Goal: Communication & Community: Answer question/provide support

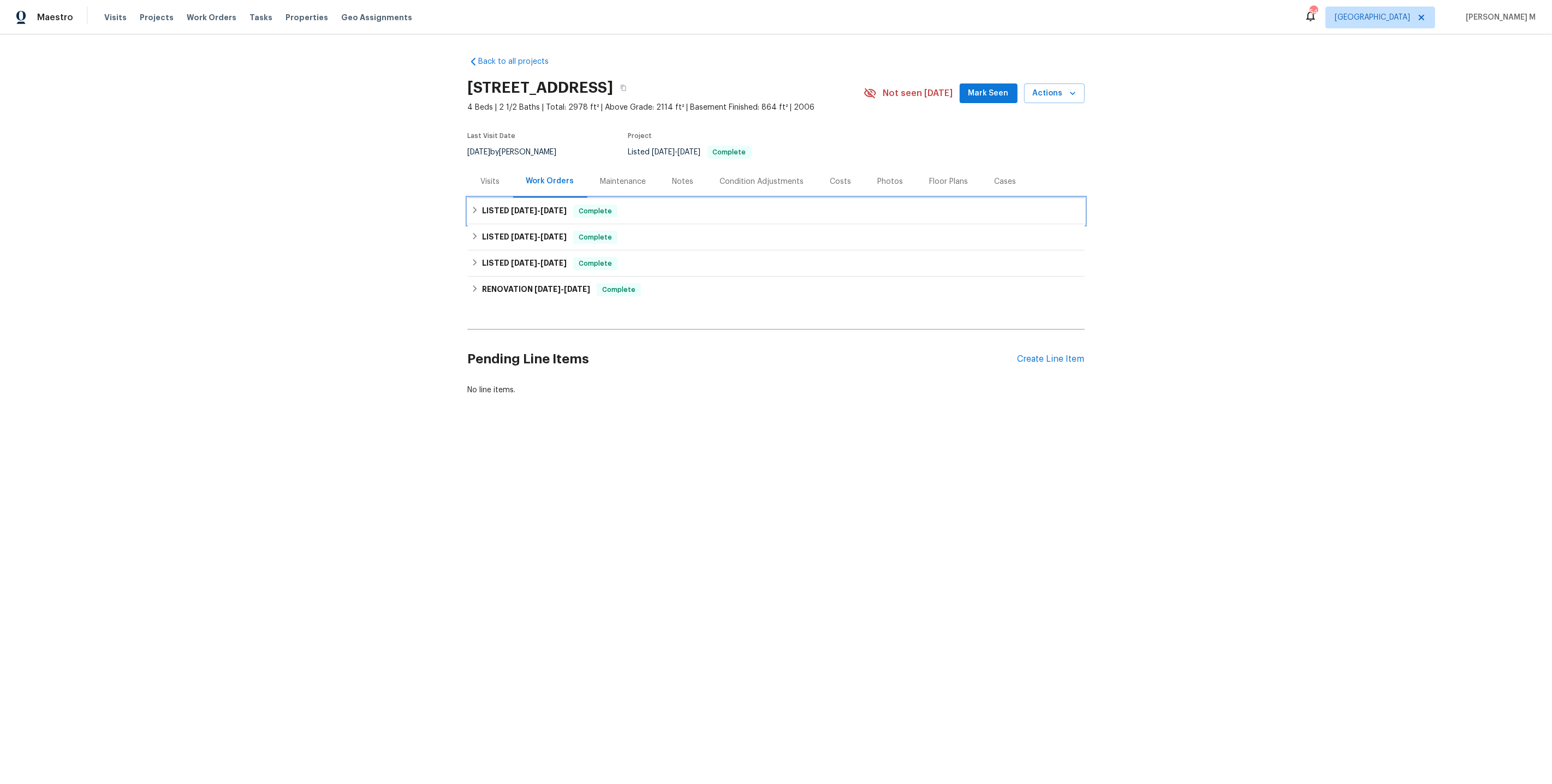
click at [538, 211] on h6 "LISTED [DATE] - [DATE]" at bounding box center [524, 211] width 85 height 13
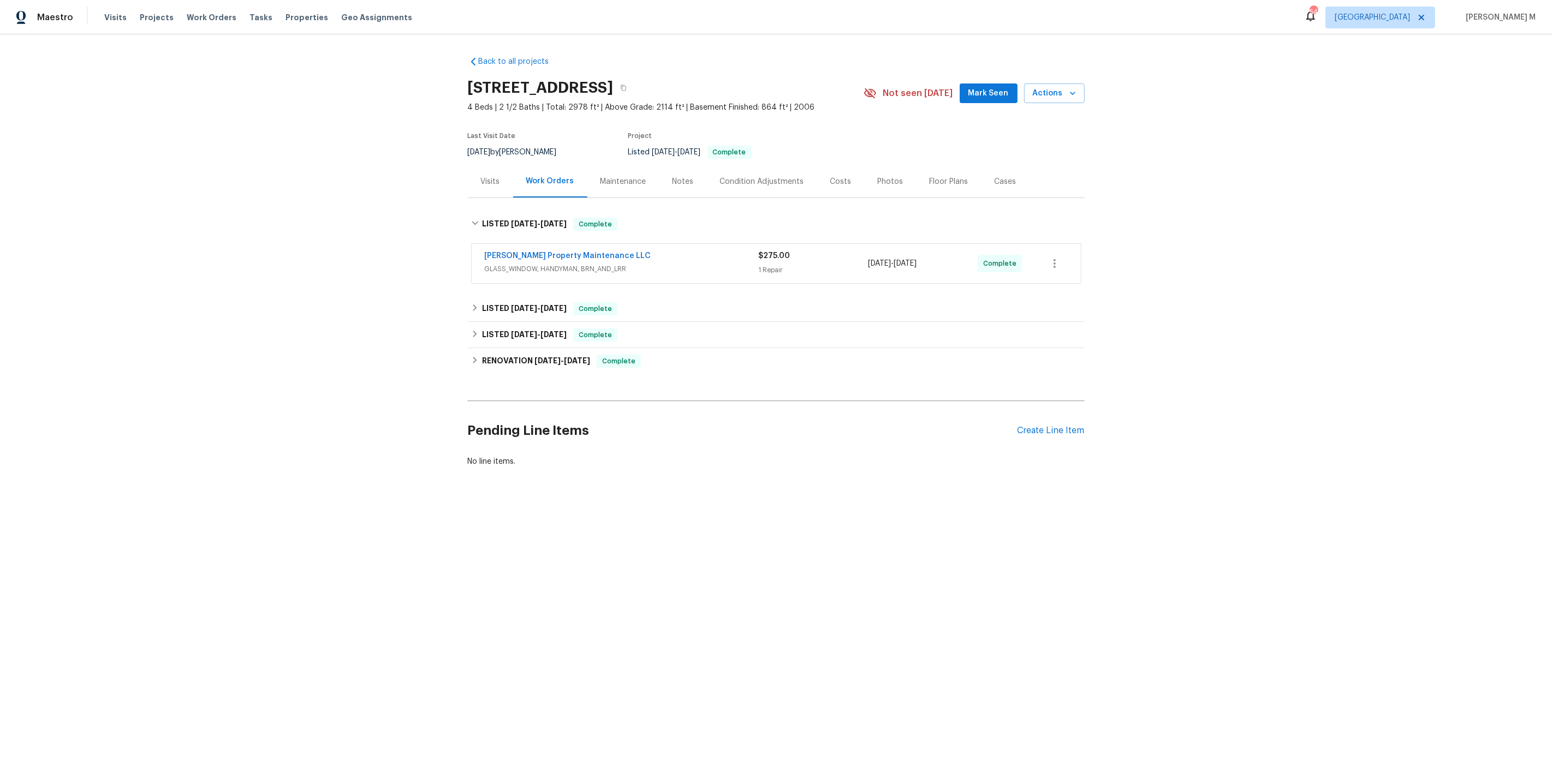
click at [519, 264] on span "GLASS_WINDOW, HANDYMAN, BRN_AND_LRR" at bounding box center [622, 269] width 274 height 11
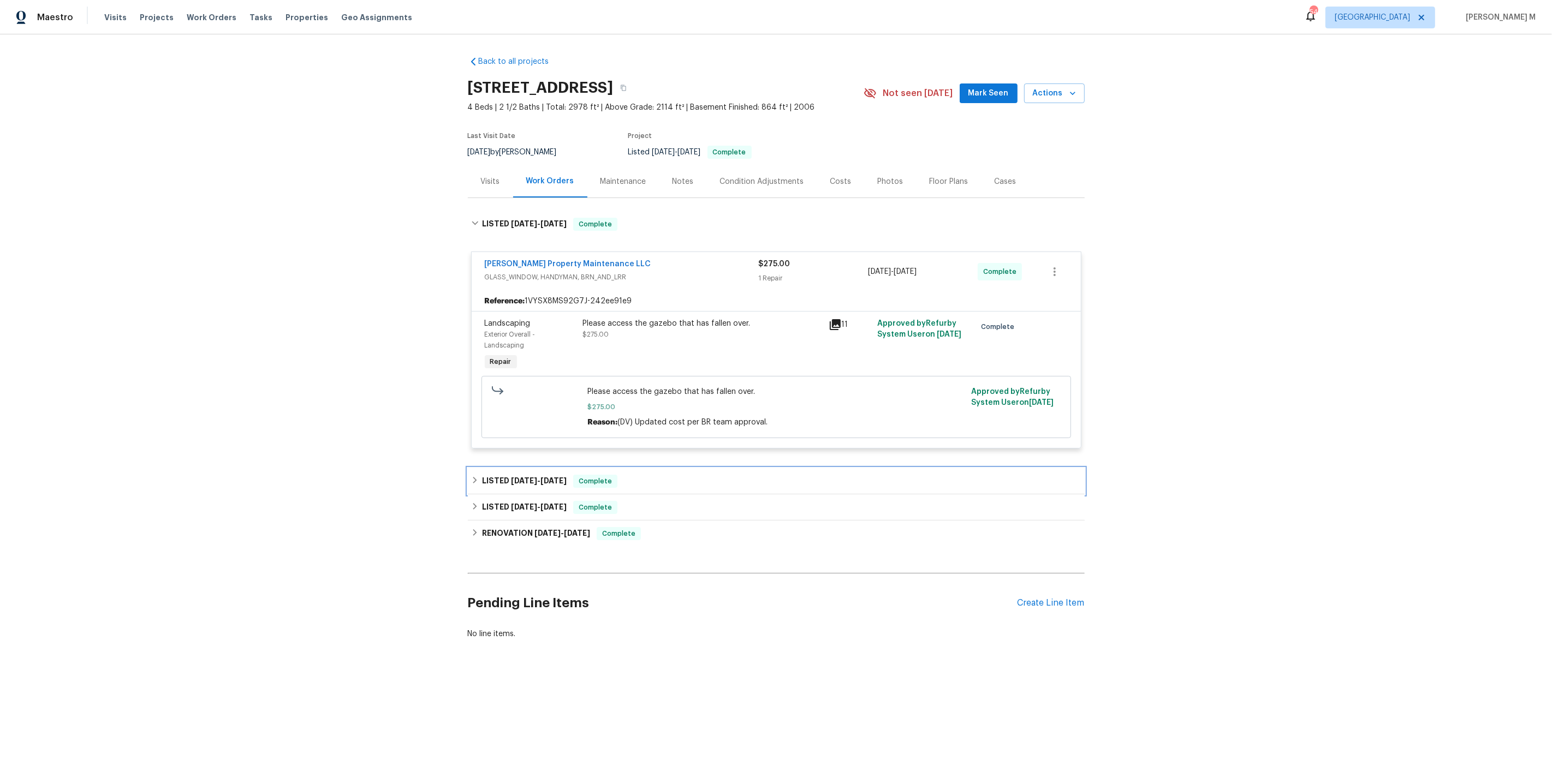
click at [548, 477] on span "[DATE]" at bounding box center [553, 481] width 26 height 7
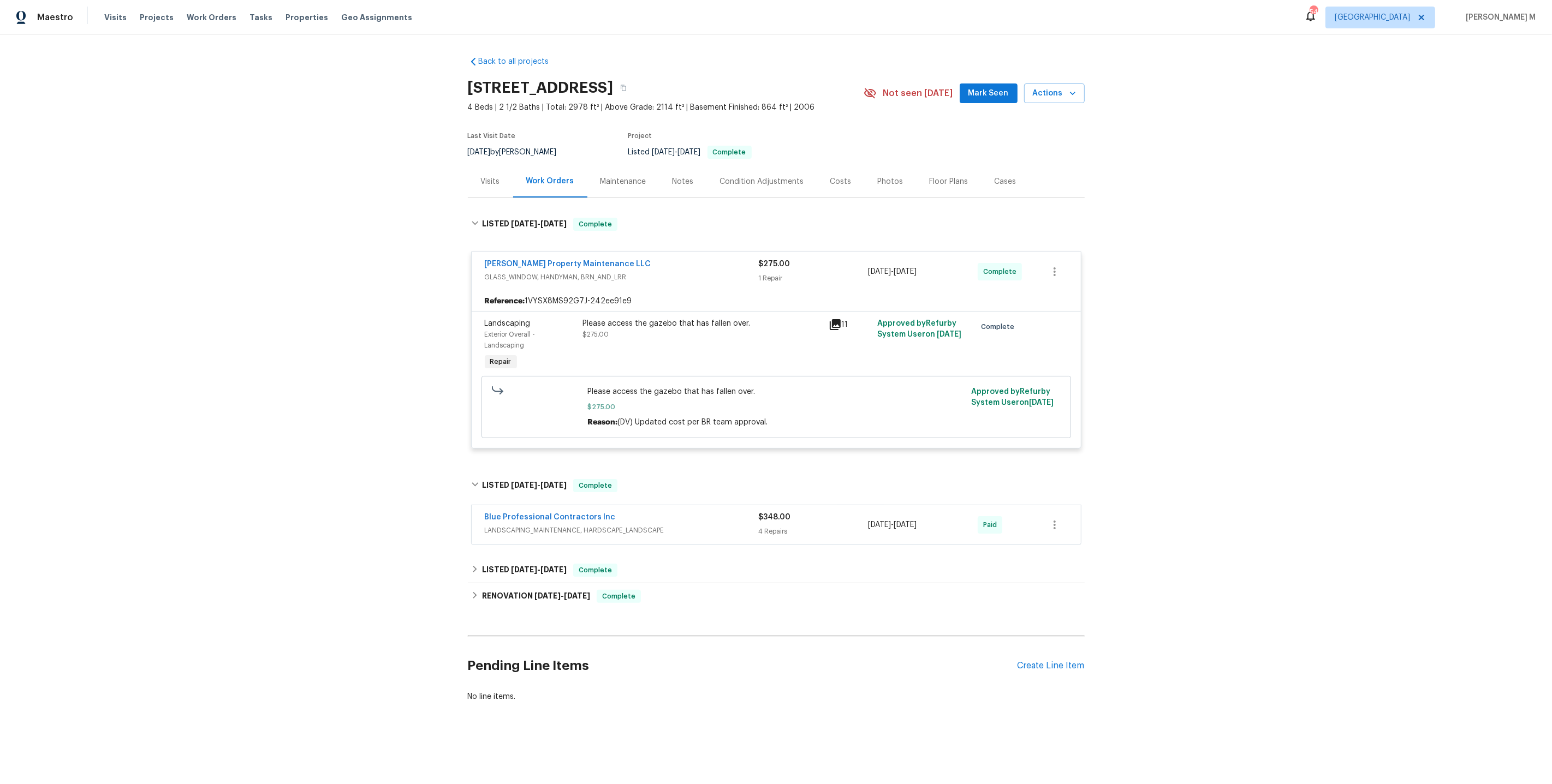
click at [525, 525] on span "LANDSCAPING_MAINTENANCE, HARDSCAPE_LANDSCAPE" at bounding box center [622, 531] width 274 height 11
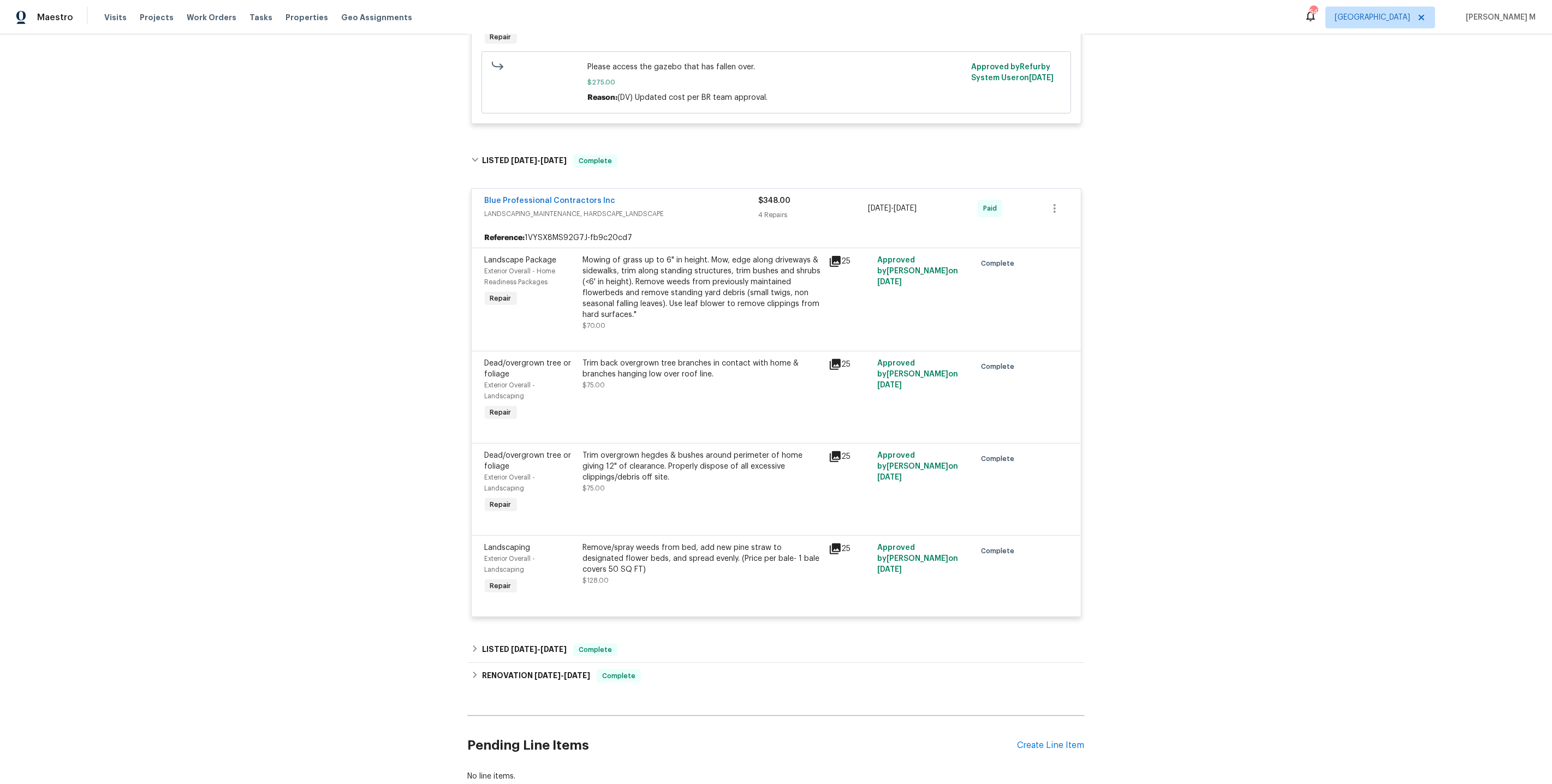
scroll to position [329, 0]
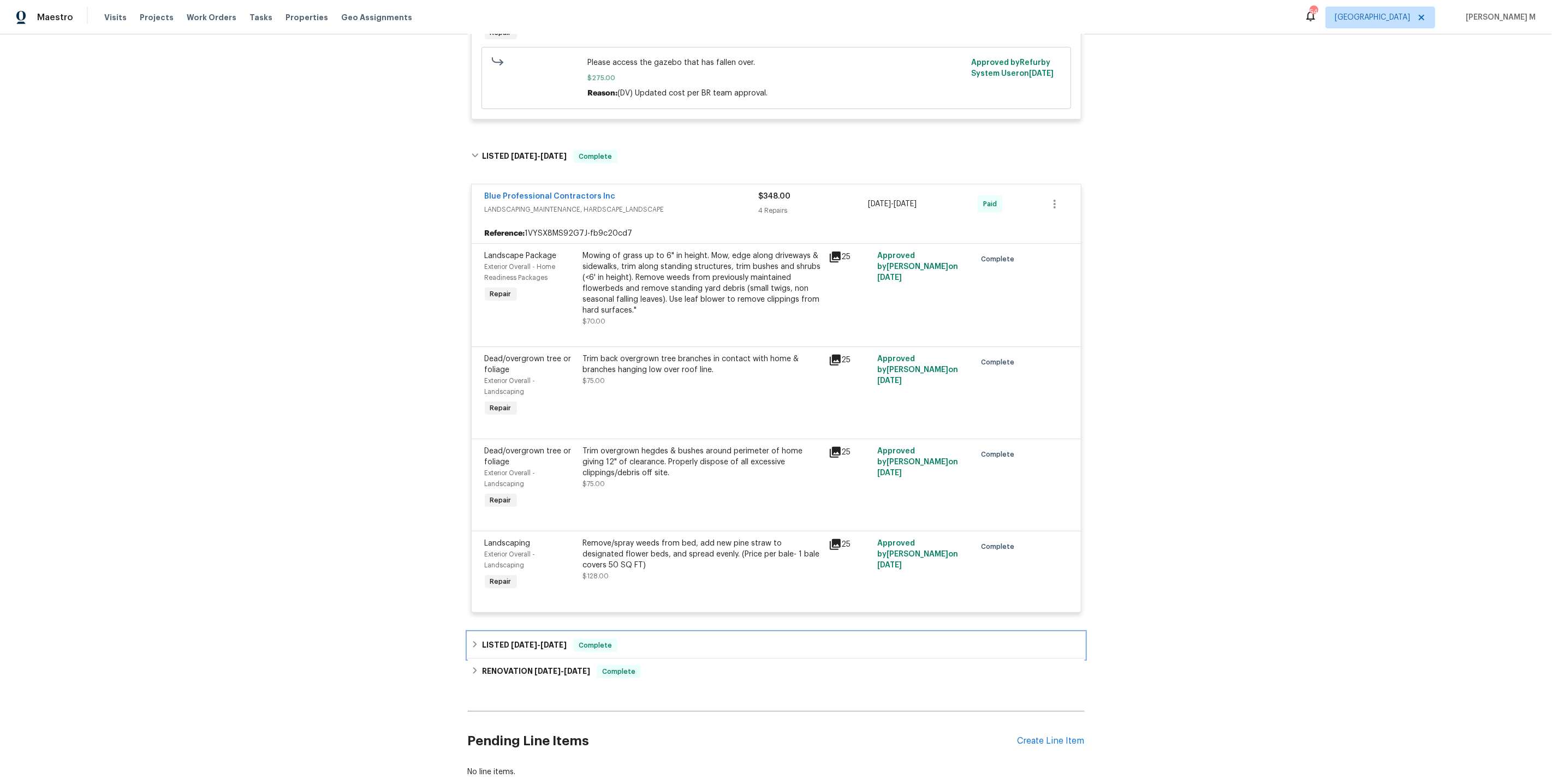
click at [504, 639] on h6 "LISTED [DATE] - [DATE]" at bounding box center [524, 645] width 85 height 13
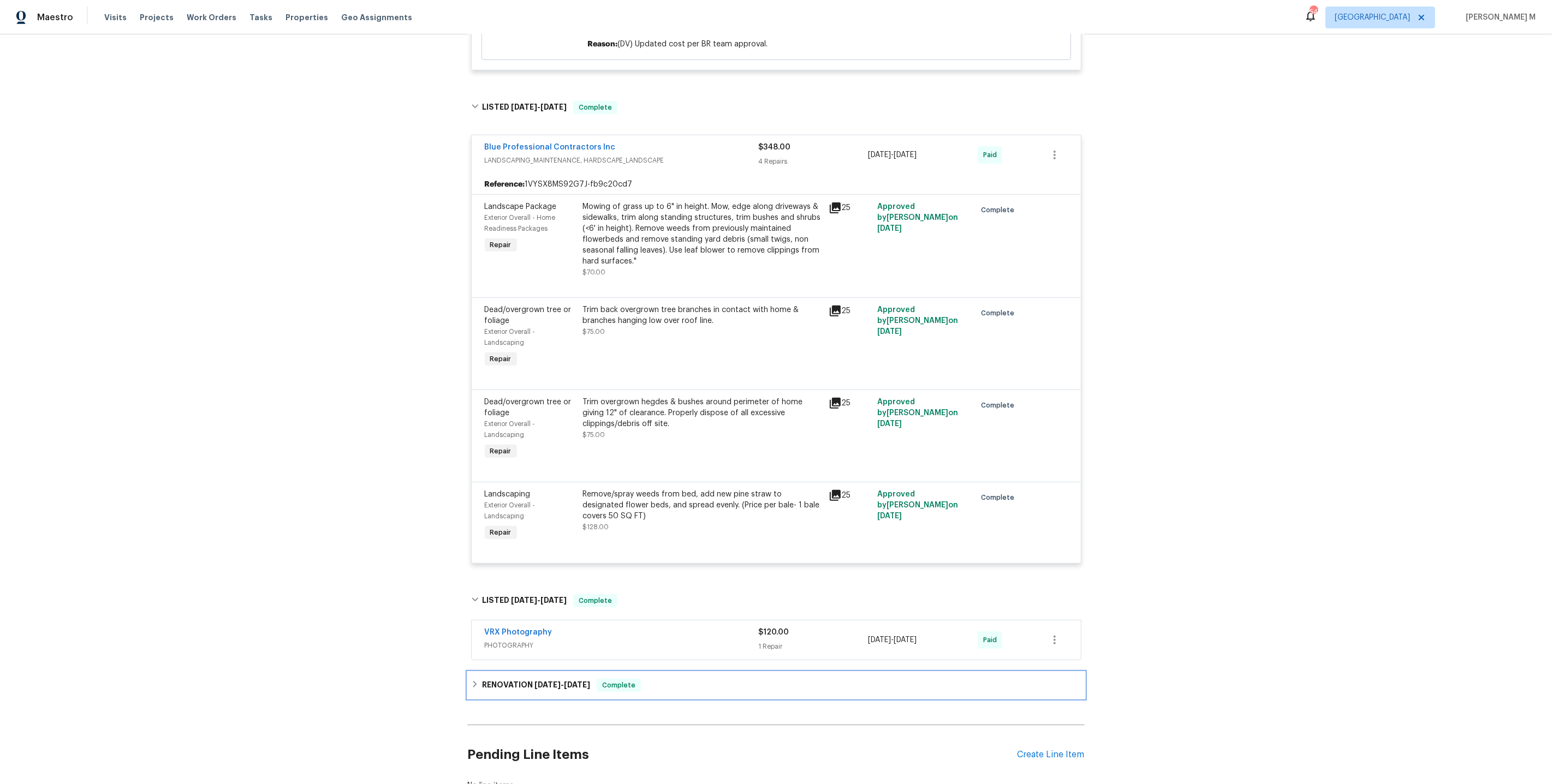
click at [506, 679] on h6 "RENOVATION [DATE] - [DATE]" at bounding box center [536, 685] width 108 height 13
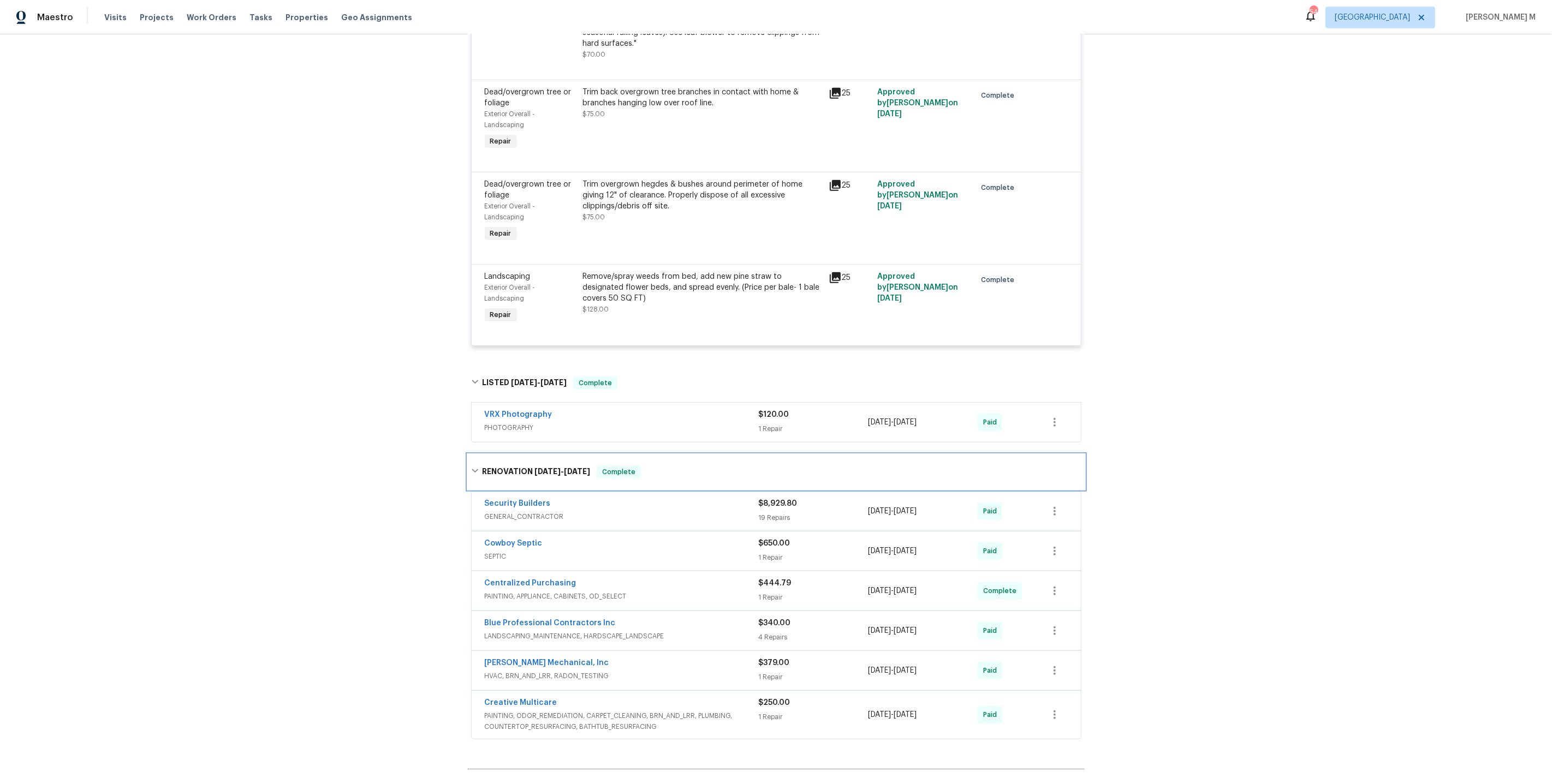
scroll to position [606, 0]
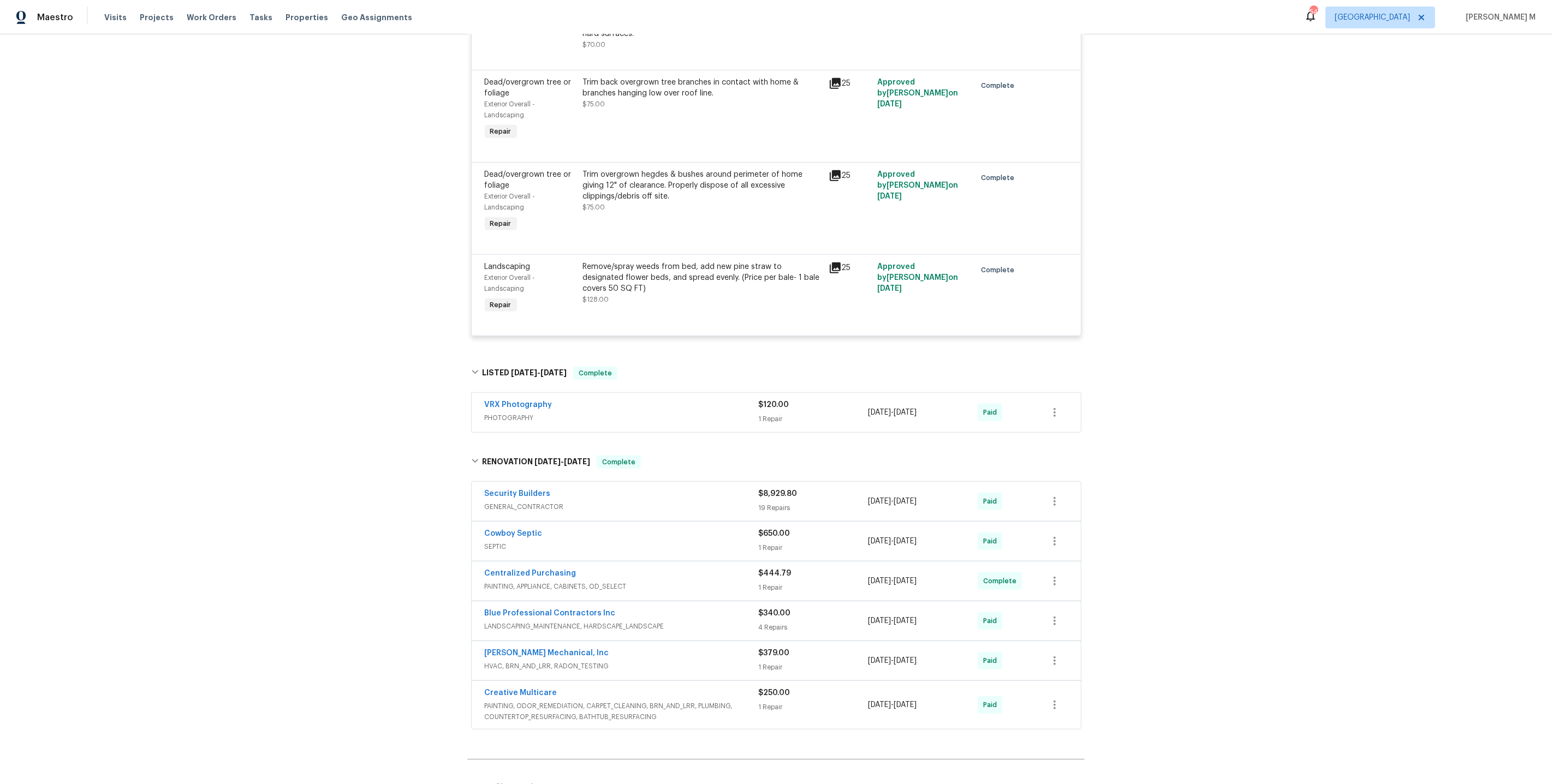
click at [521, 502] on span "GENERAL_CONTRACTOR" at bounding box center [622, 507] width 274 height 11
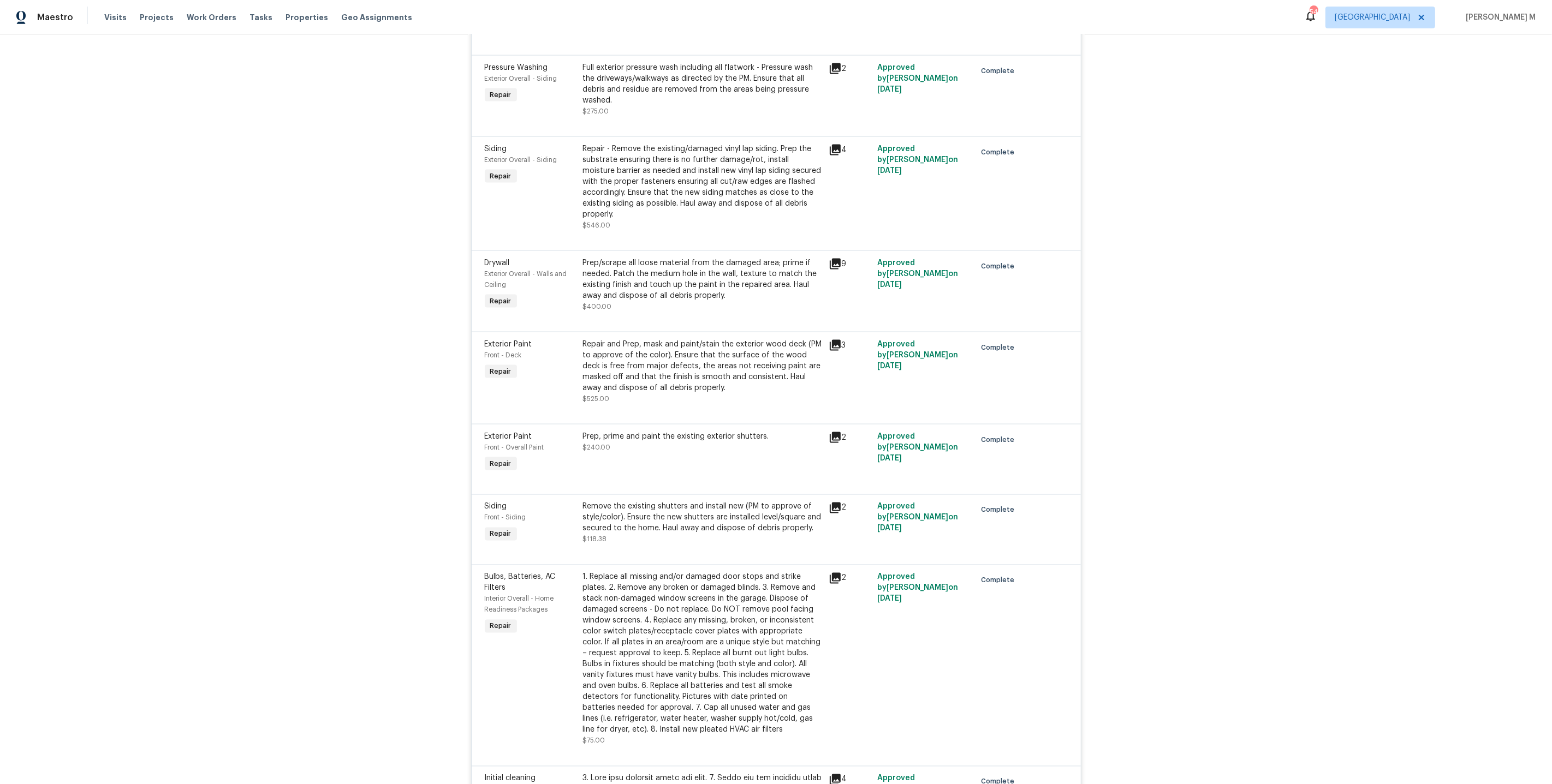
scroll to position [1855, 0]
click at [667, 141] on div "Repair - Remove the existing/damaged vinyl lap siding. Prep the substrate ensur…" at bounding box center [703, 179] width 239 height 77
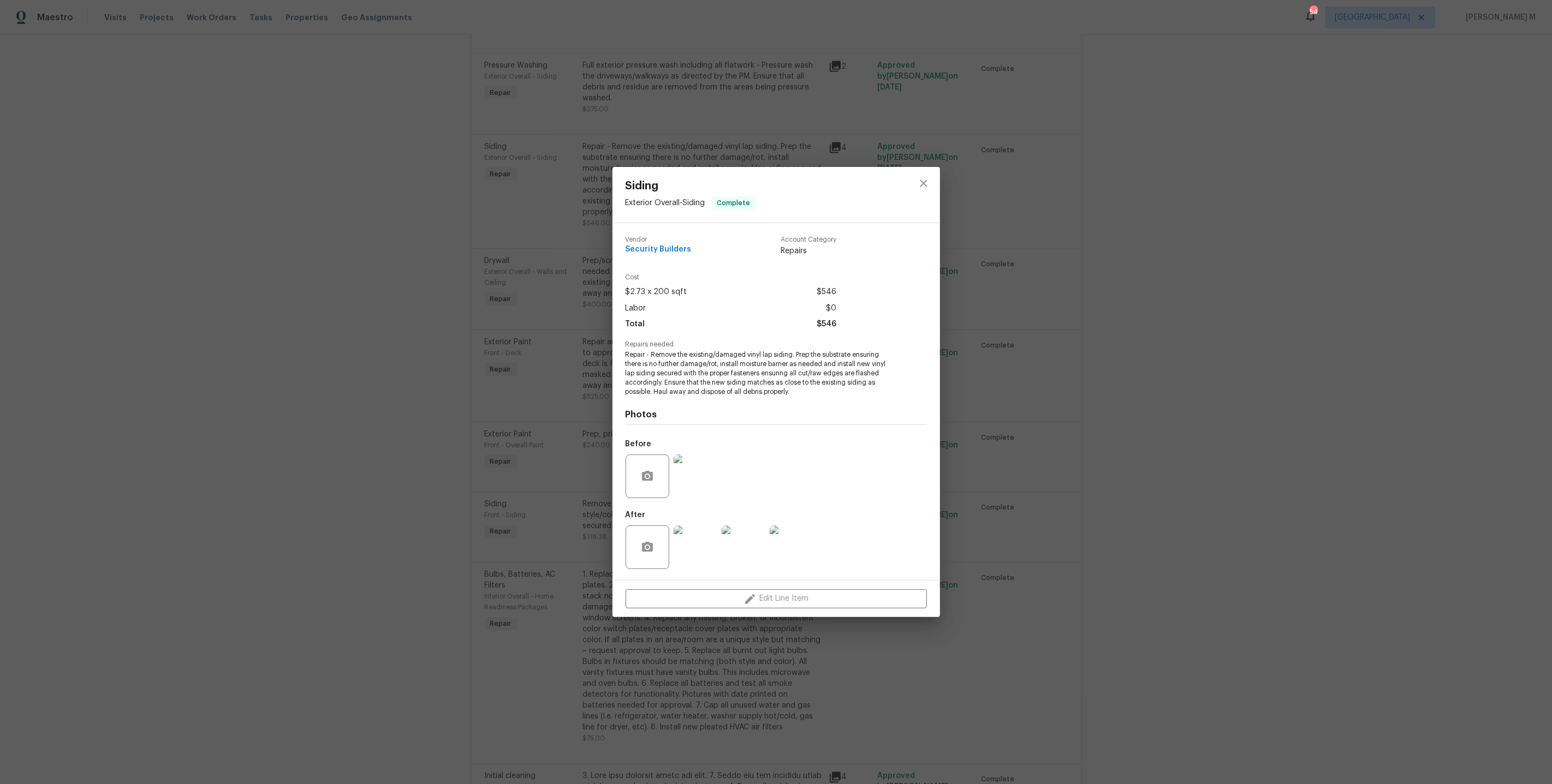
click at [878, 139] on div "Siding Exterior Overall - Siding Complete Vendor Security Builders Account Cate…" at bounding box center [776, 392] width 1552 height 784
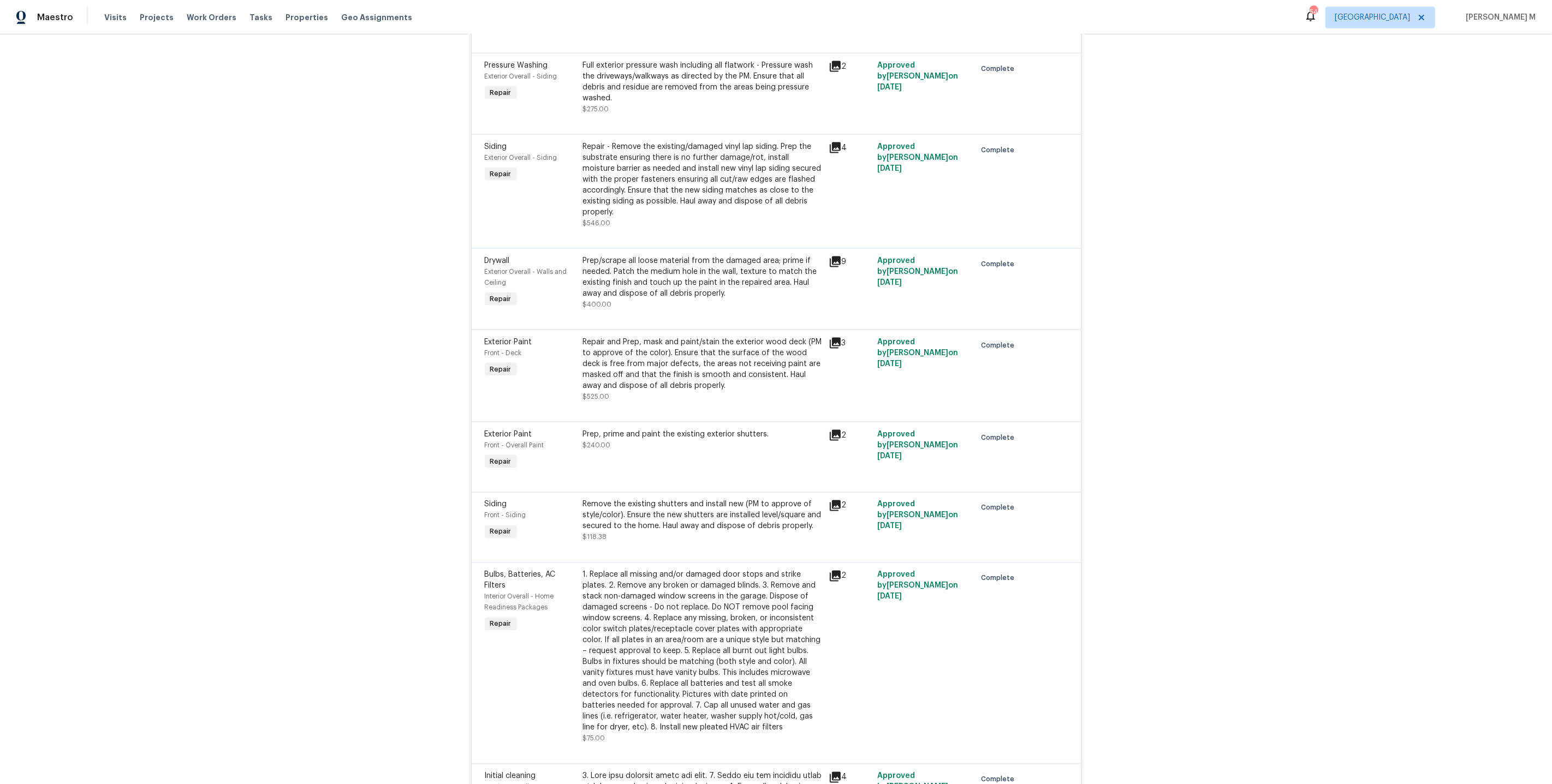
click at [685, 255] on div "Prep/scrape all loose material from the damaged area; prime if needed. Patch th…" at bounding box center [703, 277] width 239 height 44
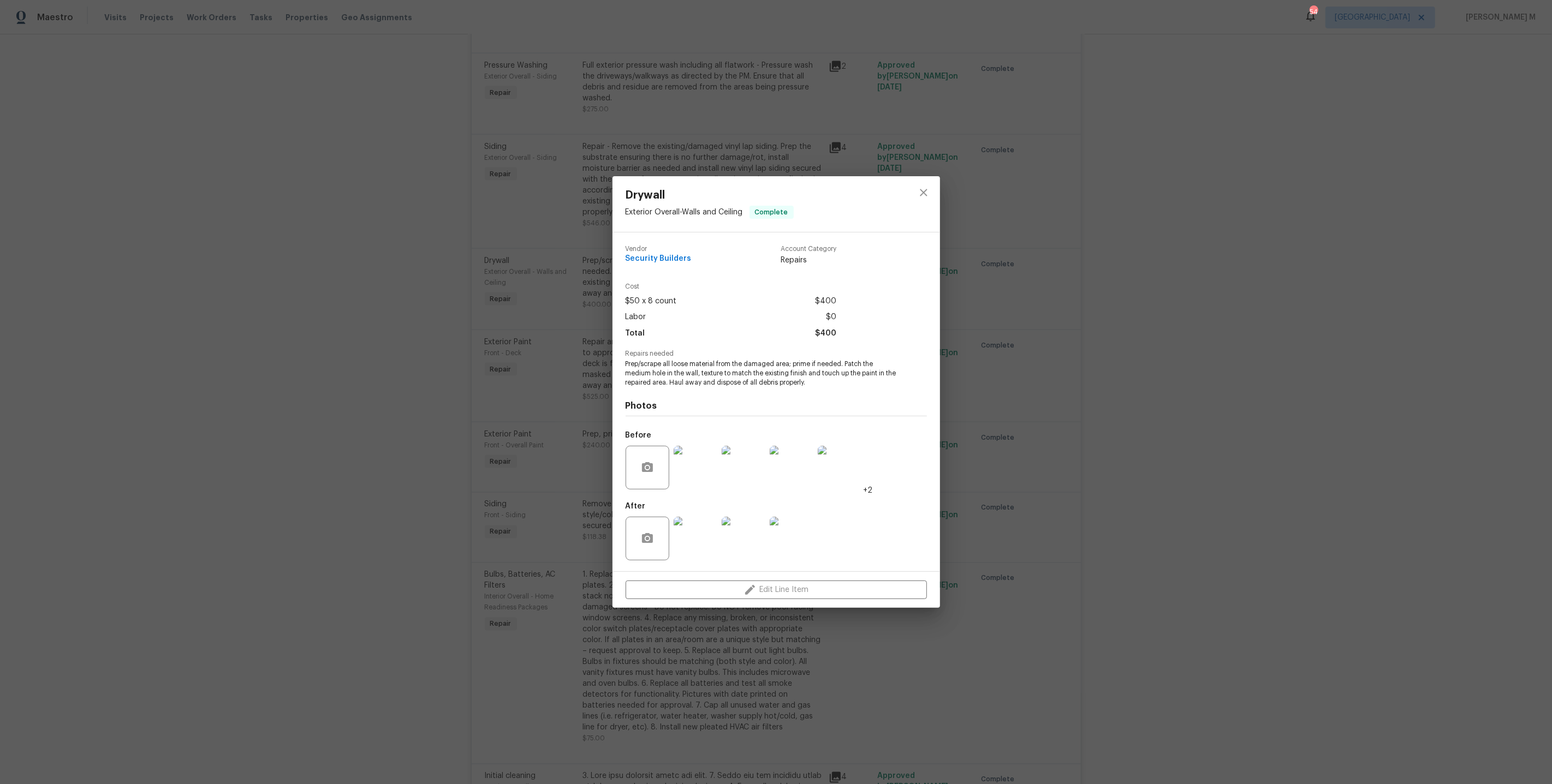
click at [699, 467] on img at bounding box center [695, 468] width 44 height 44
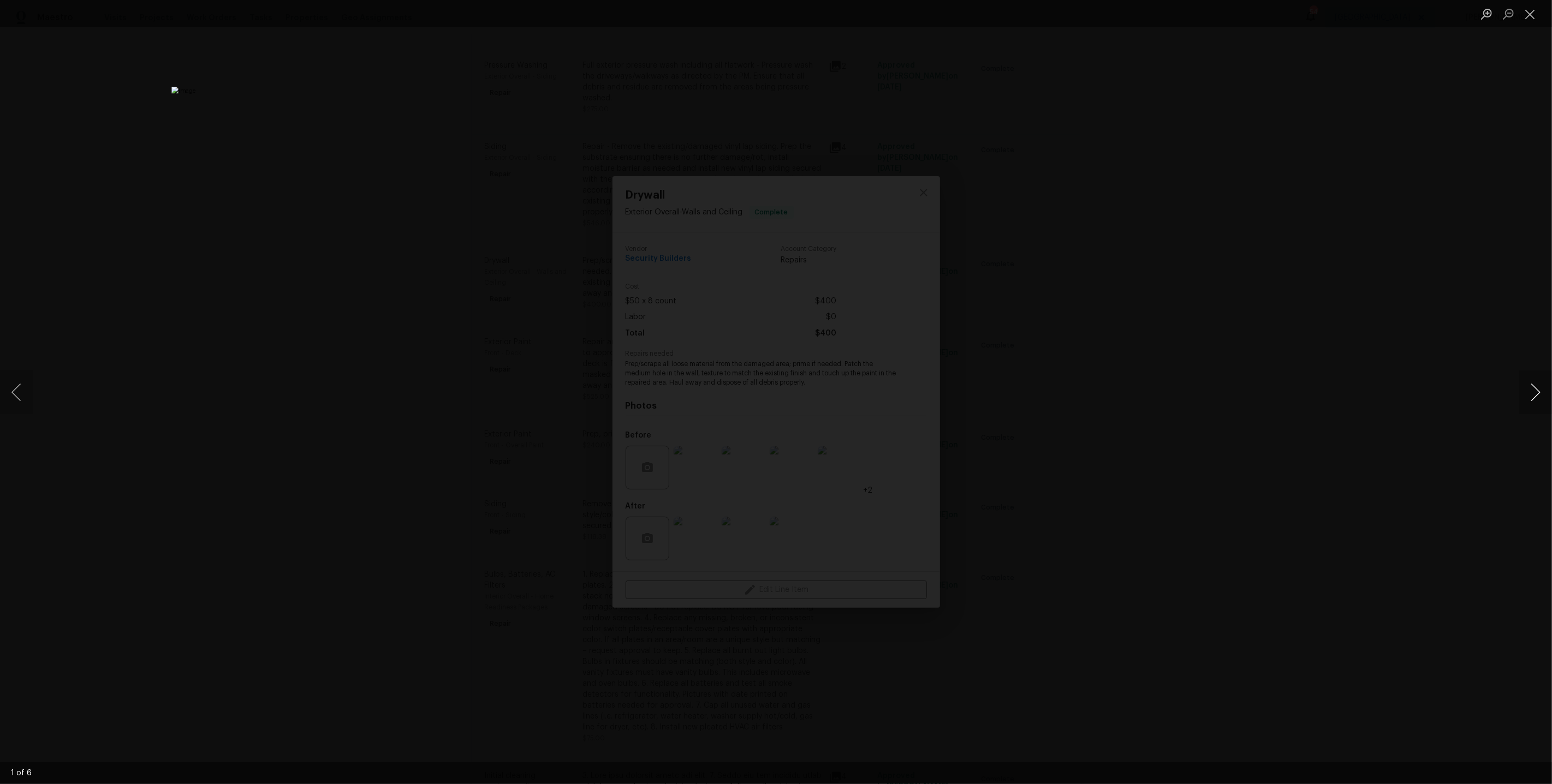
click at [1535, 393] on button "Next image" at bounding box center [1536, 393] width 33 height 44
click at [1541, 396] on button "Next image" at bounding box center [1536, 393] width 33 height 44
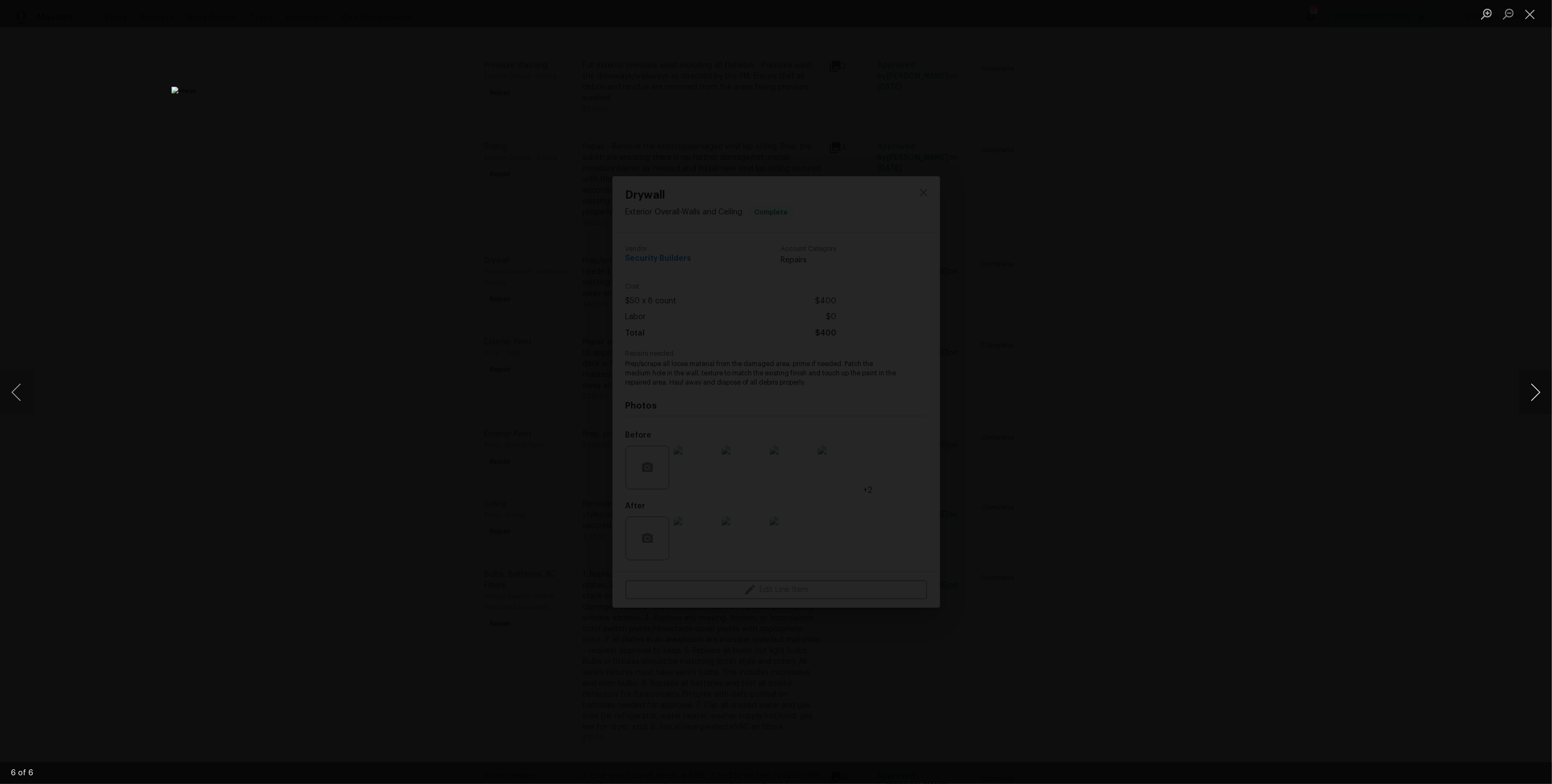
click at [1541, 396] on button "Next image" at bounding box center [1536, 393] width 33 height 44
click at [1334, 305] on div "Lightbox" at bounding box center [776, 392] width 1552 height 784
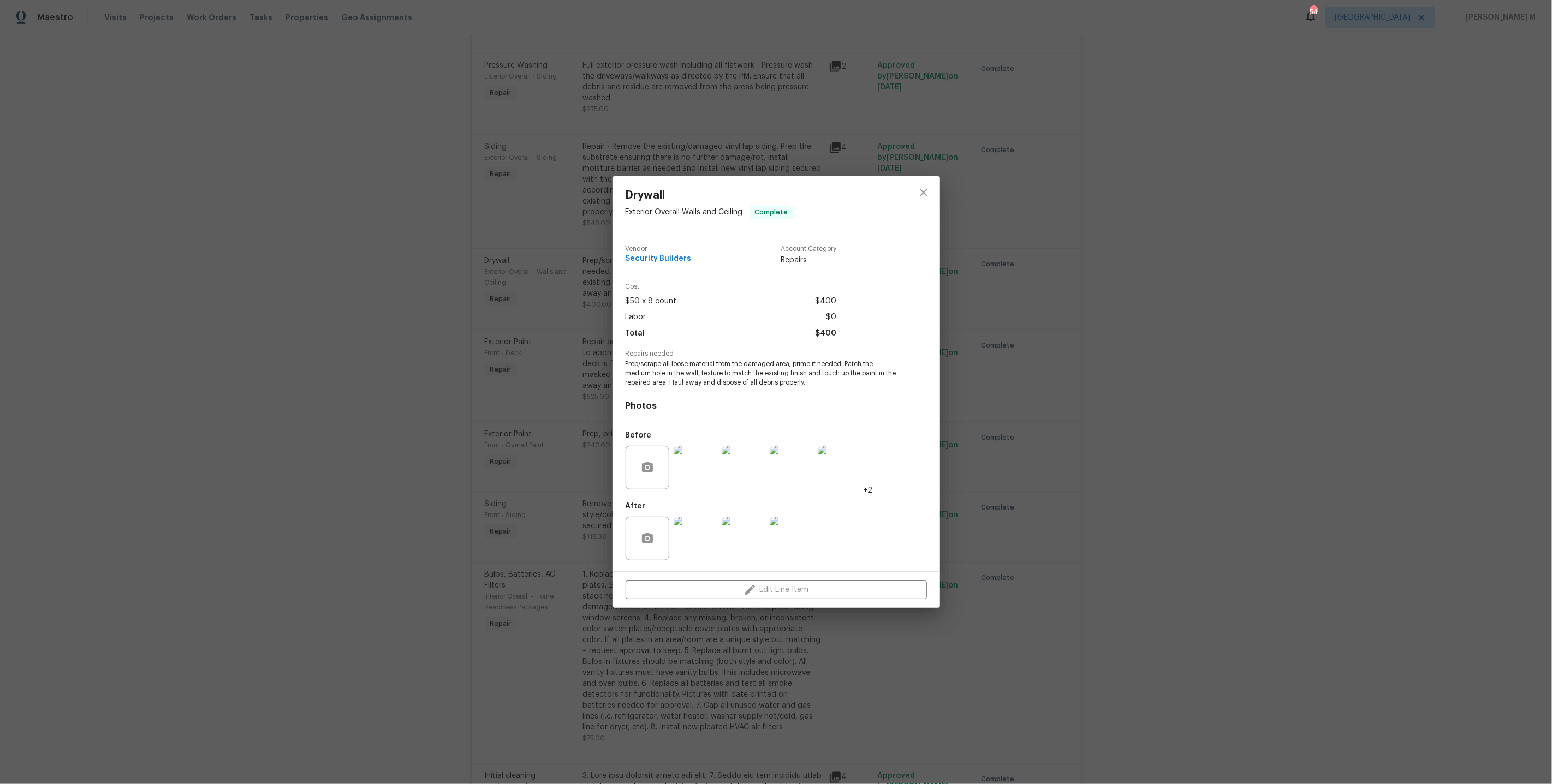
click at [974, 435] on div "Drywall Exterior Overall - Walls and Ceiling Complete Vendor Security Builders …" at bounding box center [776, 392] width 1552 height 784
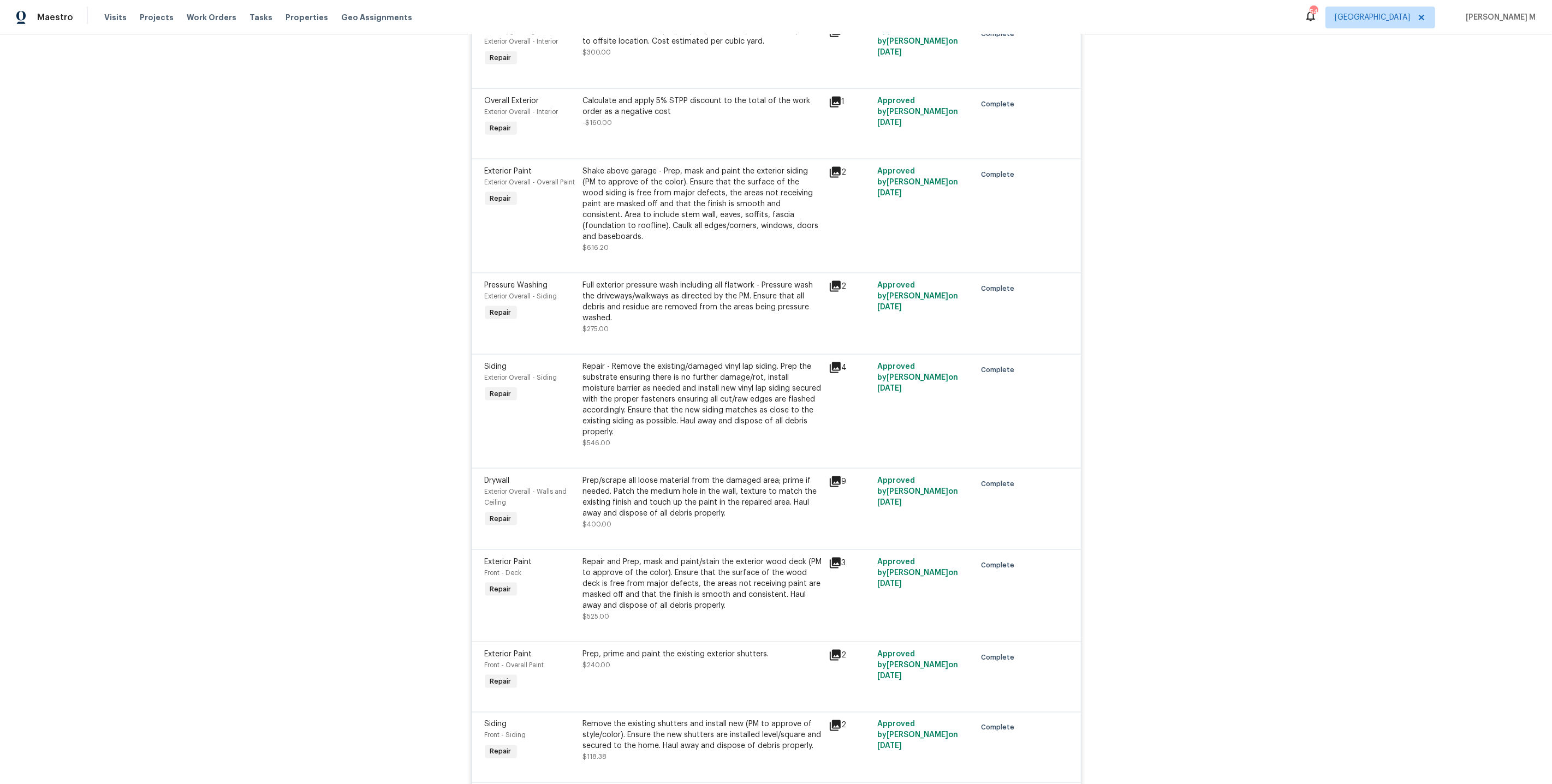
scroll to position [1637, 0]
click at [699, 555] on div "Repair and Prep, mask and paint/stain the exterior wood deck (PM to approve of …" at bounding box center [703, 582] width 239 height 55
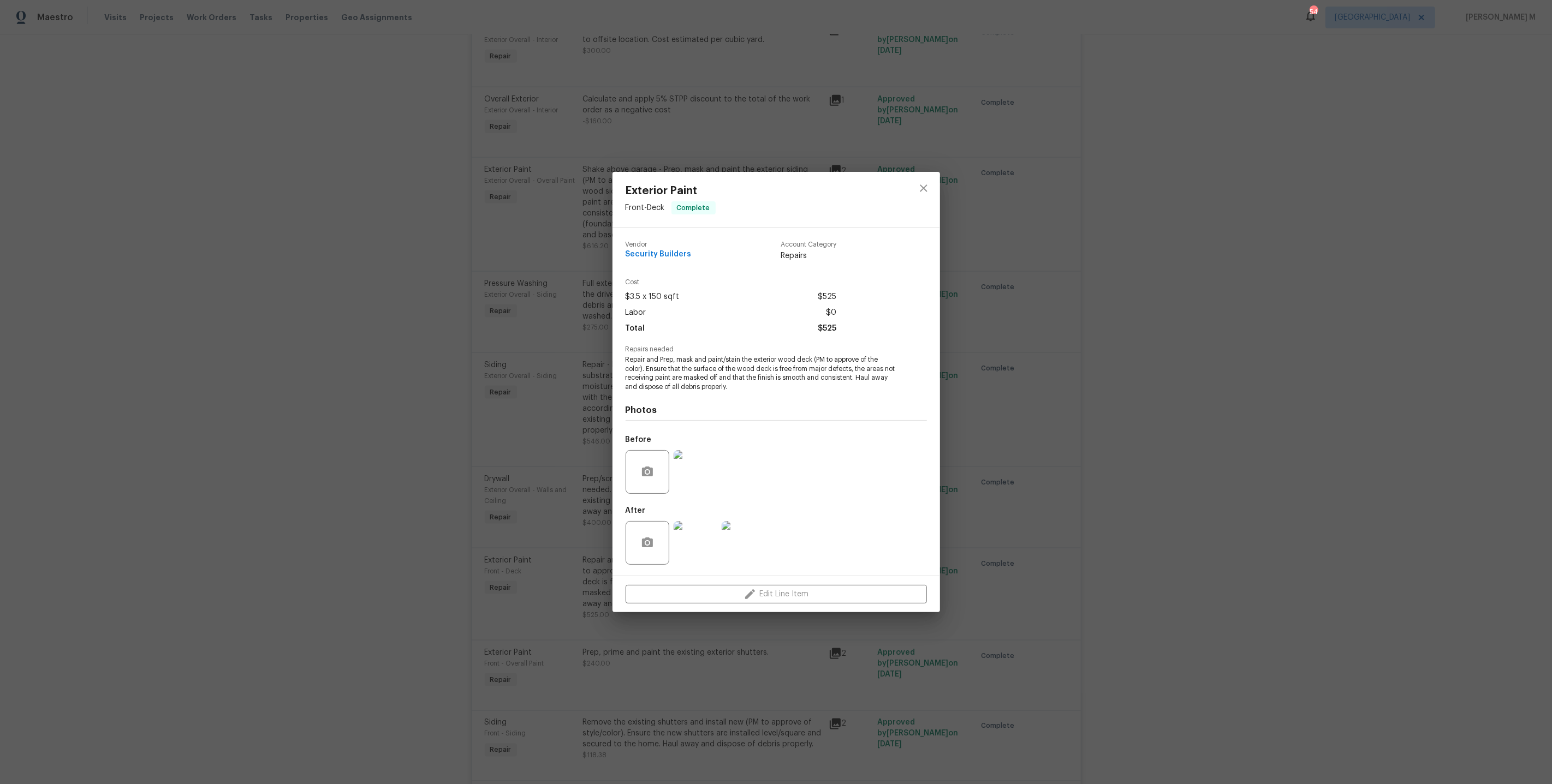
click at [961, 478] on div "Exterior Paint Front - Deck Complete Vendor Security Builders Account Category …" at bounding box center [776, 392] width 1552 height 784
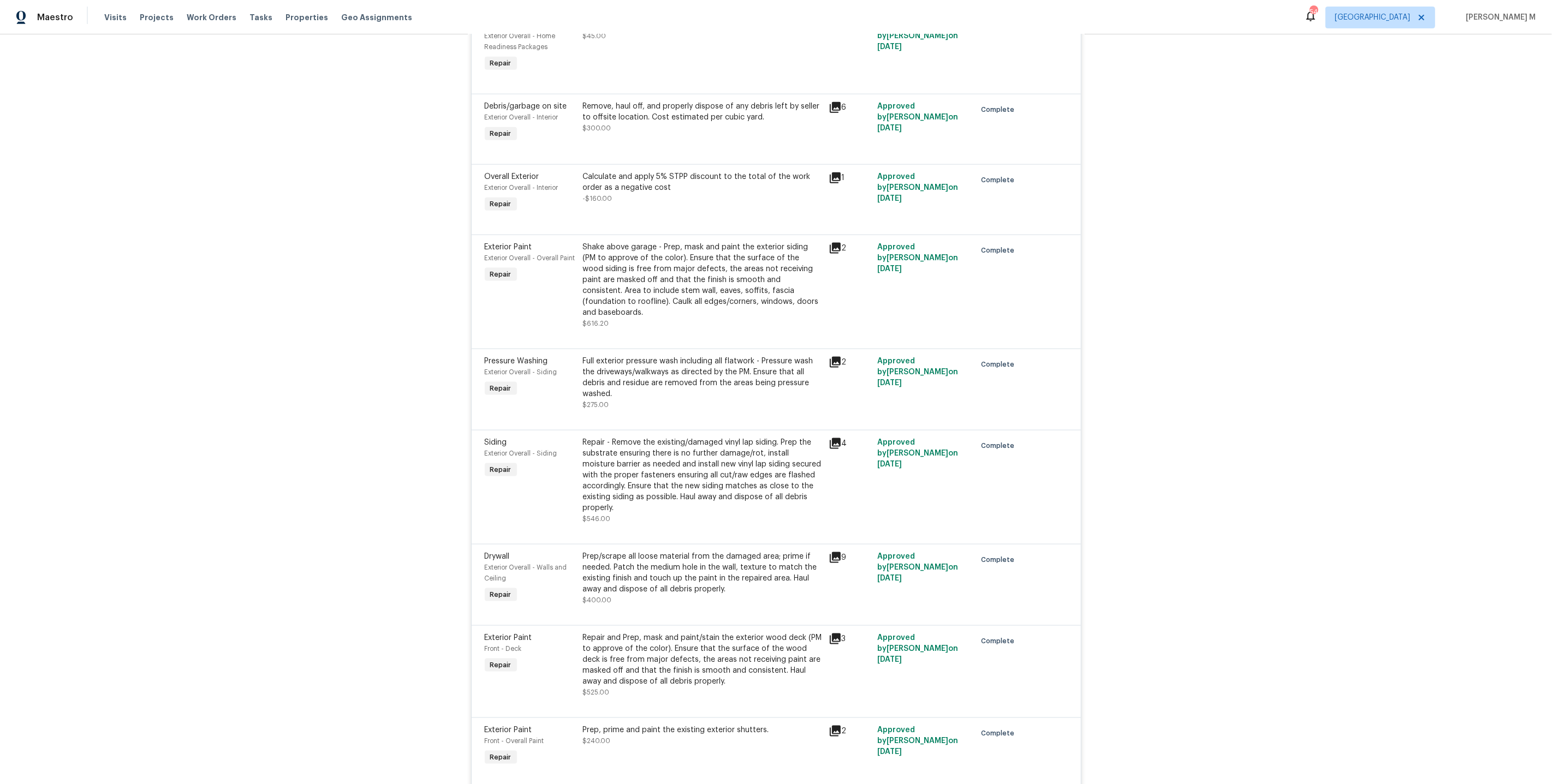
scroll to position [1562, 0]
click at [695, 549] on div "Prep/scrape all loose material from the damaged area; prime if needed. Patch th…" at bounding box center [703, 571] width 239 height 44
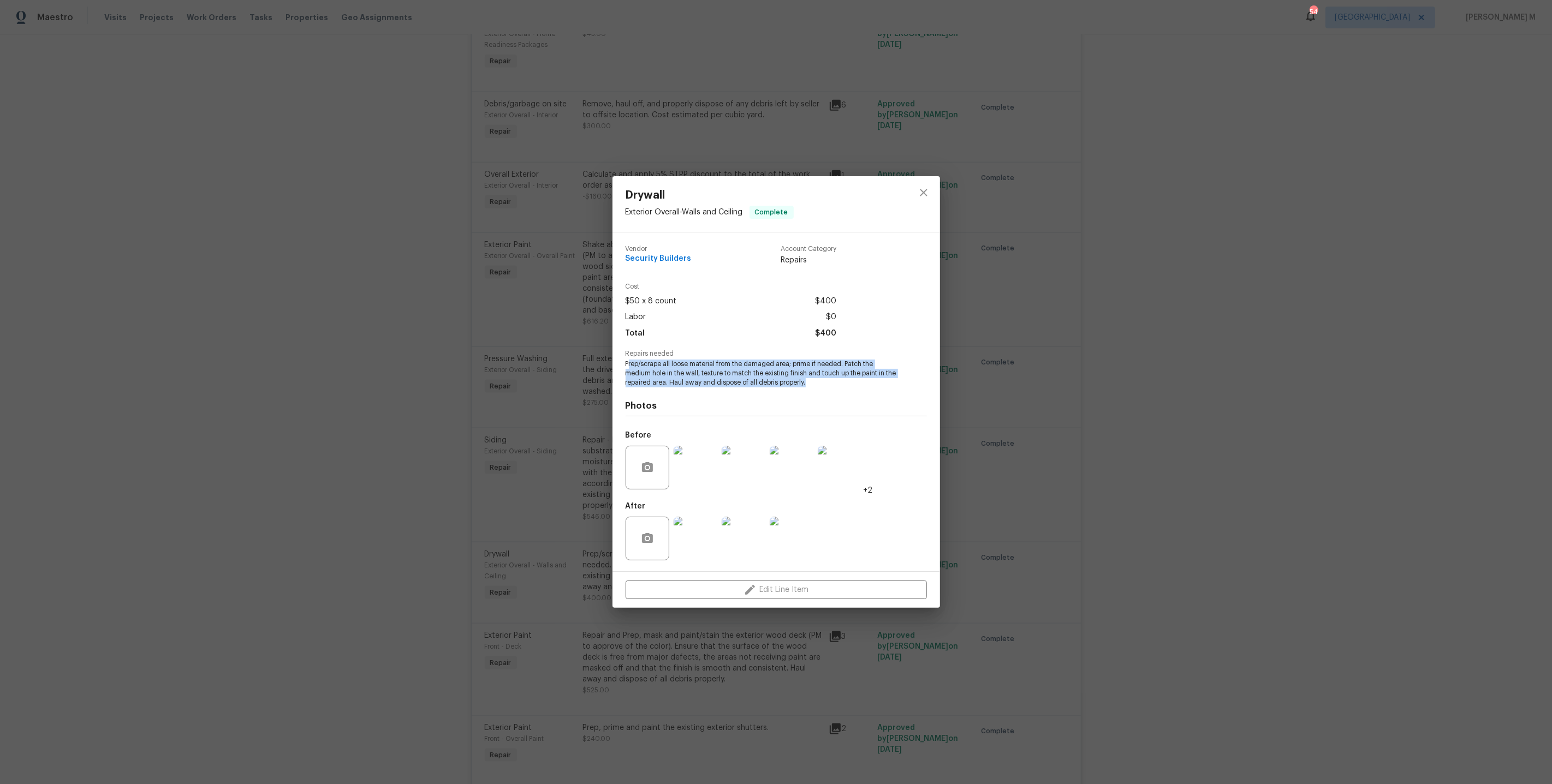
drag, startPoint x: 628, startPoint y: 362, endPoint x: 842, endPoint y: 385, distance: 215.2
click at [842, 385] on span "Prep/scrape all loose material from the damaged area; prime if needed. Patch th…" at bounding box center [761, 373] width 271 height 27
click at [703, 462] on img at bounding box center [695, 468] width 44 height 44
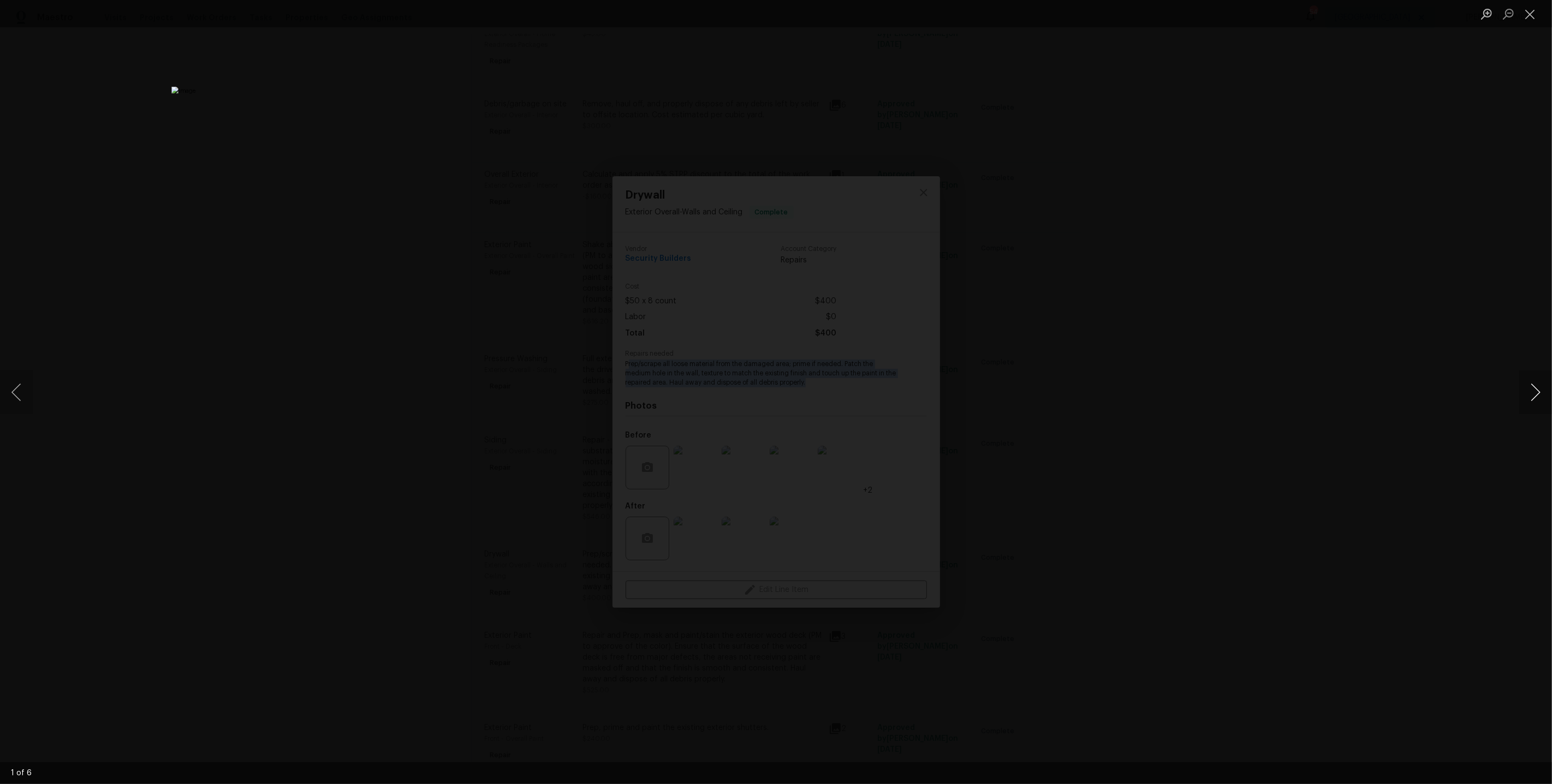
click at [1535, 393] on button "Next image" at bounding box center [1536, 393] width 33 height 44
click at [1535, 394] on button "Next image" at bounding box center [1536, 393] width 33 height 44
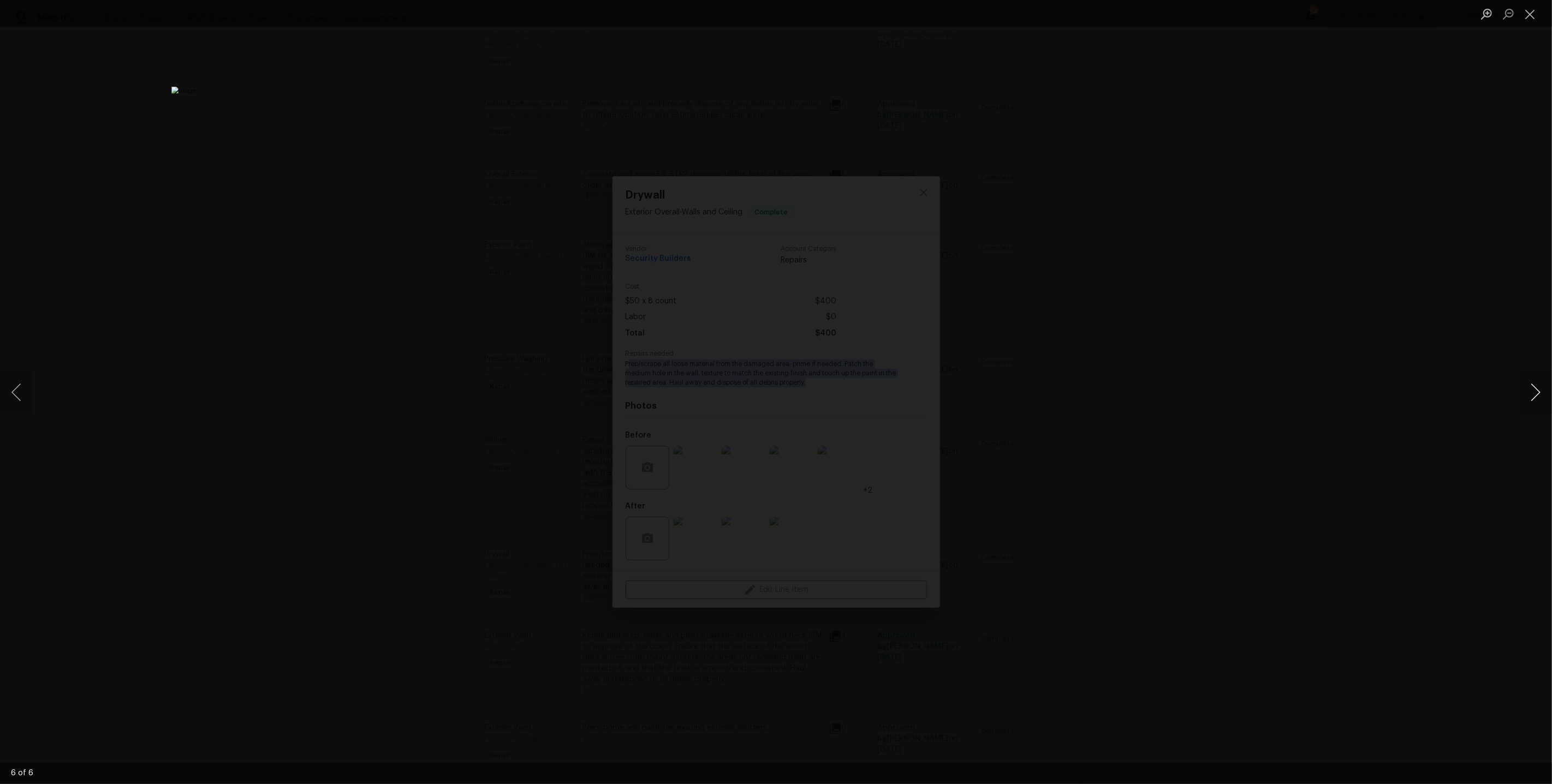
click at [1535, 394] on button "Next image" at bounding box center [1536, 393] width 33 height 44
click at [1345, 246] on div "Lightbox" at bounding box center [776, 392] width 1552 height 784
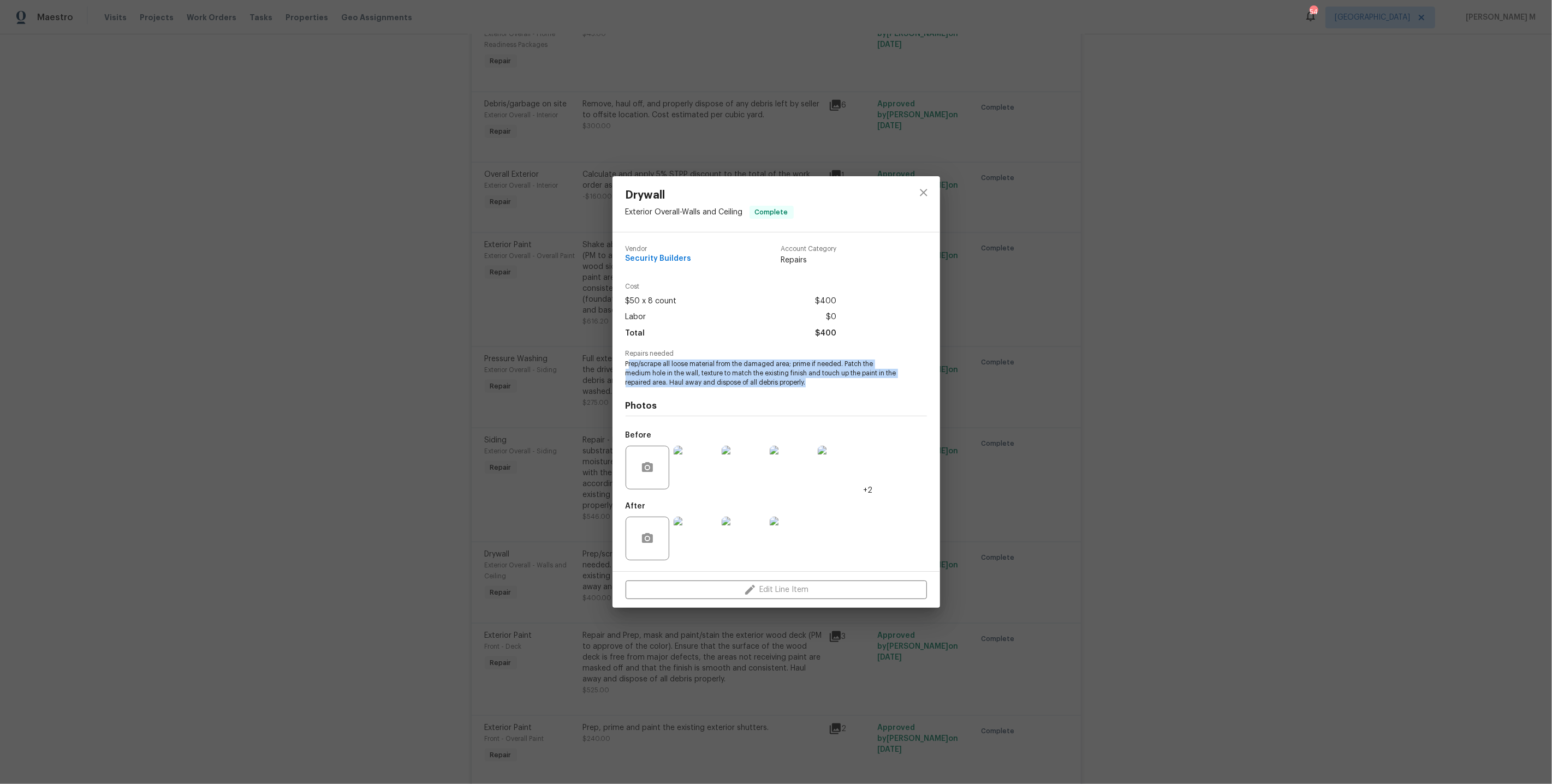
click at [708, 533] on img at bounding box center [695, 539] width 44 height 44
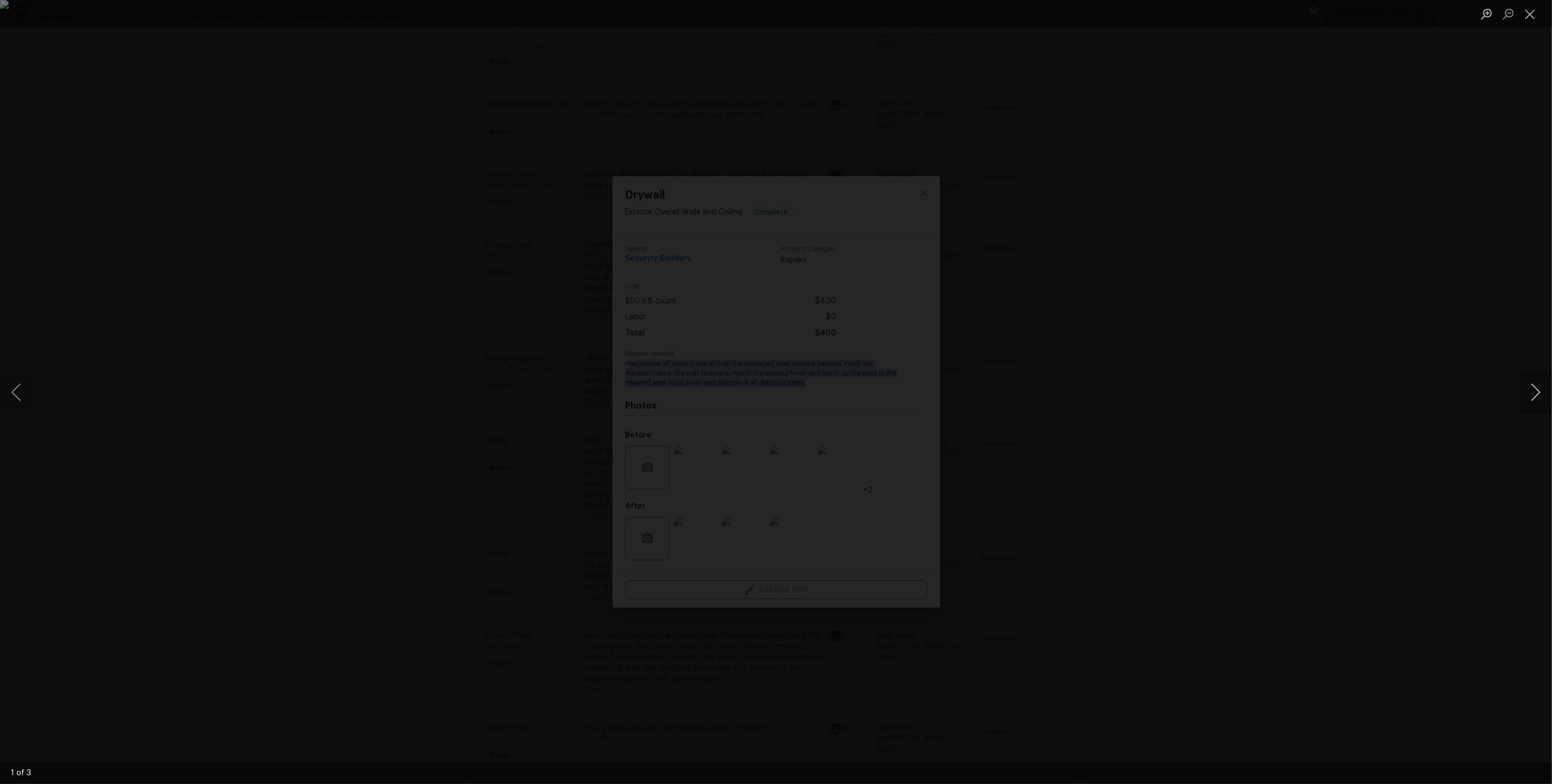
click at [1533, 388] on button "Next image" at bounding box center [1536, 393] width 33 height 44
click at [1402, 313] on div "Lightbox" at bounding box center [776, 392] width 1552 height 784
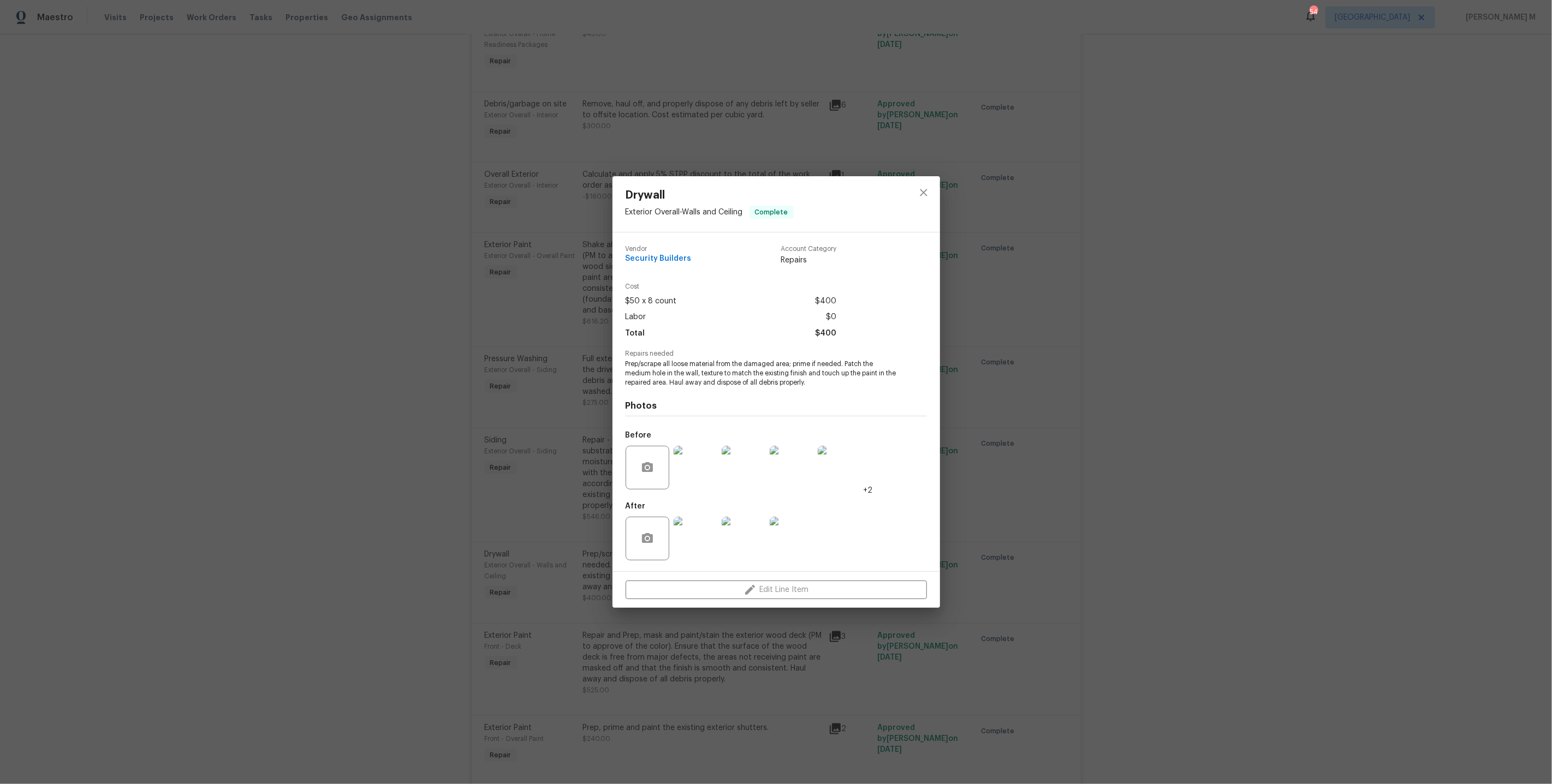
click at [1030, 410] on div "Drywall Exterior Overall - Walls and Ceiling Complete Vendor Security Builders …" at bounding box center [776, 392] width 1552 height 784
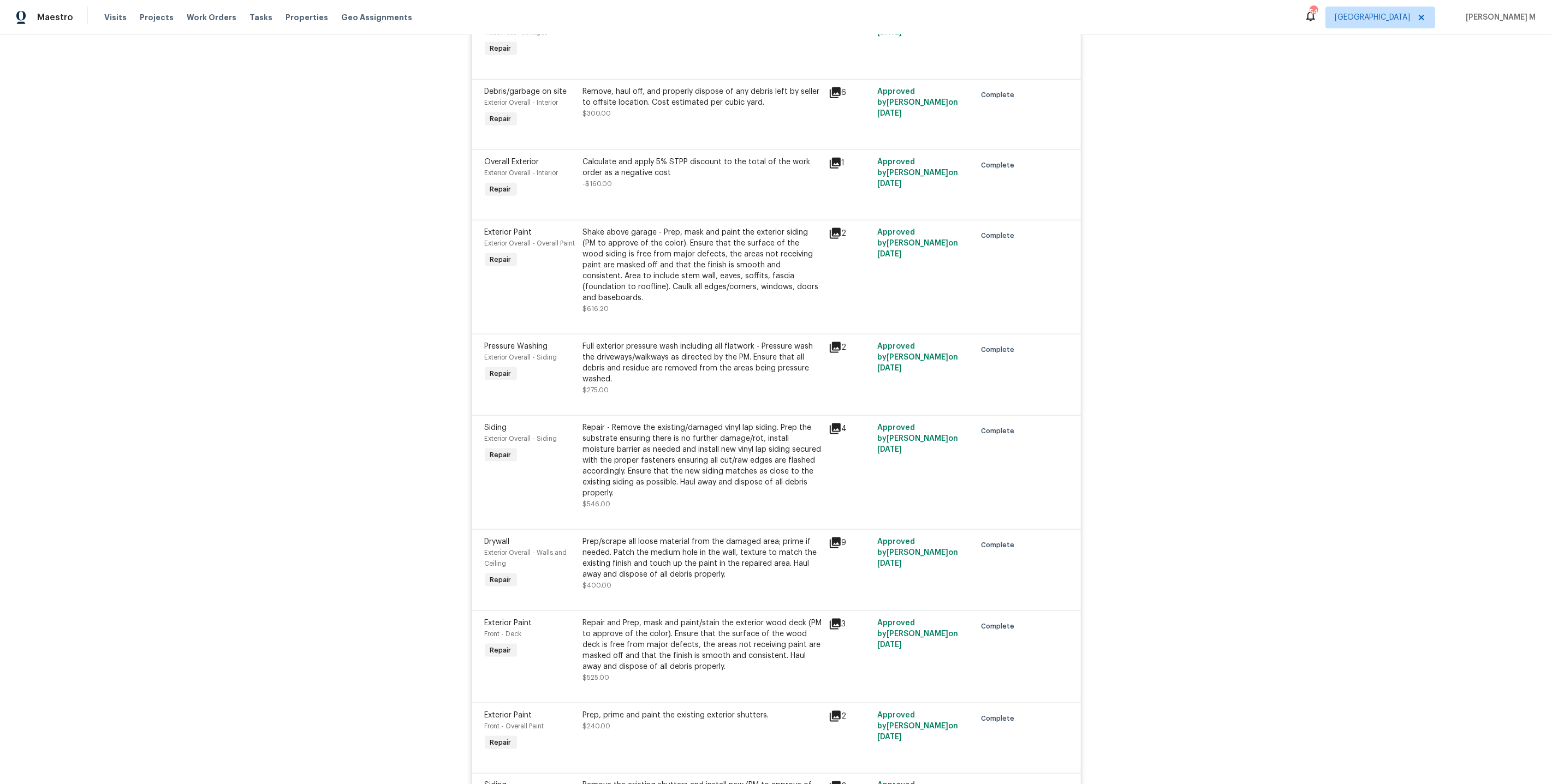
scroll to position [1580, 0]
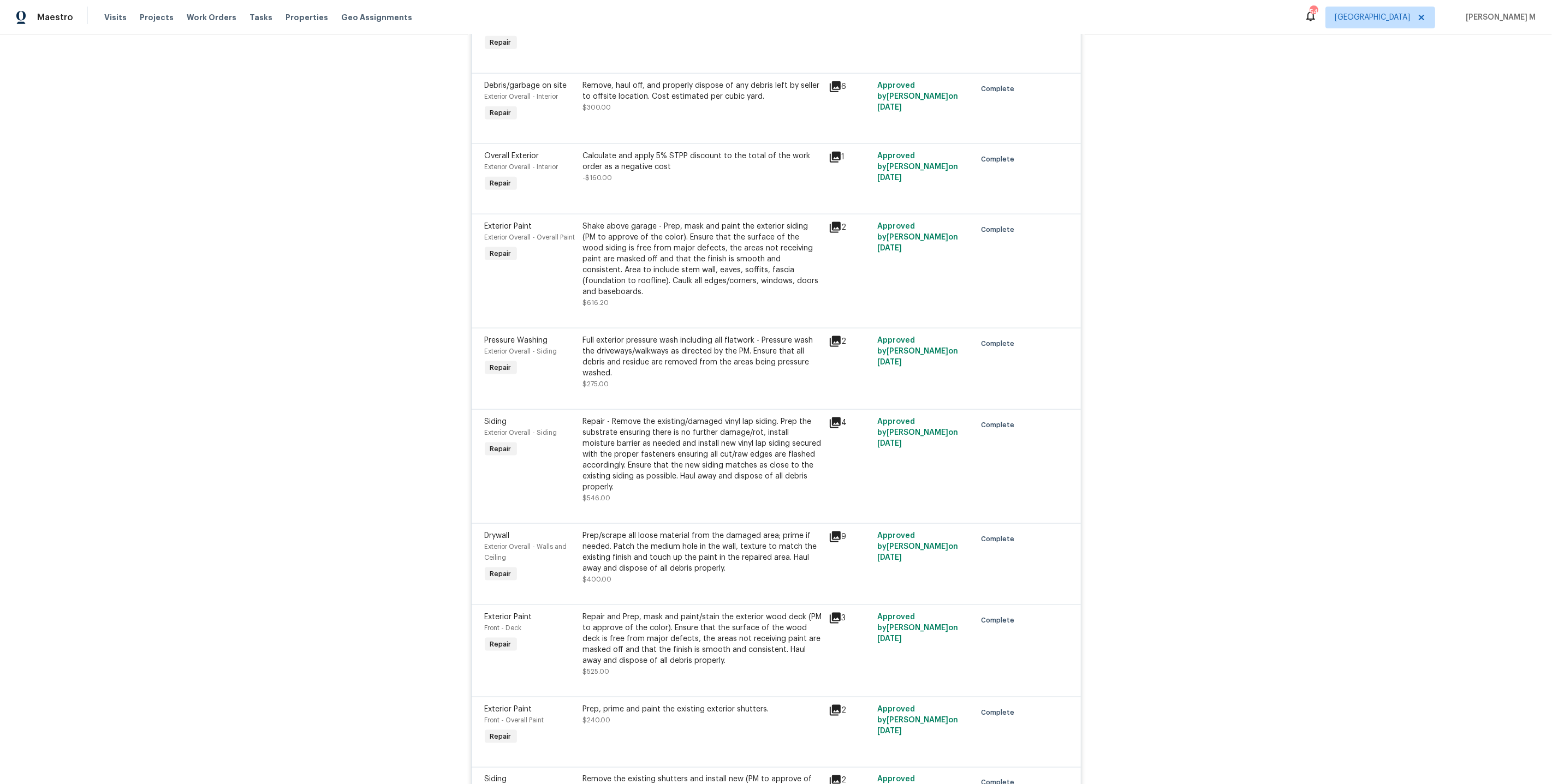
click at [670, 530] on div "Prep/scrape all loose material from the damaged area; prime if needed. Patch th…" at bounding box center [703, 552] width 239 height 44
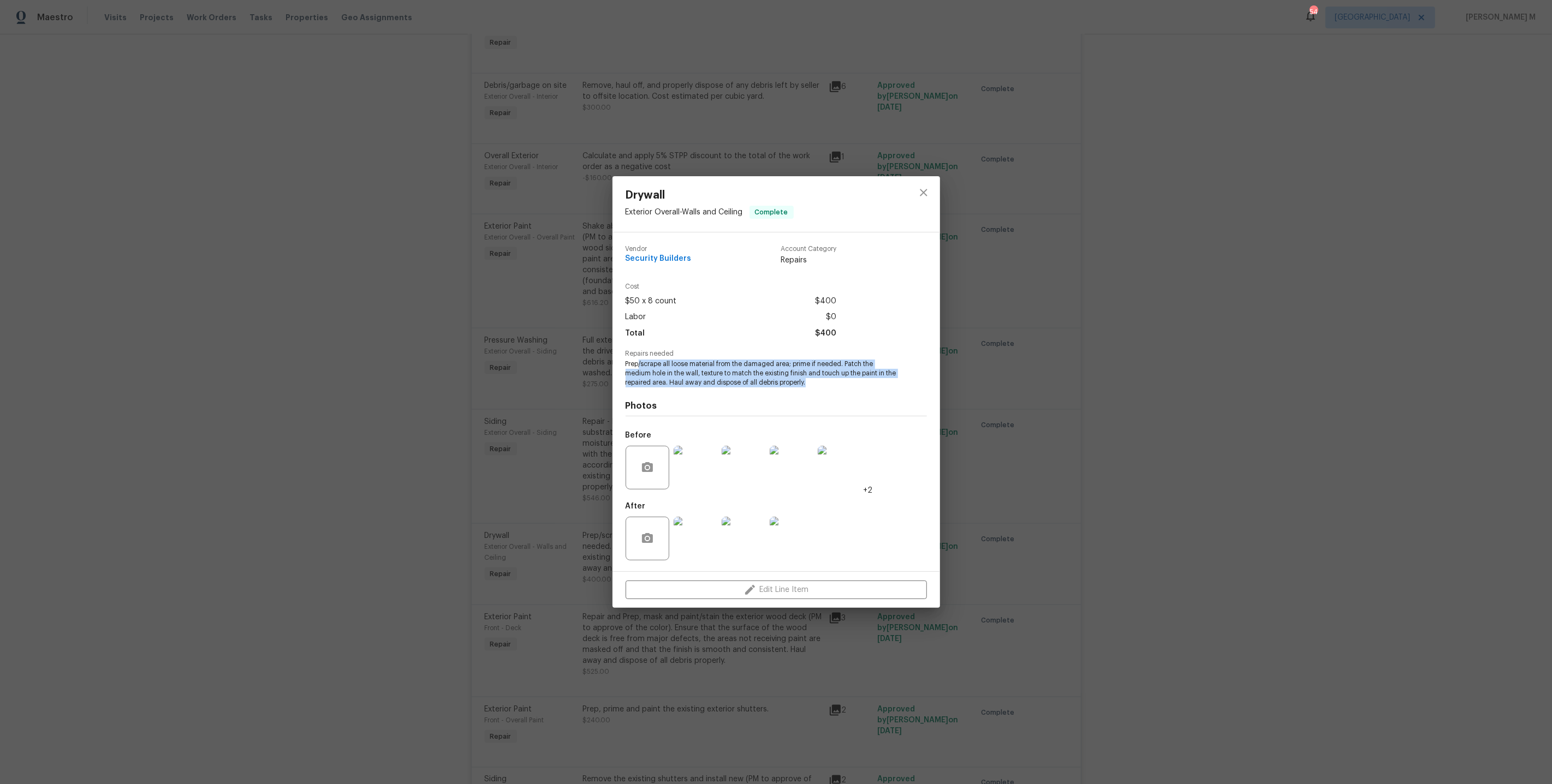
drag, startPoint x: 641, startPoint y: 366, endPoint x: 857, endPoint y: 378, distance: 216.3
click at [857, 378] on span "Prep/scrape all loose material from the damaged area; prime if needed. Patch th…" at bounding box center [761, 373] width 271 height 27
click at [703, 472] on img at bounding box center [695, 468] width 44 height 44
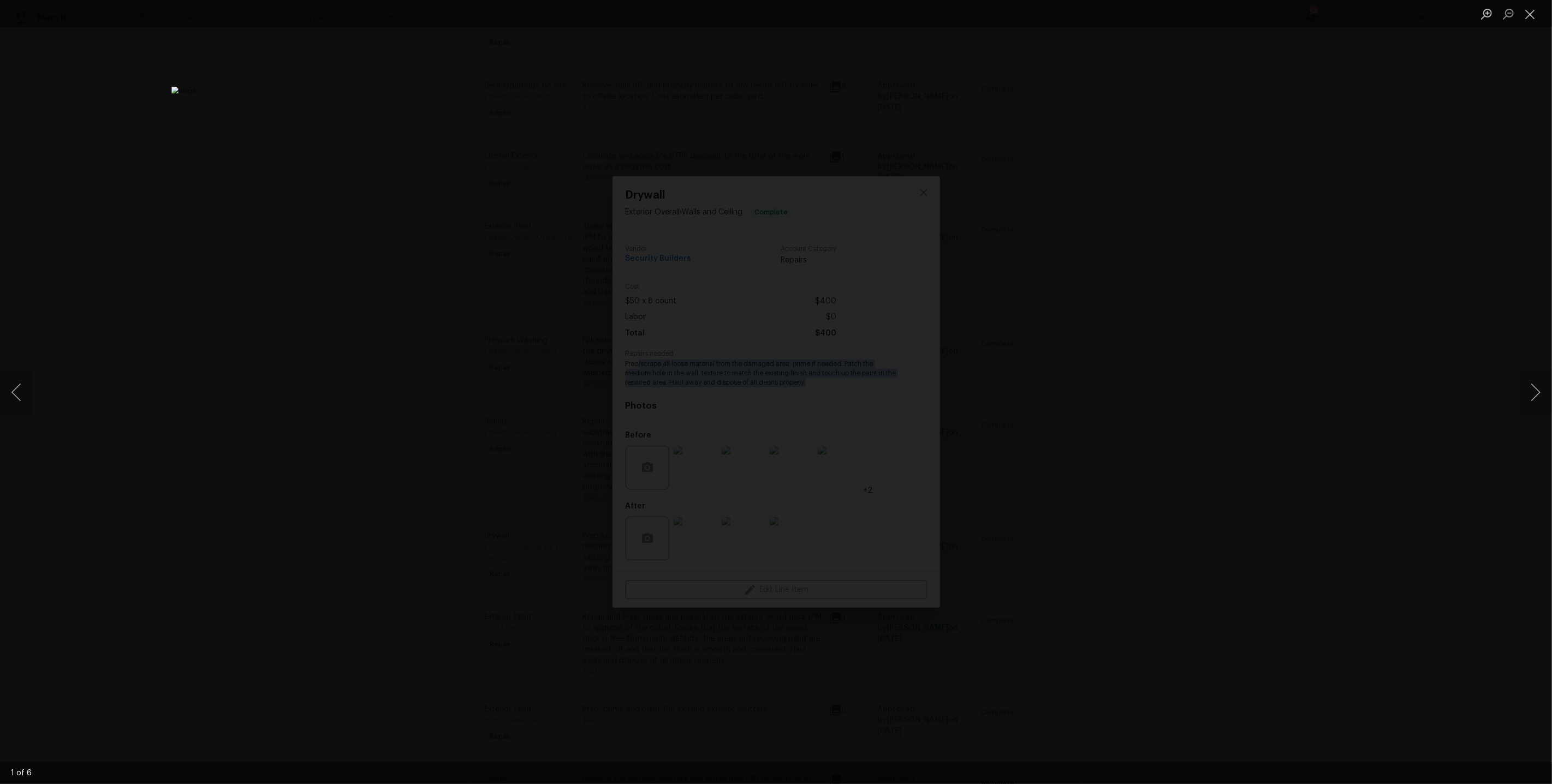
click at [1194, 409] on div "Lightbox" at bounding box center [776, 392] width 1552 height 784
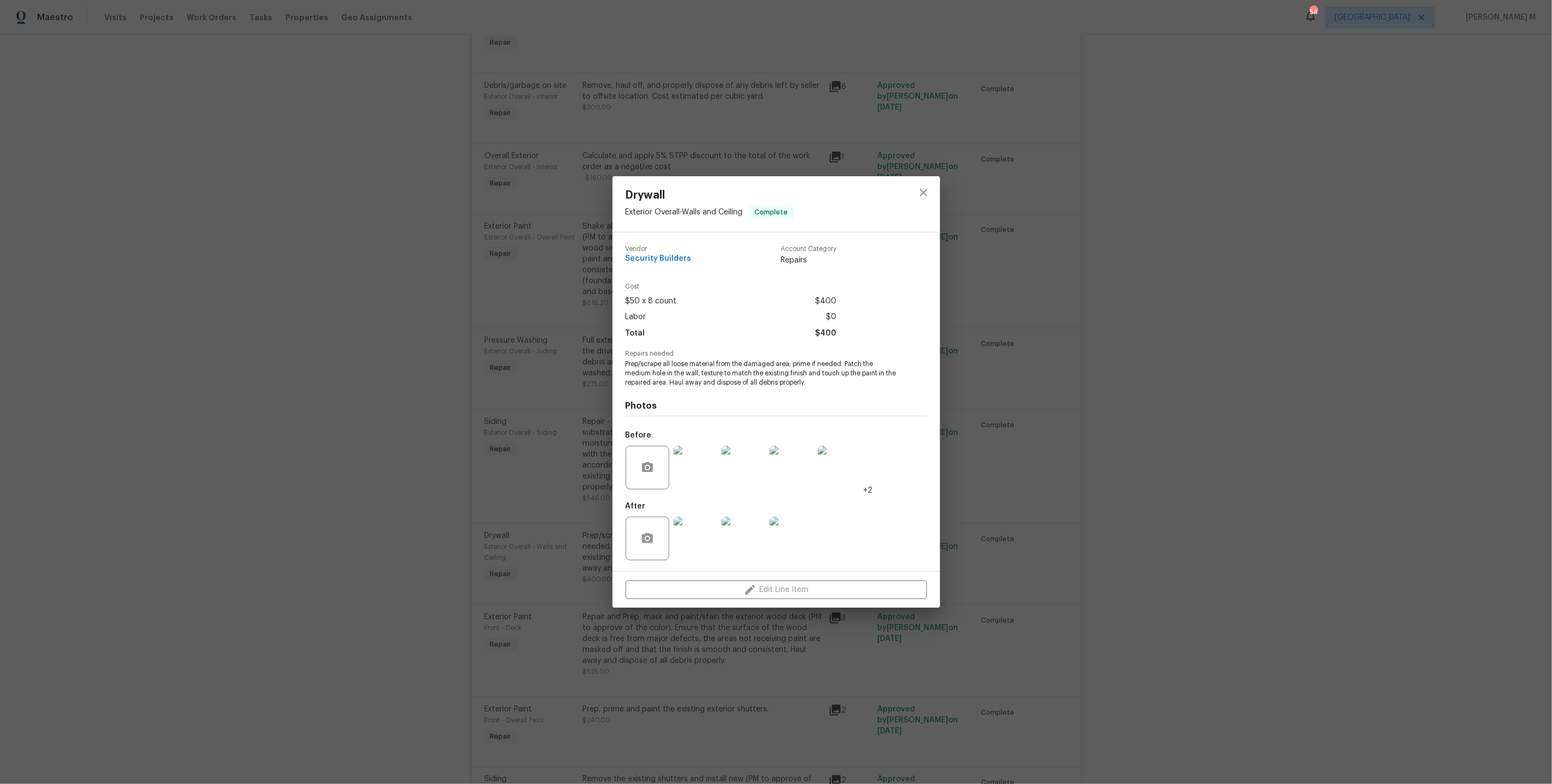
click at [366, 263] on div "Drywall Exterior Overall - Walls and Ceiling Complete Vendor Security Builders …" at bounding box center [776, 392] width 1552 height 784
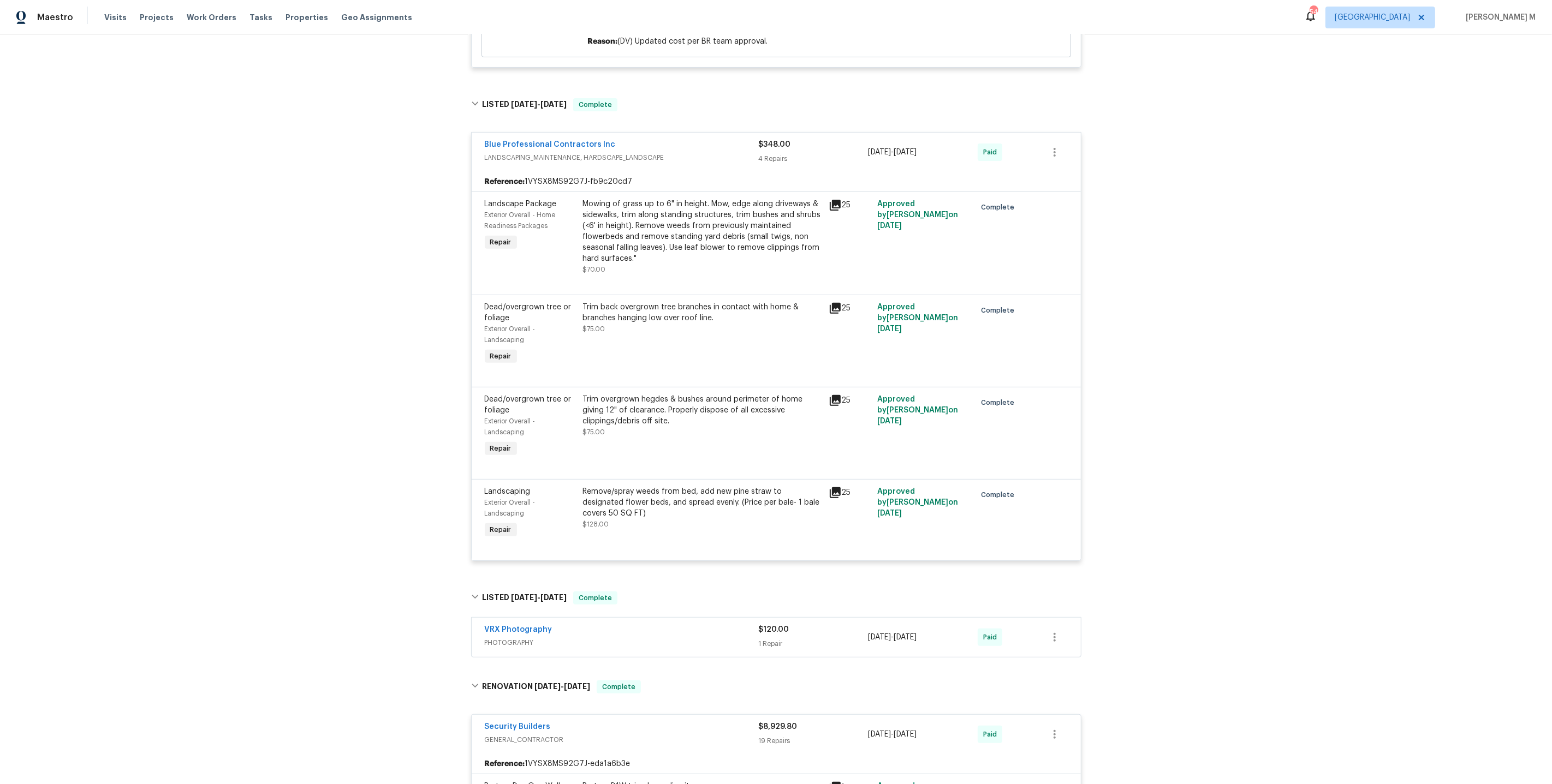
scroll to position [0, 0]
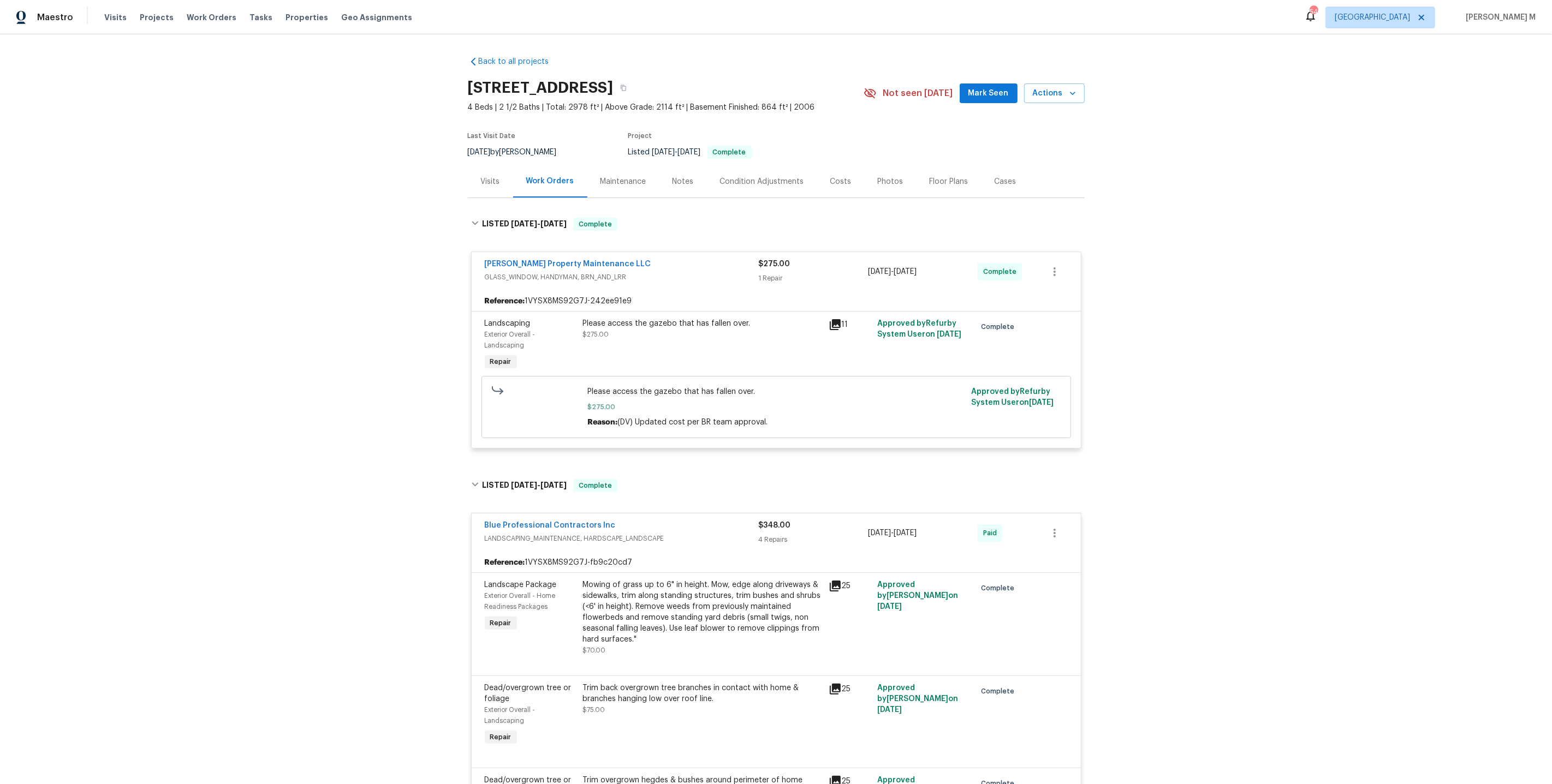
click at [614, 176] on div "Maintenance" at bounding box center [624, 182] width 46 height 11
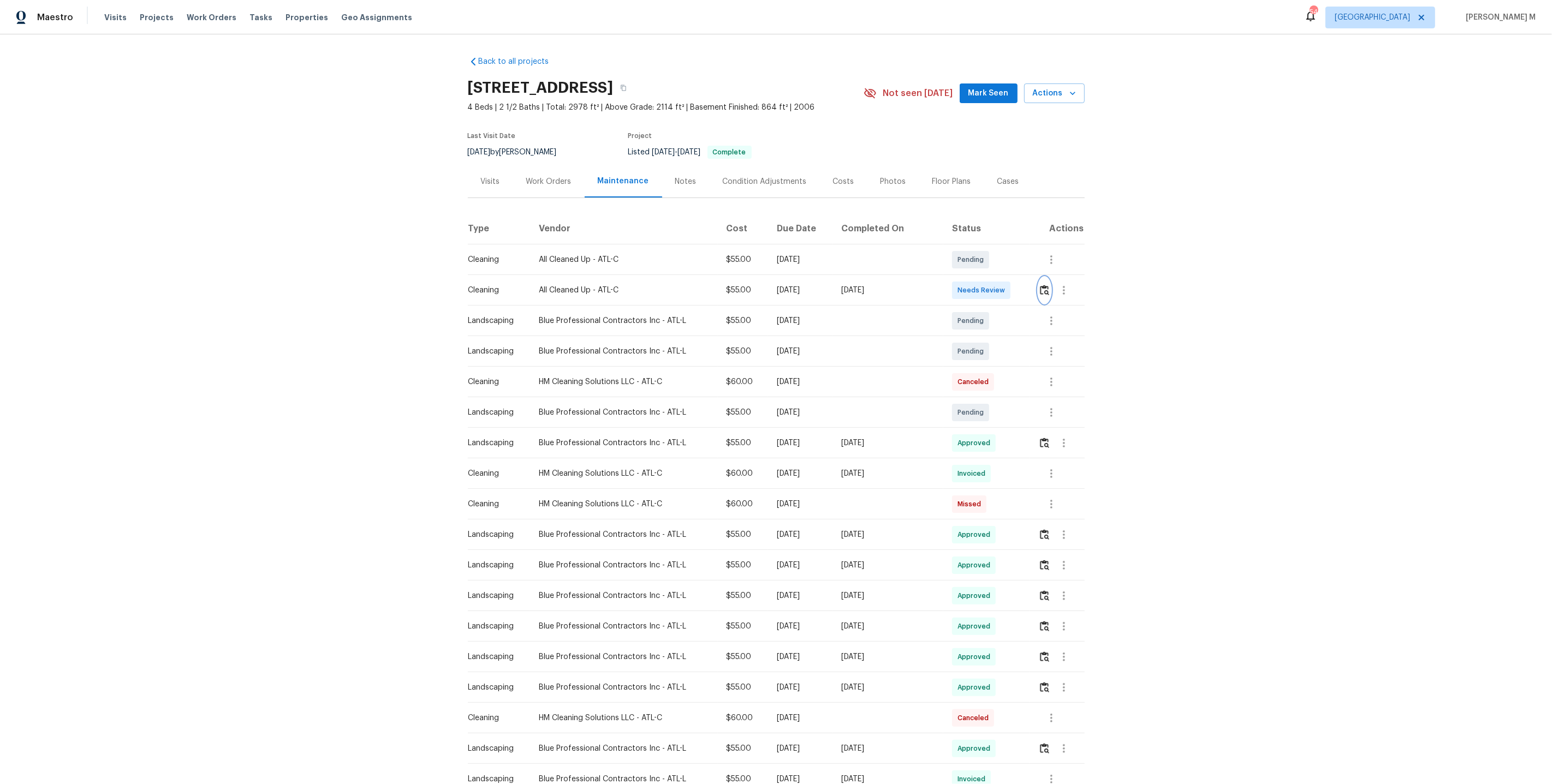
click at [1050, 279] on button "button" at bounding box center [1045, 291] width 12 height 26
click at [1071, 287] on button "button" at bounding box center [1064, 291] width 26 height 26
click at [1071, 287] on li "Message vendor" at bounding box center [1090, 285] width 77 height 18
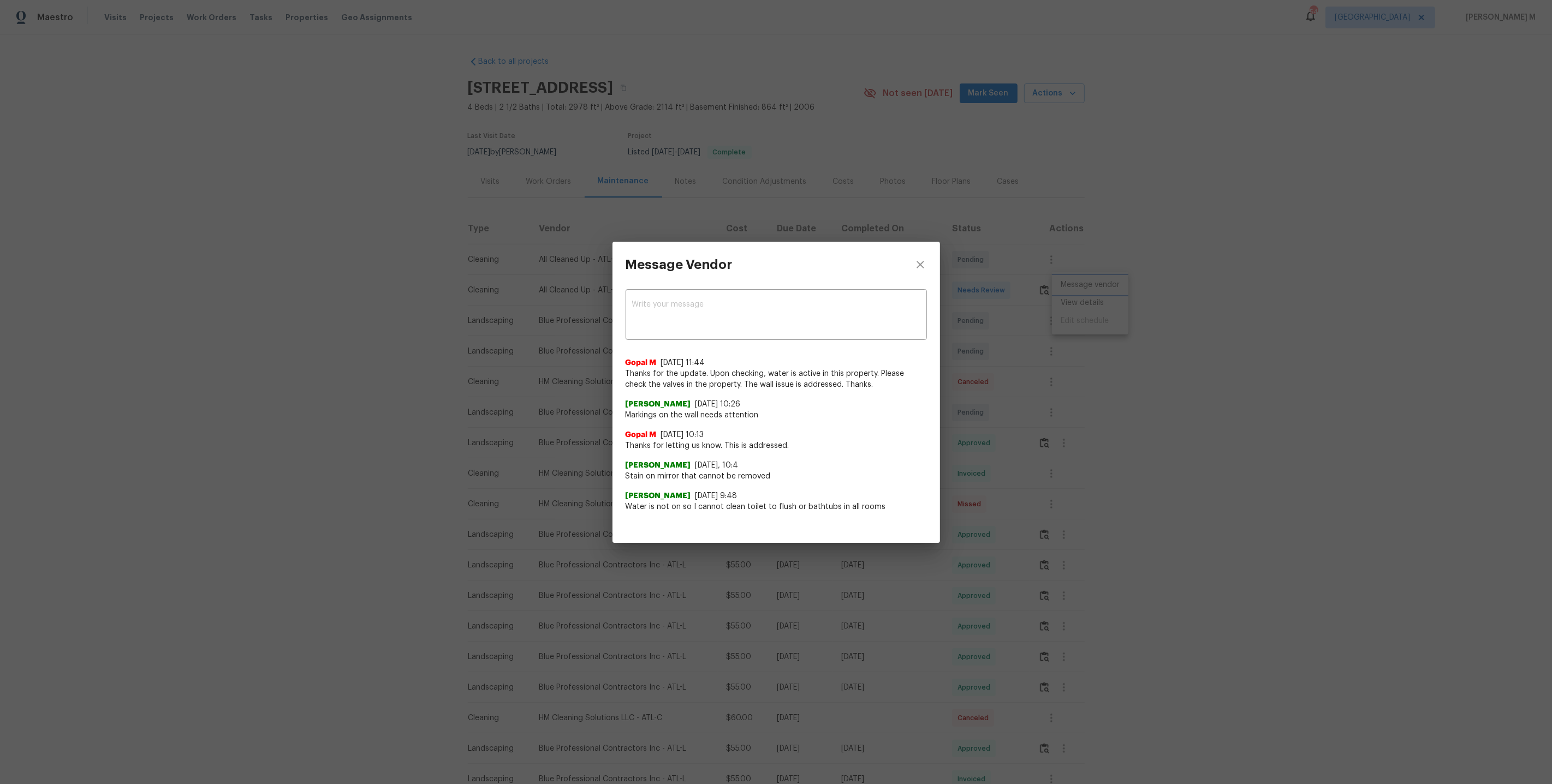
click at [1041, 411] on div "Message Vendor x ​ Gopal M 8/28/25, 11:44 Thanks for the update. Upon checking,…" at bounding box center [776, 392] width 1552 height 784
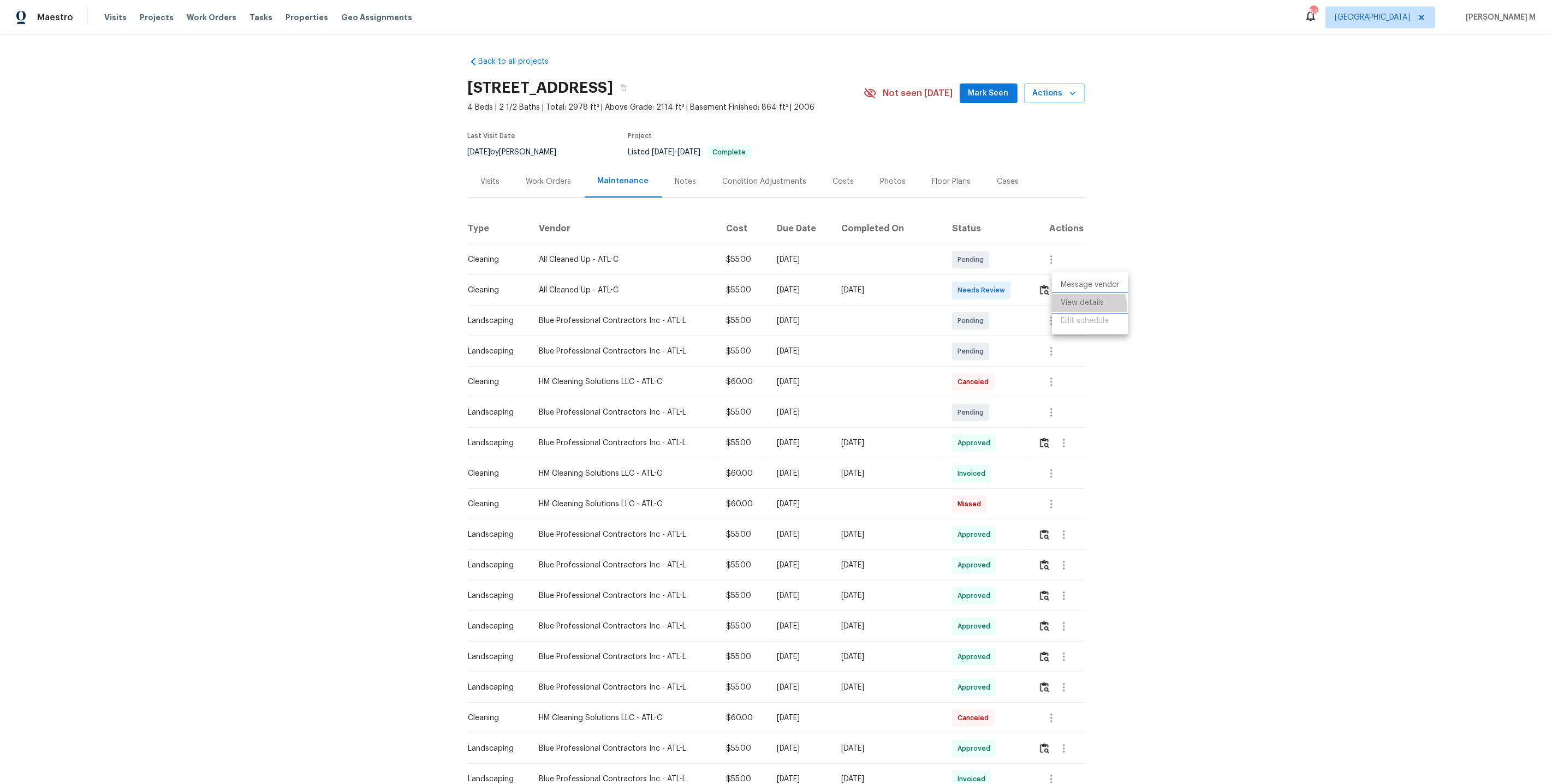
click at [1085, 307] on li "View details" at bounding box center [1090, 303] width 77 height 18
click at [1091, 289] on li "Message vendor" at bounding box center [1090, 285] width 77 height 18
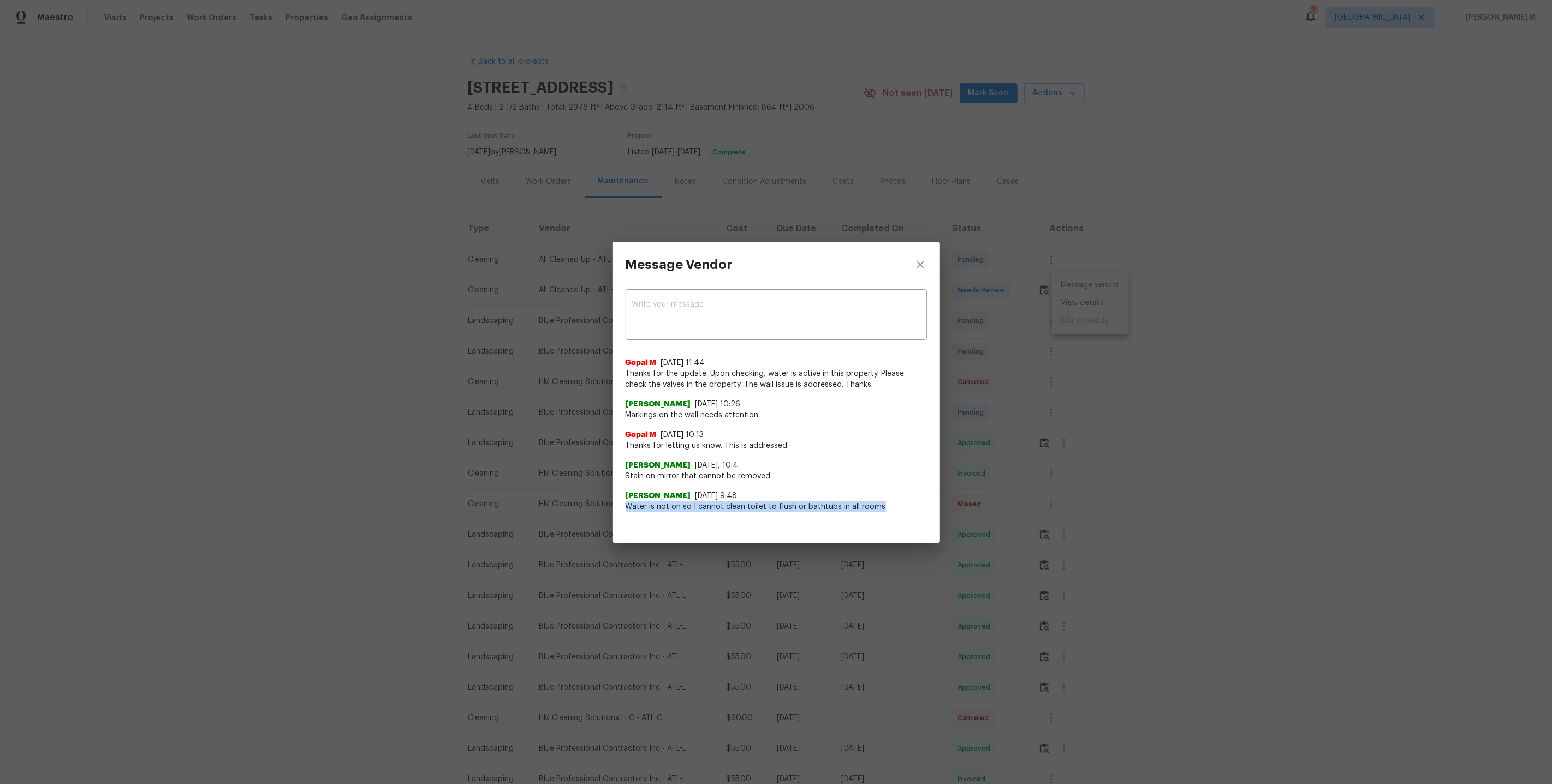
drag, startPoint x: 623, startPoint y: 506, endPoint x: 884, endPoint y: 506, distance: 261.0
click at [884, 506] on div "x ​ Gopal M 8/28/25, 11:44 Thanks for the update. Upon checking, water is activ…" at bounding box center [776, 406] width 327 height 238
drag, startPoint x: 600, startPoint y: 477, endPoint x: 735, endPoint y: 480, distance: 135.0
click at [735, 480] on div "Message Vendor x ​ Gopal M 8/28/25, 11:44 Thanks for the update. Upon checking,…" at bounding box center [776, 392] width 1552 height 784
drag, startPoint x: 622, startPoint y: 442, endPoint x: 844, endPoint y: 442, distance: 222.0
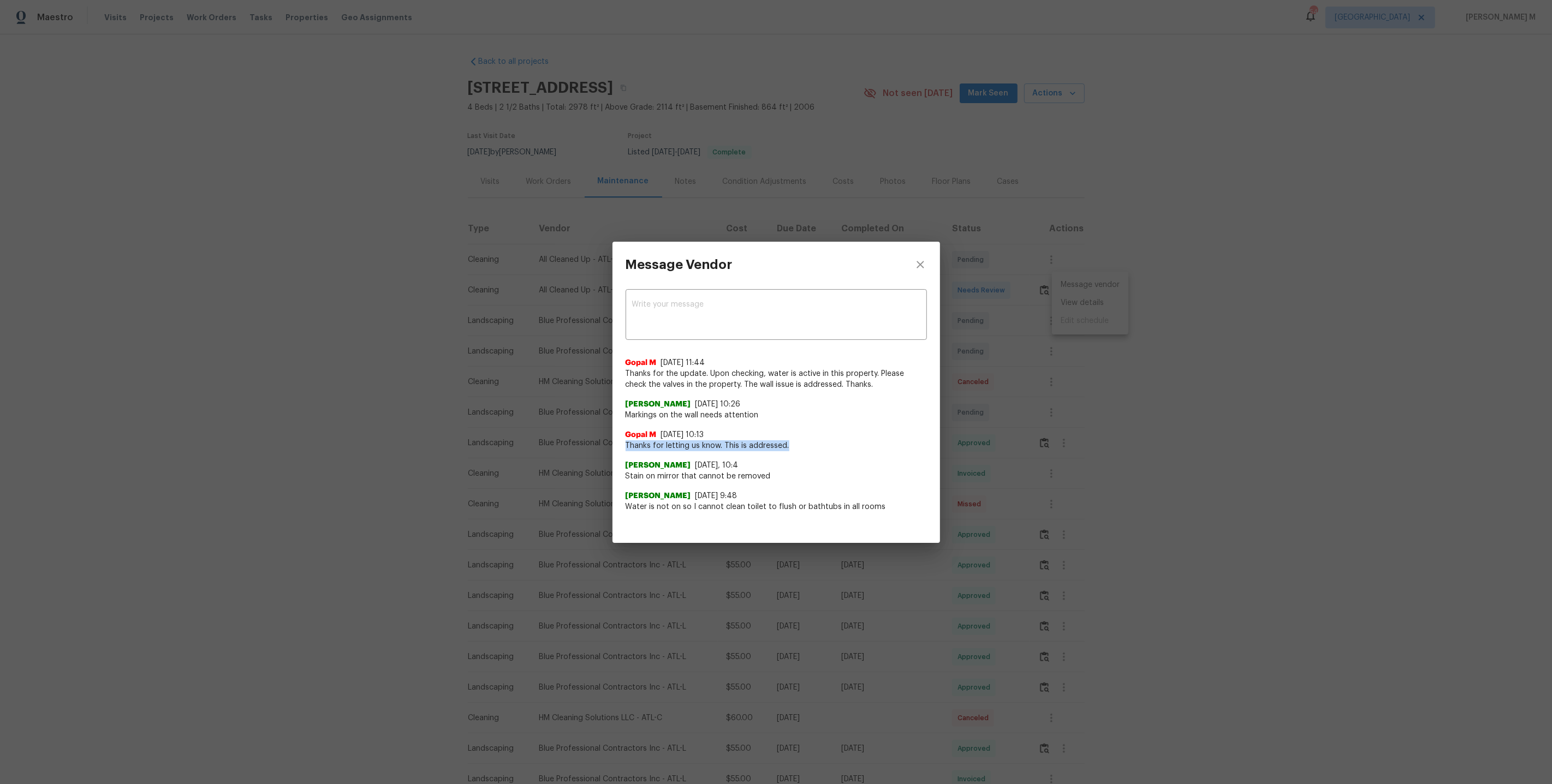
click at [844, 442] on div "x ​ Gopal M 8/28/25, 11:44 Thanks for the update. Upon checking, water is activ…" at bounding box center [776, 406] width 327 height 238
click at [690, 410] on span "Markings on the wall needs attention" at bounding box center [776, 416] width 301 height 11
click at [995, 408] on div "Message Vendor x ​ Gopal M 8/28/25, 11:44 Thanks for the update. Upon checking,…" at bounding box center [776, 392] width 1552 height 784
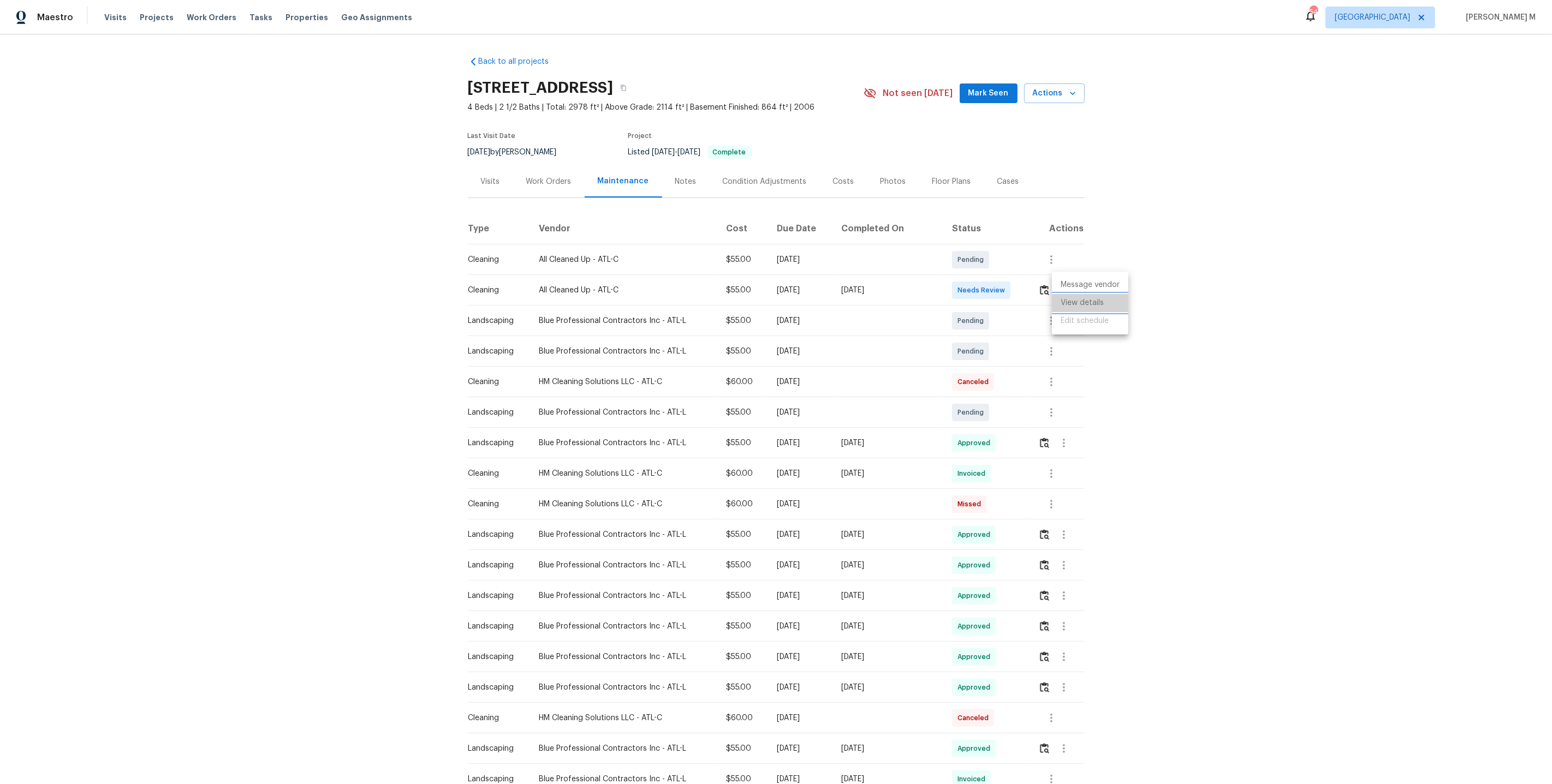
click at [1108, 307] on li "View details" at bounding box center [1090, 303] width 77 height 18
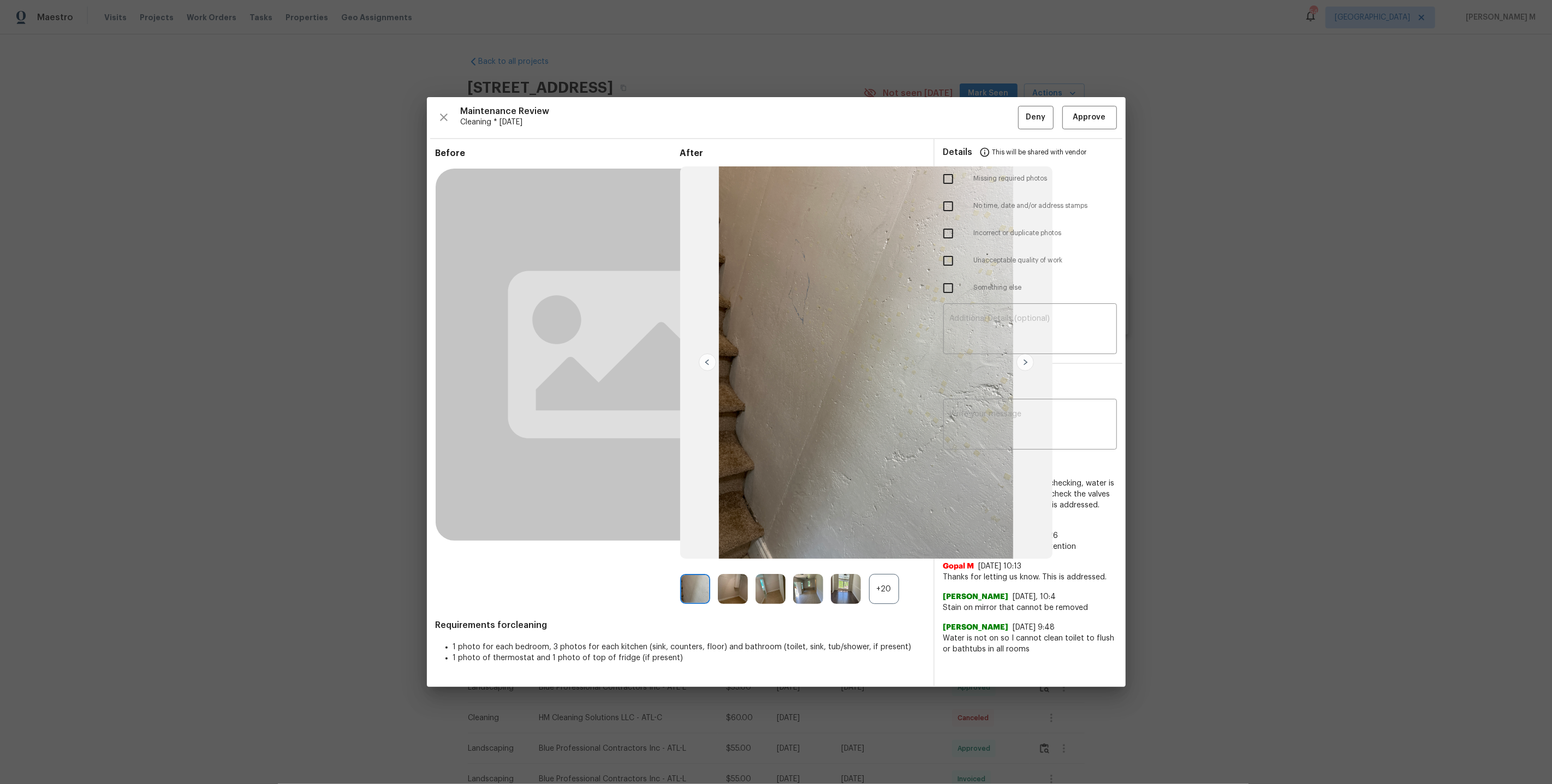
click at [878, 591] on div "+20" at bounding box center [884, 589] width 30 height 30
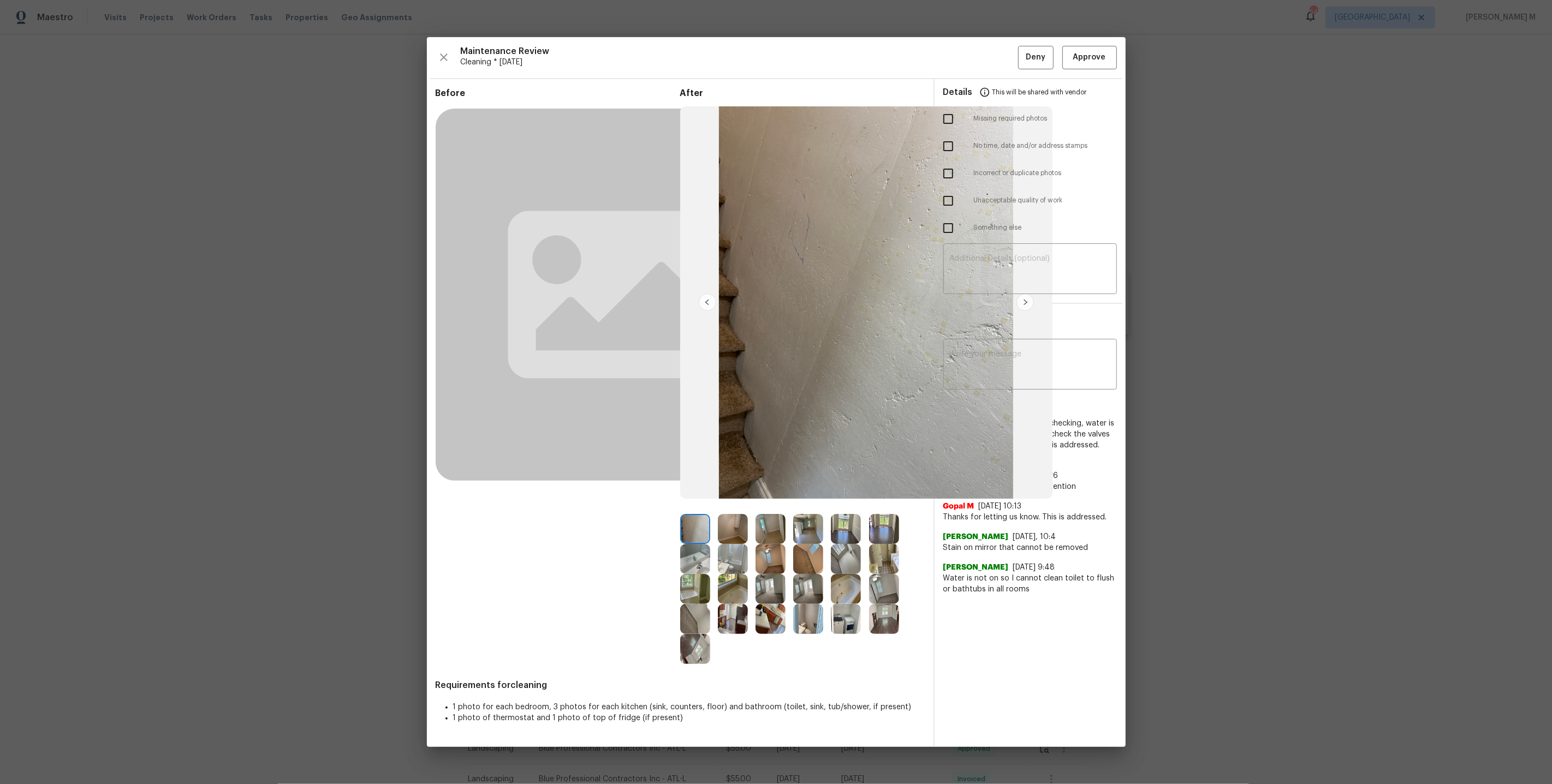
click at [735, 533] on img at bounding box center [733, 529] width 30 height 30
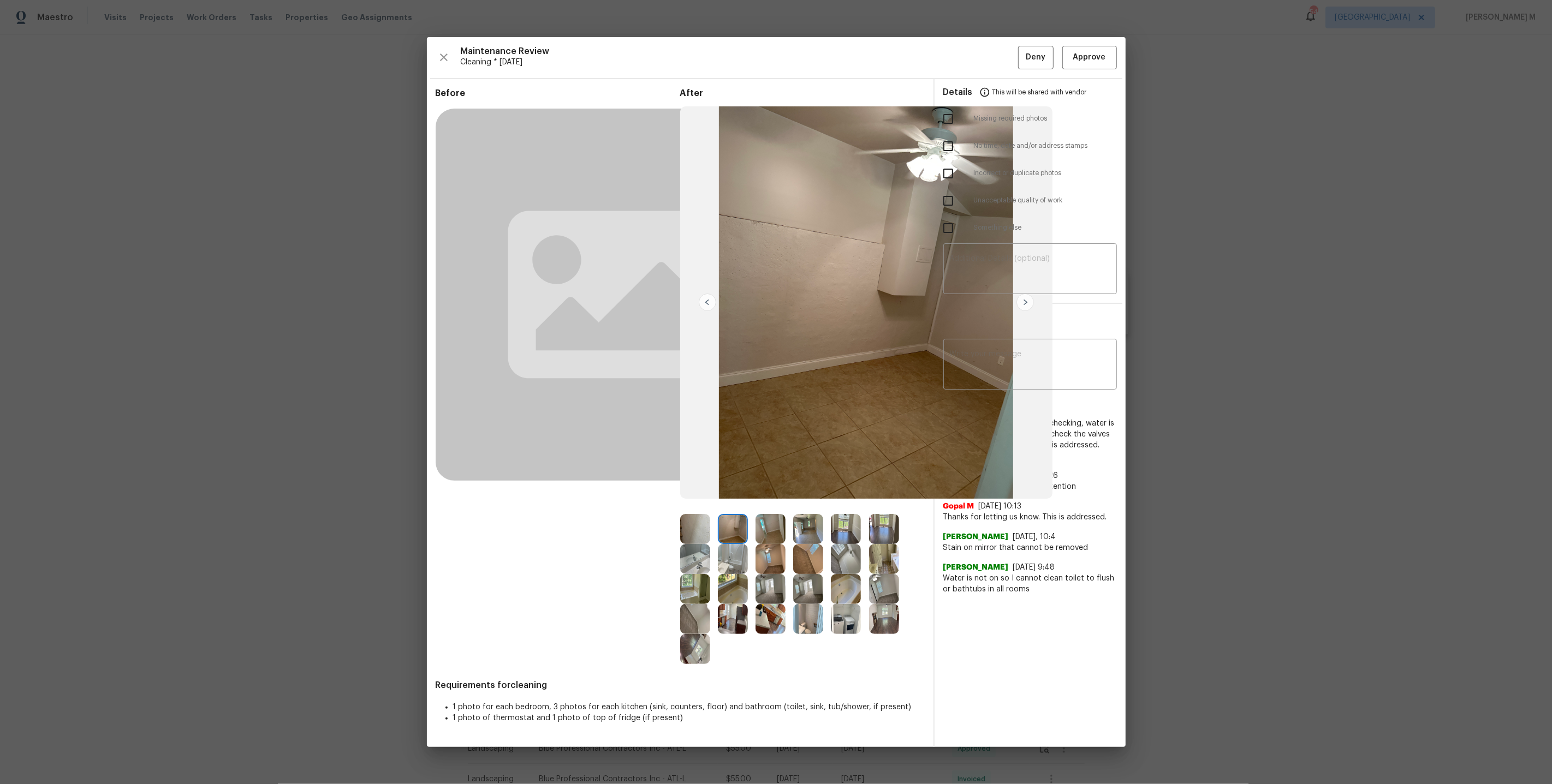
click at [832, 523] on img at bounding box center [846, 529] width 30 height 30
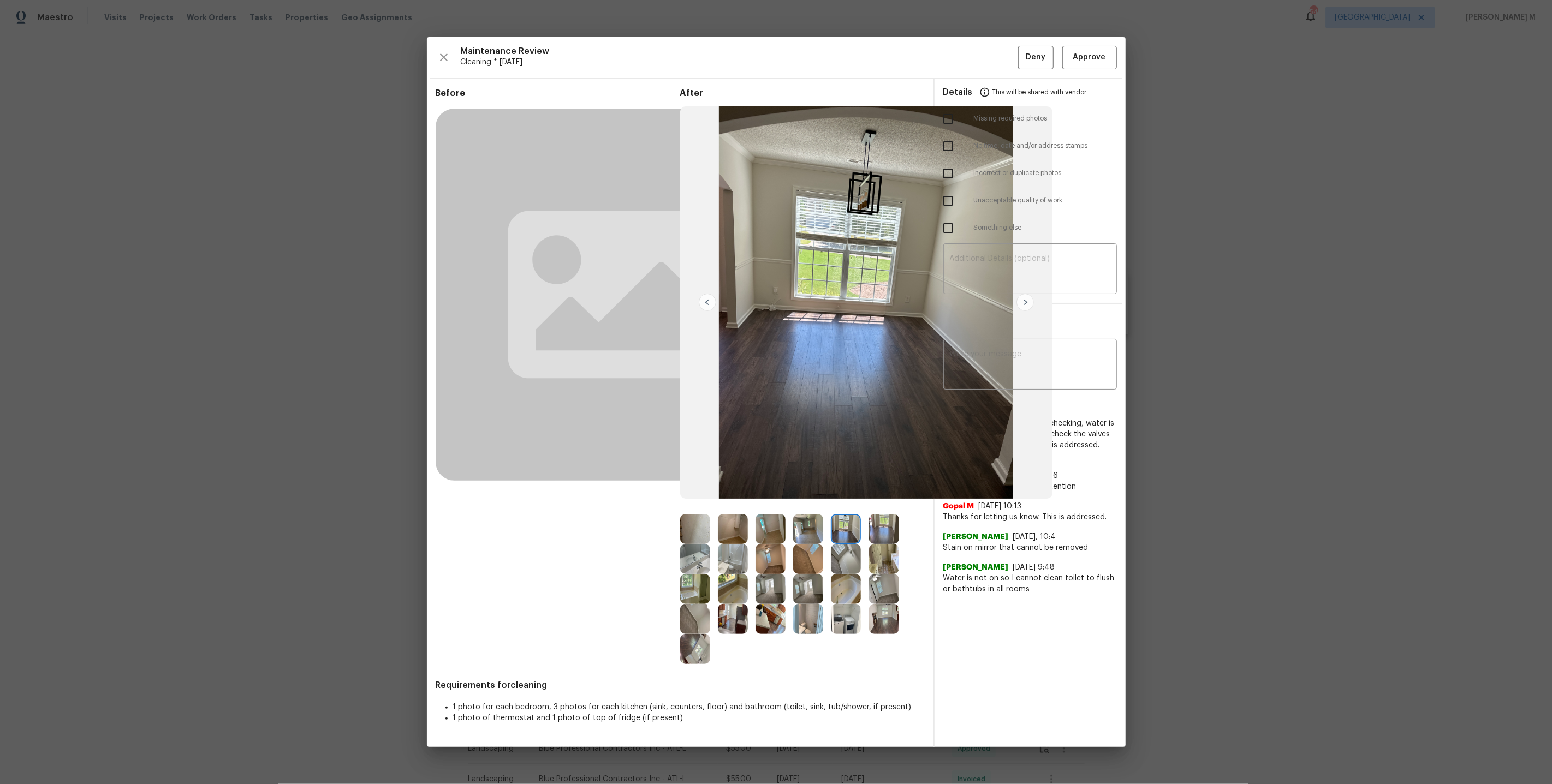
click at [816, 528] on img at bounding box center [808, 529] width 30 height 30
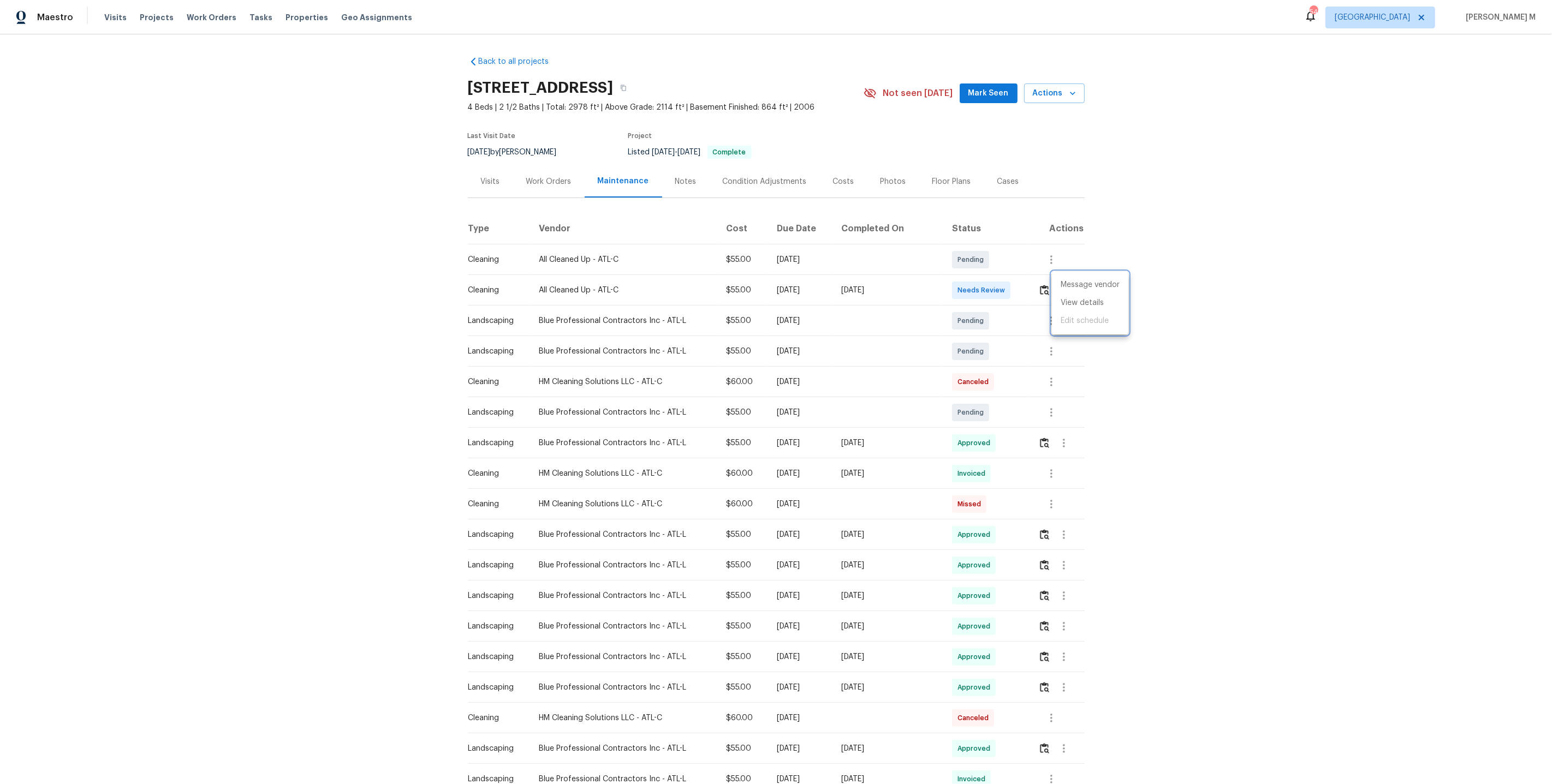
click at [536, 180] on div at bounding box center [776, 392] width 1552 height 784
click at [566, 176] on div "Work Orders" at bounding box center [548, 182] width 45 height 11
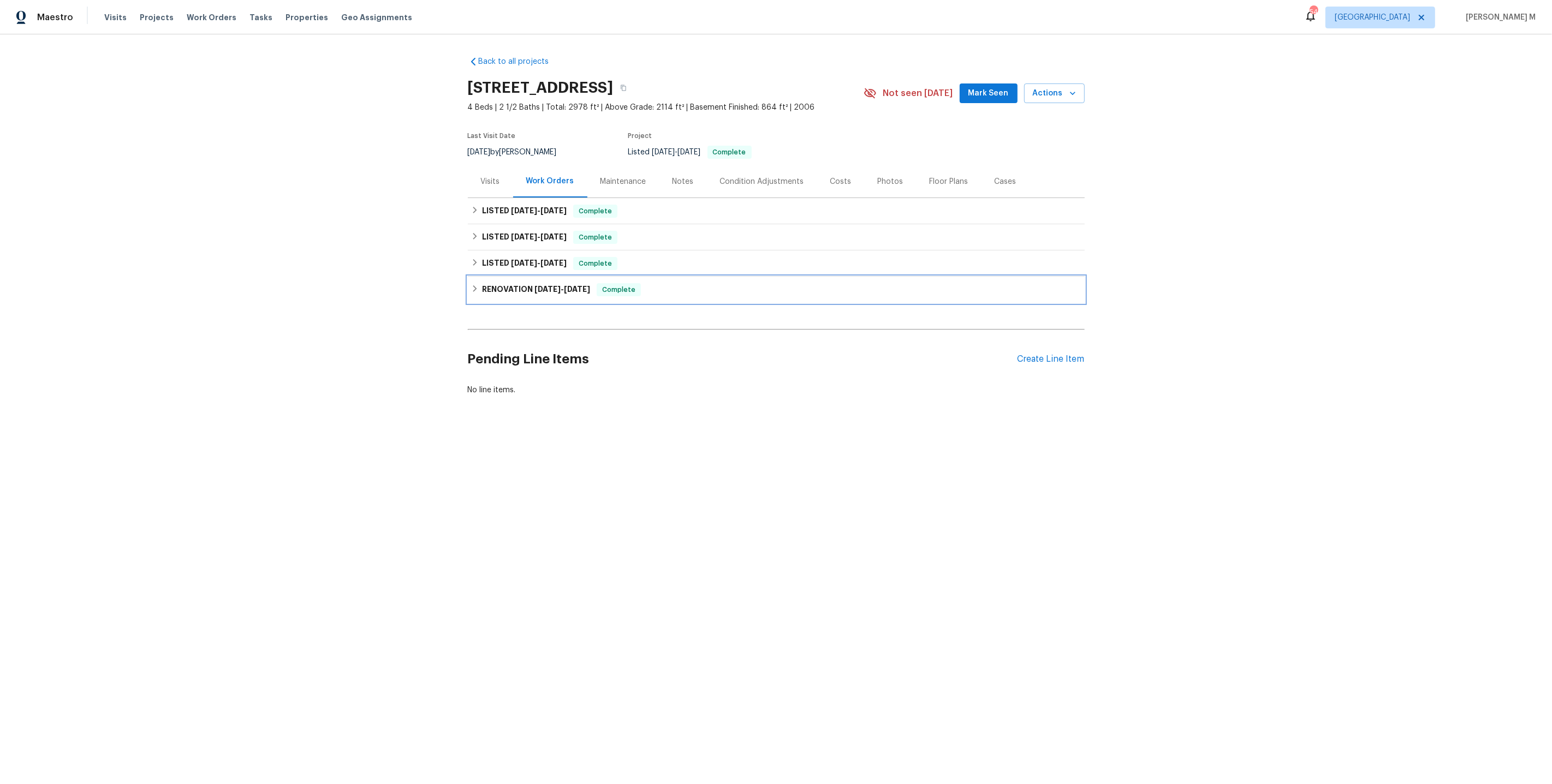
click at [503, 283] on h6 "RENOVATION 3/3/25 - 3/12/25" at bounding box center [536, 289] width 108 height 13
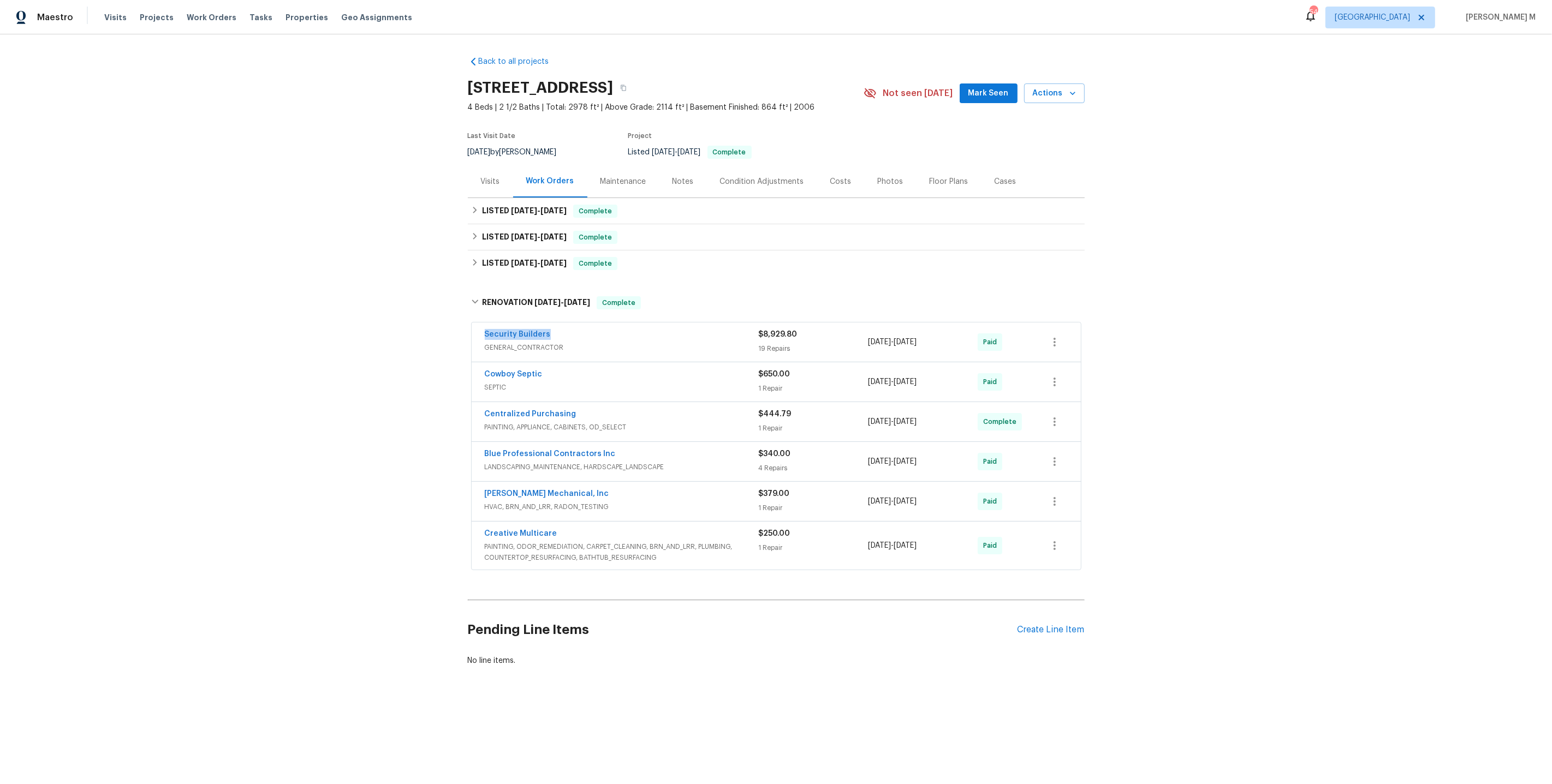
drag, startPoint x: 548, startPoint y: 333, endPoint x: 443, endPoint y: 333, distance: 105.0
click at [443, 333] on div "Back to all projects 817 Kenwood Ln, Winder, GA 30680 4 Beds | 2 1/2 Baths | To…" at bounding box center [776, 387] width 1552 height 706
copy link "Security Builders"
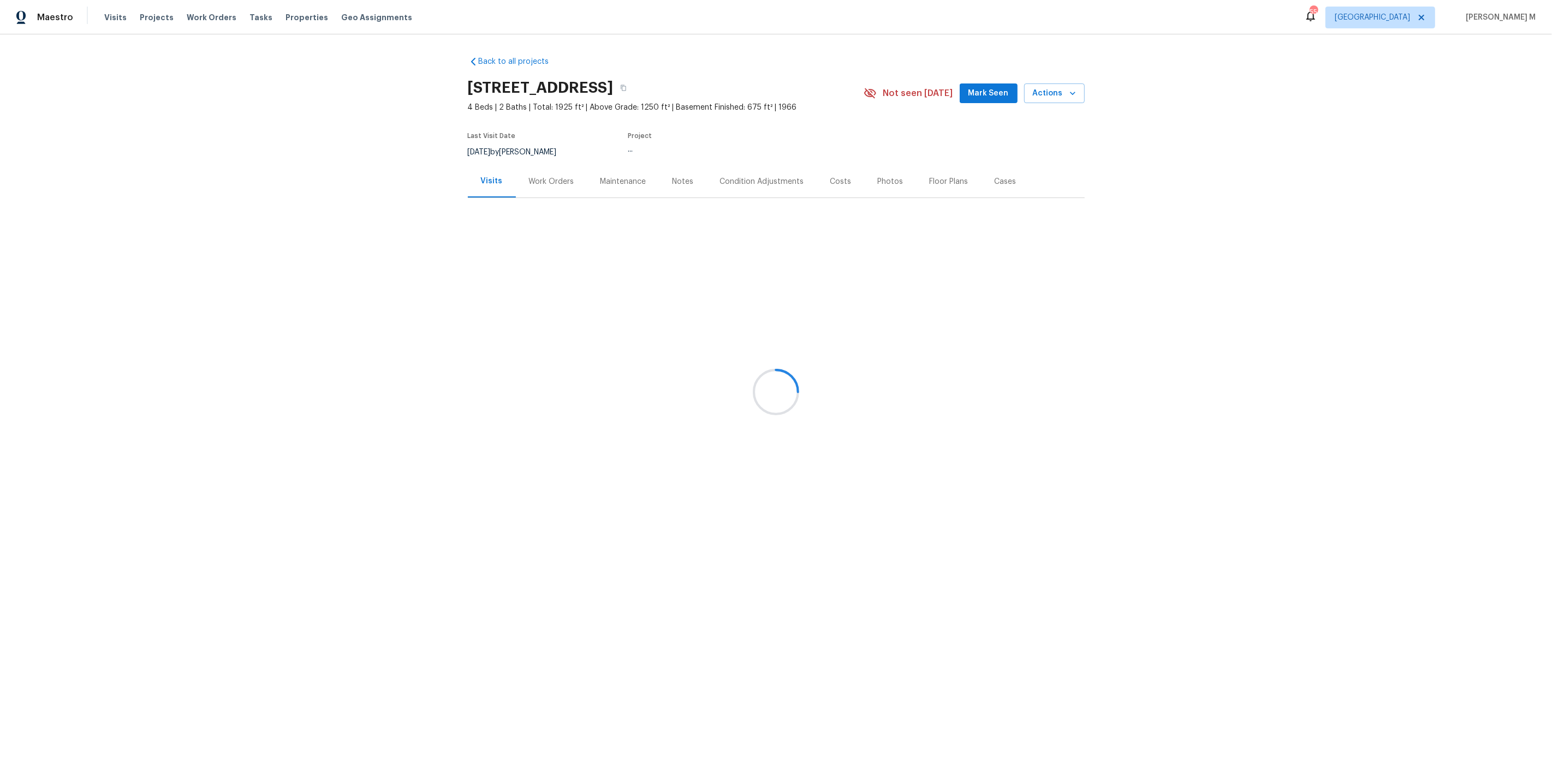
click at [543, 189] on div at bounding box center [776, 392] width 1552 height 784
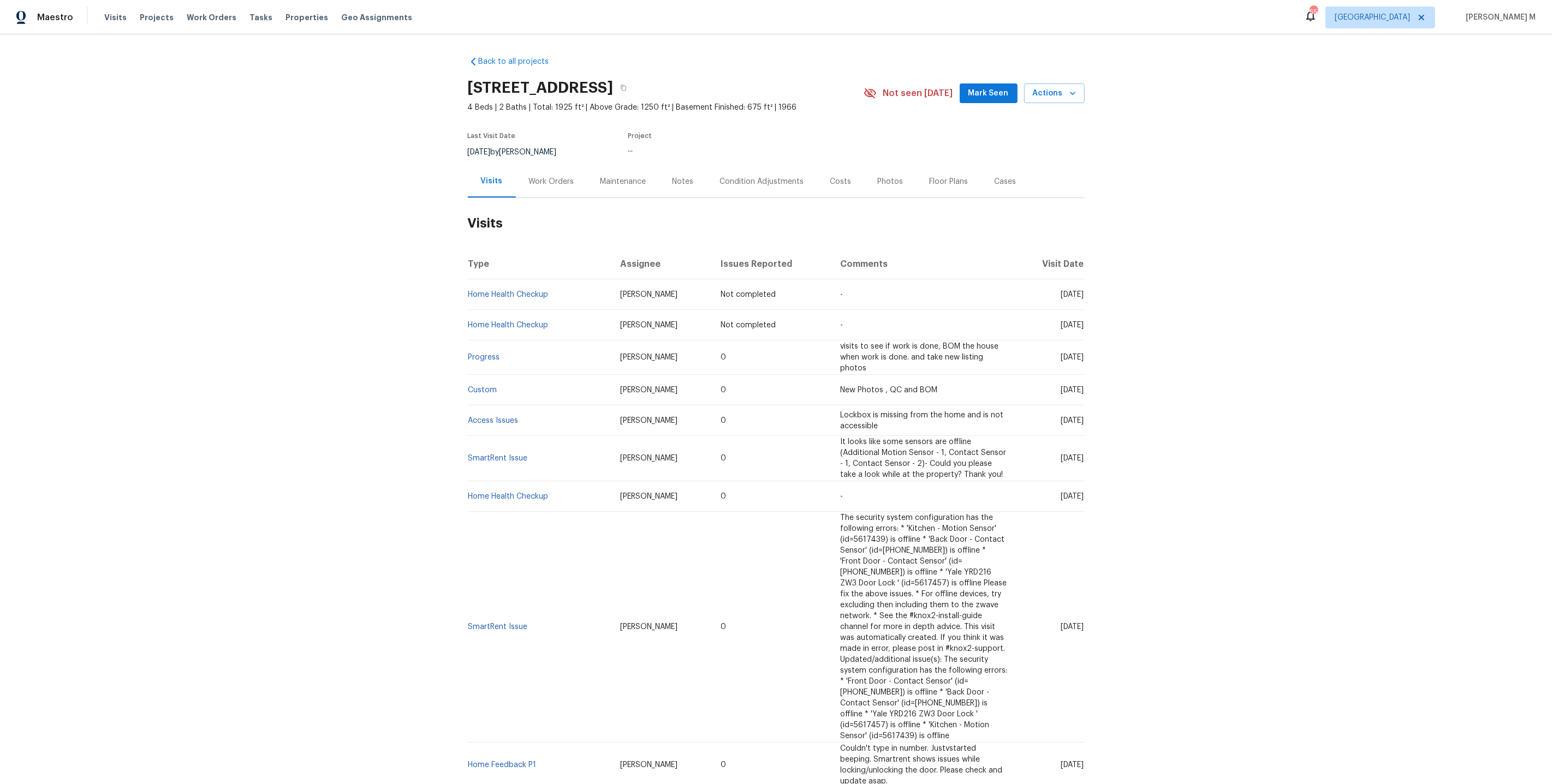
click at [535, 184] on div "Work Orders" at bounding box center [552, 182] width 72 height 32
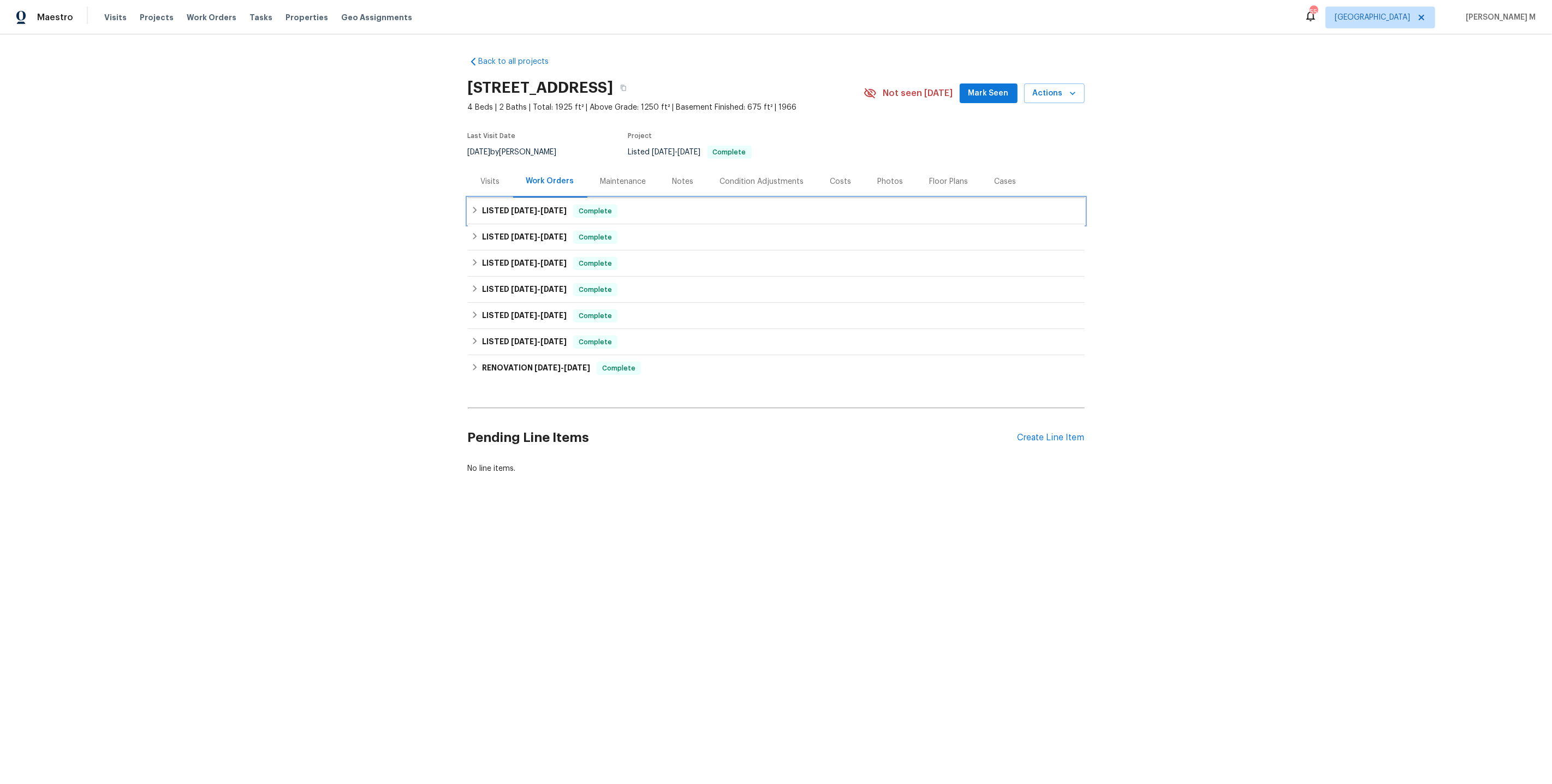
click at [525, 208] on span "7/25/25" at bounding box center [524, 210] width 26 height 7
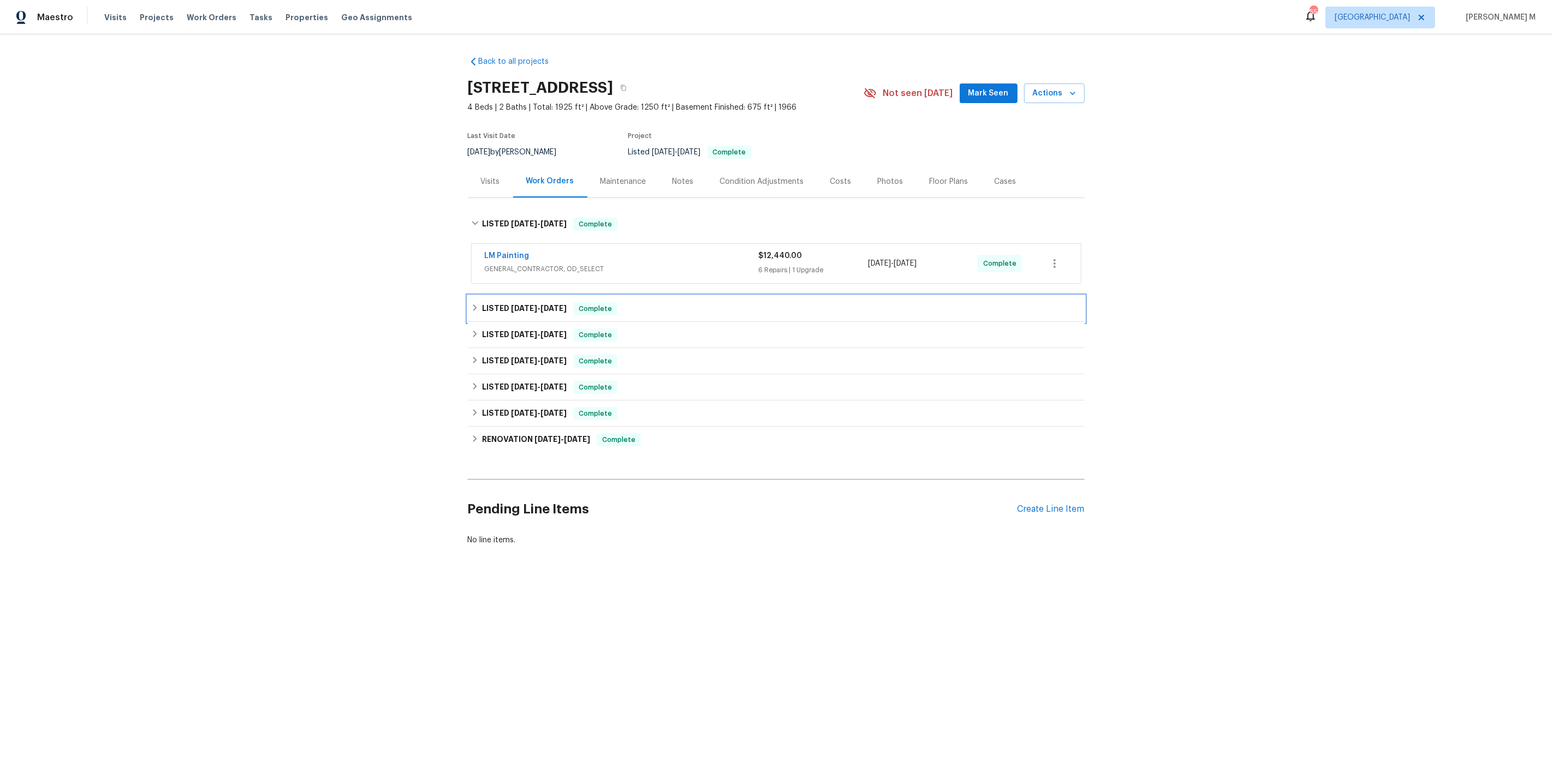
click at [504, 302] on h6 "LISTED 5/20/25 - 5/28/25" at bounding box center [524, 309] width 85 height 13
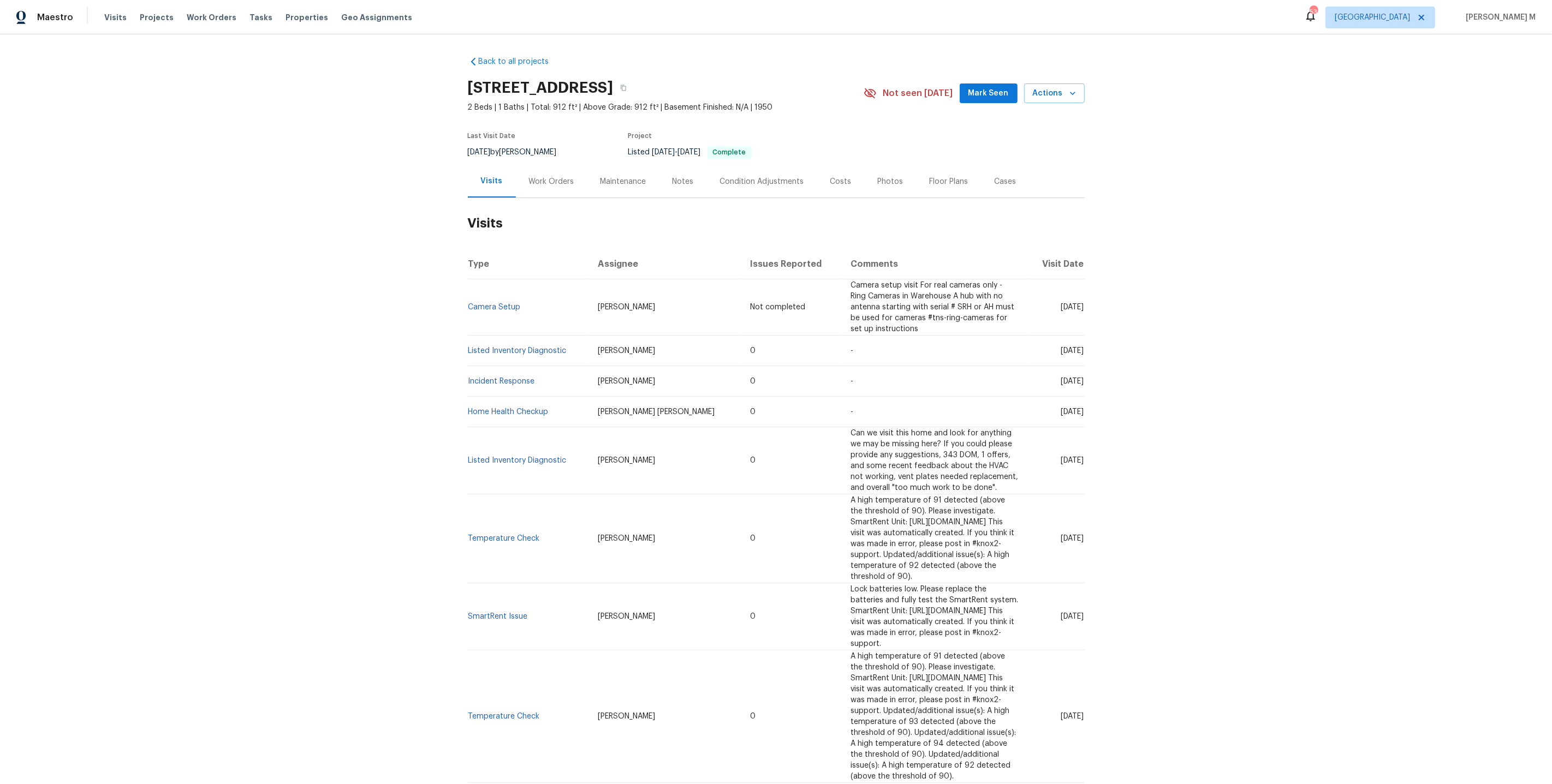
click at [540, 187] on div "Work Orders" at bounding box center [552, 182] width 72 height 32
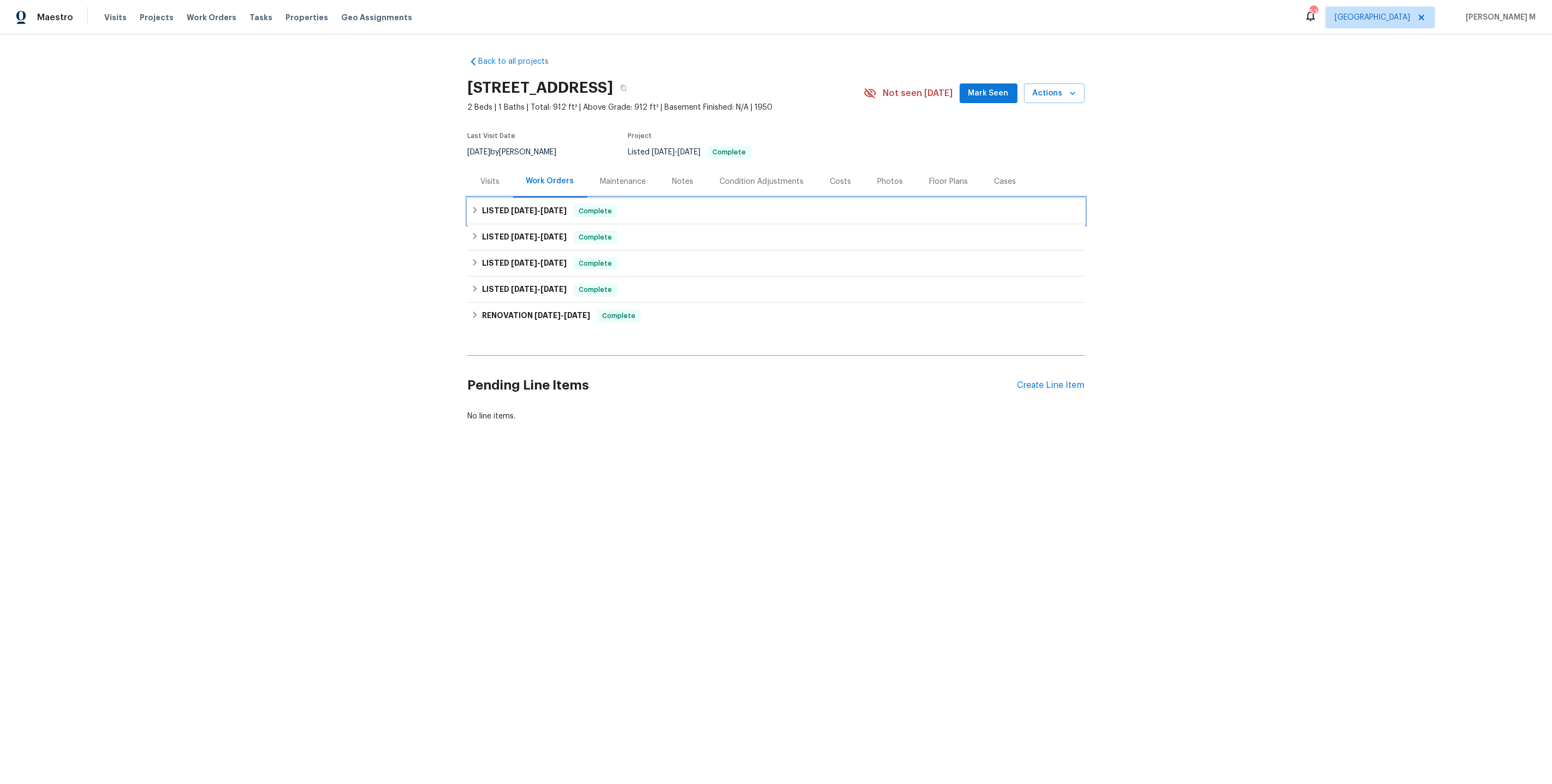
click at [529, 217] on div "LISTED 8/14/25 - 8/18/25 Complete" at bounding box center [776, 211] width 617 height 26
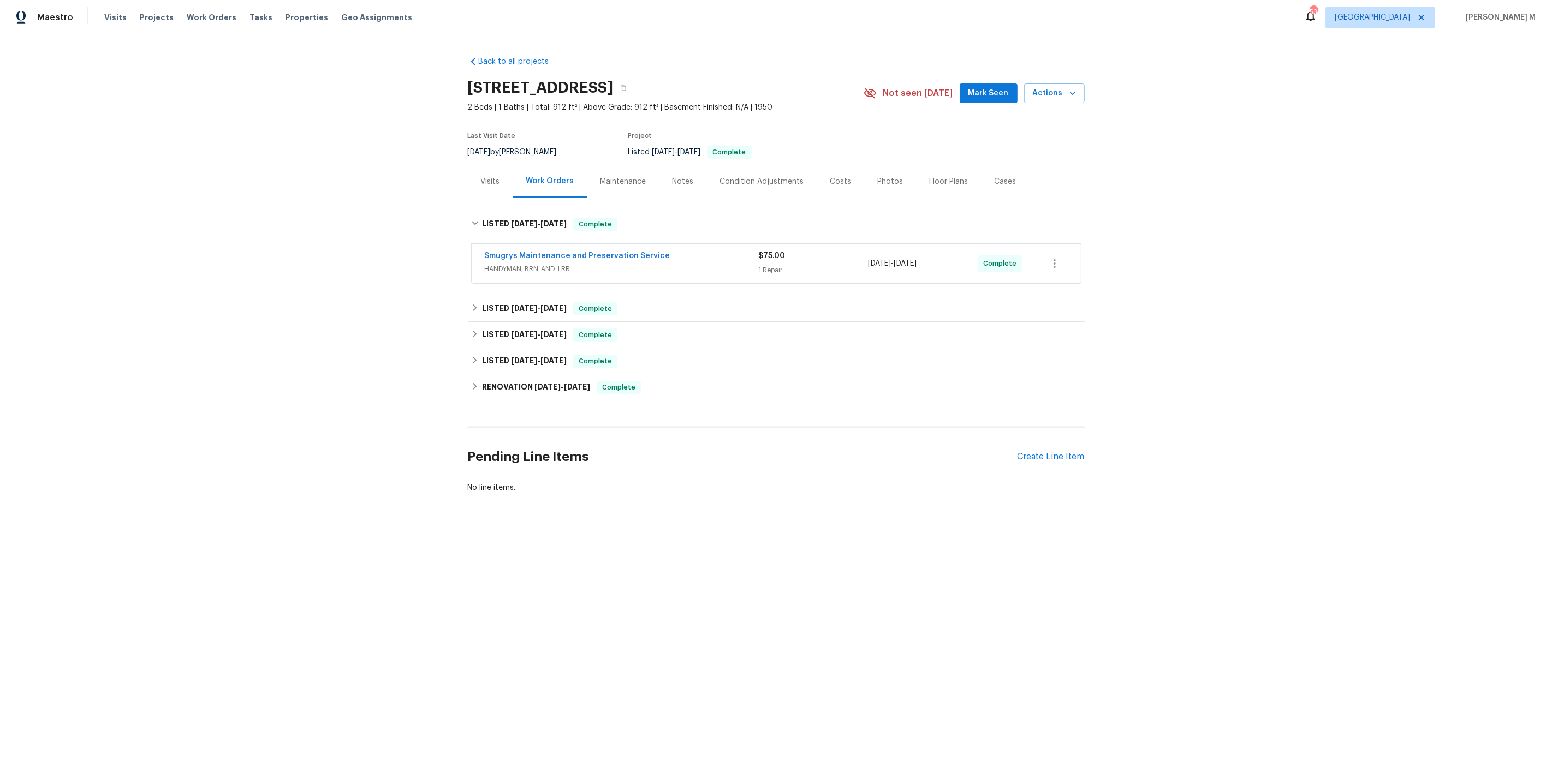
click at [540, 265] on span "HANDYMAN, BRN_AND_LRR" at bounding box center [622, 269] width 274 height 11
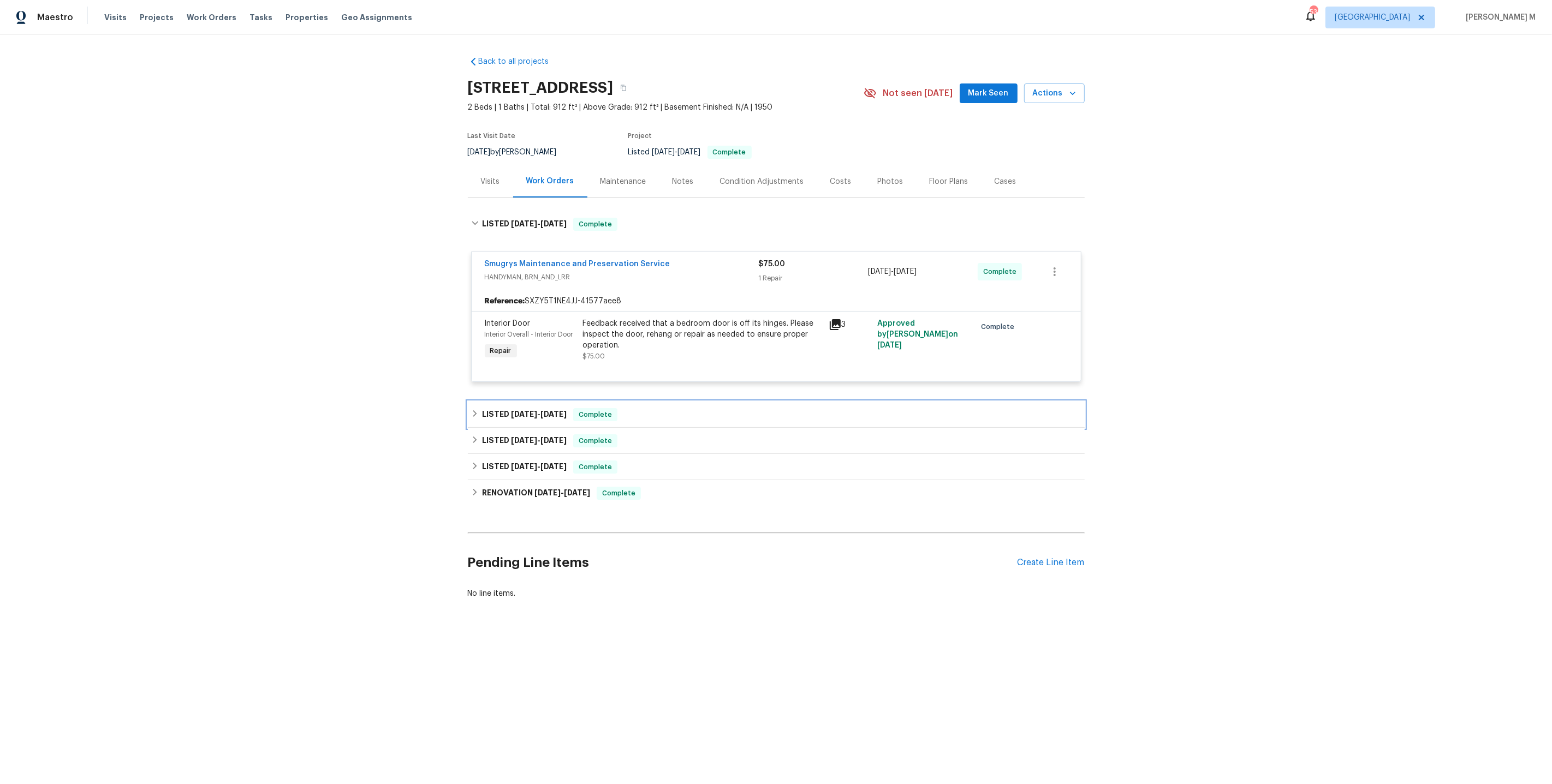
click at [518, 411] on span "10/30/24" at bounding box center [524, 414] width 26 height 7
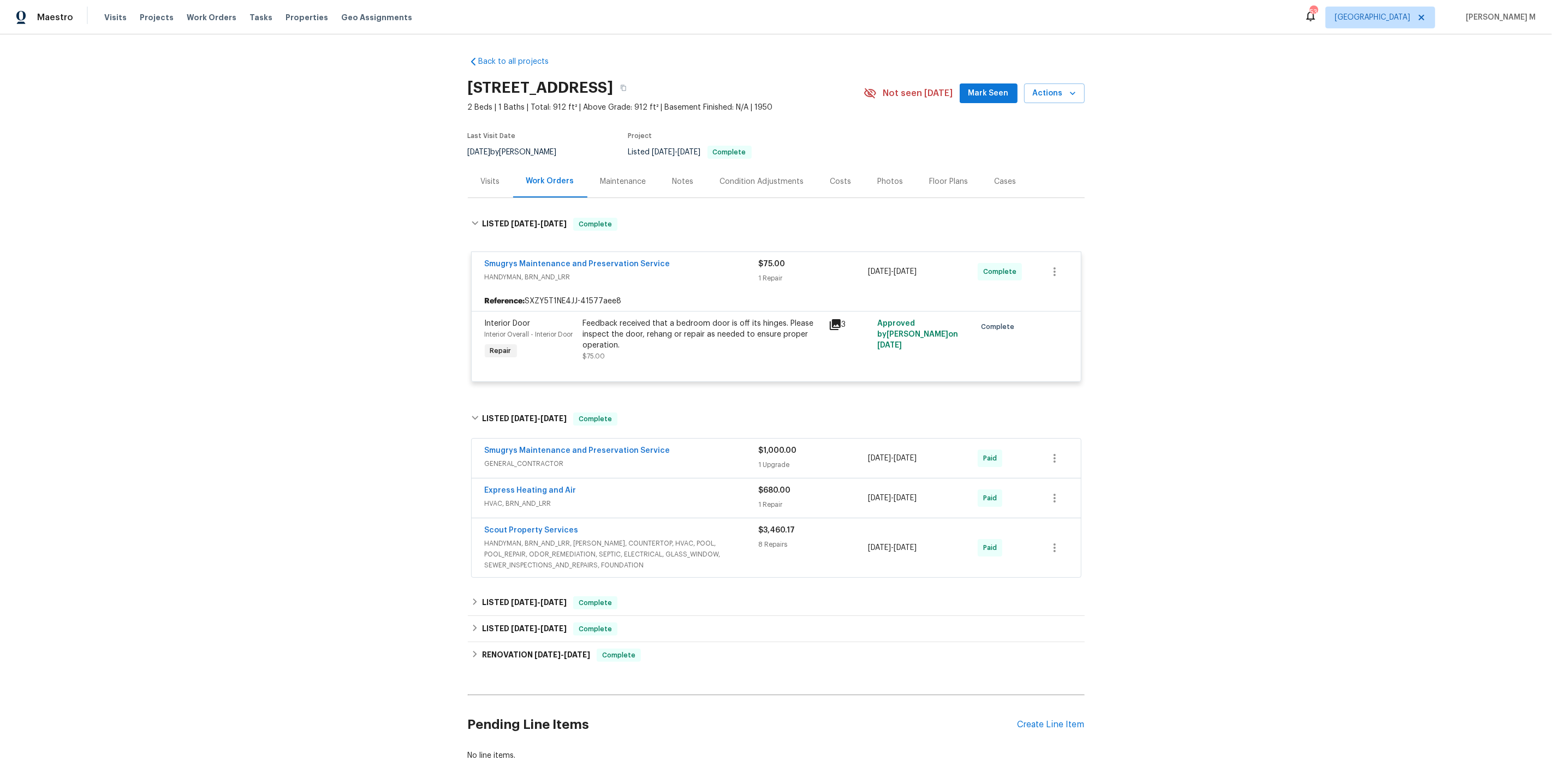
click at [514, 459] on span "GENERAL_CONTRACTOR" at bounding box center [622, 464] width 274 height 11
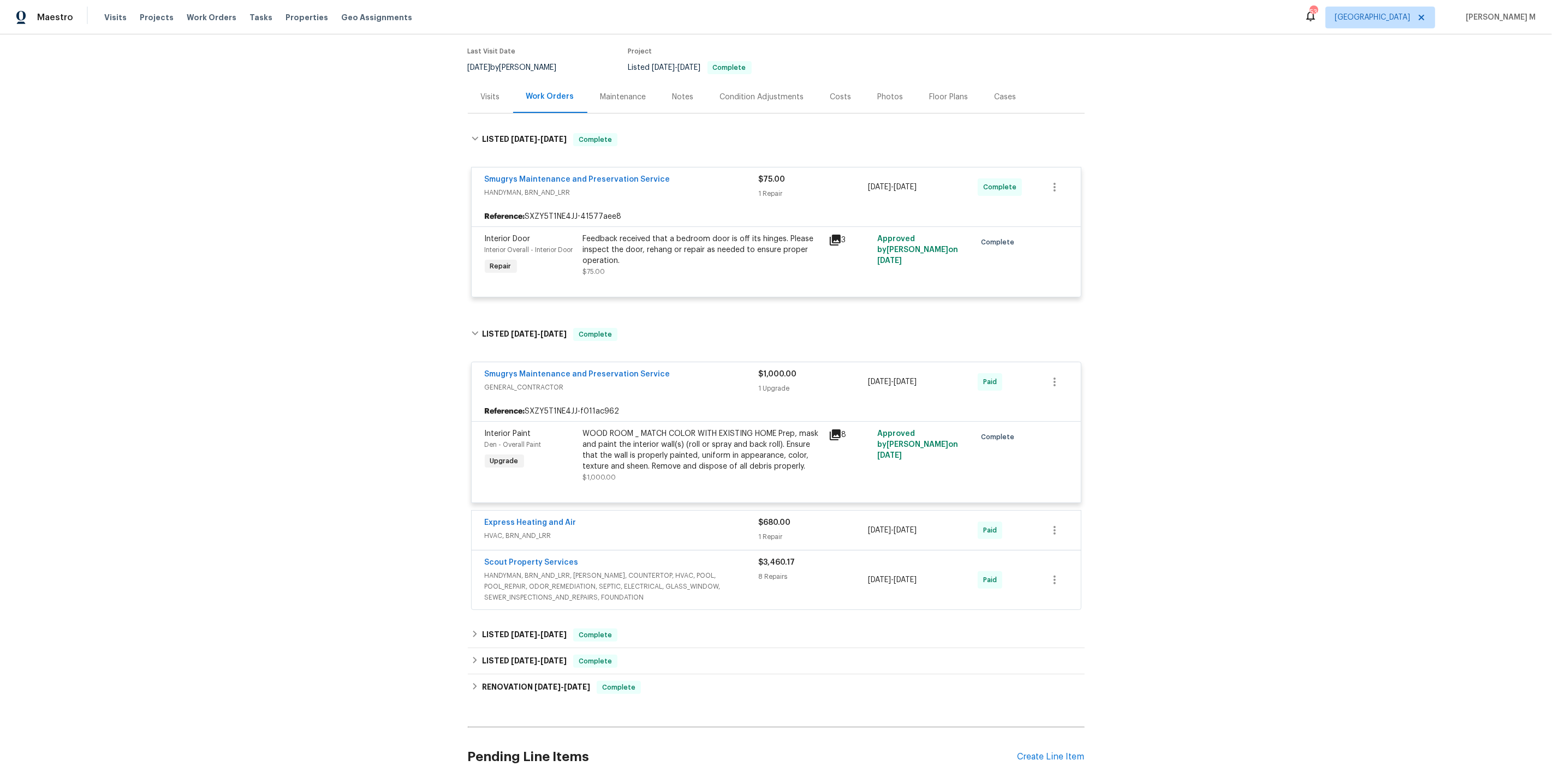
scroll to position [148, 0]
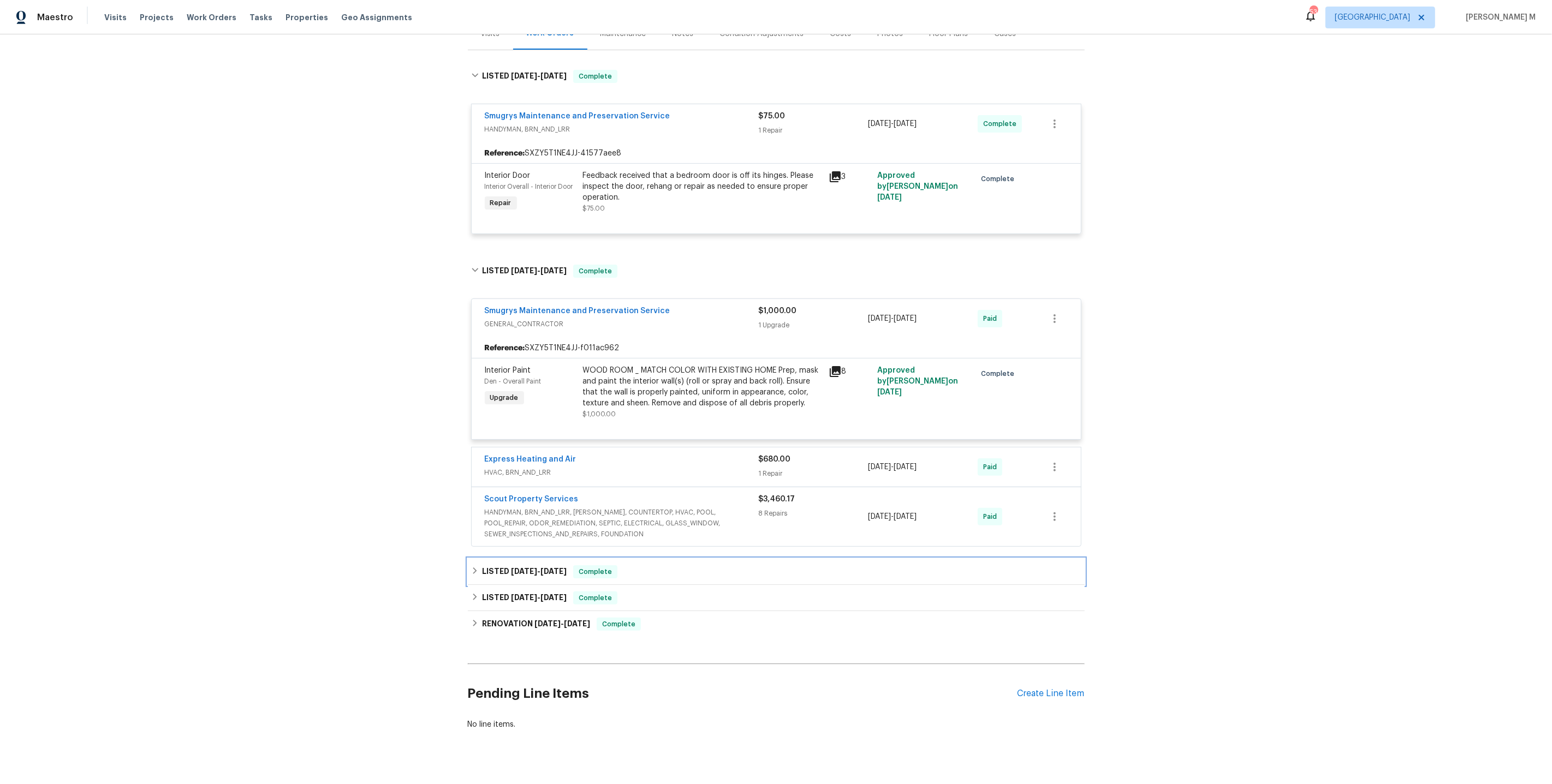
click at [536, 566] on h6 "LISTED 10/11/24 - 10/18/24" at bounding box center [524, 572] width 85 height 13
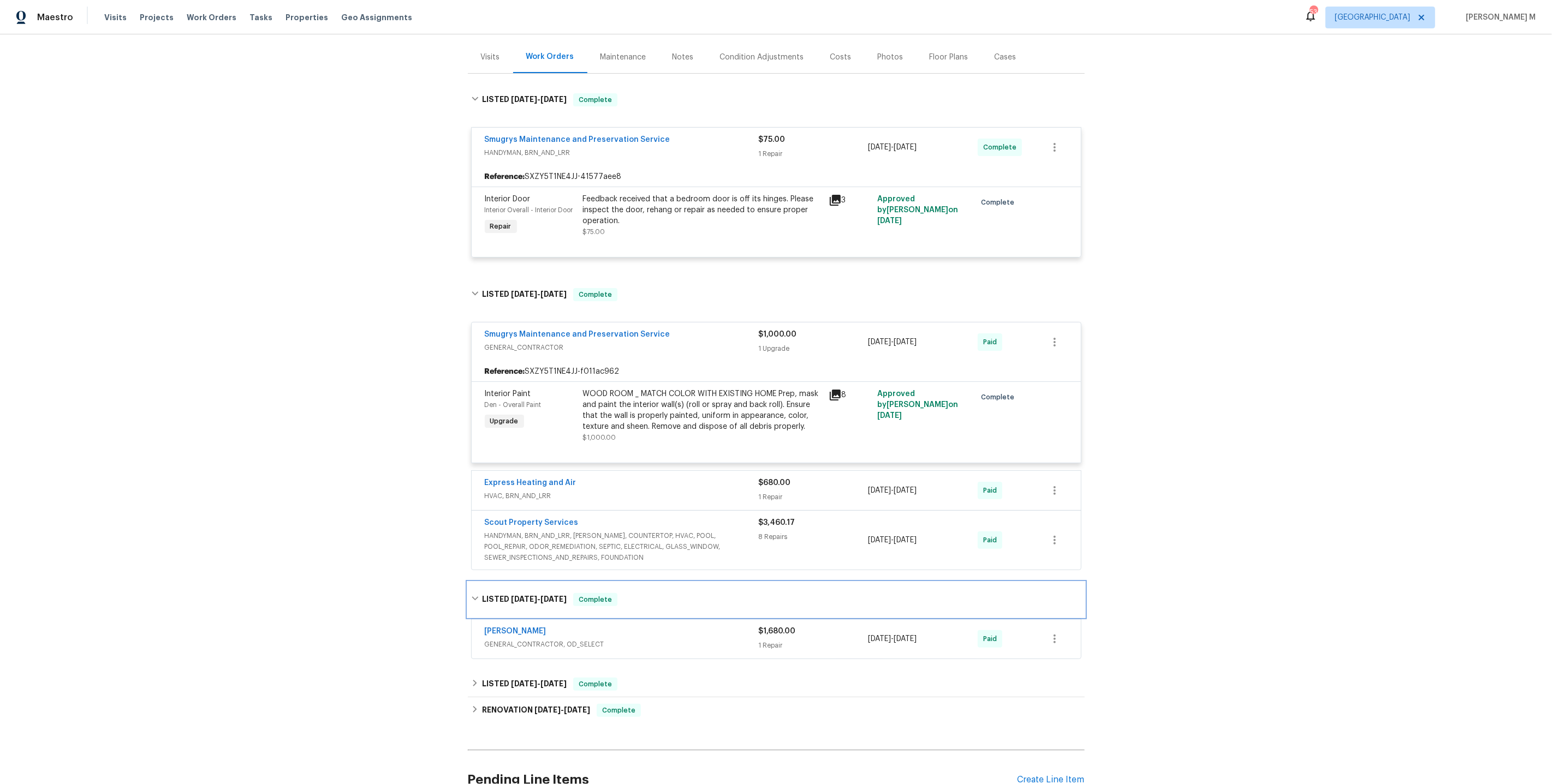
scroll to position [106, 0]
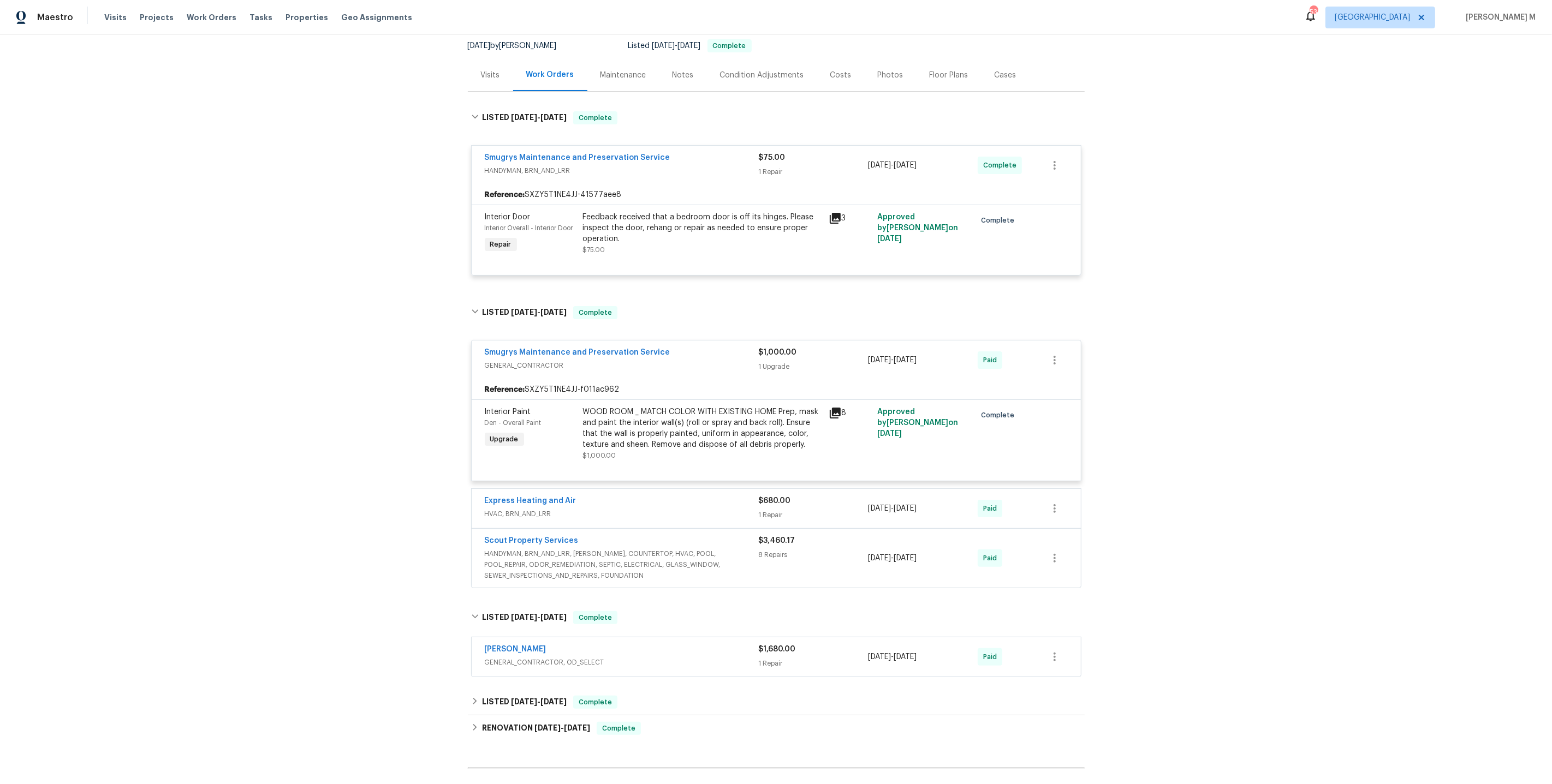
click at [528, 495] on div "Express Heating and Air" at bounding box center [622, 502] width 274 height 13
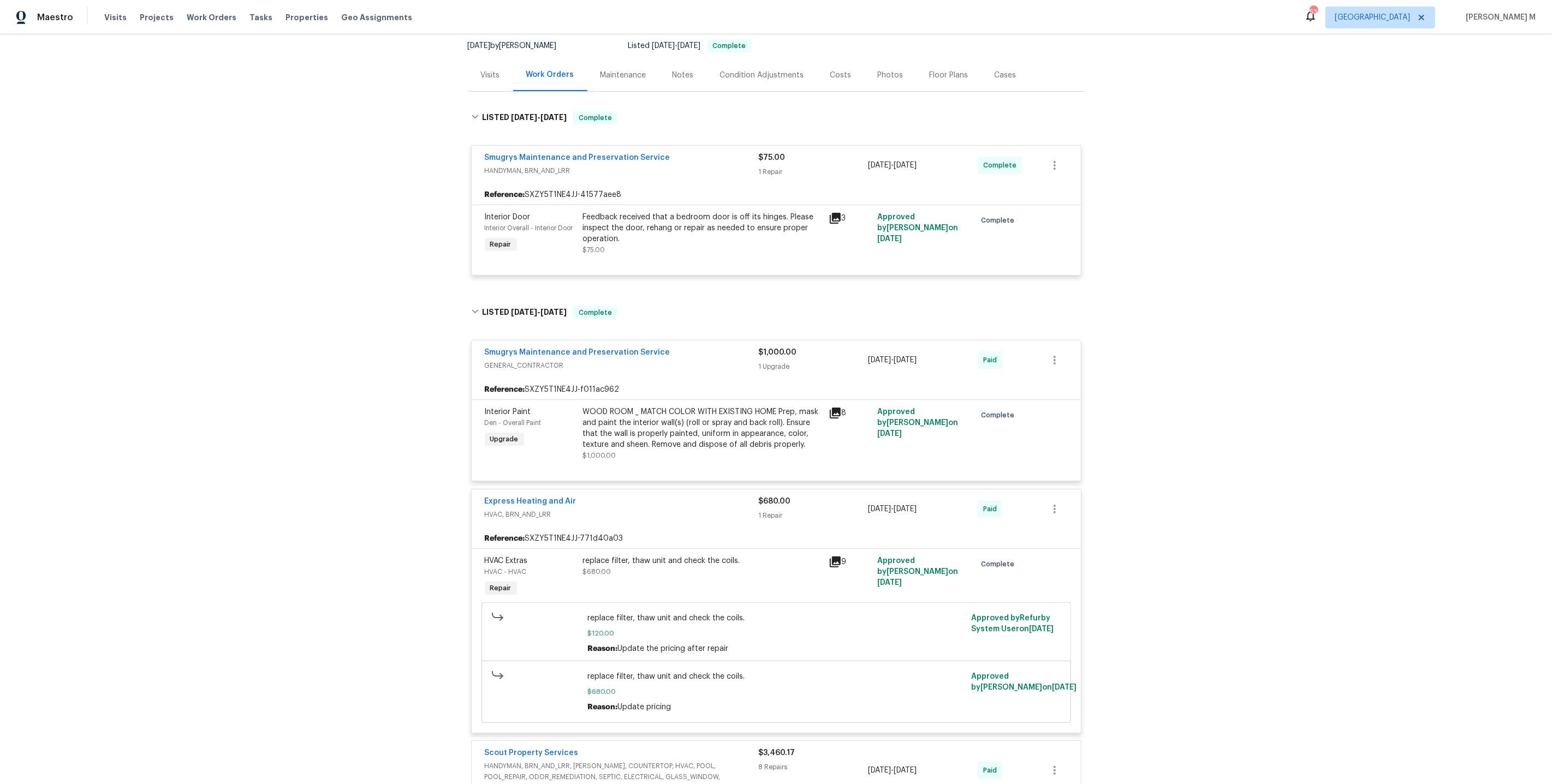
scroll to position [416, 0]
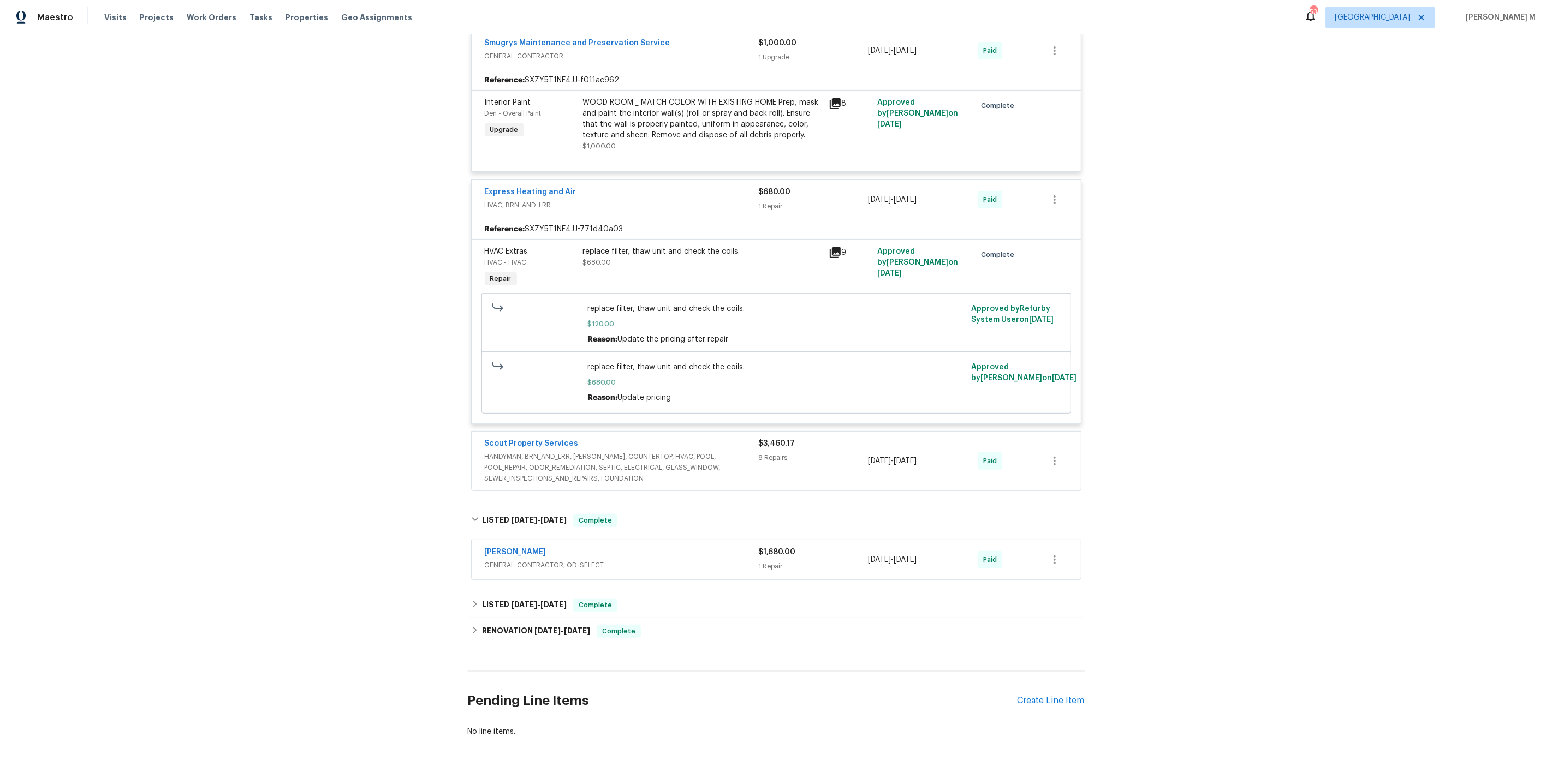
click at [584, 451] on span "HANDYMAN, BRN_AND_LRR, WELLS, COUNTERTOP, HVAC, POOL, POOL_REPAIR, ODOR_REMEDIA…" at bounding box center [622, 467] width 274 height 33
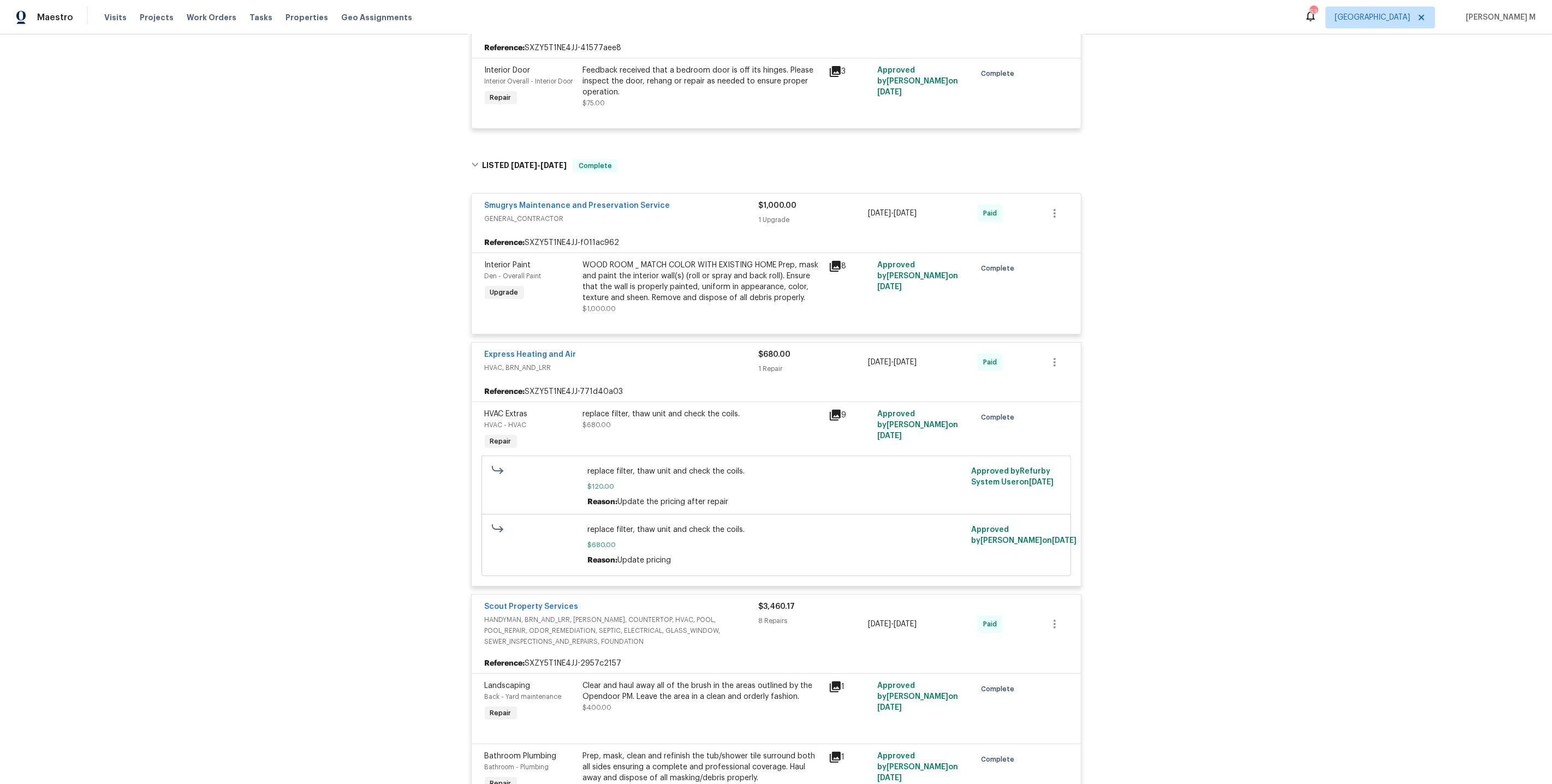
scroll to position [111, 0]
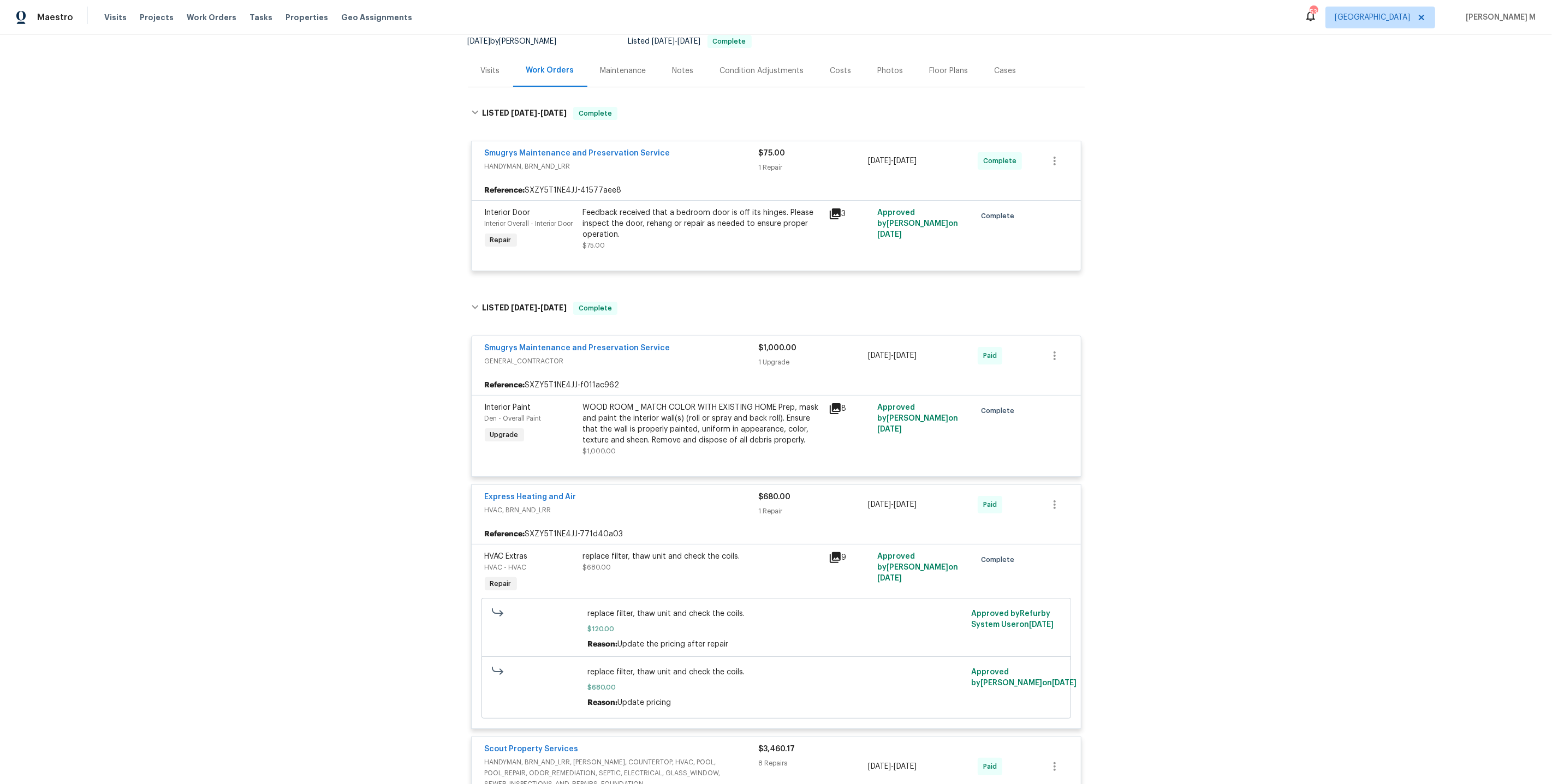
click at [614, 47] on div "Last Visit Date 8/13/2025 by Jeremy Dykes Project Listed 8/14/2025 - 8/18/2025 …" at bounding box center [653, 35] width 370 height 39
click at [611, 65] on div "Maintenance" at bounding box center [624, 71] width 46 height 11
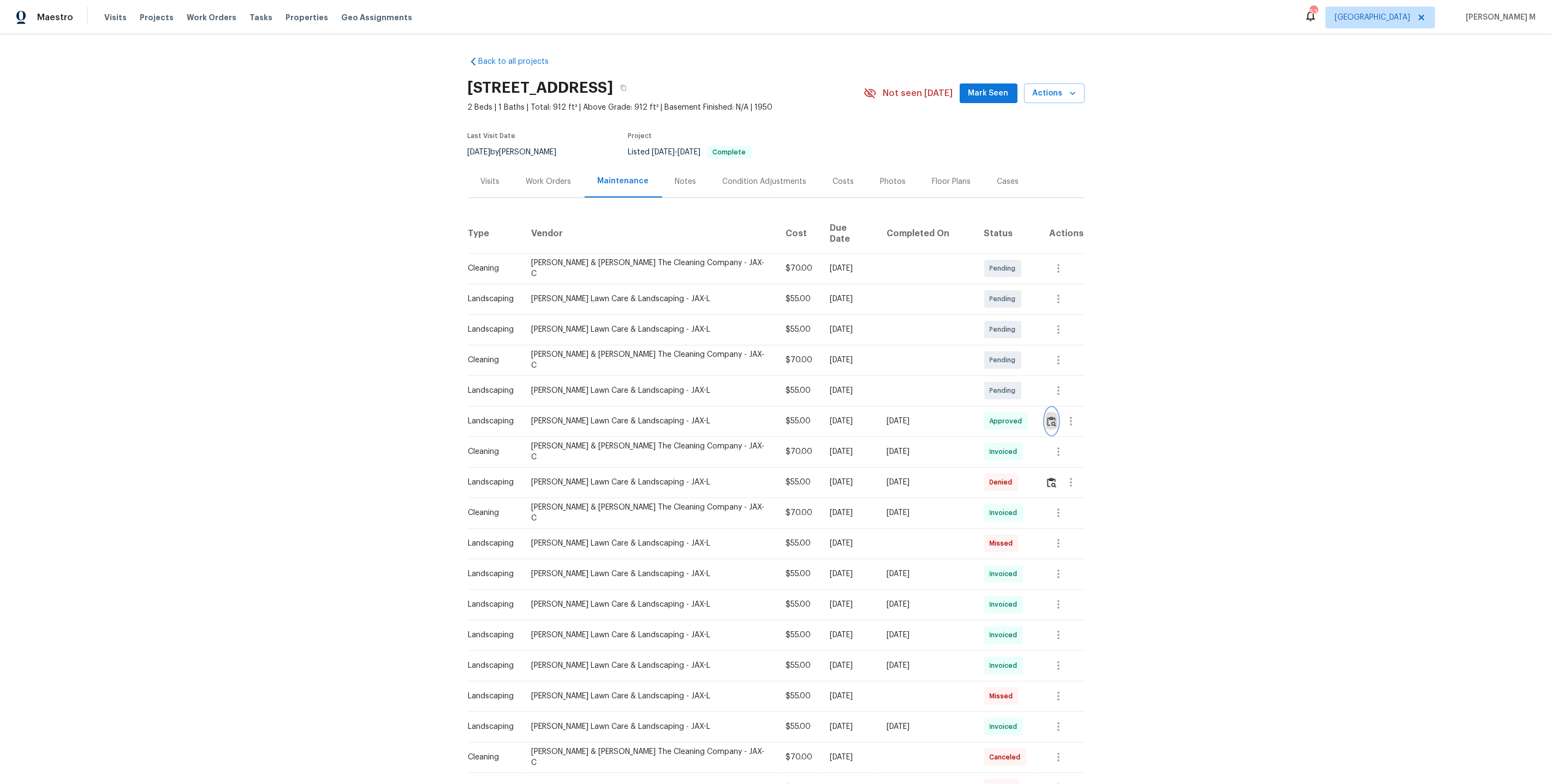
click at [1053, 413] on button "button" at bounding box center [1052, 421] width 12 height 26
click at [1072, 439] on div at bounding box center [1065, 452] width 39 height 26
click at [1072, 415] on icon "button" at bounding box center [1071, 421] width 13 height 13
click at [1072, 411] on li "Message vendor" at bounding box center [1093, 407] width 77 height 18
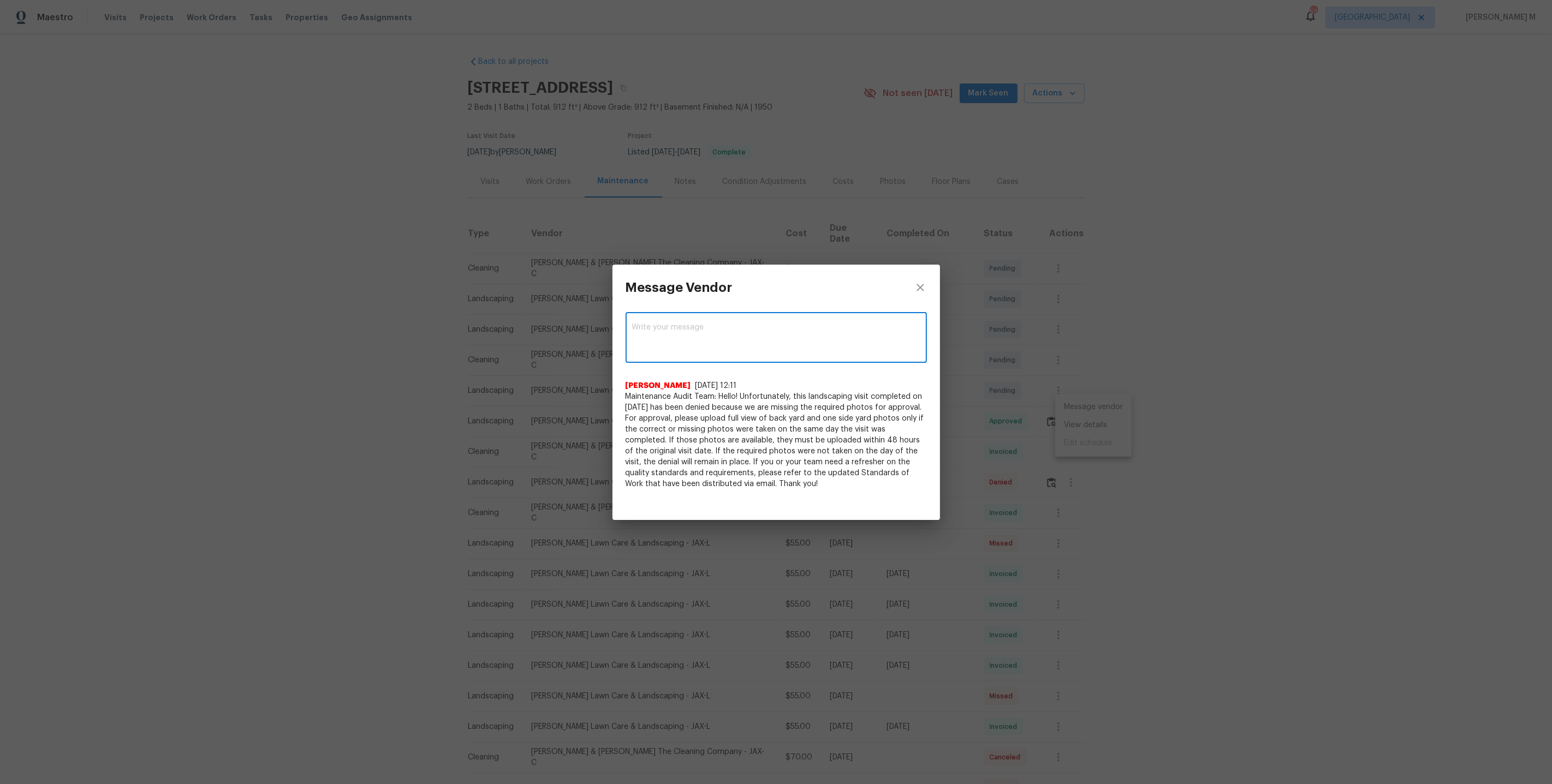
click at [734, 342] on textarea at bounding box center [776, 338] width 288 height 30
paste textarea "palm trees and plants are overgrown and in contact with the property. Please tr…"
click at [634, 330] on textarea "palm trees and plants are overgrown and in contact with the property. Please tr…" at bounding box center [757, 338] width 249 height 30
click at [690, 329] on textarea "Palm trees and plants are overgrown and in contact with the property. Please tr…" at bounding box center [757, 338] width 249 height 30
drag, startPoint x: 802, startPoint y: 337, endPoint x: 613, endPoint y: 338, distance: 189.0
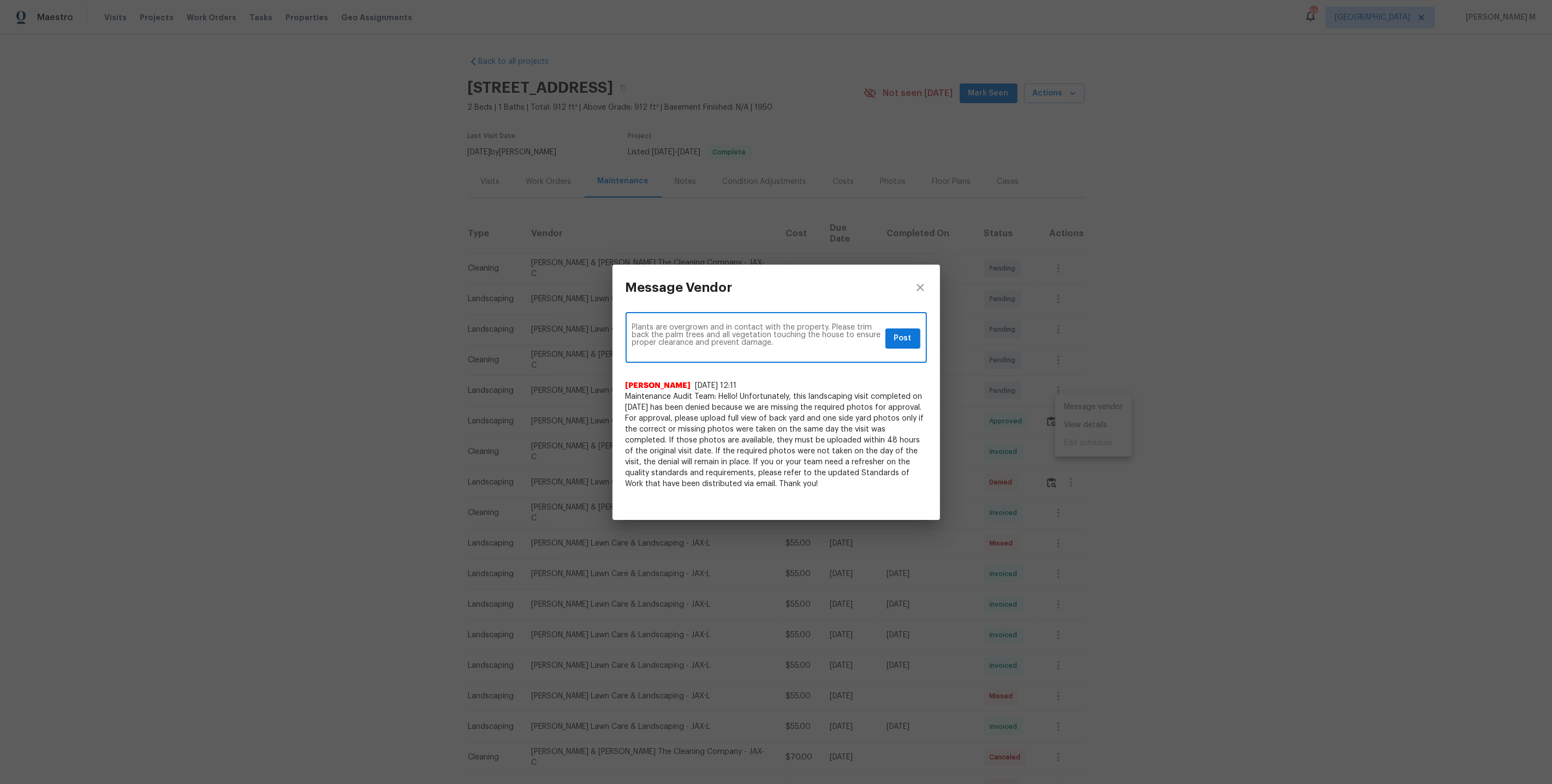
click at [613, 338] on div "Plants are overgrown and in contact with the property. Please trim back the pal…" at bounding box center [776, 406] width 327 height 192
type textarea "Plants are overgrown and in contact with the property. Please trim the house to…"
click at [743, 347] on textarea at bounding box center [776, 338] width 288 height 30
paste textarea "plants are overgrown and in contact with the property. Please trim back all veg…"
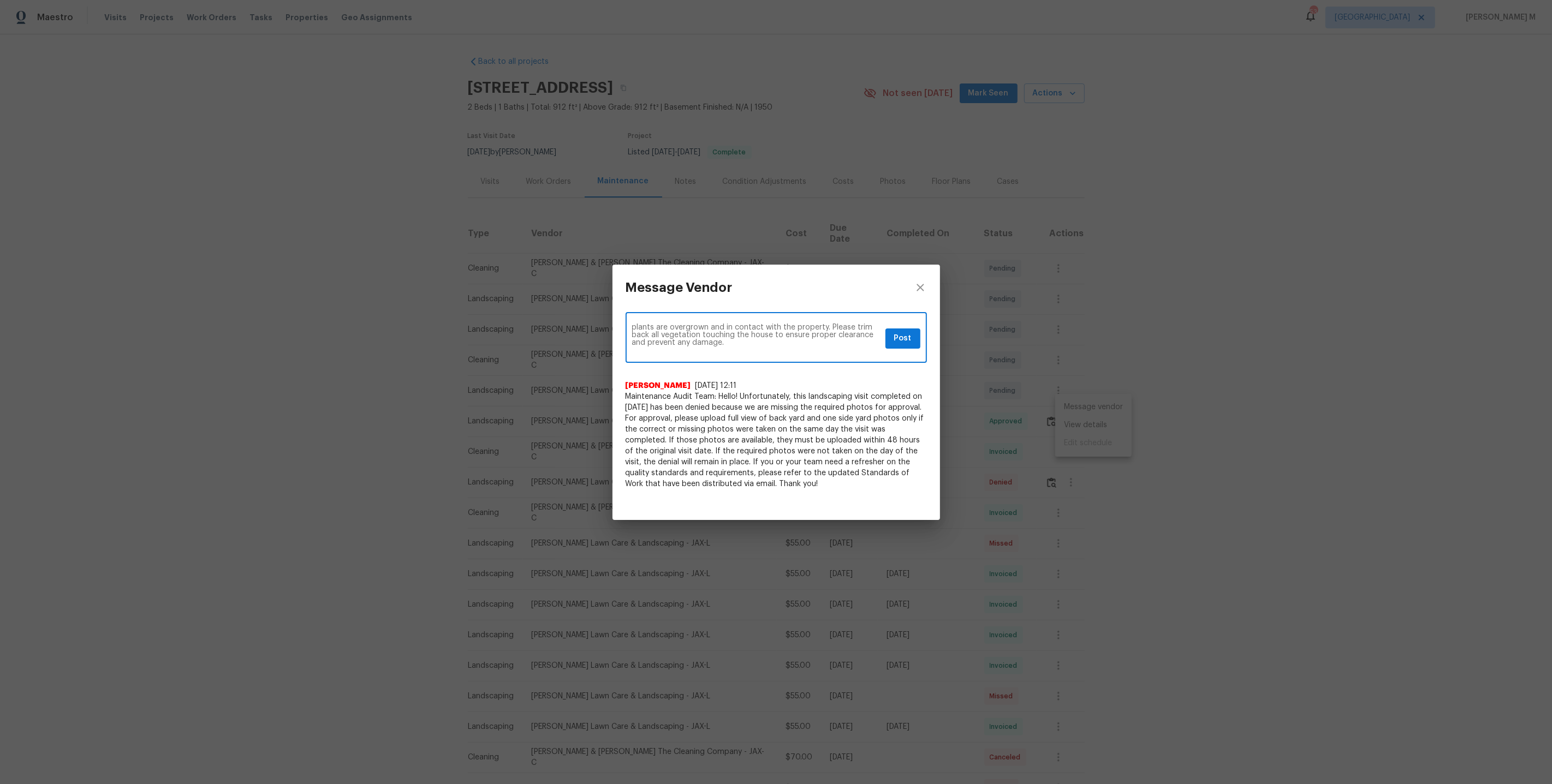
type textarea "plants are overgrown and in contact with the property. Please trim back all veg…"
click at [718, 347] on textarea "plants are overgrown and in contact with the property. Please trim back all veg…" at bounding box center [757, 338] width 249 height 30
paste textarea "Plants are overgrown and touching the house. Can you trim everything back on th…"
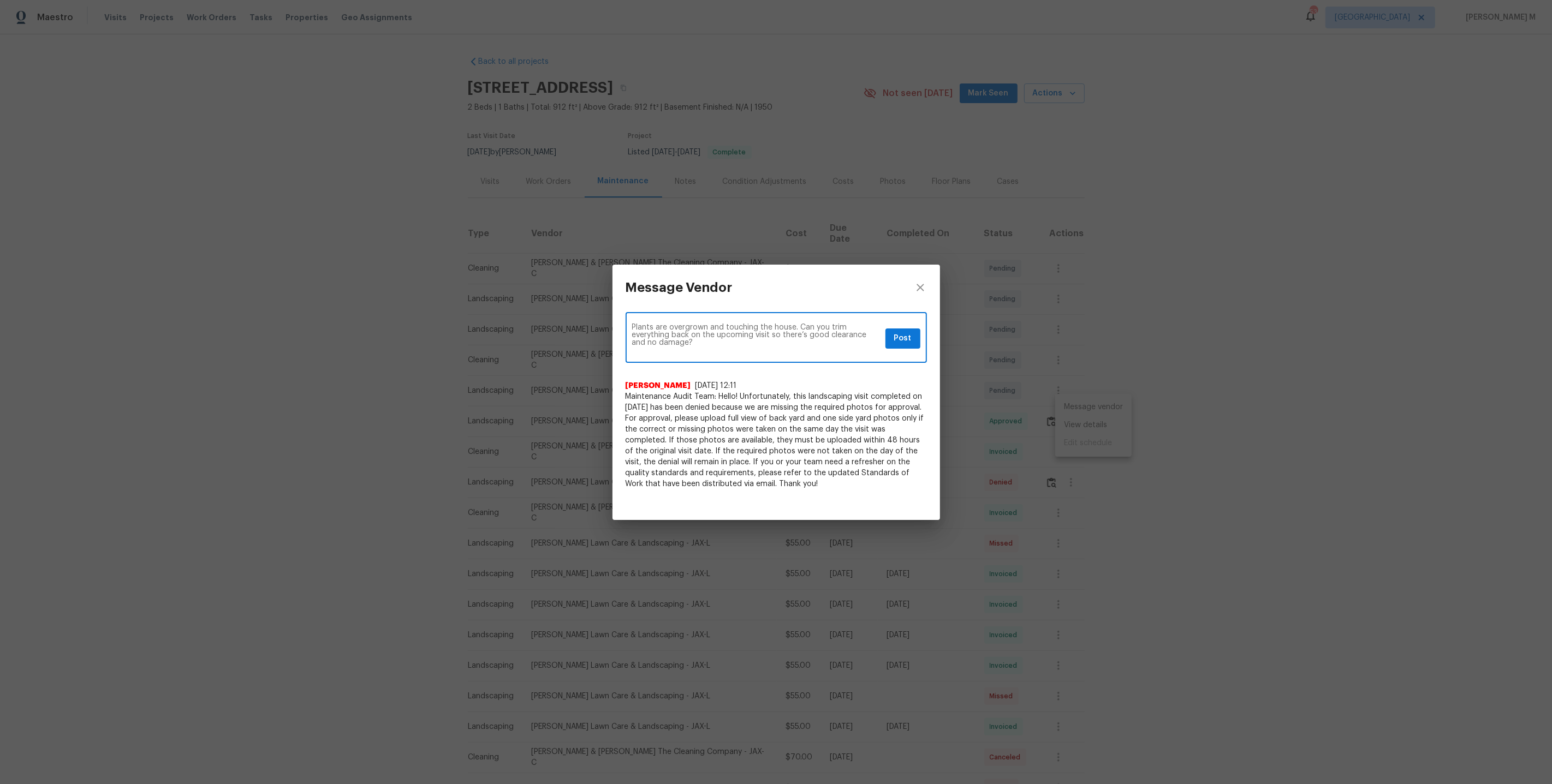
type textarea "Plants are overgrown and touching the house. Can you trim everything back on th…"
click at [915, 344] on button "Post" at bounding box center [903, 338] width 35 height 20
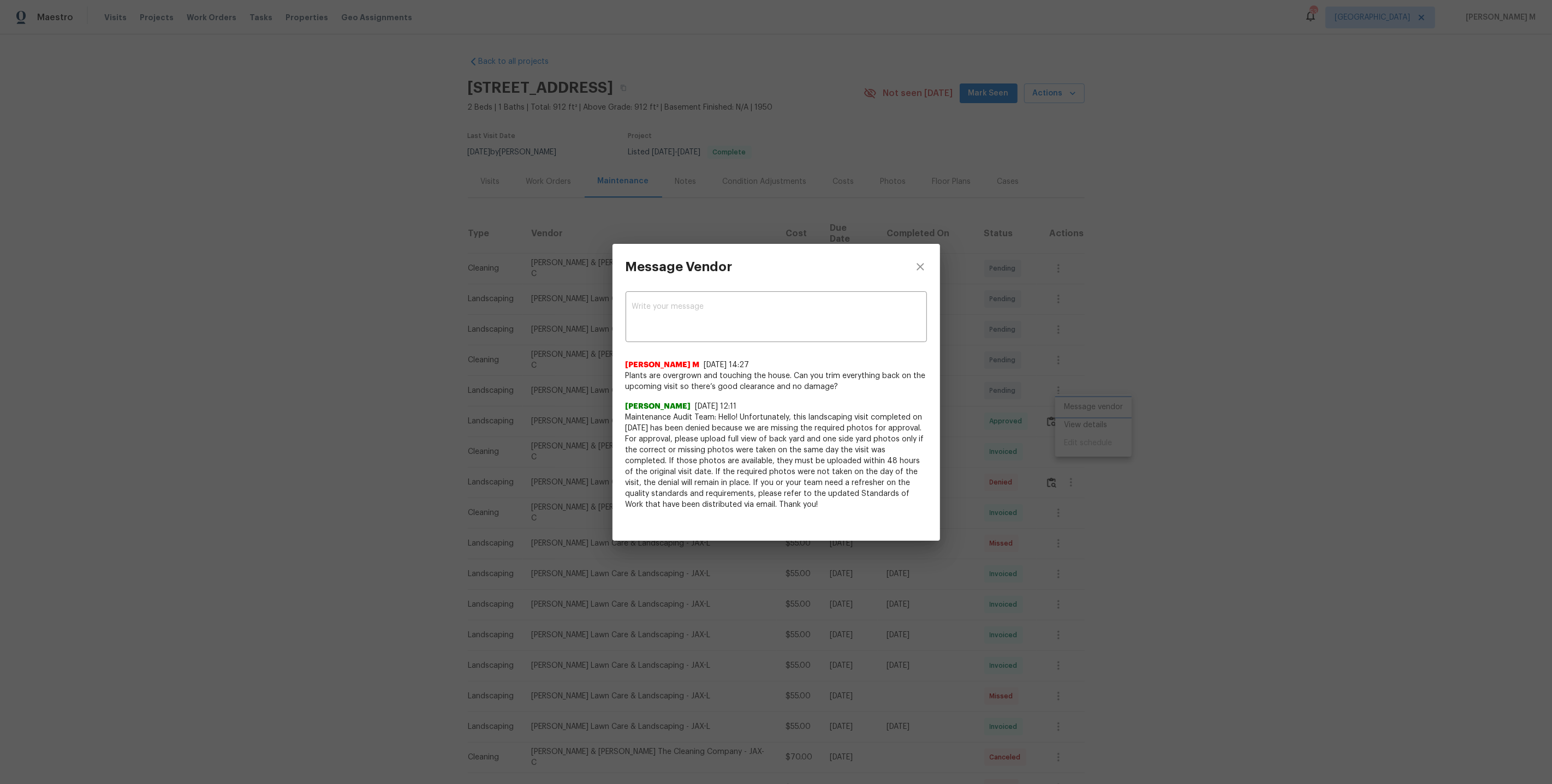
click at [1025, 462] on div "Message Vendor x ​ Vignesh M 8/28/25, 14:27 Plants are overgrown and touching t…" at bounding box center [776, 392] width 1552 height 784
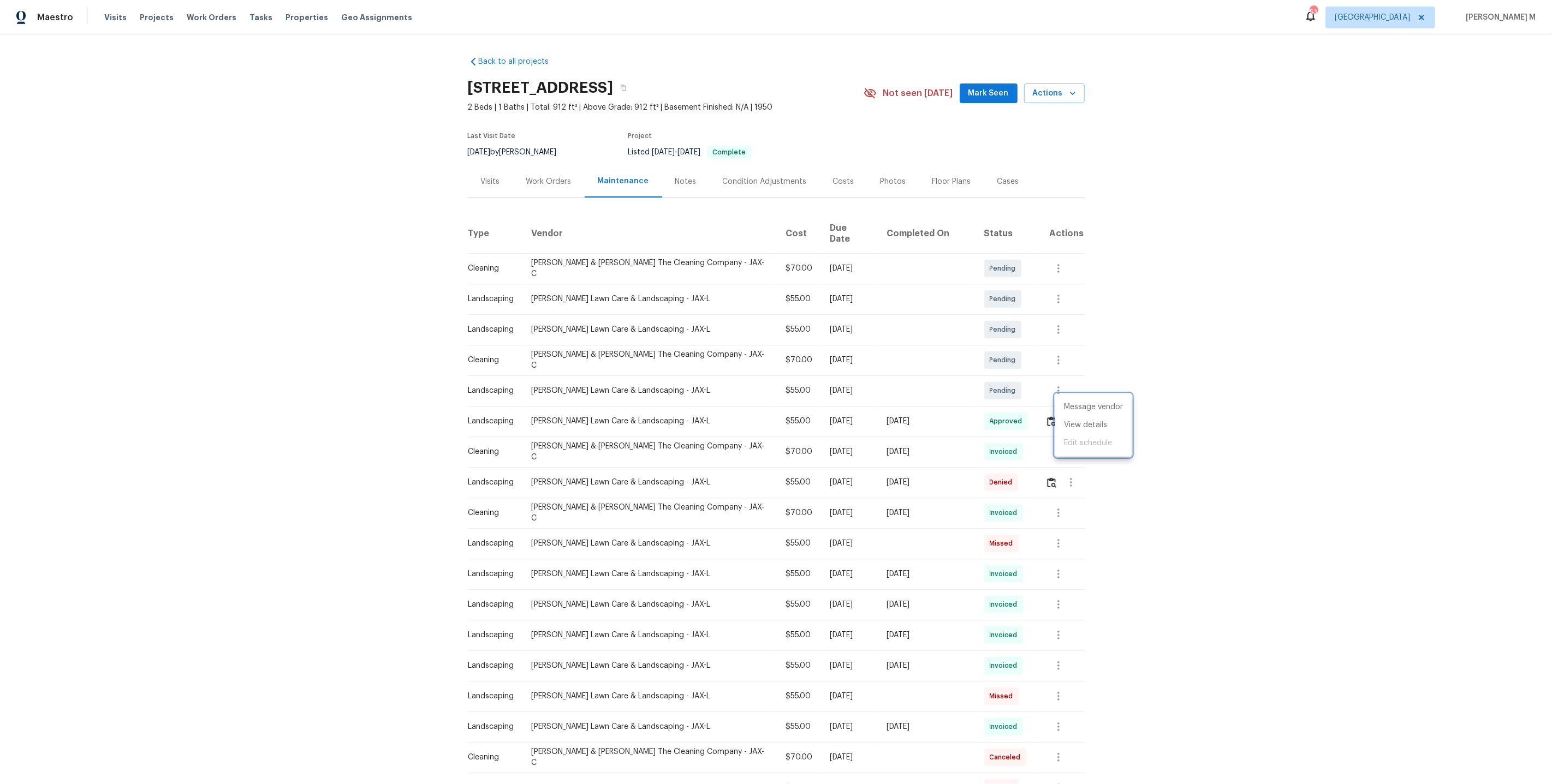
click at [1205, 466] on div at bounding box center [776, 392] width 1552 height 784
click at [535, 166] on div "Work Orders" at bounding box center [548, 182] width 72 height 32
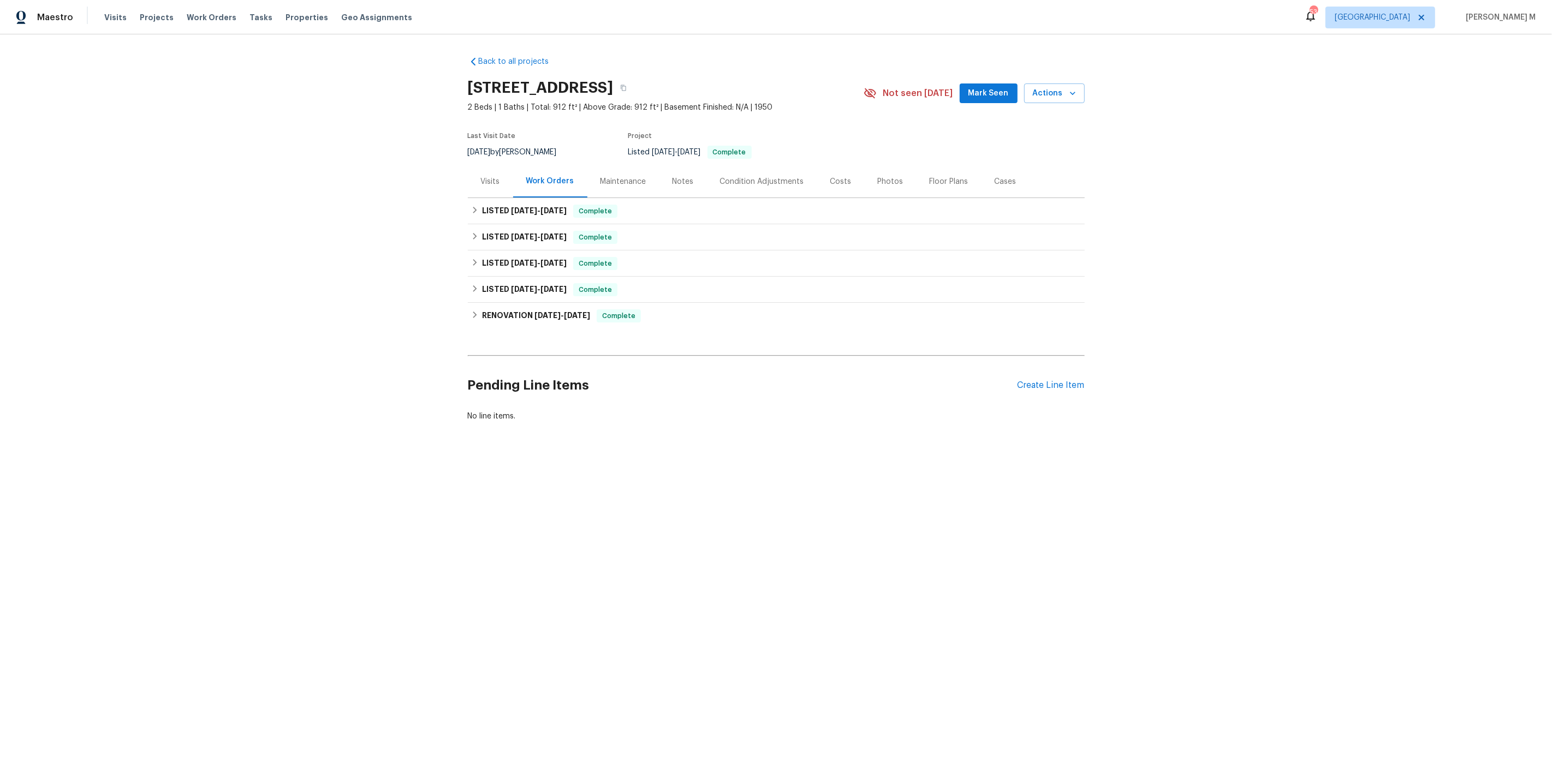
click at [535, 175] on div "Work Orders" at bounding box center [550, 181] width 48 height 11
click at [526, 205] on h6 "LISTED 8/14/25 - 8/18/25" at bounding box center [524, 211] width 85 height 13
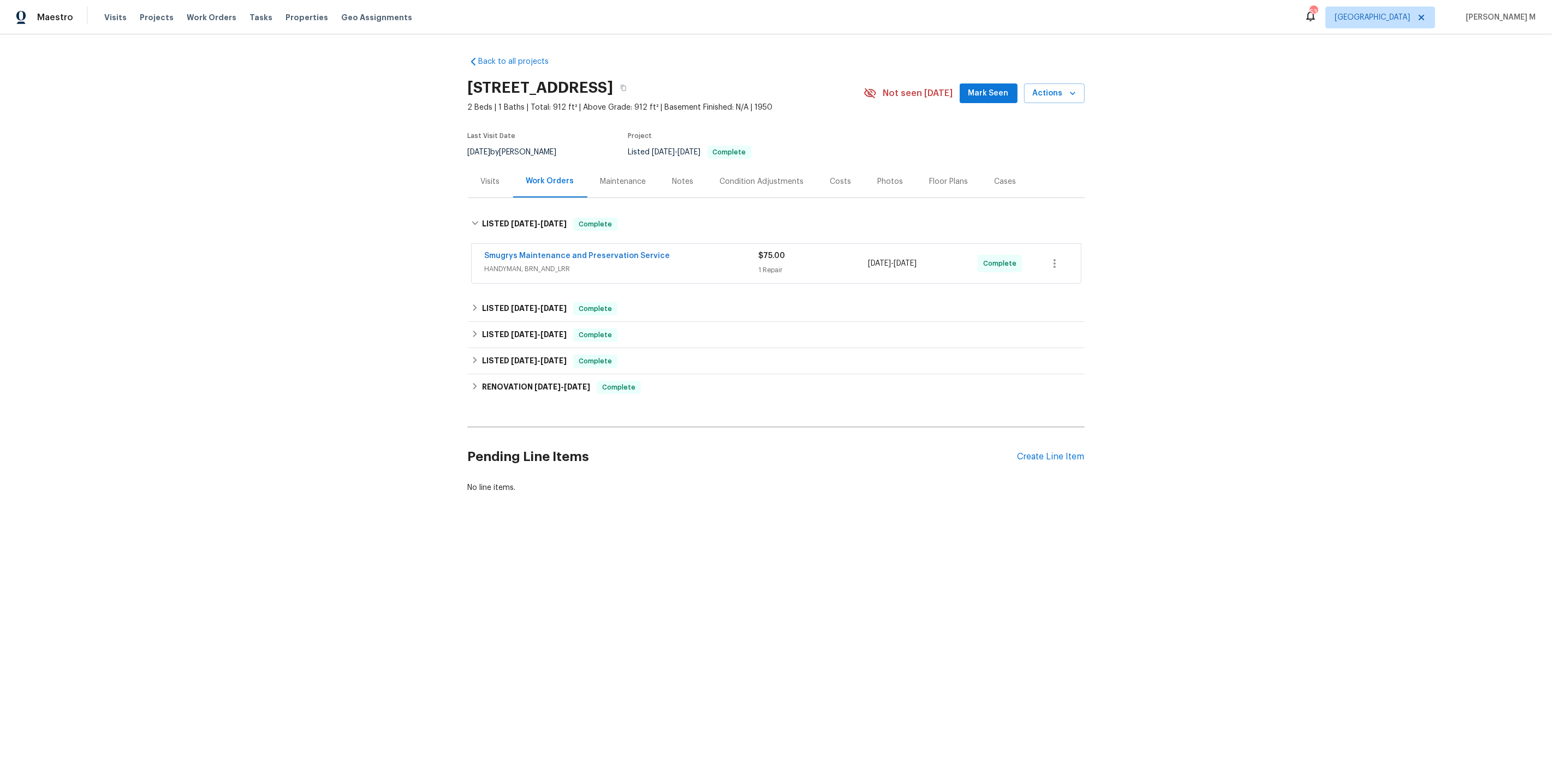
click at [522, 264] on span "HANDYMAN, BRN_AND_LRR" at bounding box center [622, 269] width 274 height 11
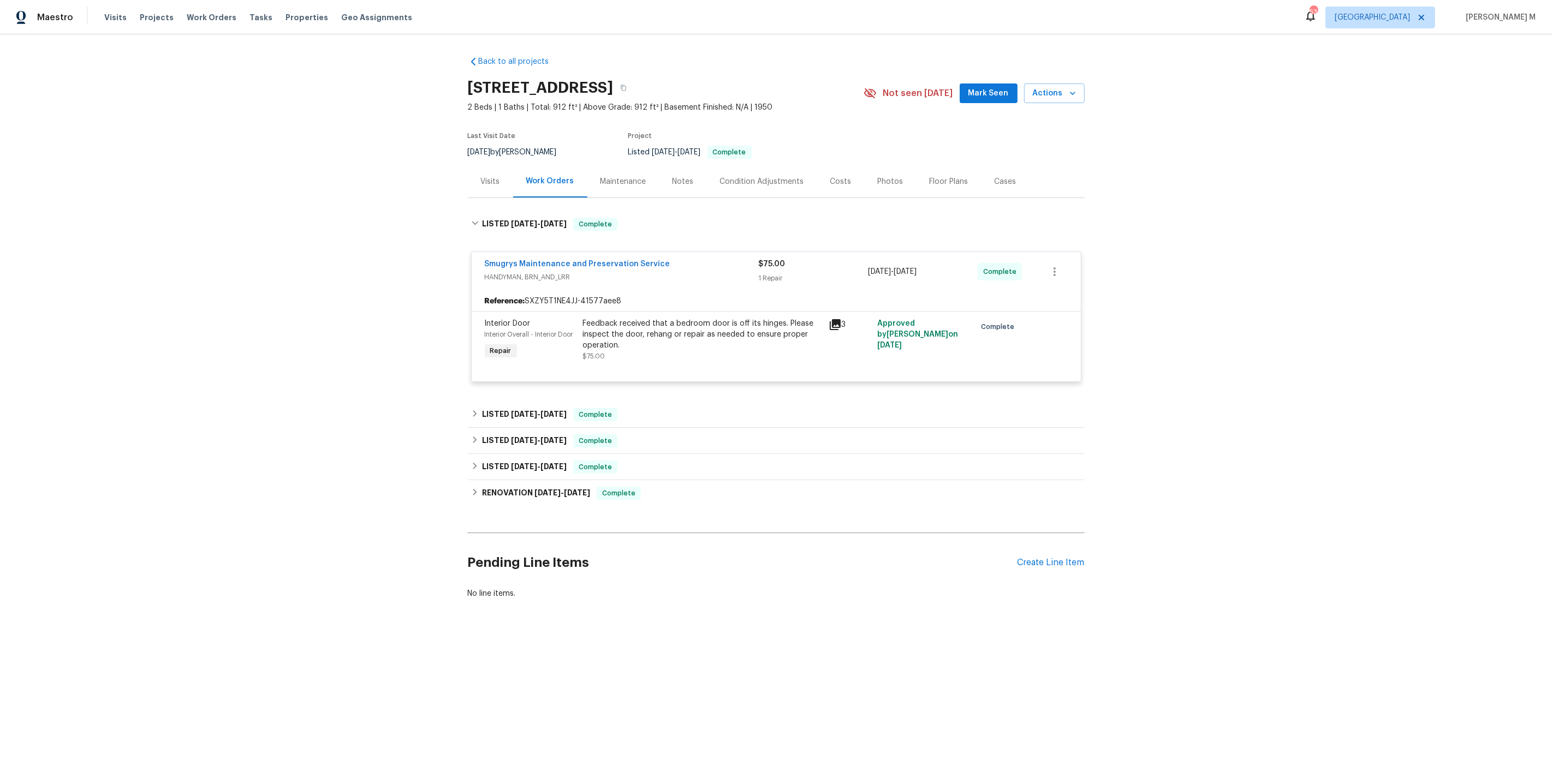
click at [649, 342] on div "Feedback received that a bedroom door is off its hinges. Please inspect the doo…" at bounding box center [703, 334] width 239 height 33
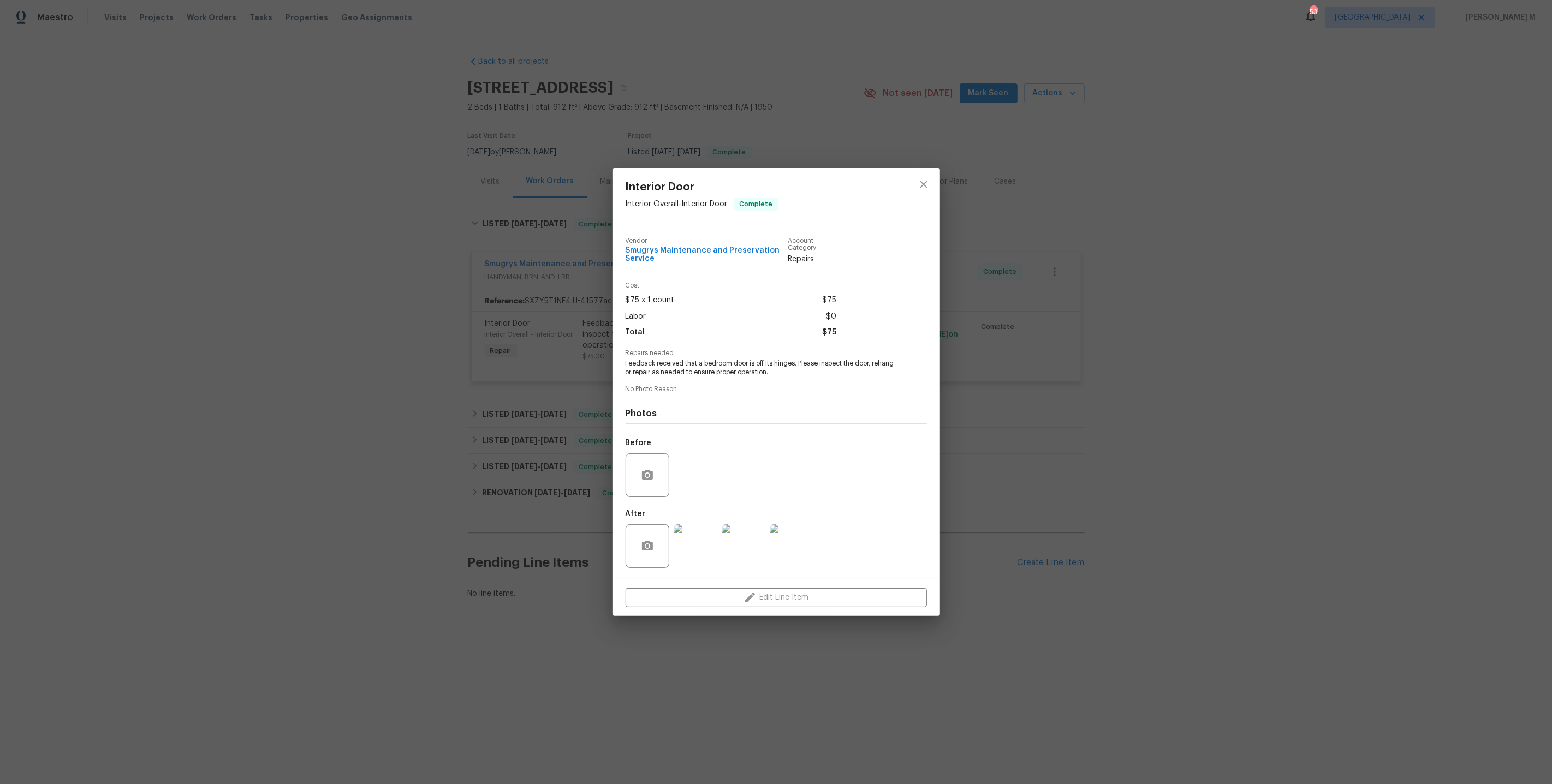
click at [1030, 585] on div "Interior Door Interior Overall - Interior Door Complete Vendor Smugrys Maintena…" at bounding box center [776, 392] width 1552 height 784
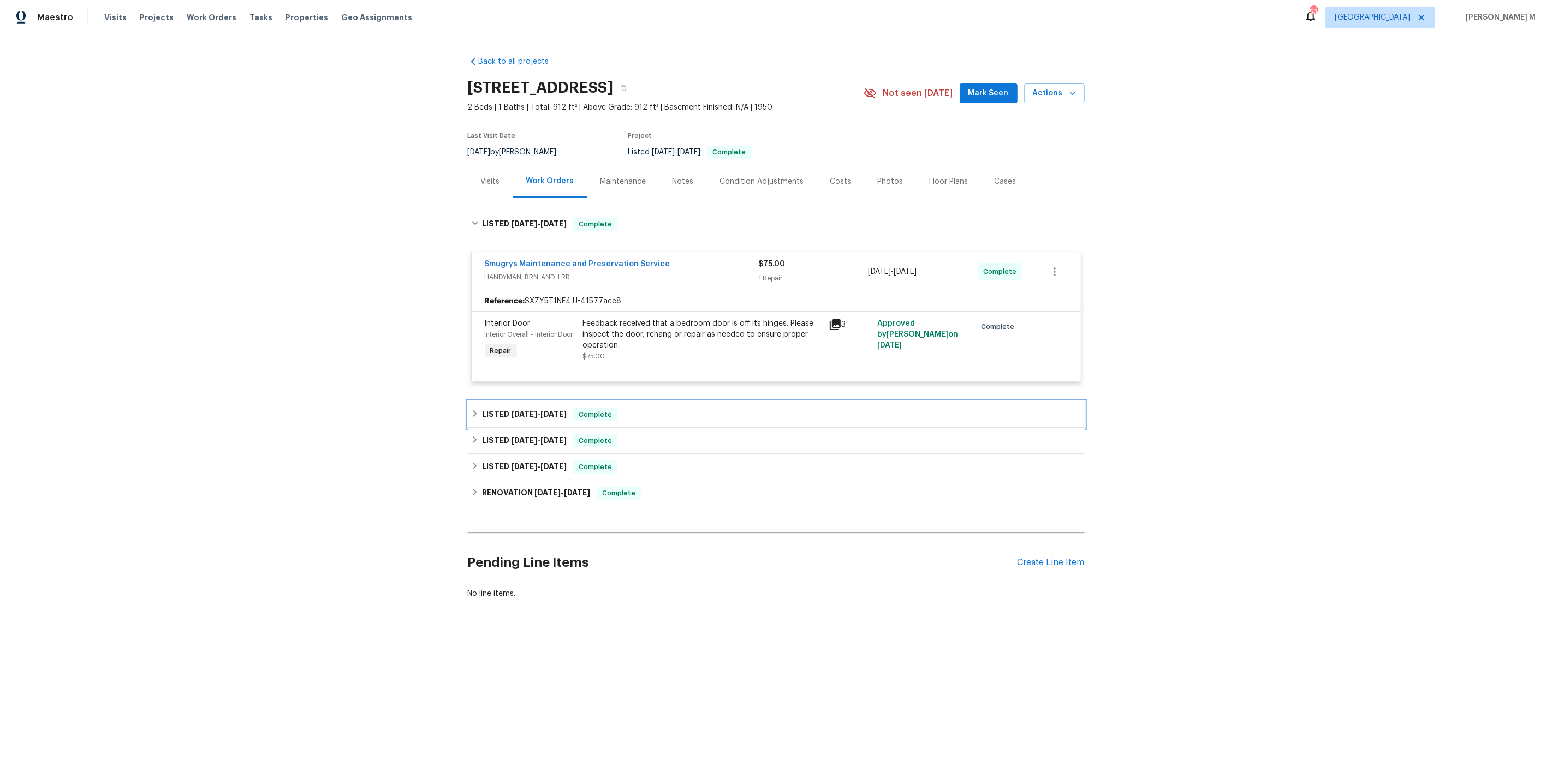
click at [511, 411] on span "10/30/24" at bounding box center [524, 414] width 26 height 7
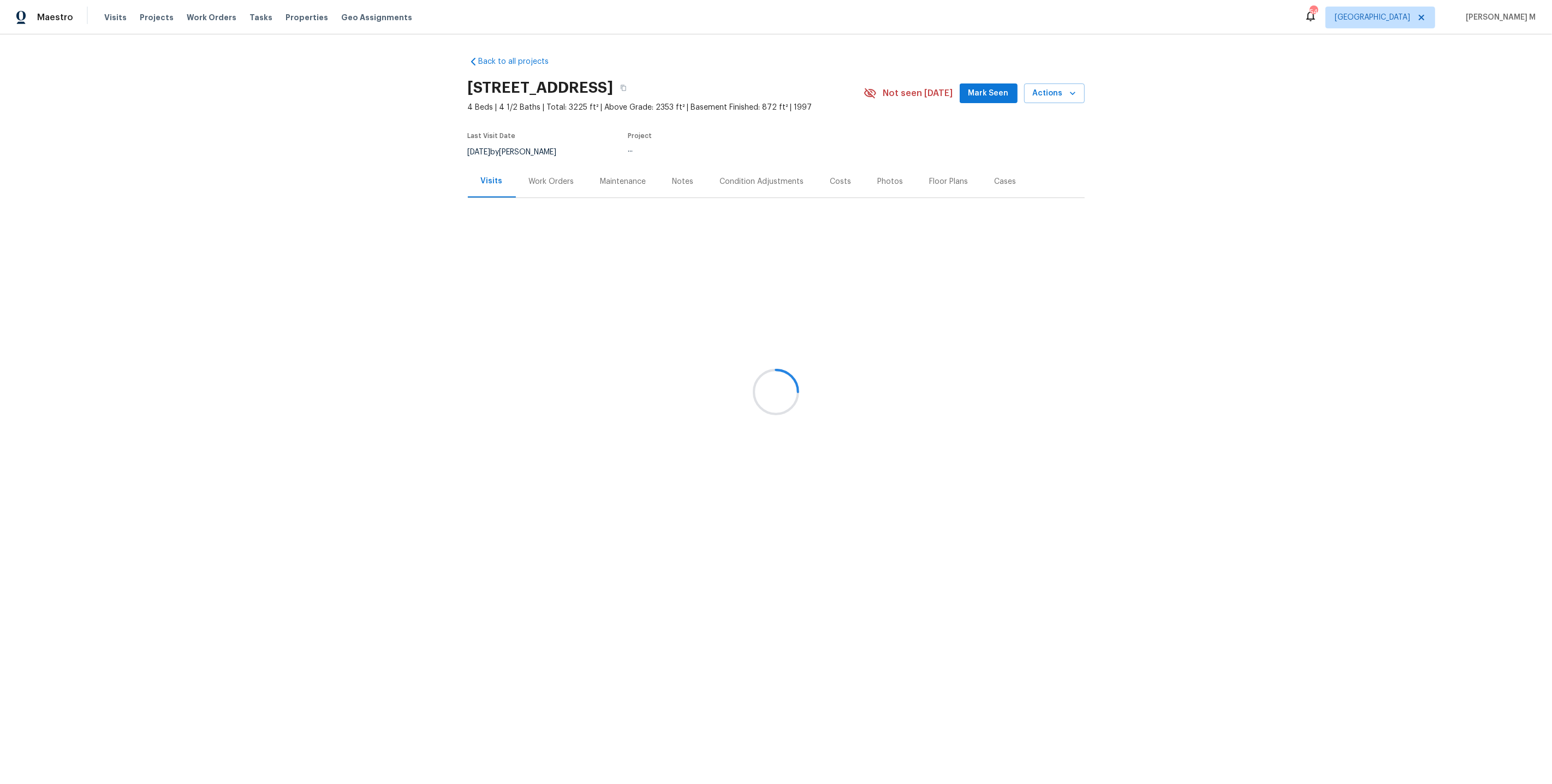
click at [547, 185] on div at bounding box center [776, 392] width 1552 height 784
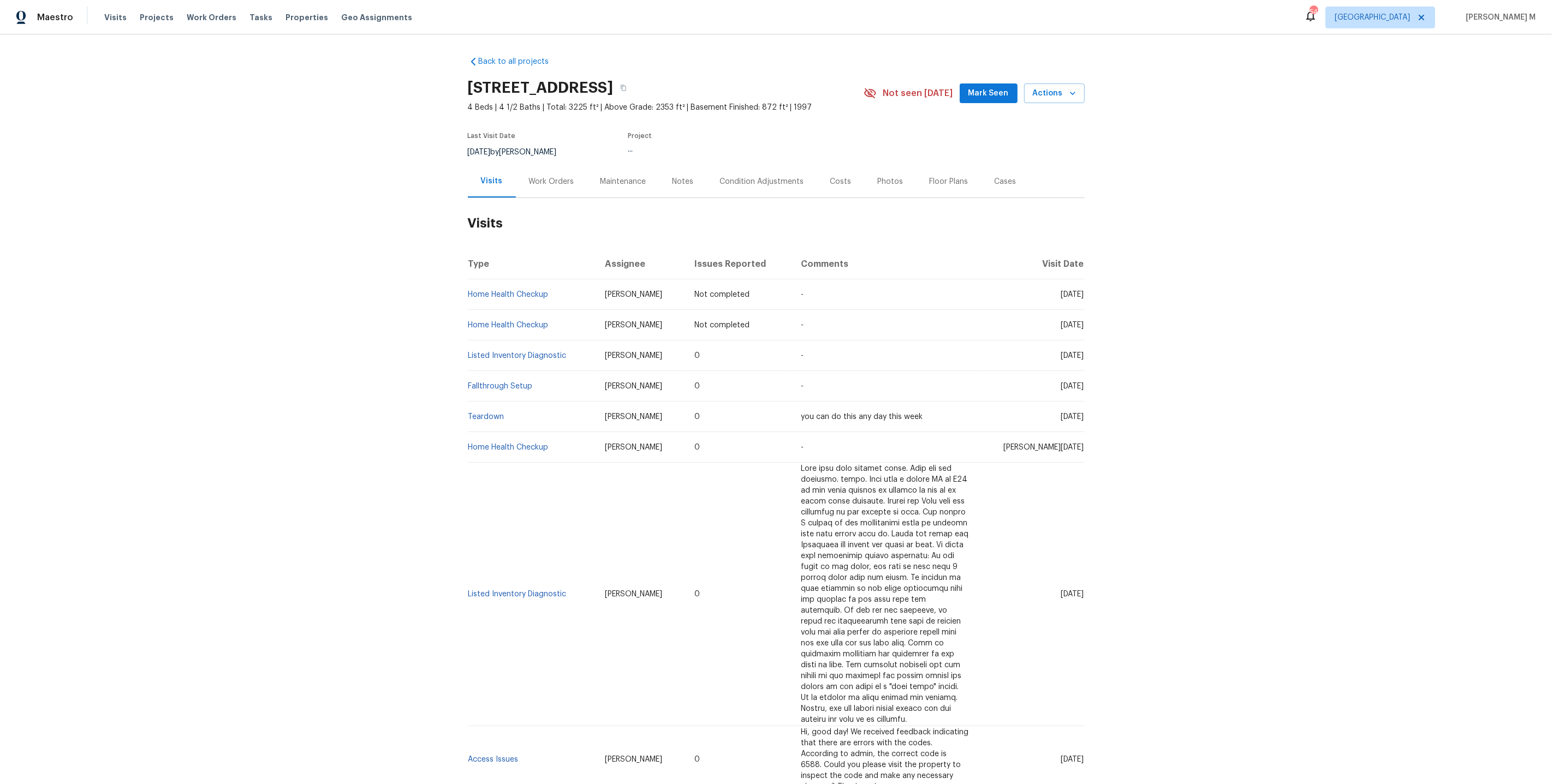
click at [534, 180] on div "Work Orders" at bounding box center [552, 182] width 45 height 11
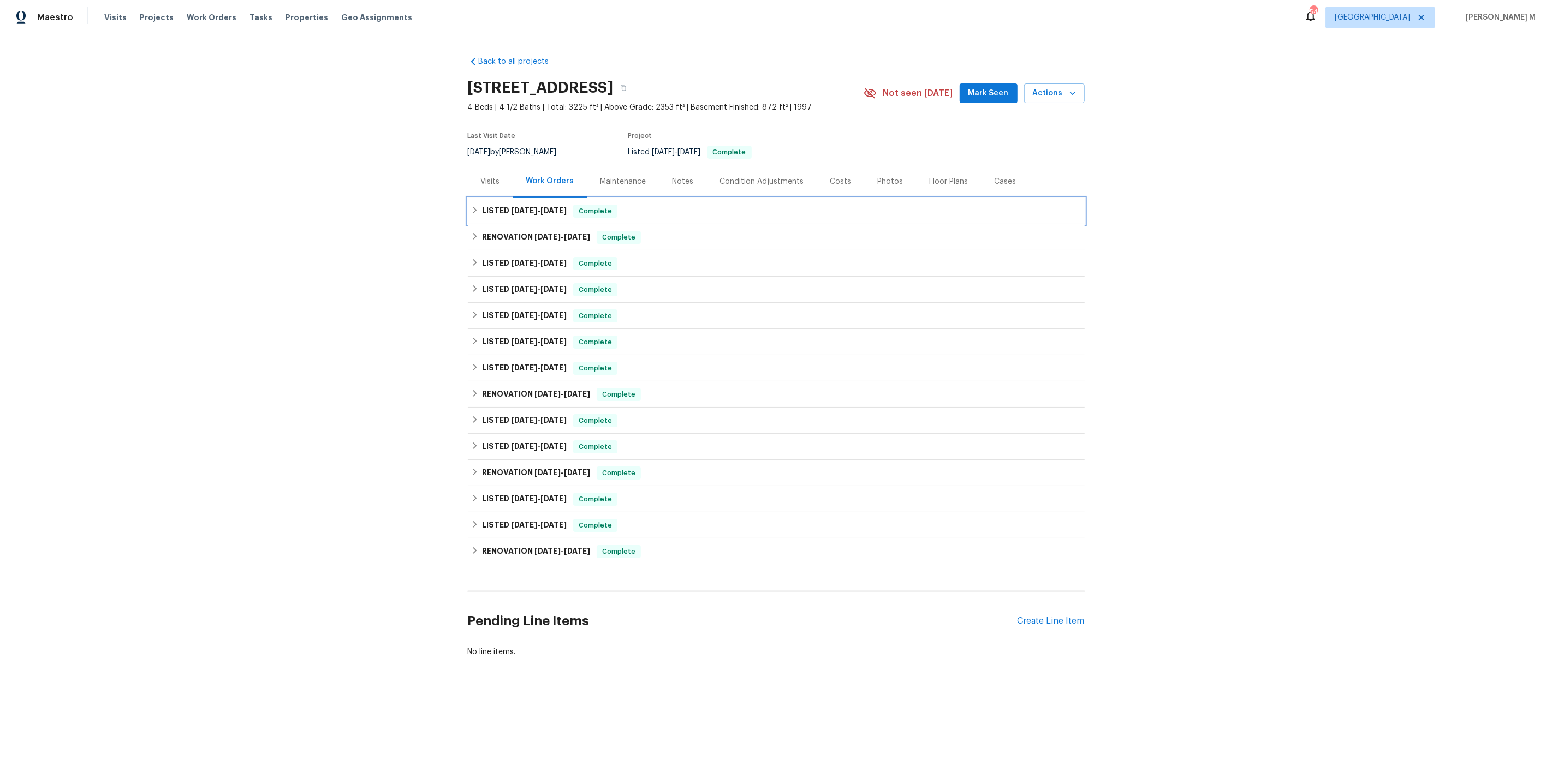
click at [537, 209] on h6 "LISTED [DATE] - [DATE]" at bounding box center [524, 211] width 85 height 13
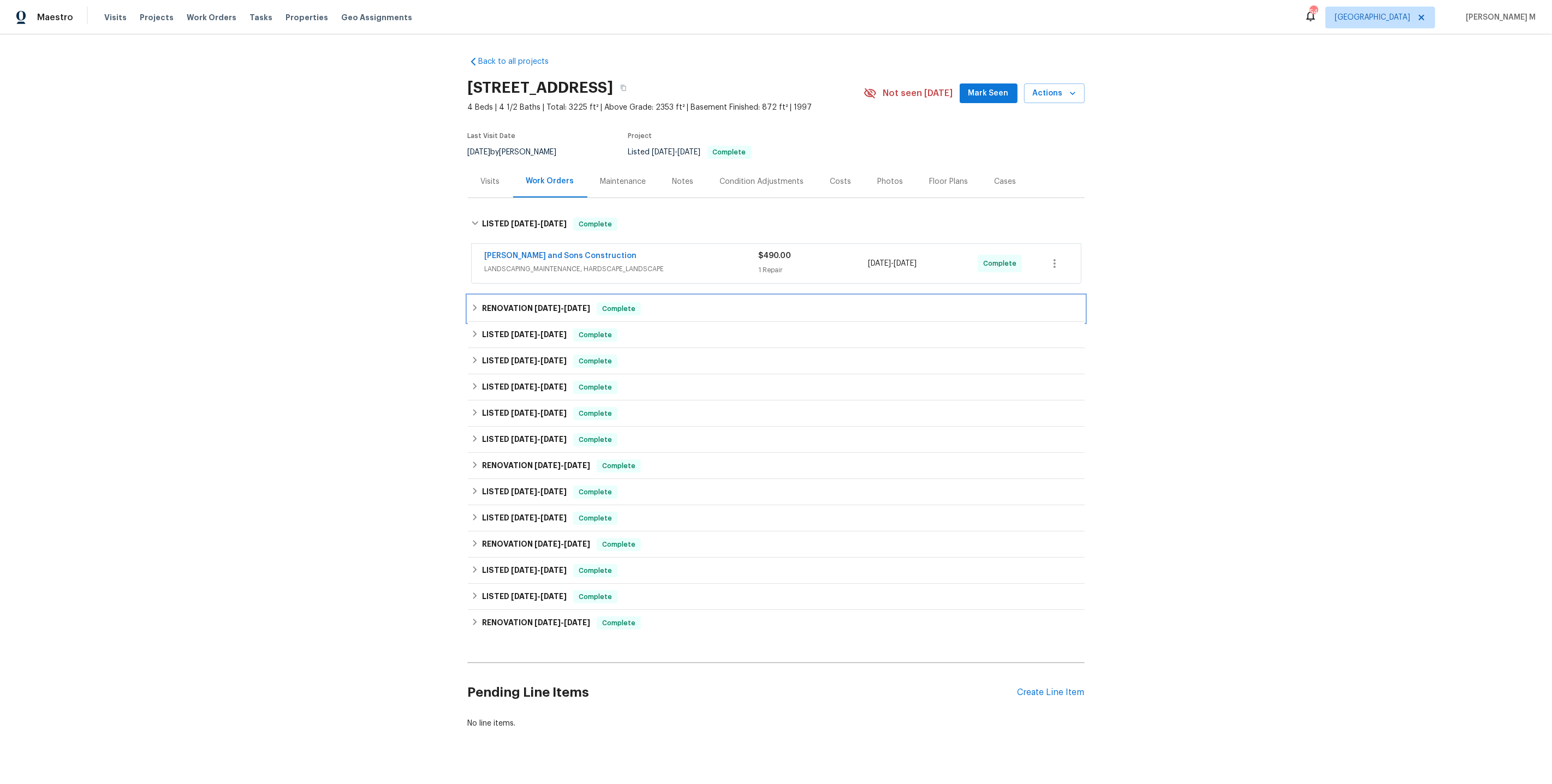
click at [522, 310] on div "RENOVATION [DATE] - [DATE] Complete" at bounding box center [776, 309] width 617 height 26
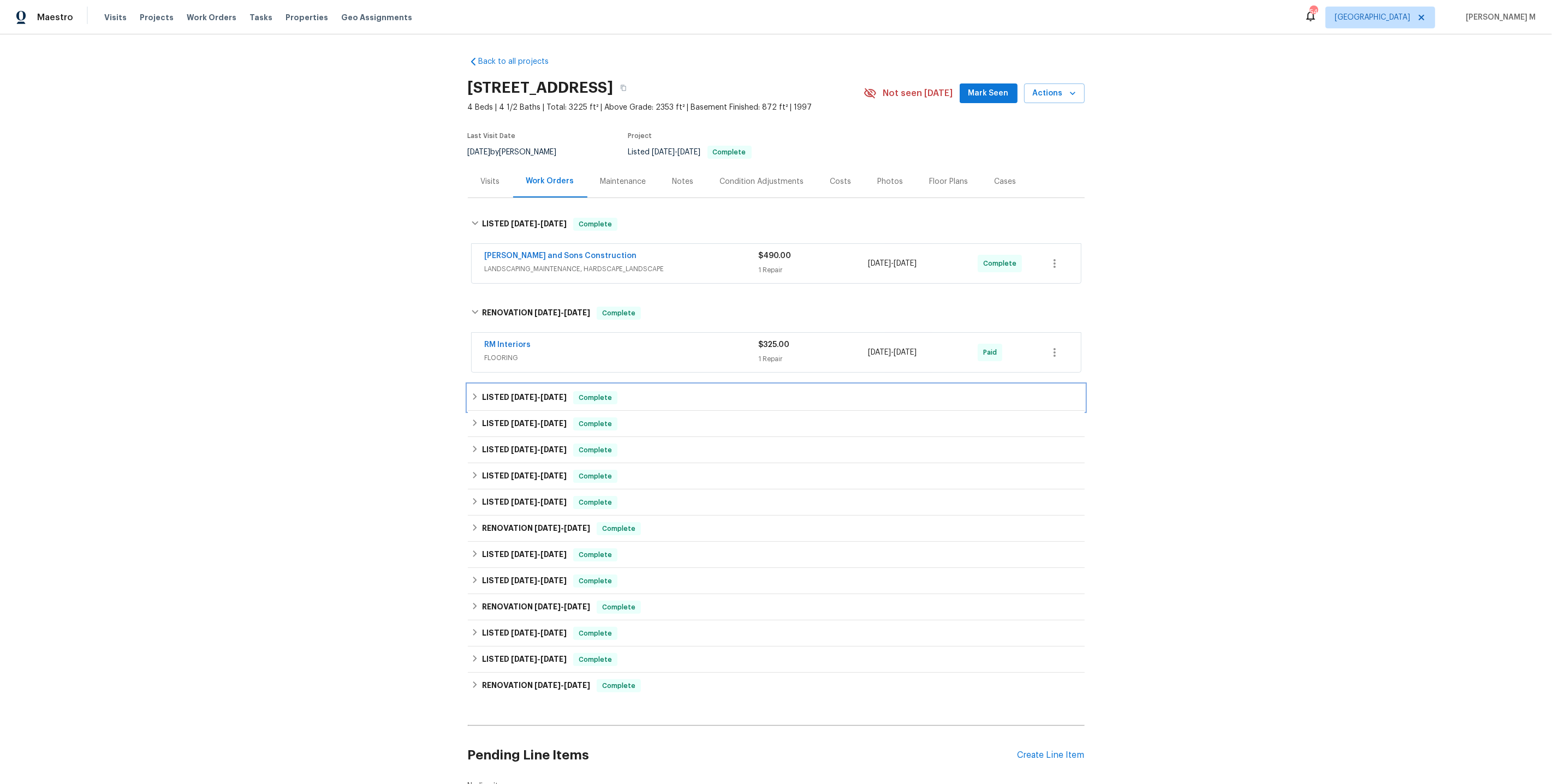
click at [512, 385] on div "LISTED [DATE] - [DATE] Complete" at bounding box center [776, 398] width 617 height 26
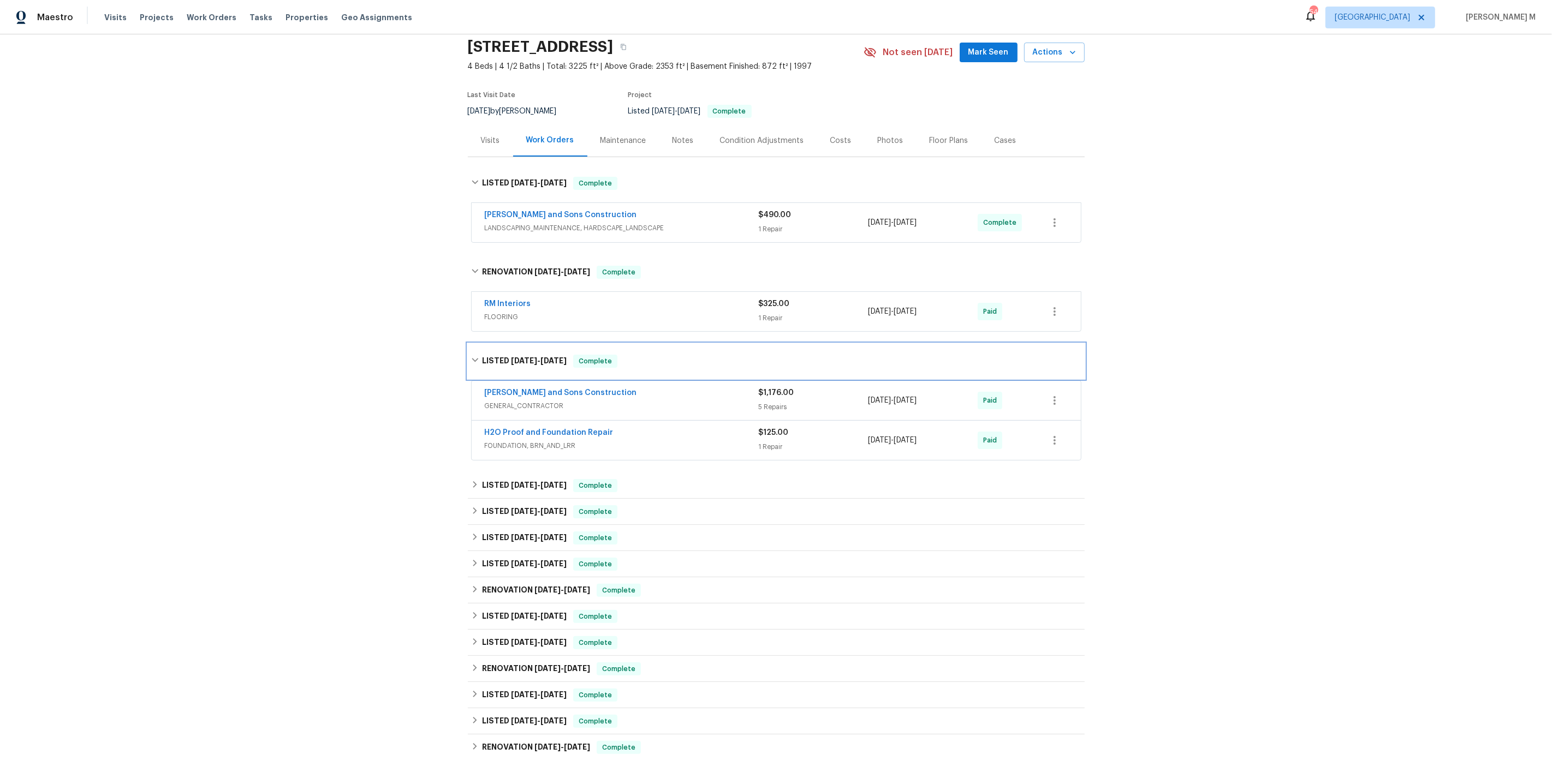
scroll to position [69, 0]
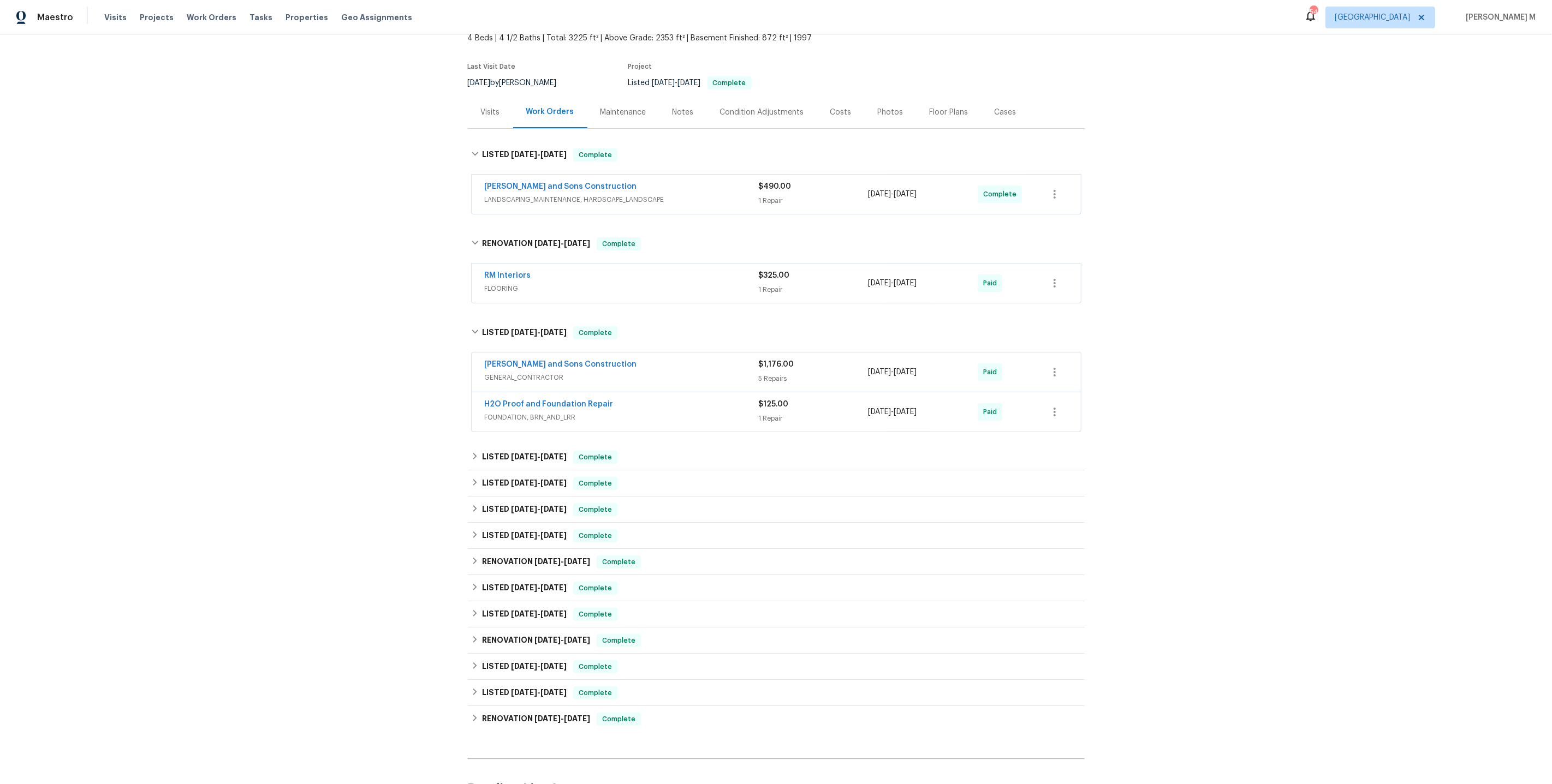
click at [507, 284] on span "FLOORING" at bounding box center [622, 289] width 274 height 11
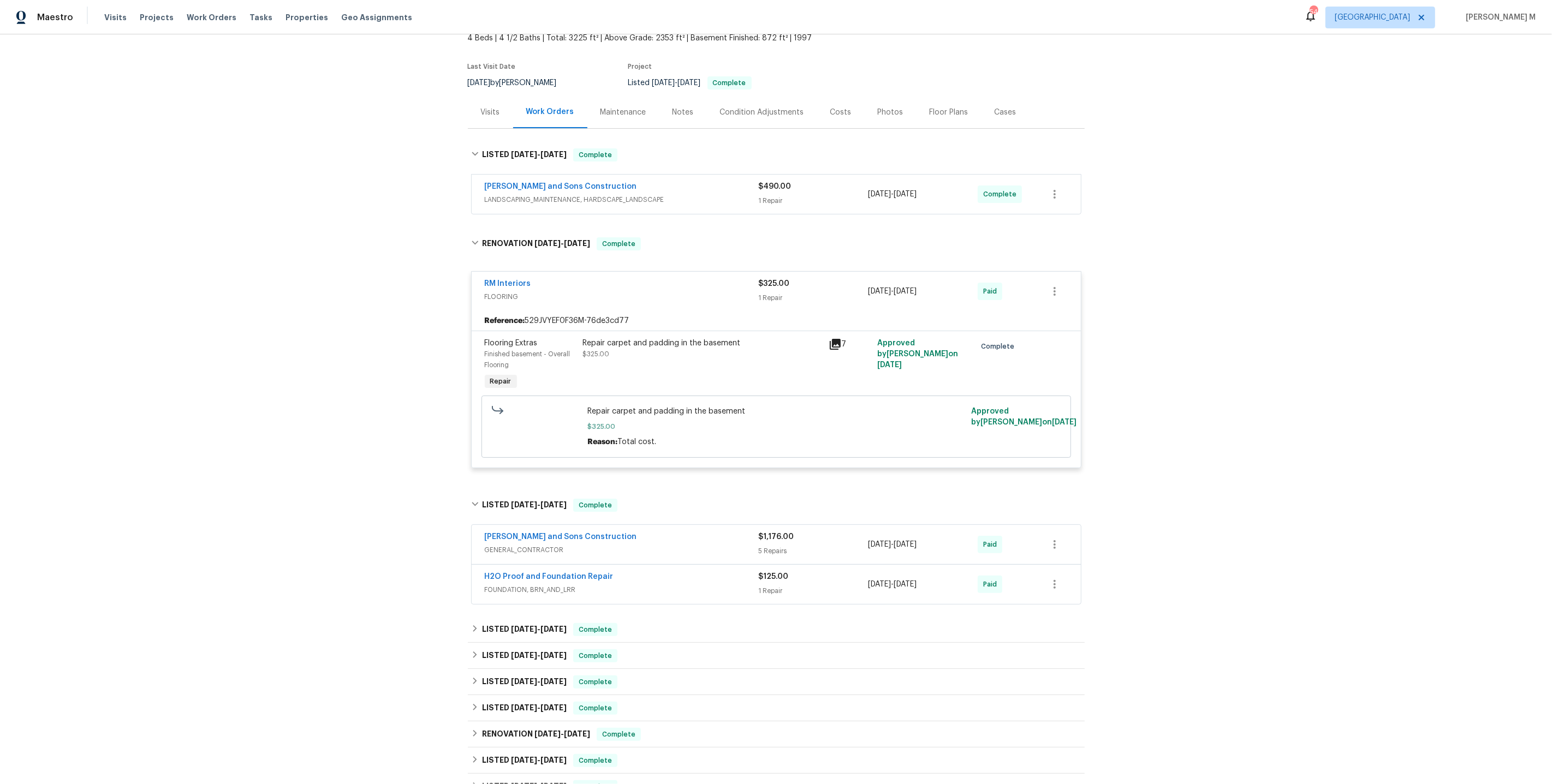
click at [697, 353] on div "Repair carpet and padding in the basement $325.00" at bounding box center [702, 365] width 246 height 61
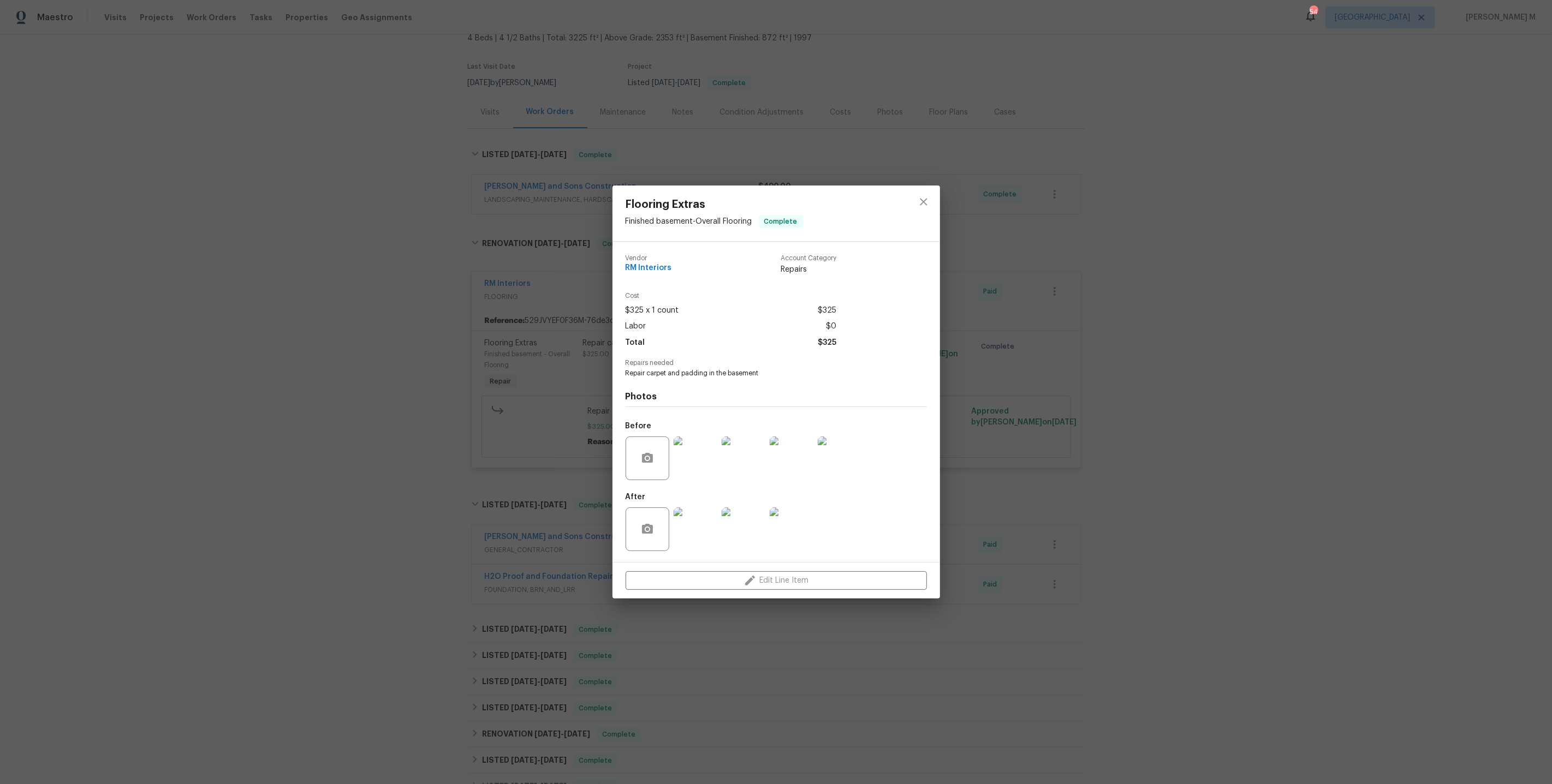
click at [689, 465] on img at bounding box center [695, 459] width 44 height 44
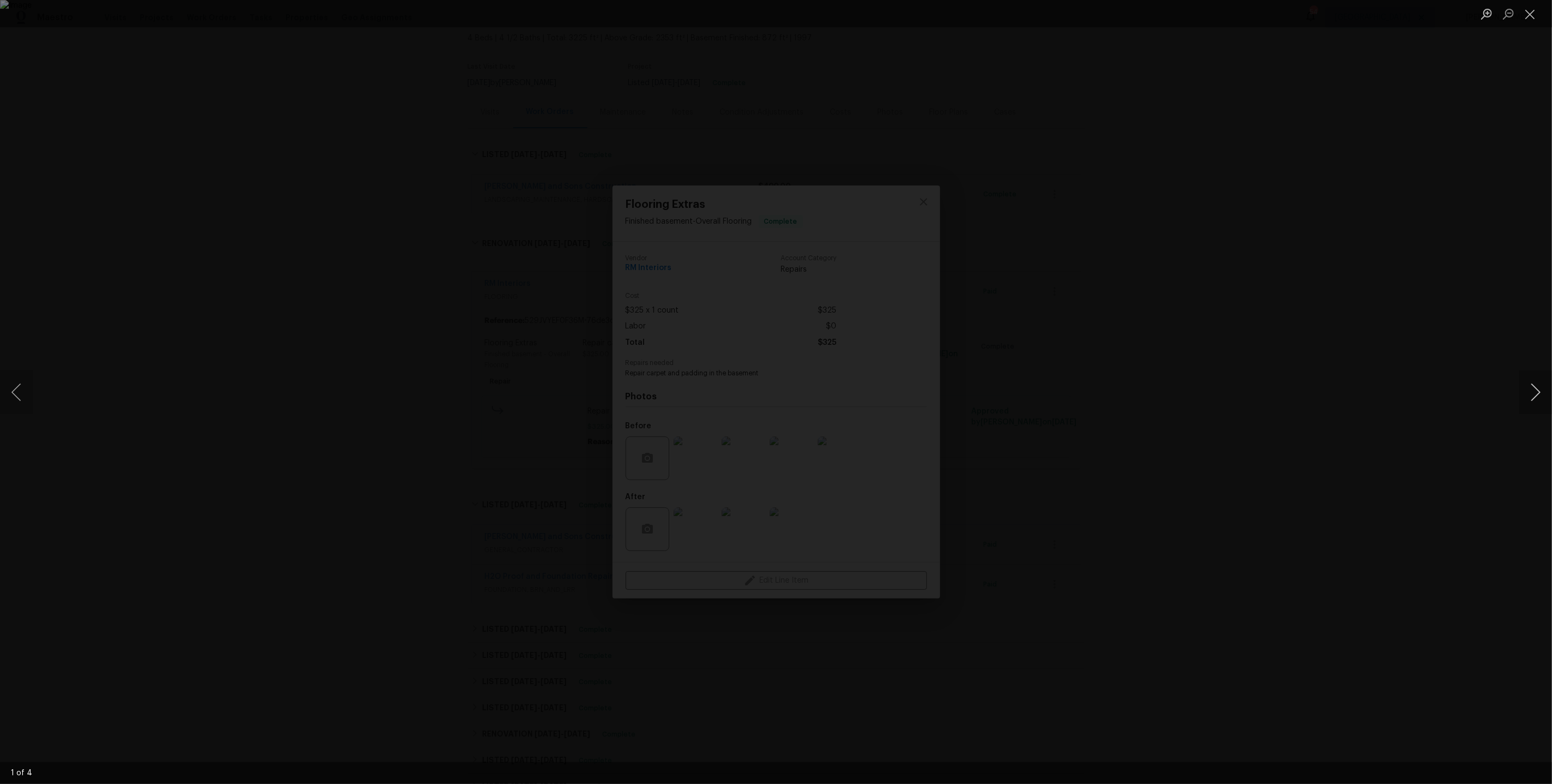
click at [1532, 396] on button "Next image" at bounding box center [1536, 393] width 33 height 44
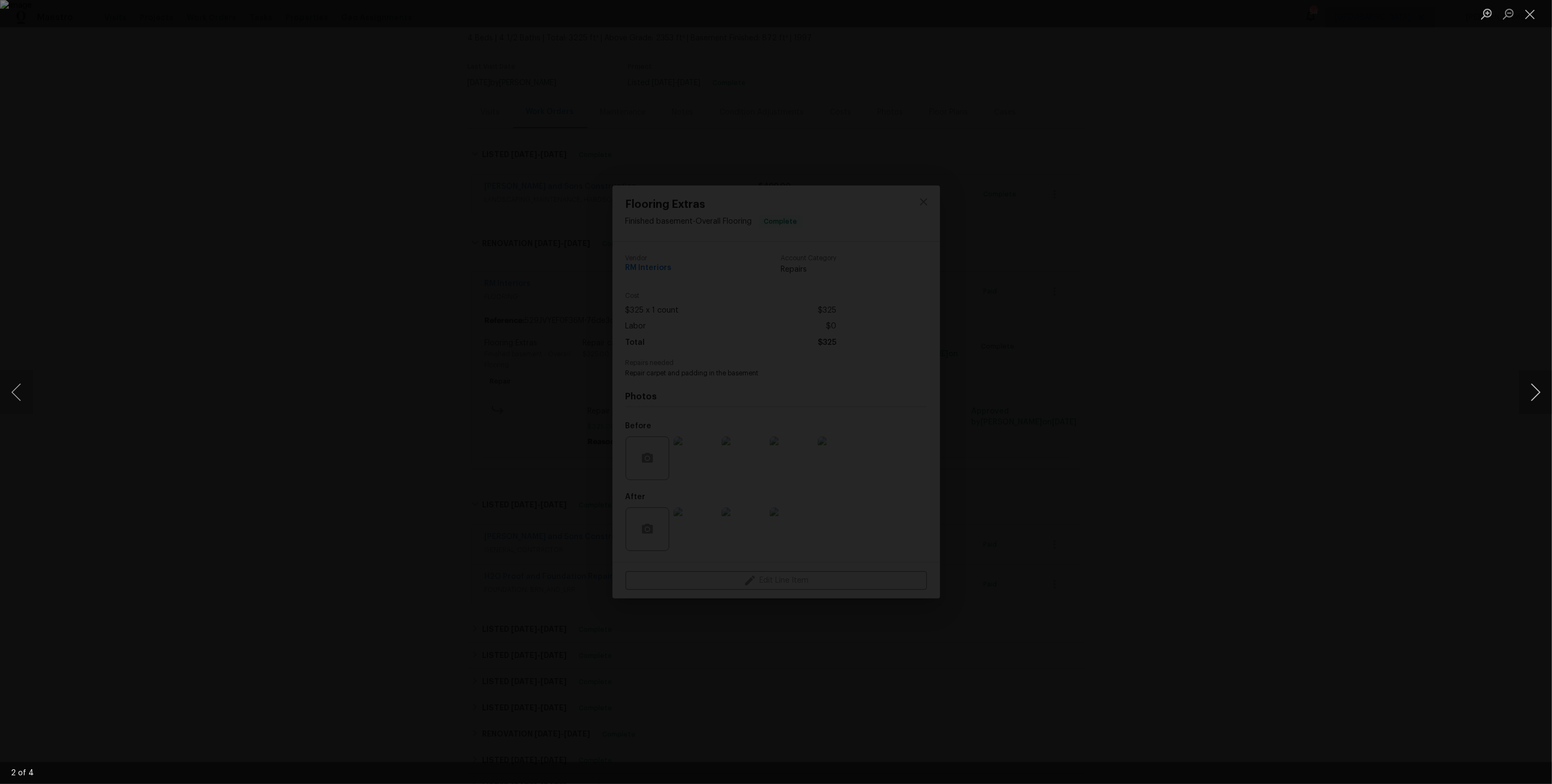
click at [1532, 396] on button "Next image" at bounding box center [1536, 393] width 33 height 44
click at [1191, 349] on div "Lightbox" at bounding box center [776, 392] width 1552 height 784
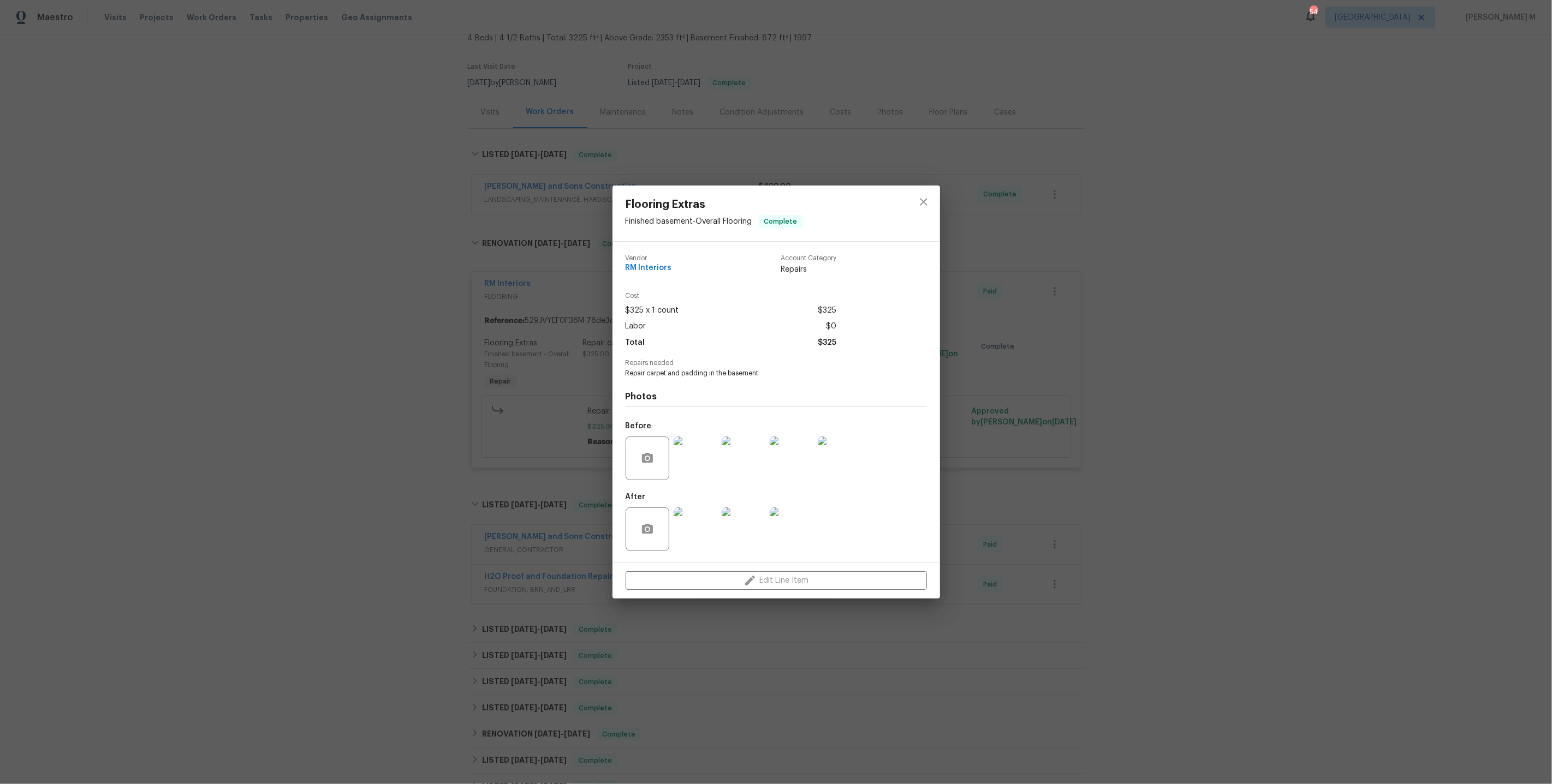
click at [1050, 452] on div "Flooring Extras Finished basement - Overall Flooring Complete Vendor RM Interio…" at bounding box center [776, 392] width 1552 height 784
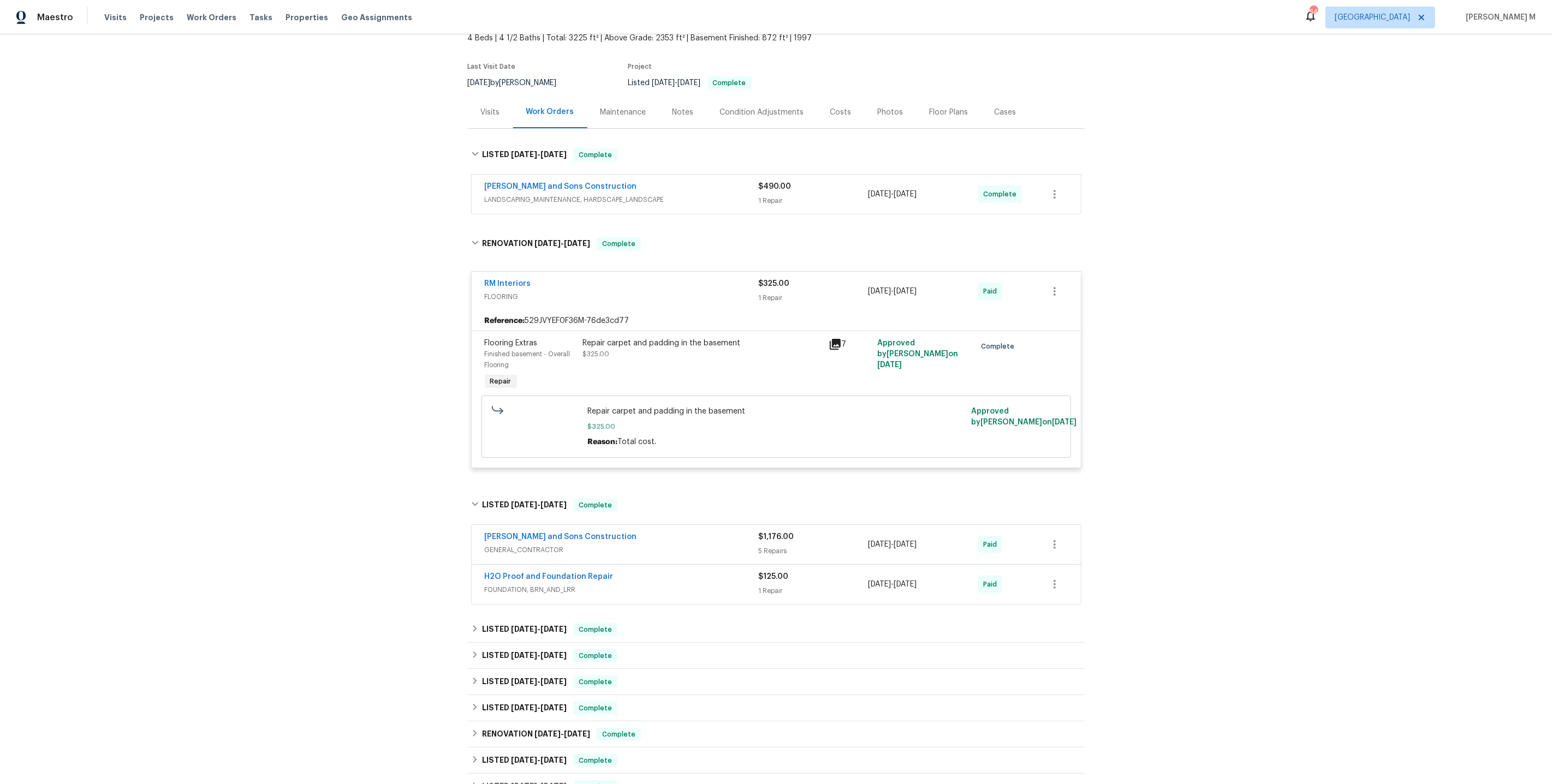
click at [527, 584] on span "FOUNDATION, BRN_AND_LRR" at bounding box center [622, 590] width 274 height 11
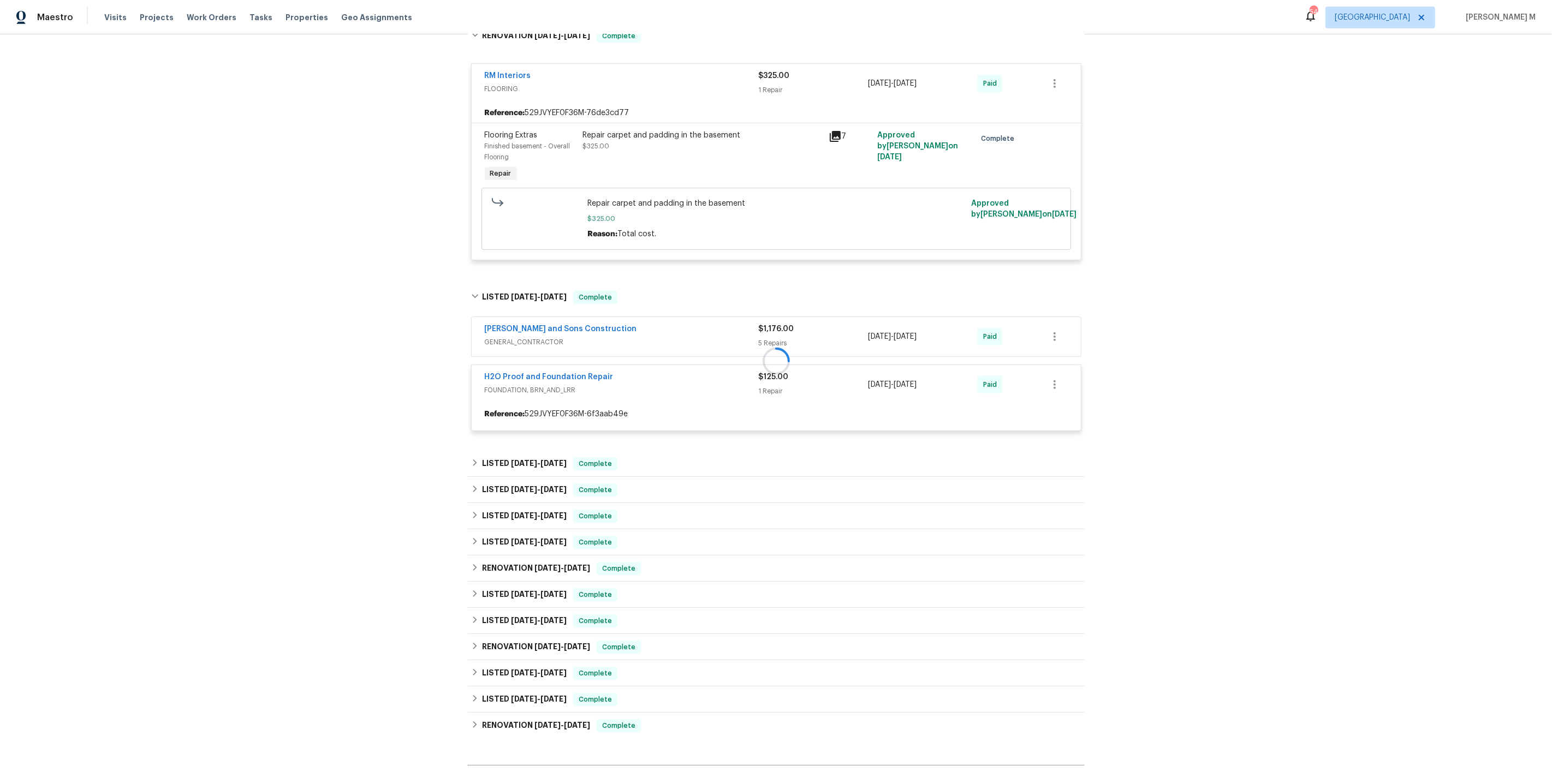
scroll to position [278, 0]
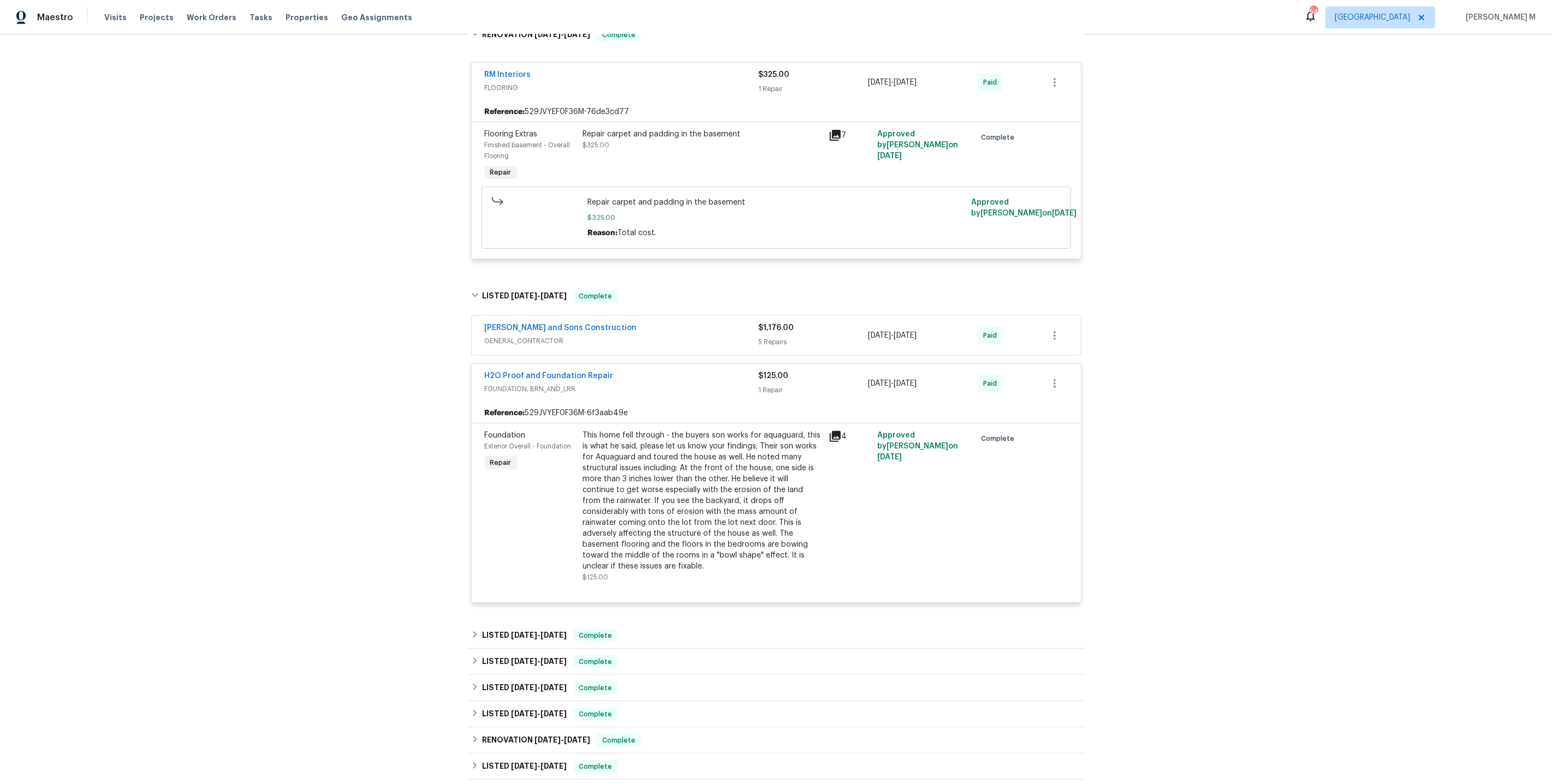
click at [671, 464] on div "This home fell through - the buyers son works for aquaguard, this is what he sa…" at bounding box center [703, 501] width 239 height 142
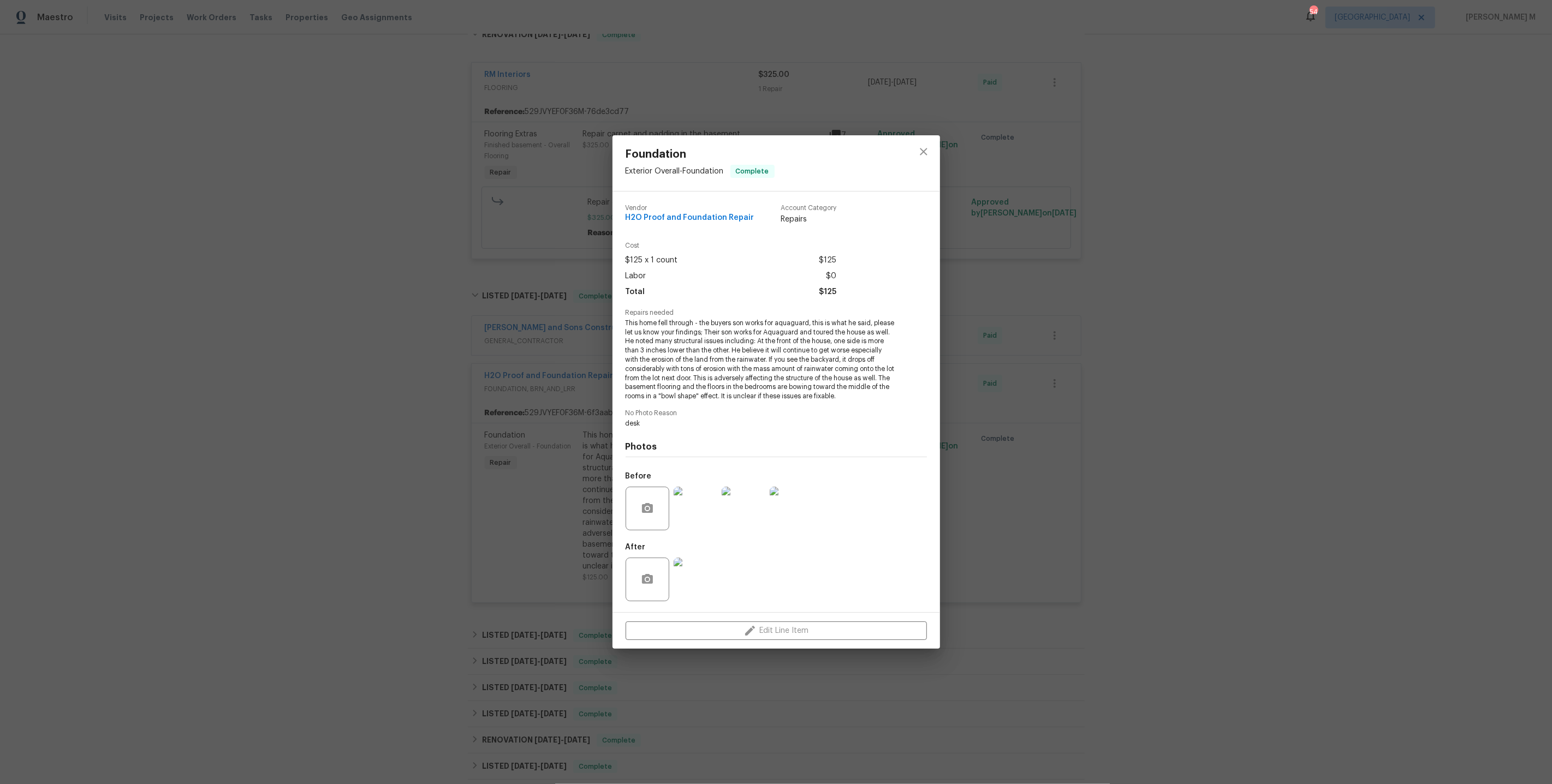
click at [691, 504] on img at bounding box center [695, 508] width 44 height 44
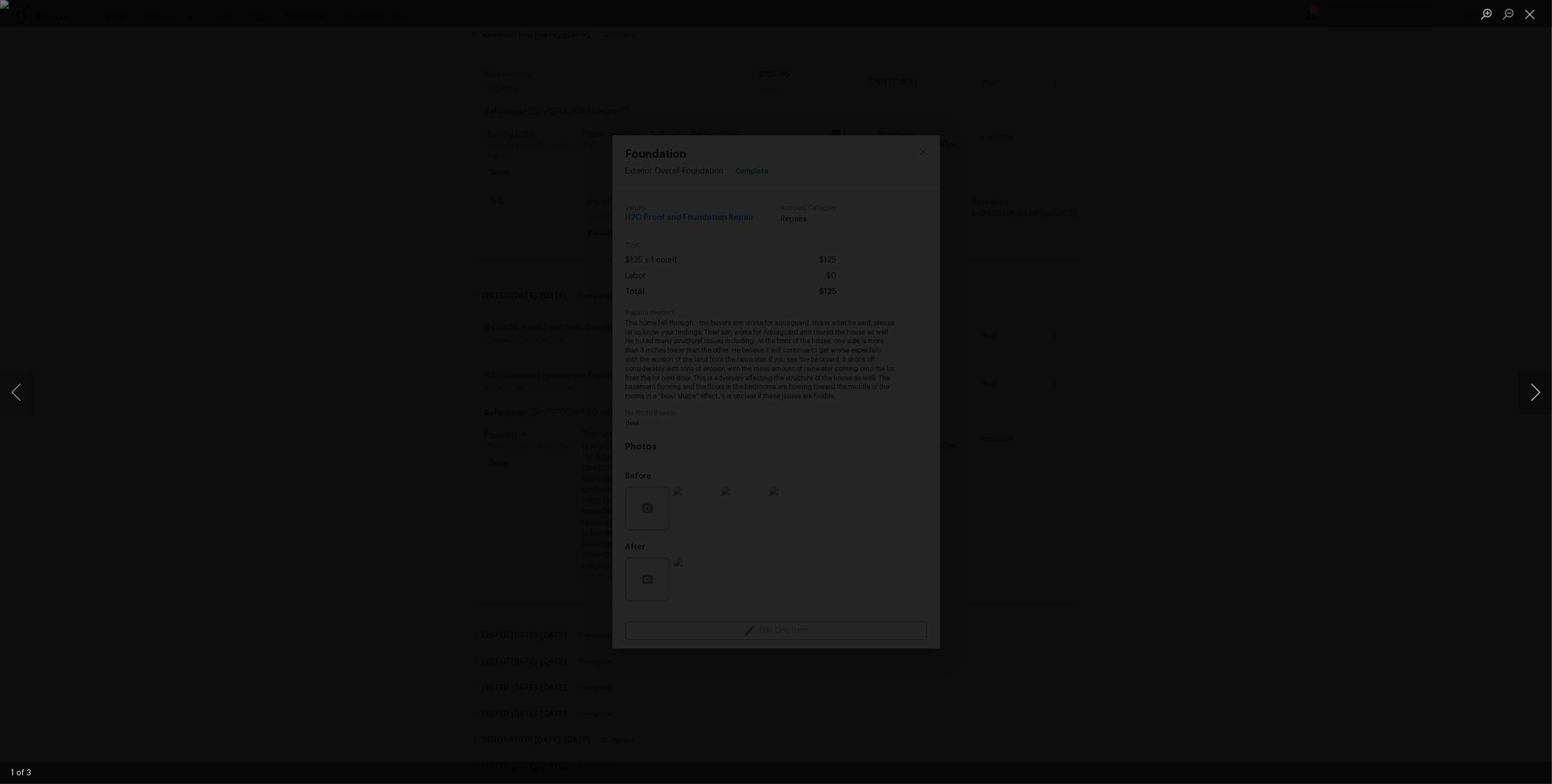
click at [1532, 388] on button "Next image" at bounding box center [1536, 393] width 33 height 44
click at [1467, 290] on div "Lightbox" at bounding box center [776, 392] width 1552 height 784
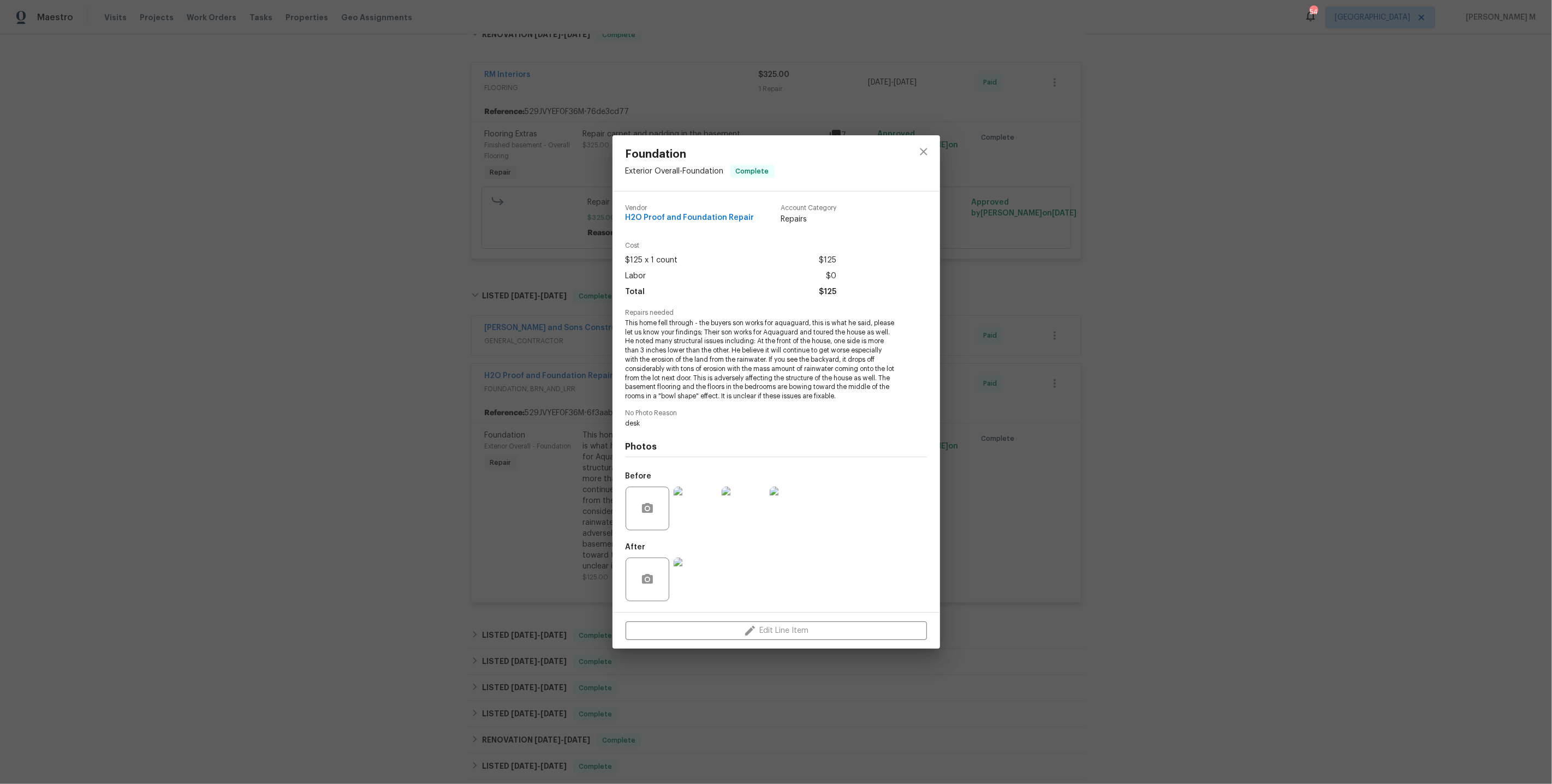
click at [1210, 274] on div "Foundation Exterior Overall - Foundation Complete Vendor H2O Proof and Foundati…" at bounding box center [776, 392] width 1552 height 784
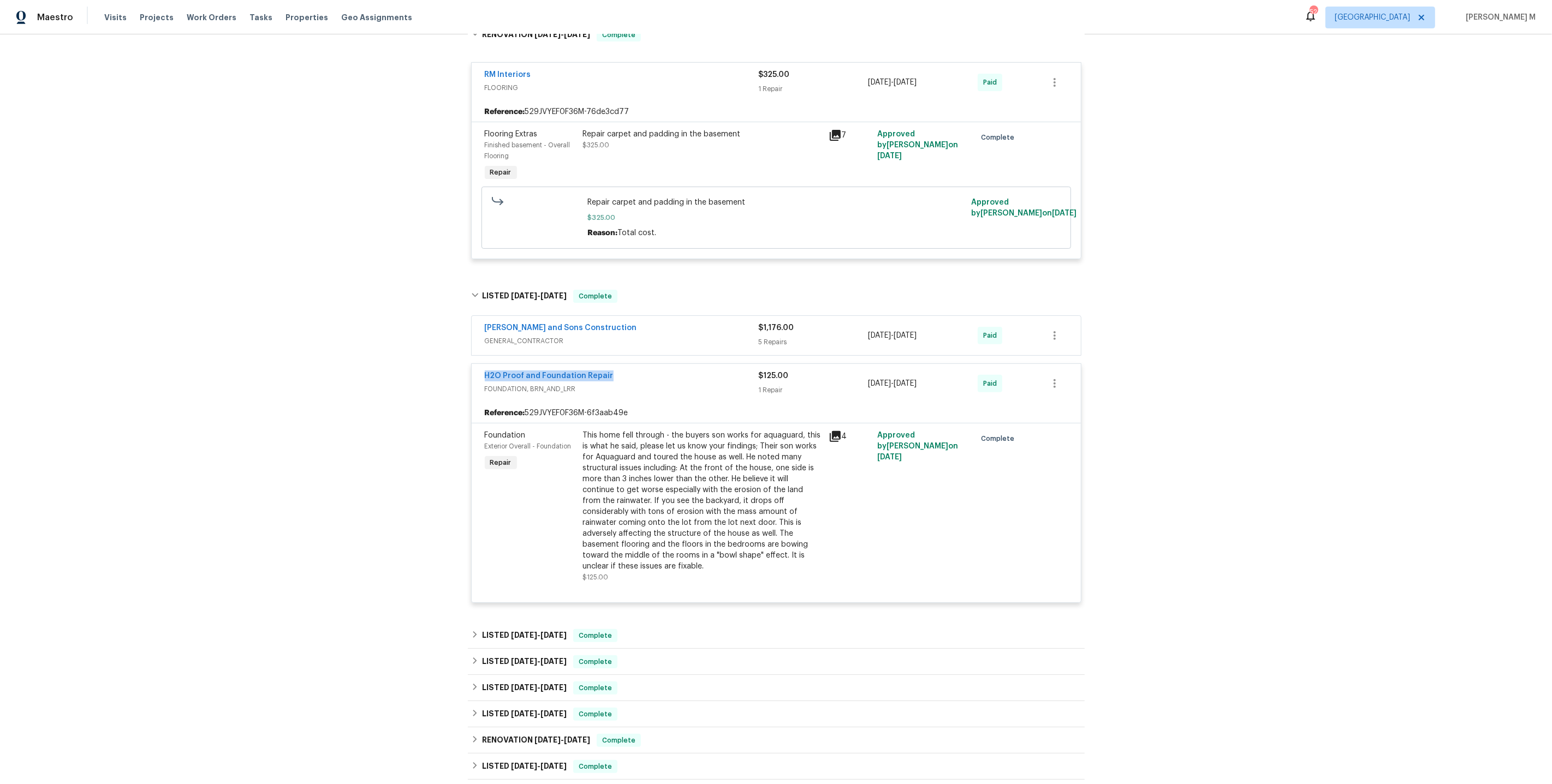
drag, startPoint x: 613, startPoint y: 365, endPoint x: 420, endPoint y: 365, distance: 193.0
click at [420, 365] on div "Back to all projects 5055 Hickory Hills Dr, Woodstock, GA 30188 4 Beds | 4 1/2 …" at bounding box center [776, 409] width 1552 height 750
copy link "H2O Proof and Foundation Repair"
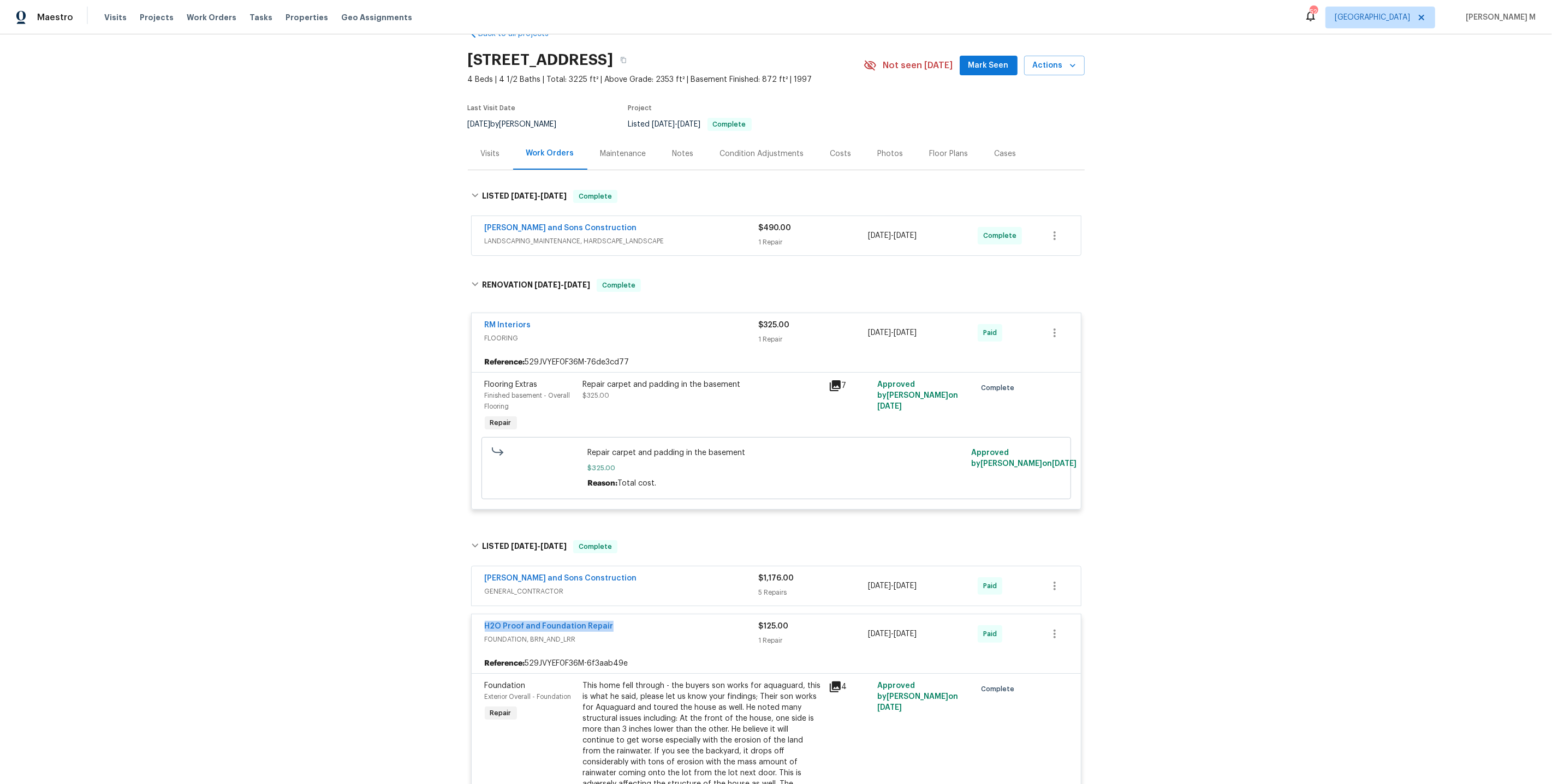
scroll to position [0, 0]
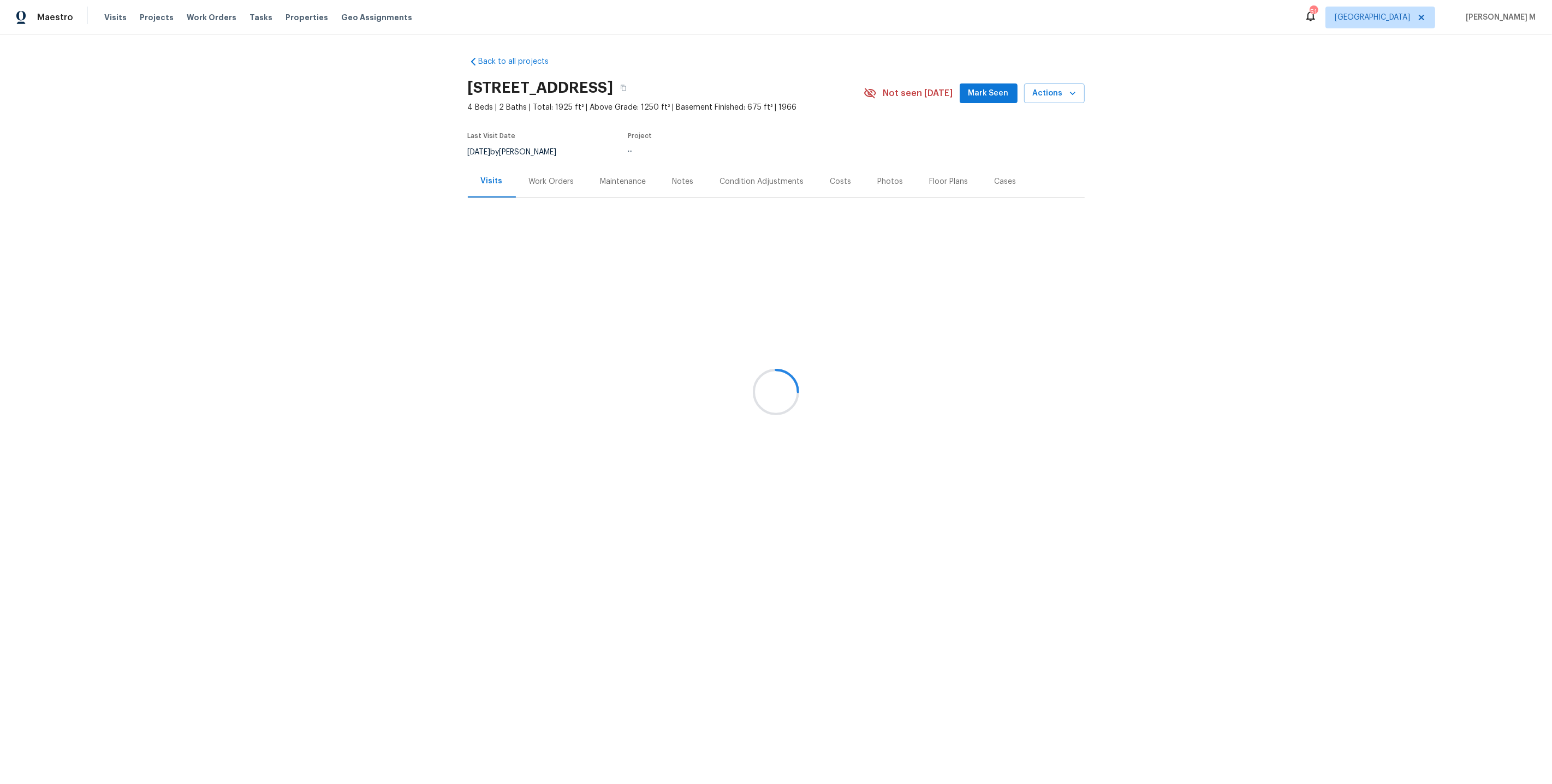
click at [548, 196] on div at bounding box center [776, 392] width 1552 height 784
click at [545, 187] on div at bounding box center [776, 392] width 1552 height 784
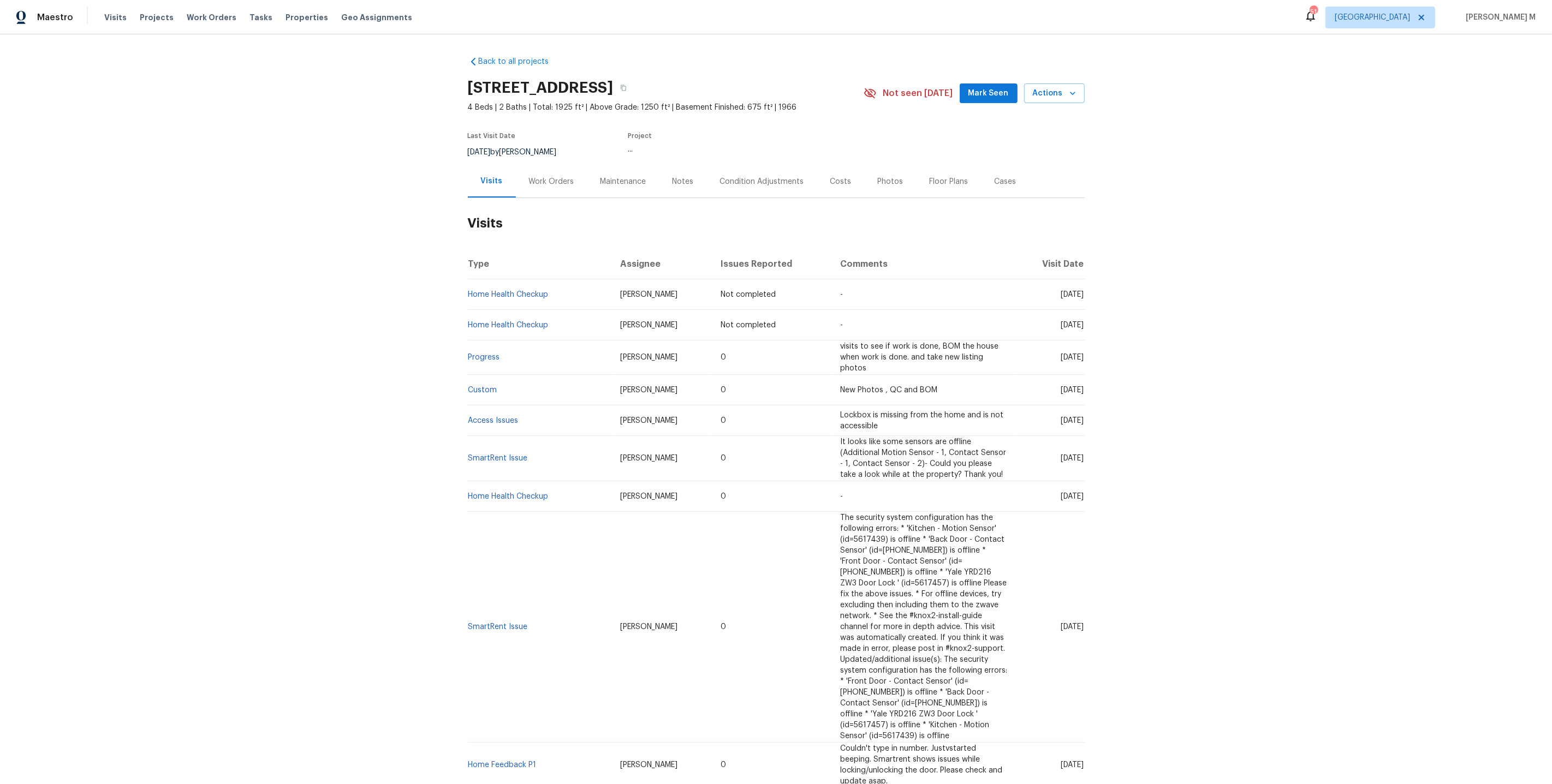
click at [545, 187] on div "Work Orders" at bounding box center [552, 182] width 72 height 32
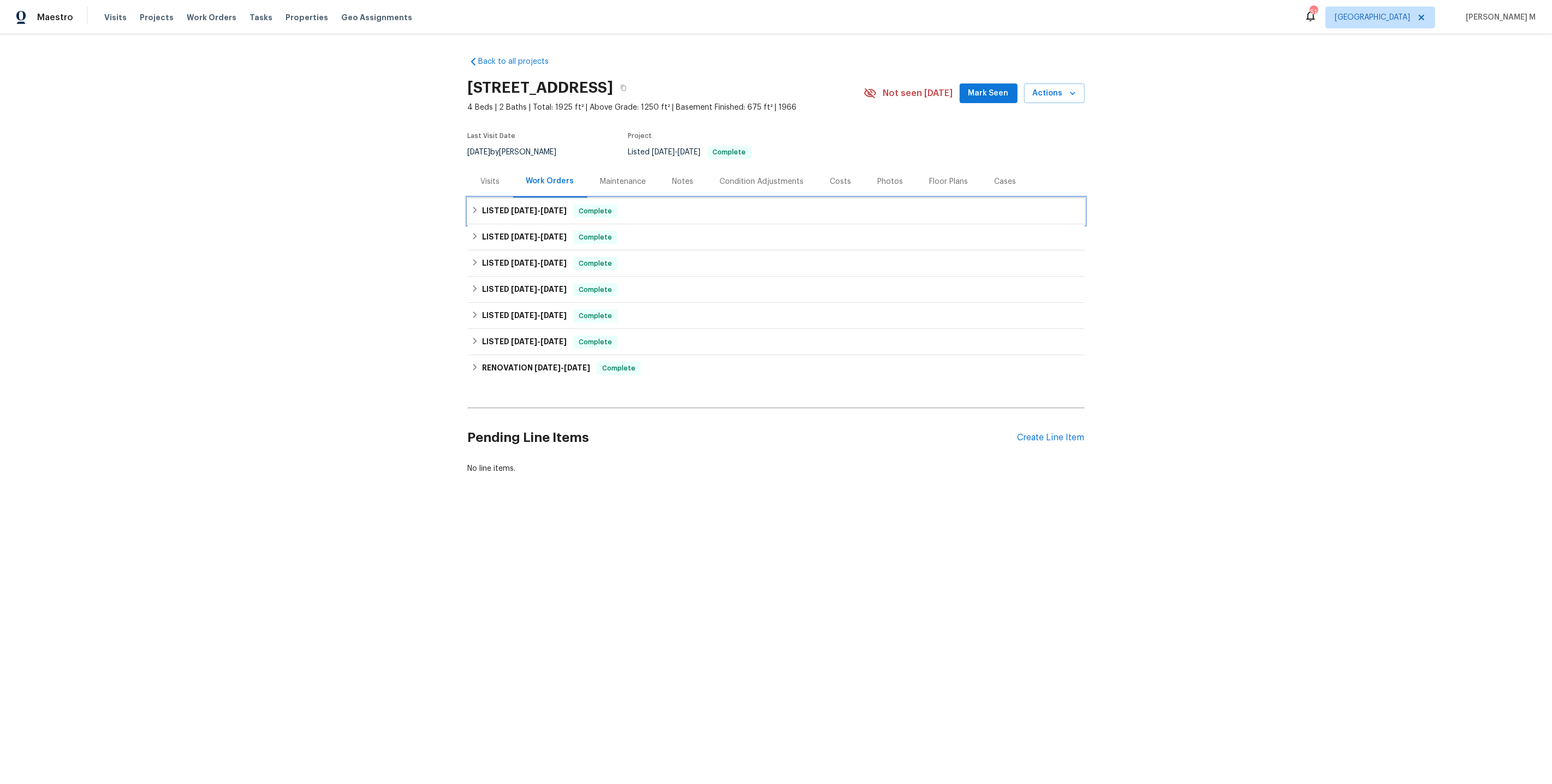
click at [534, 215] on div "LISTED [DATE] - [DATE] Complete" at bounding box center [776, 211] width 617 height 26
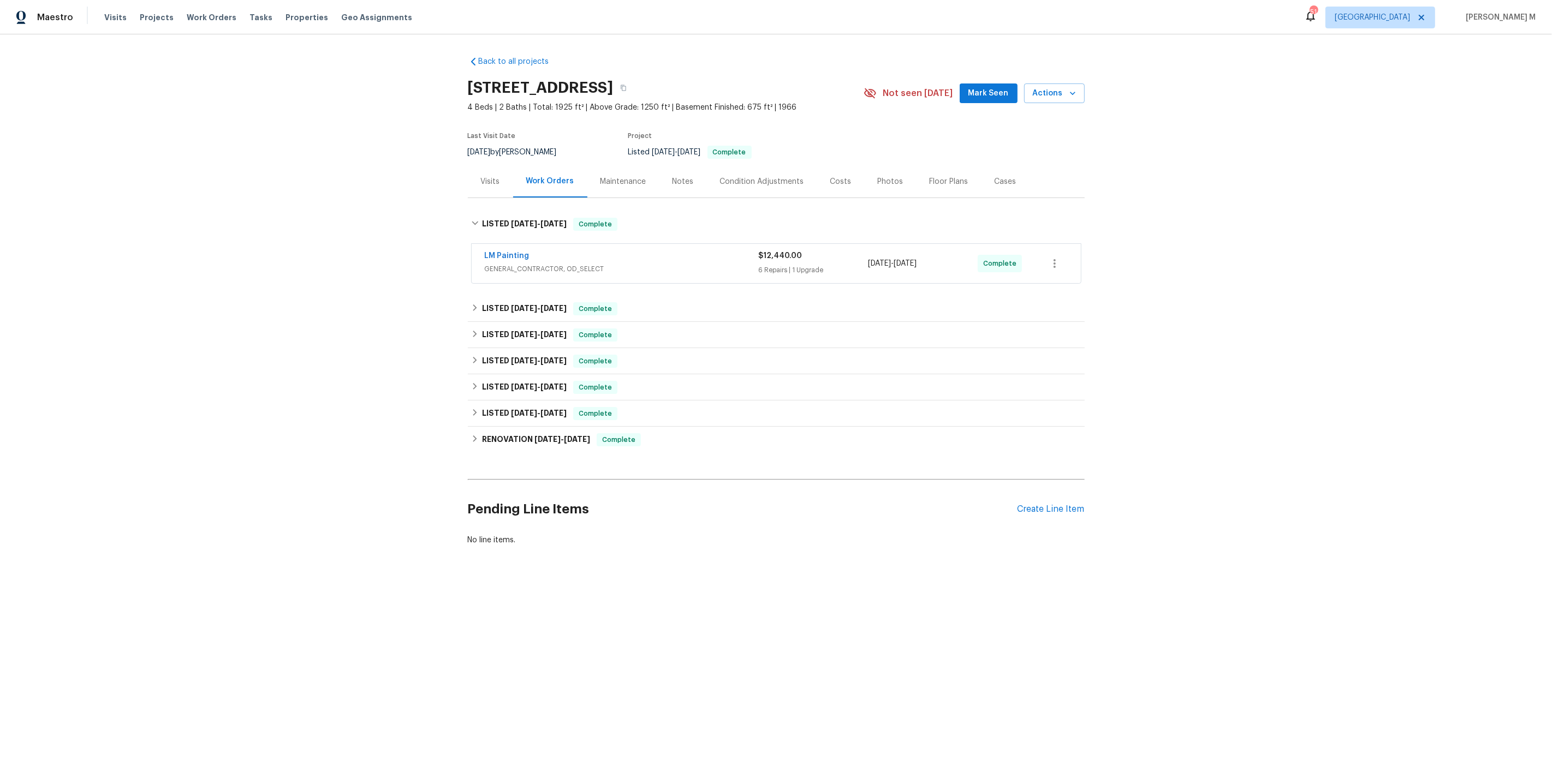
click at [527, 264] on span "GENERAL_CONTRACTOR, OD_SELECT" at bounding box center [622, 269] width 274 height 11
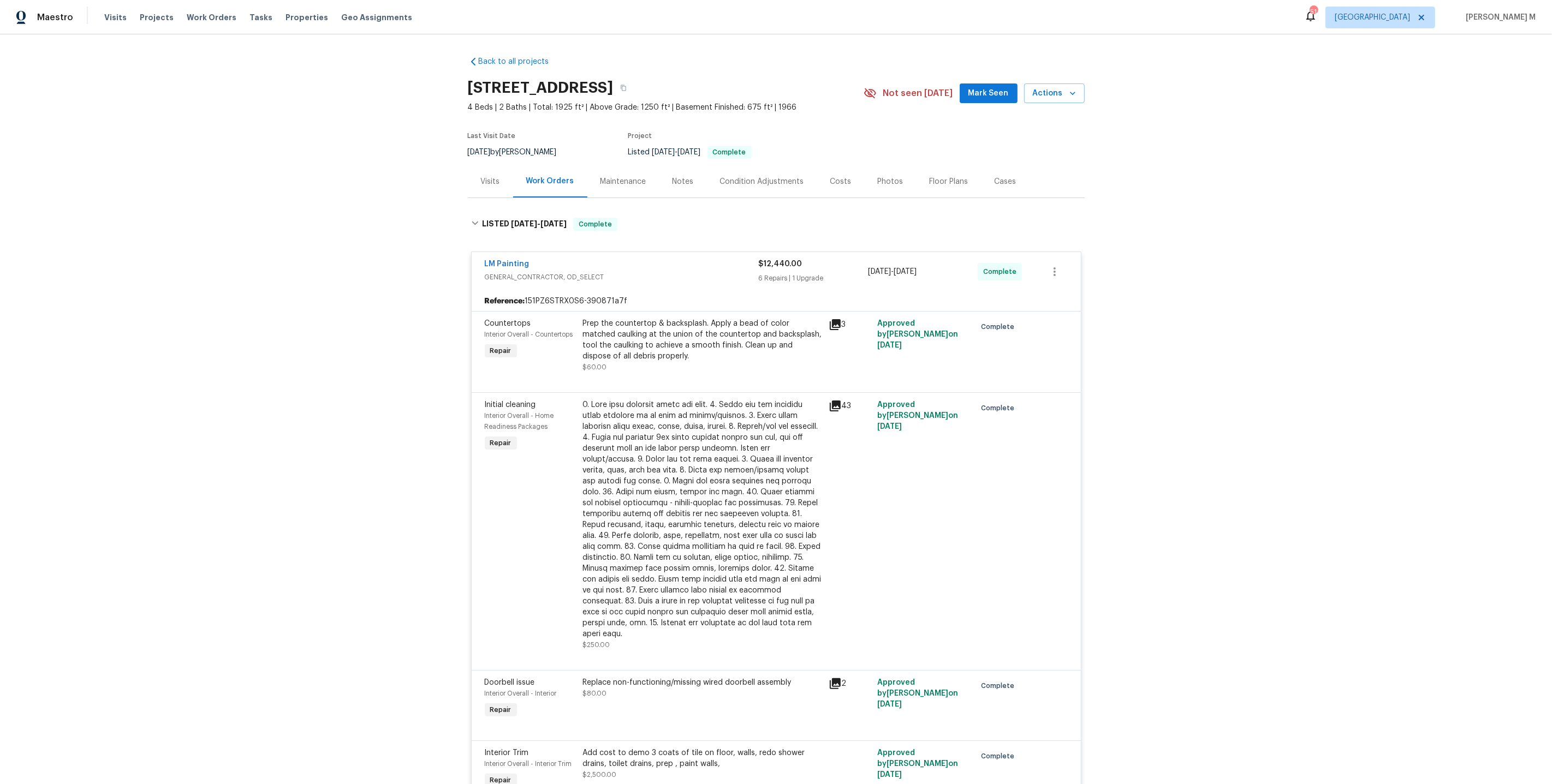
click at [621, 185] on div "Maintenance" at bounding box center [624, 182] width 72 height 32
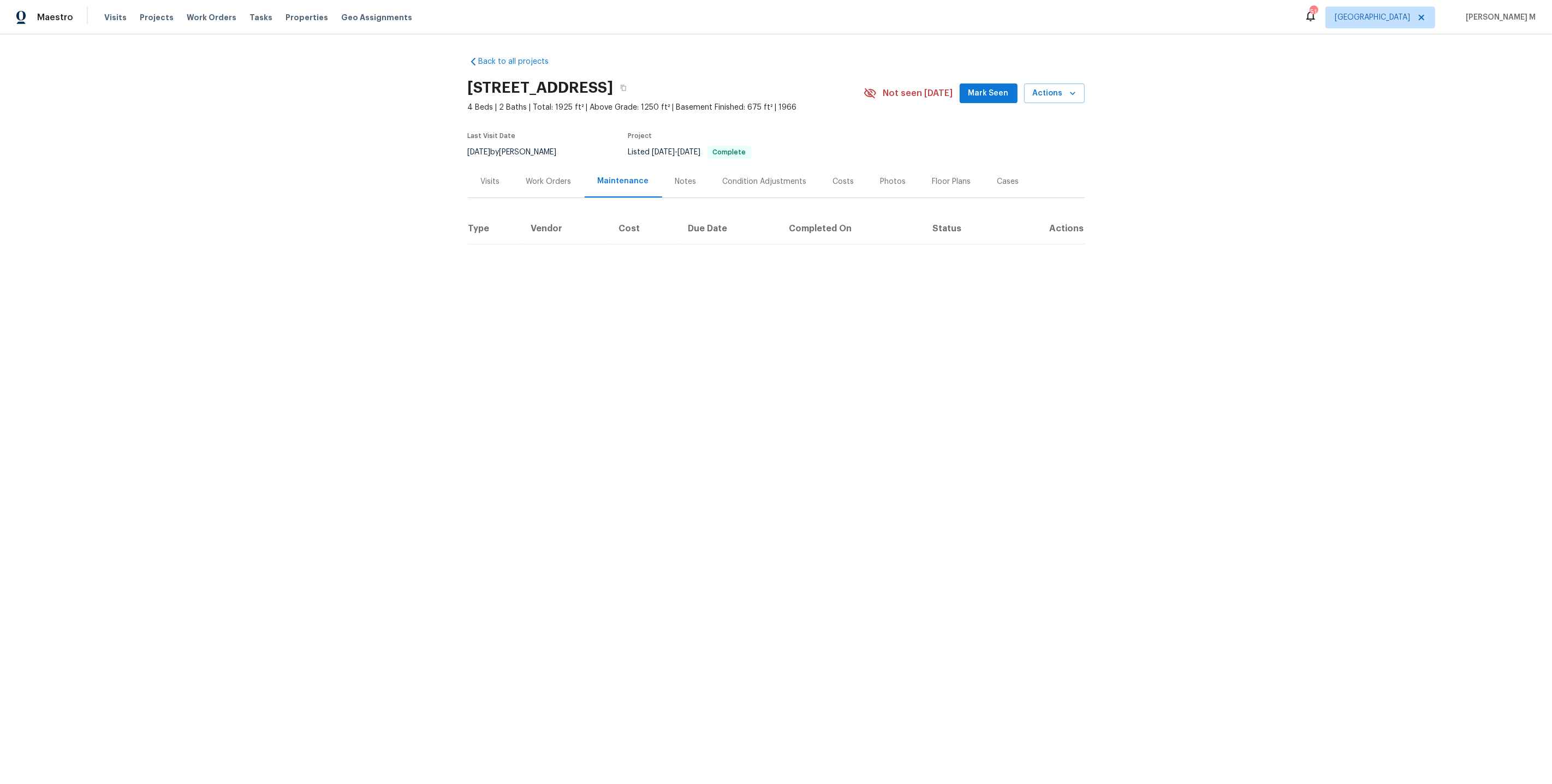
click at [621, 185] on div "Maintenance" at bounding box center [623, 182] width 78 height 32
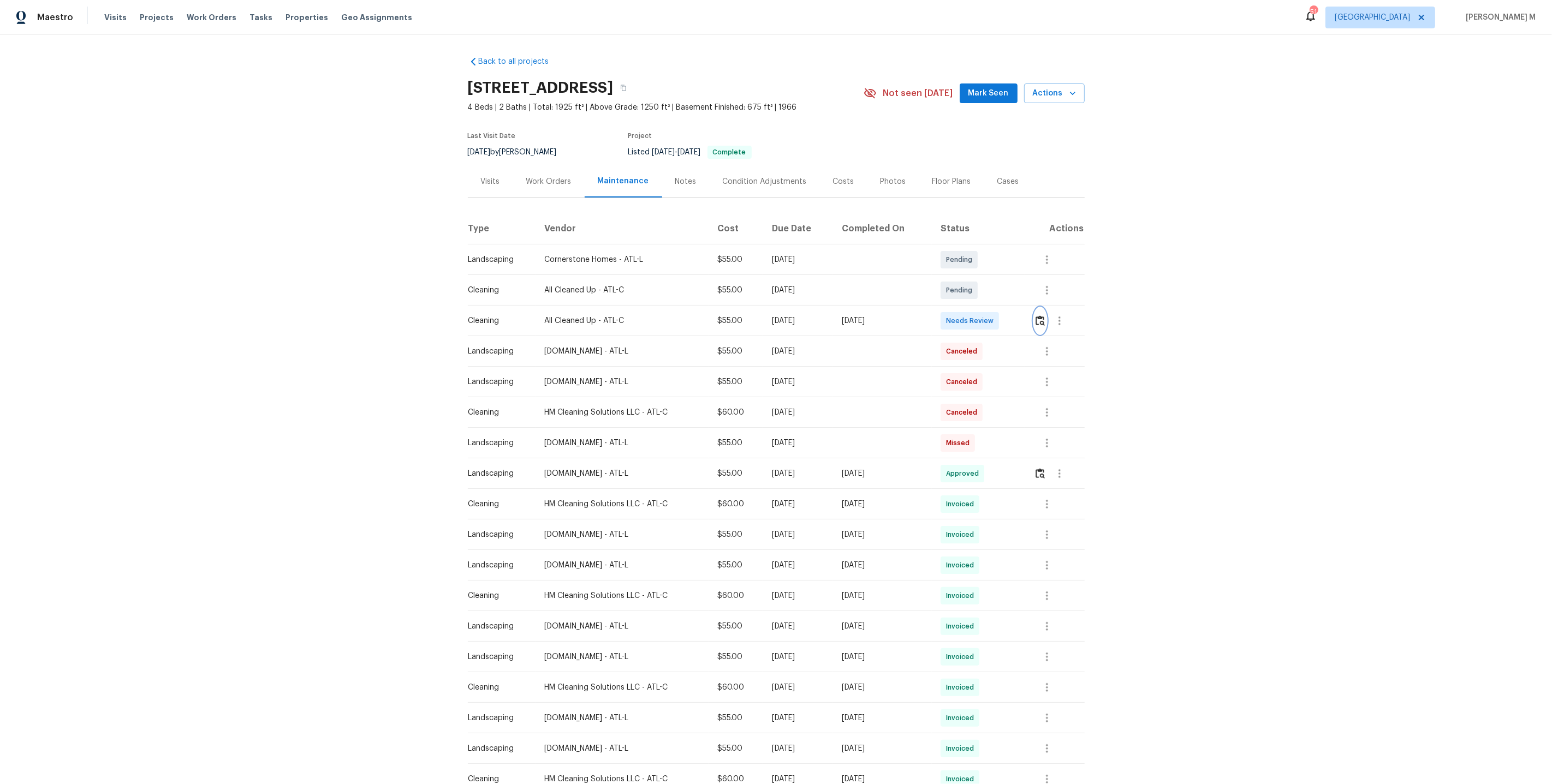
click at [1037, 317] on button "button" at bounding box center [1040, 321] width 12 height 26
click at [1059, 316] on icon "button" at bounding box center [1060, 320] width 13 height 13
click at [1059, 316] on li "Message vendor" at bounding box center [1088, 315] width 77 height 18
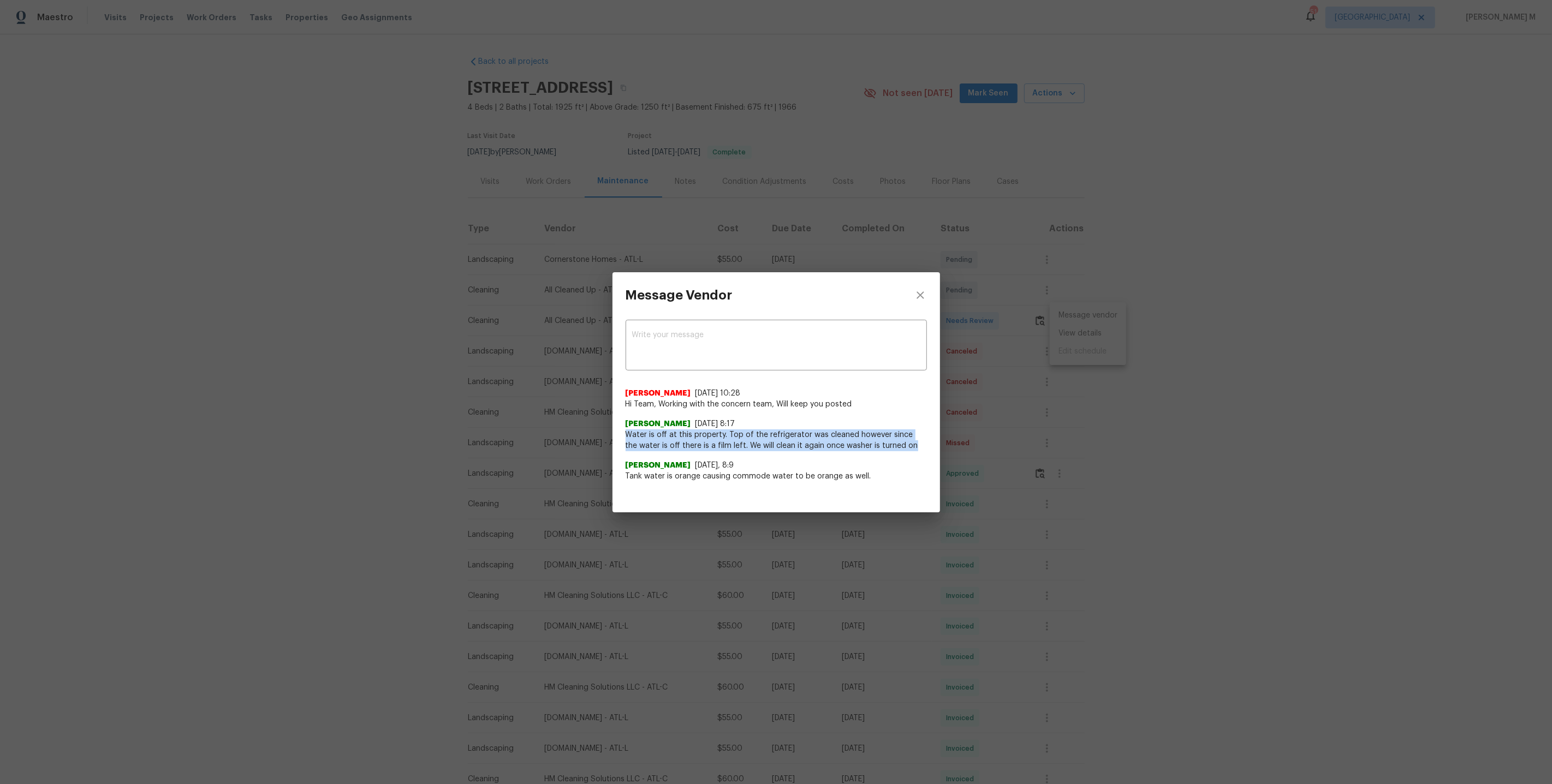
drag, startPoint x: 623, startPoint y: 436, endPoint x: 900, endPoint y: 448, distance: 277.3
click at [900, 448] on div "x ​ Nirosha Banu 8/28/25, 10:28 Hi Team, Working with the concern team, Will ke…" at bounding box center [776, 406] width 327 height 177
click at [829, 460] on div "Sonya B Smith 8/28/25, 8:9" at bounding box center [776, 465] width 301 height 11
click at [1152, 455] on div "Message Vendor x ​ Nirosha Banu 8/28/25, 10:28 Hi Team, Working with the concer…" at bounding box center [776, 392] width 1552 height 784
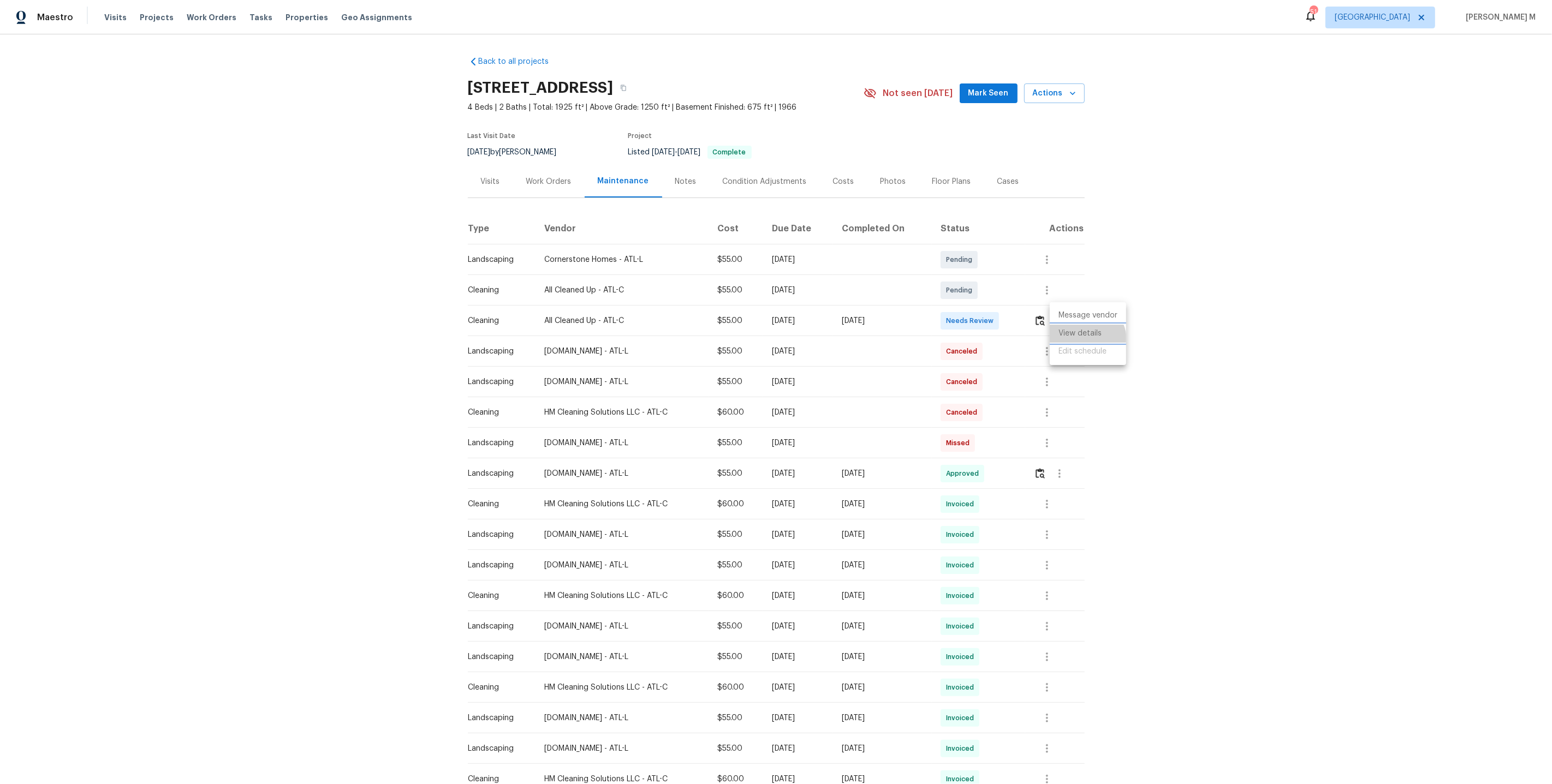
click at [1086, 340] on li "View details" at bounding box center [1088, 334] width 77 height 18
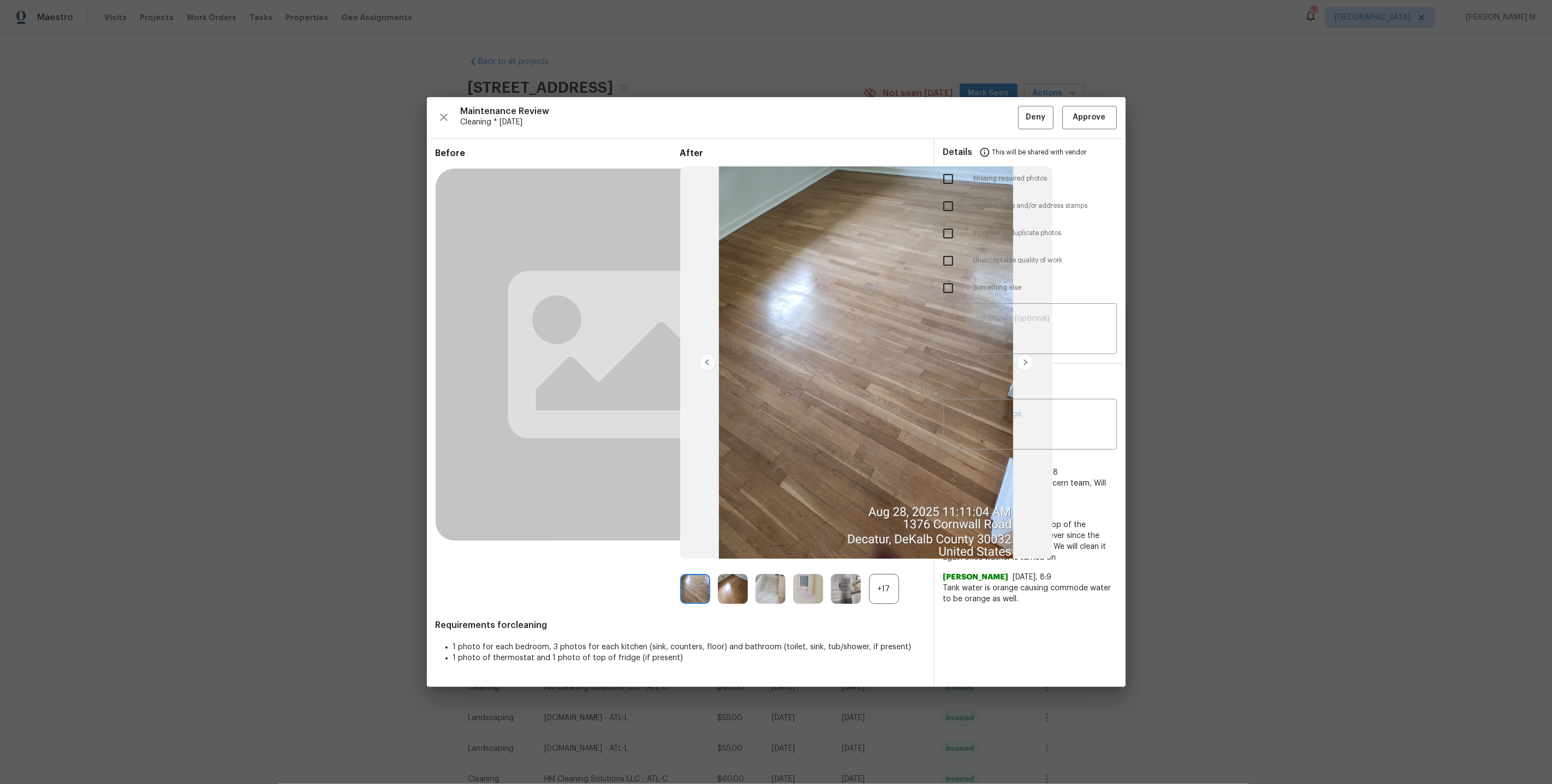
click at [874, 585] on div "+17" at bounding box center [884, 589] width 30 height 30
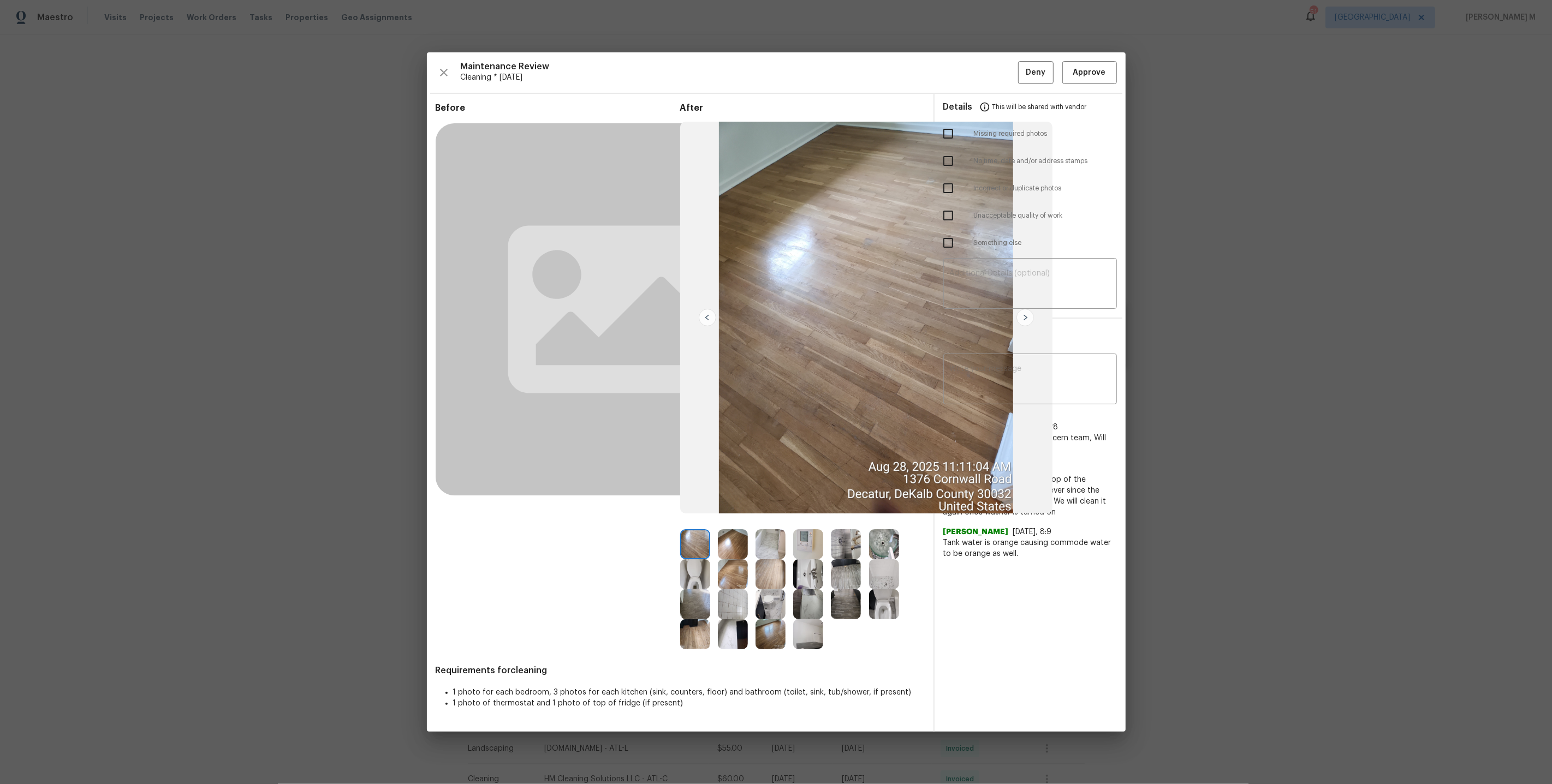
click at [852, 542] on img at bounding box center [846, 544] width 30 height 30
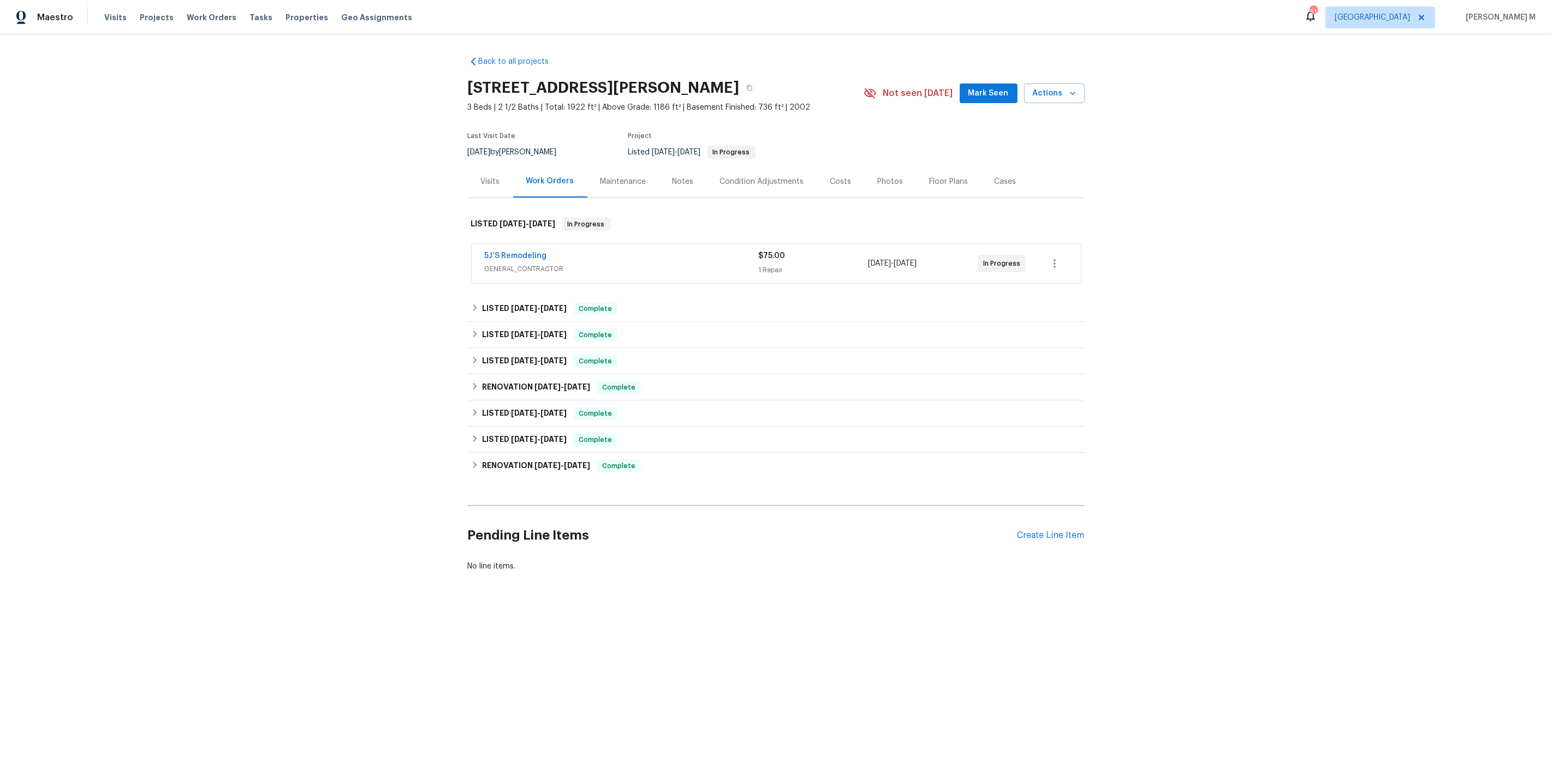
click at [537, 264] on span "GENERAL_CONTRACTOR" at bounding box center [622, 269] width 274 height 11
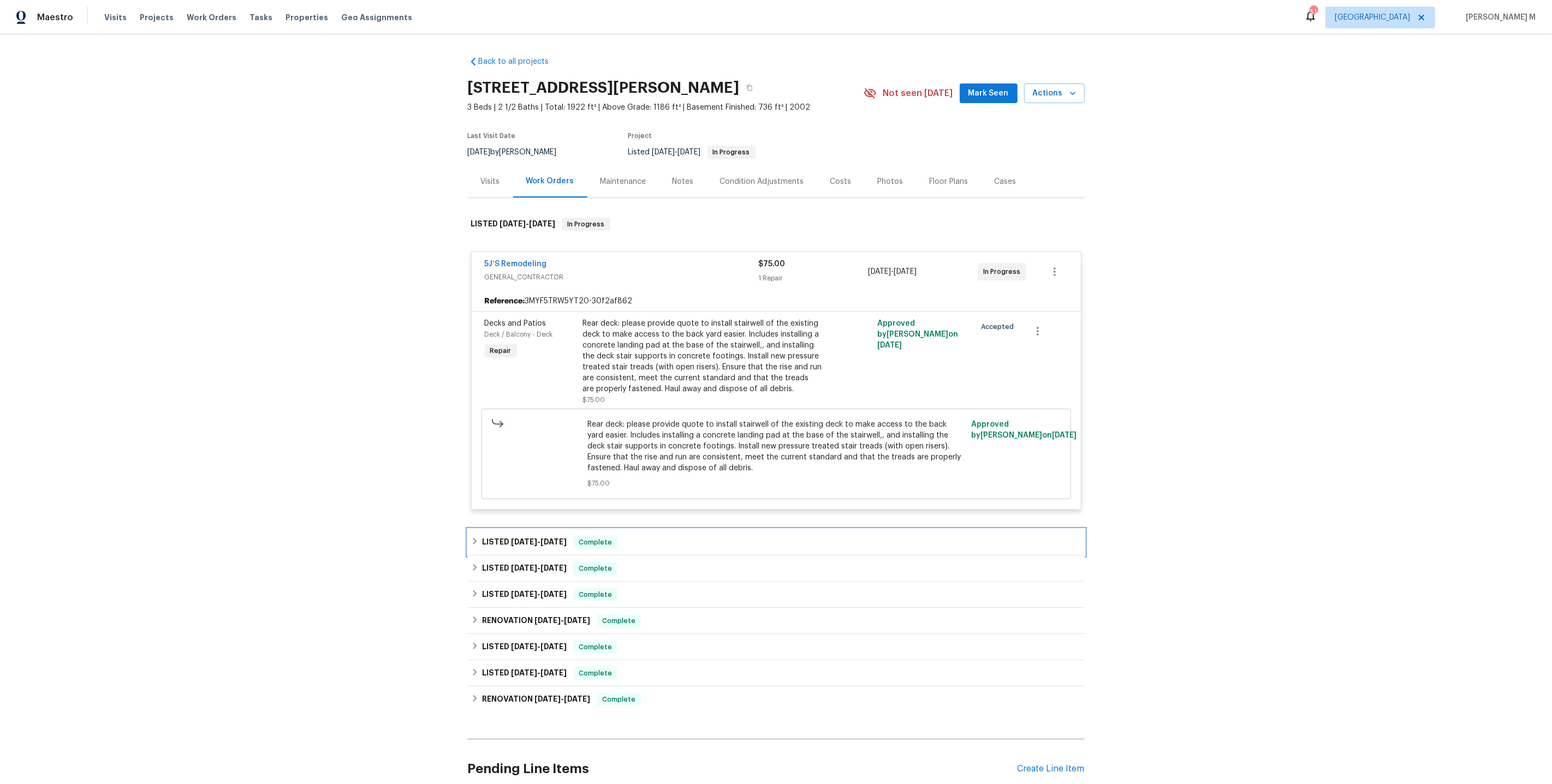
click at [530, 537] on h6 "LISTED [DATE] - [DATE]" at bounding box center [524, 542] width 85 height 13
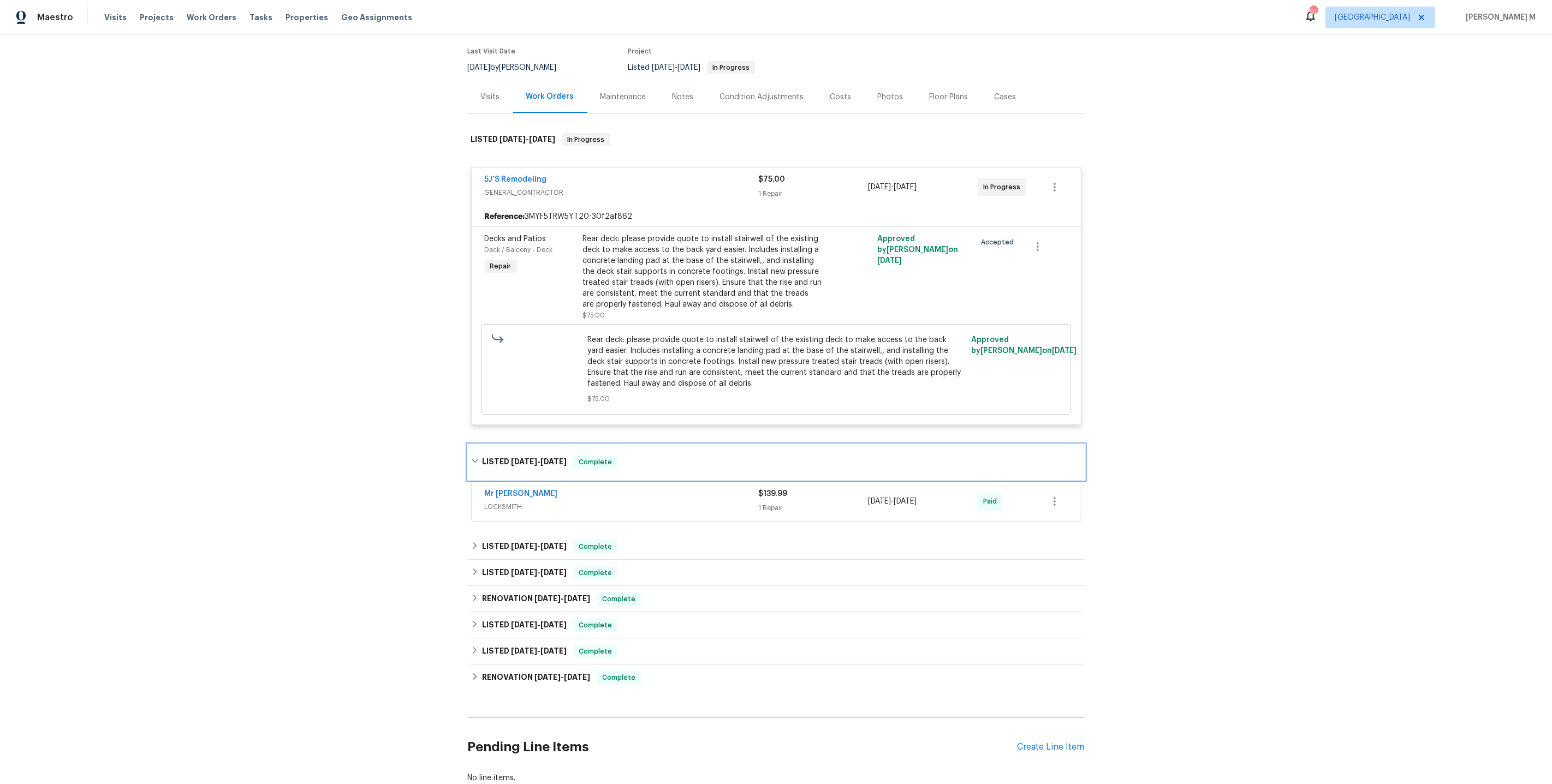
scroll to position [106, 0]
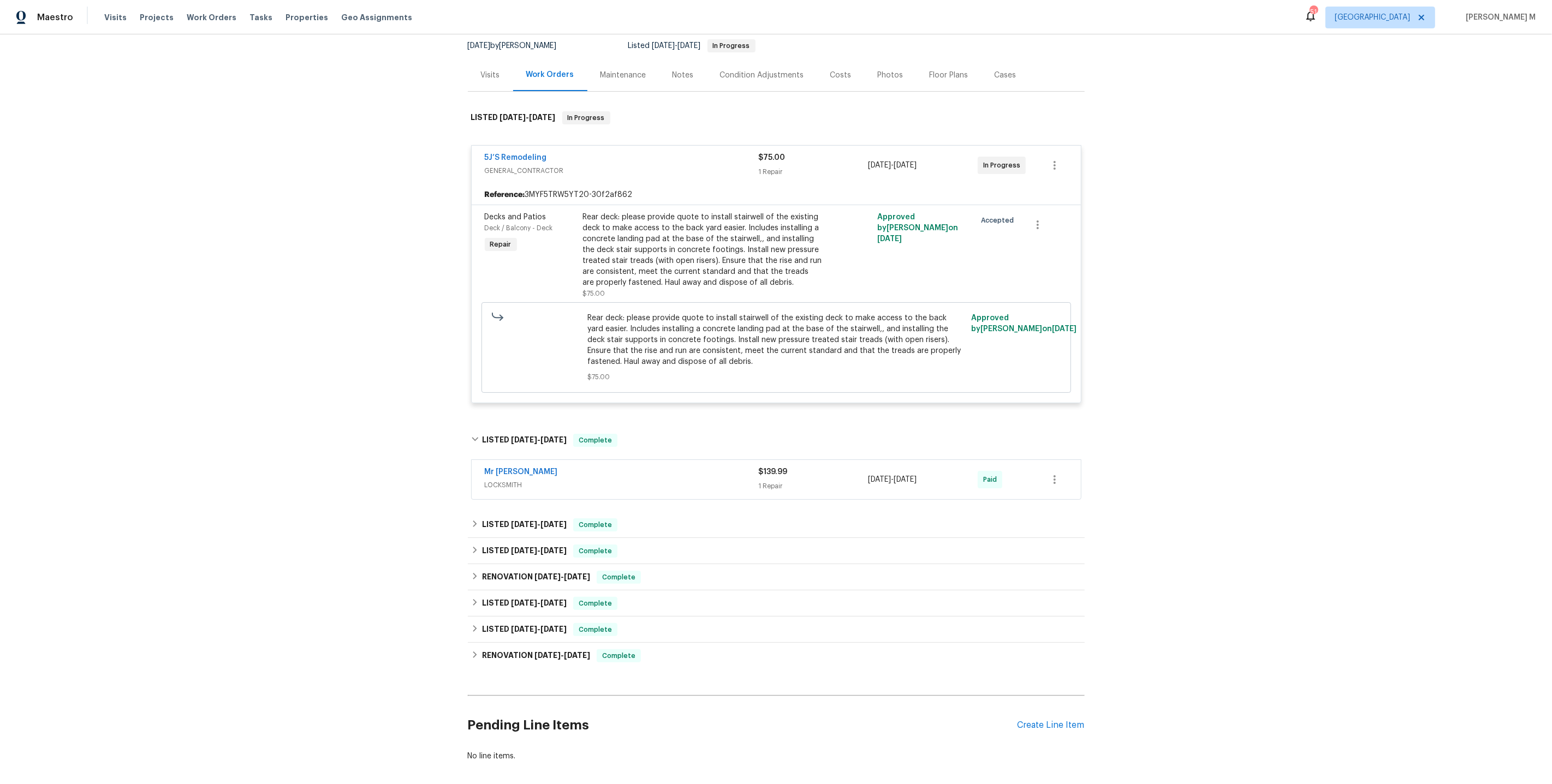
click at [513, 480] on span "LOCKSMITH" at bounding box center [622, 485] width 274 height 11
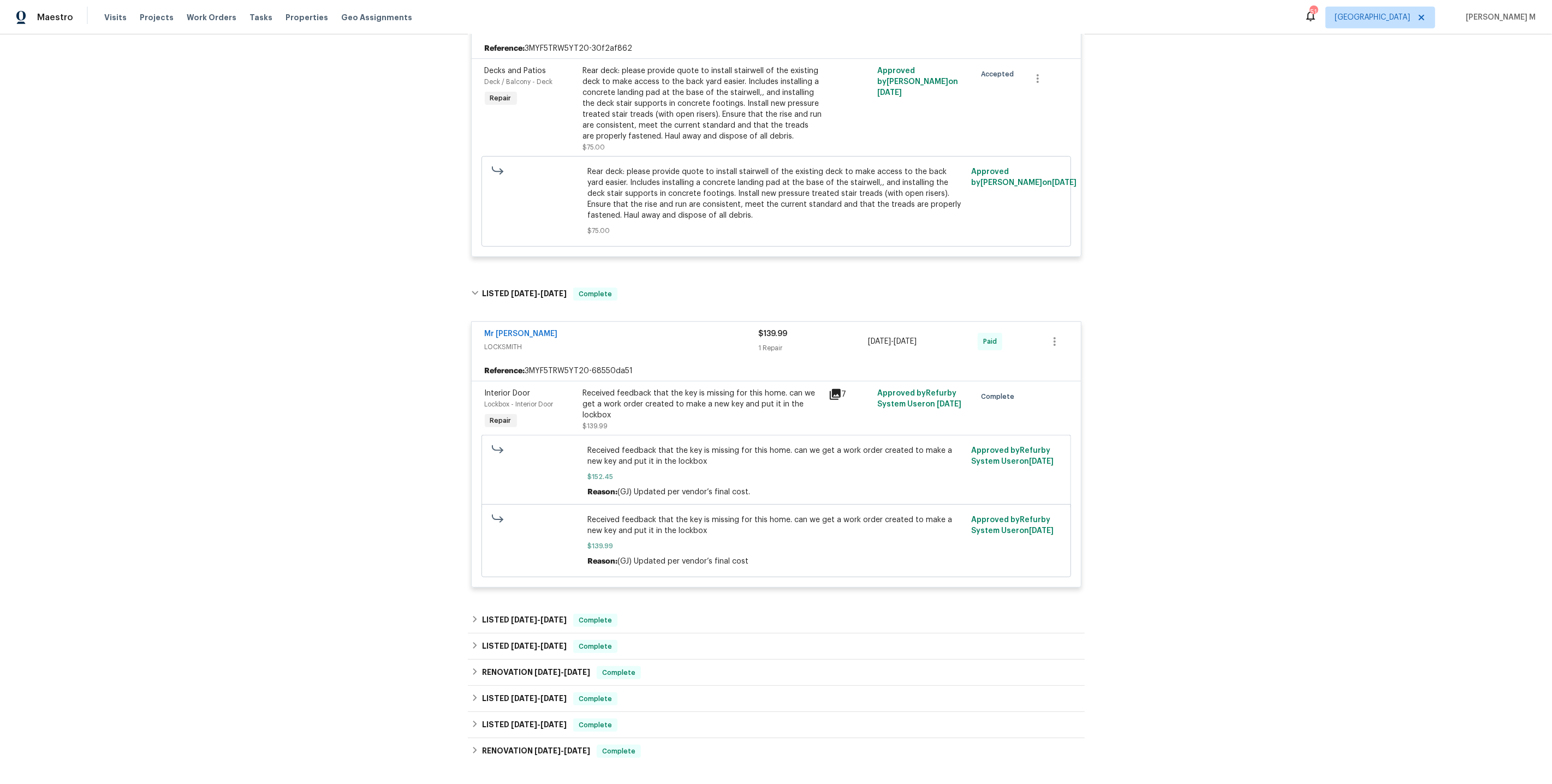
scroll to position [254, 0]
click at [514, 632] on div "LISTED [DATE] - [DATE] Complete [PERSON_NAME] Property Maintenance LLC GLASS_WI…" at bounding box center [776, 645] width 617 height 26
click at [520, 612] on h6 "LISTED [DATE] - [DATE]" at bounding box center [524, 618] width 85 height 13
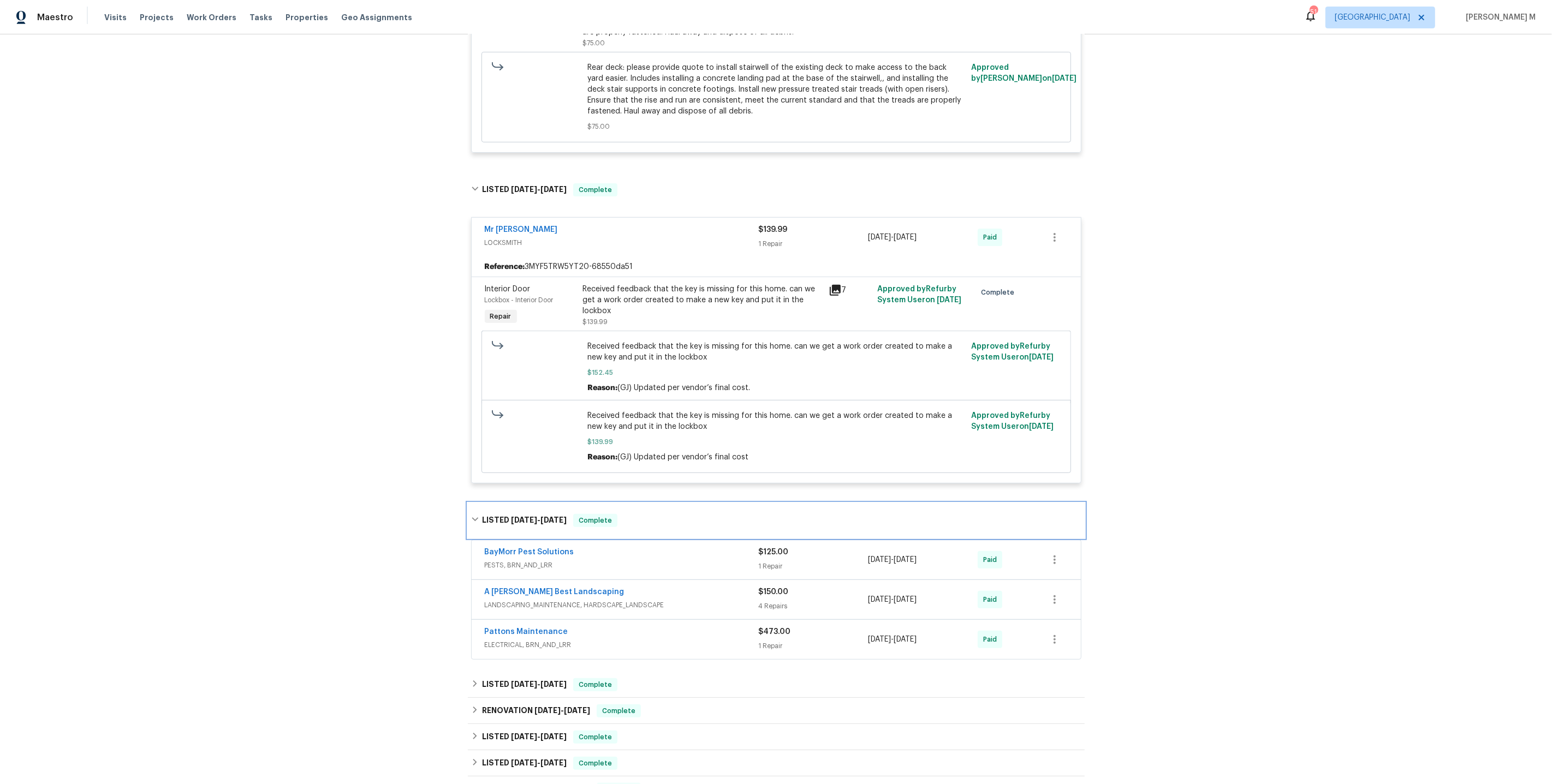
scroll to position [358, 0]
click at [519, 679] on span "[DATE]" at bounding box center [524, 683] width 26 height 7
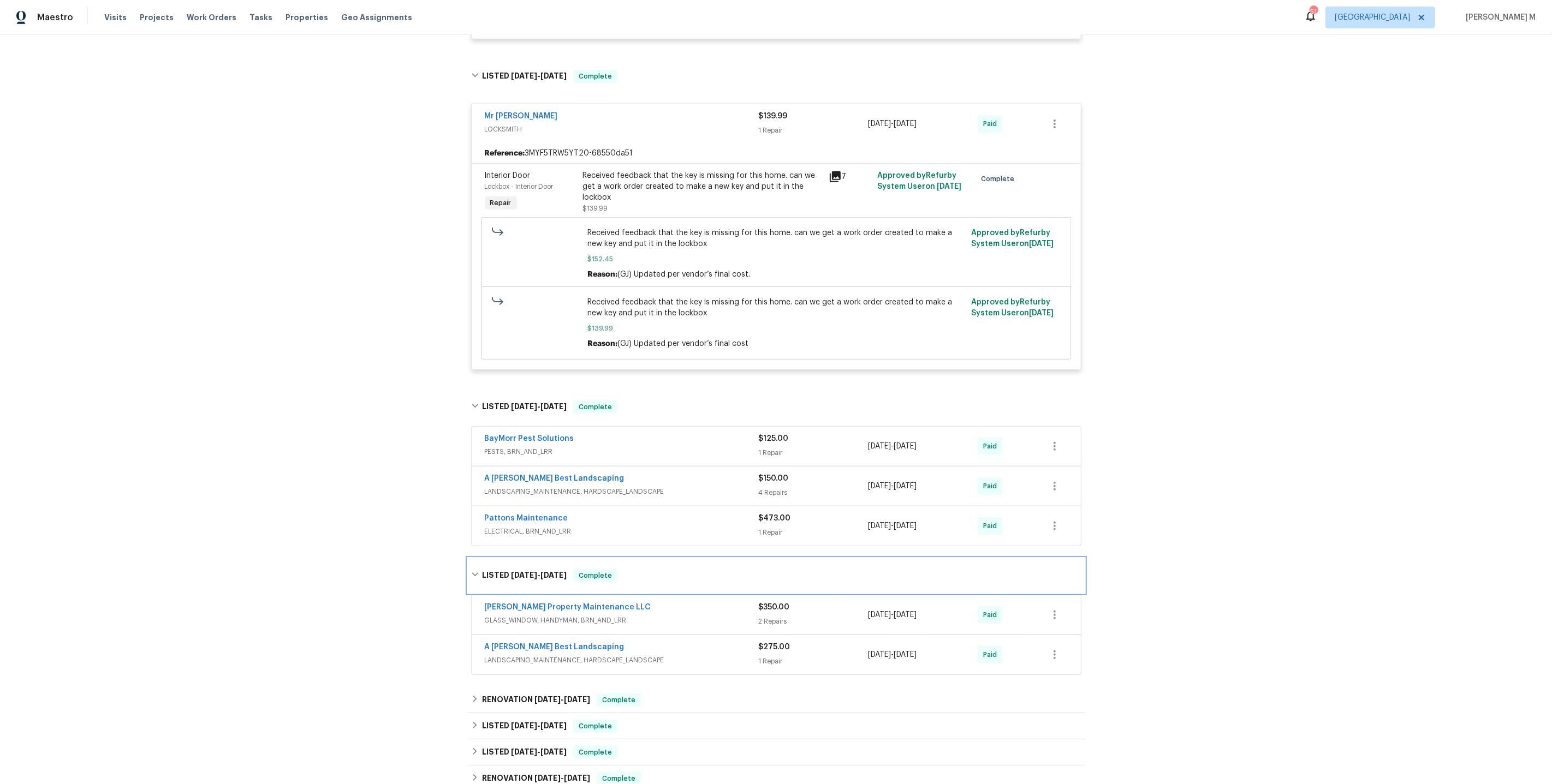
scroll to position [471, 0]
click at [531, 693] on h6 "RENOVATION [DATE] - [DATE]" at bounding box center [536, 699] width 108 height 13
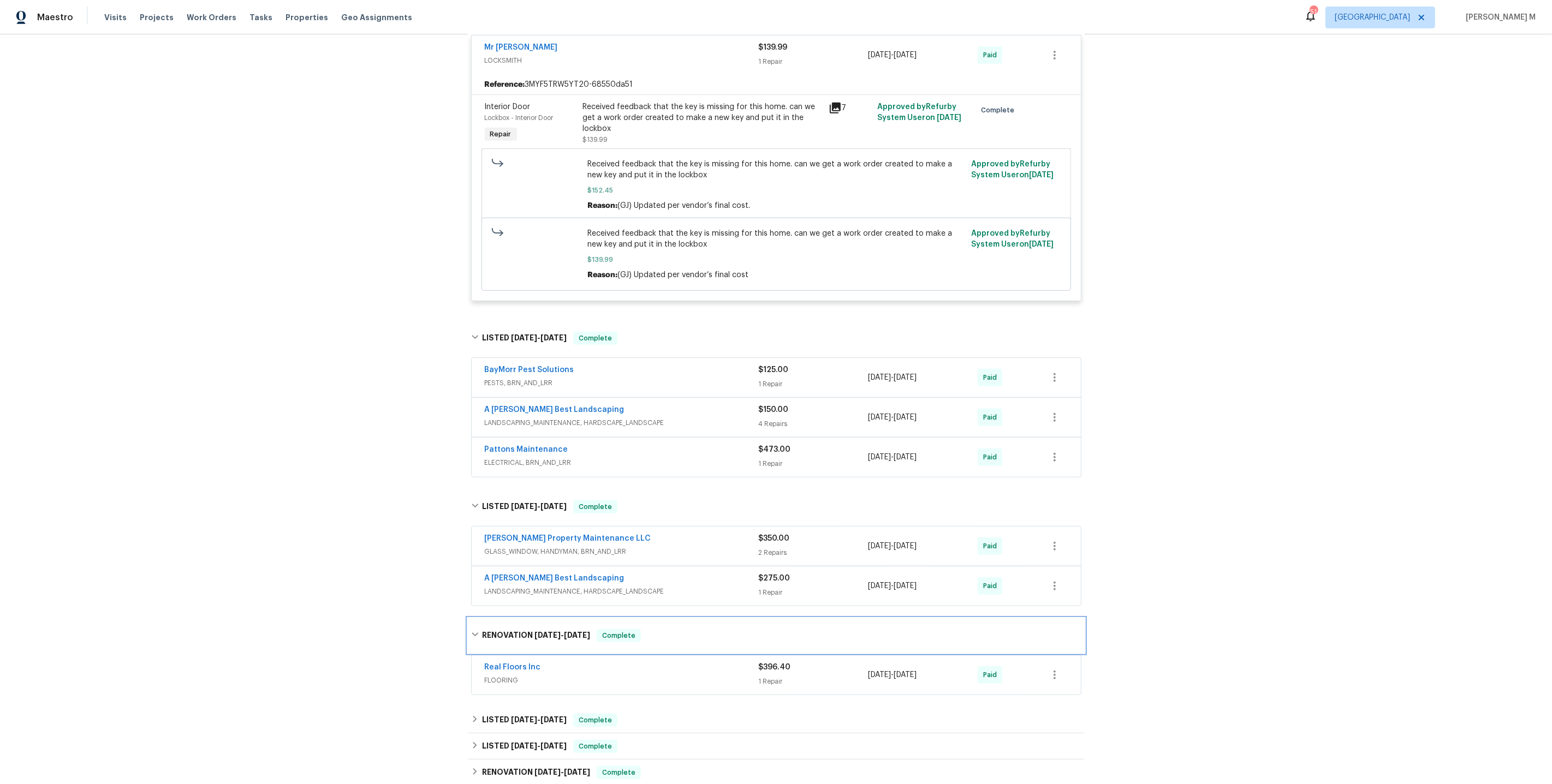
scroll to position [540, 0]
click at [510, 706] on div "LISTED [DATE] - [DATE] Complete" at bounding box center [776, 719] width 617 height 26
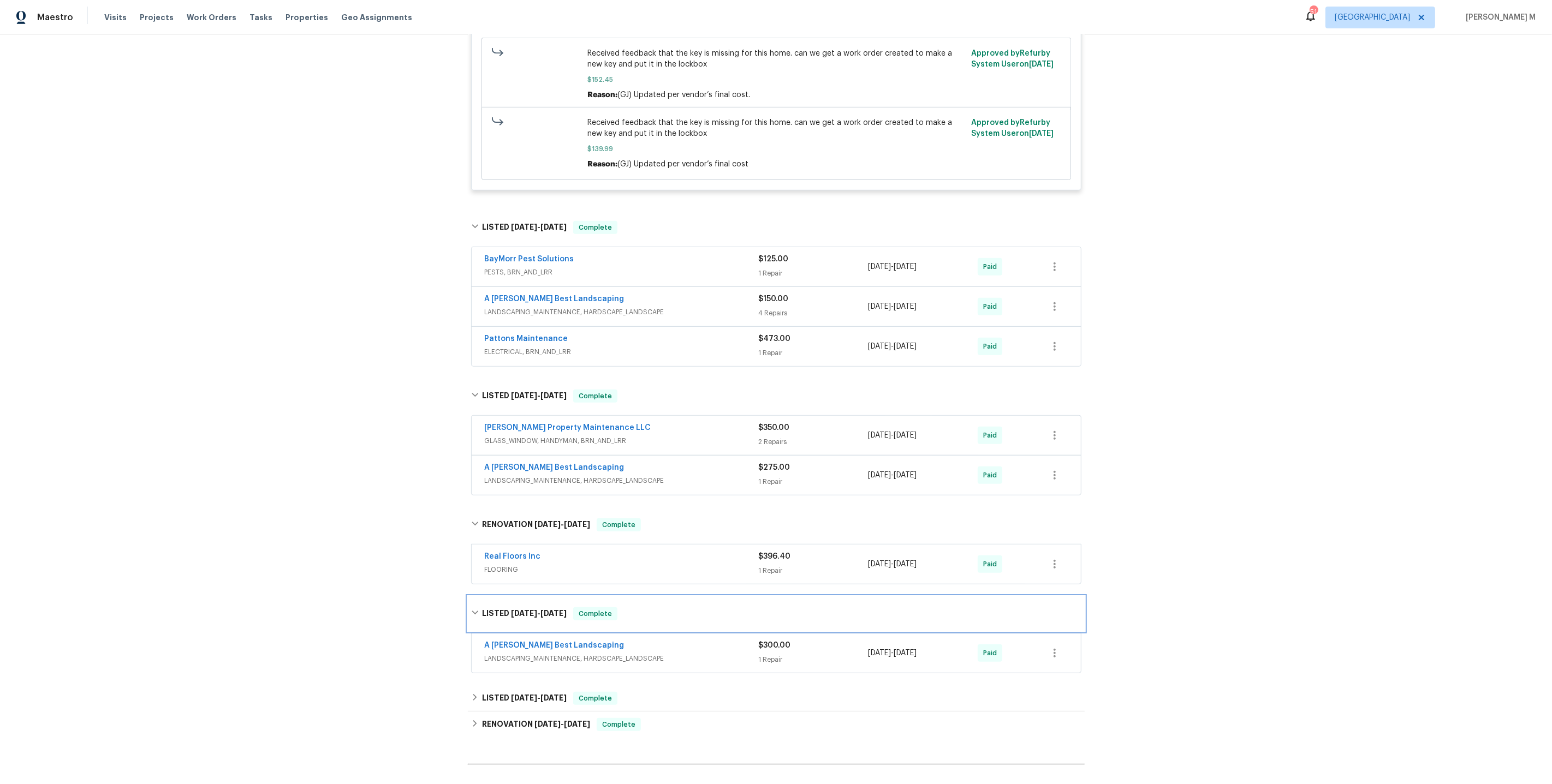
scroll to position [650, 0]
click at [517, 653] on span "LANDSCAPING_MAINTENANCE, HARDSCAPE_LANDSCAPE" at bounding box center [622, 658] width 274 height 11
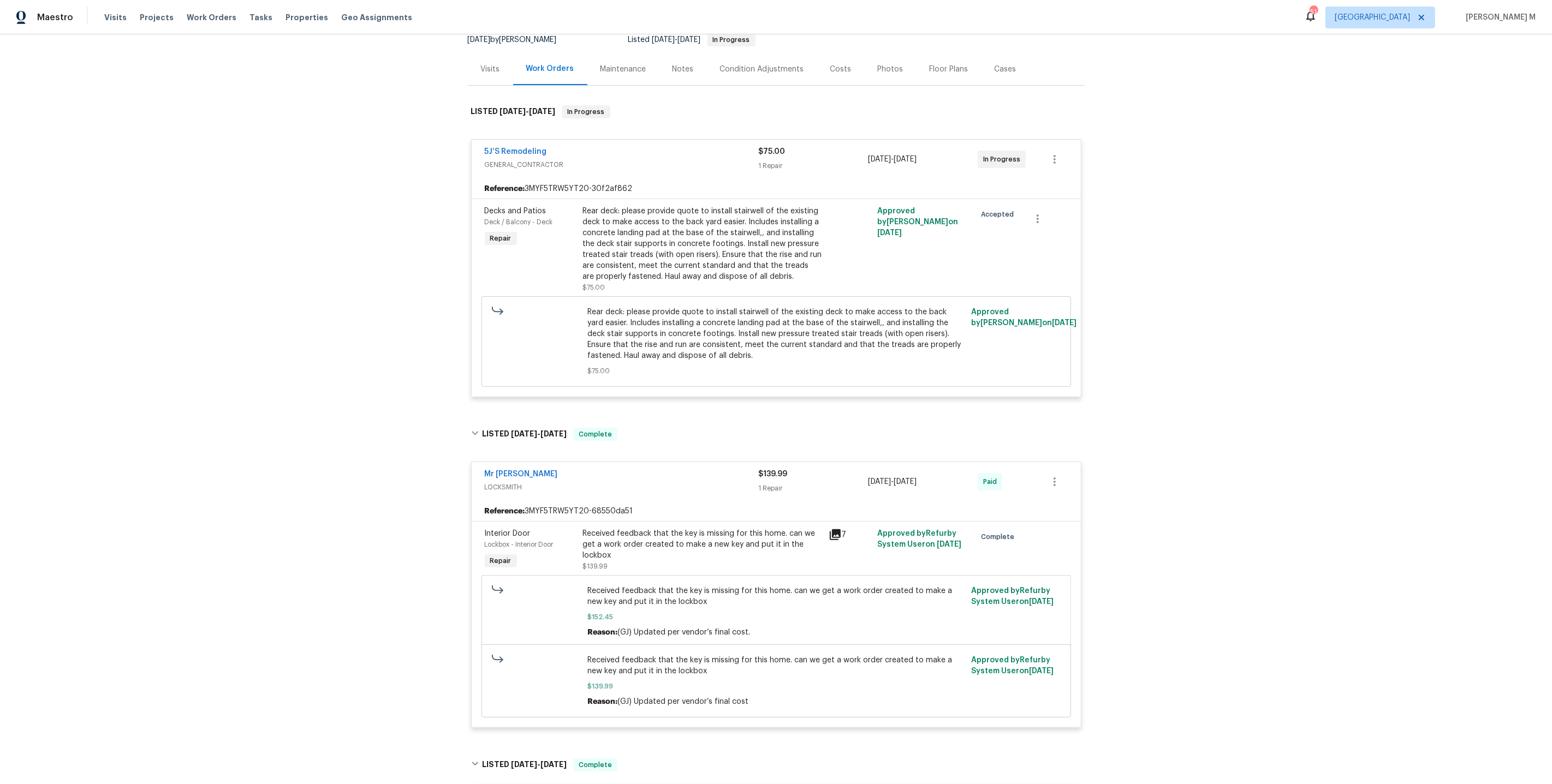
scroll to position [0, 0]
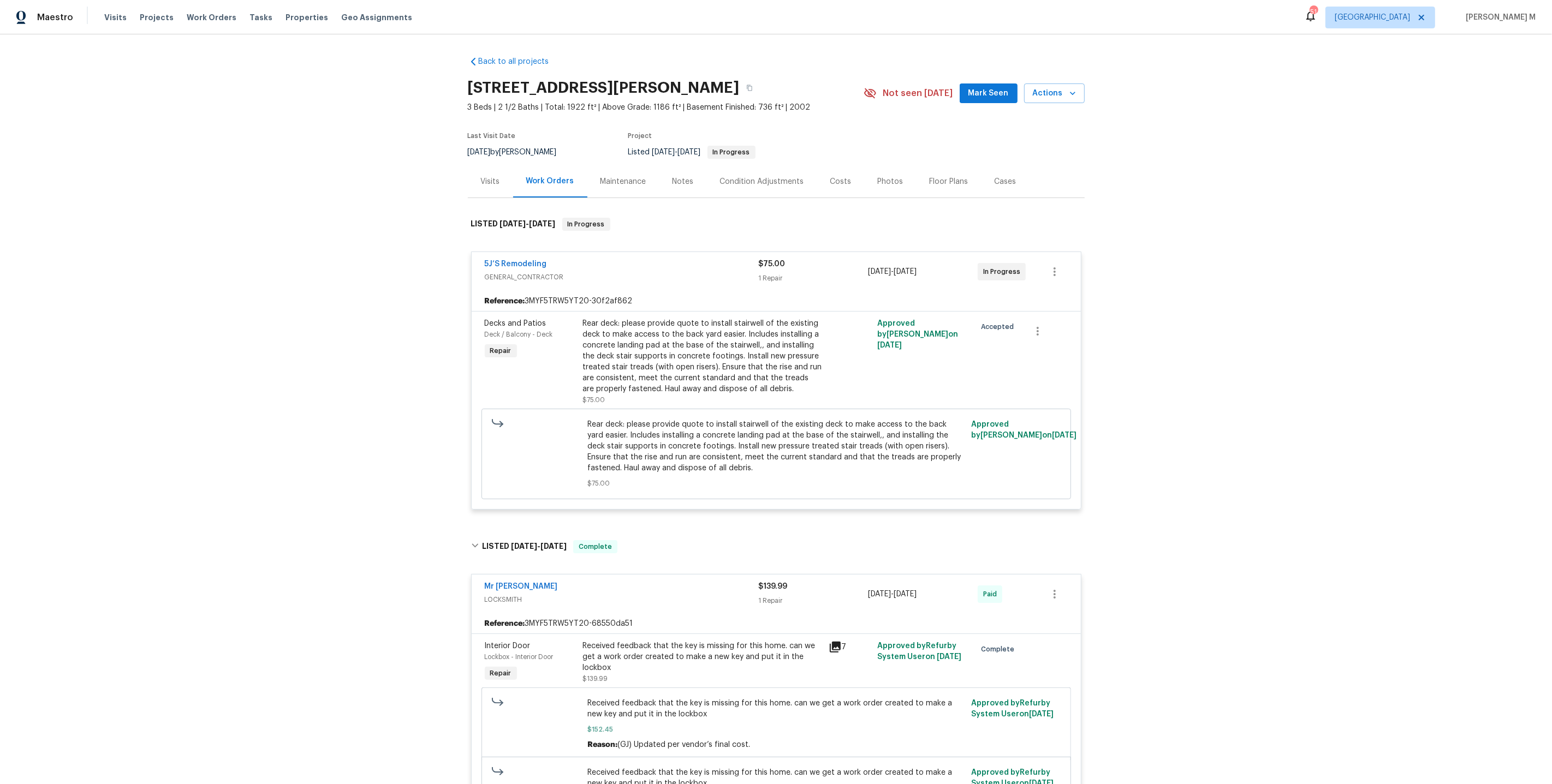
click at [616, 180] on div "Maintenance" at bounding box center [624, 182] width 46 height 11
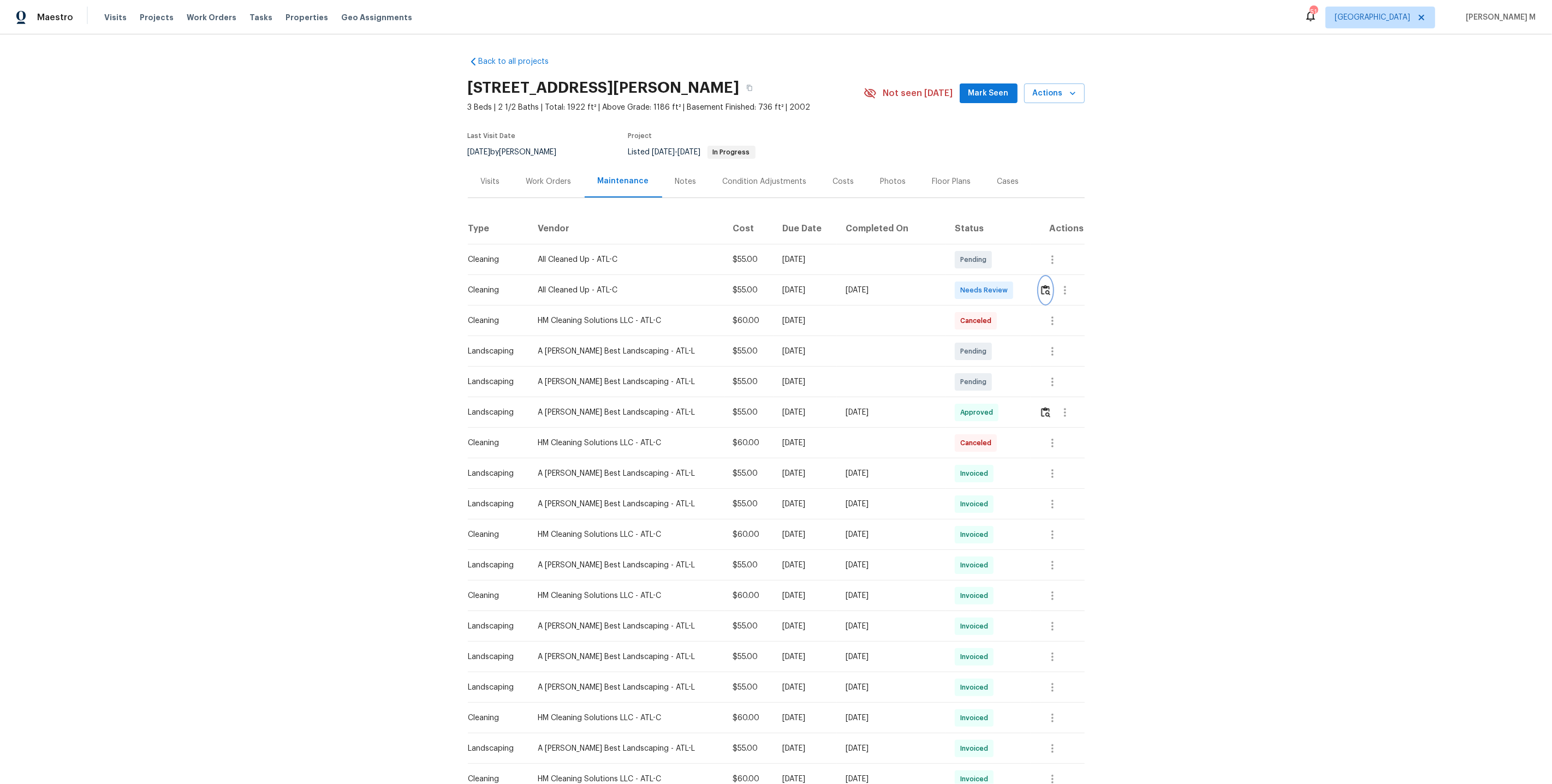
click at [1046, 285] on img "button" at bounding box center [1045, 290] width 9 height 11
click at [1064, 286] on icon "button" at bounding box center [1065, 291] width 2 height 9
click at [1061, 284] on li "Message vendor" at bounding box center [1088, 285] width 77 height 18
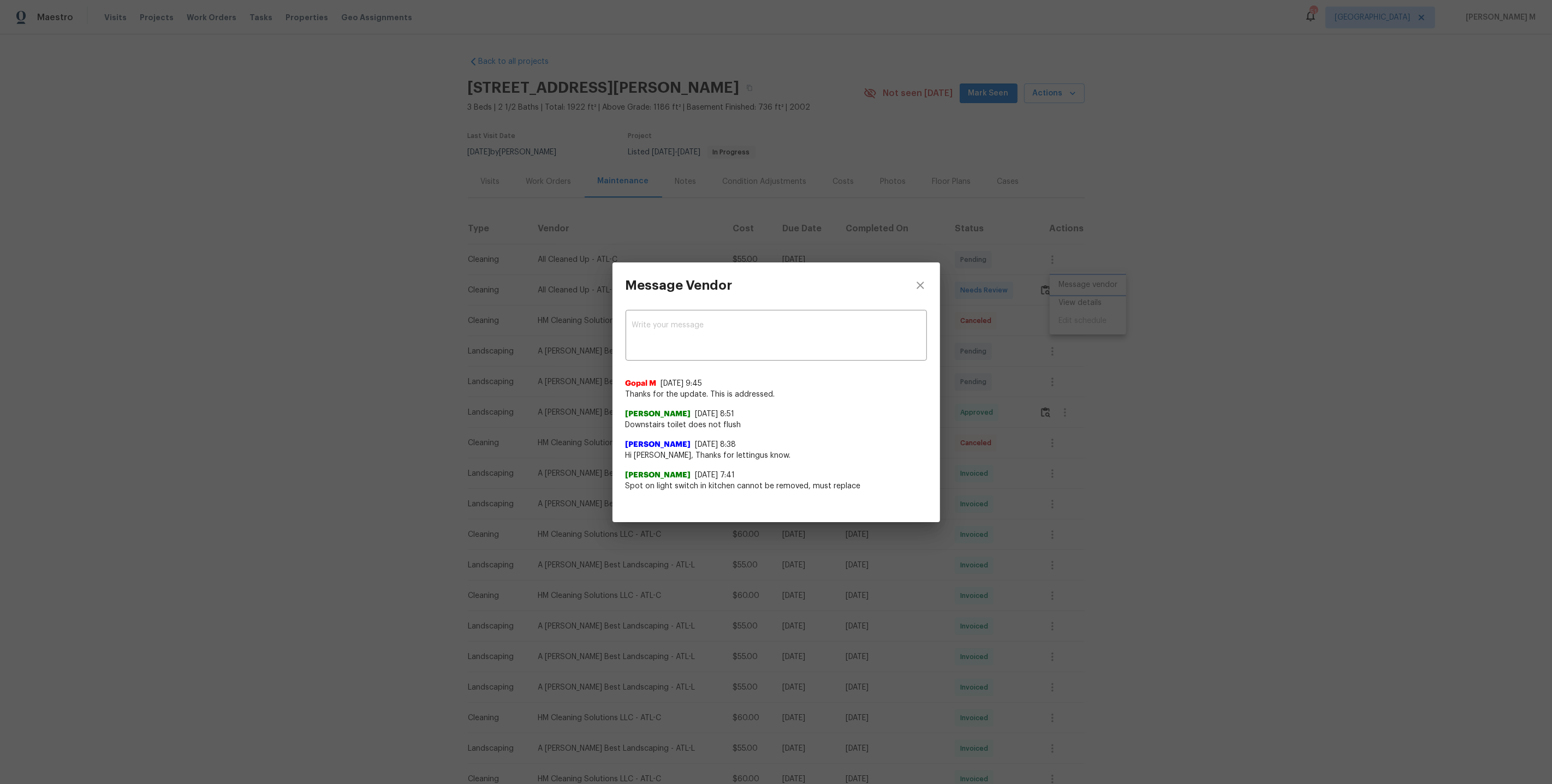
click at [1217, 467] on div "Message Vendor x ​ Gopal M 8/28/25, 9:45 Thanks for the update. This is address…" at bounding box center [776, 392] width 1552 height 784
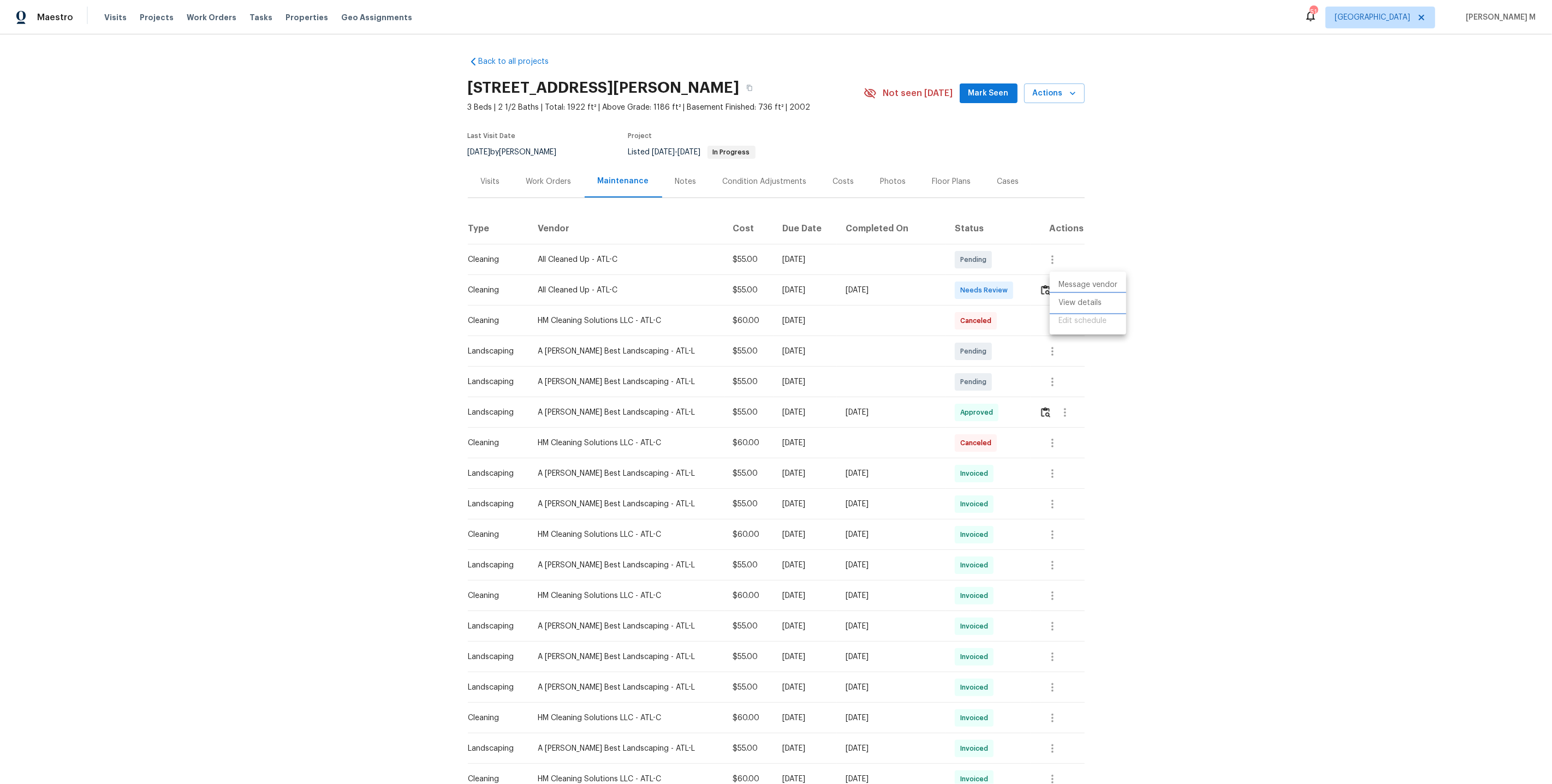
click at [1073, 295] on li "View details" at bounding box center [1088, 303] width 77 height 18
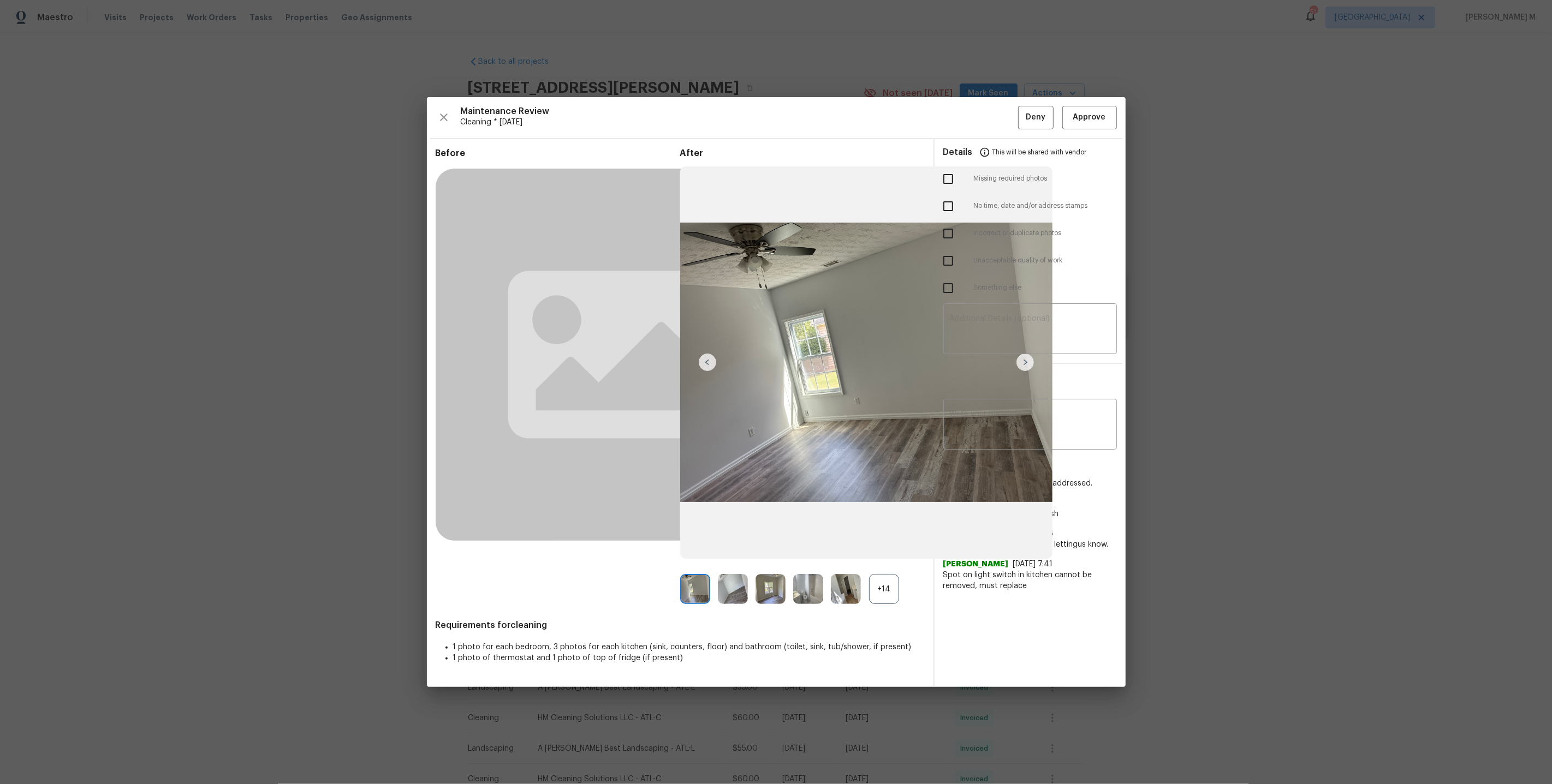
click at [871, 574] on div "+14" at bounding box center [884, 589] width 30 height 30
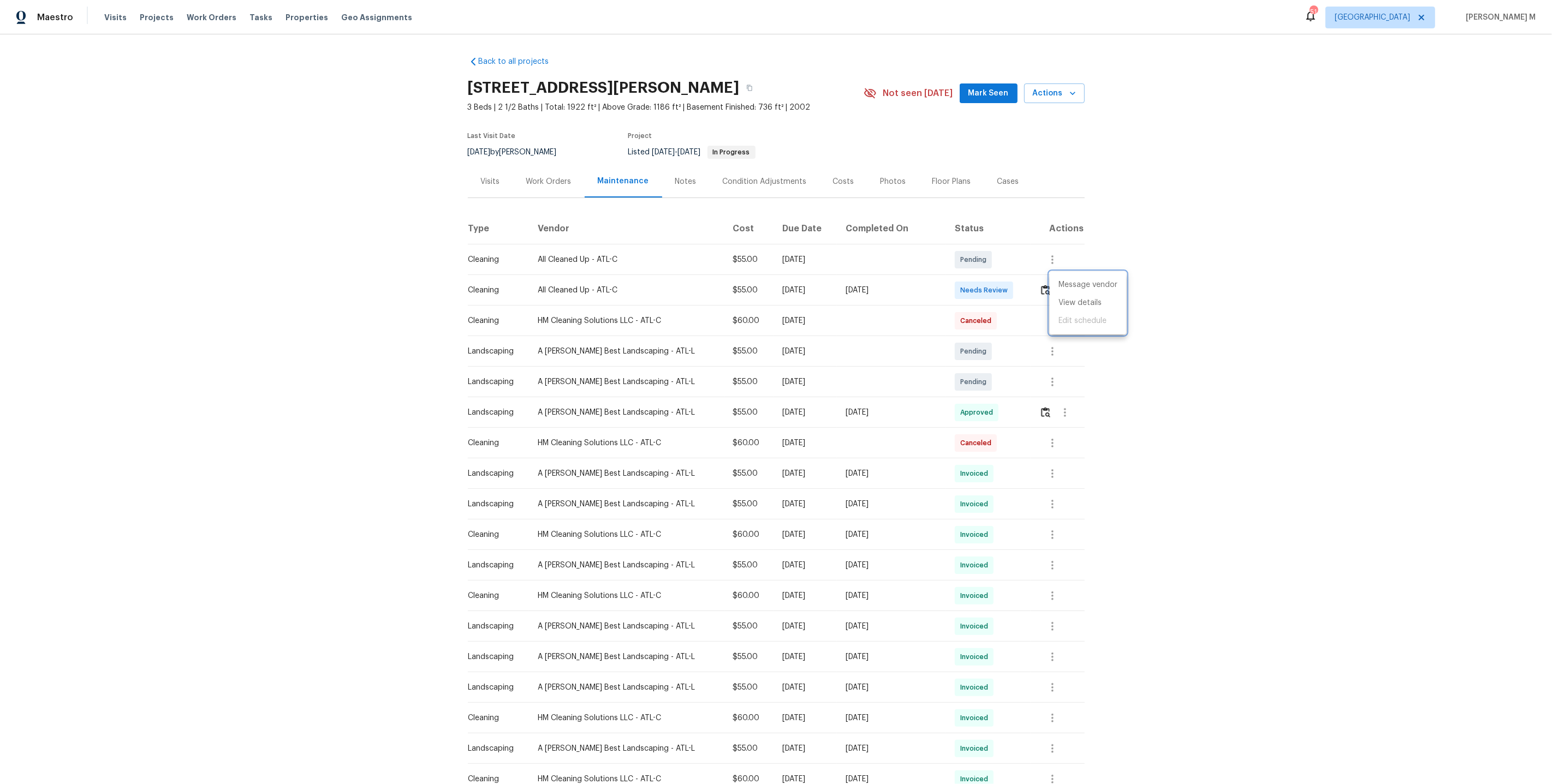
click at [555, 169] on div at bounding box center [776, 392] width 1552 height 784
click at [548, 180] on div "Work Orders" at bounding box center [548, 182] width 45 height 11
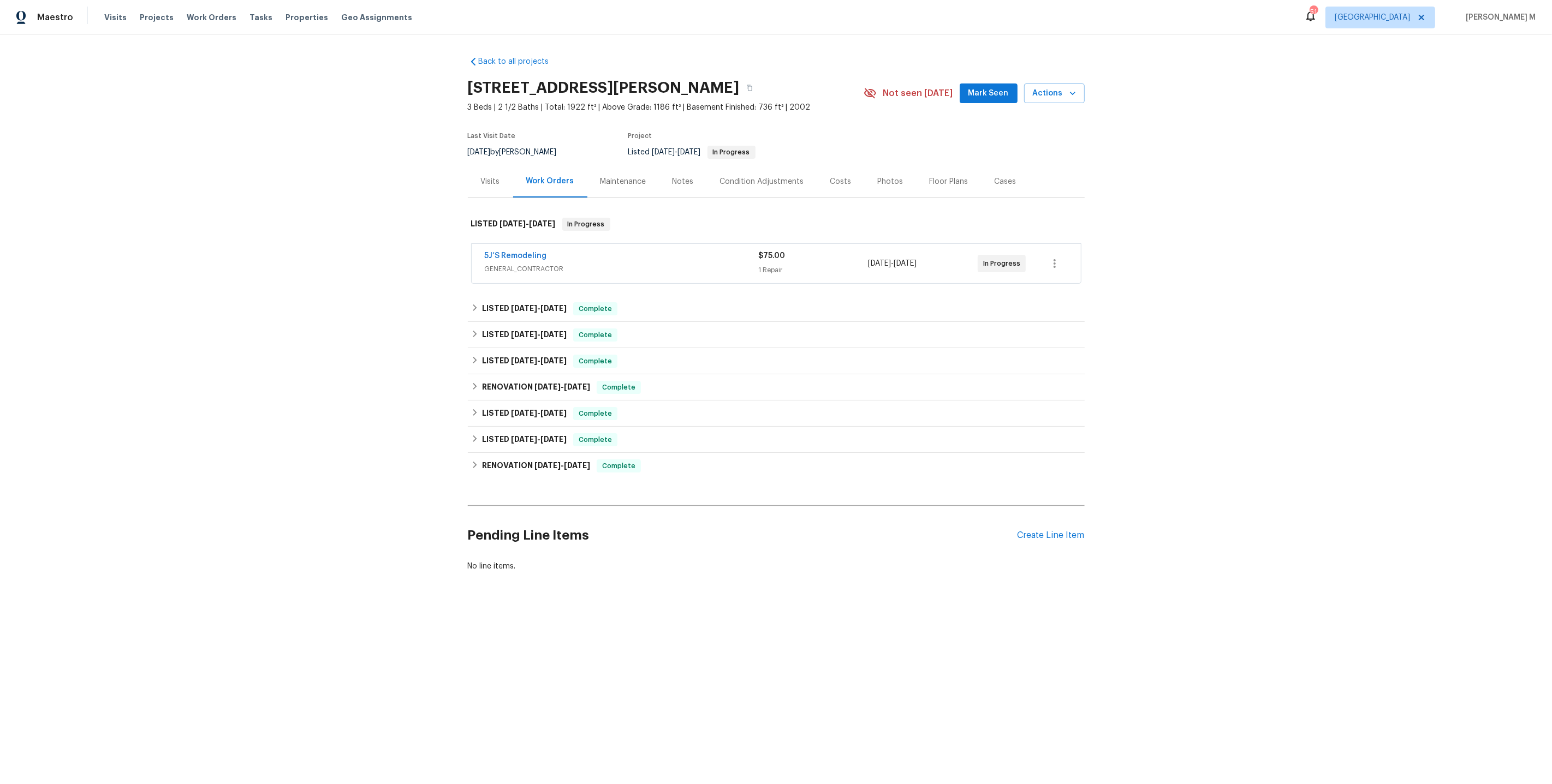
click at [532, 266] on span "GENERAL_CONTRACTOR" at bounding box center [622, 269] width 274 height 11
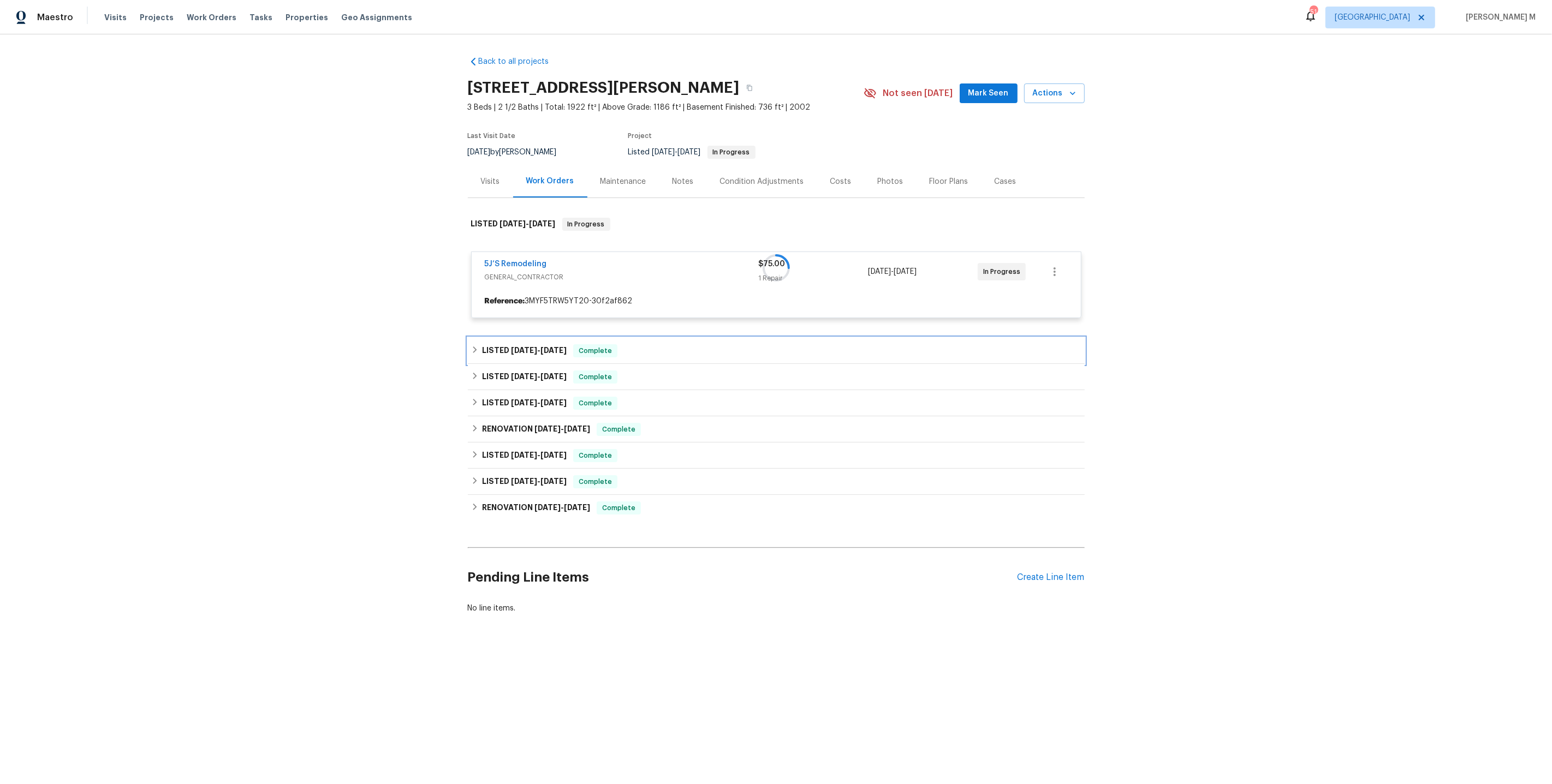
click at [527, 347] on span "8/13/25" at bounding box center [524, 350] width 26 height 7
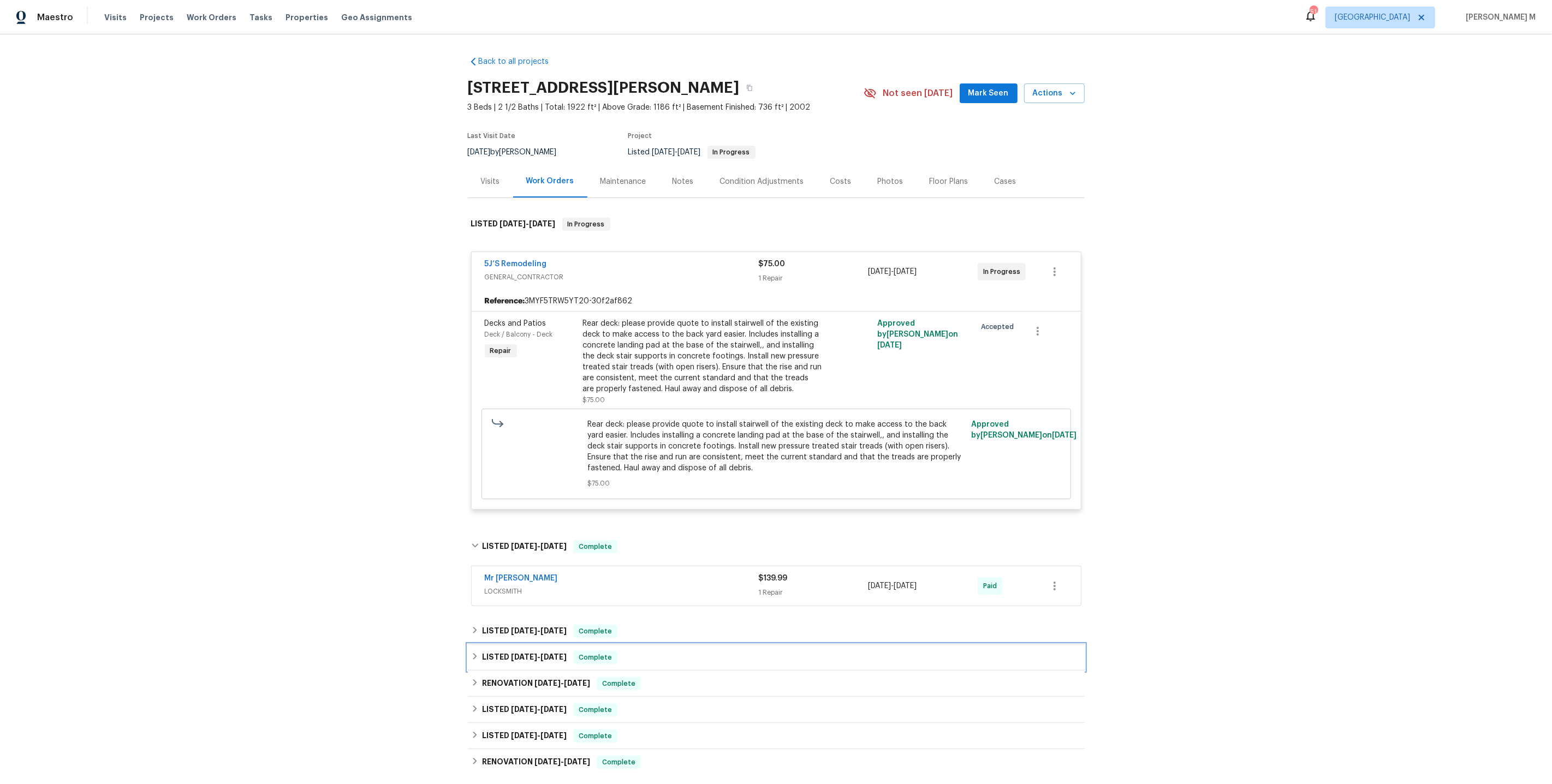
click at [511, 645] on div "LISTED 4/22/25 - 4/24/25 Complete" at bounding box center [776, 658] width 617 height 26
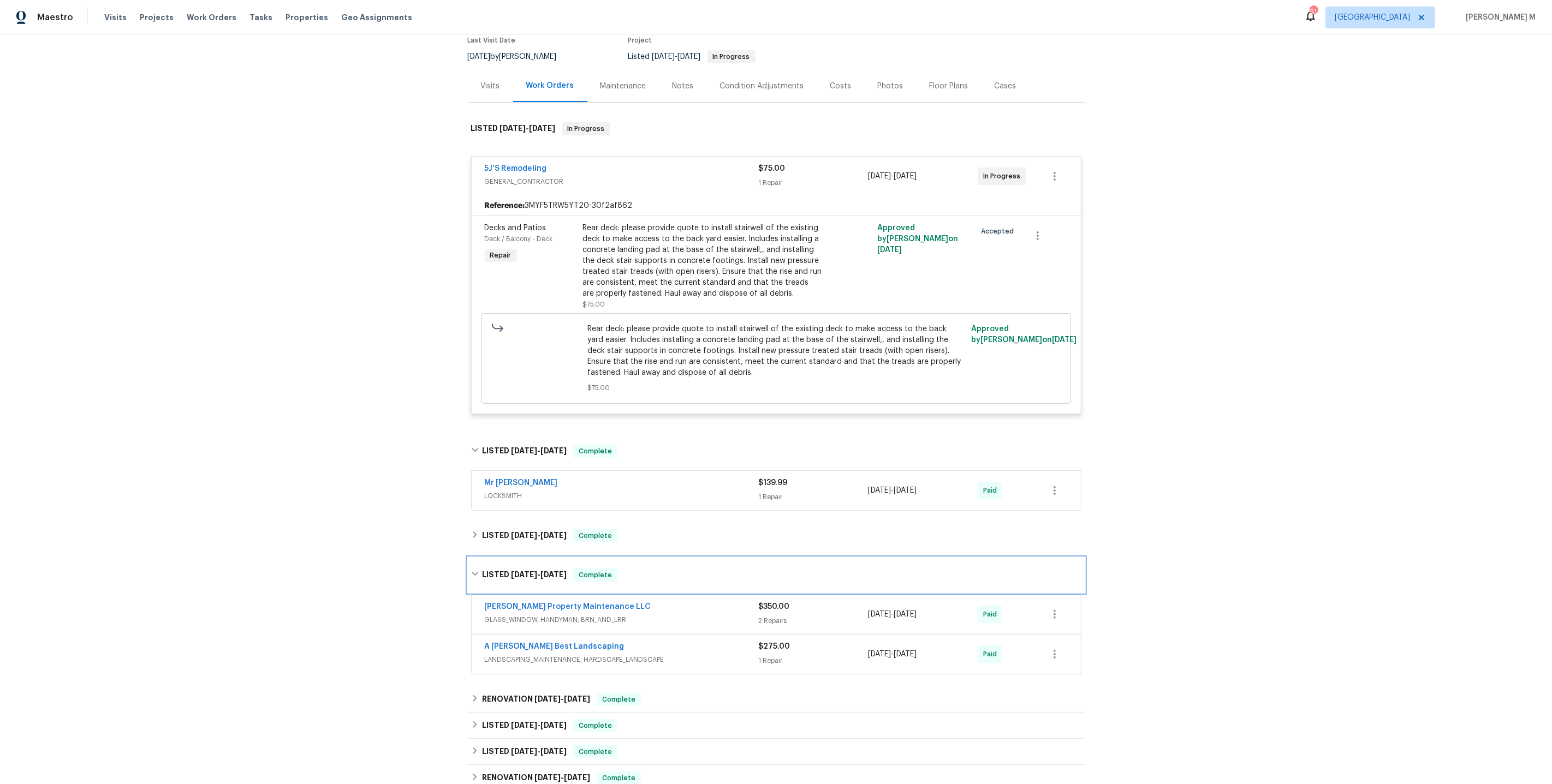
scroll to position [96, 0]
drag, startPoint x: 509, startPoint y: 682, endPoint x: 482, endPoint y: 685, distance: 27.2
click at [482, 693] on h6 "RENOVATION 4/22/25 - 4/25/25" at bounding box center [536, 699] width 108 height 13
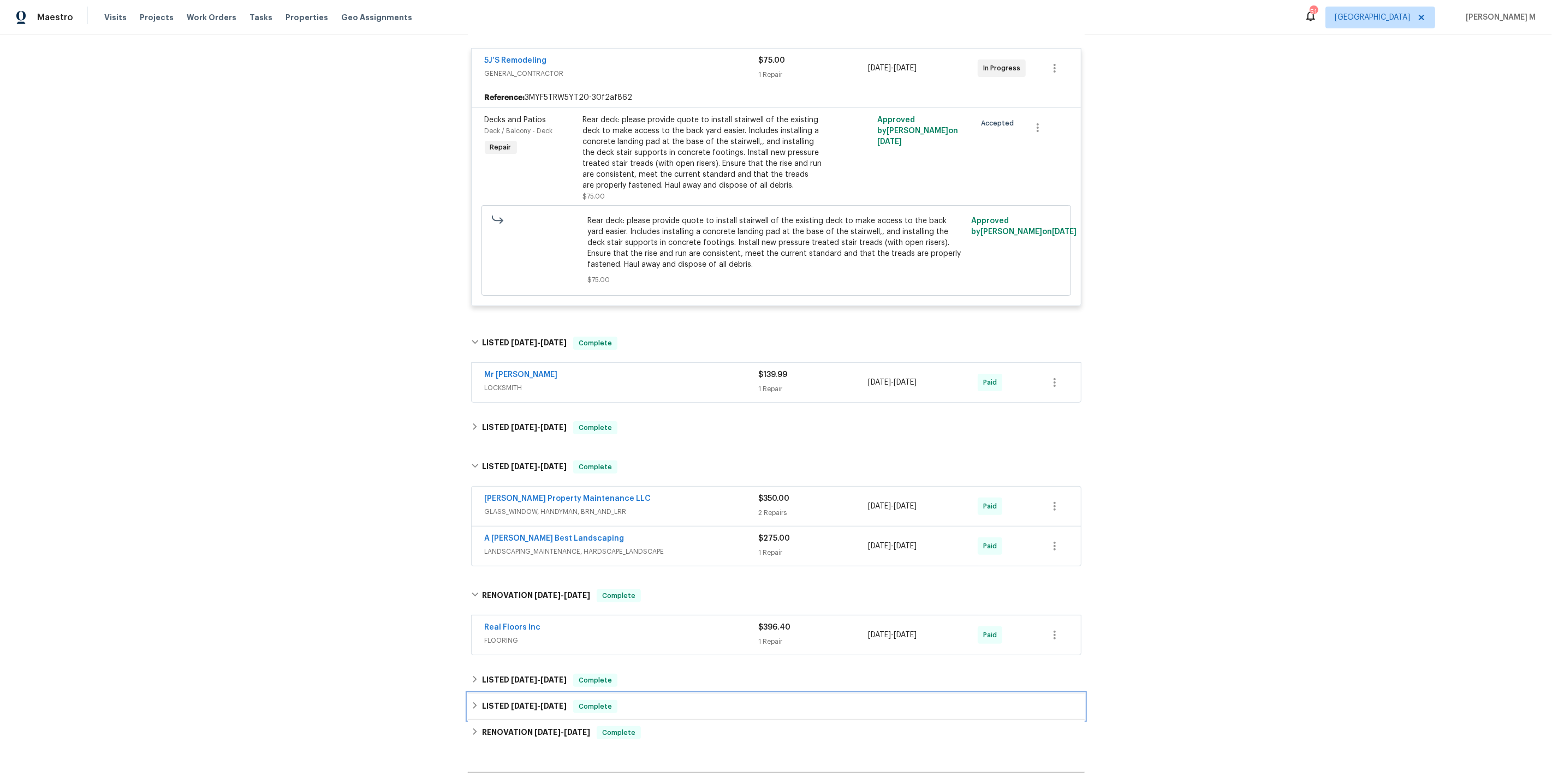
click at [531, 694] on div "LISTED 2/13/25 - 2/19/25 Complete" at bounding box center [776, 707] width 617 height 26
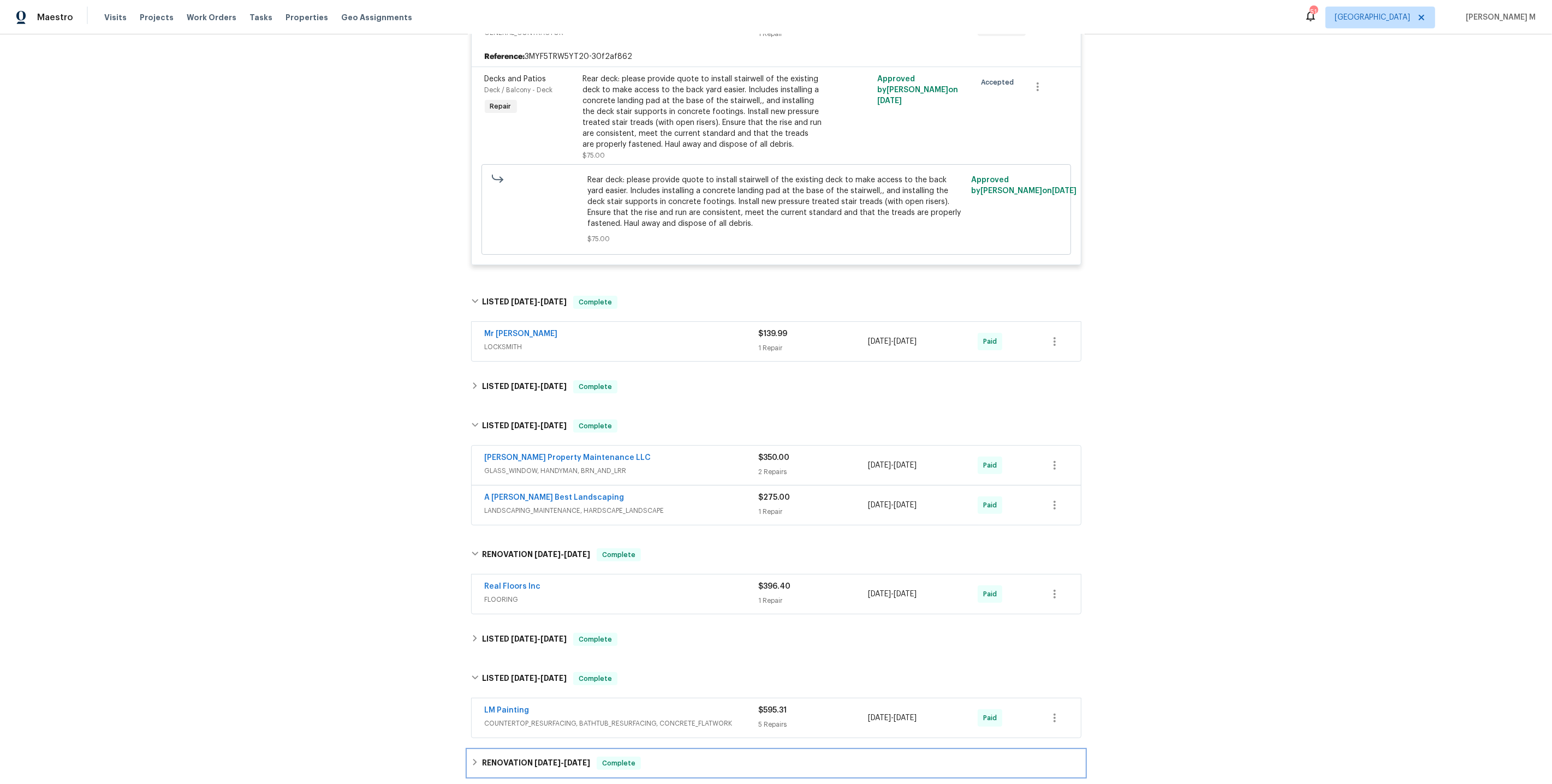
click at [521, 757] on h6 "RENOVATION 1/31/25 - 2/13/25" at bounding box center [536, 763] width 108 height 13
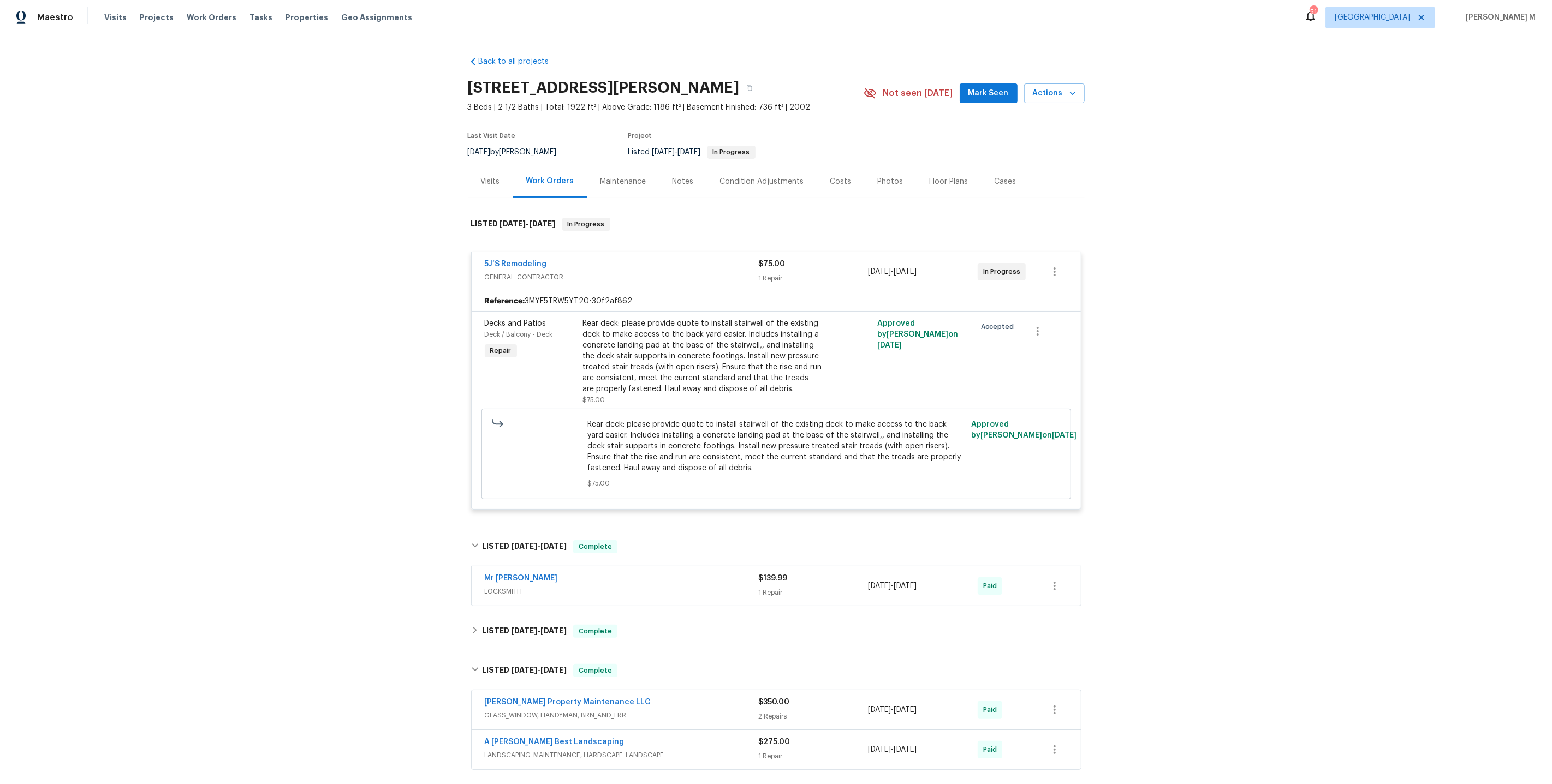
click at [608, 166] on div "Maintenance" at bounding box center [624, 182] width 72 height 32
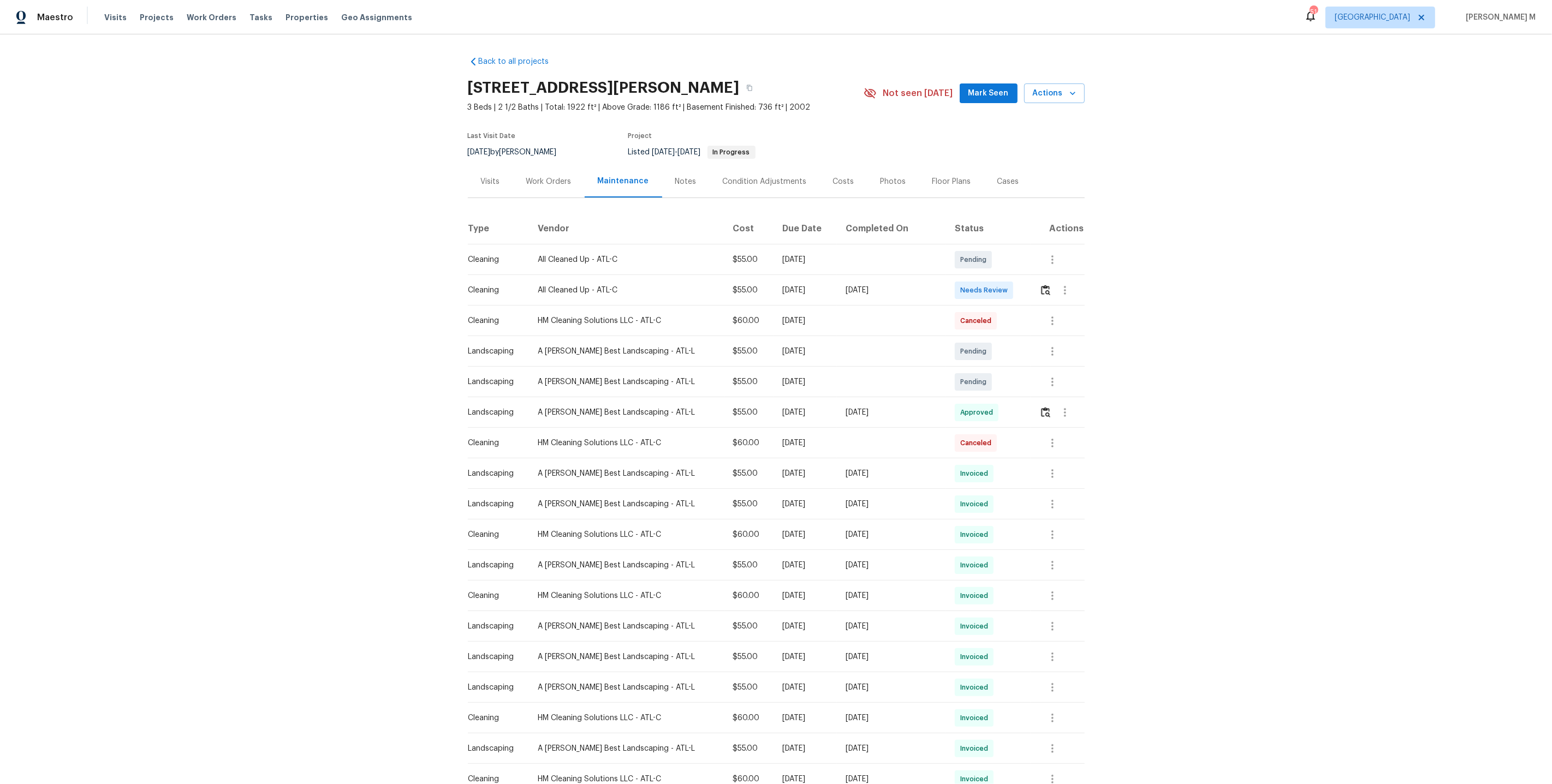
click at [530, 179] on div "Work Orders" at bounding box center [548, 182] width 45 height 11
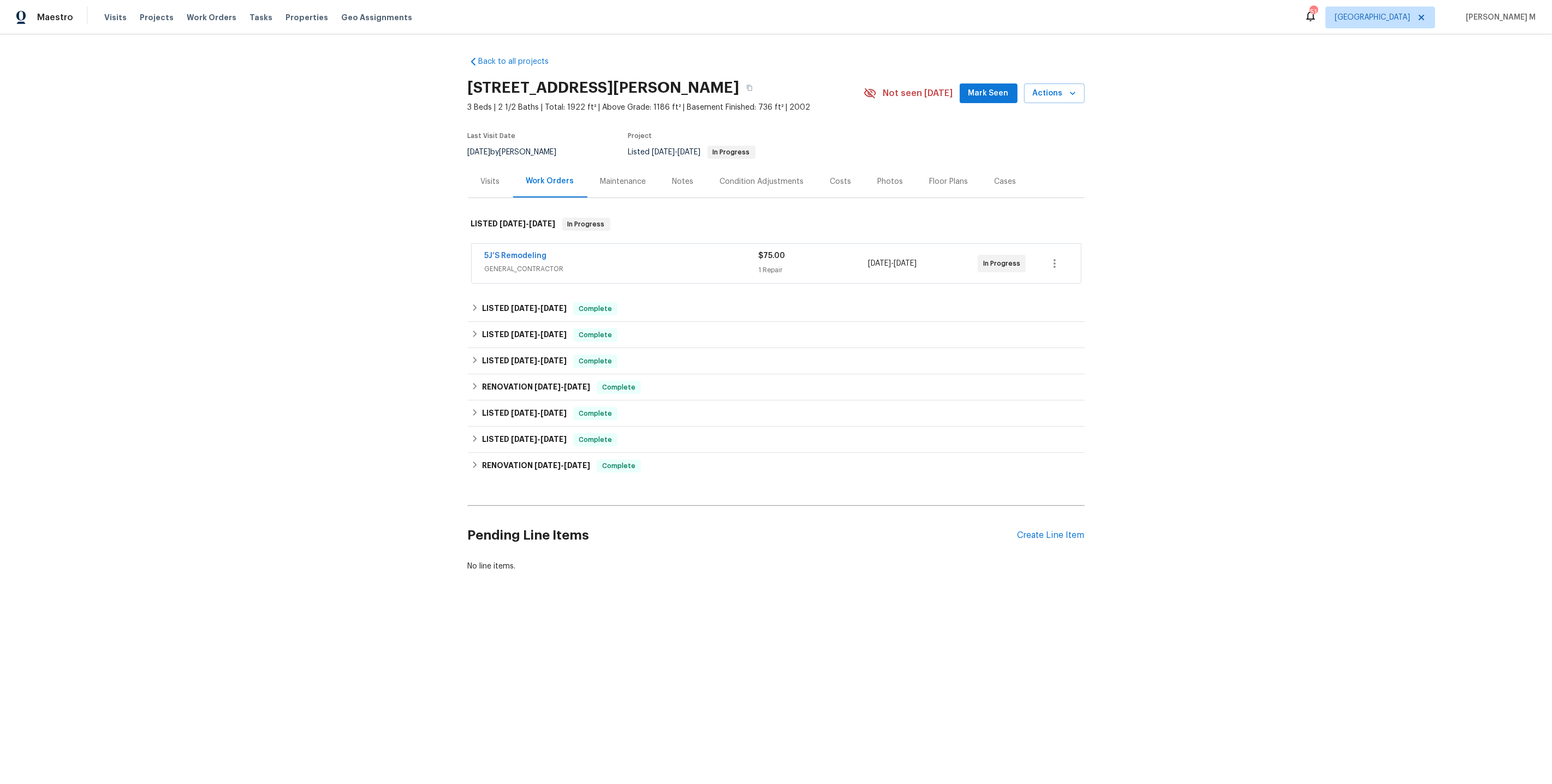
click at [513, 285] on div "Back to all projects 3519 Cast Palm Dr, Buford, GA 30519 3 Beds | 2 1/2 Baths |…" at bounding box center [776, 314] width 617 height 533
click at [512, 302] on h6 "LISTED 8/13/25 - 8/15/25" at bounding box center [524, 309] width 85 height 13
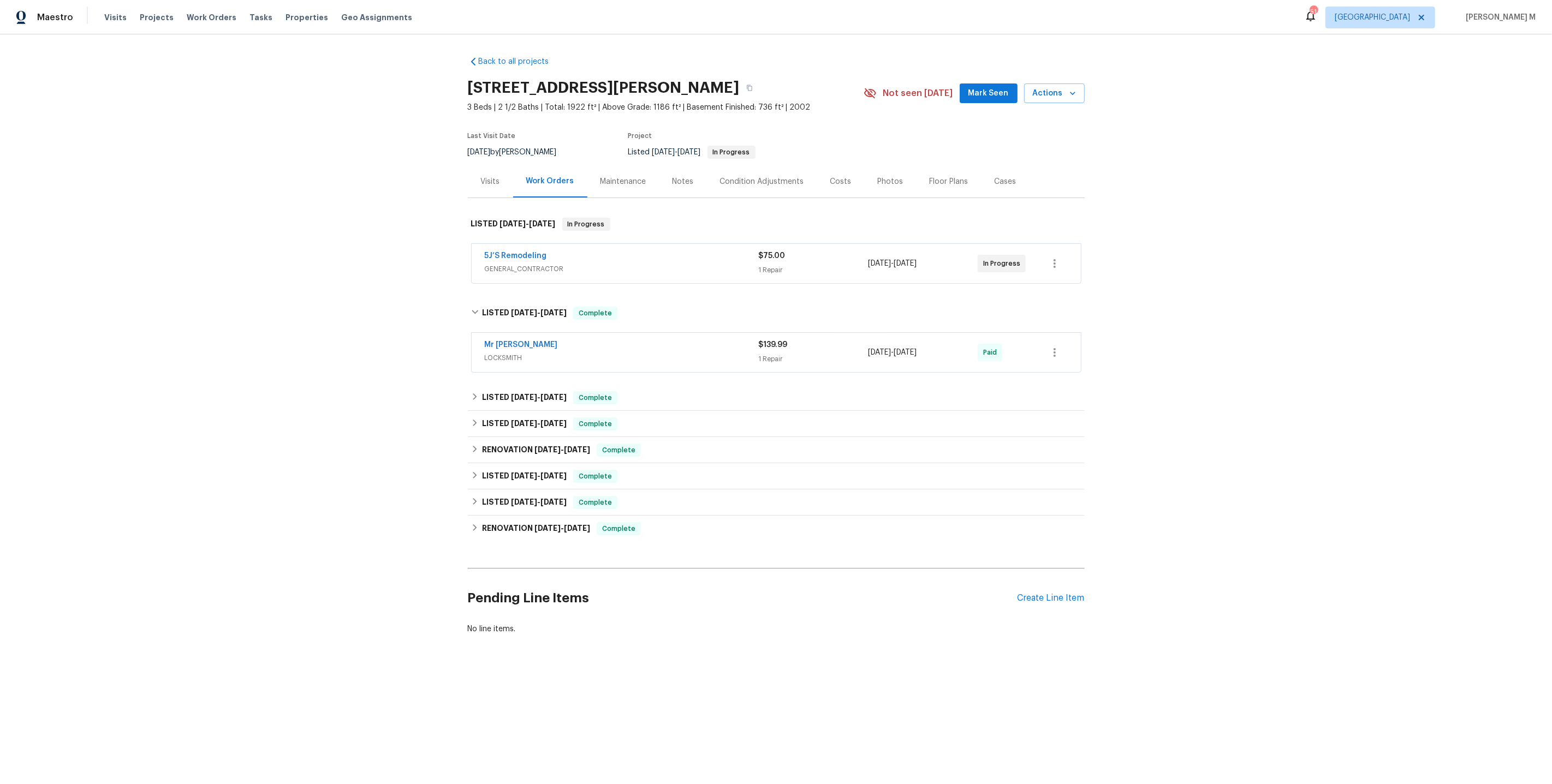
click at [509, 353] on span "LOCKSMITH" at bounding box center [622, 358] width 274 height 11
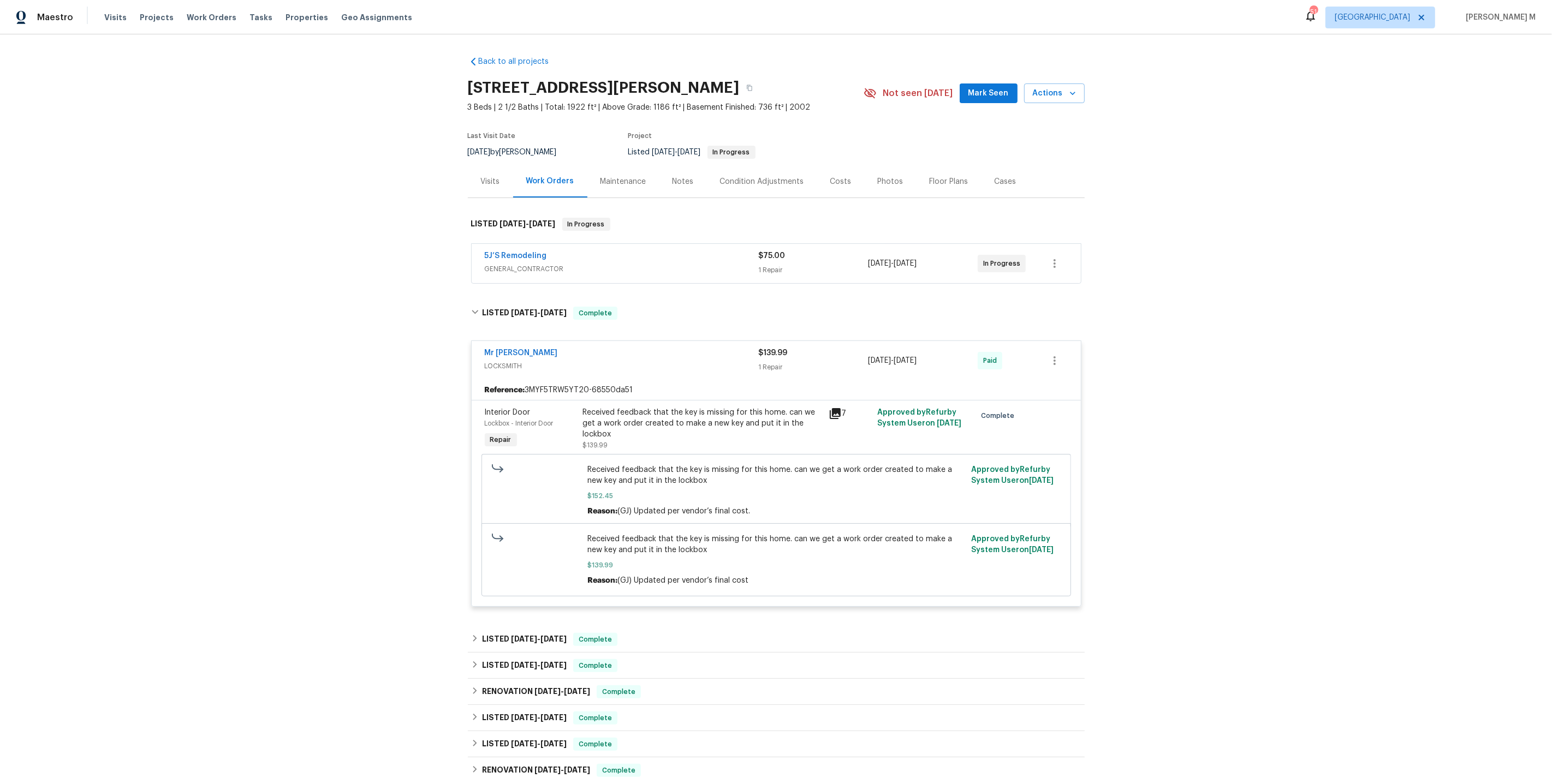
click at [508, 433] on div "Repair" at bounding box center [501, 439] width 32 height 13
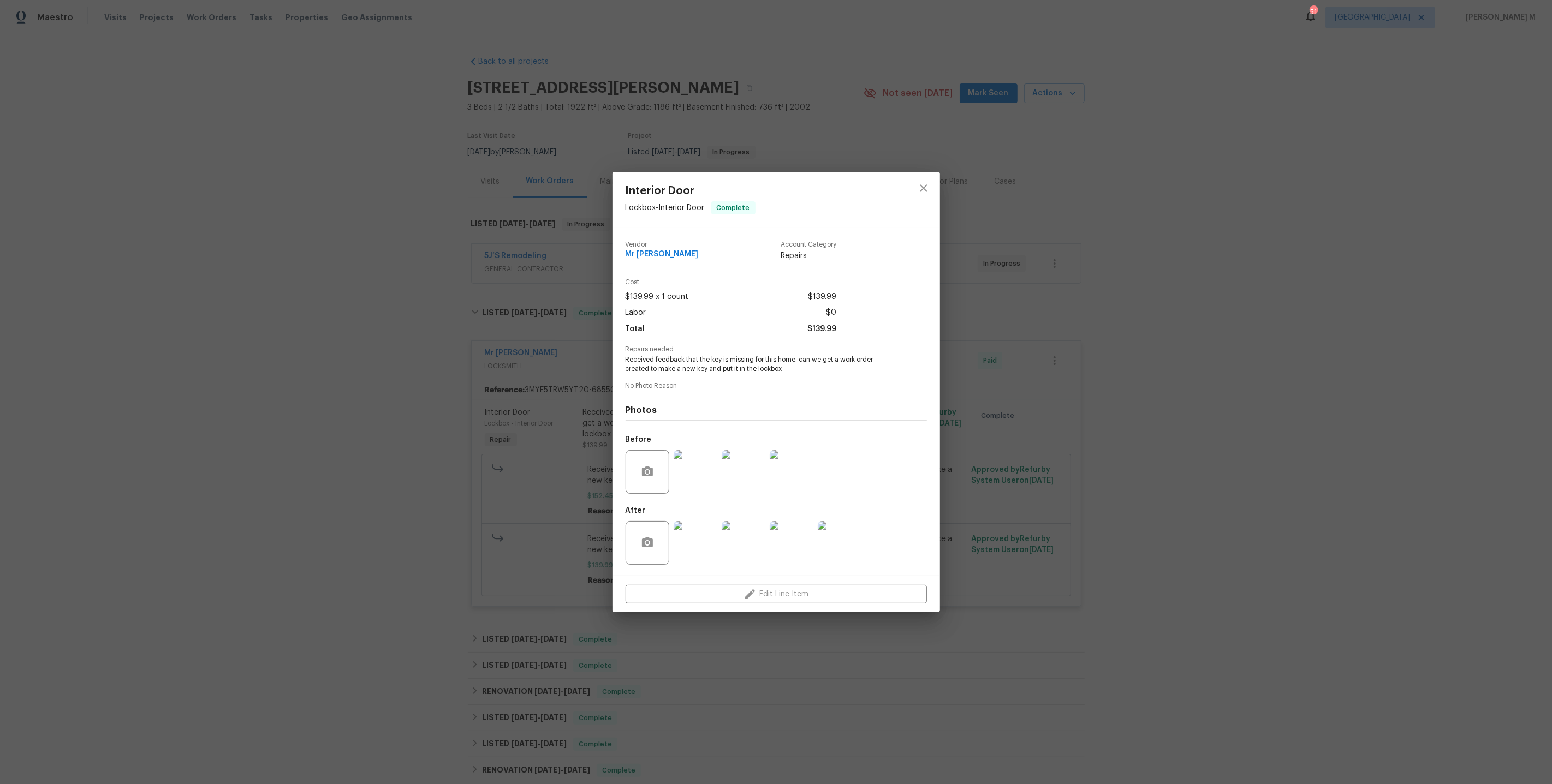
click at [402, 544] on div "Interior Door Lockbox - Interior Door Complete Vendor Mr Rekey Locksmith Accoun…" at bounding box center [776, 392] width 1552 height 784
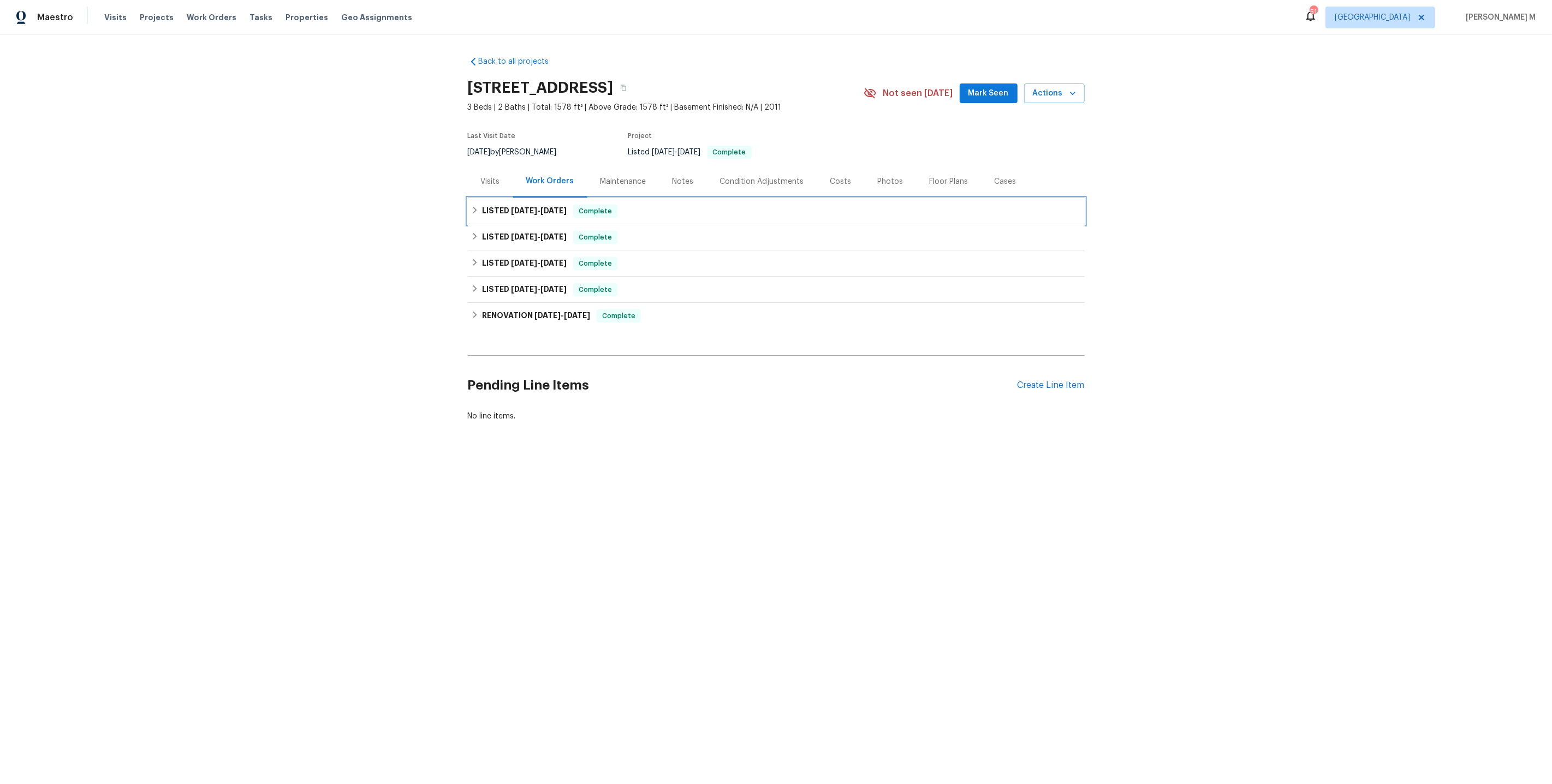
click at [558, 208] on span "[DATE]" at bounding box center [553, 210] width 26 height 7
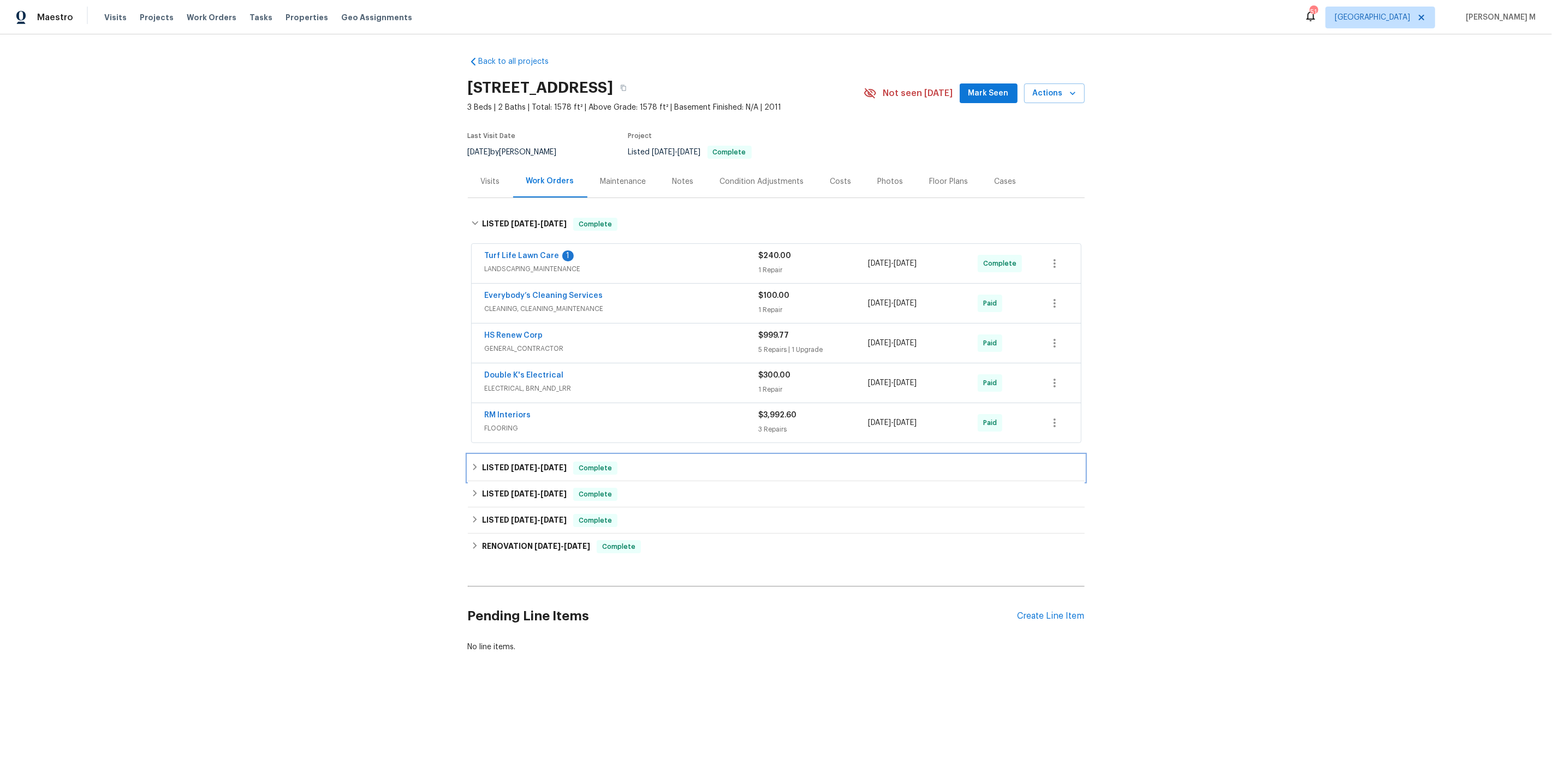
click at [505, 455] on div "LISTED [DATE] - [DATE] Complete" at bounding box center [776, 468] width 617 height 26
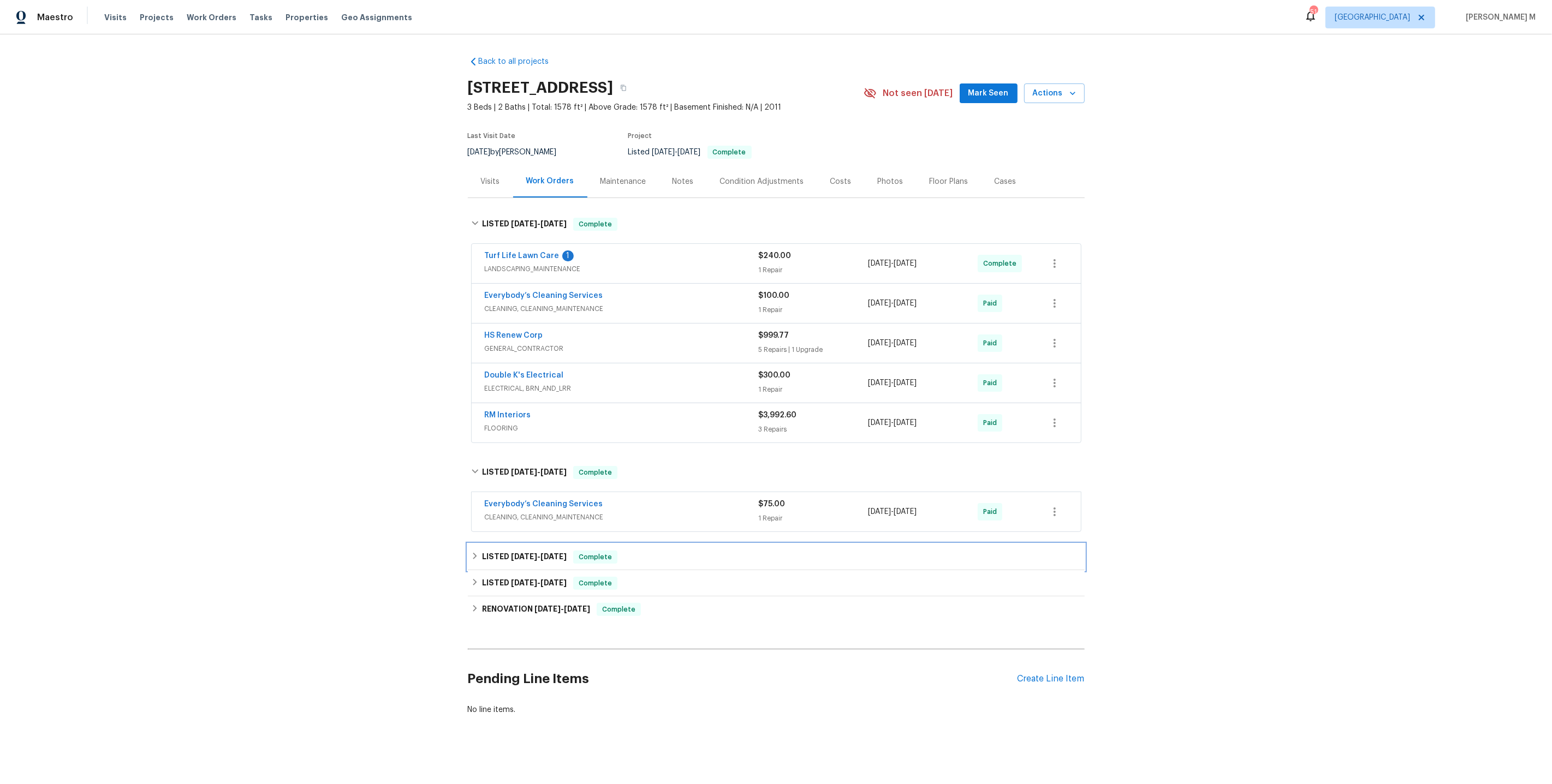
click at [512, 551] on h6 "LISTED [DATE] - [DATE]" at bounding box center [524, 557] width 85 height 13
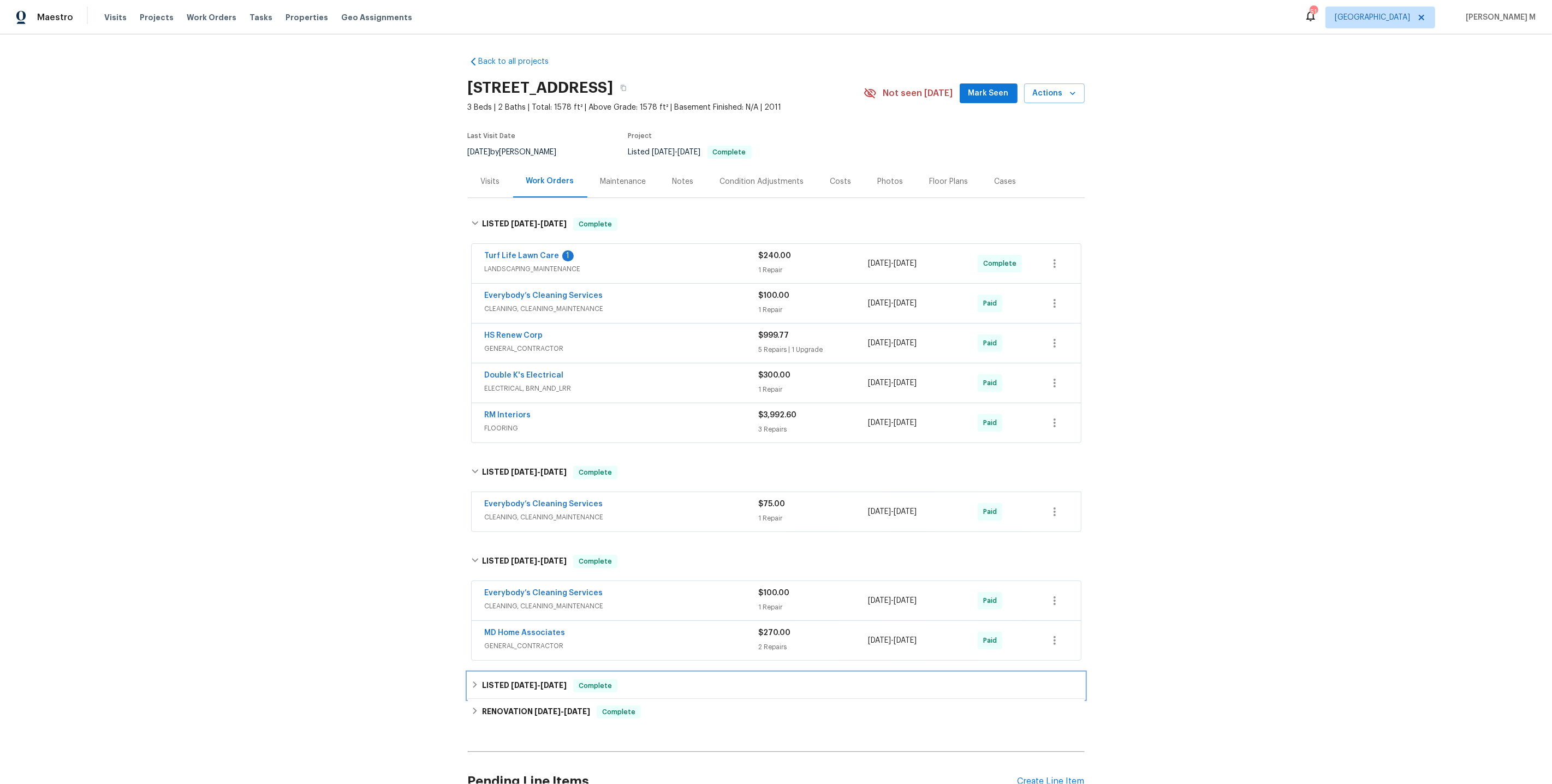
click at [486, 679] on h6 "LISTED [DATE] - [DATE]" at bounding box center [524, 686] width 85 height 13
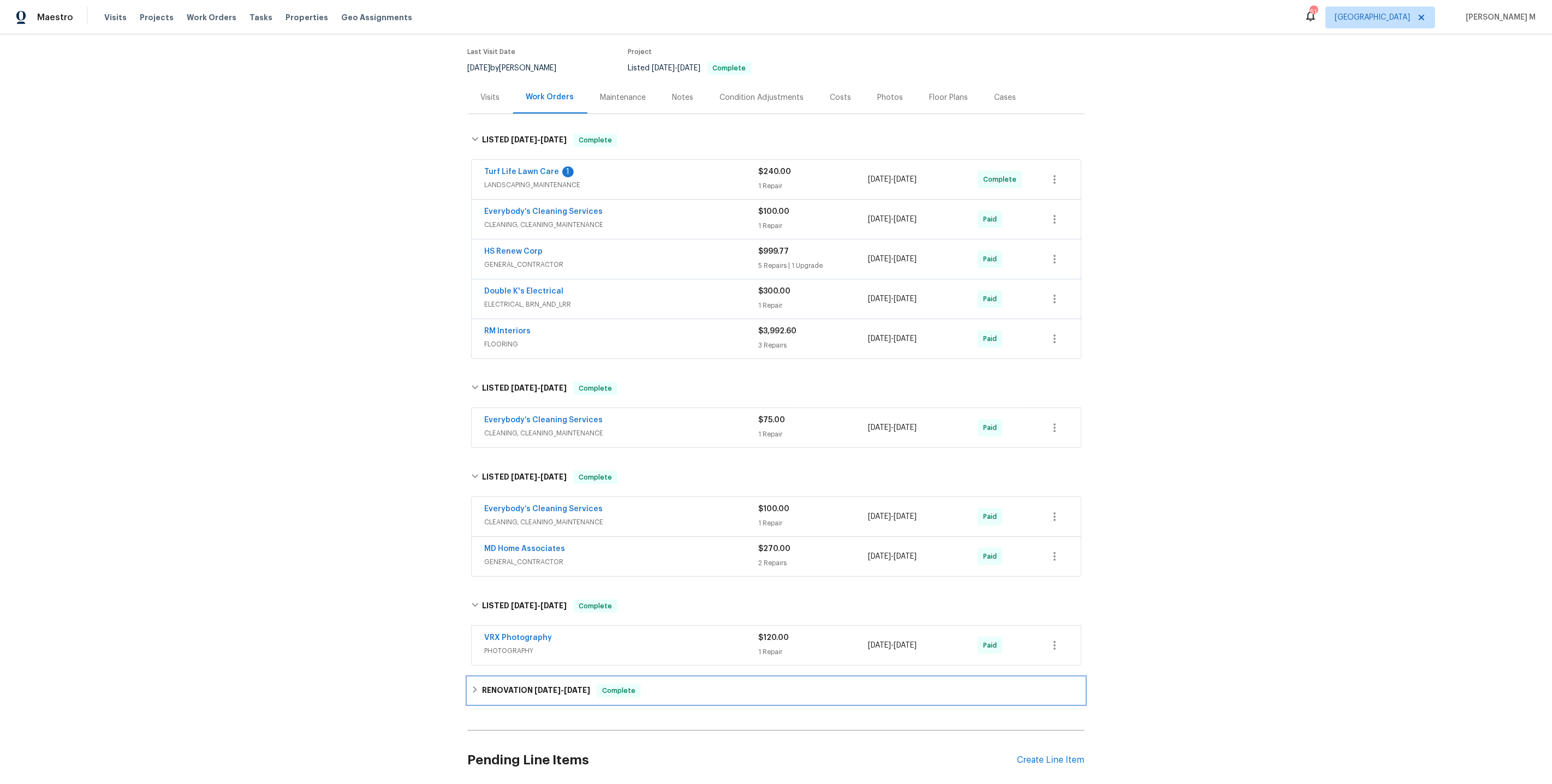
click at [501, 684] on h6 "RENOVATION [DATE] - [DATE]" at bounding box center [536, 691] width 108 height 13
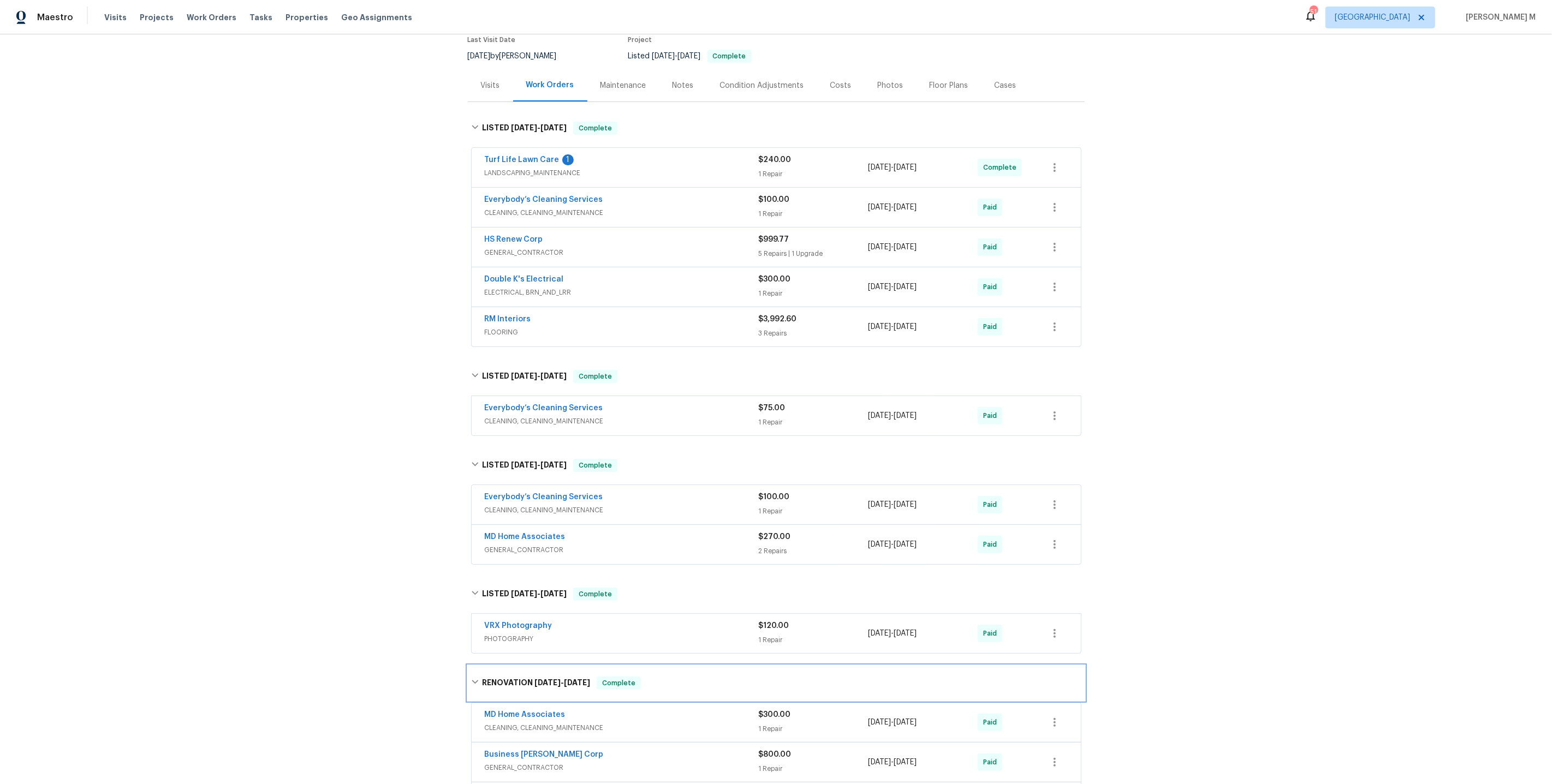
scroll to position [90, 0]
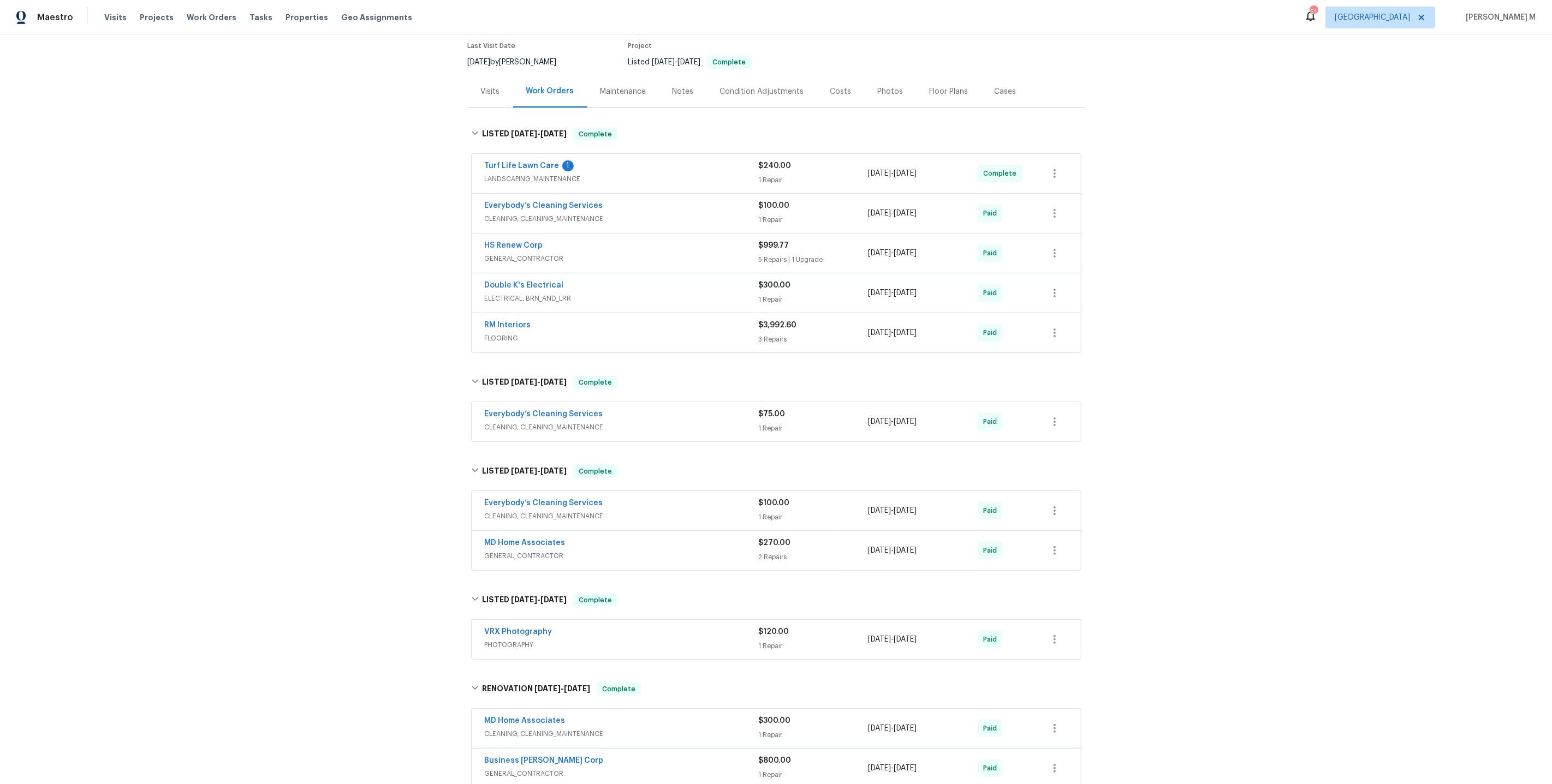
click at [529, 253] on span "GENERAL_CONTRACTOR" at bounding box center [622, 259] width 274 height 11
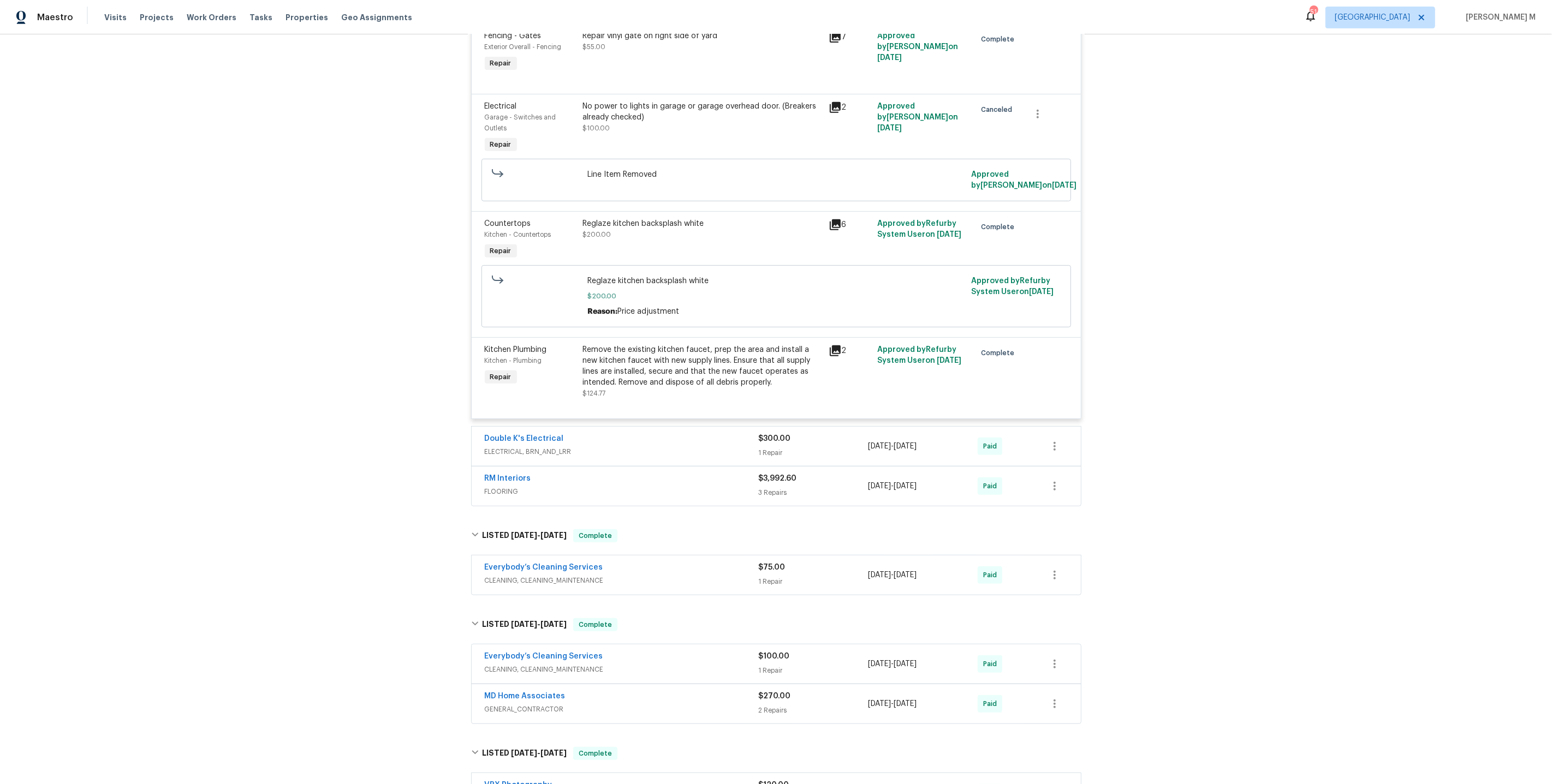
scroll to position [553, 0]
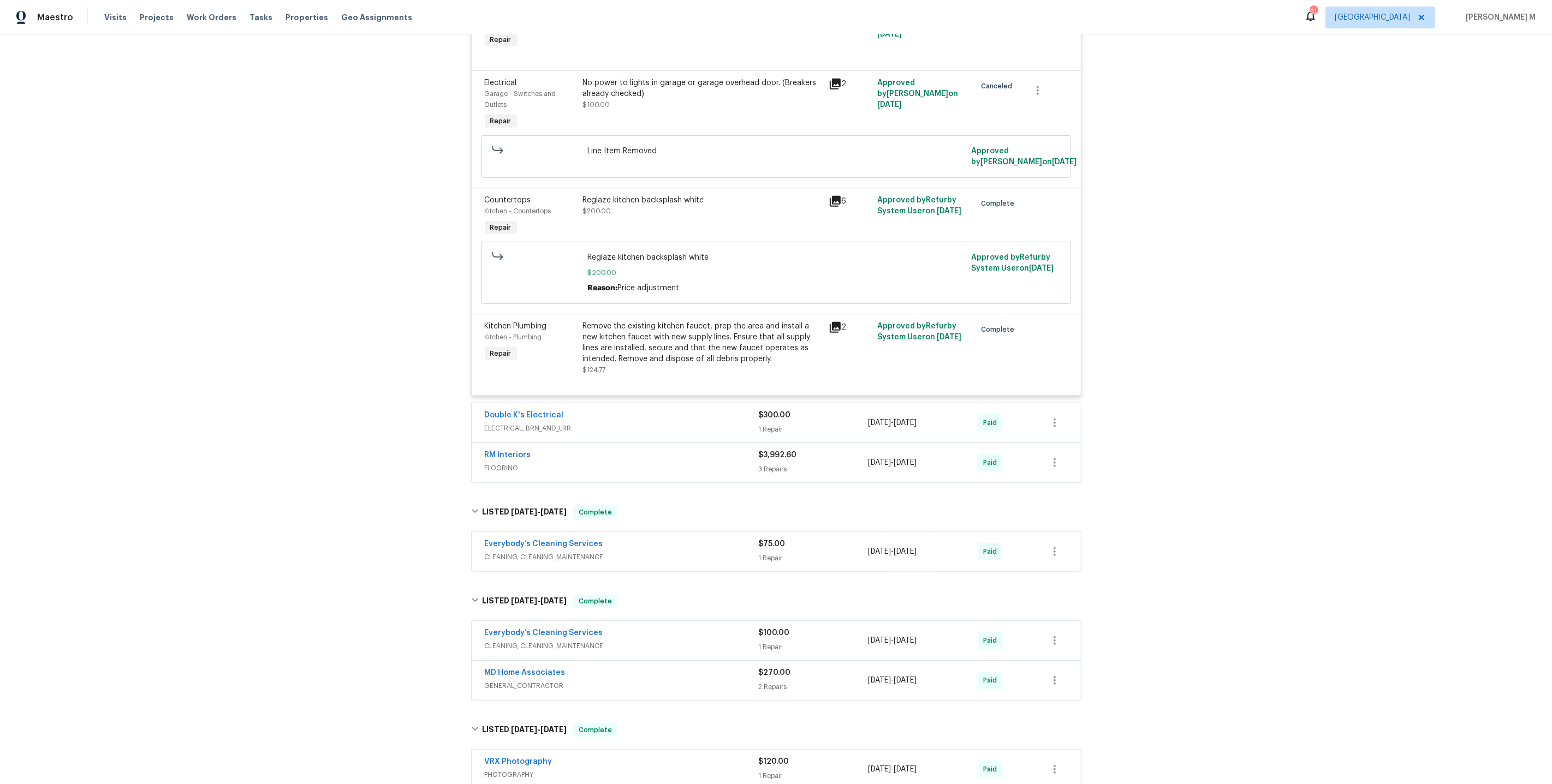
click at [545, 423] on span "ELECTRICAL, BRN_AND_LRR" at bounding box center [622, 429] width 274 height 11
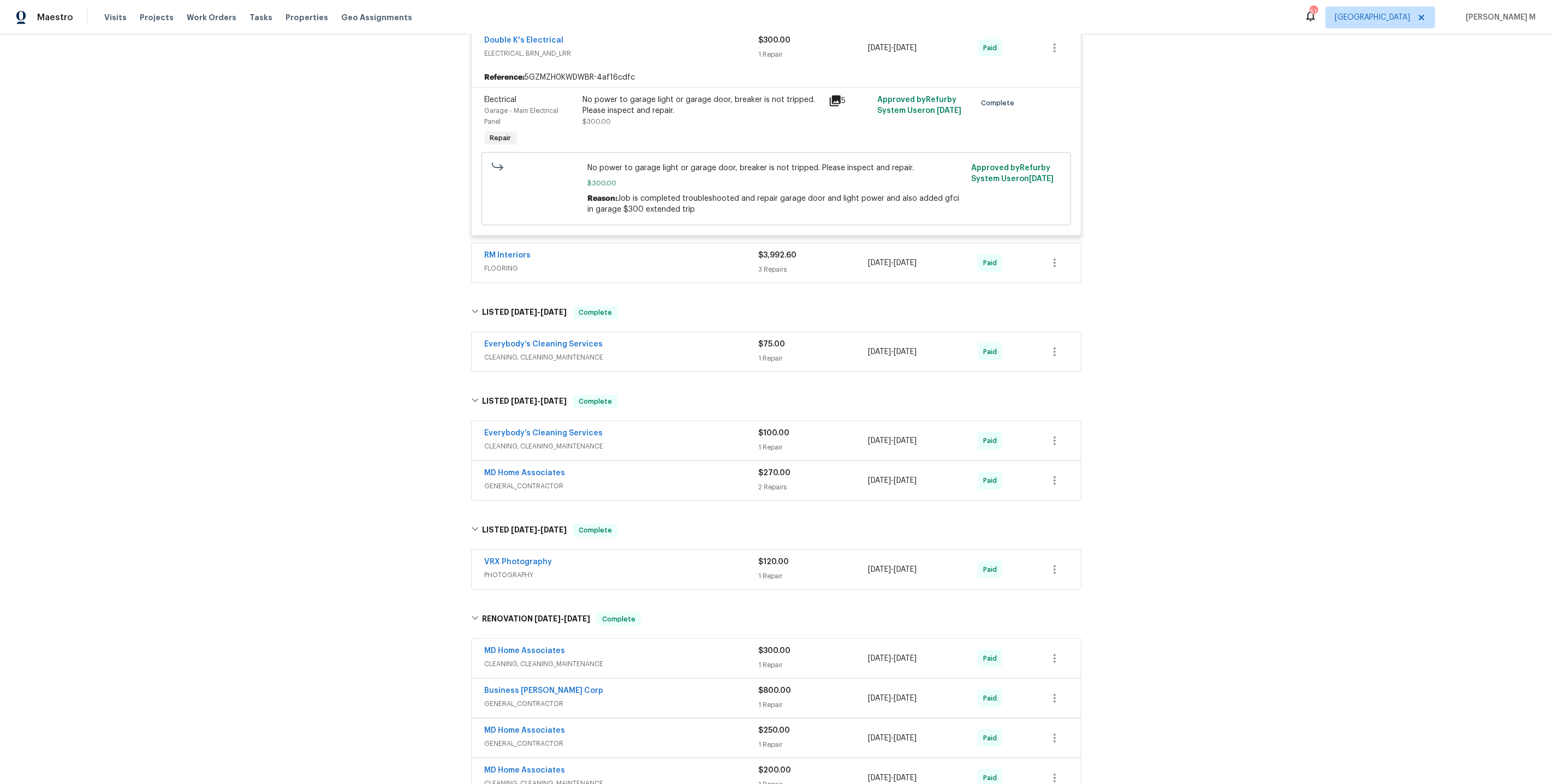
scroll to position [930, 0]
click at [513, 480] on span "GENERAL_CONTRACTOR" at bounding box center [622, 486] width 274 height 11
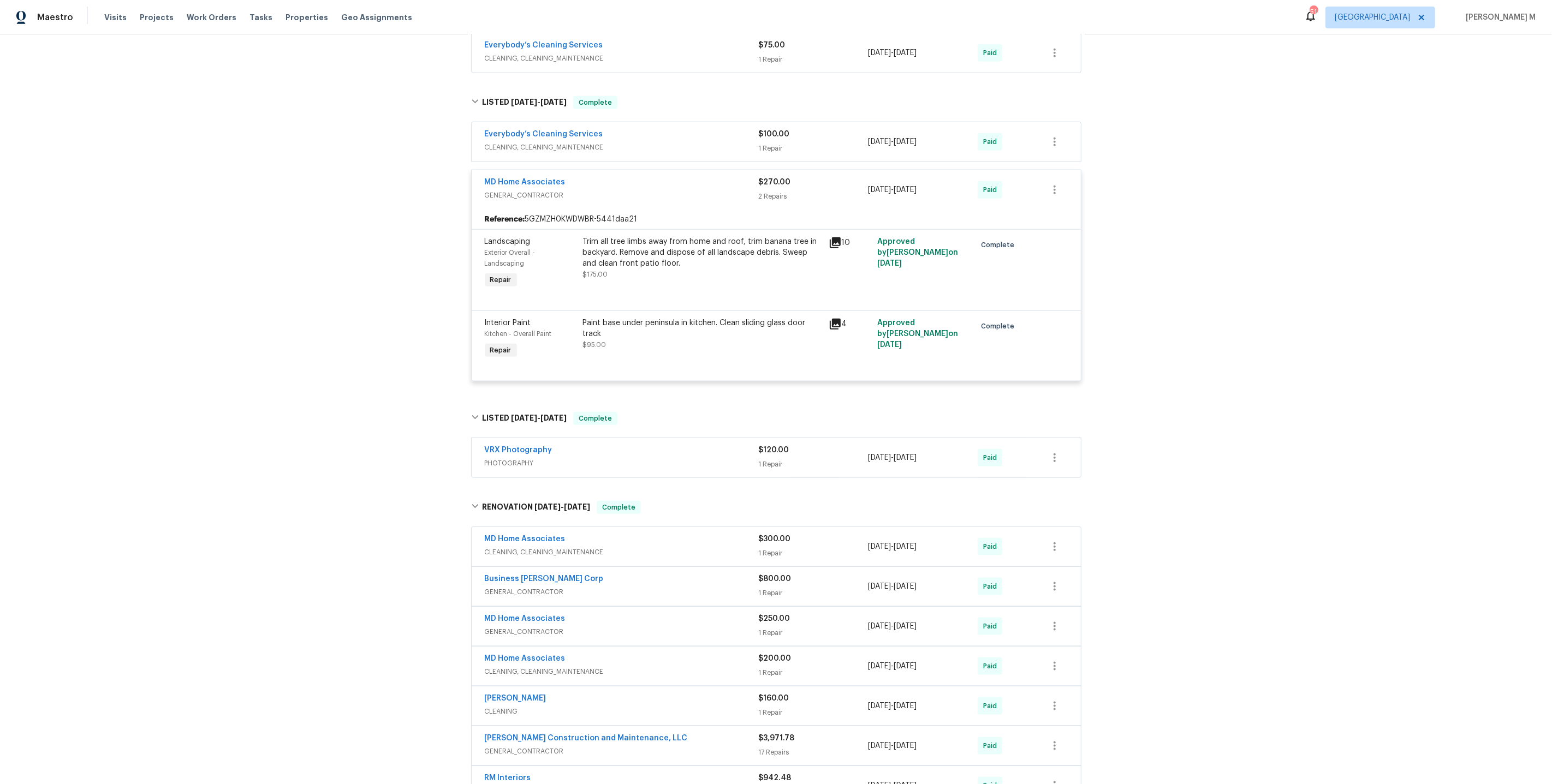
scroll to position [1333, 0]
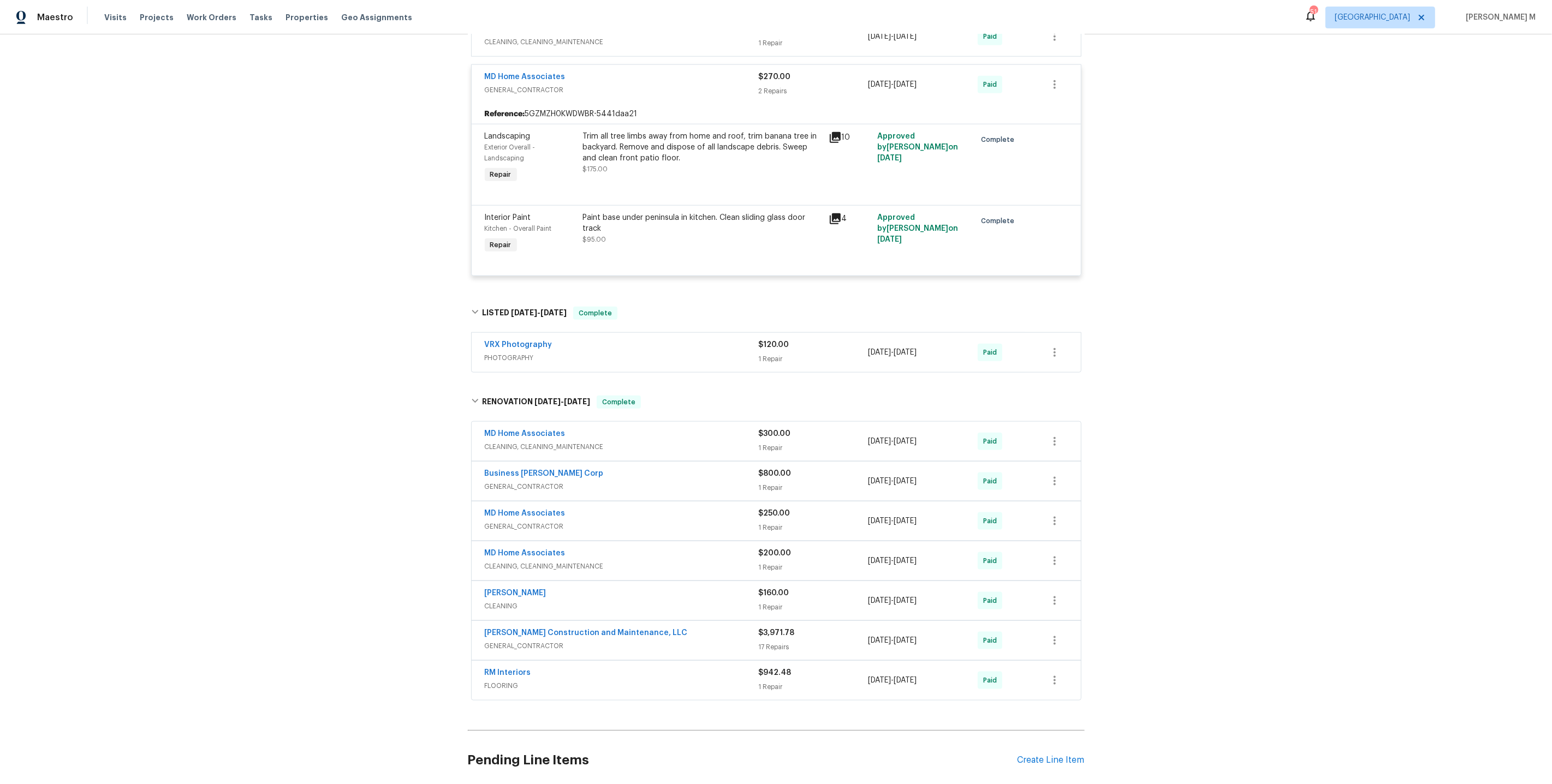
click at [557, 641] on span "GENERAL_CONTRACTOR" at bounding box center [622, 646] width 274 height 11
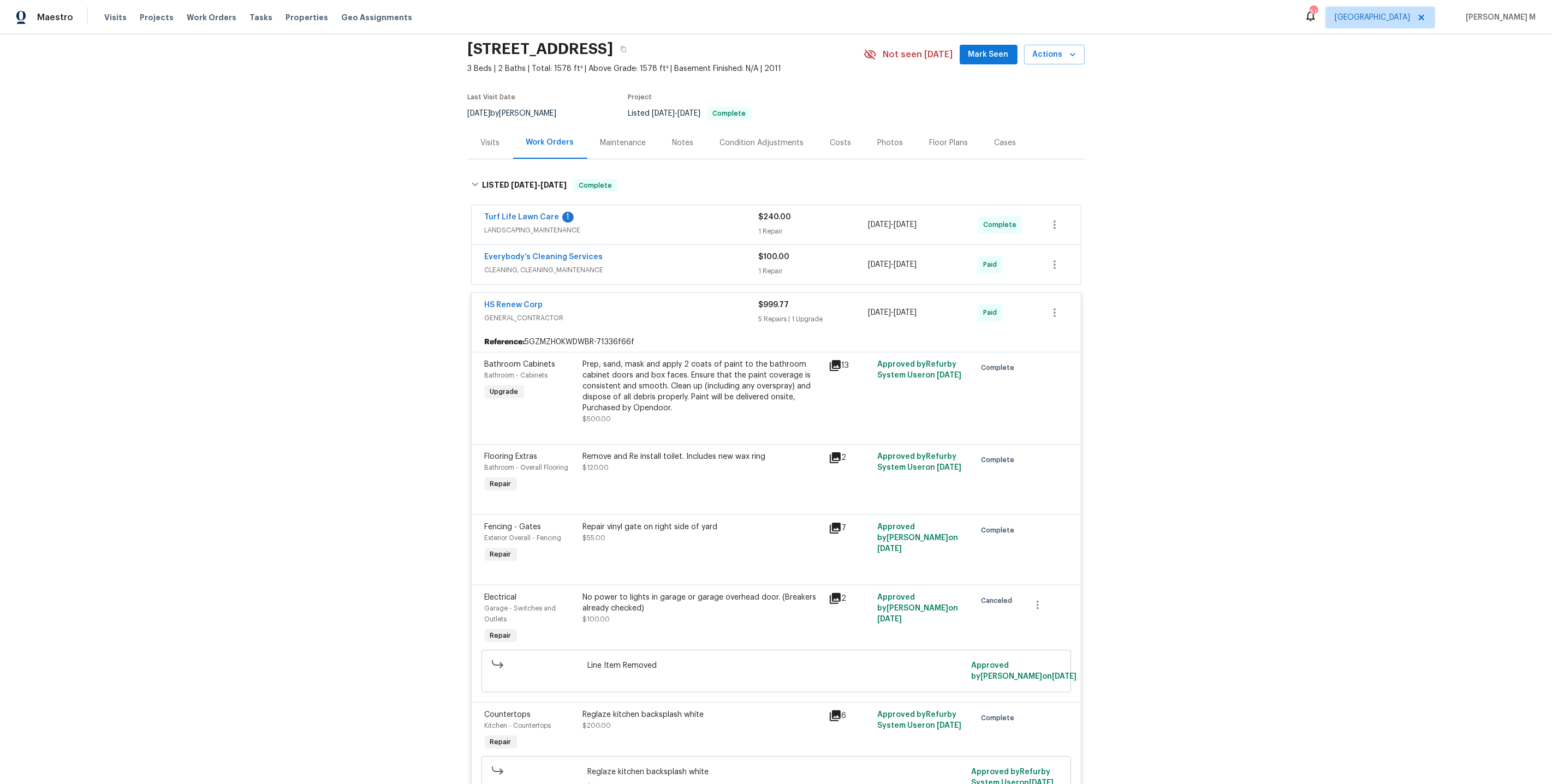
scroll to position [0, 0]
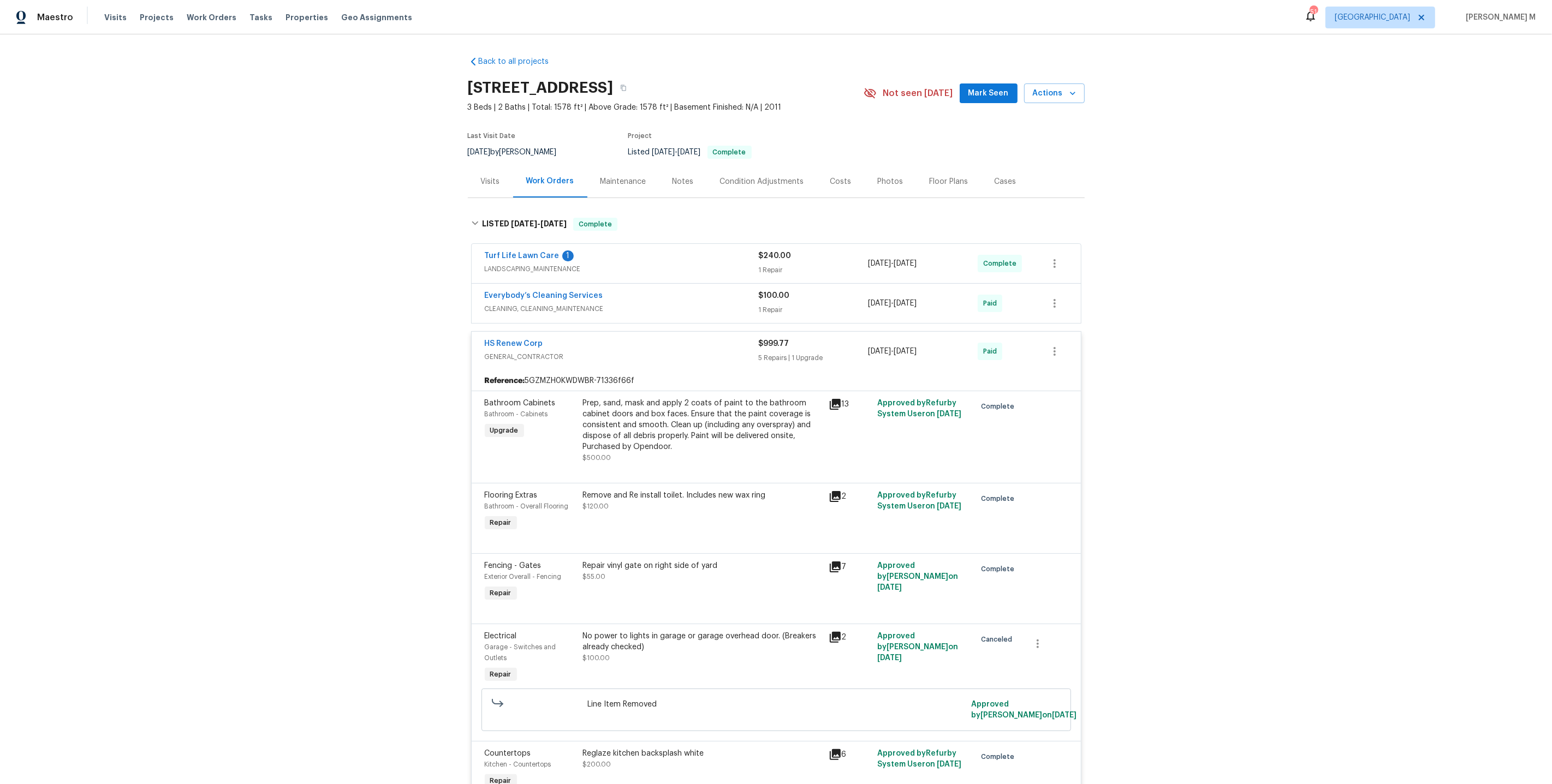
click at [606, 186] on div "Maintenance" at bounding box center [624, 182] width 72 height 32
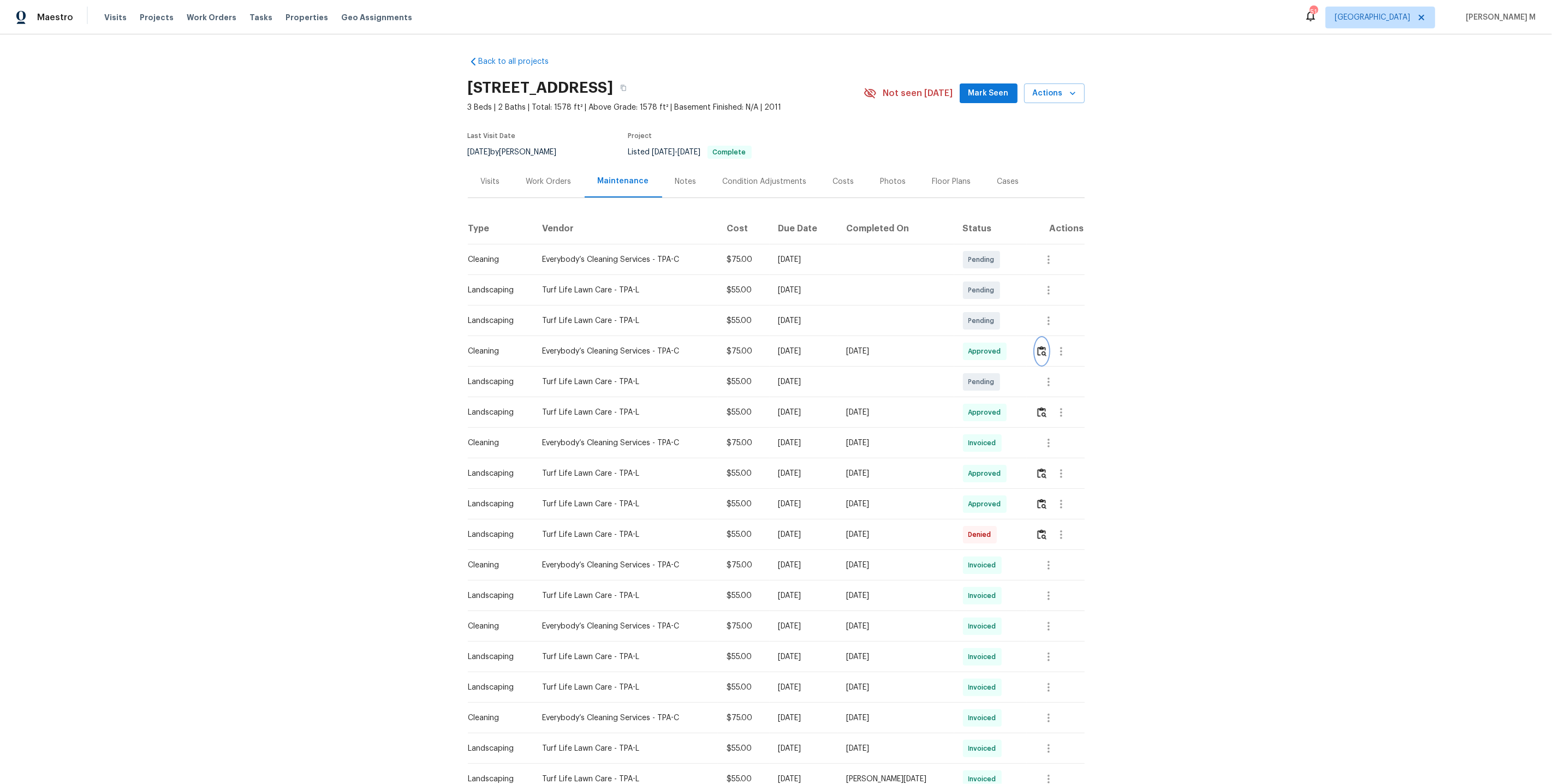
click at [1038, 347] on img "button" at bounding box center [1042, 351] width 9 height 11
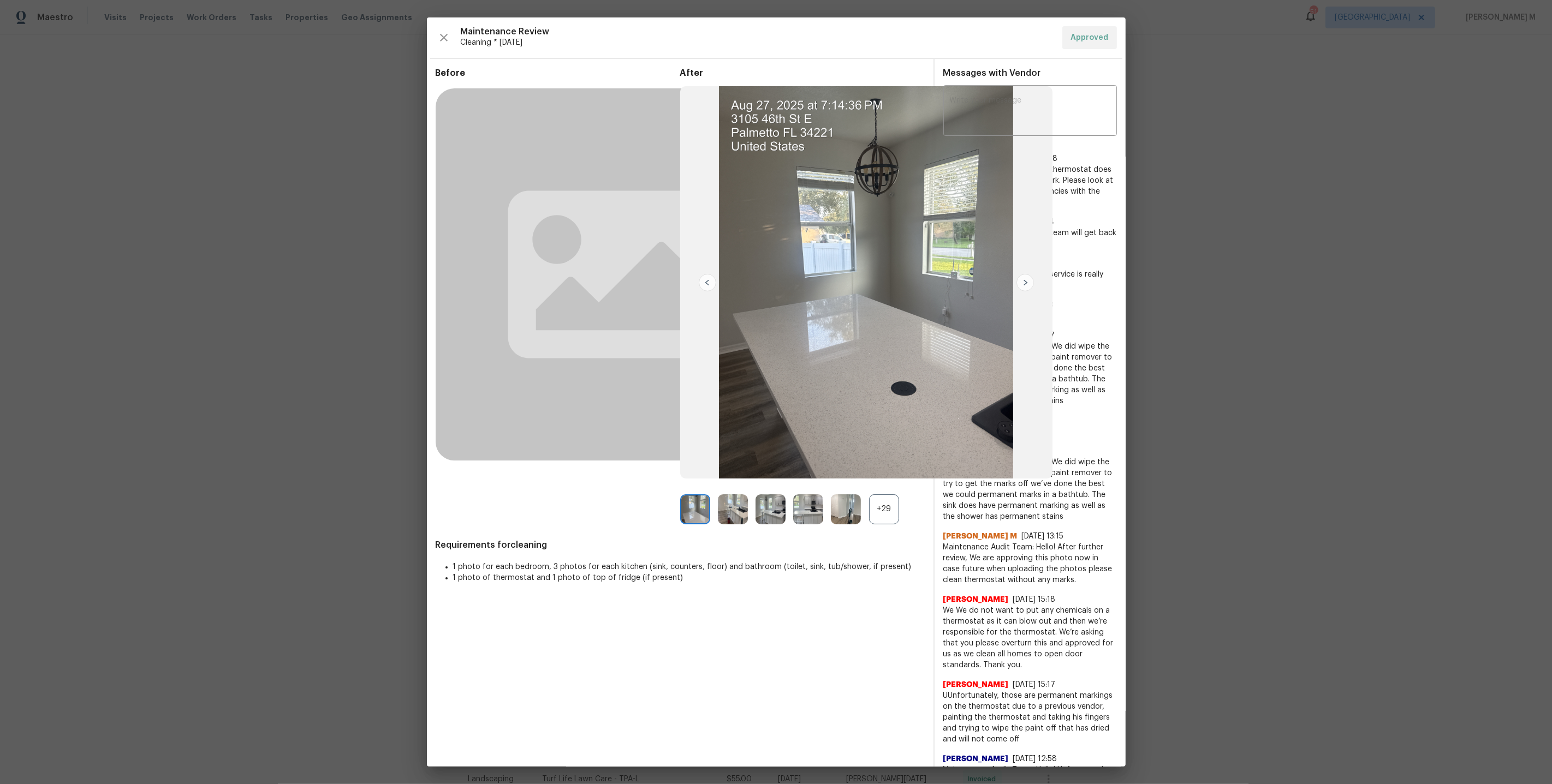
click at [882, 508] on div "+29" at bounding box center [884, 510] width 30 height 30
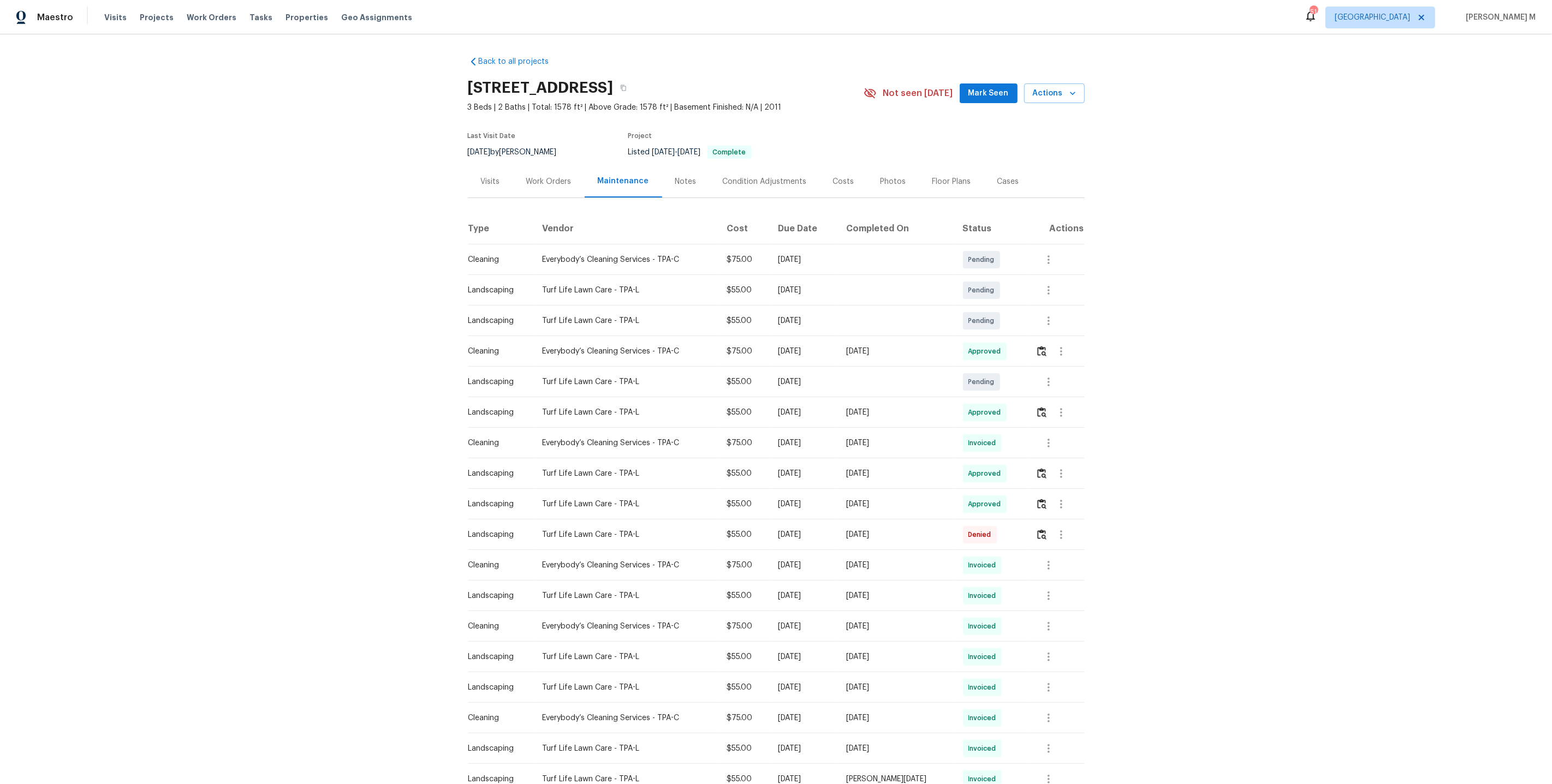
click at [552, 193] on div "Back to all projects 3105 46th St E, Palmetto, FL 34221 3 Beds | 2 Baths | Tota…" at bounding box center [776, 541] width 617 height 987
click at [552, 176] on div "Work Orders" at bounding box center [548, 182] width 45 height 11
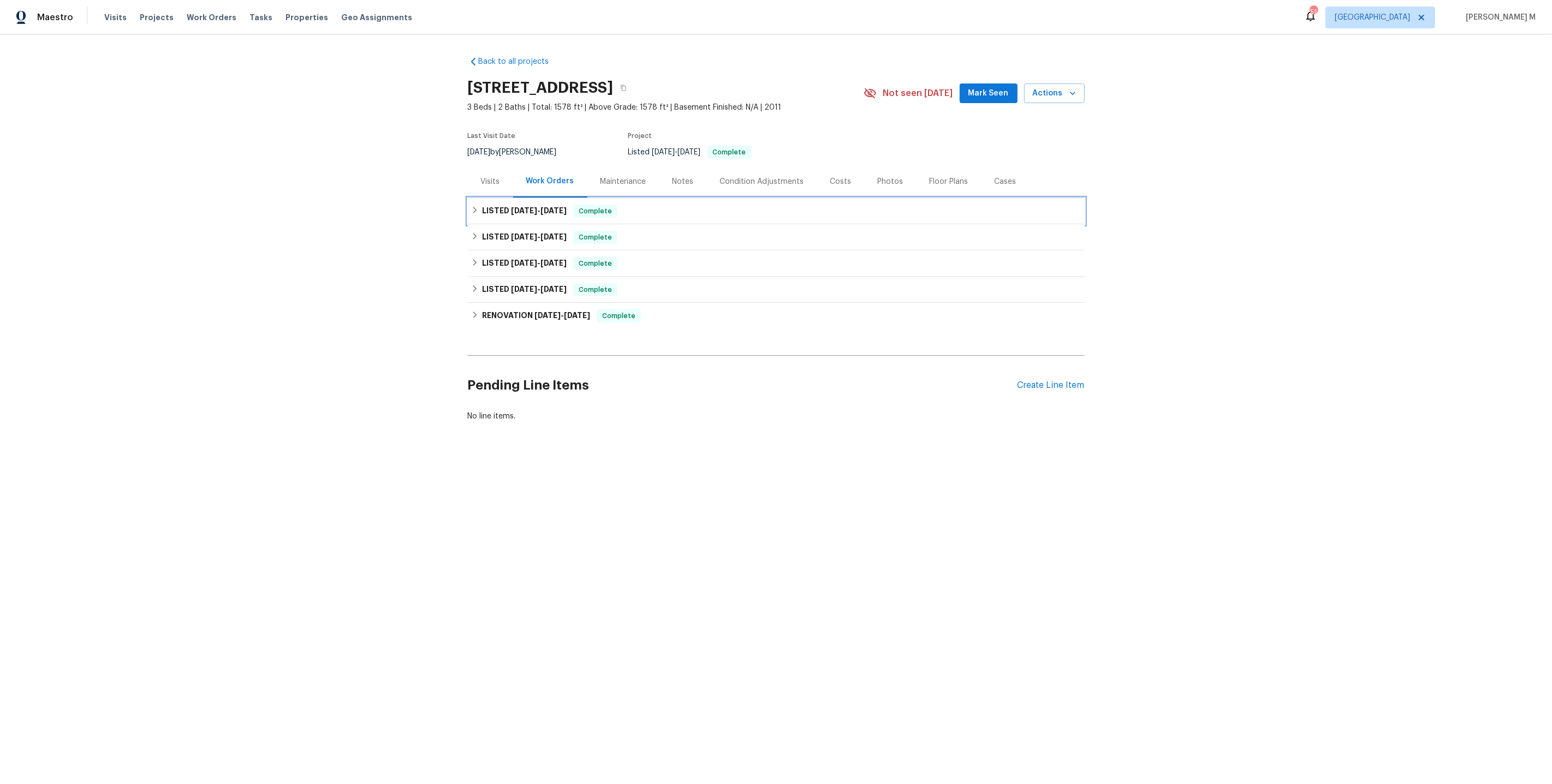
click at [514, 211] on h6 "LISTED 7/21/25 - 7/31/25" at bounding box center [524, 211] width 85 height 13
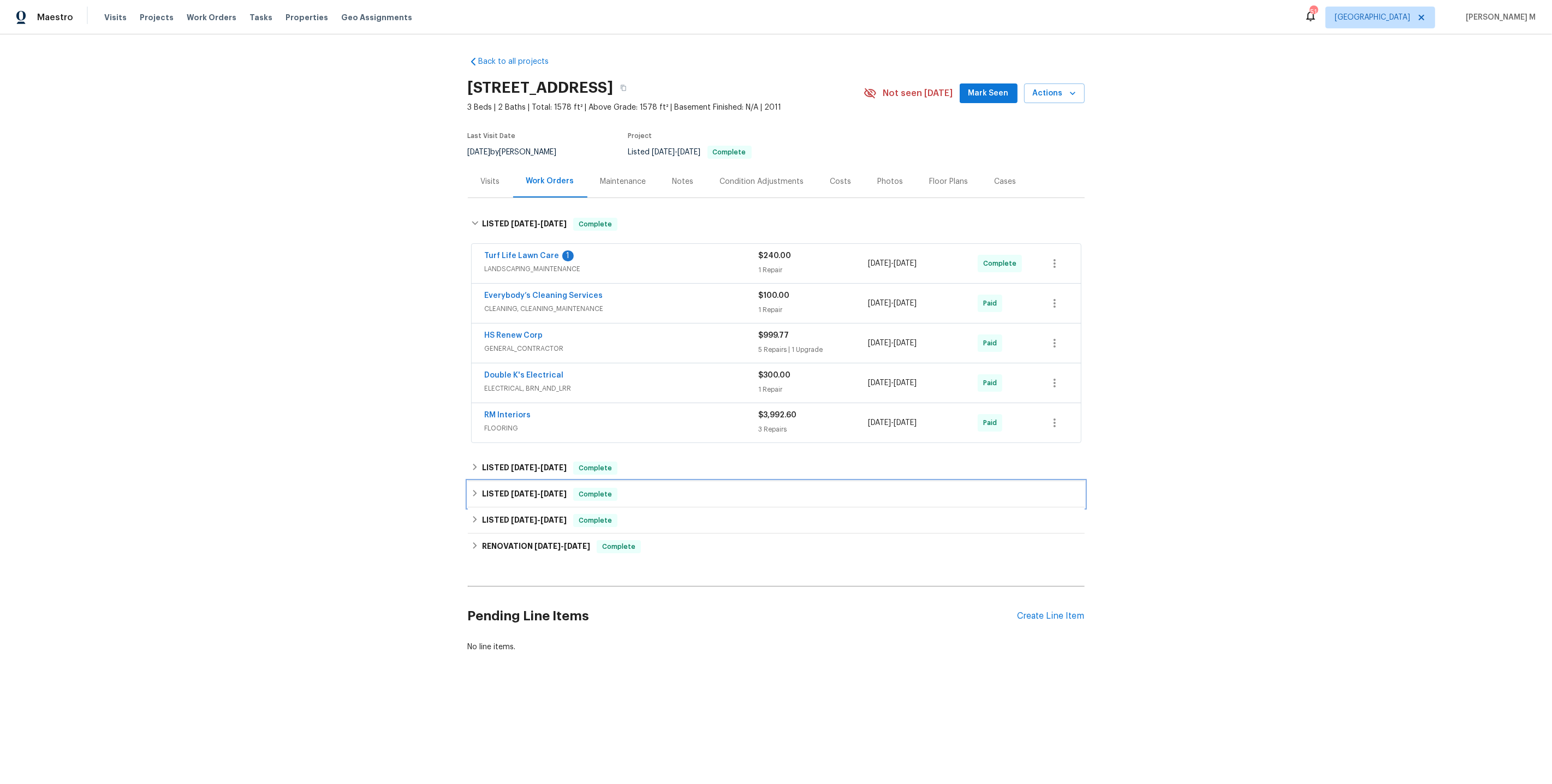
click at [505, 482] on div "LISTED 4/16/25 - 4/23/25 Complete" at bounding box center [776, 495] width 617 height 26
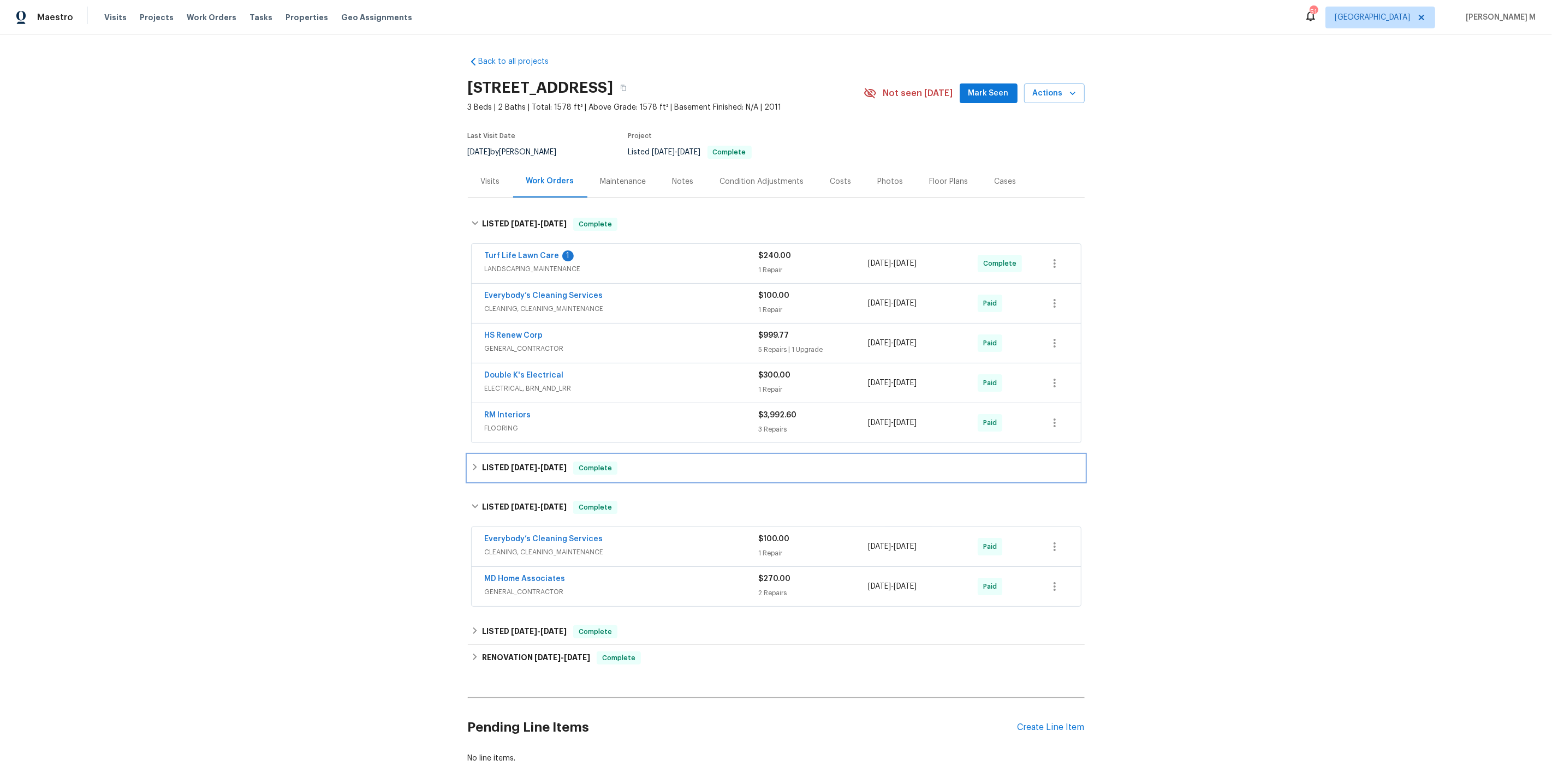
click at [516, 464] on span "7/7/25" at bounding box center [524, 467] width 26 height 7
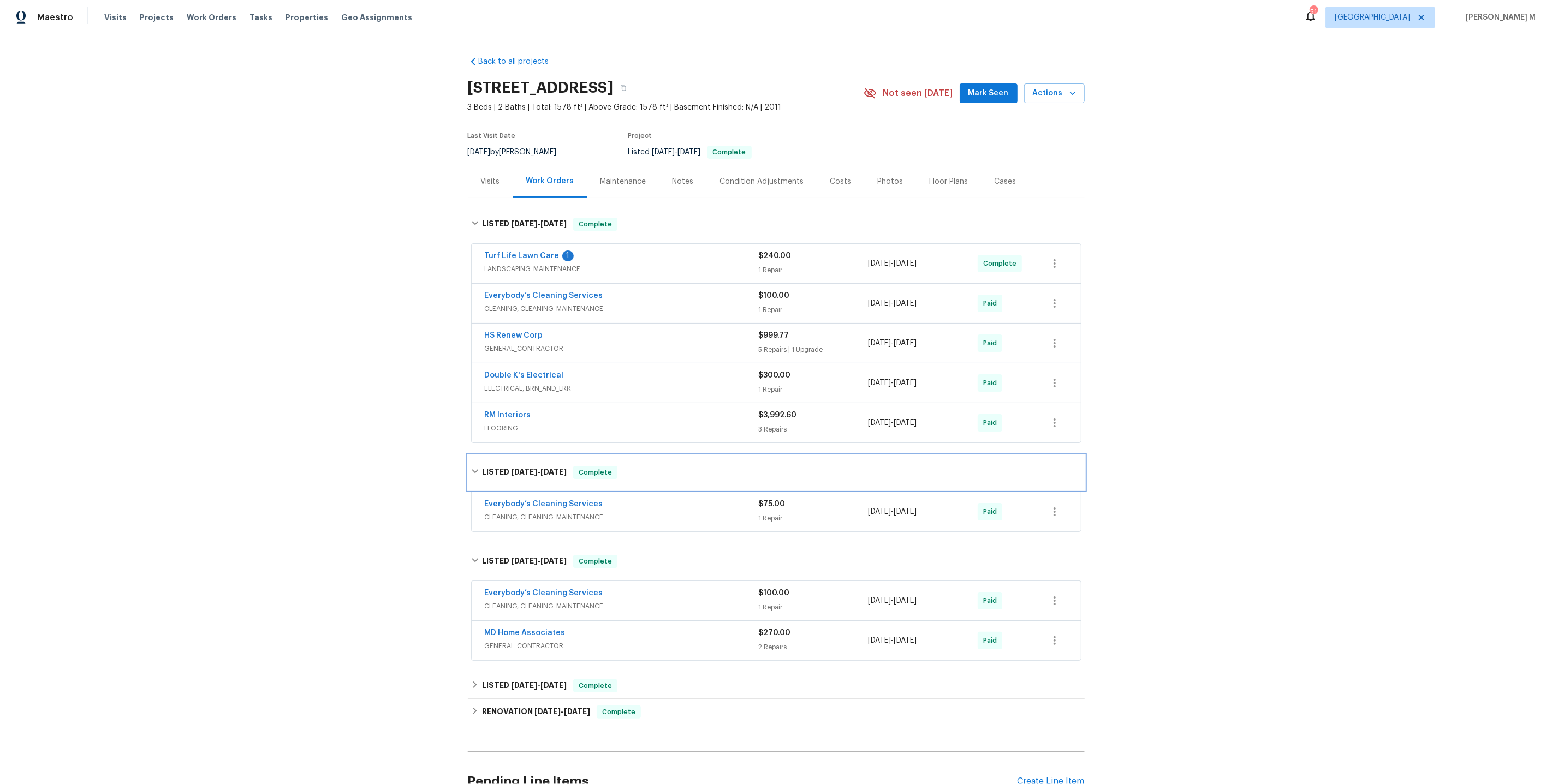
scroll to position [45, 0]
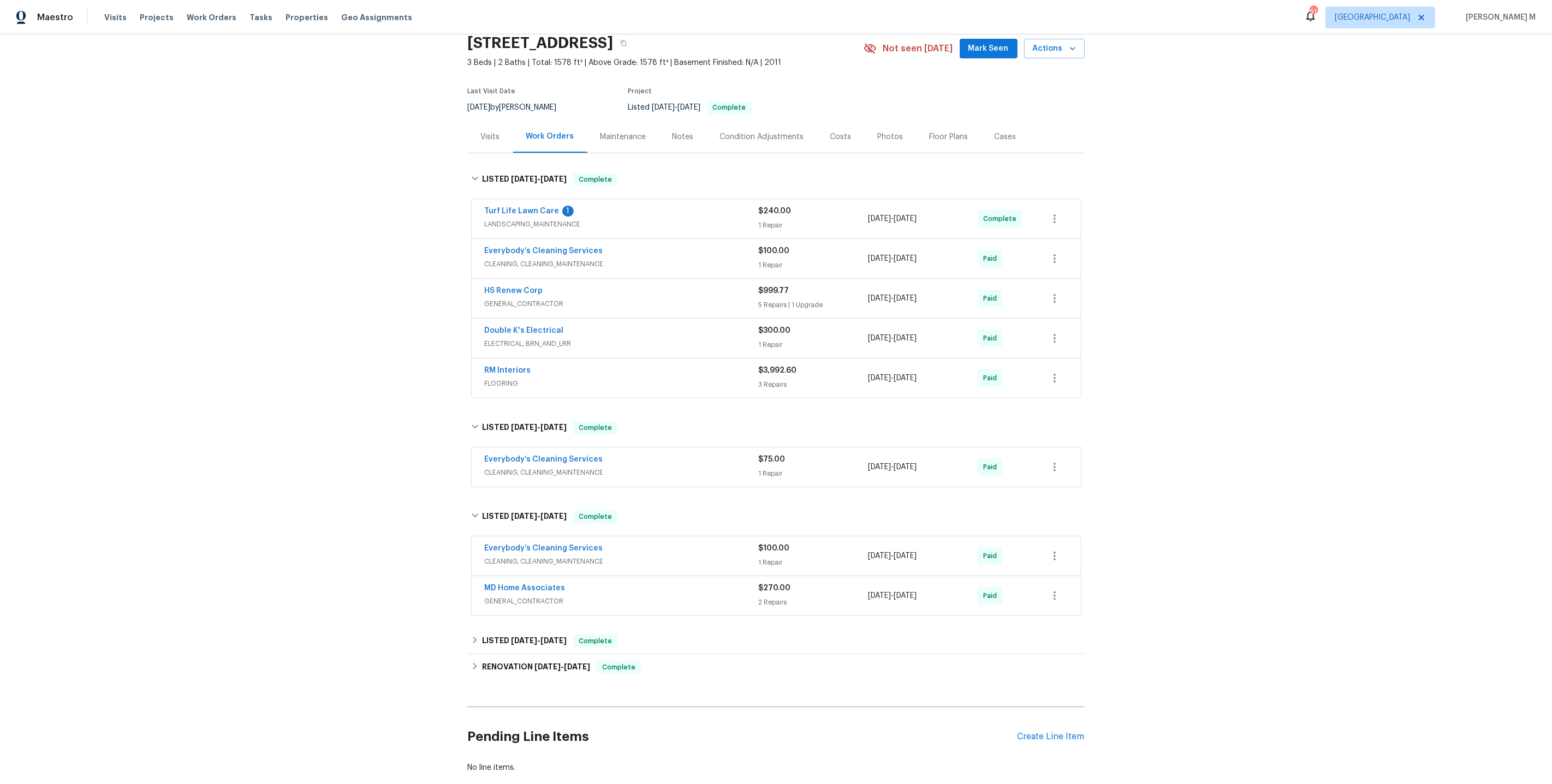
click at [537, 221] on span "LANDSCAPING_MAINTENANCE" at bounding box center [622, 225] width 274 height 11
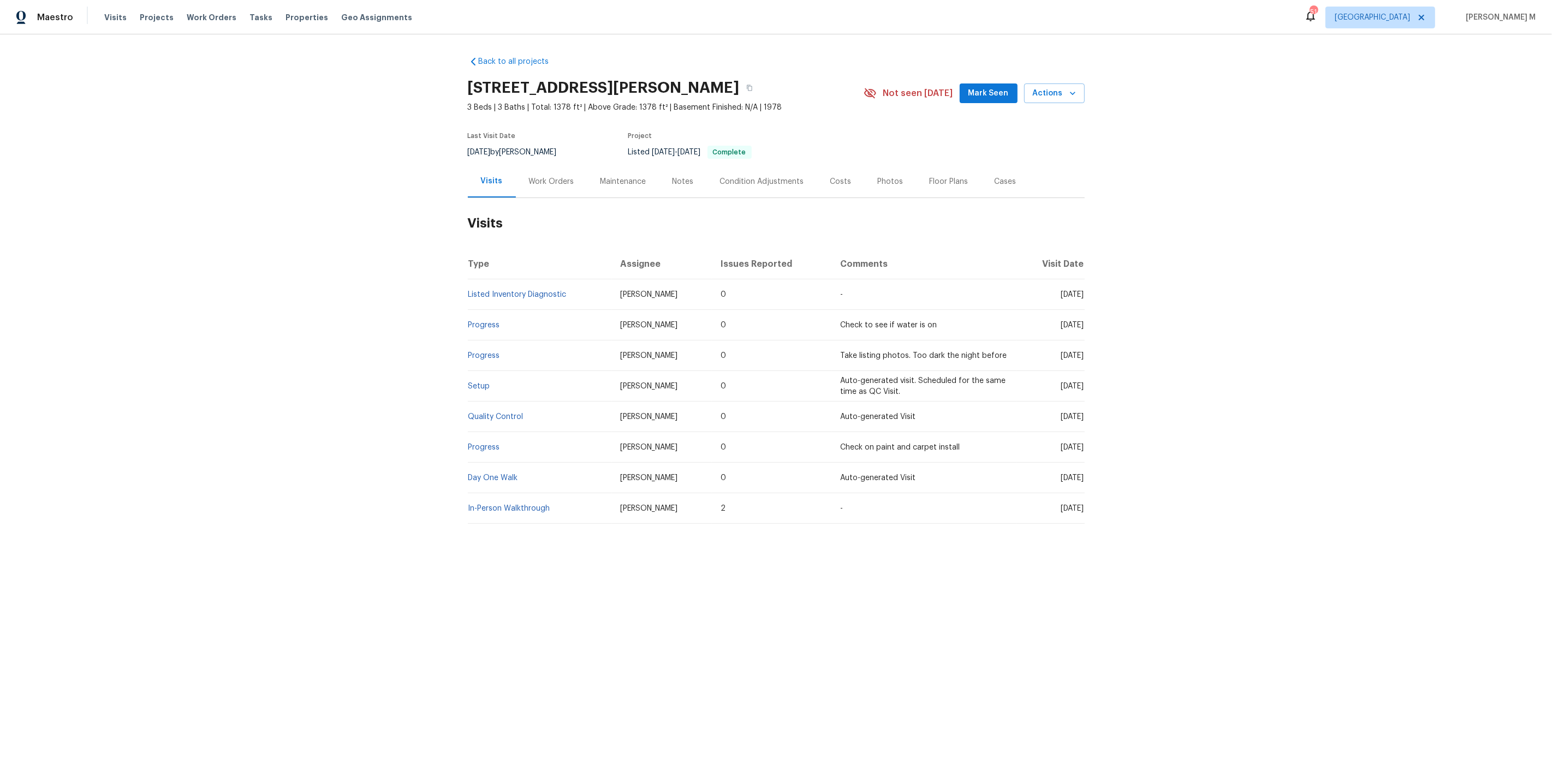
click at [549, 176] on div "Work Orders" at bounding box center [552, 182] width 45 height 11
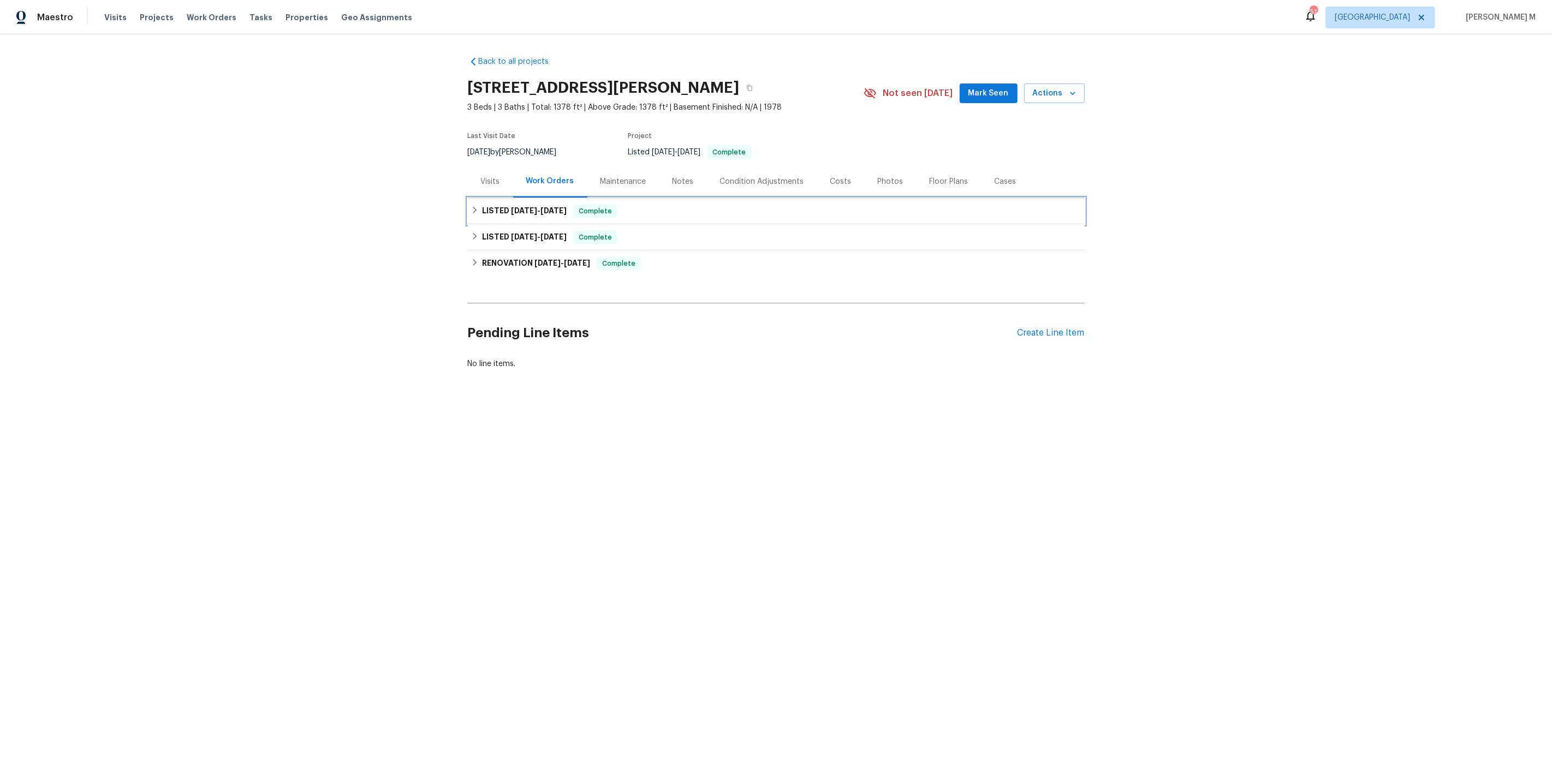
click at [540, 217] on div "LISTED [DATE] - [DATE] Complete" at bounding box center [776, 211] width 617 height 26
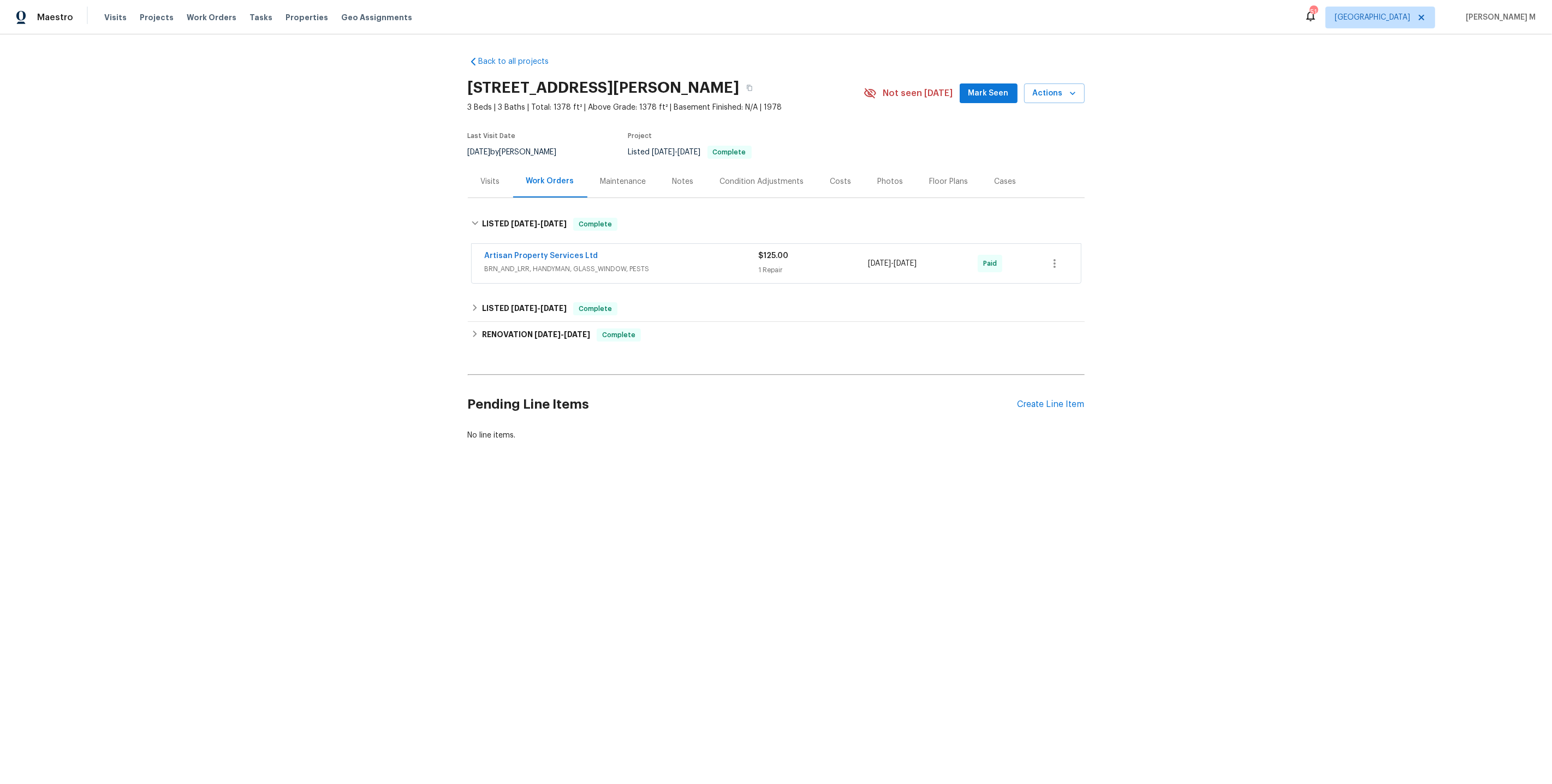
click at [538, 265] on span "BRN_AND_LRR, HANDYMAN, GLASS_WINDOW, PESTS" at bounding box center [622, 269] width 274 height 11
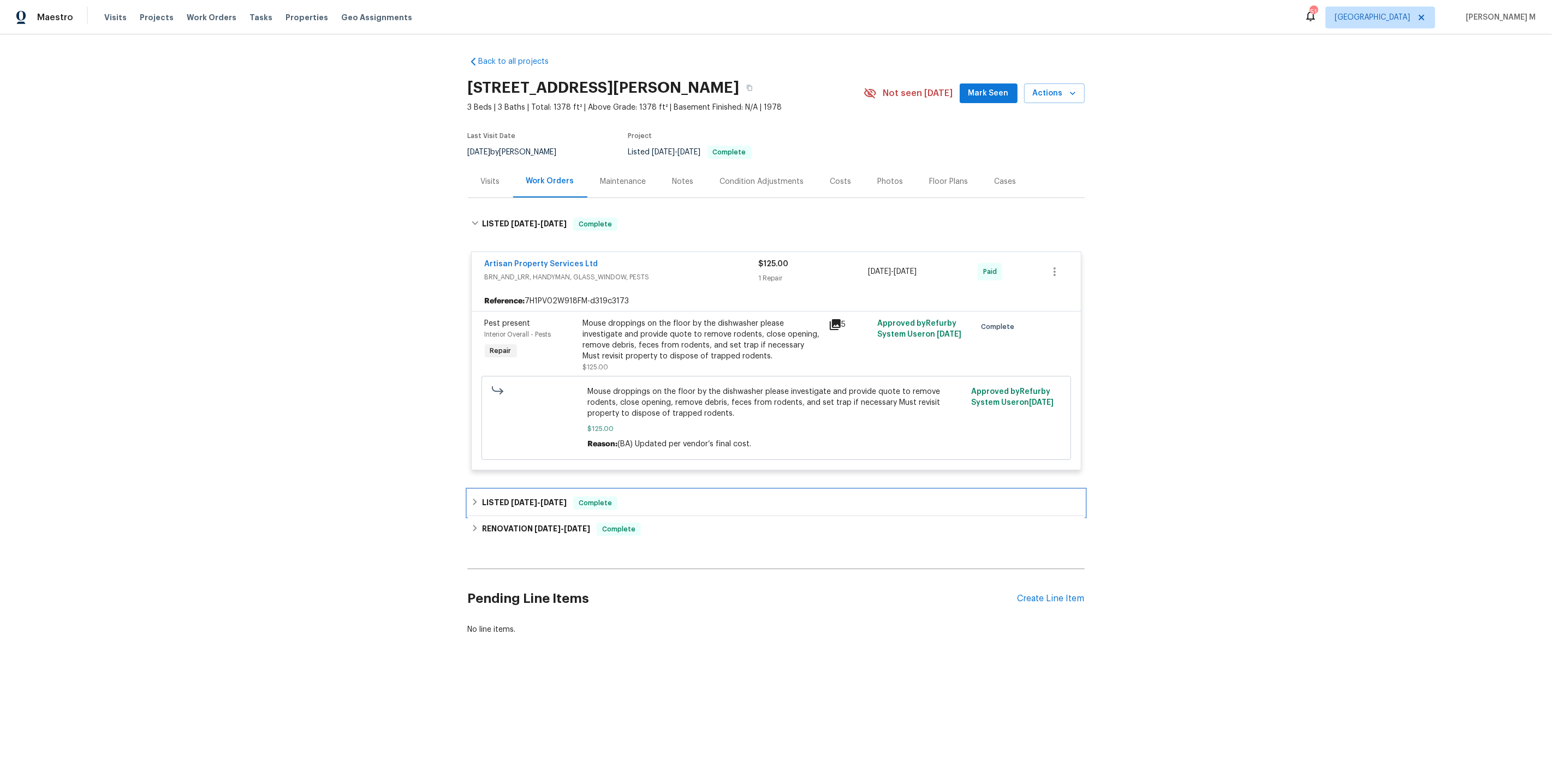
click at [545, 499] on span "[DATE]" at bounding box center [553, 503] width 26 height 7
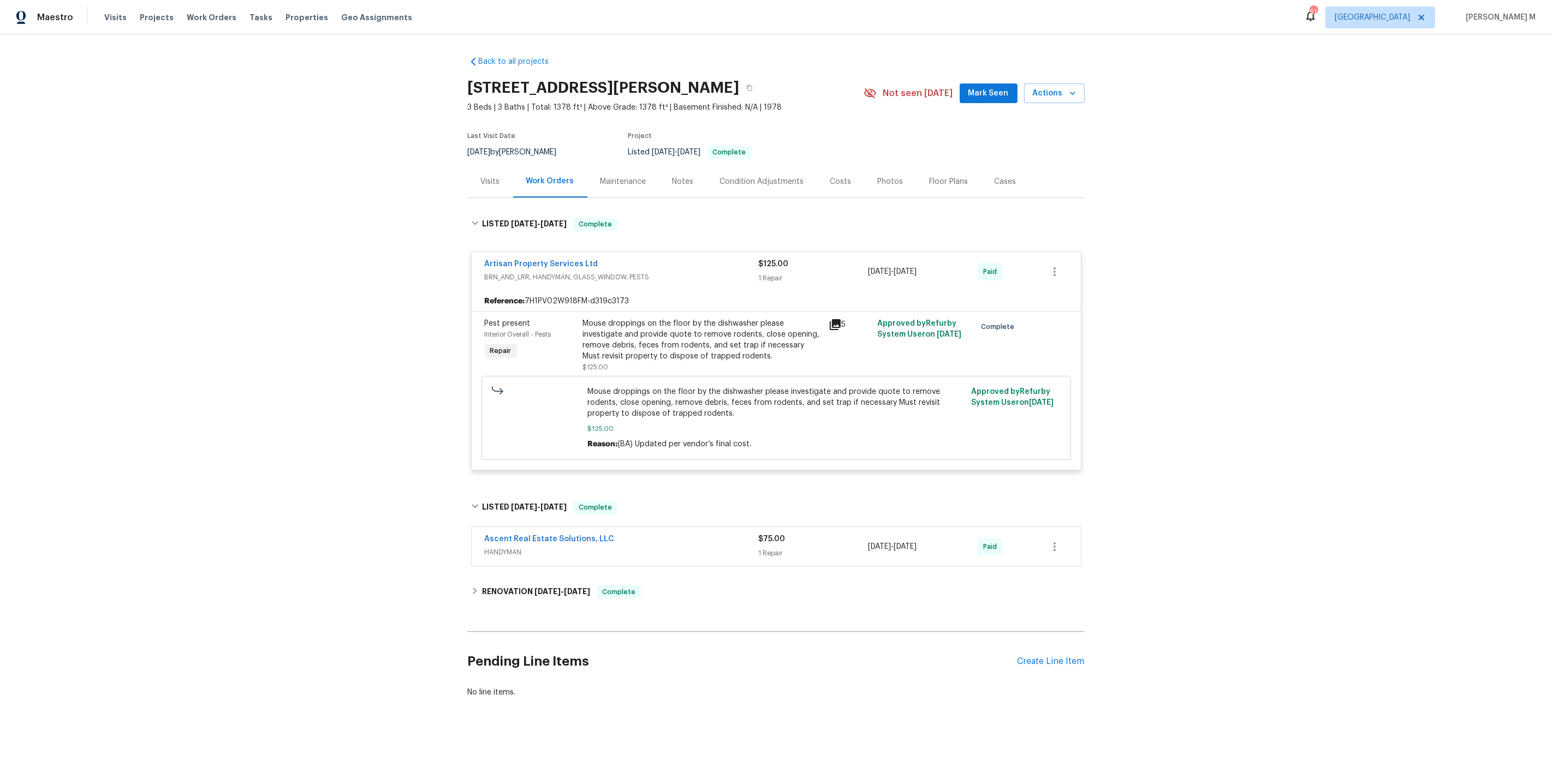
click at [499, 547] on span "HANDYMAN" at bounding box center [622, 553] width 274 height 11
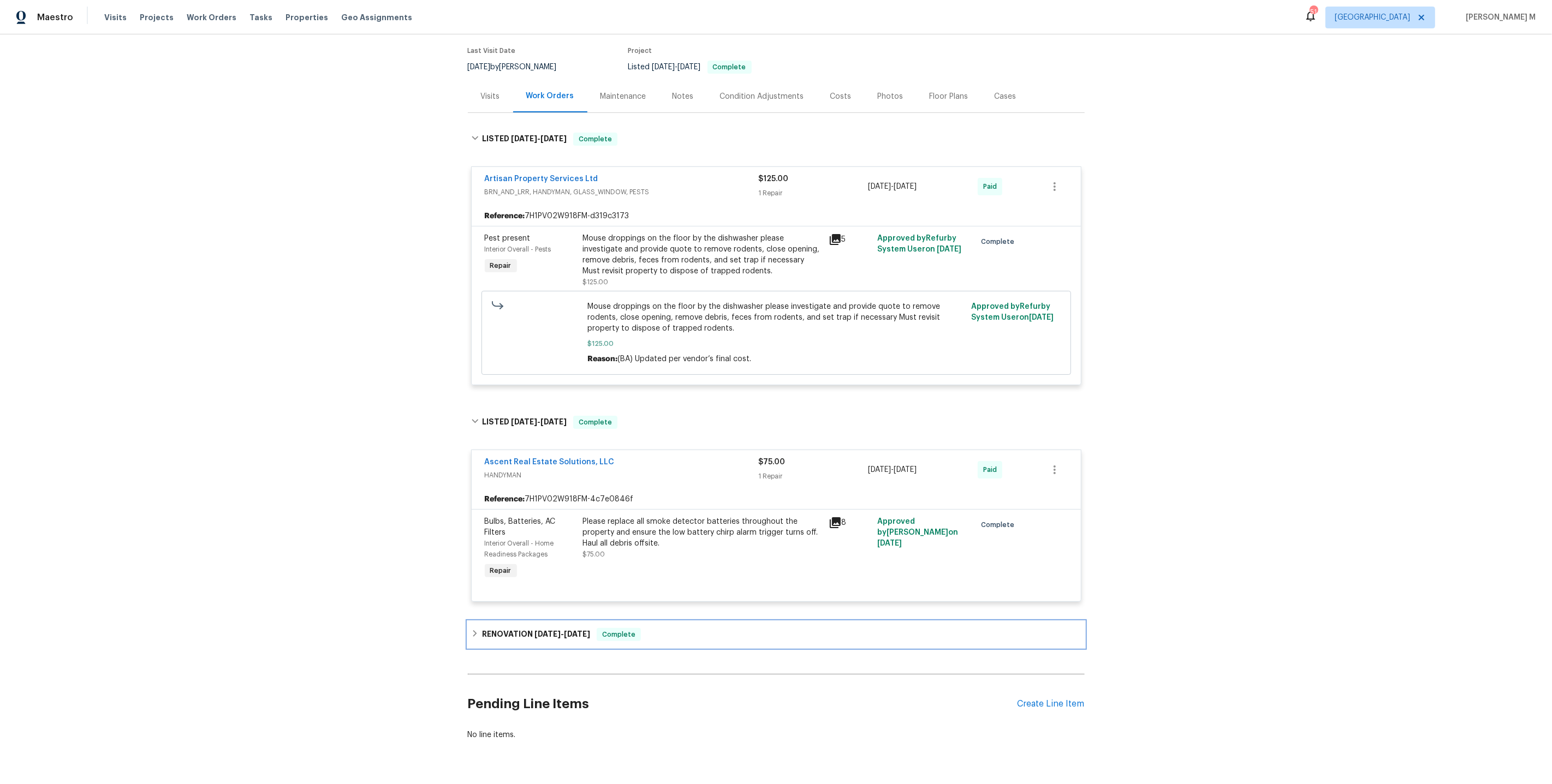
click at [528, 628] on h6 "RENOVATION [DATE] - [DATE]" at bounding box center [536, 634] width 108 height 13
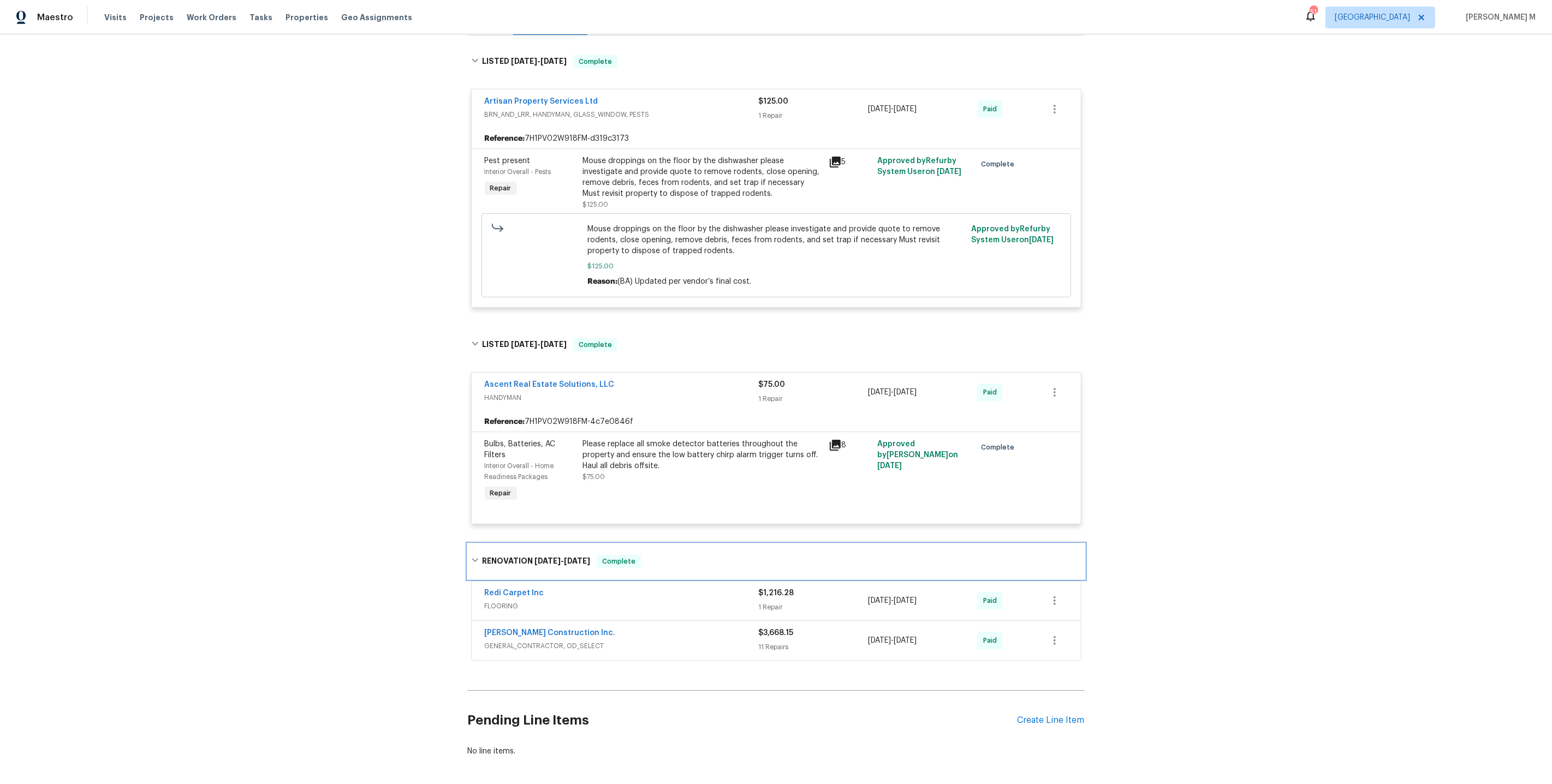
scroll to position [176, 0]
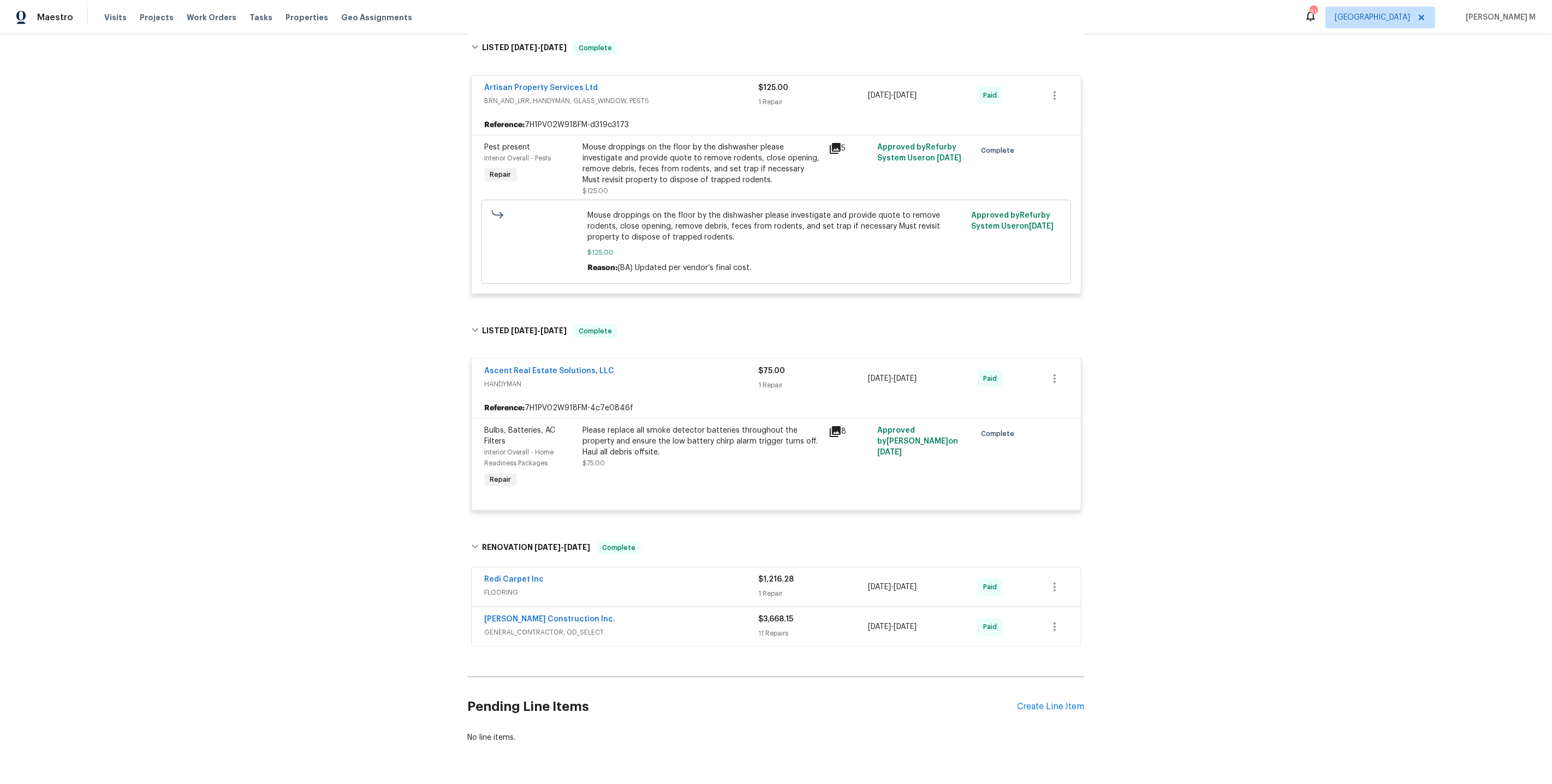
click at [526, 627] on span "GENERAL_CONTRACTOR, OD_SELECT" at bounding box center [622, 633] width 274 height 11
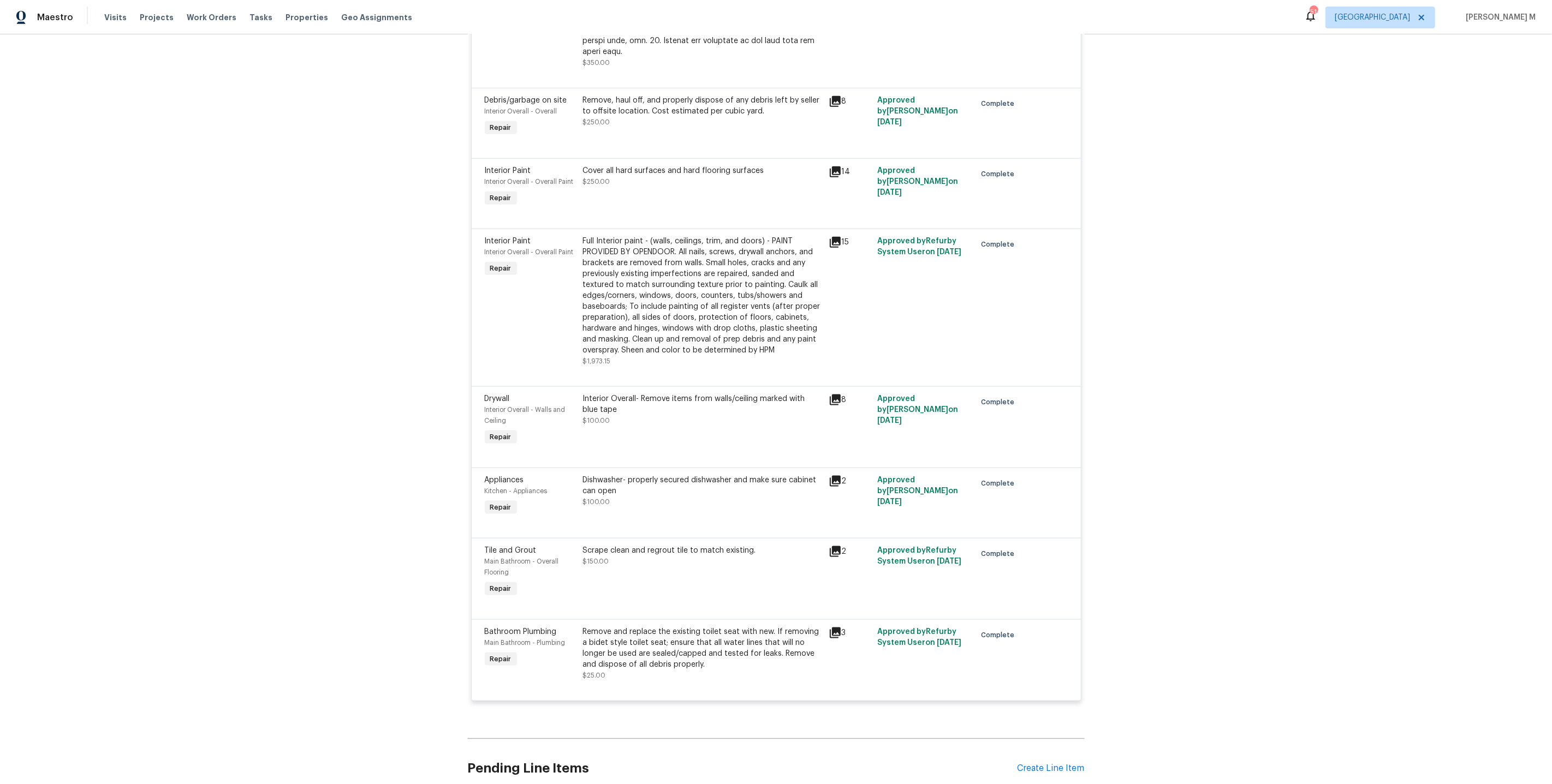
scroll to position [1431, 0]
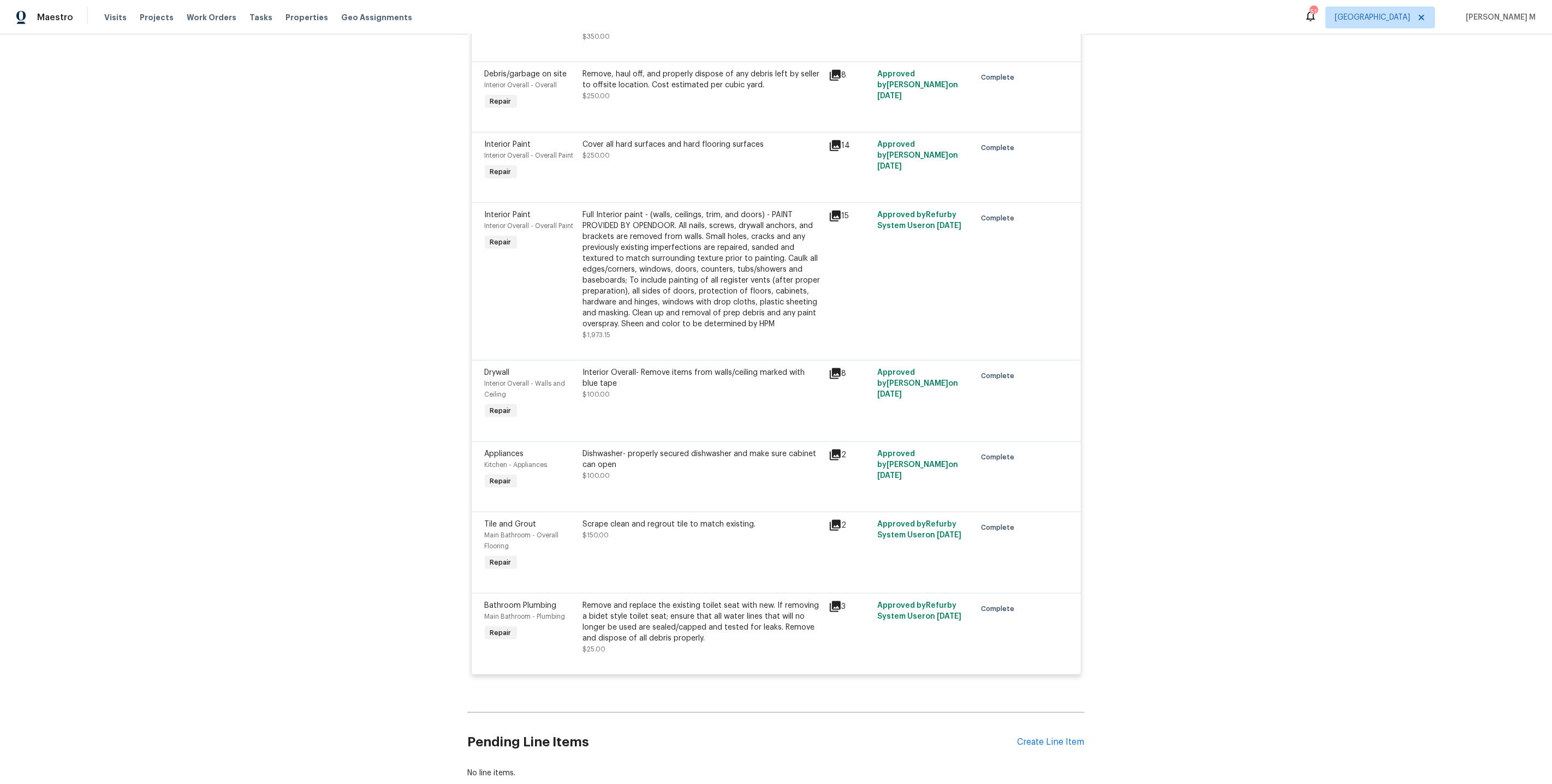
click at [690, 449] on div "Dishwasher- properly secured dishwasher and make sure cabinet can open $100.00" at bounding box center [703, 465] width 239 height 33
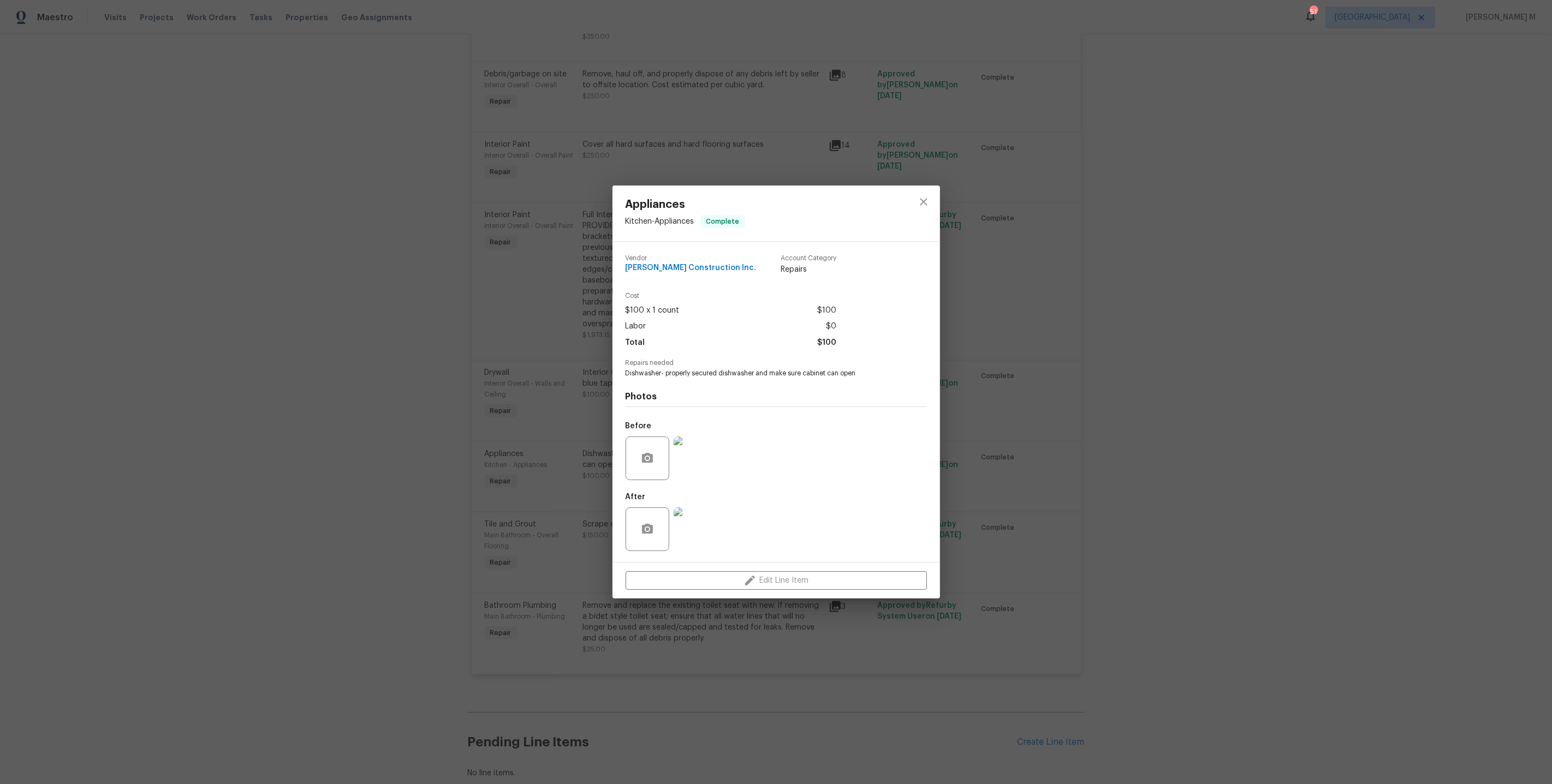
click at [686, 459] on img at bounding box center [695, 459] width 44 height 44
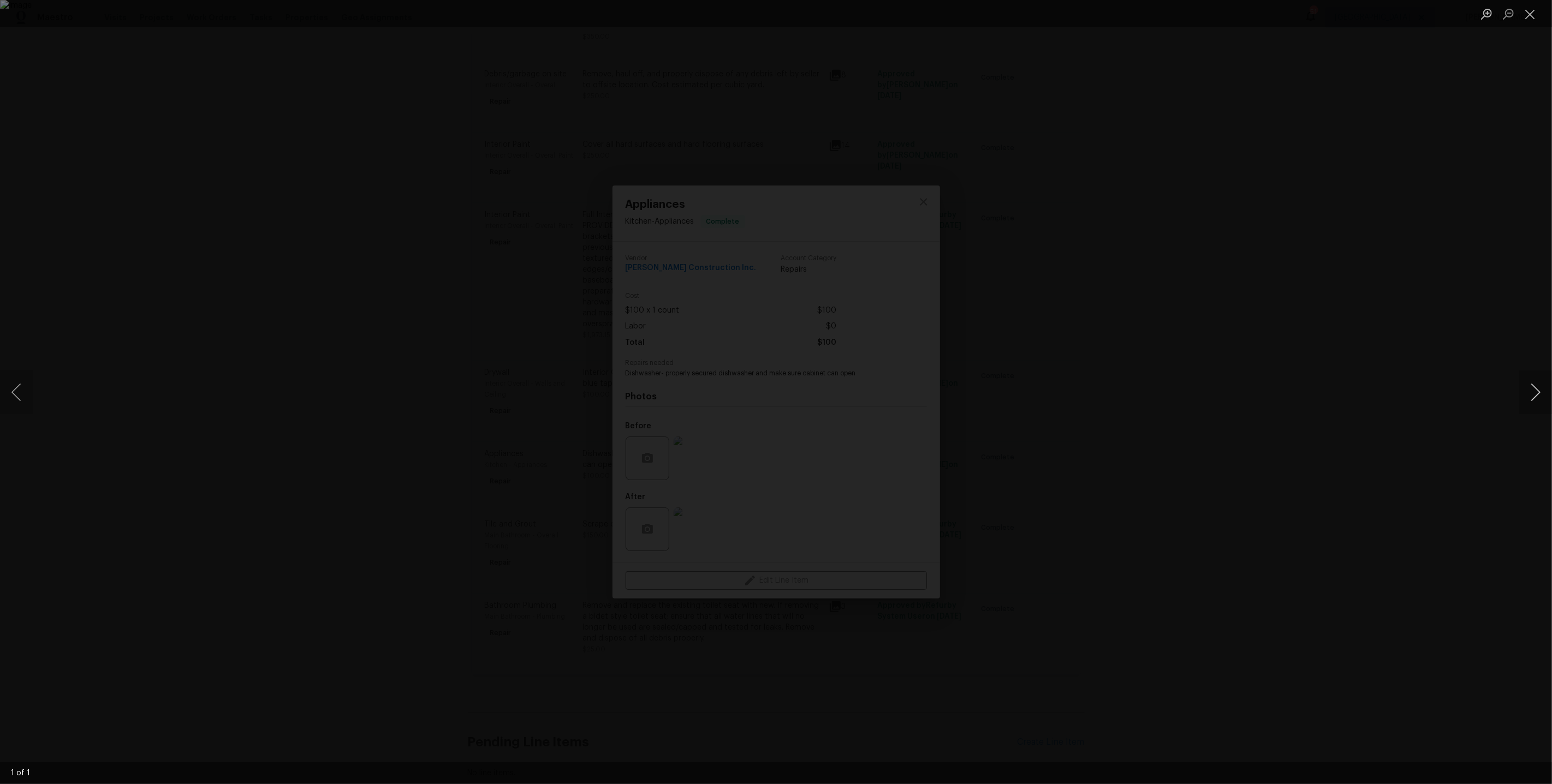
click at [1533, 403] on button "Next image" at bounding box center [1536, 393] width 33 height 44
click at [1188, 359] on div "Lightbox" at bounding box center [776, 392] width 1552 height 784
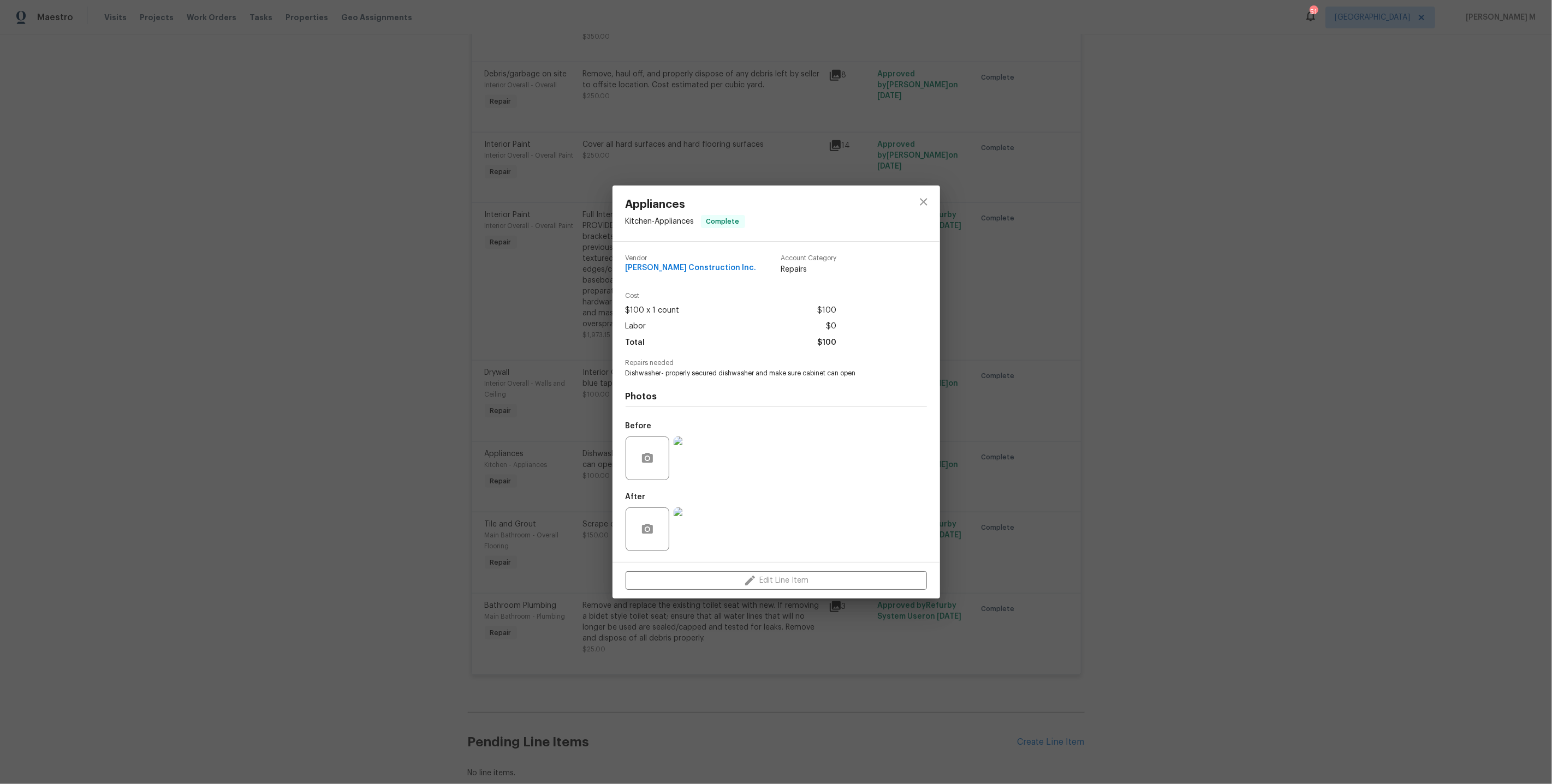
click at [696, 534] on img at bounding box center [695, 530] width 44 height 44
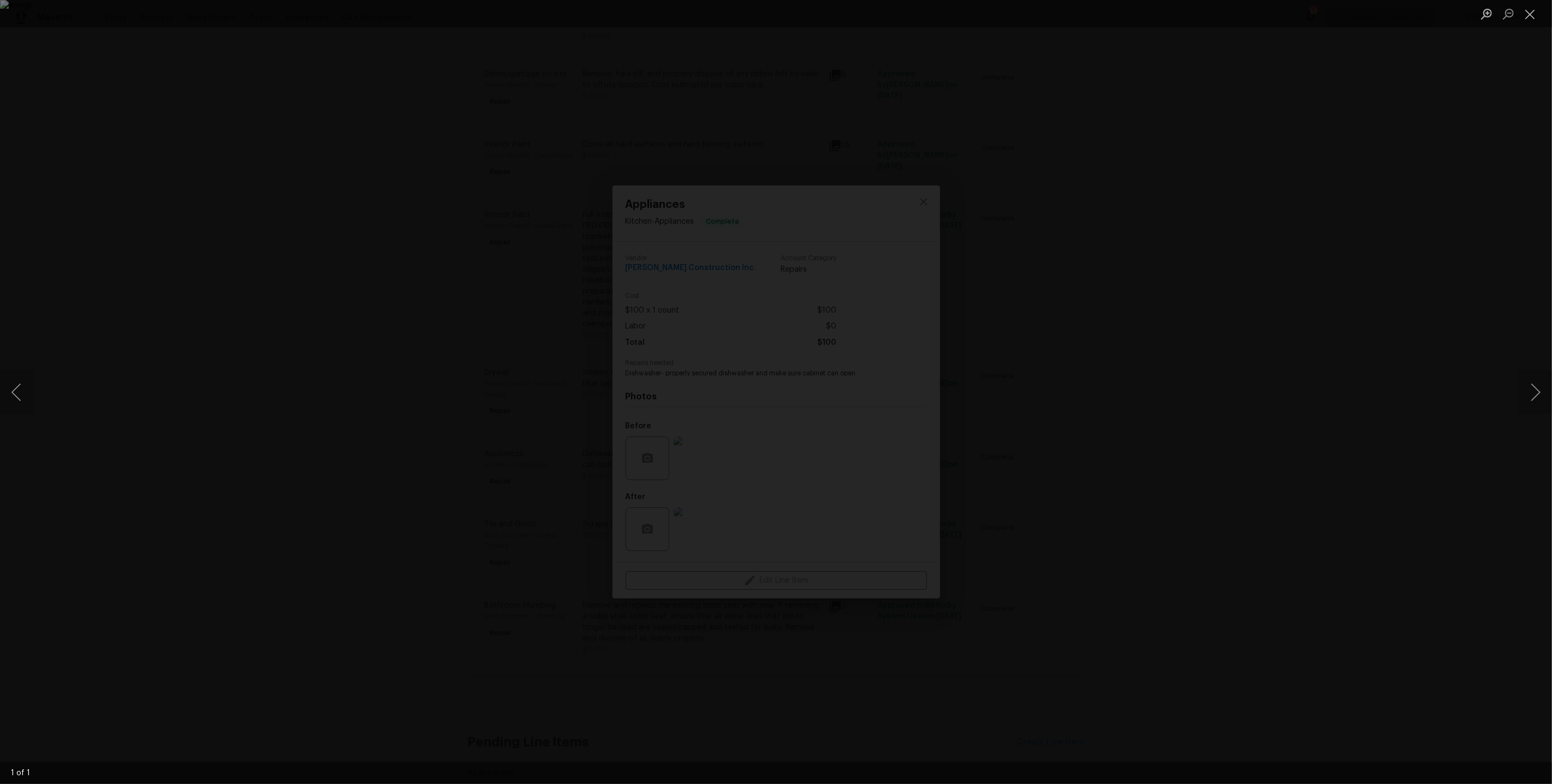
click at [1350, 299] on div "Lightbox" at bounding box center [776, 392] width 1552 height 784
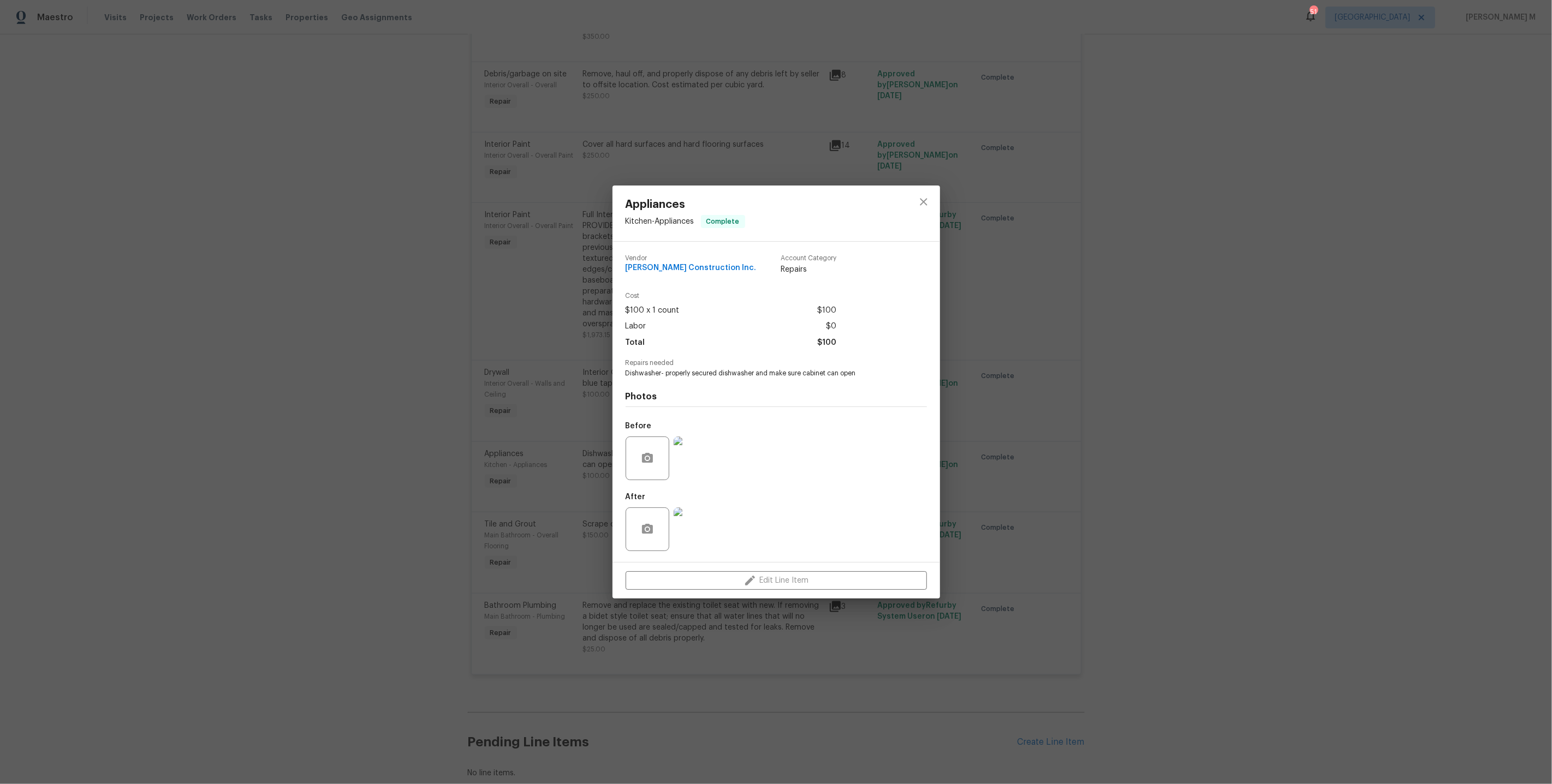
click at [476, 378] on div "Appliances Kitchen - Appliances Complete Vendor [PERSON_NAME] Construction Inc.…" at bounding box center [776, 392] width 1552 height 784
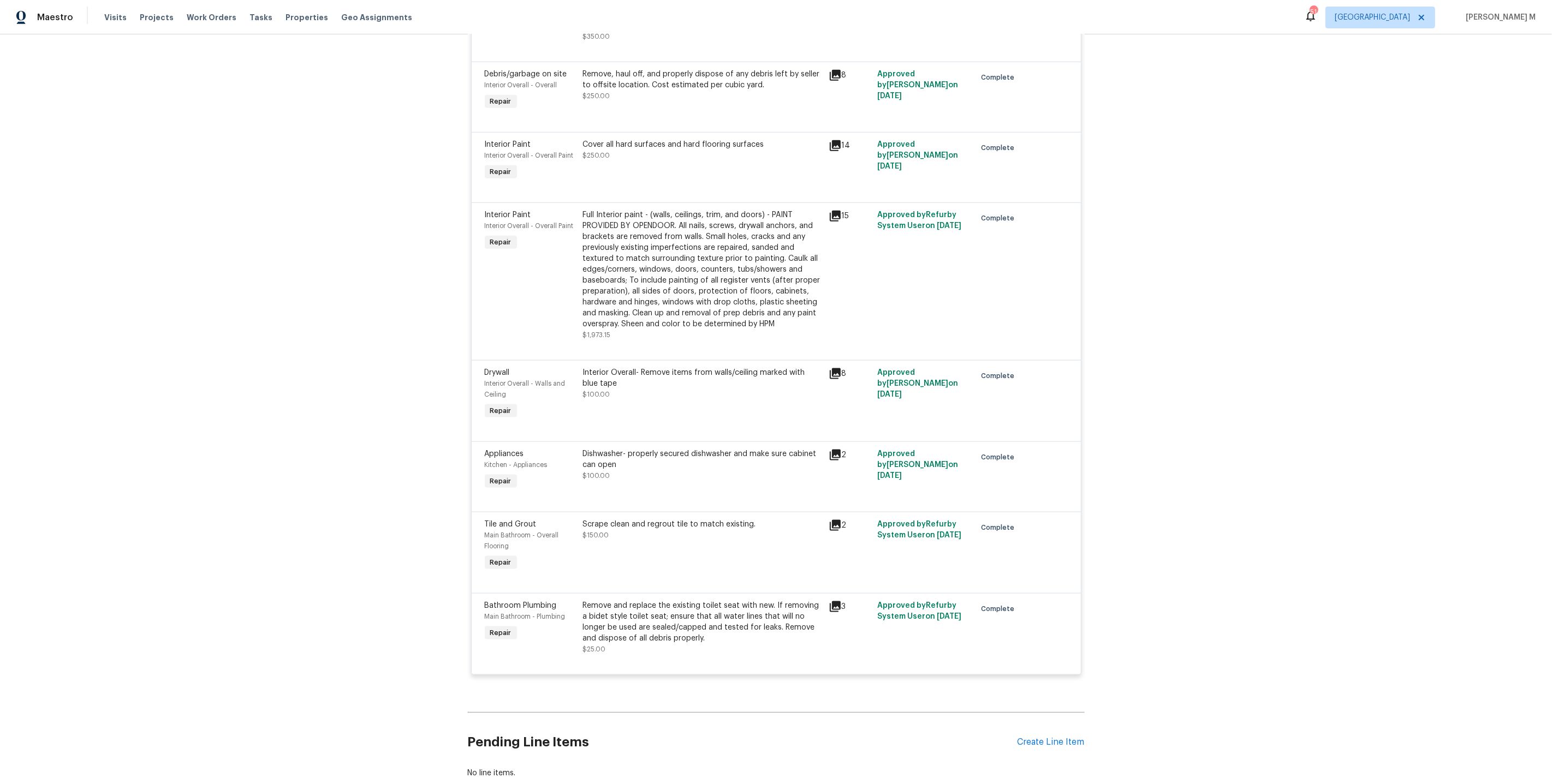
scroll to position [0, 0]
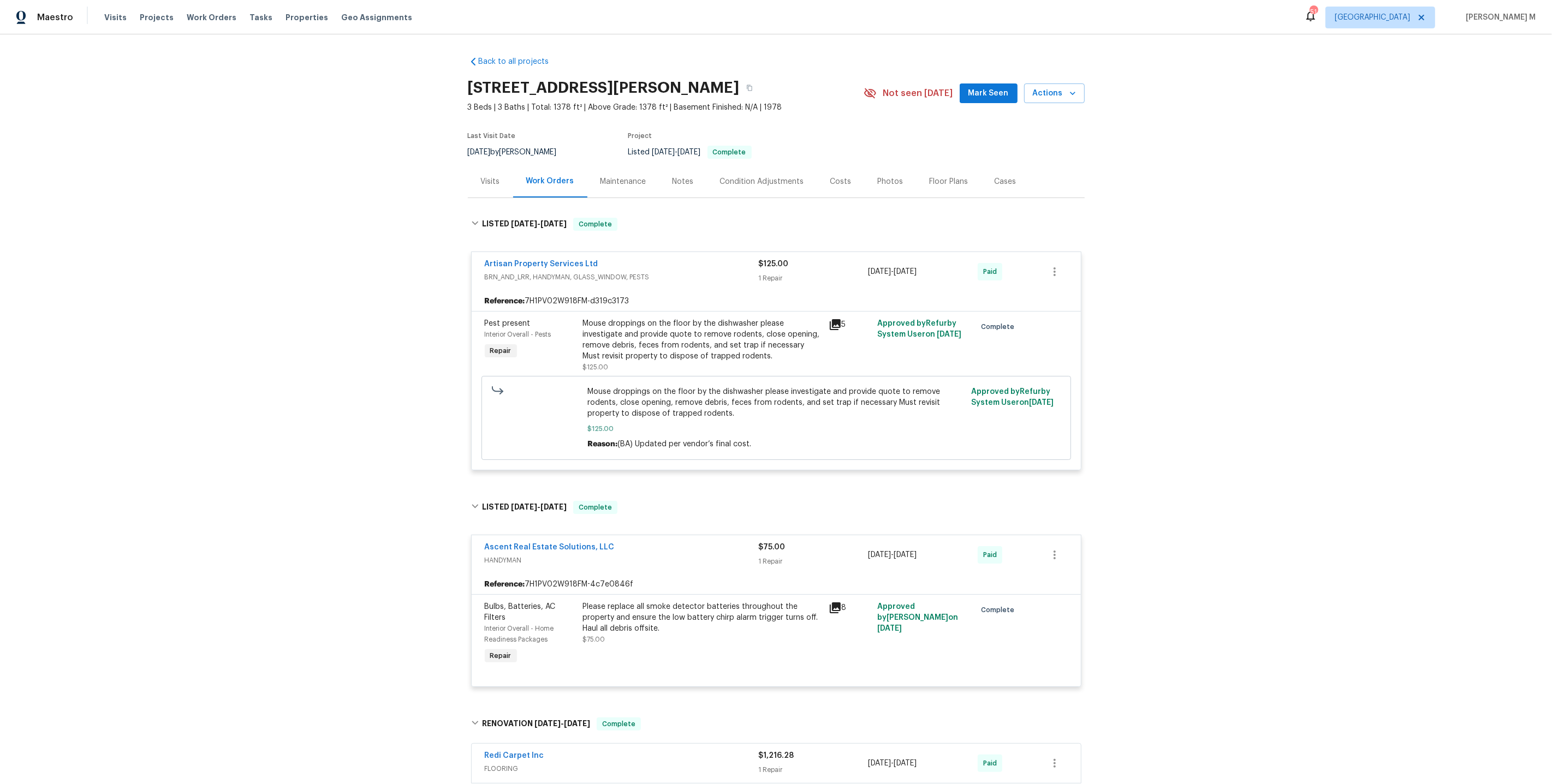
click at [608, 176] on div "Maintenance" at bounding box center [624, 182] width 46 height 11
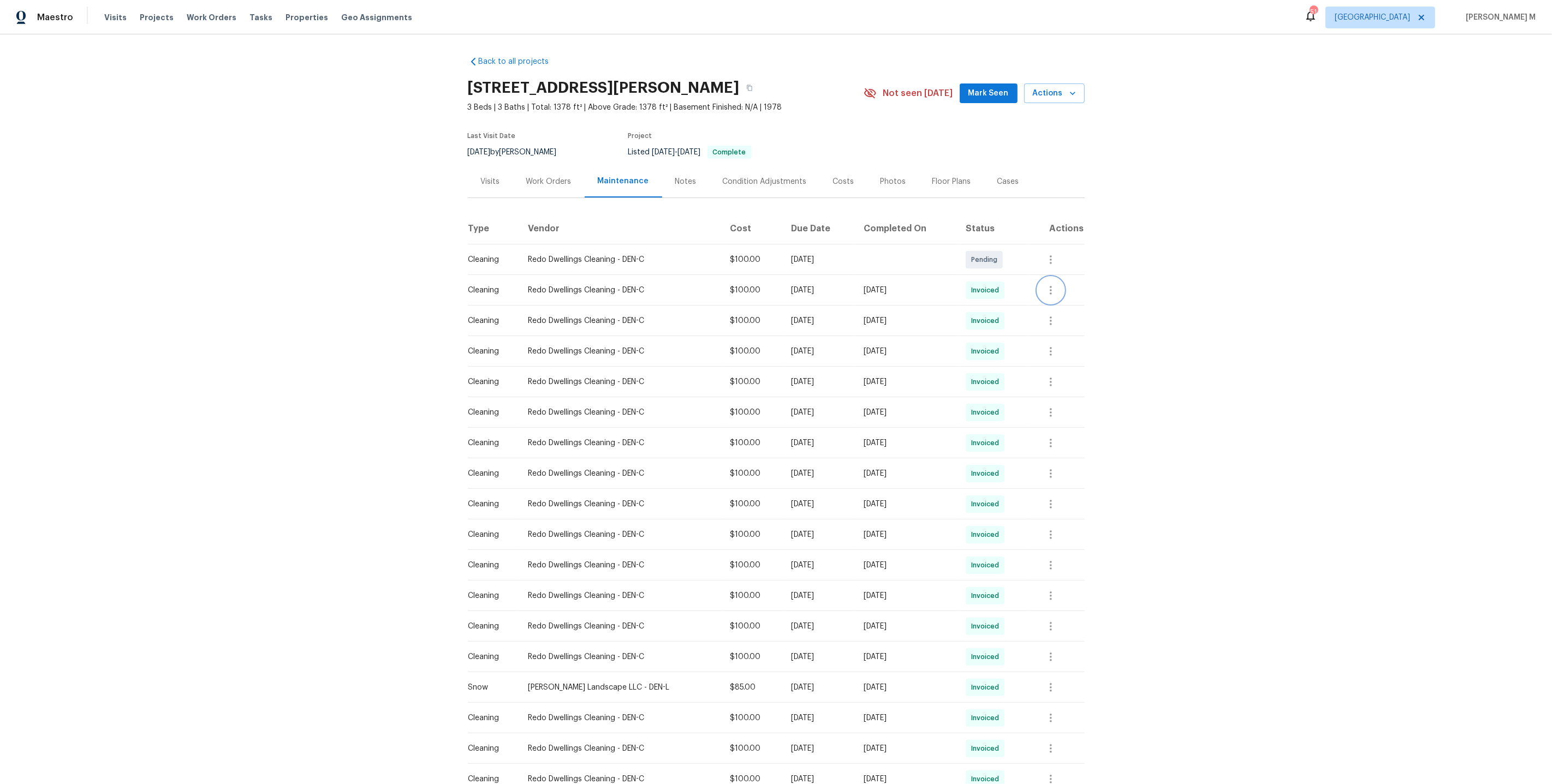
click at [1053, 291] on icon "button" at bounding box center [1051, 290] width 13 height 13
click at [1058, 286] on li "Message vendor" at bounding box center [1081, 285] width 77 height 18
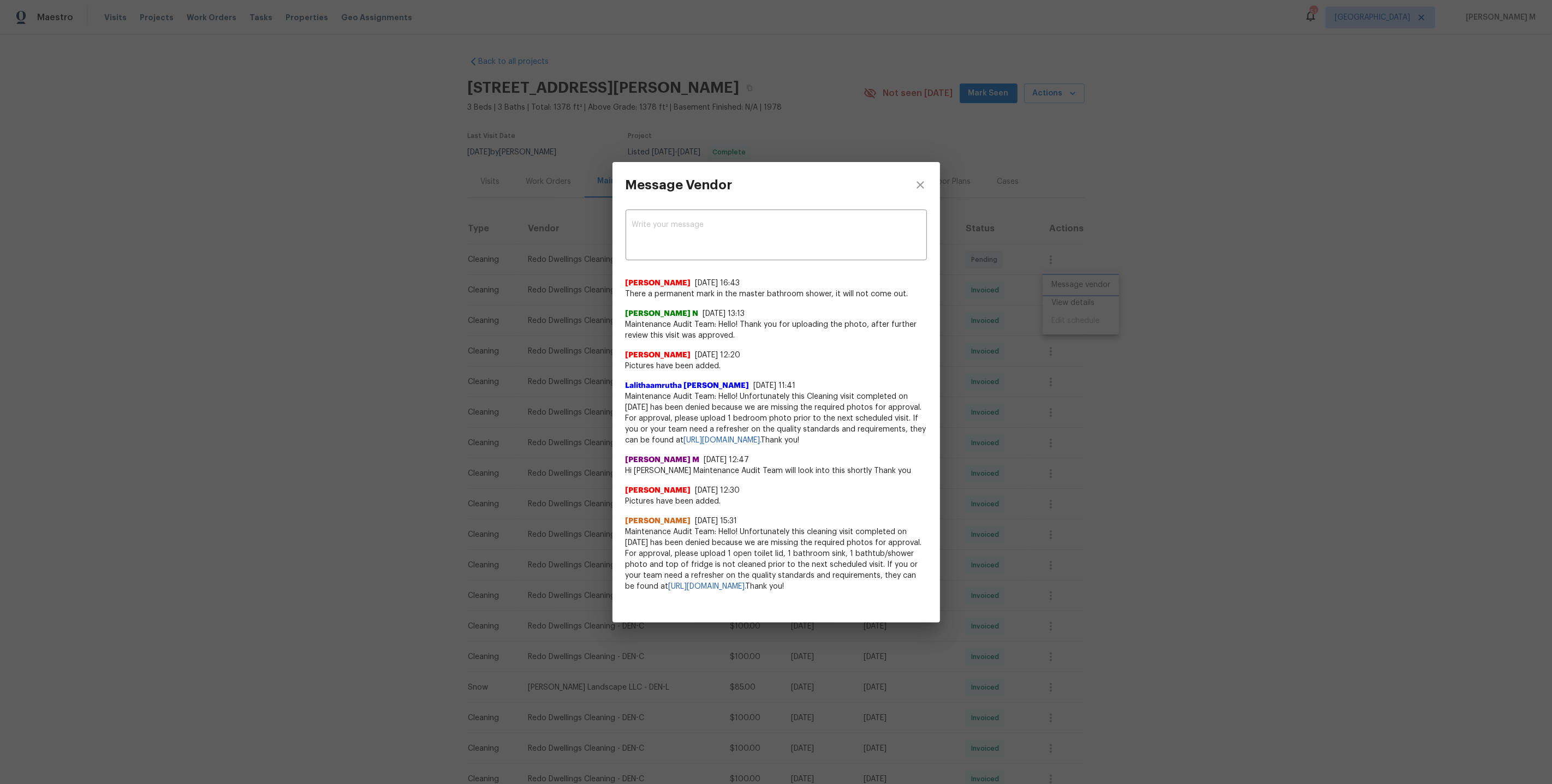
click at [1165, 286] on div "Message Vendor x ​ [PERSON_NAME] [DATE] 16:43 There a permanent mark in the mas…" at bounding box center [776, 392] width 1552 height 784
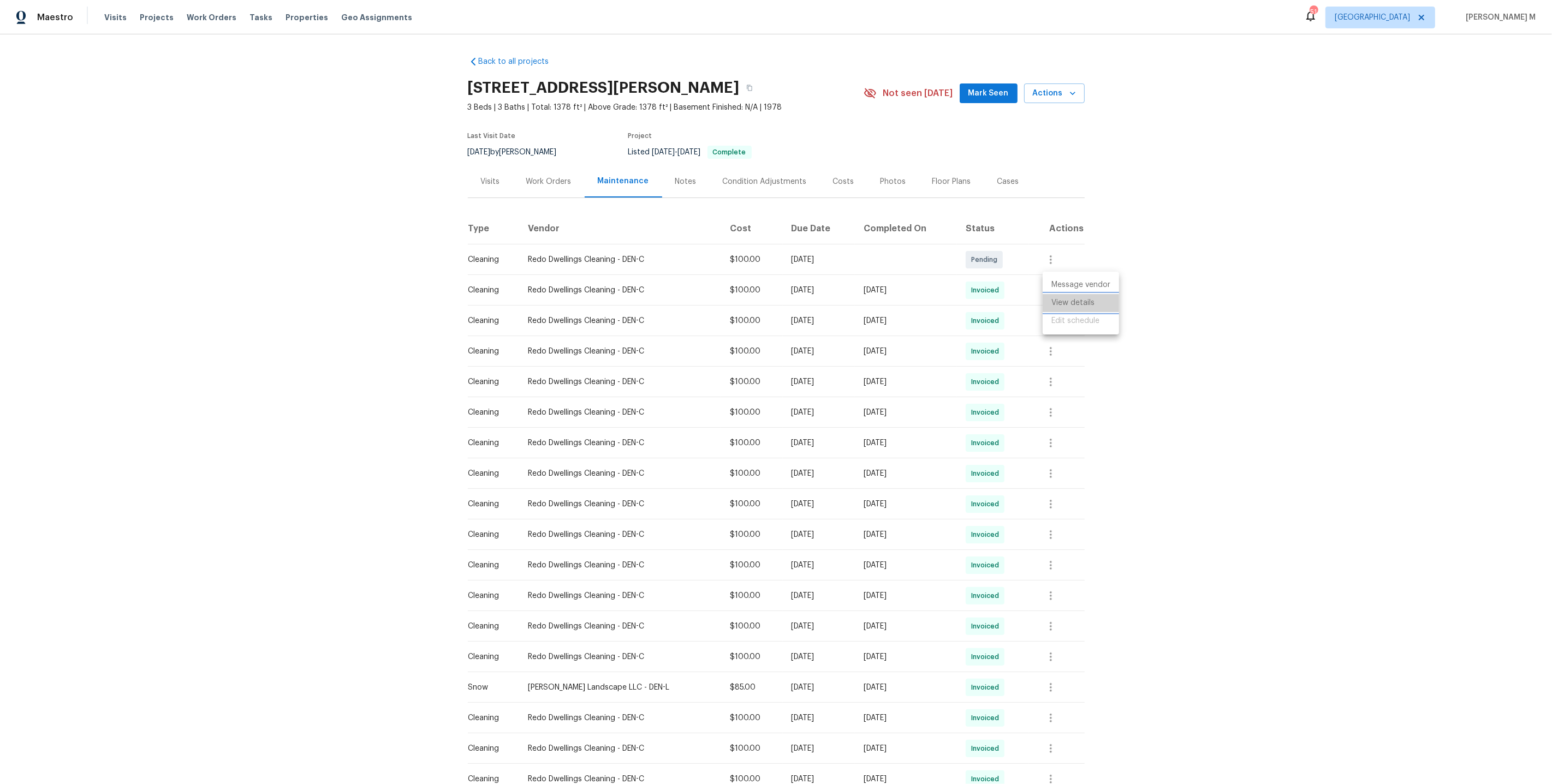
click at [1085, 307] on li "View details" at bounding box center [1081, 303] width 77 height 18
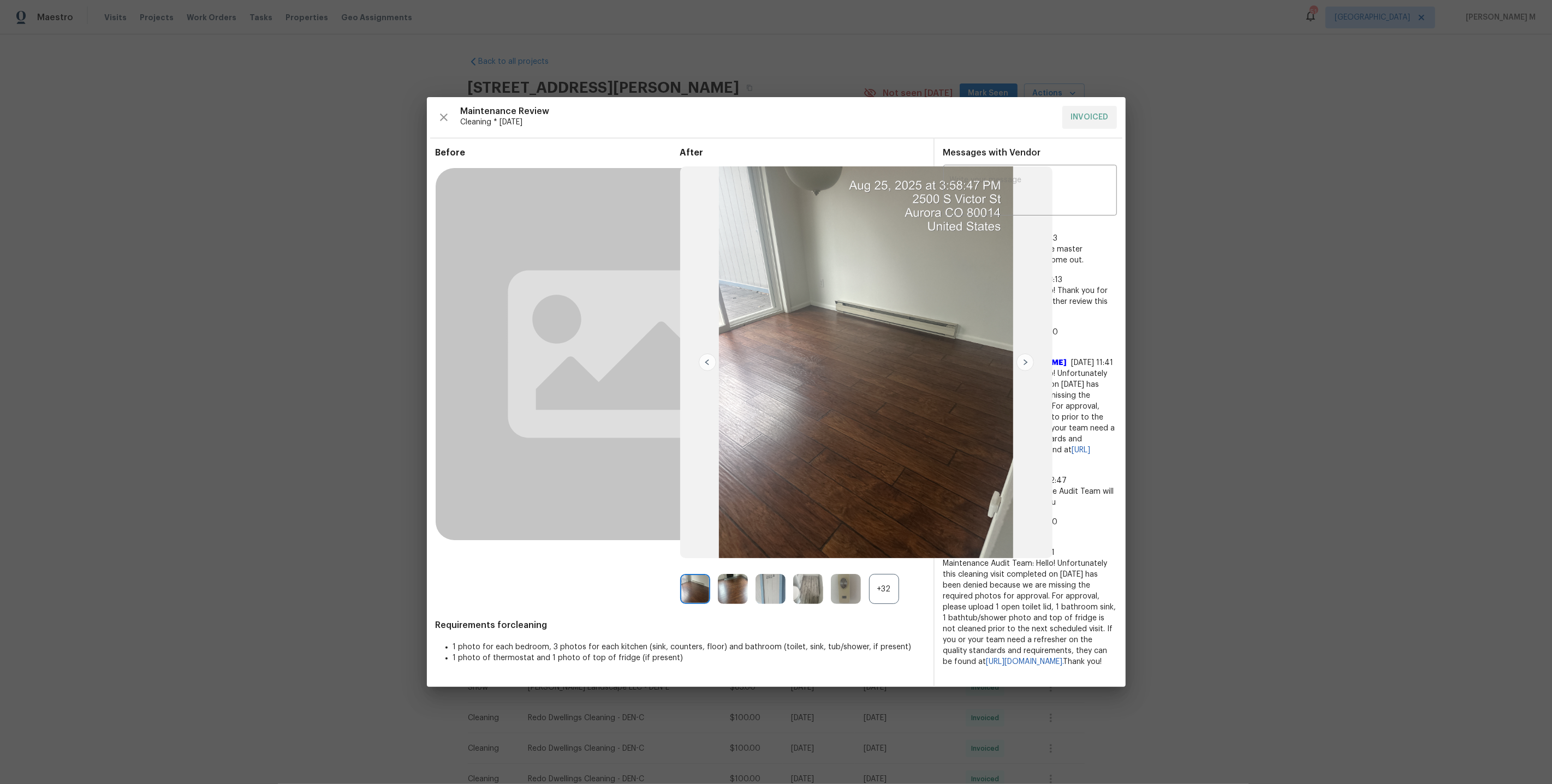
click at [873, 581] on div "+32" at bounding box center [884, 589] width 30 height 30
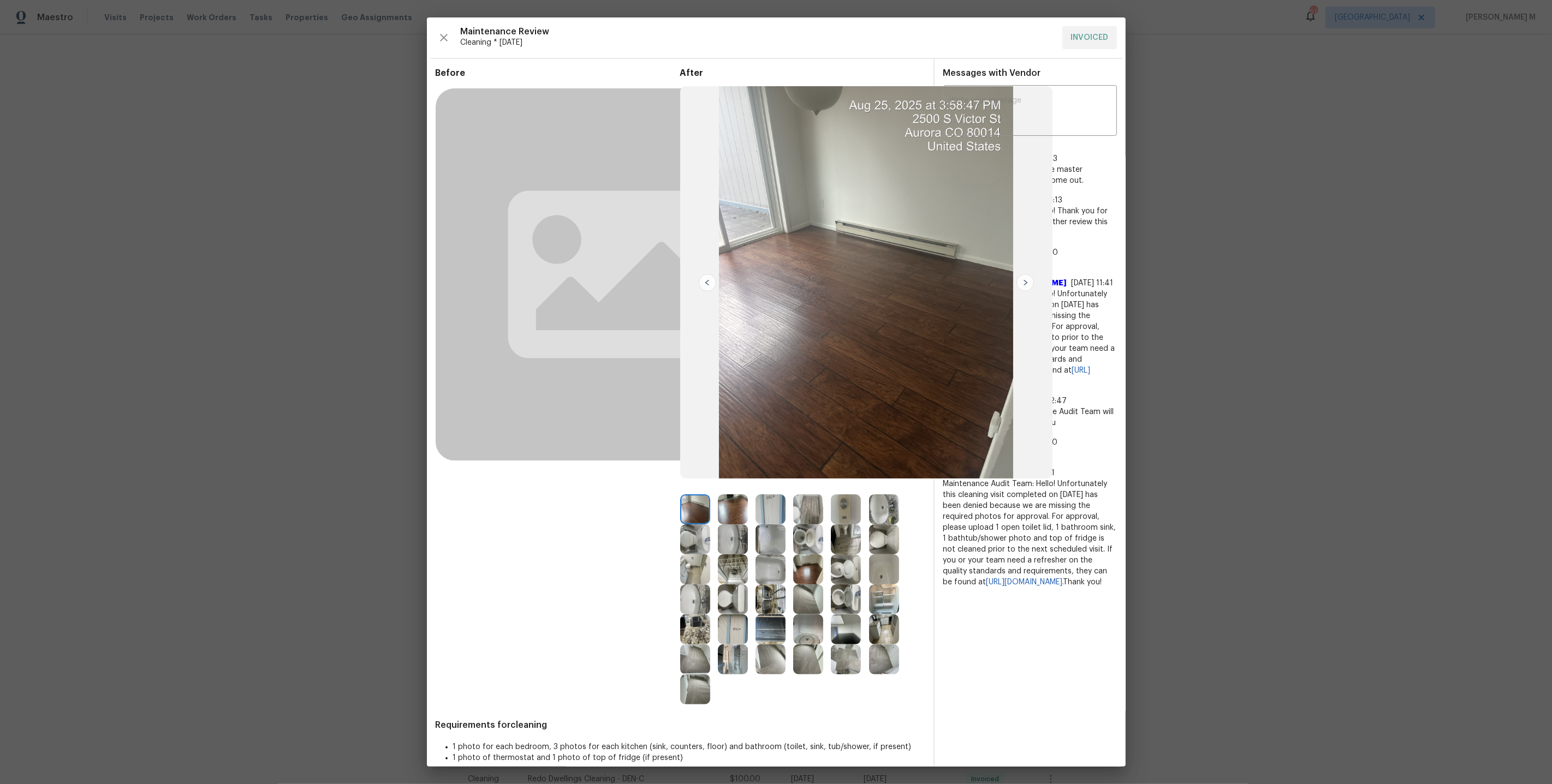
click at [882, 631] on img at bounding box center [884, 630] width 30 height 30
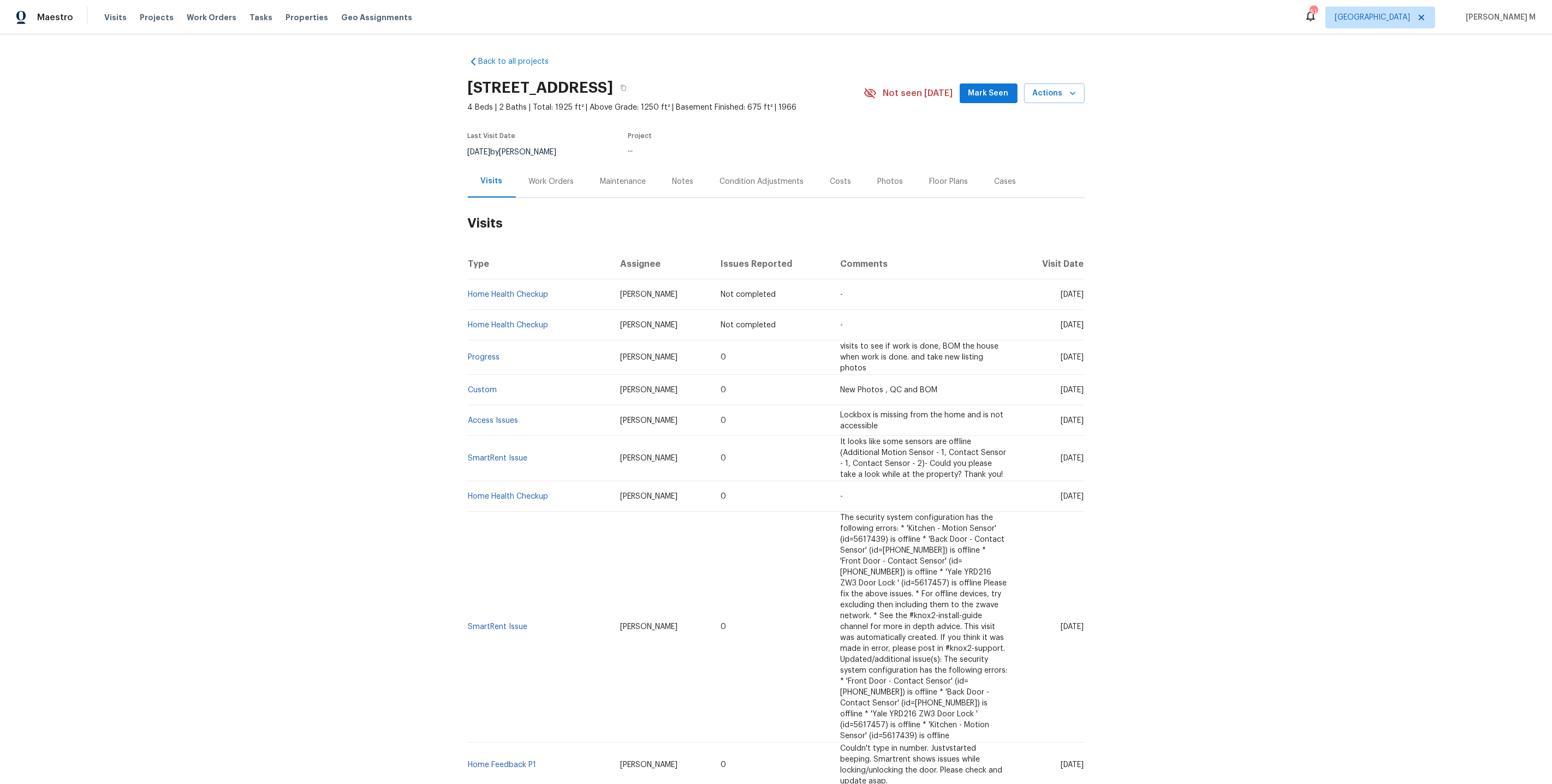
click at [548, 176] on div "Work Orders" at bounding box center [552, 182] width 45 height 11
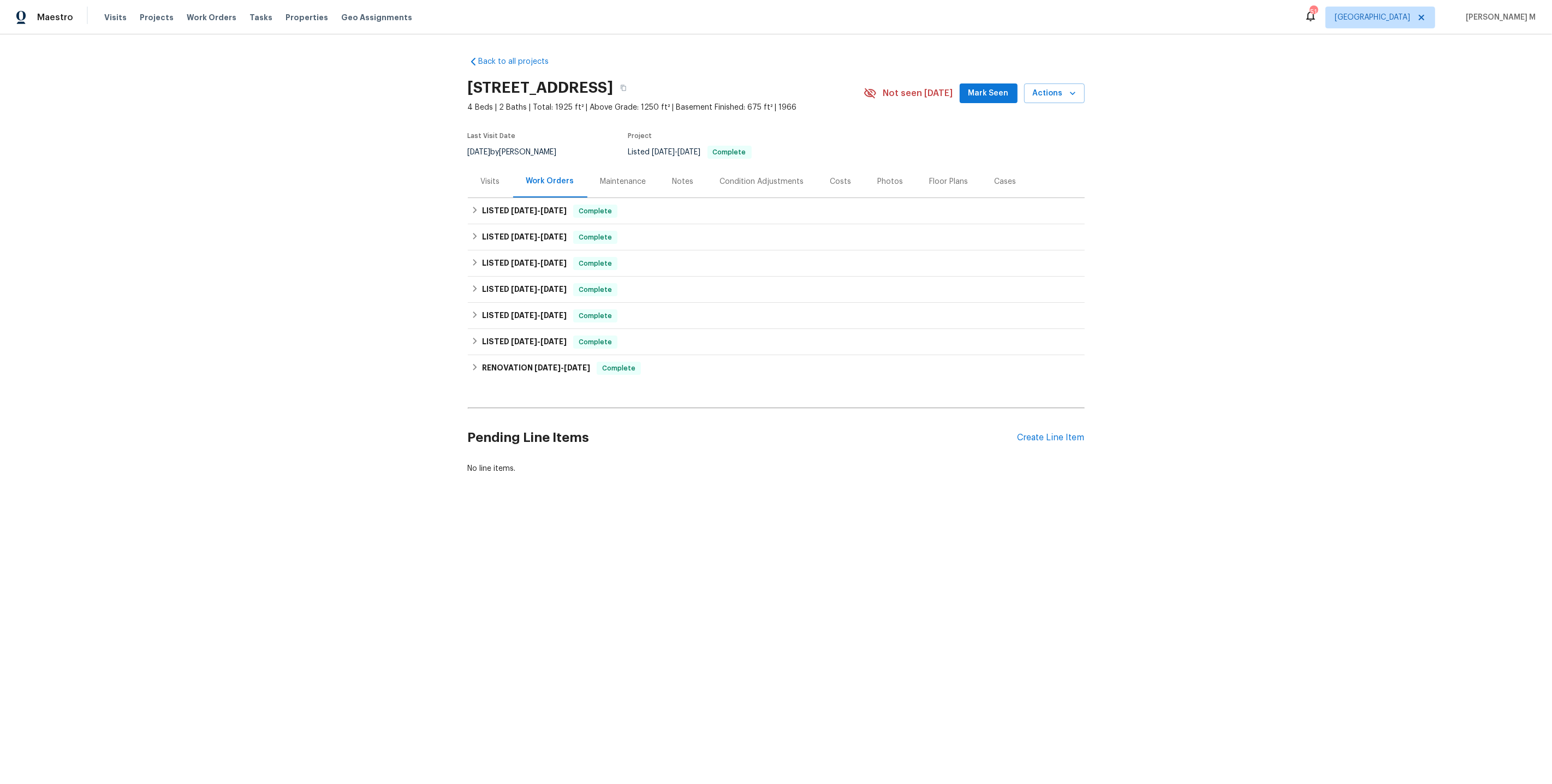
click at [544, 198] on div "LISTED 7/25/25 - 8/1/25 Complete LM Painting GENERAL_CONTRACTOR, OD_SELECT $12,…" at bounding box center [776, 211] width 617 height 26
click at [530, 207] on span "7/25/25" at bounding box center [524, 210] width 26 height 7
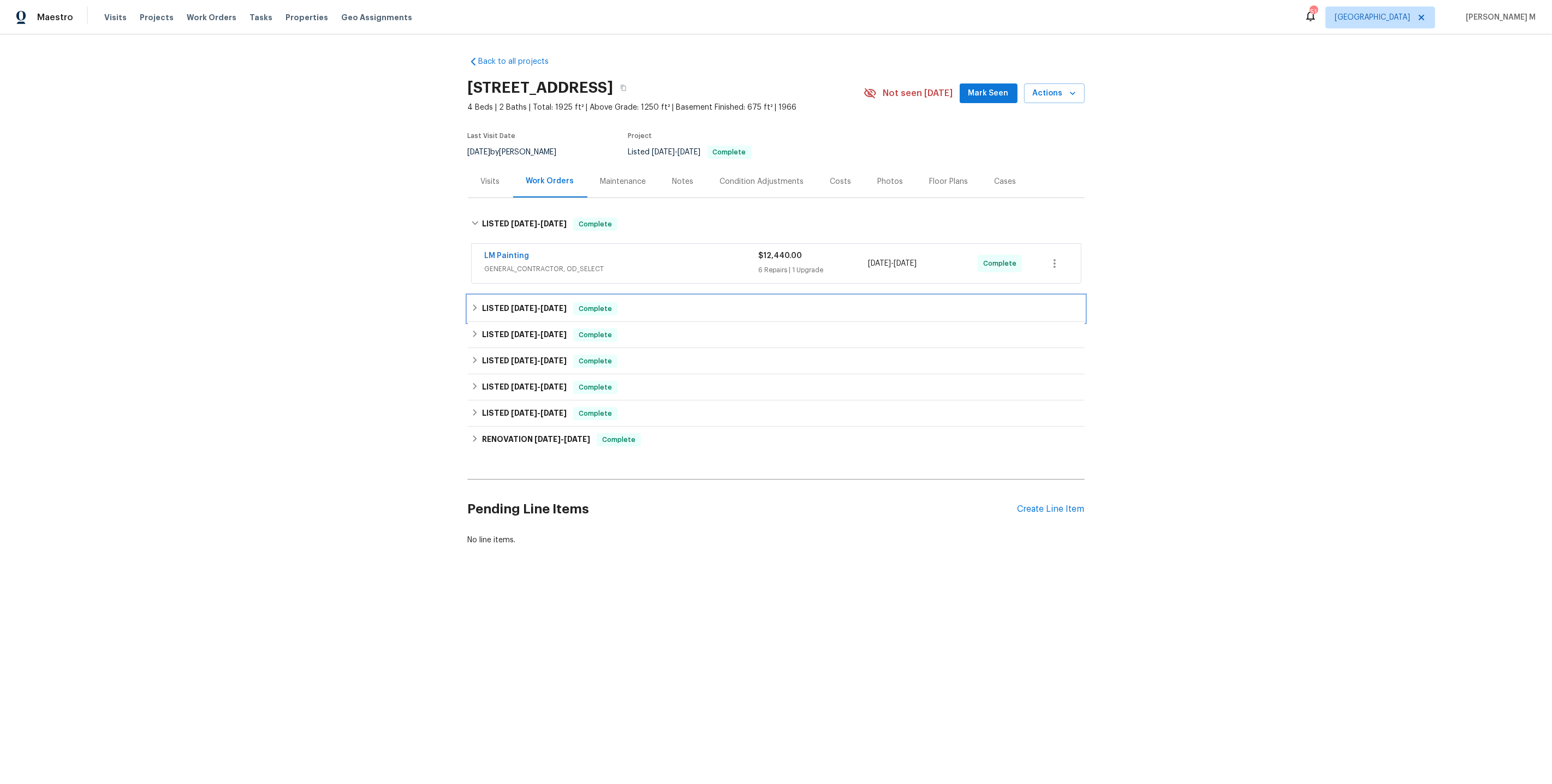
click at [522, 304] on span "5/20/25" at bounding box center [524, 308] width 26 height 7
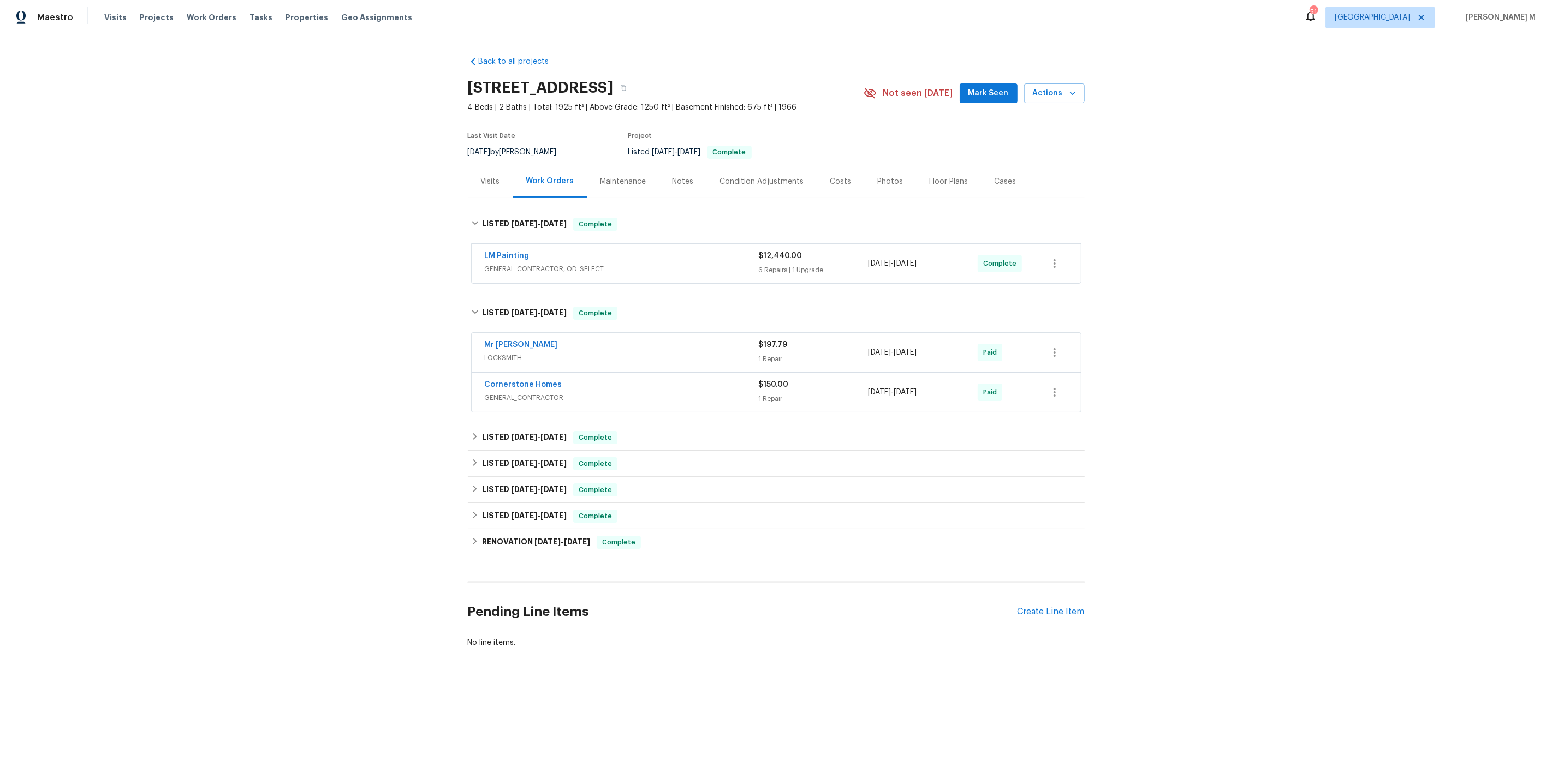
click at [553, 264] on span "GENERAL_CONTRACTOR, OD_SELECT" at bounding box center [622, 269] width 274 height 11
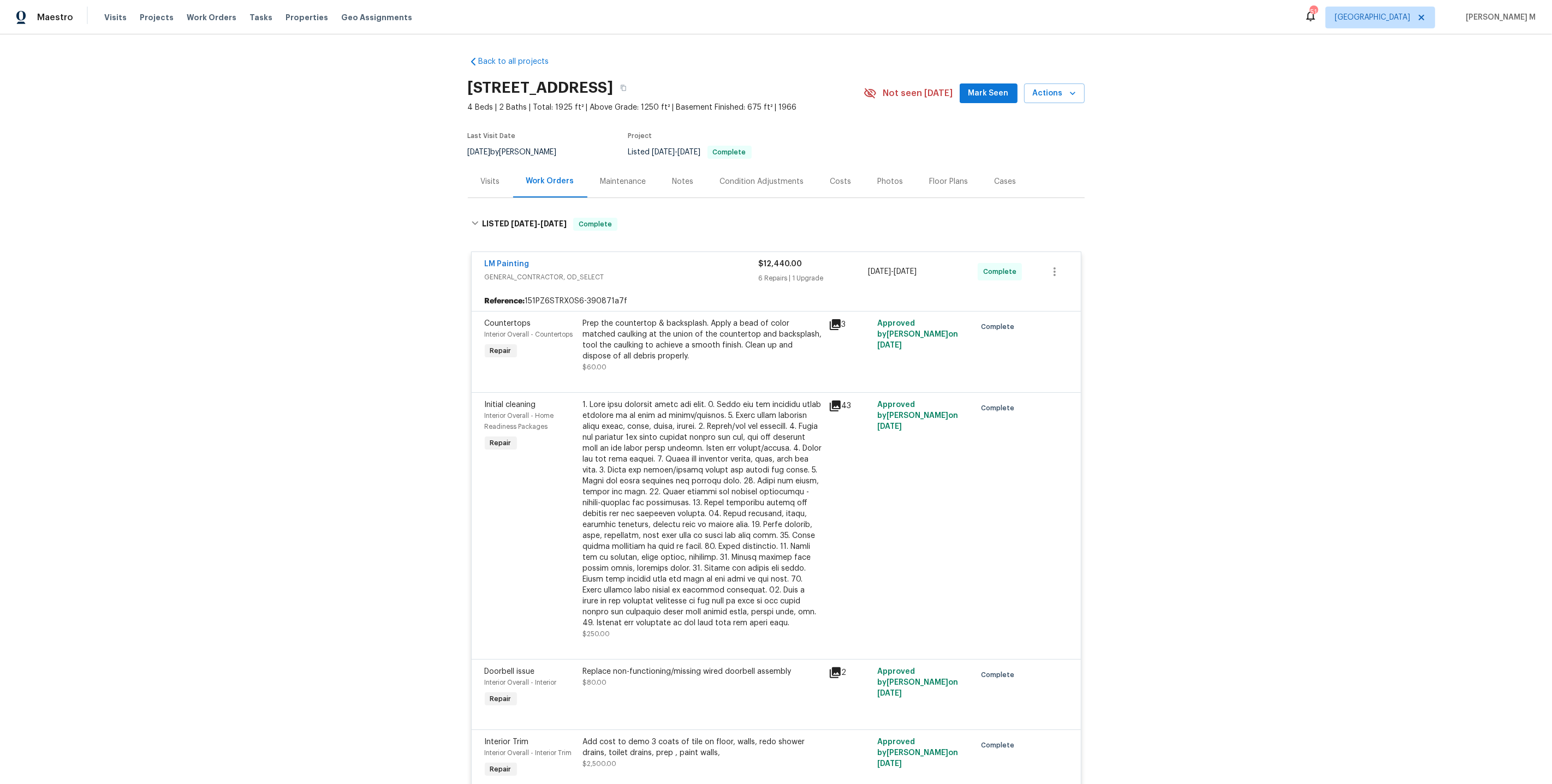
click at [619, 180] on div "Maintenance" at bounding box center [624, 182] width 46 height 11
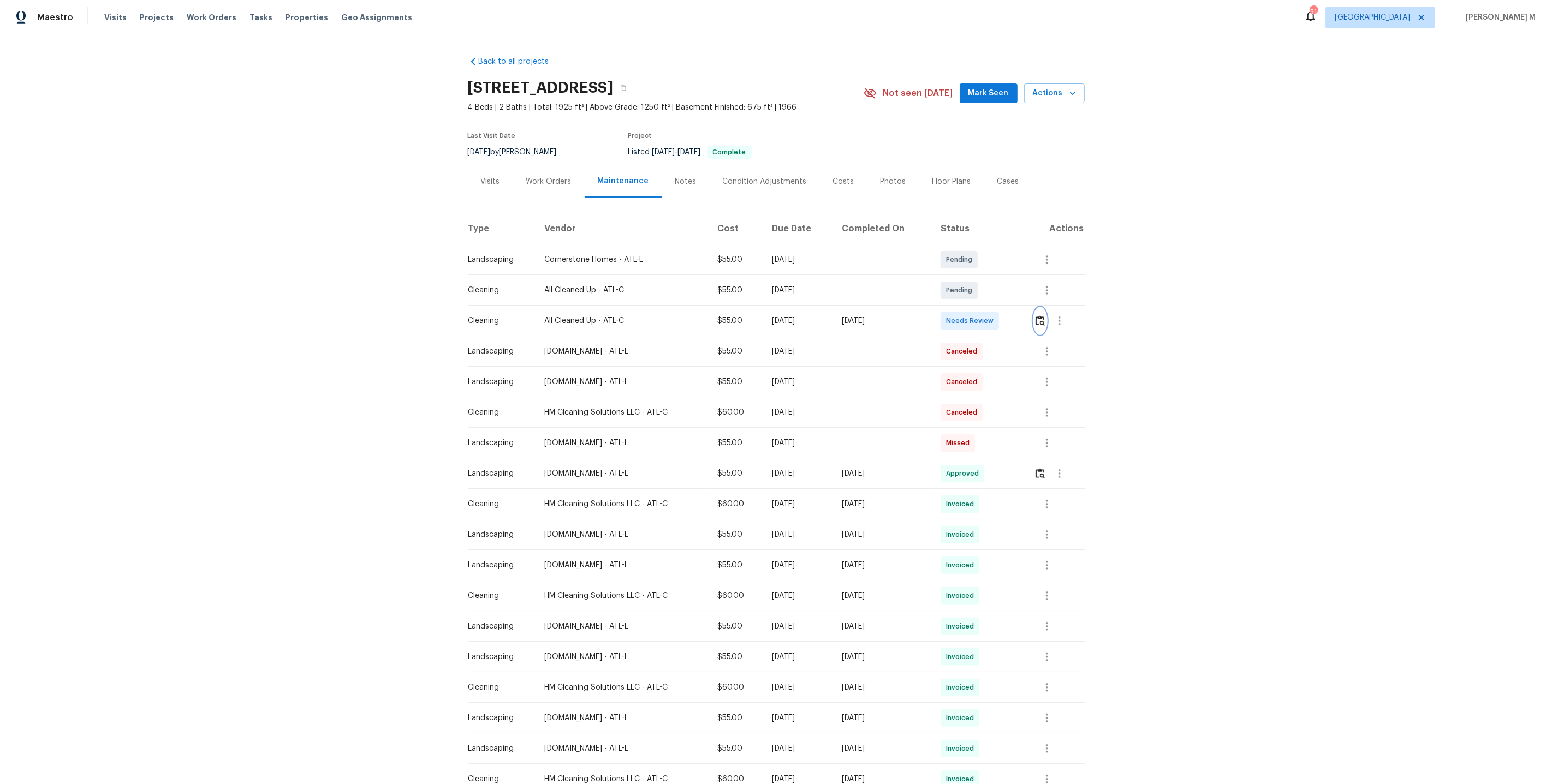
click at [1040, 320] on button "button" at bounding box center [1040, 321] width 12 height 26
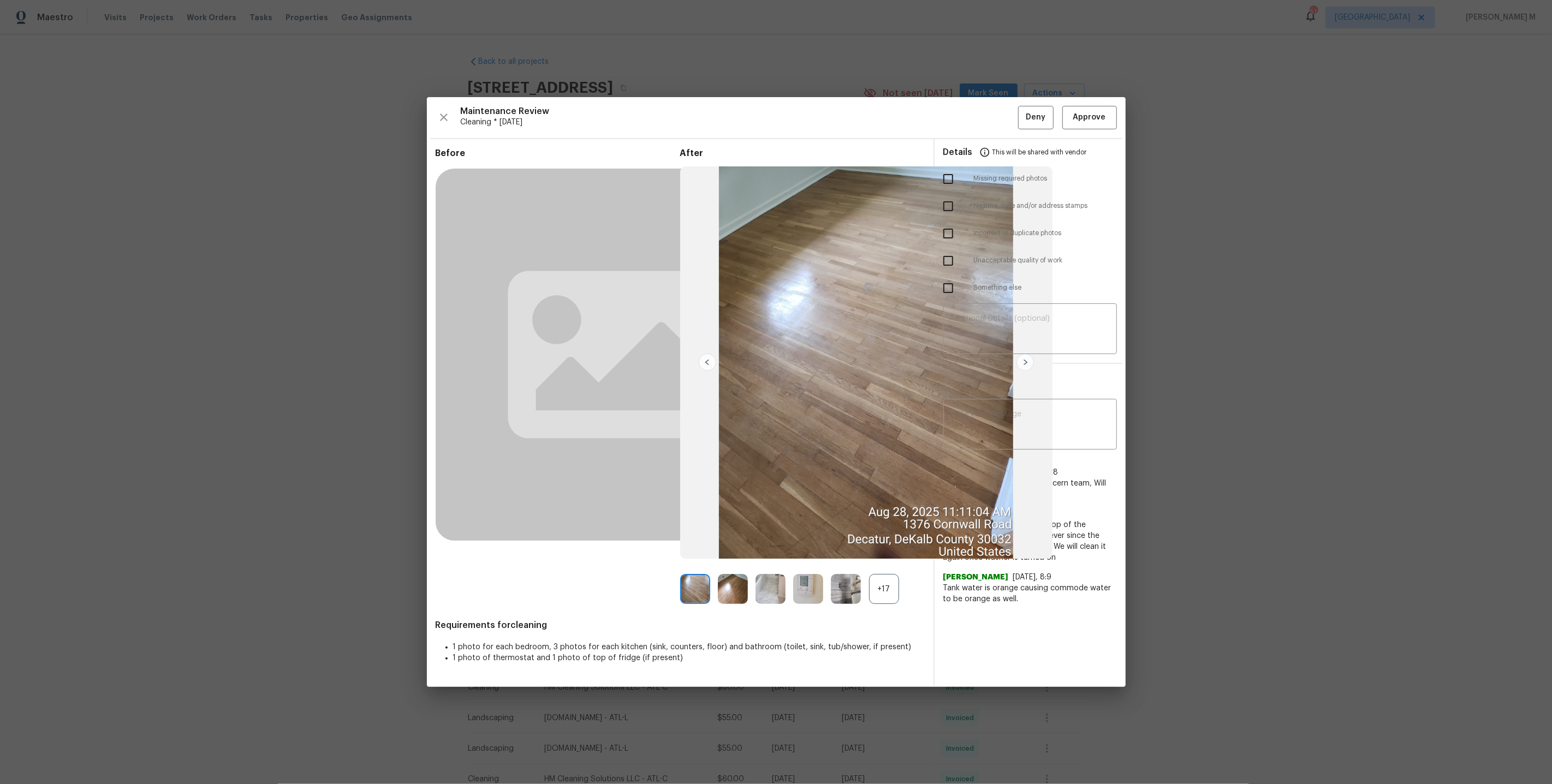
click at [884, 586] on div "+17" at bounding box center [884, 589] width 30 height 30
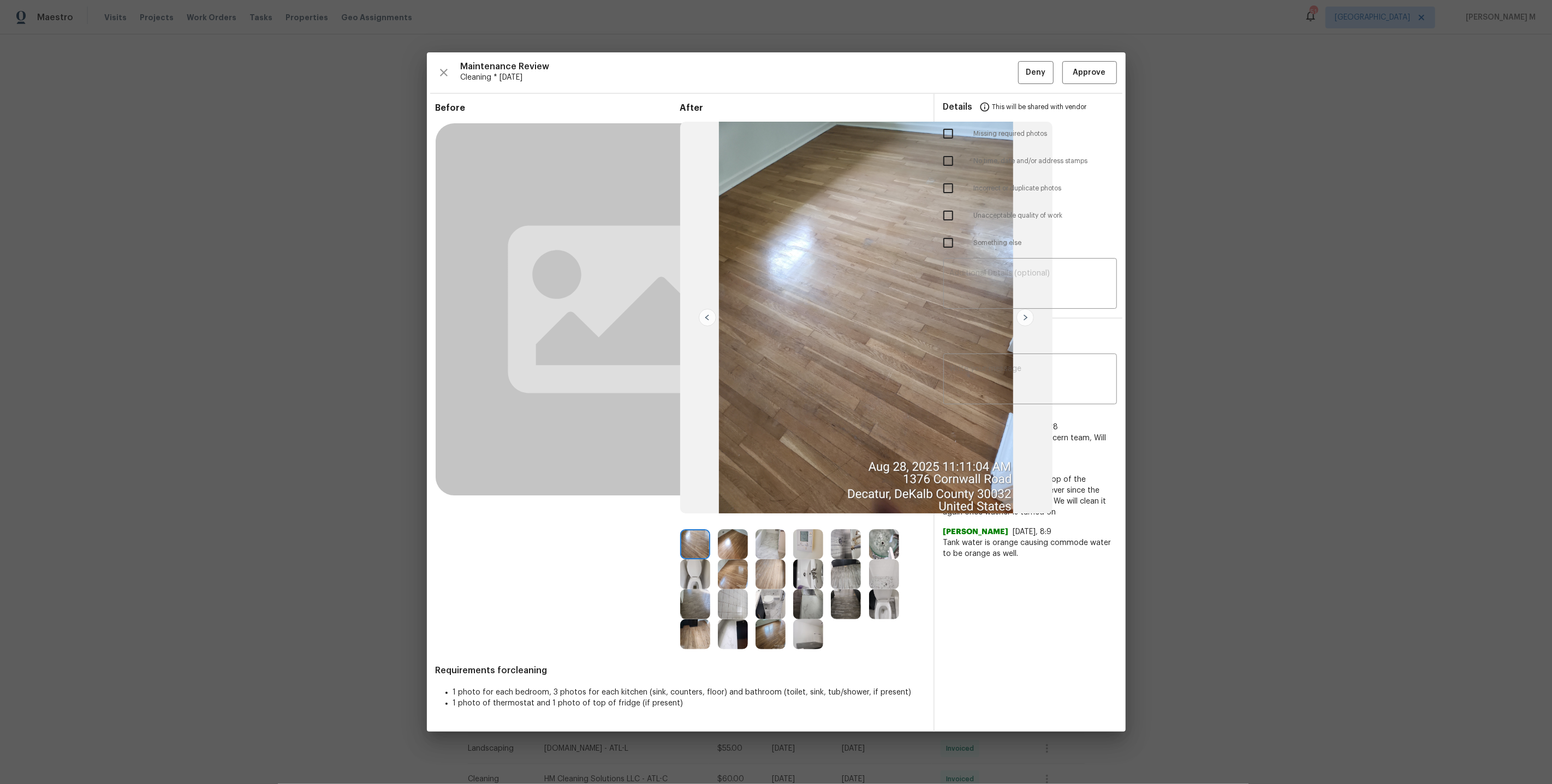
click at [853, 543] on img at bounding box center [846, 544] width 30 height 30
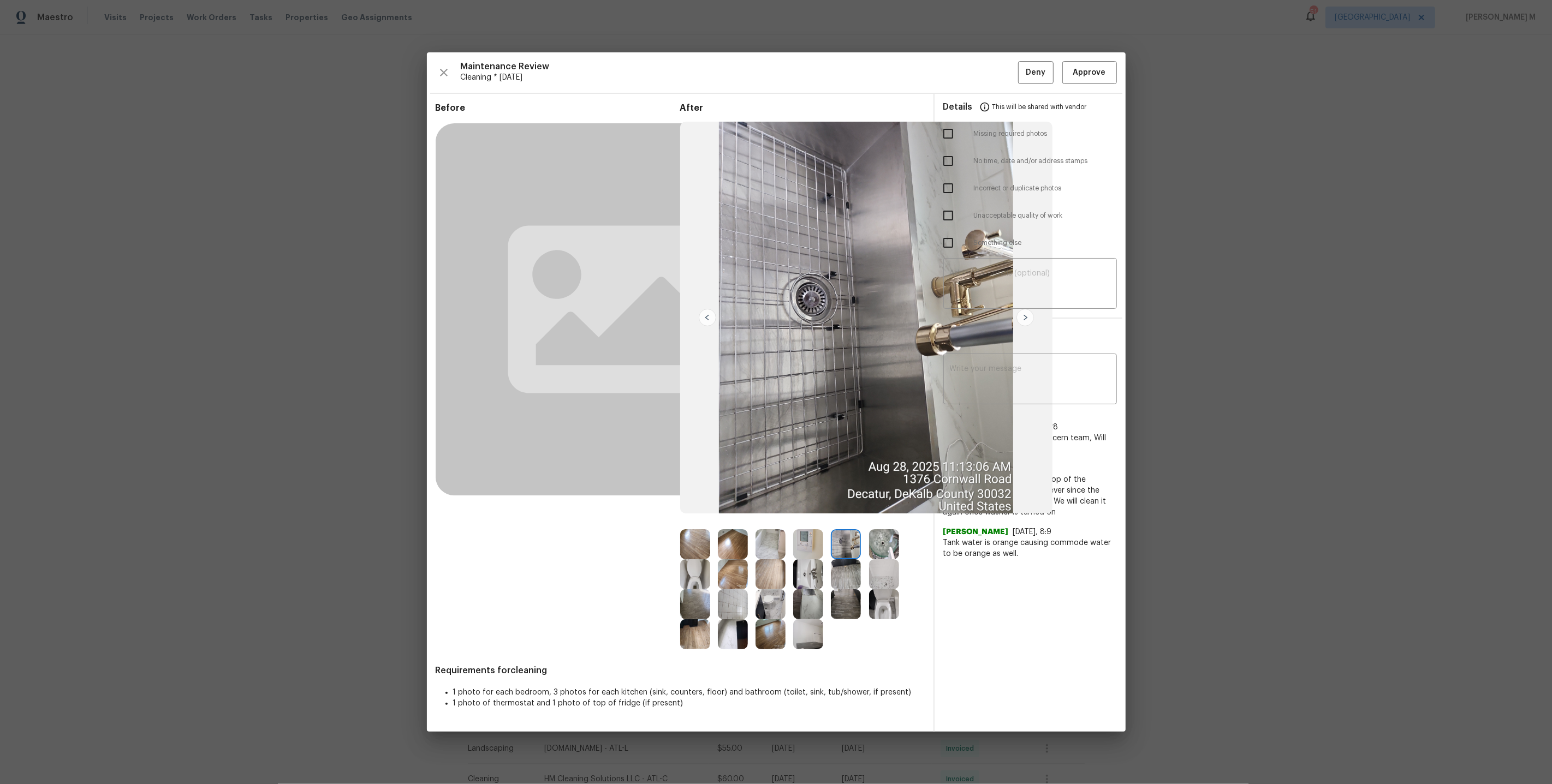
click at [802, 610] on img at bounding box center [808, 604] width 30 height 30
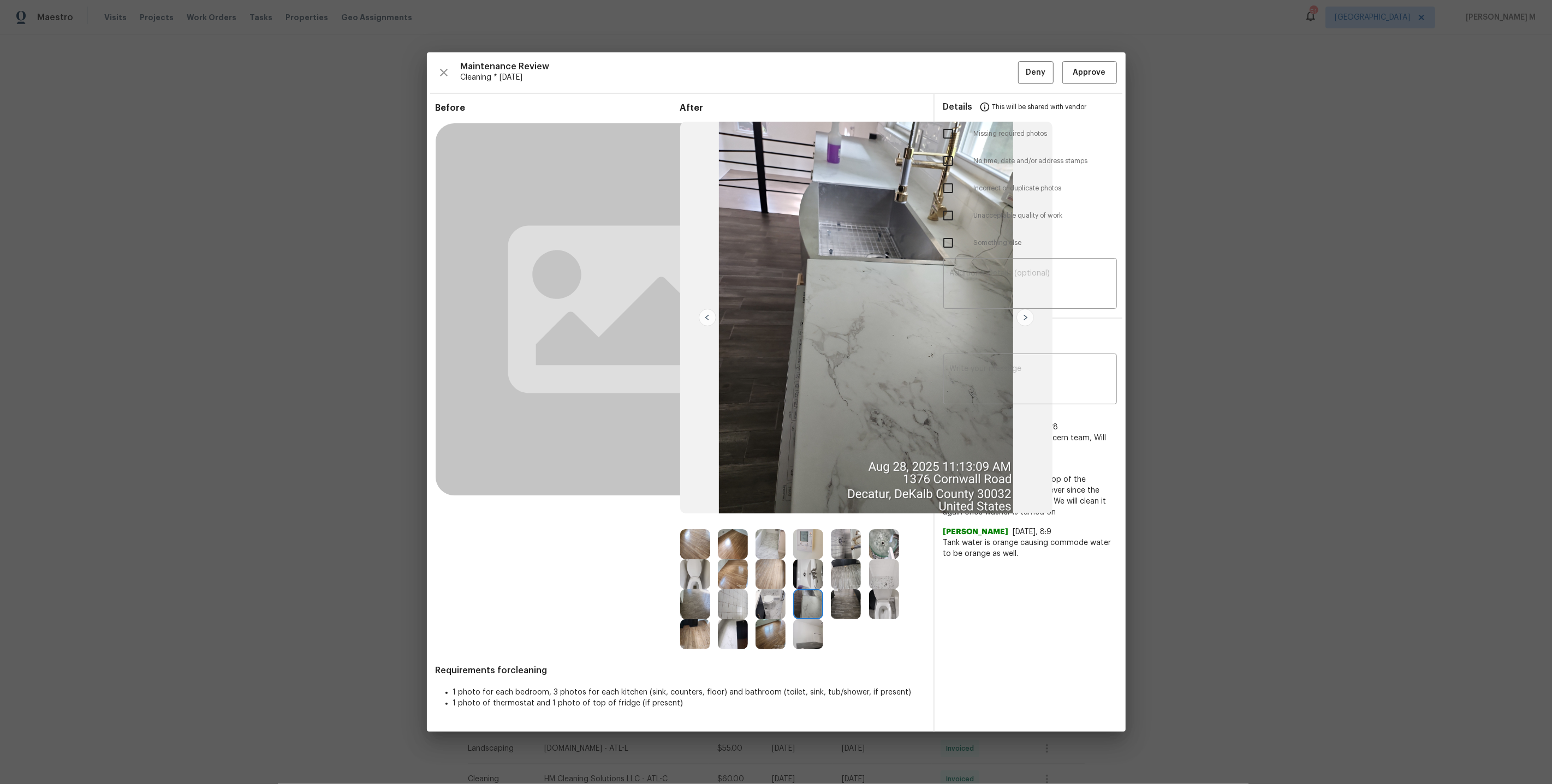
click at [1024, 313] on img at bounding box center [1025, 317] width 17 height 17
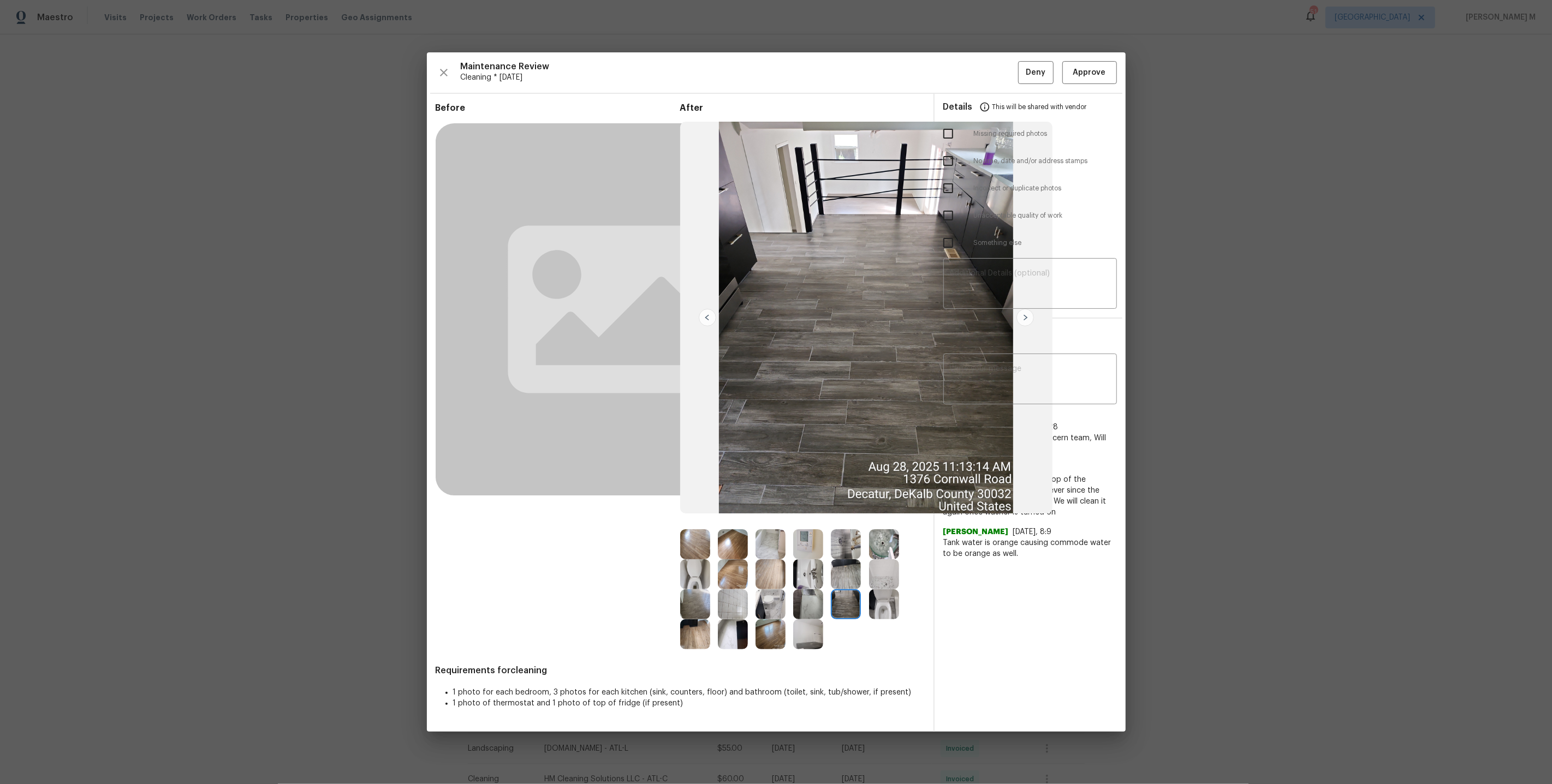
click at [877, 608] on img at bounding box center [884, 604] width 30 height 30
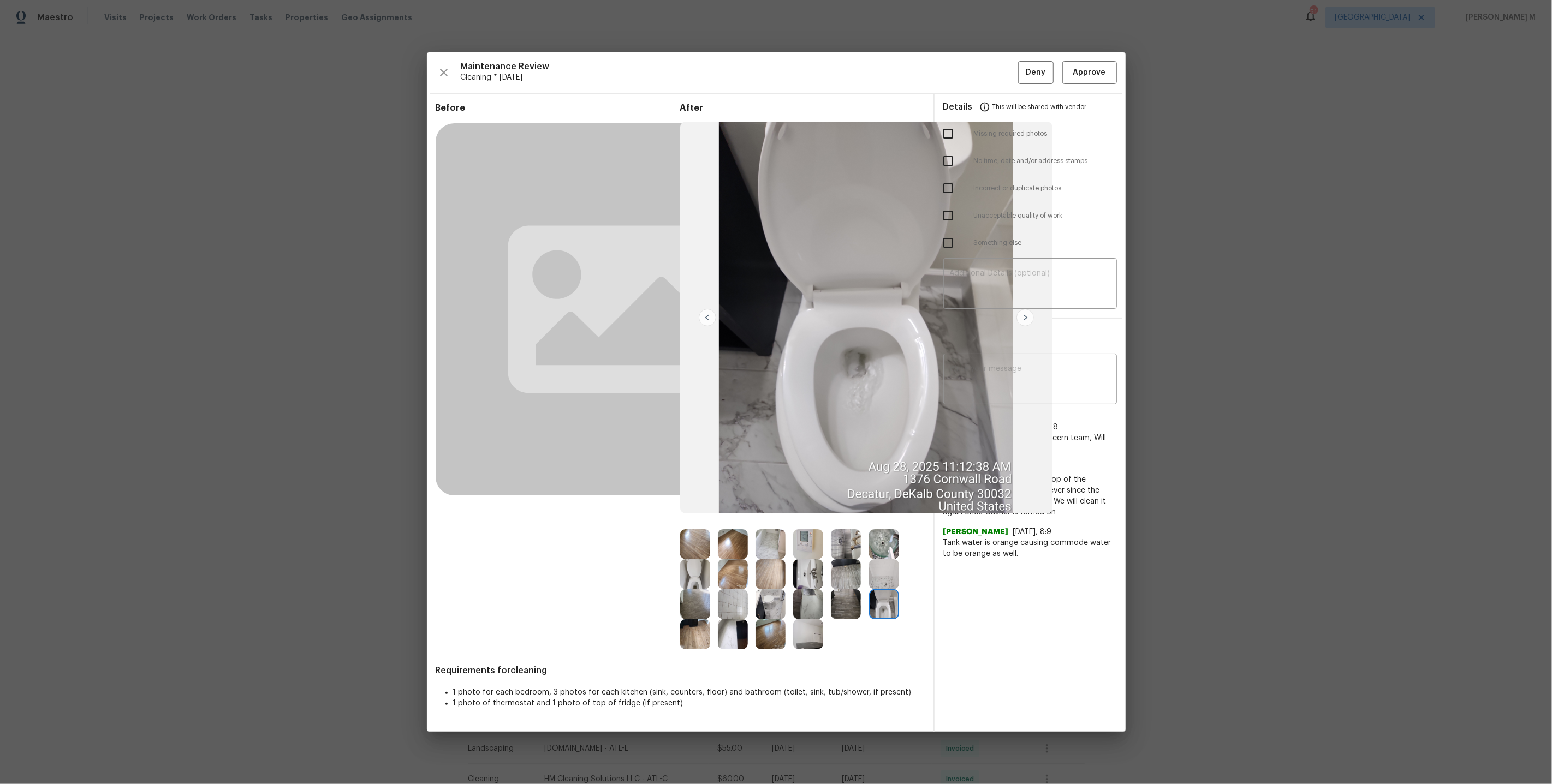
click at [707, 309] on img at bounding box center [708, 317] width 17 height 17
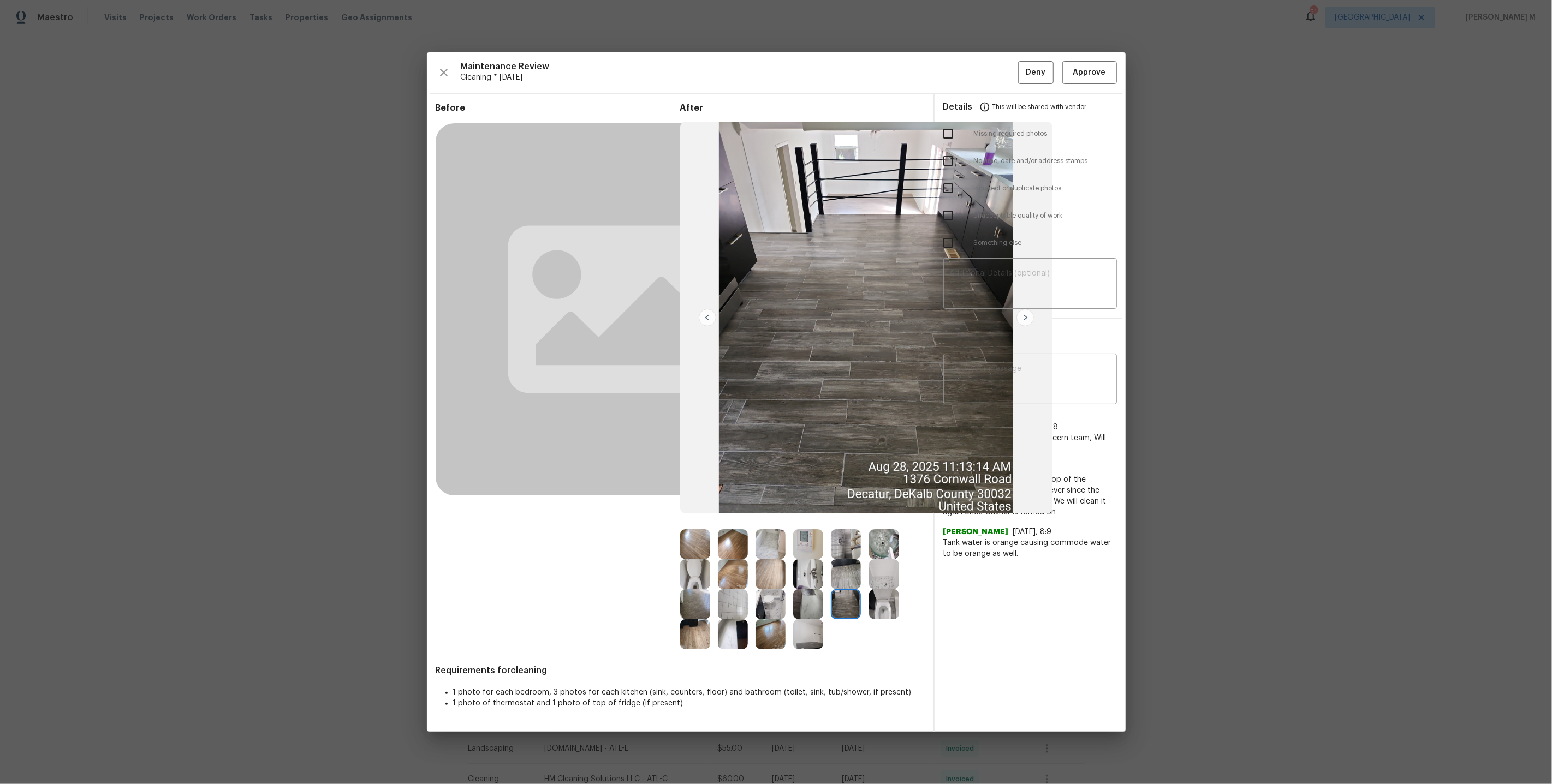
click at [809, 635] on img at bounding box center [808, 634] width 30 height 30
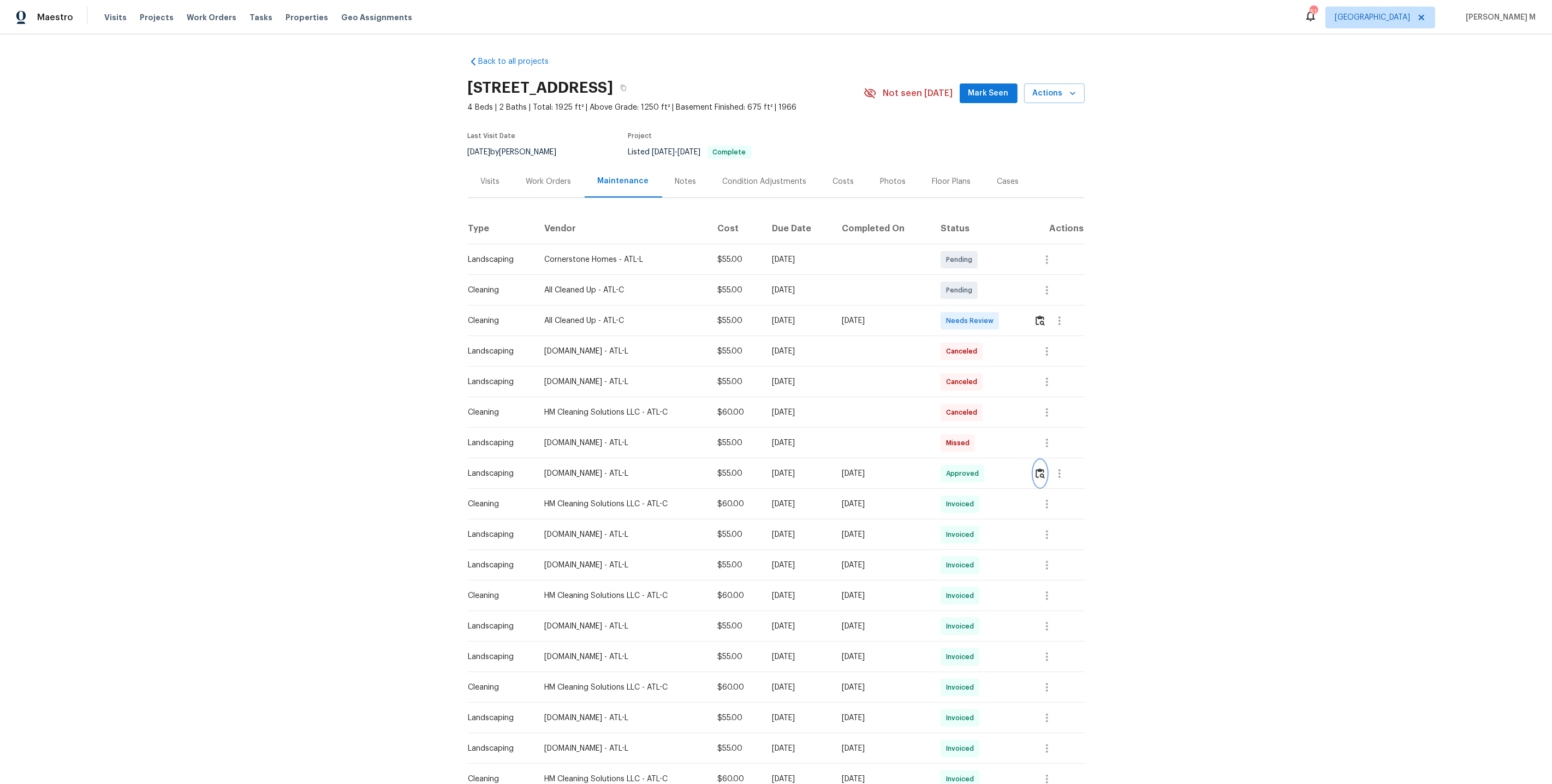
click at [1039, 474] on button "button" at bounding box center [1040, 474] width 12 height 26
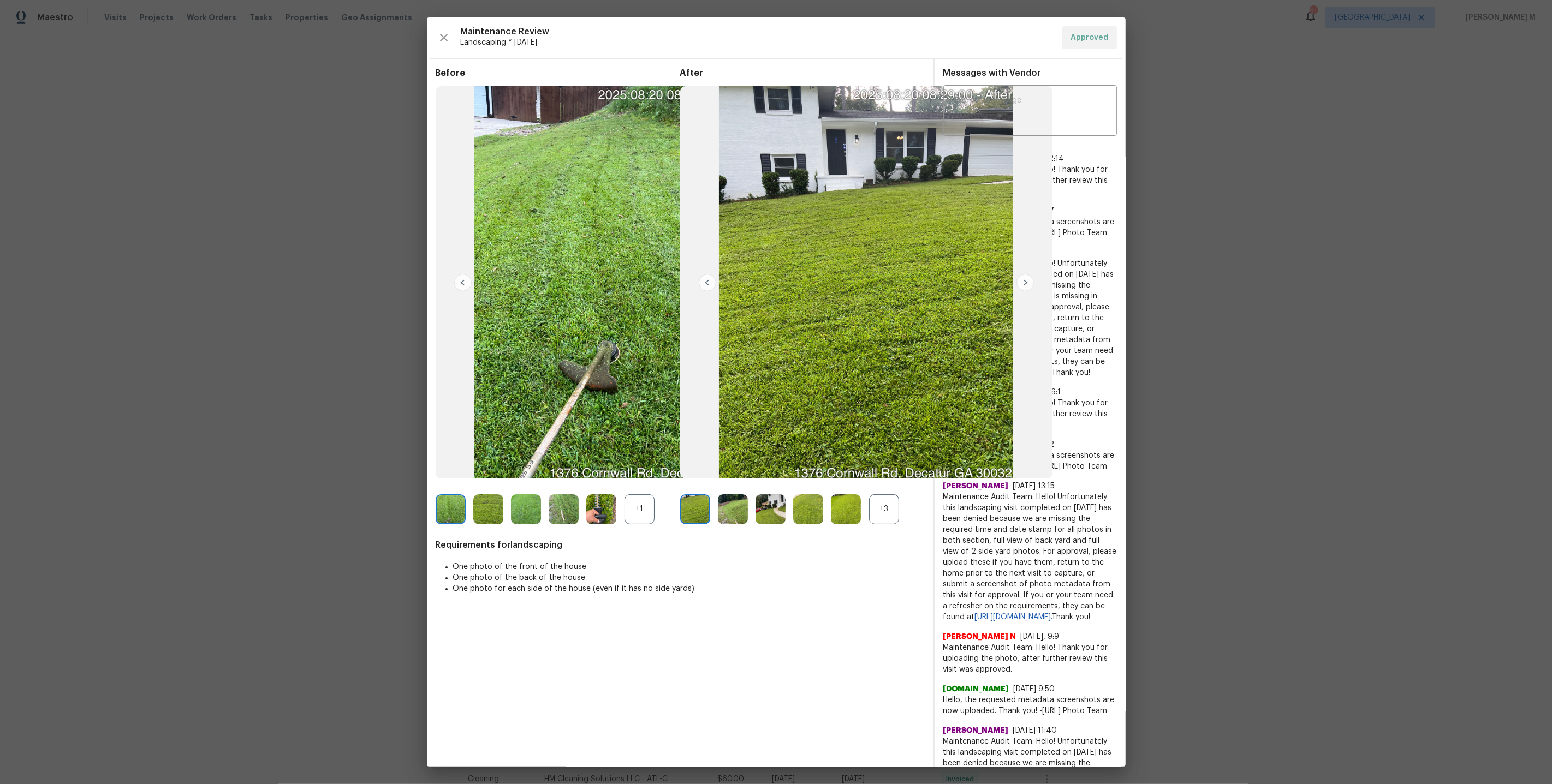
click at [890, 575] on li "One photo of the back of the house" at bounding box center [689, 578] width 472 height 11
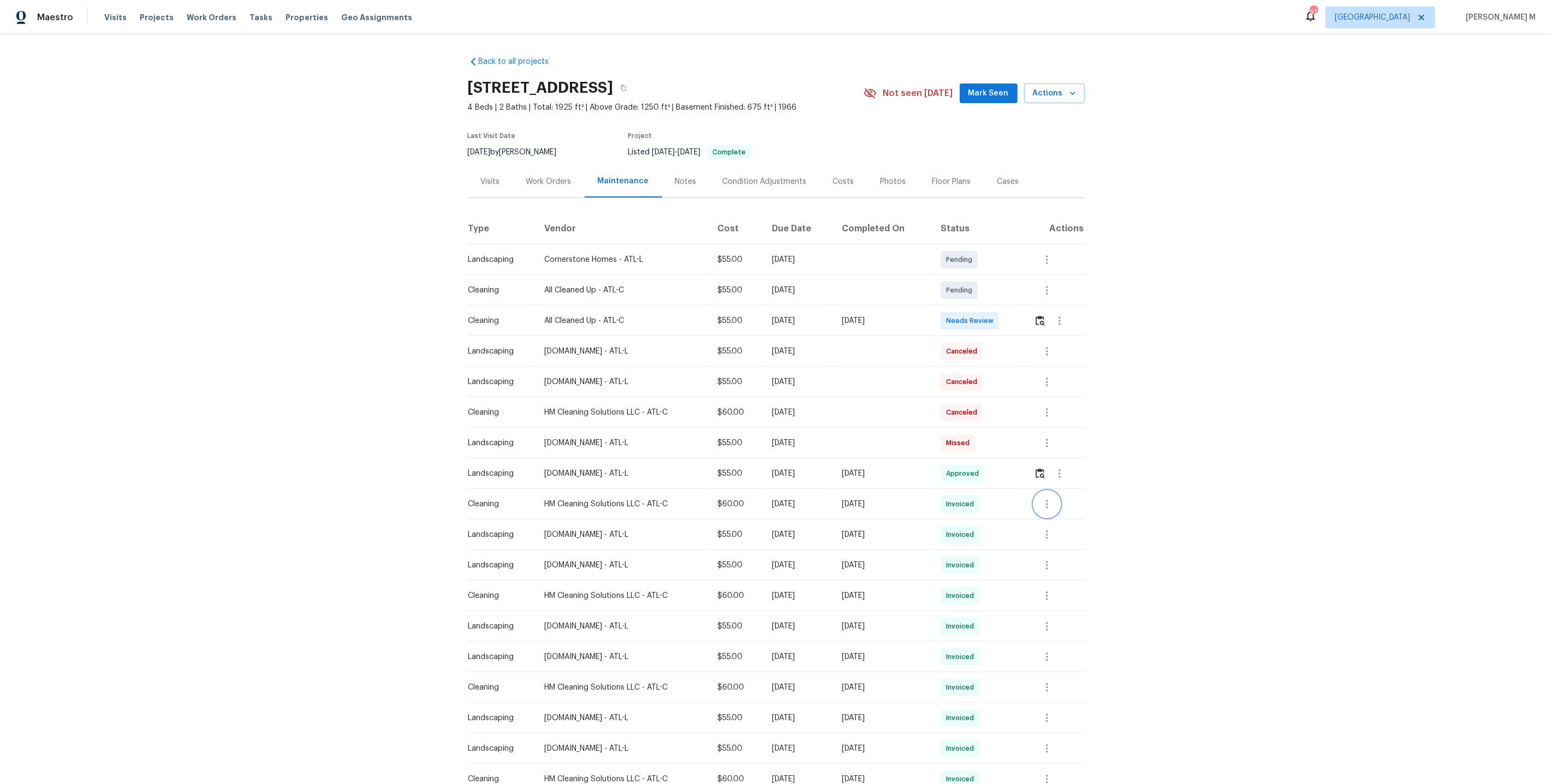
click at [1057, 503] on button "button" at bounding box center [1047, 504] width 26 height 26
click at [1057, 503] on li "Message vendor" at bounding box center [1075, 499] width 77 height 18
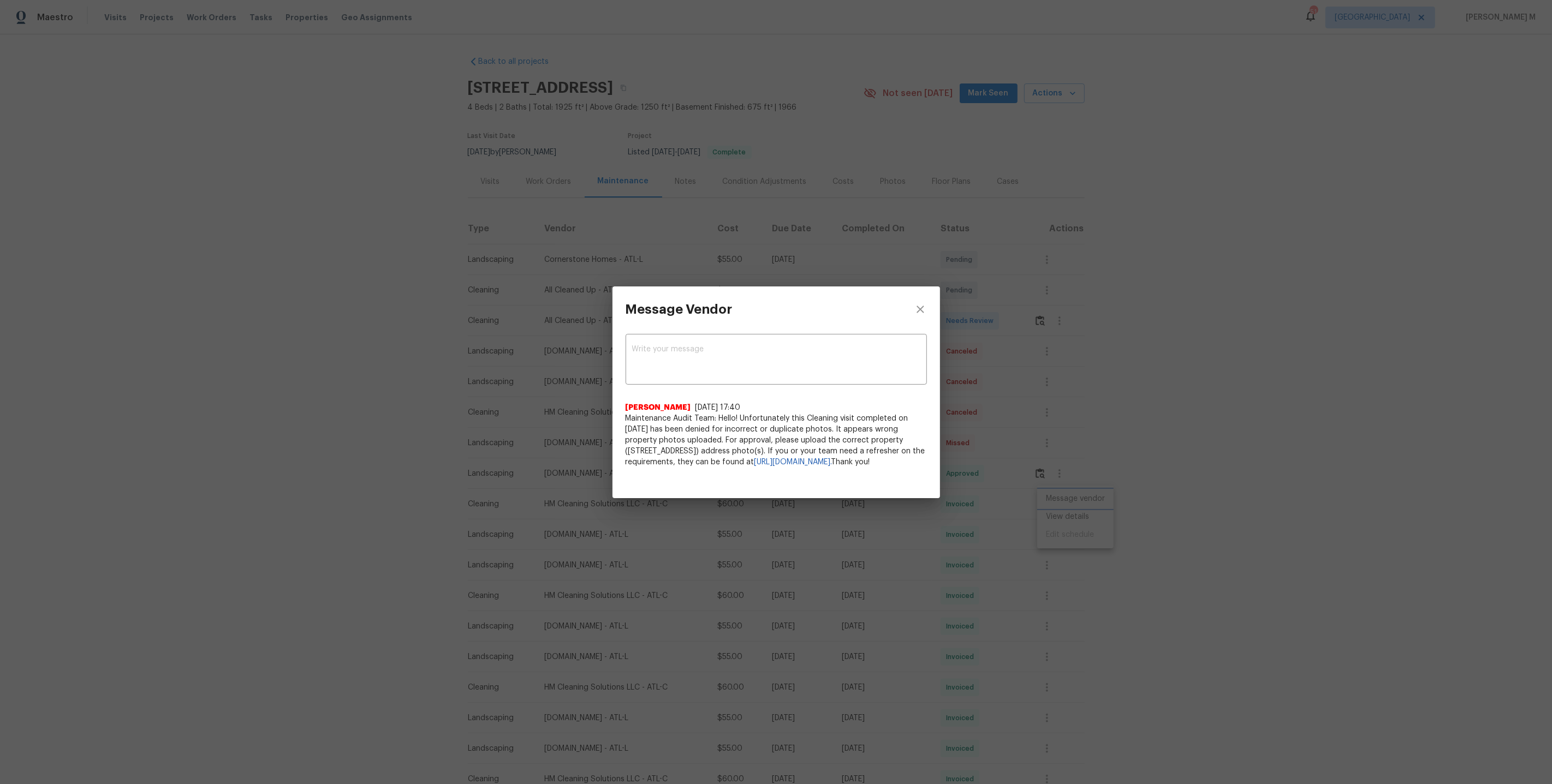
click at [1073, 468] on div "Message Vendor x ​ PraveenKumar Balakrishnan 5/13/25, 17:40 Maintenance Audit T…" at bounding box center [776, 392] width 1552 height 784
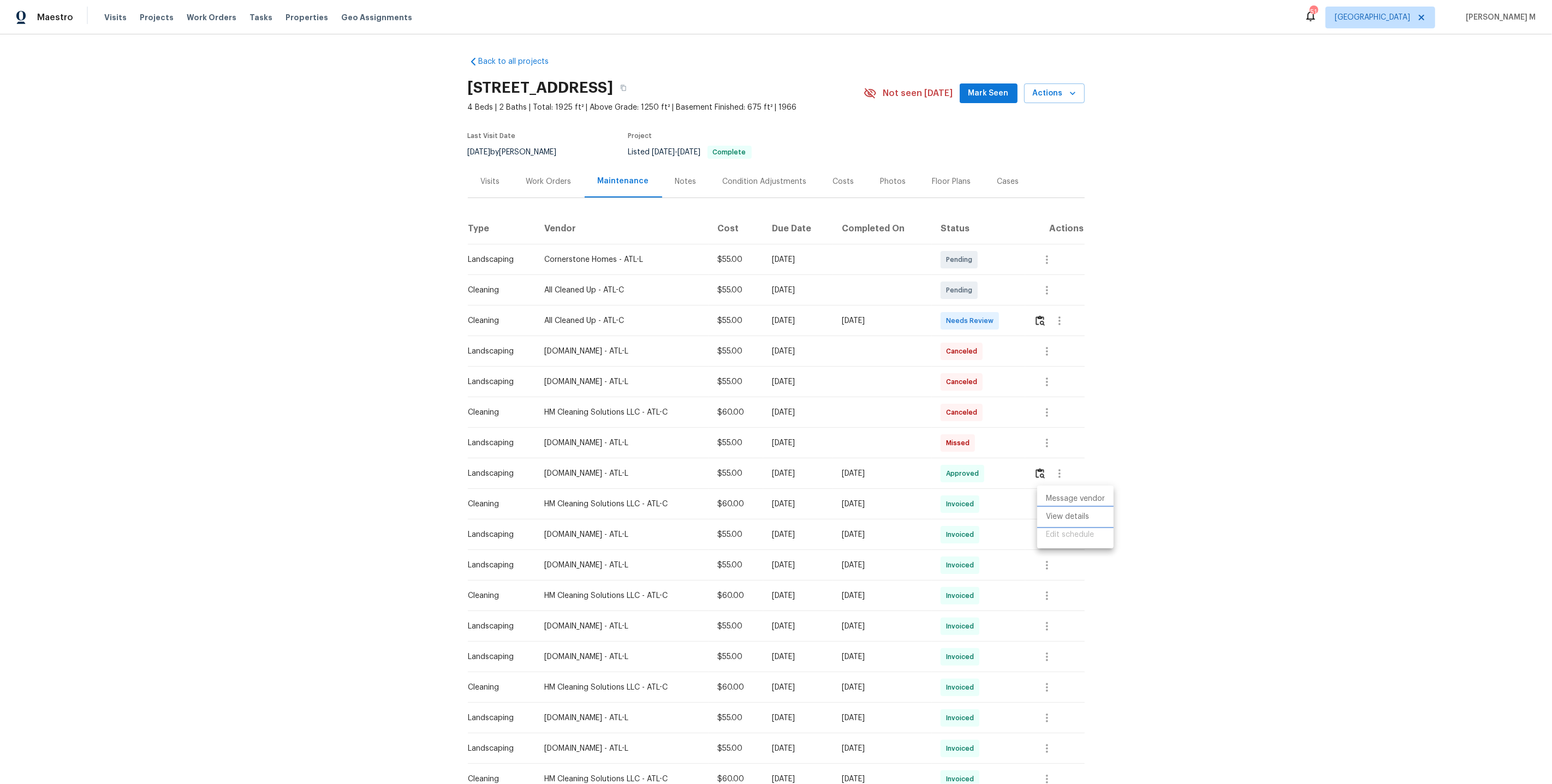
click at [1072, 516] on li "View details" at bounding box center [1075, 517] width 77 height 18
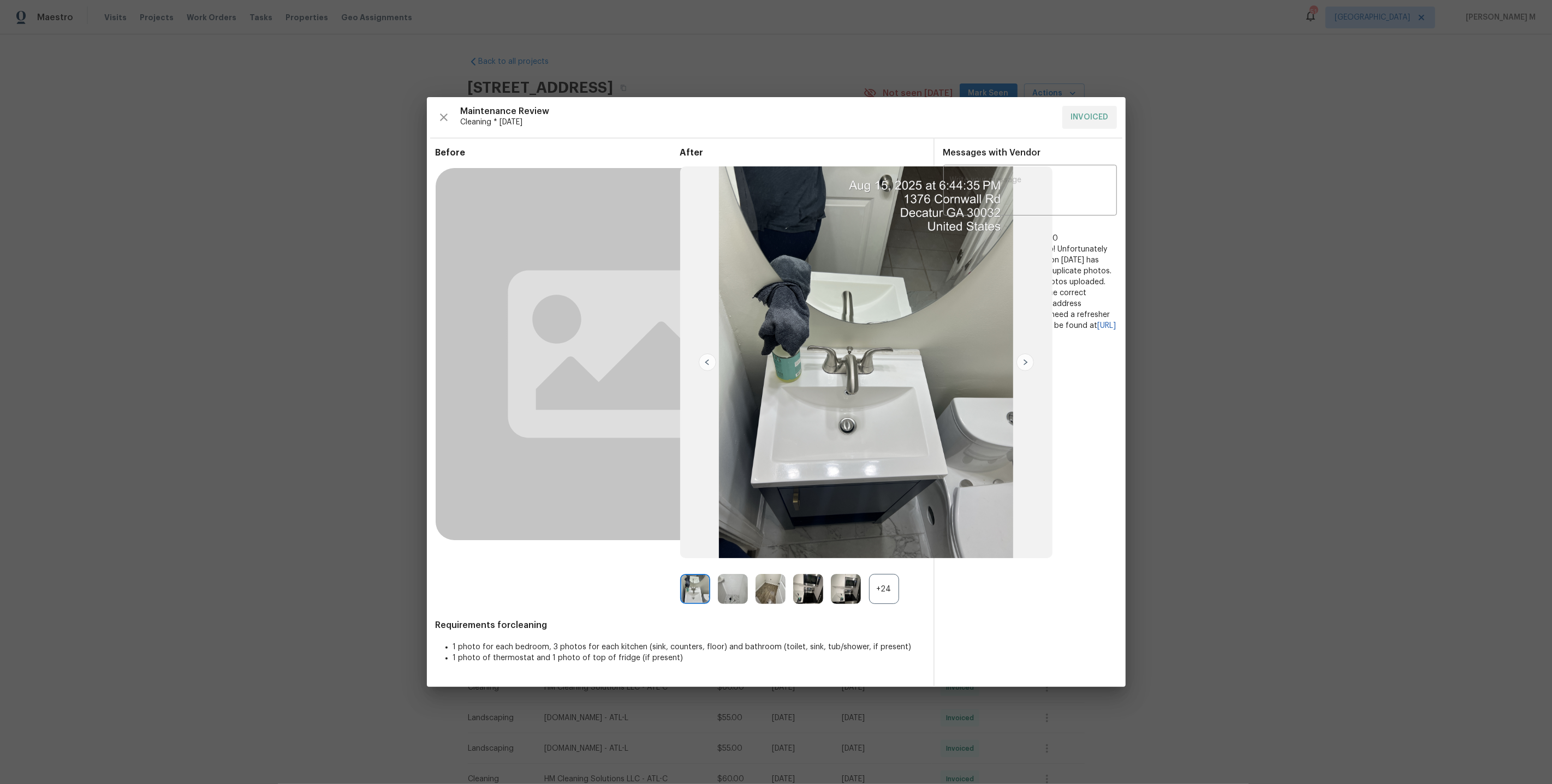
click at [888, 589] on div "+24" at bounding box center [884, 589] width 30 height 30
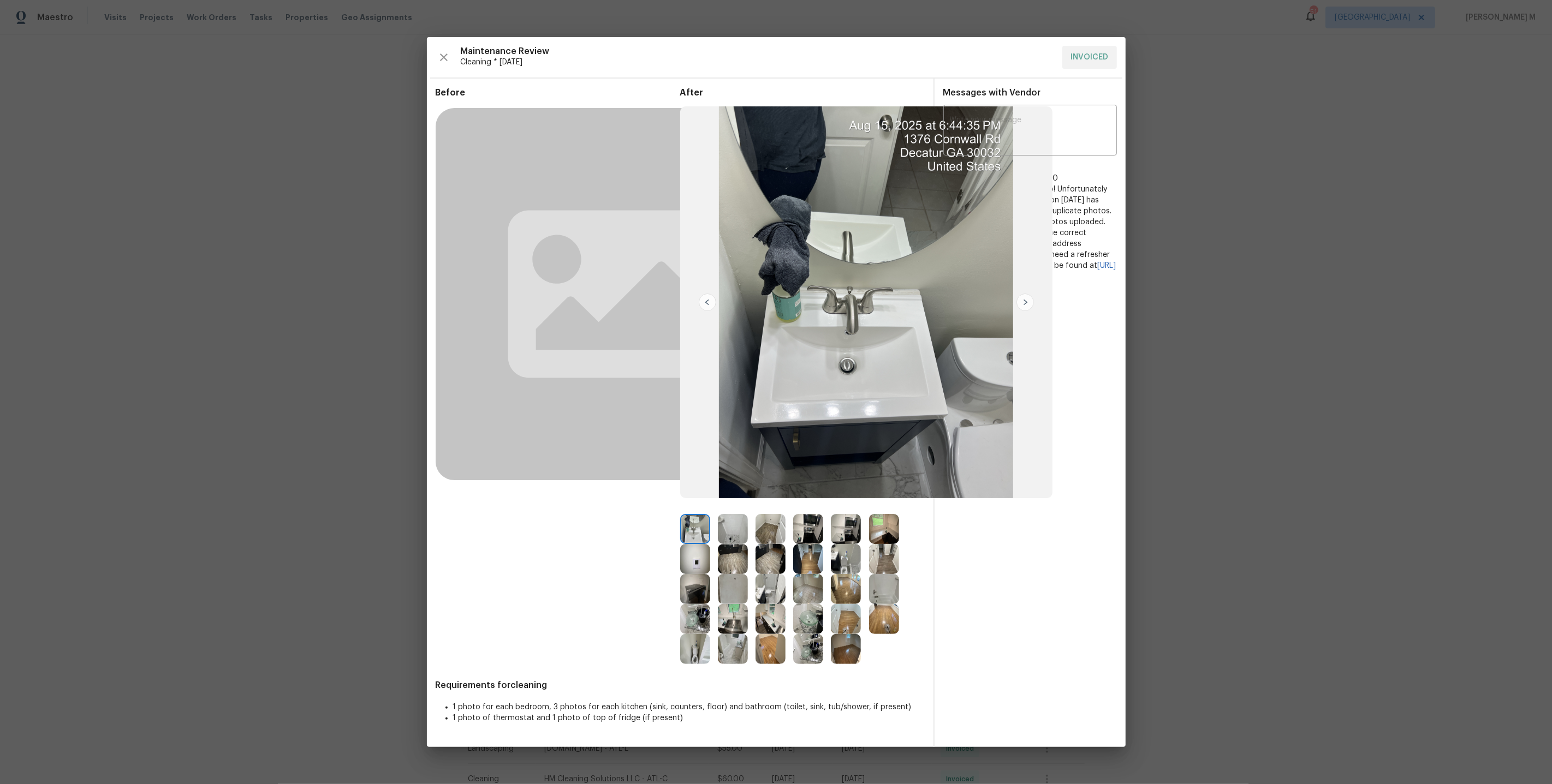
click at [848, 534] on img at bounding box center [846, 529] width 30 height 30
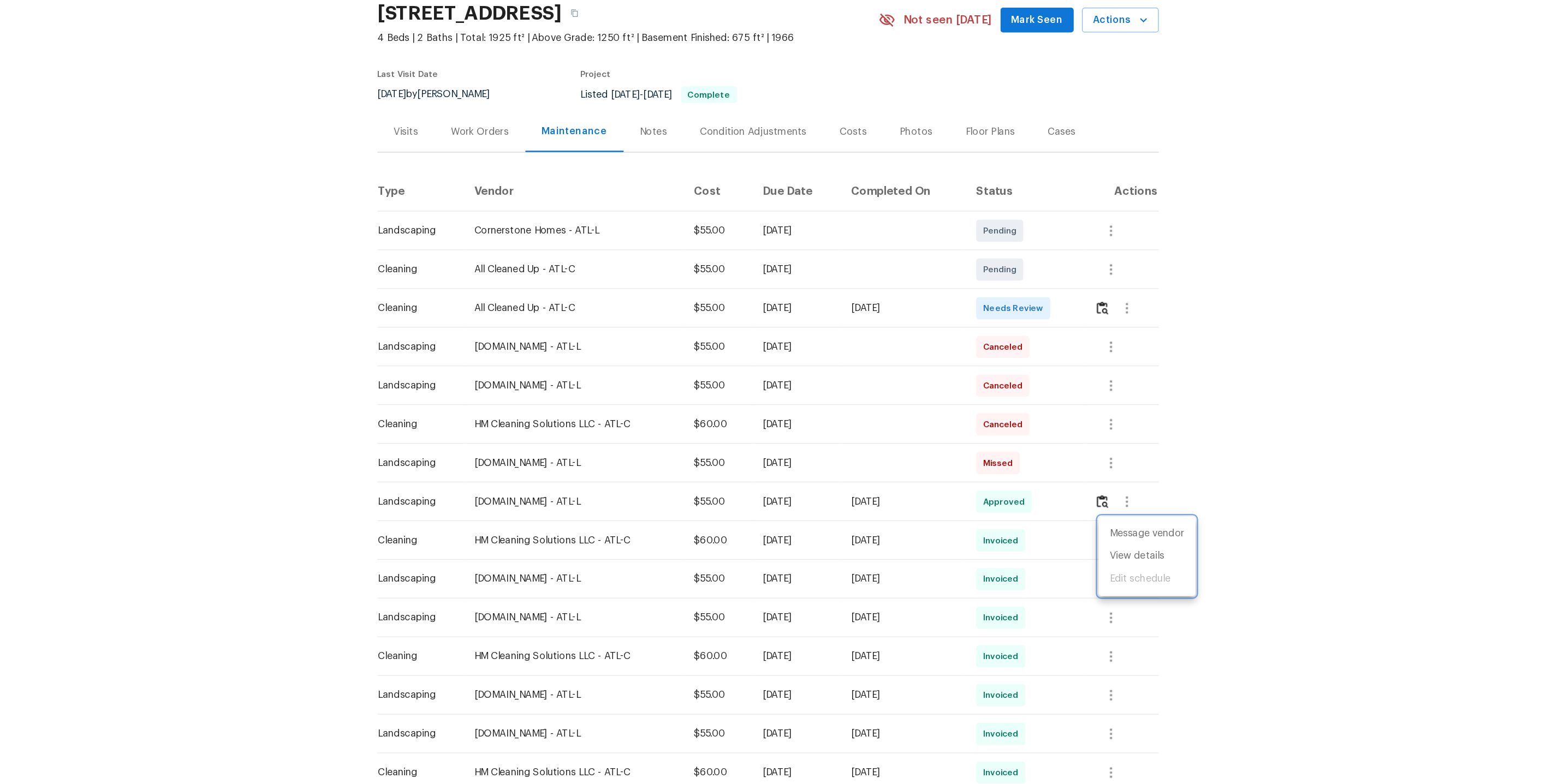
click at [558, 183] on div at bounding box center [776, 392] width 1552 height 784
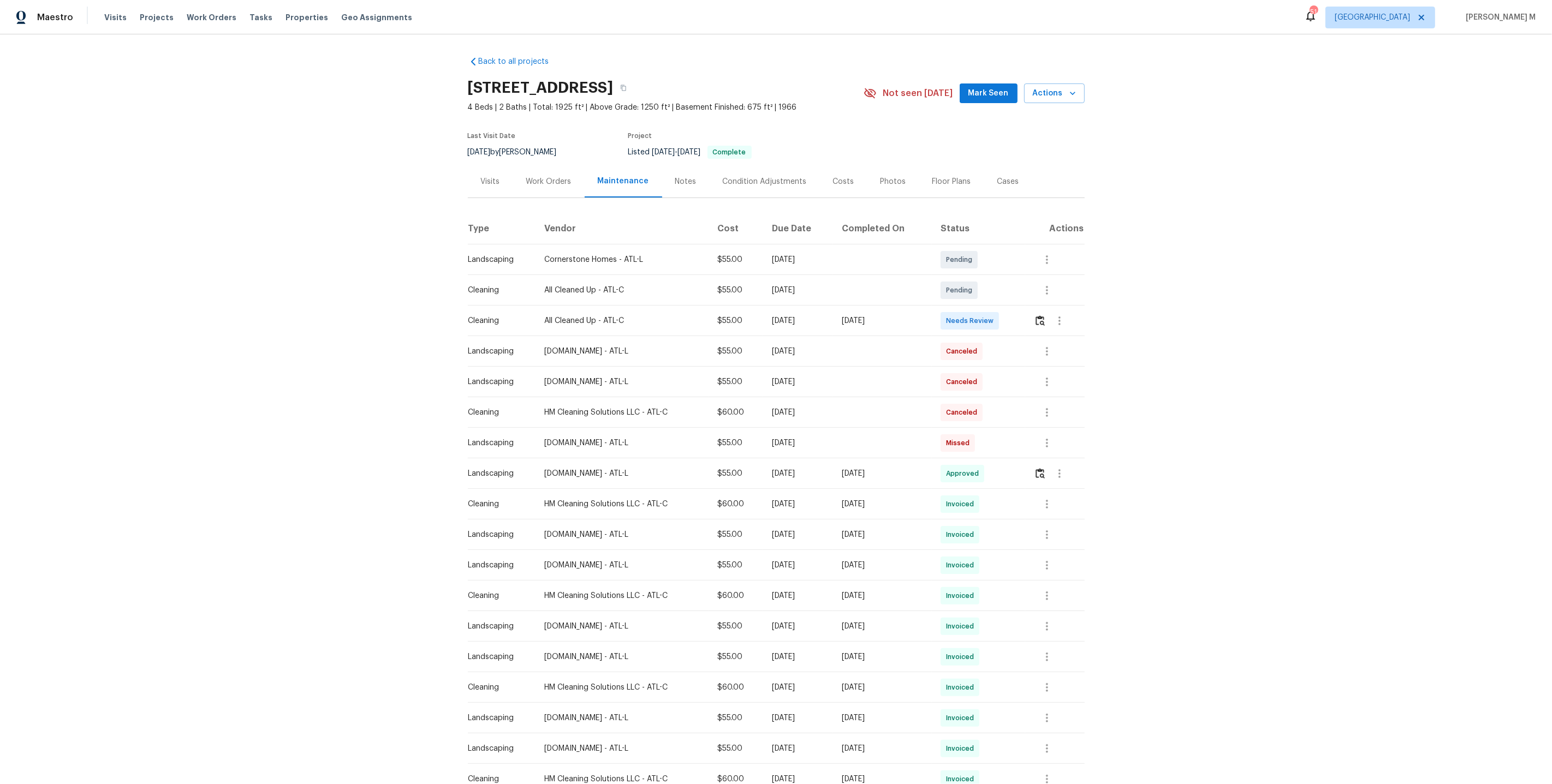
click at [540, 176] on div "Work Orders" at bounding box center [548, 182] width 45 height 11
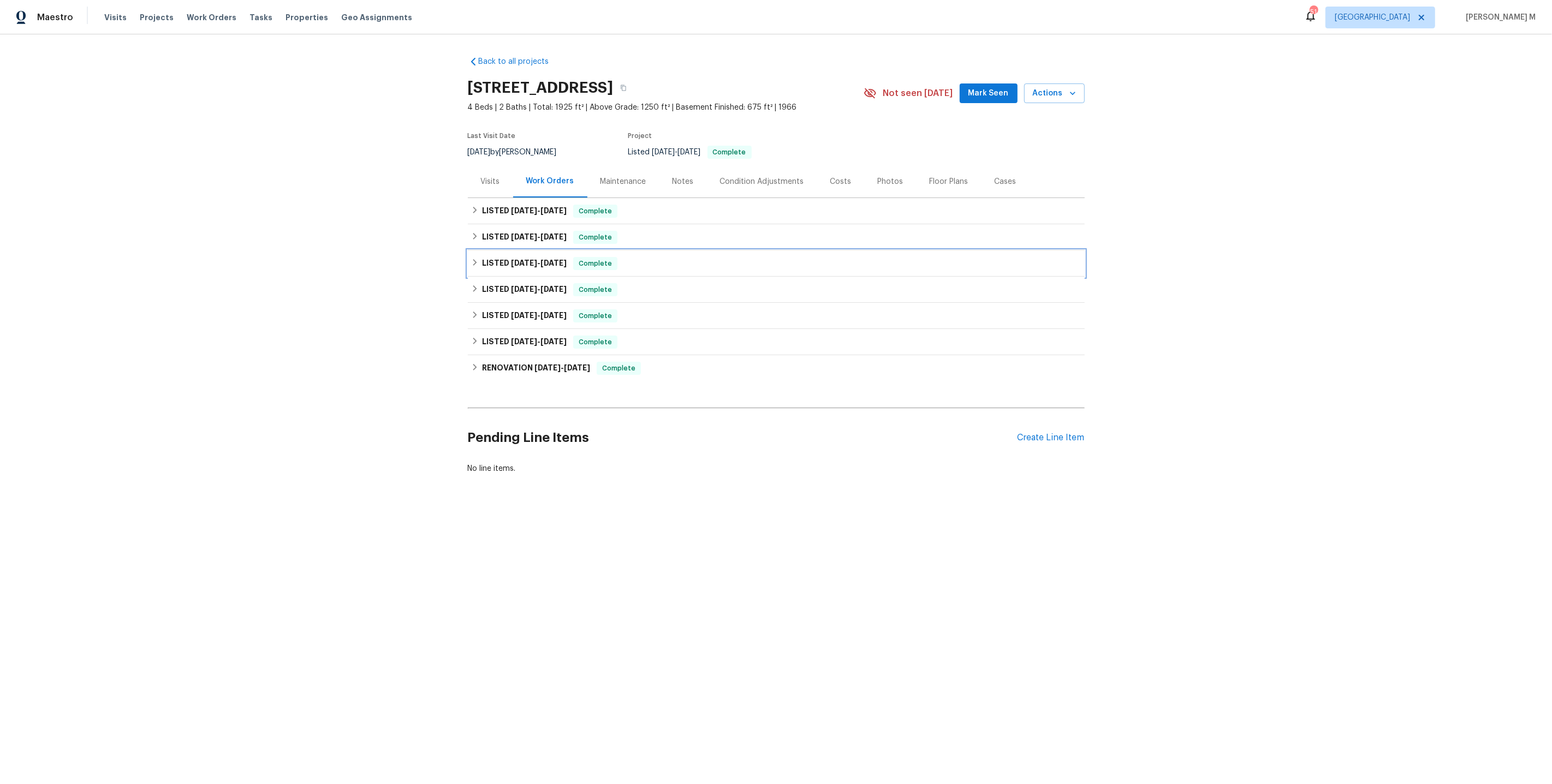
click at [526, 251] on div "LISTED 3/18/25 - 3/19/25 Complete" at bounding box center [776, 264] width 617 height 26
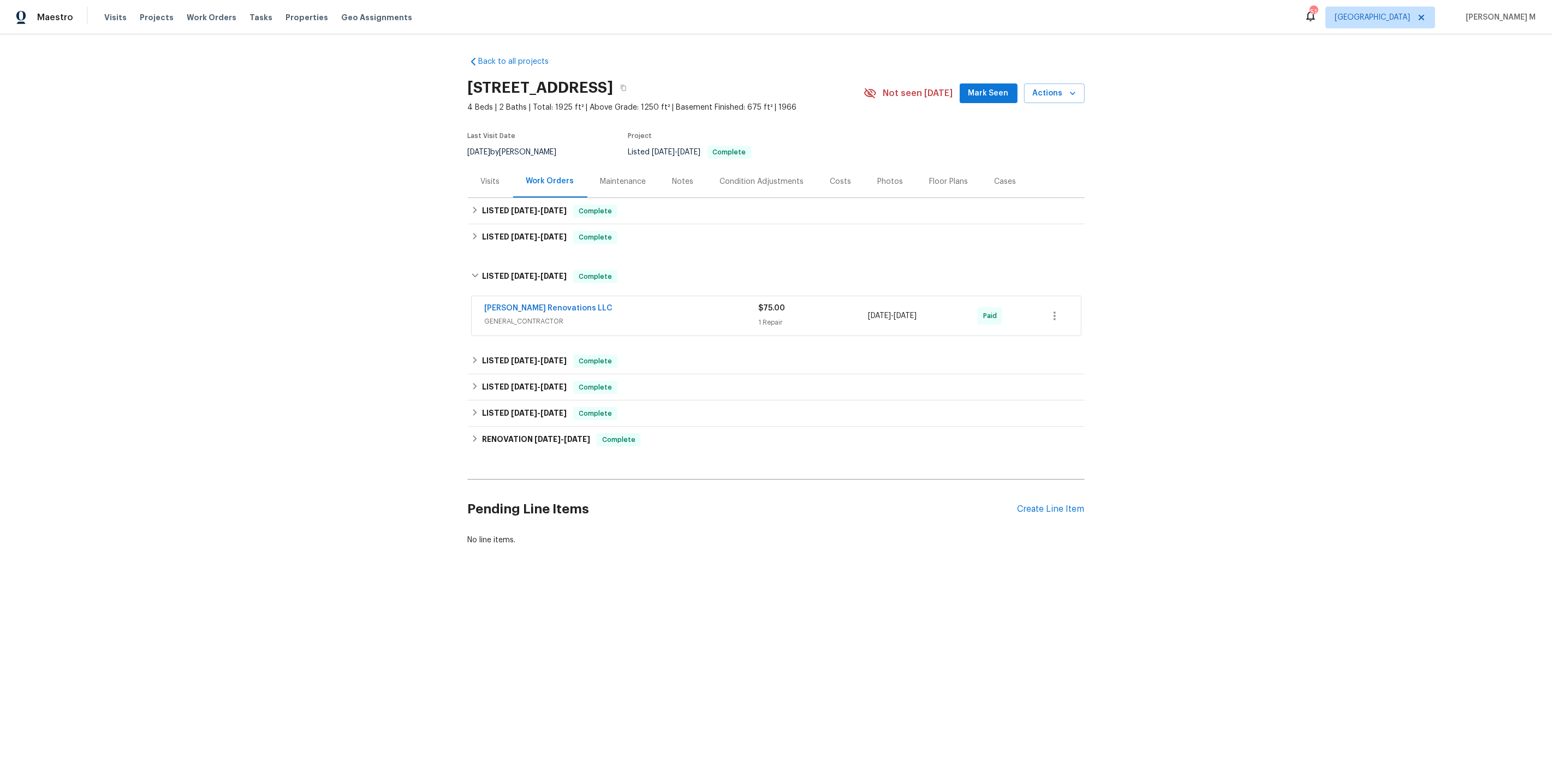
click at [528, 316] on span "GENERAL_CONTRACTOR" at bounding box center [622, 322] width 274 height 11
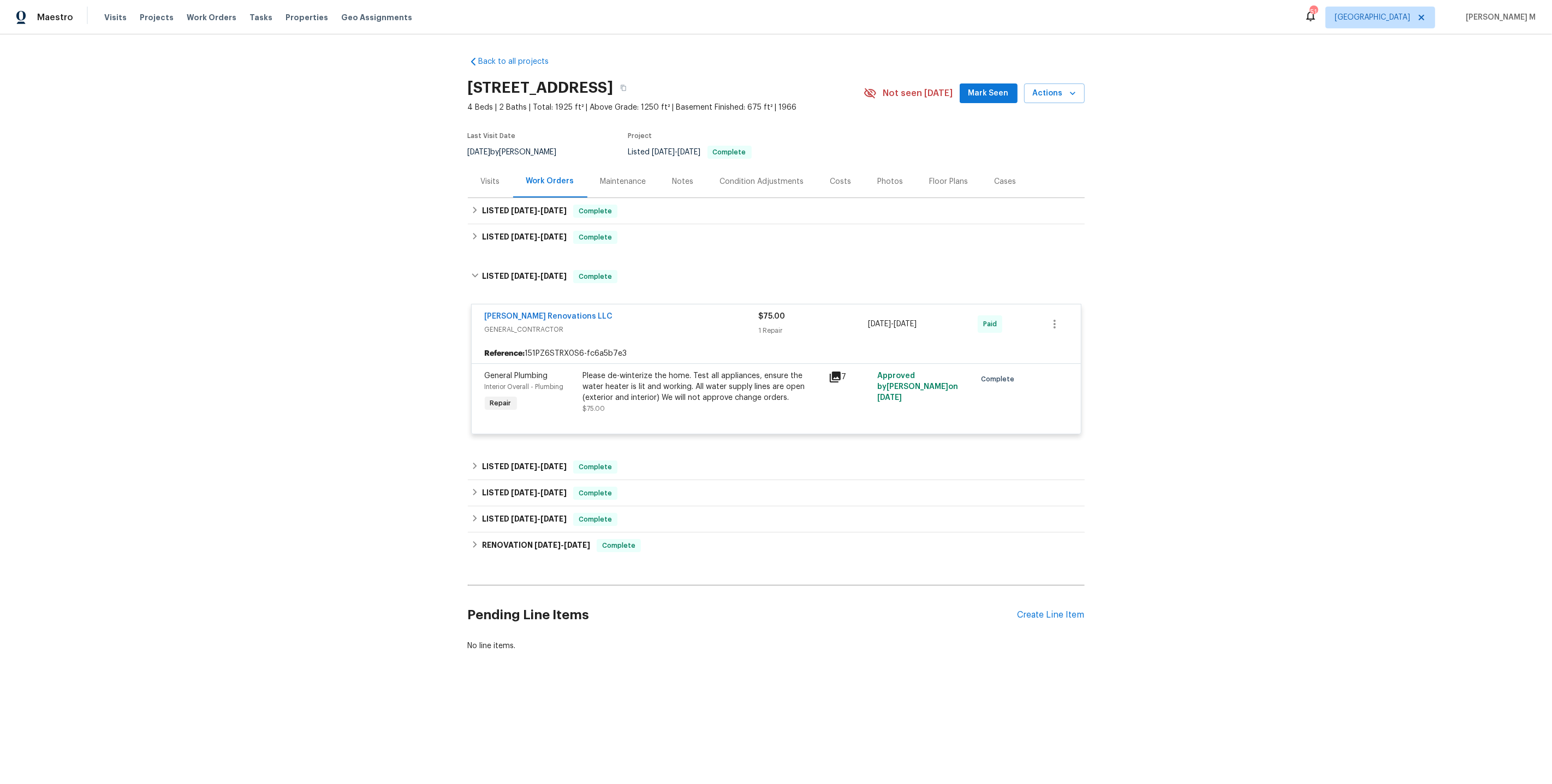
click at [527, 442] on div "Back to all projects 1376 Cornwall Rd, Decatur, GA 30032 4 Beds | 2 Baths | Tot…" at bounding box center [776, 353] width 617 height 613
click at [529, 469] on div "LISTED 2/14/25 - 2/15/25 Complete" at bounding box center [776, 467] width 617 height 26
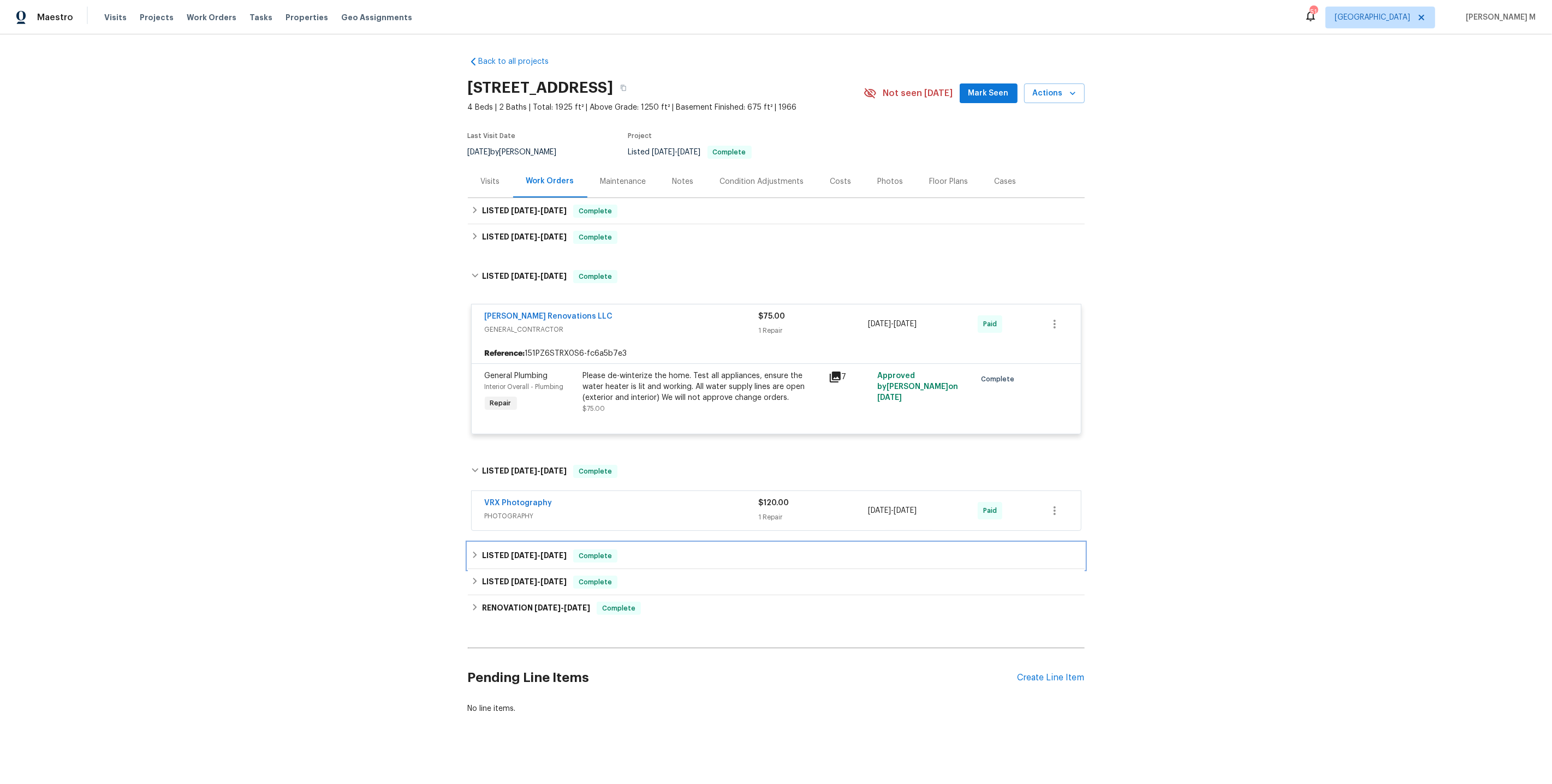
click at [515, 552] on span "11/27/24" at bounding box center [524, 556] width 26 height 7
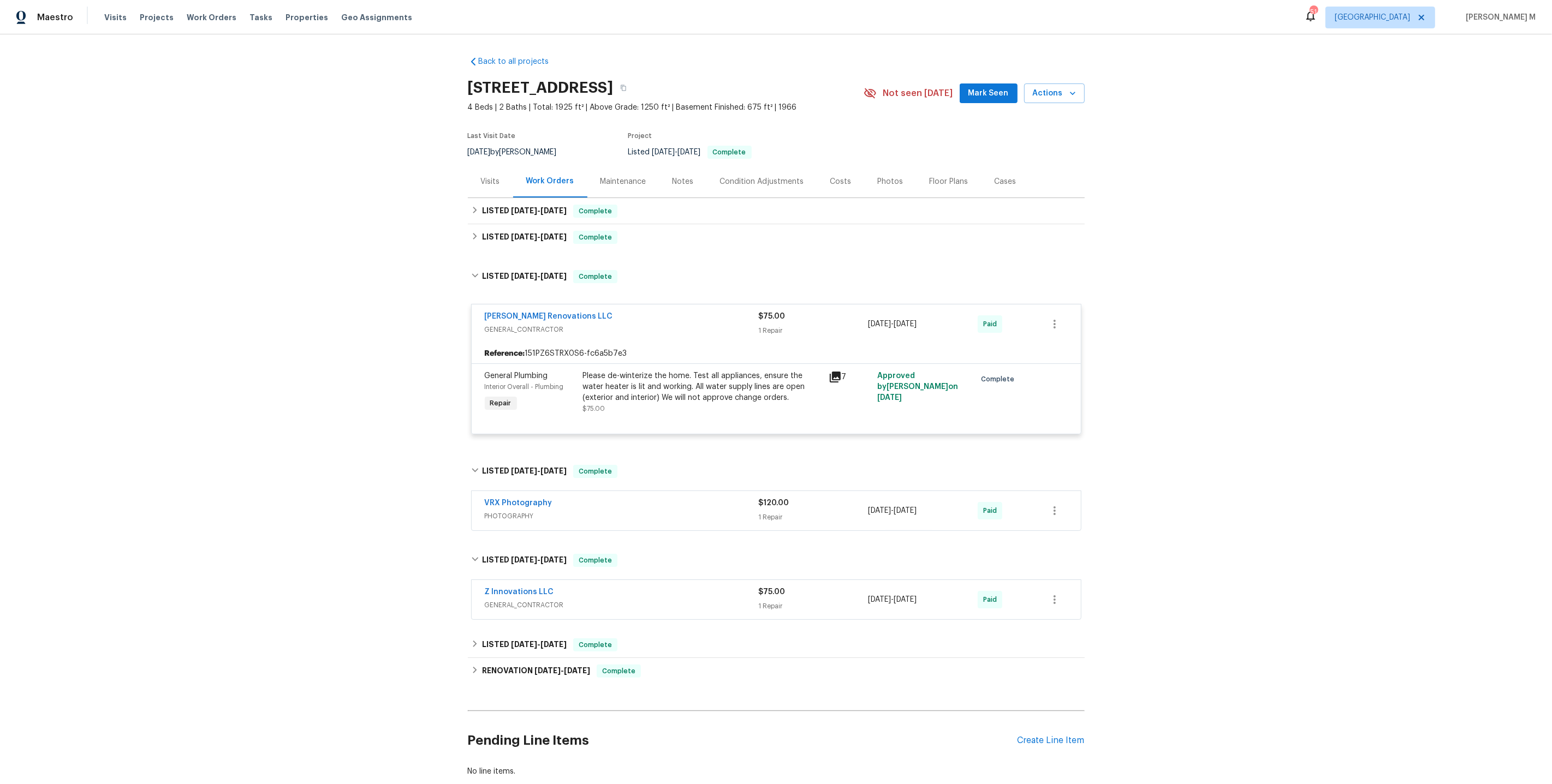
click at [507, 600] on span "GENERAL_CONTRACTOR" at bounding box center [622, 605] width 274 height 11
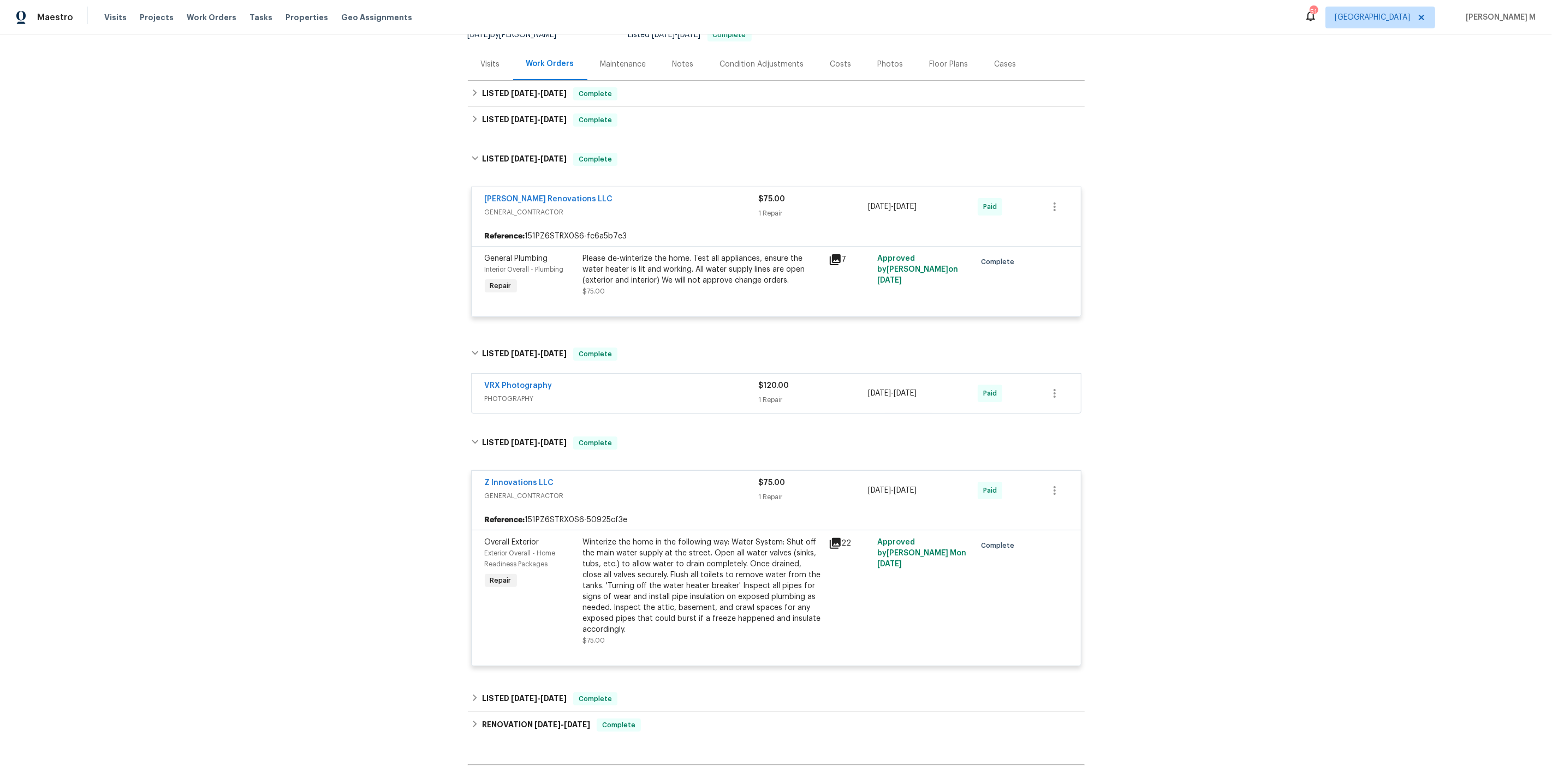
scroll to position [219, 0]
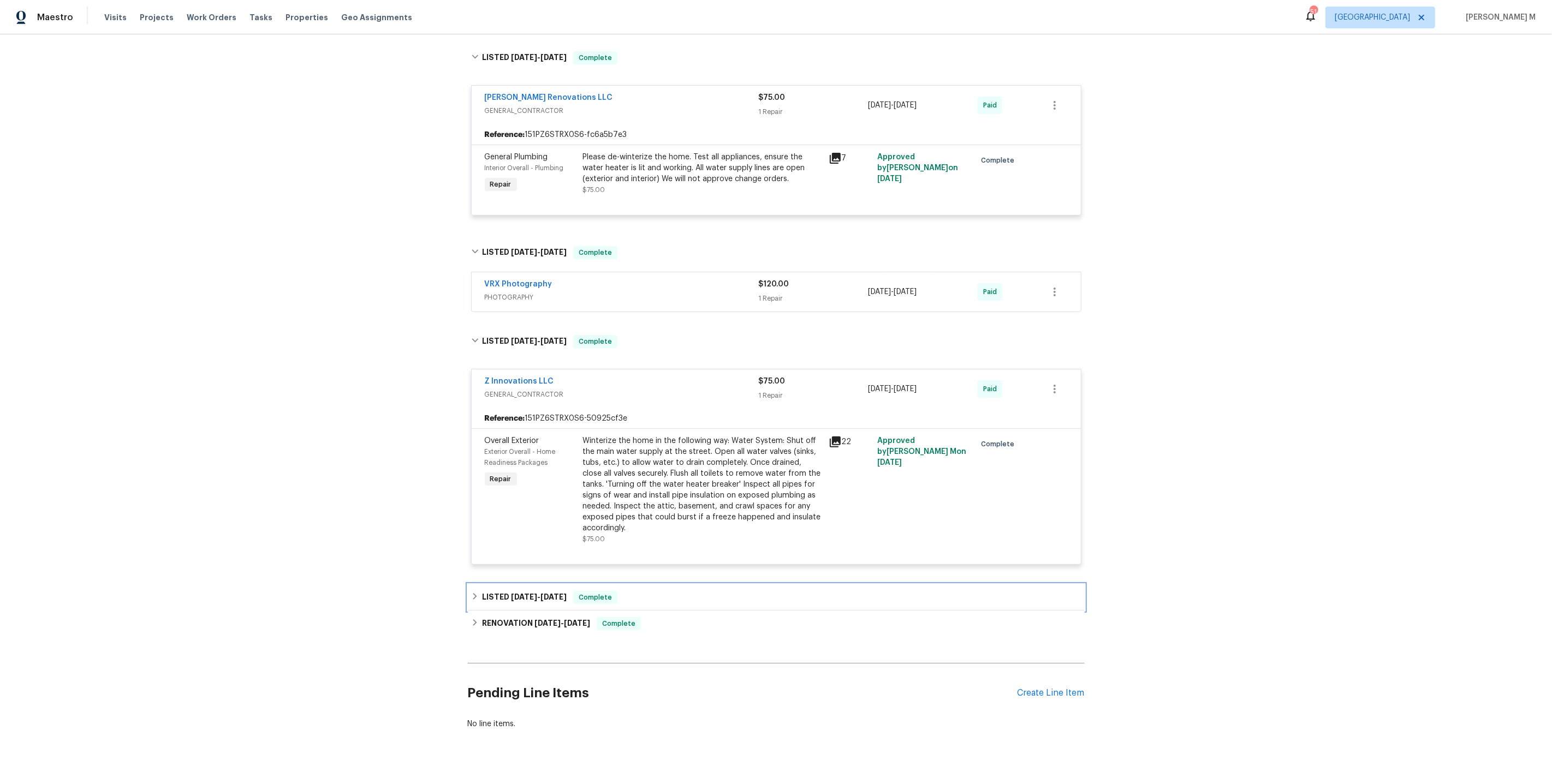
click at [524, 591] on h6 "LISTED 11/18/24 - 11/20/24" at bounding box center [524, 597] width 85 height 13
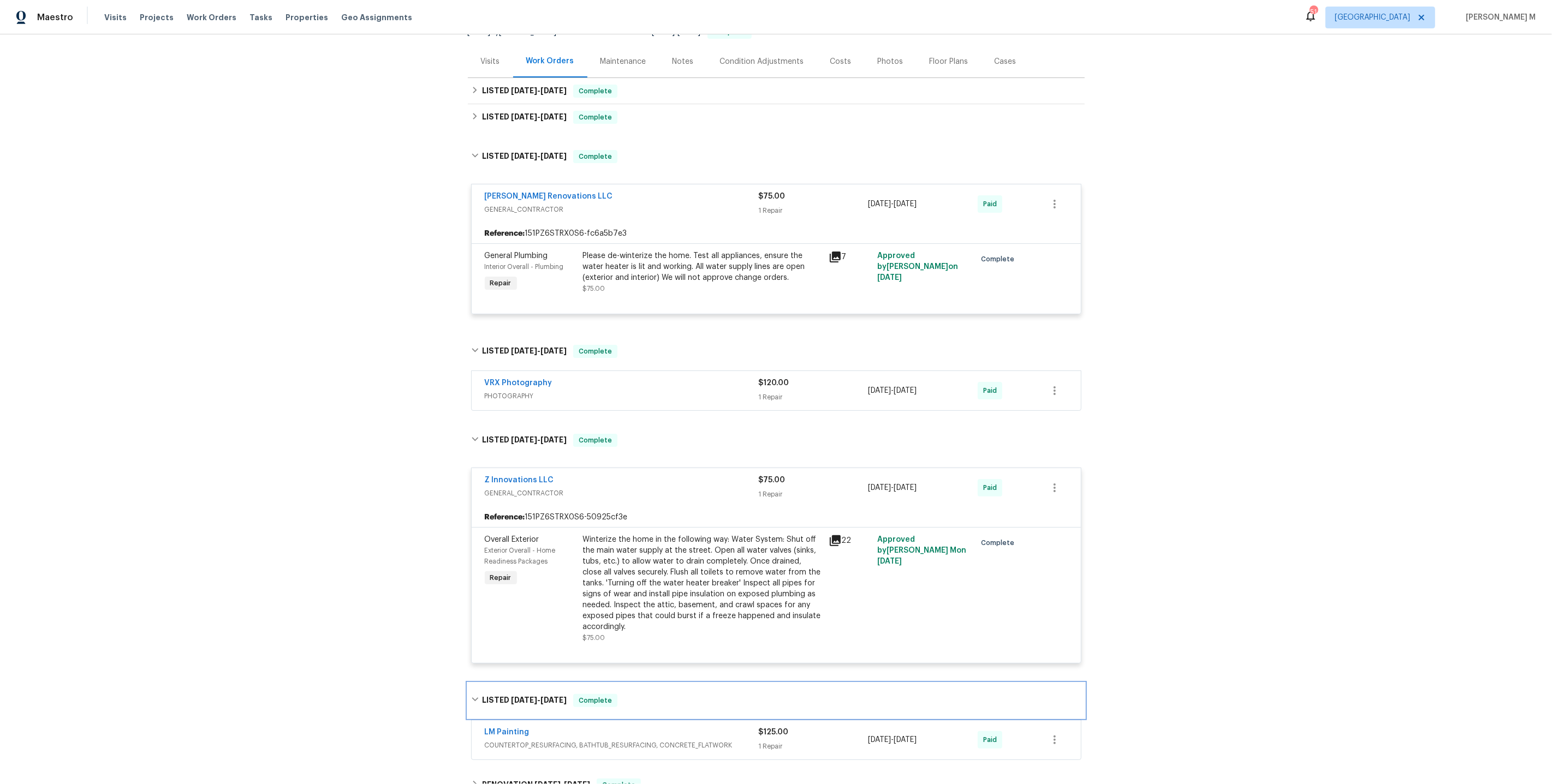
scroll to position [0, 0]
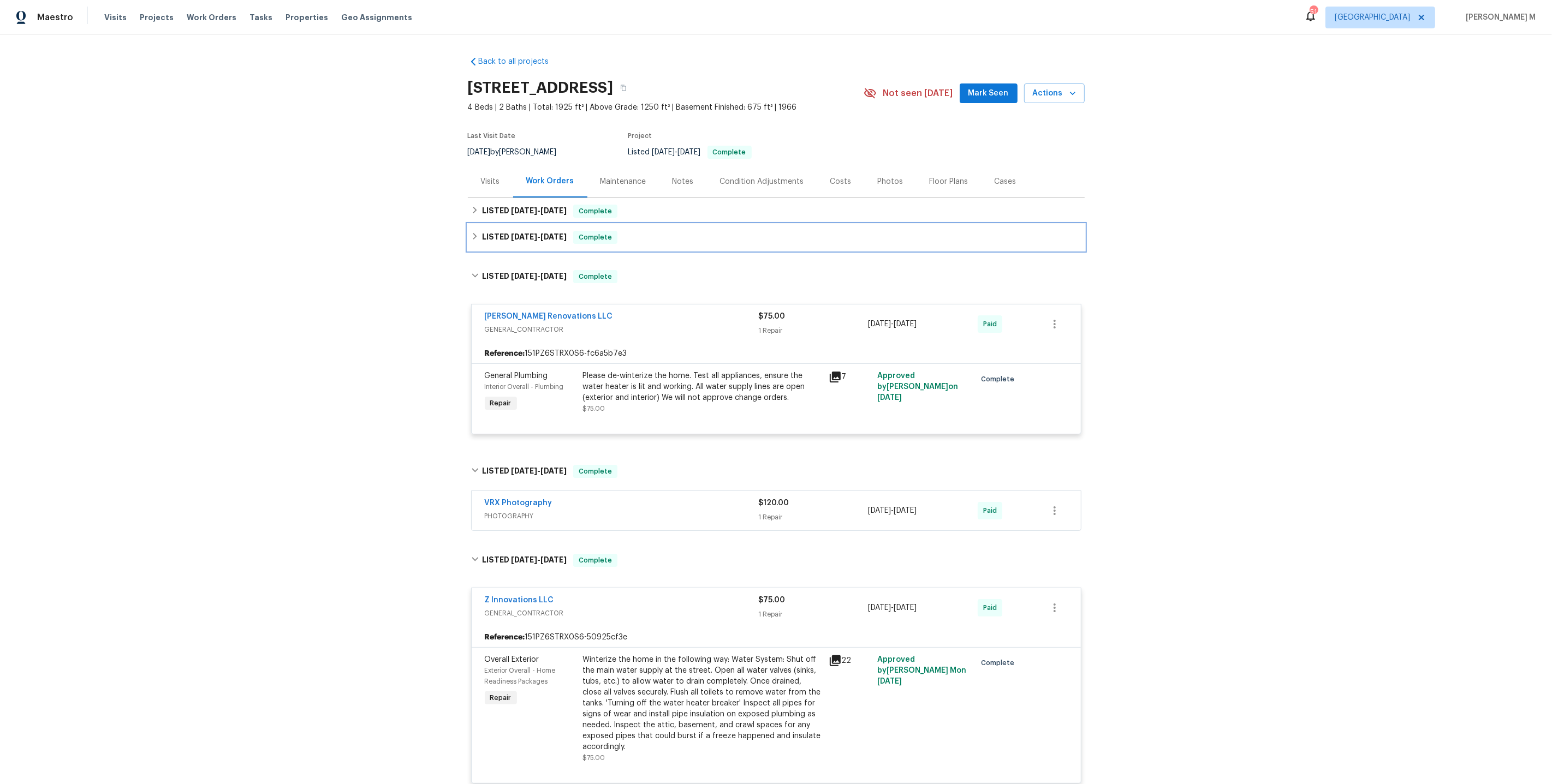
click at [528, 233] on span "5/20/25" at bounding box center [524, 236] width 26 height 7
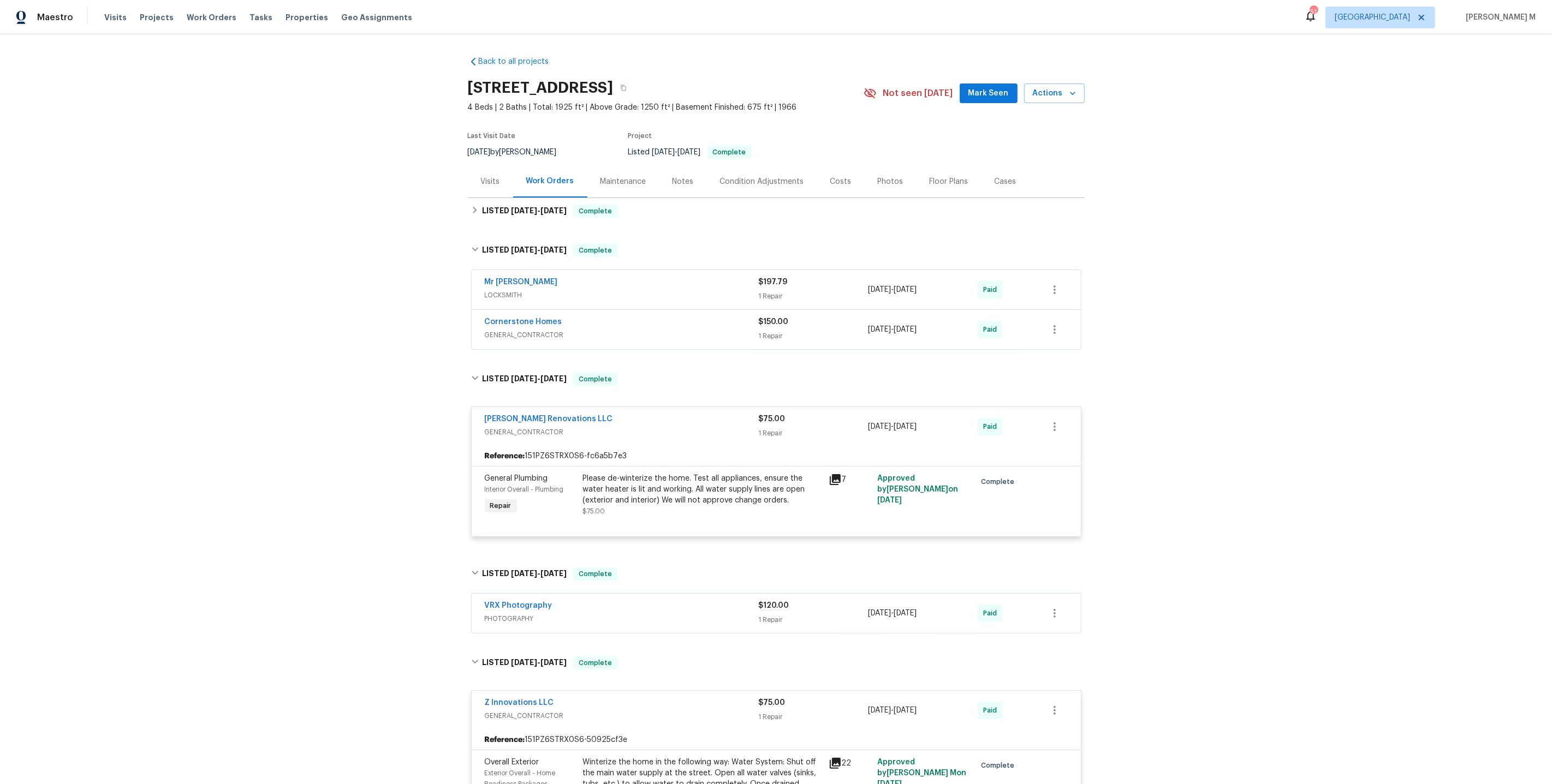
click at [509, 334] on div "Cornerstone Homes GENERAL_CONTRACTOR" at bounding box center [622, 330] width 274 height 26
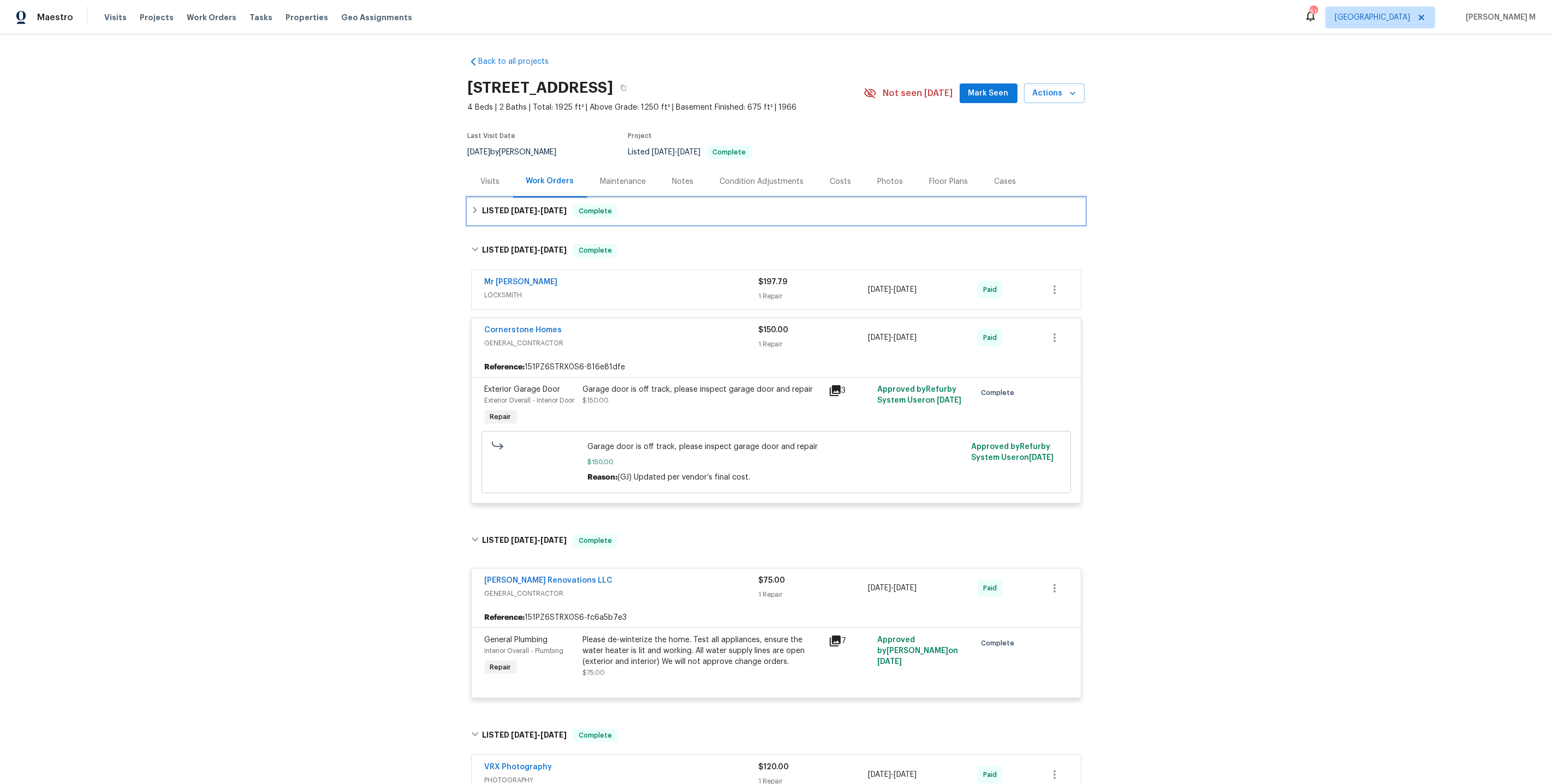
click at [546, 213] on div "LISTED 7/25/25 - 8/1/25 Complete" at bounding box center [776, 211] width 617 height 26
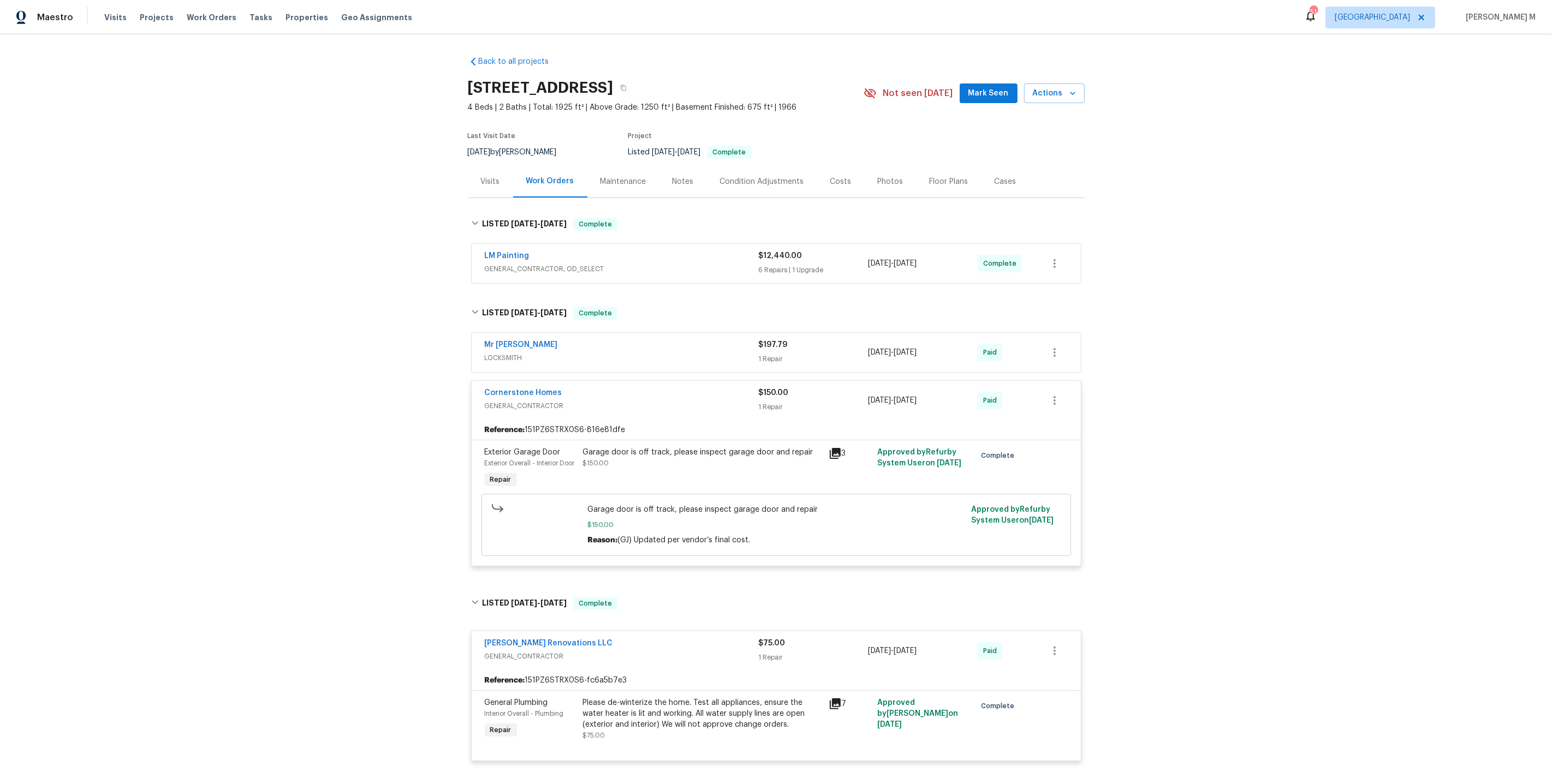
click at [524, 264] on span "GENERAL_CONTRACTOR, OD_SELECT" at bounding box center [622, 269] width 274 height 11
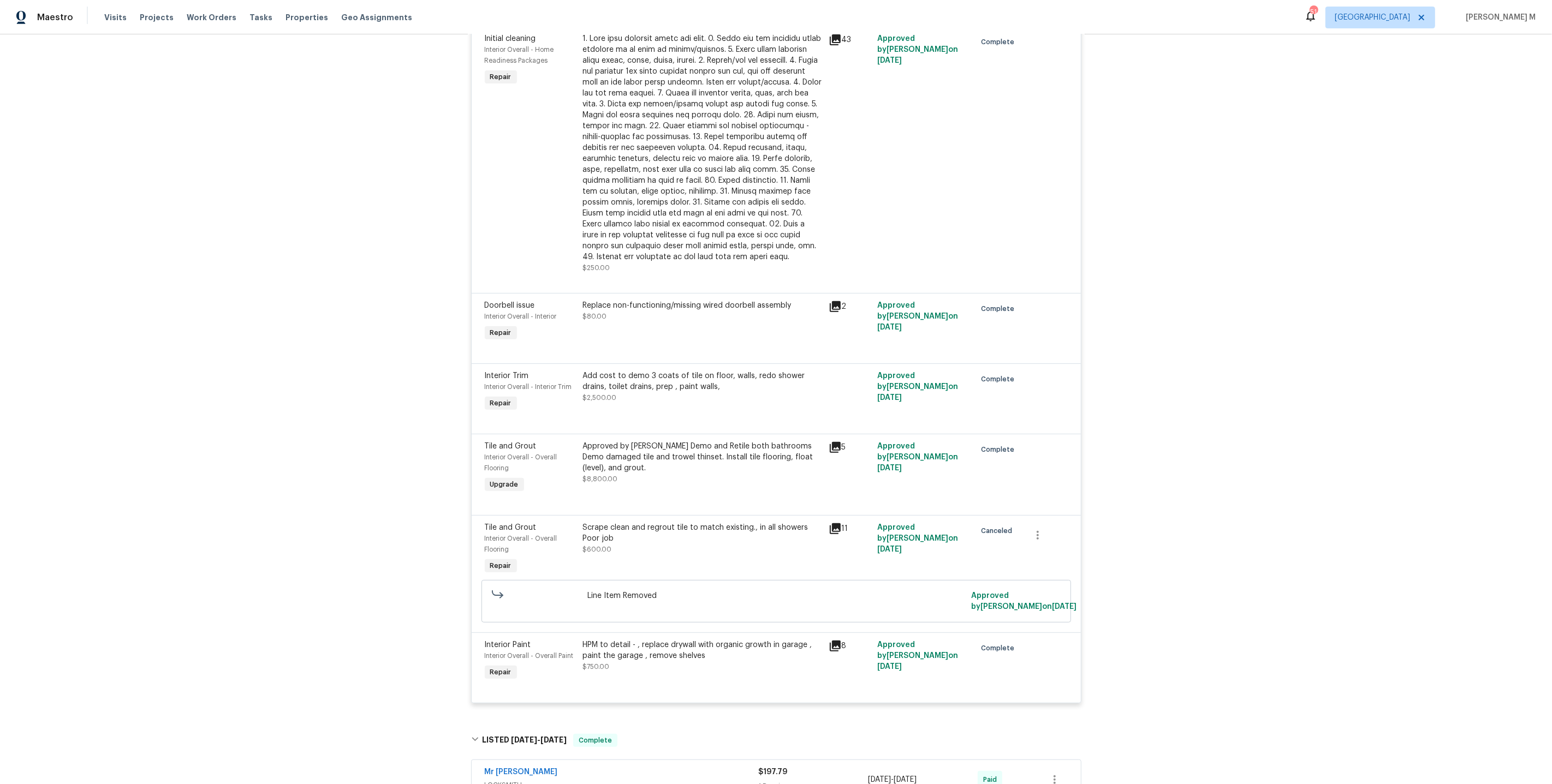
scroll to position [418, 0]
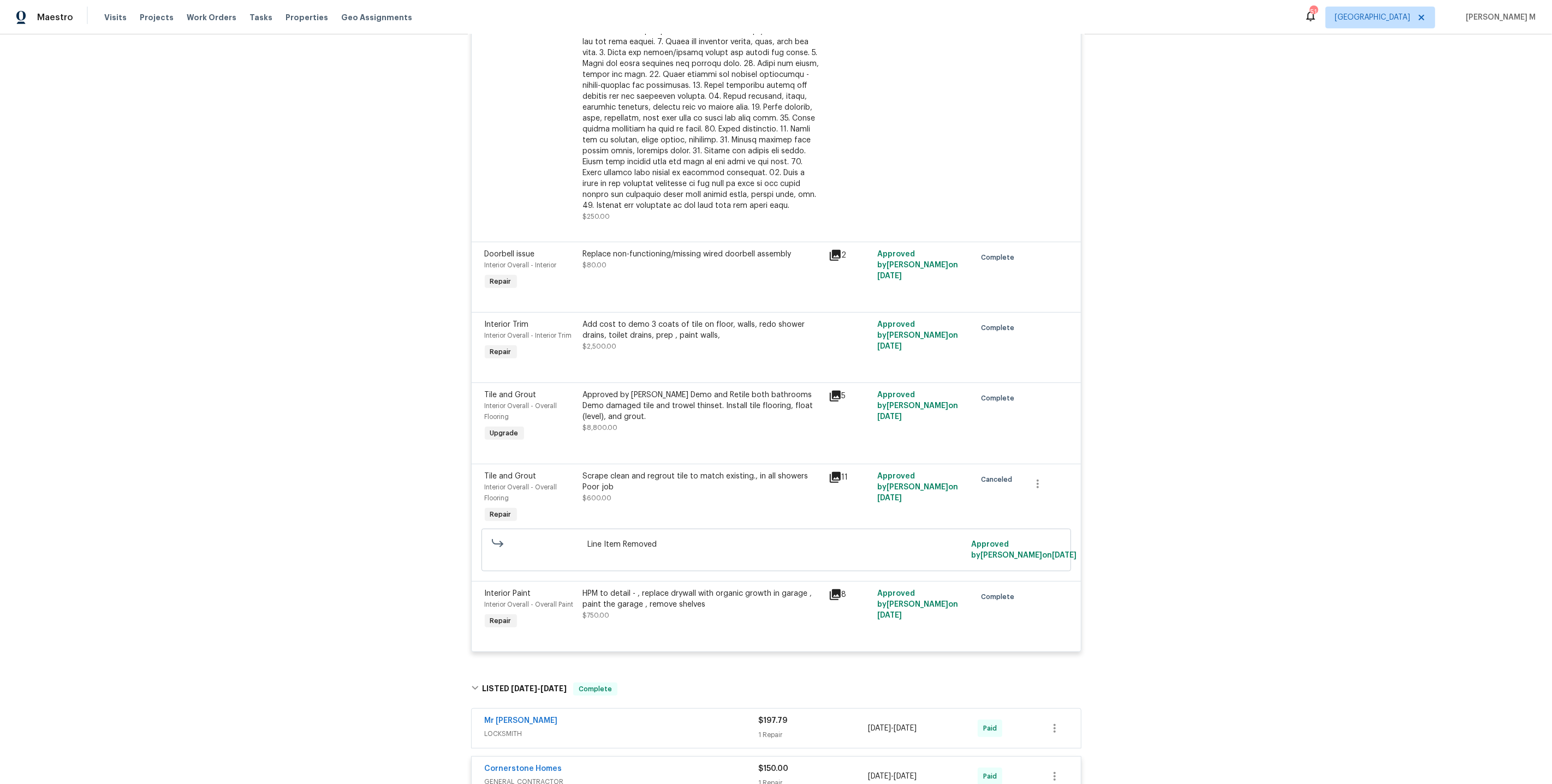
click at [684, 390] on div "Approved by Ashley Demo and Retile both bathrooms Demo damaged tile and trowel …" at bounding box center [703, 406] width 239 height 33
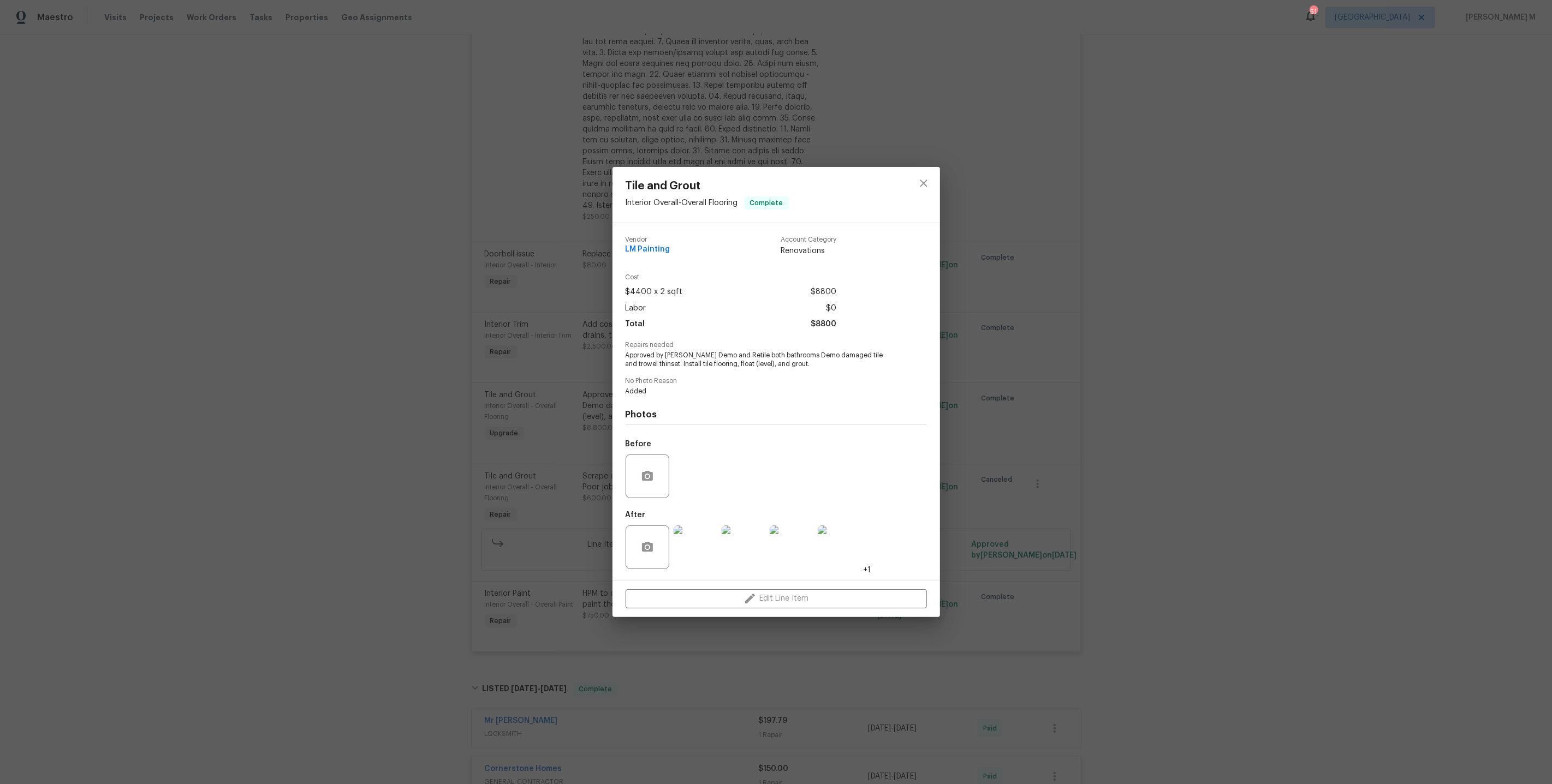
click at [1017, 396] on div "Tile and Grout Interior Overall - Overall Flooring Complete Vendor LM Painting …" at bounding box center [776, 392] width 1552 height 784
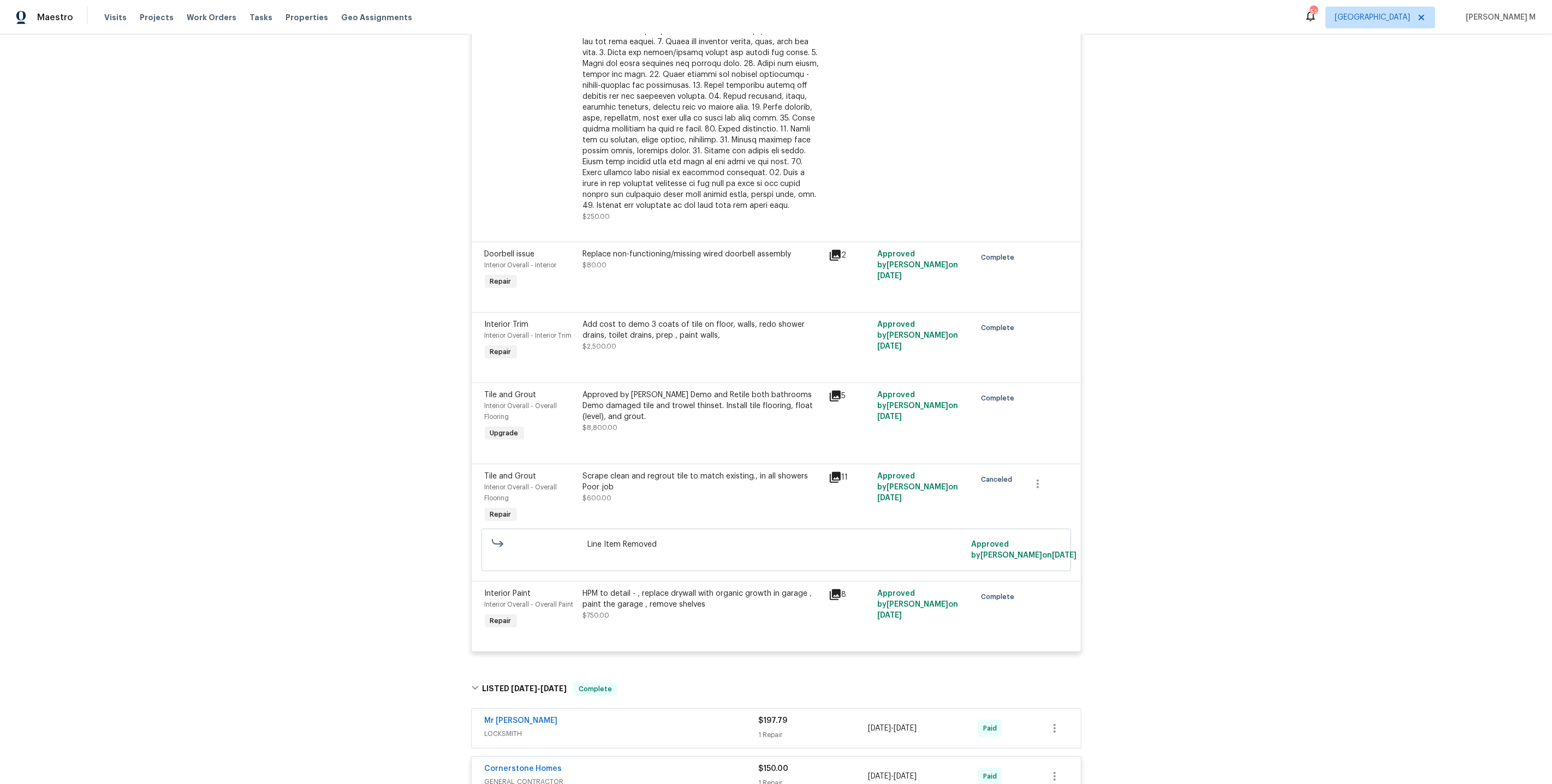
click at [642, 588] on div "HPM to detail - , replace drywall with organic growth in garage , paint the gar…" at bounding box center [703, 599] width 239 height 22
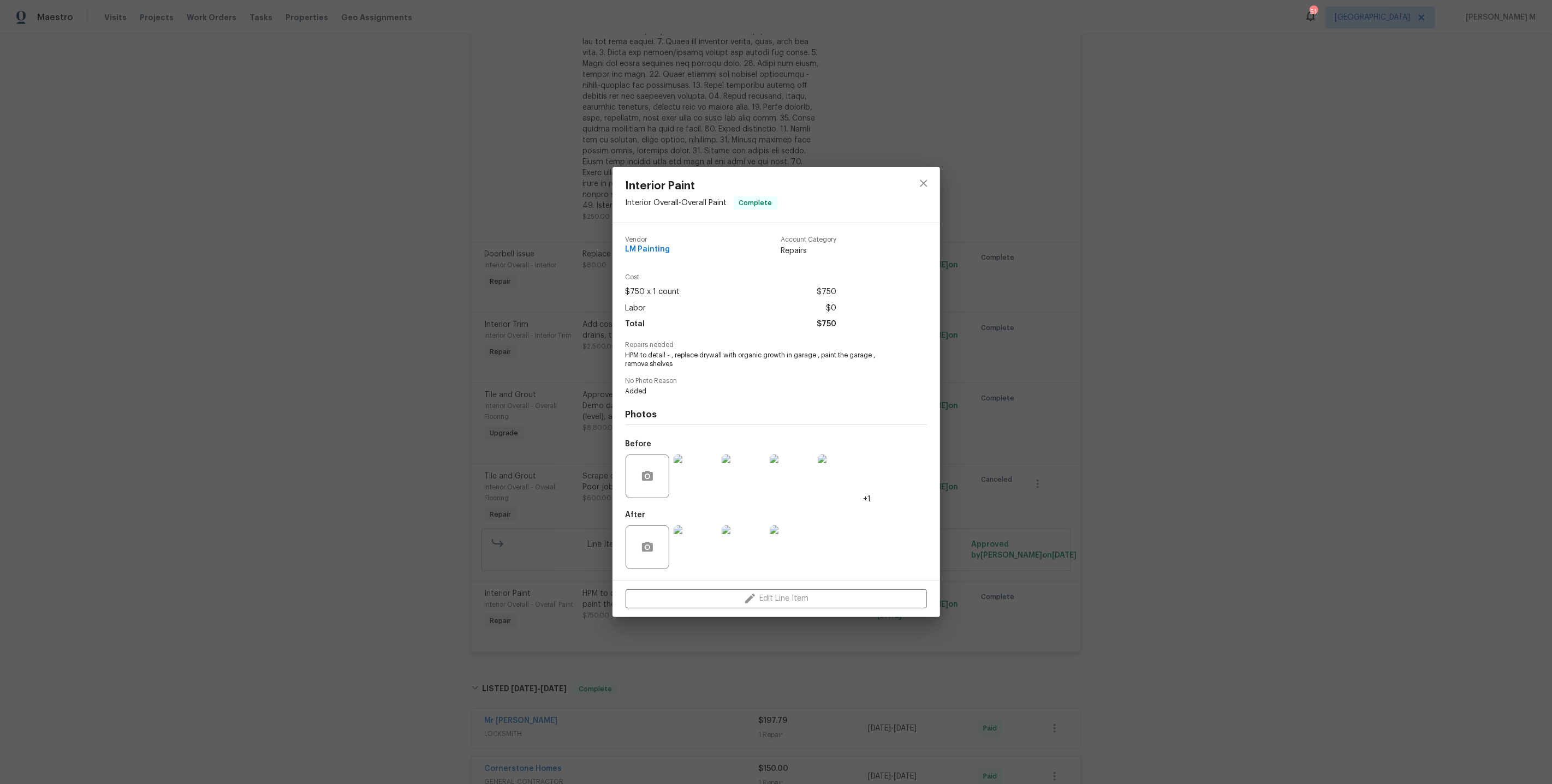
click at [962, 488] on div "Interior Paint Interior Overall - Overall Paint Complete Vendor LM Painting Acc…" at bounding box center [776, 392] width 1552 height 784
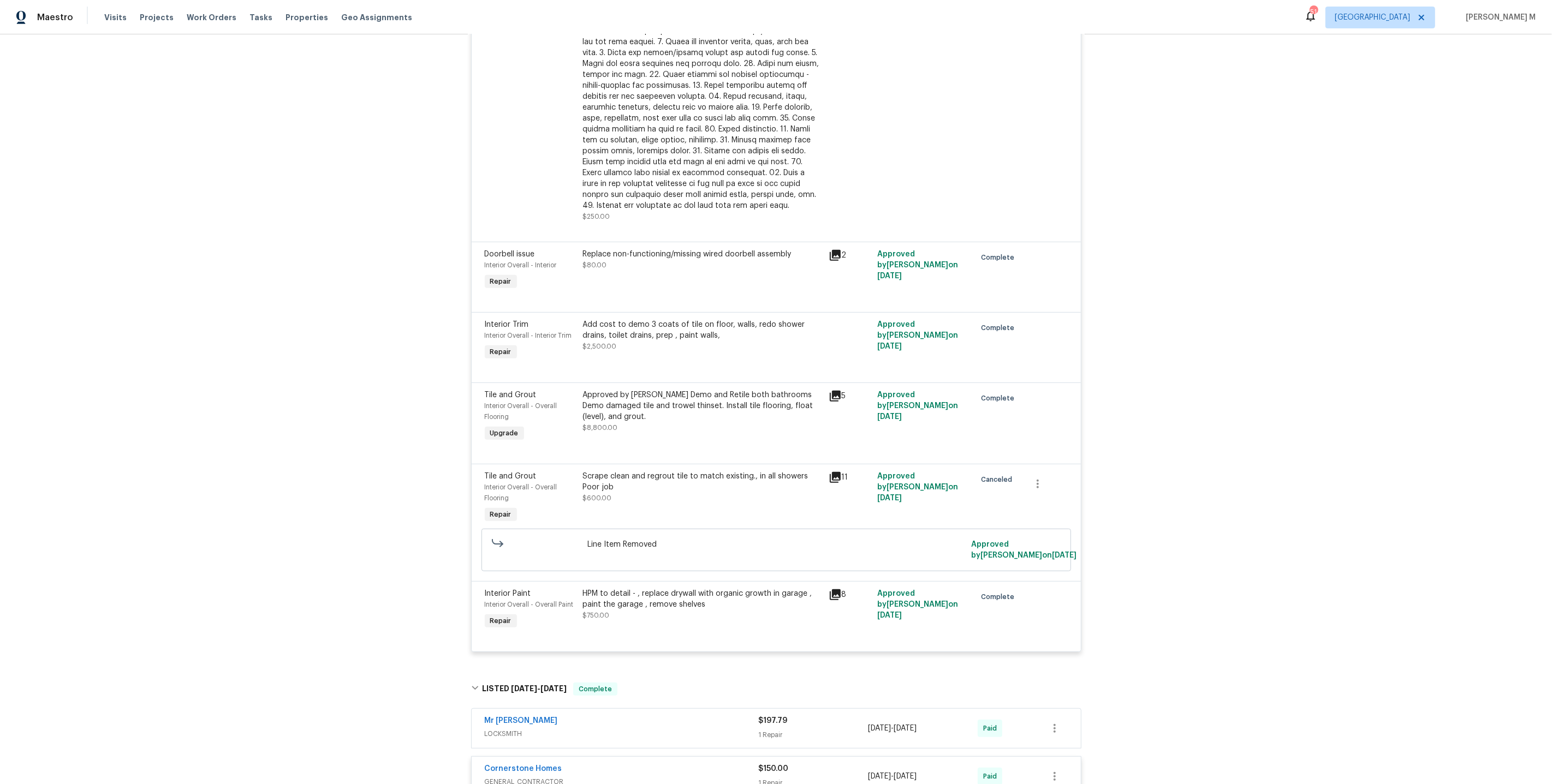
click at [647, 258] on div "Replace non-functioning/missing wired doorbell assembly $80.00" at bounding box center [702, 271] width 246 height 50
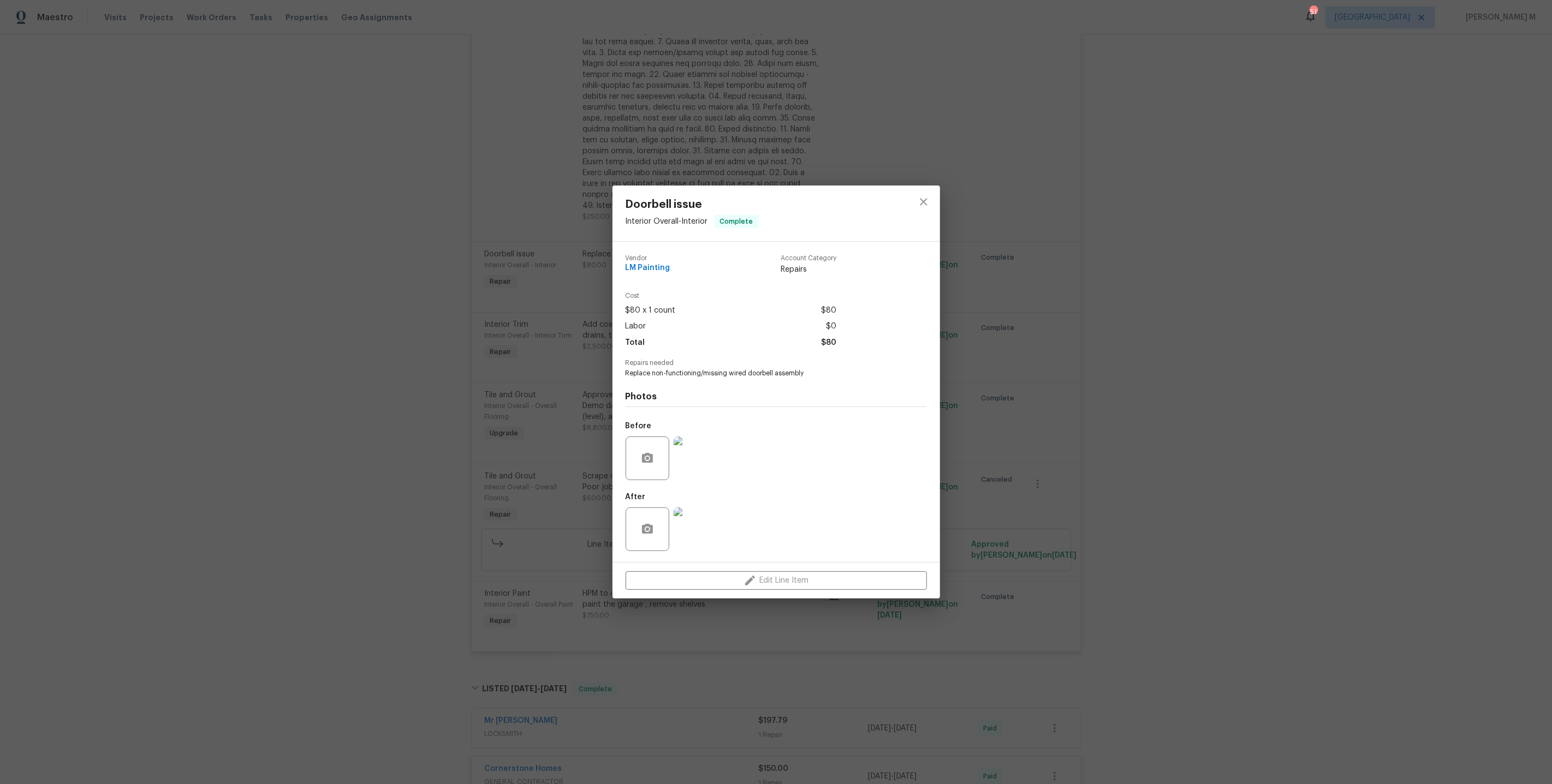
click at [947, 388] on div "Doorbell issue Interior Overall - Interior Complete Vendor LM Painting Account …" at bounding box center [776, 392] width 1552 height 784
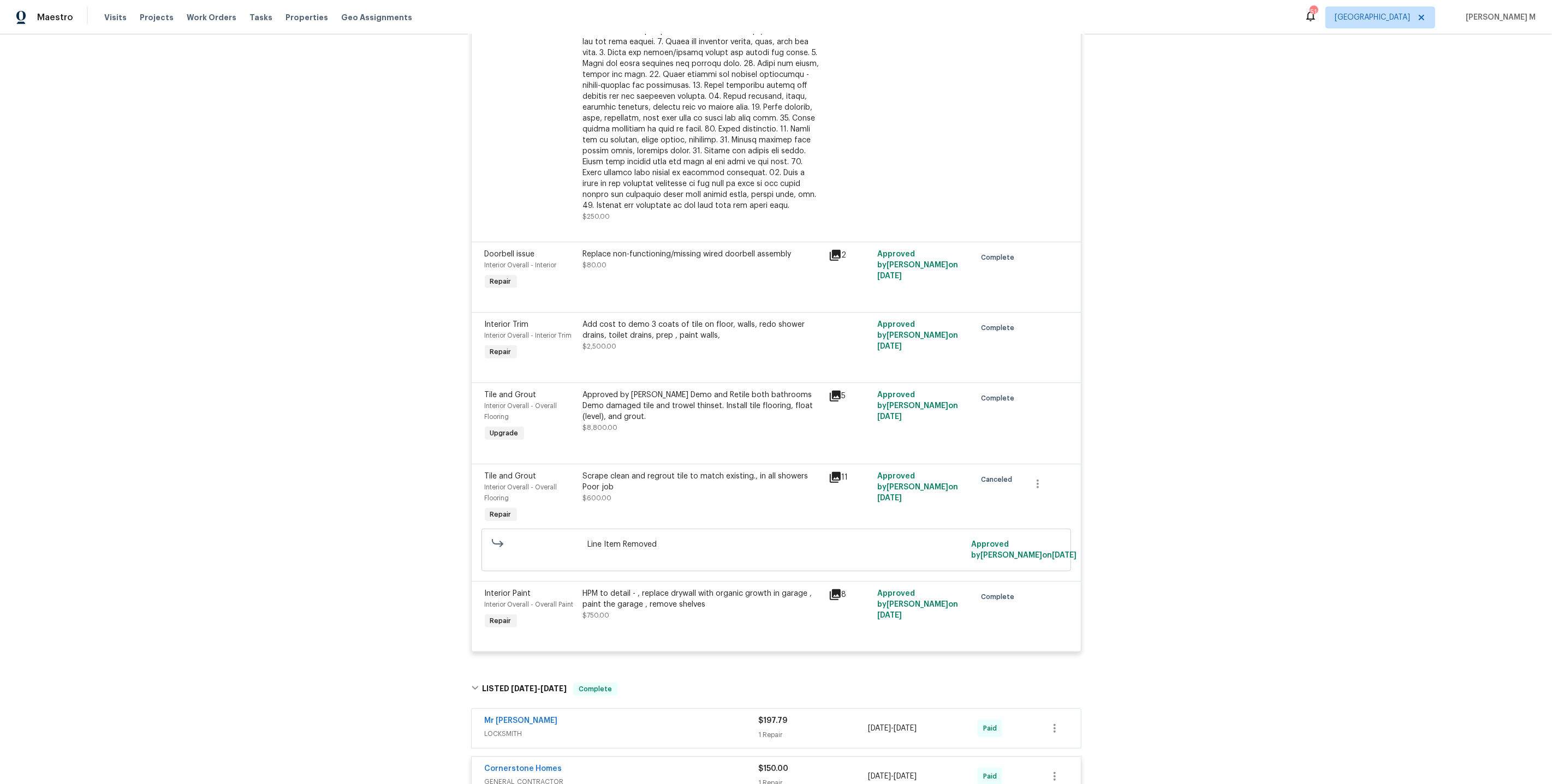
click at [613, 190] on div at bounding box center [703, 96] width 239 height 229
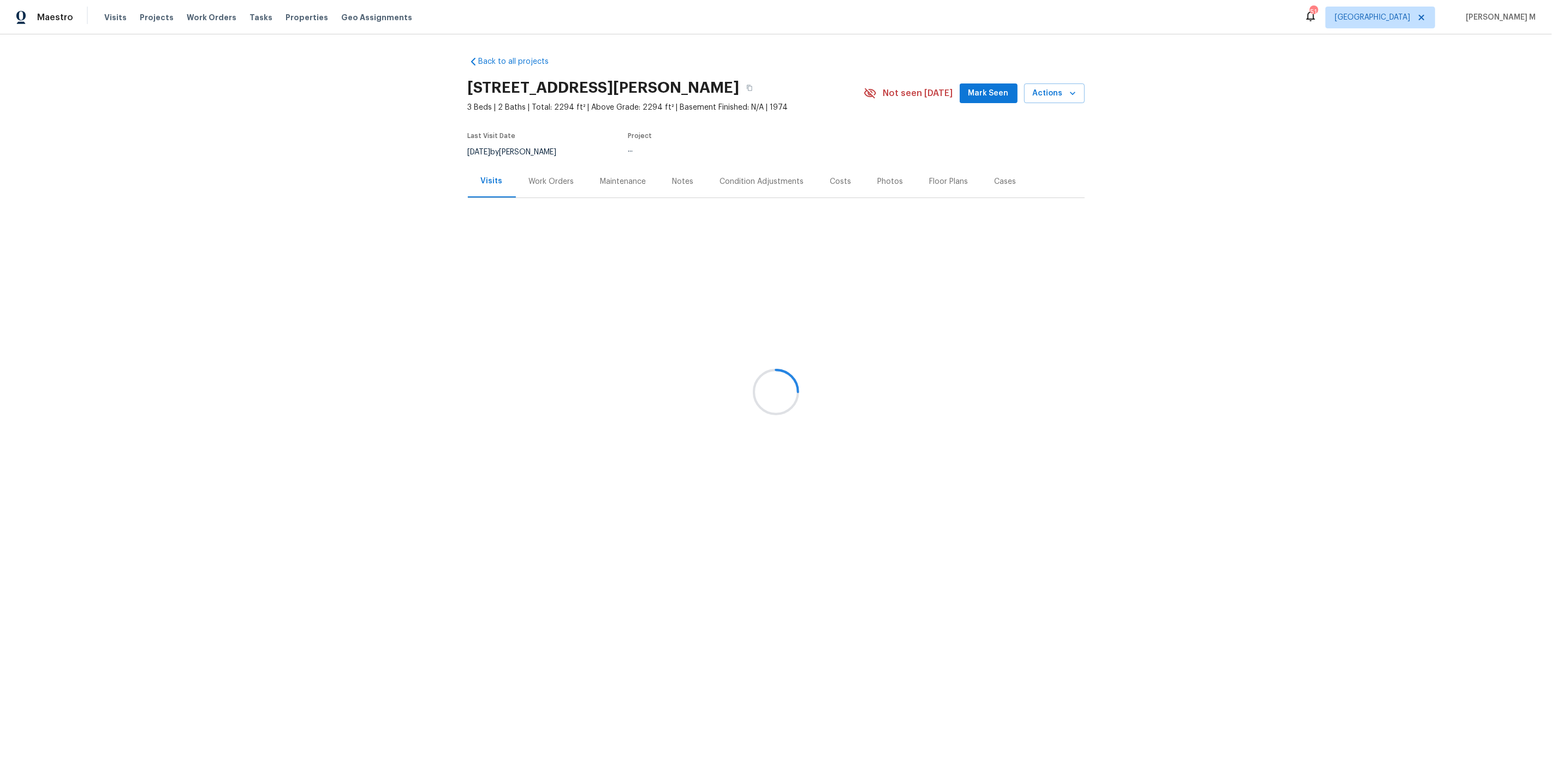
click at [553, 170] on div "Back to all projects [STREET_ADDRESS][PERSON_NAME] 3 Beds | 2 Baths | Total: 22…" at bounding box center [776, 409] width 1552 height 750
click at [543, 175] on div at bounding box center [776, 392] width 1552 height 784
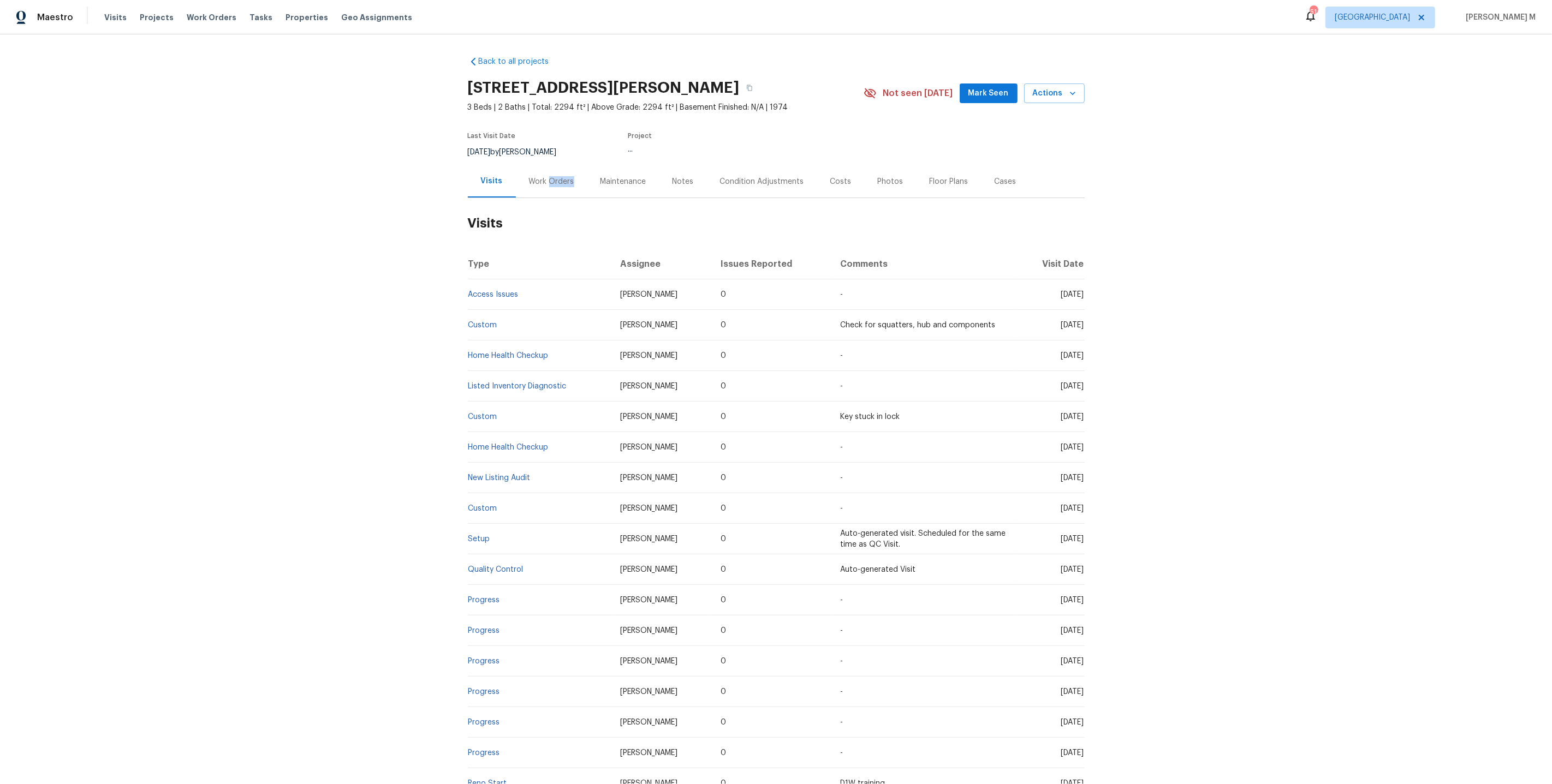
click at [543, 176] on div "Work Orders" at bounding box center [552, 182] width 45 height 11
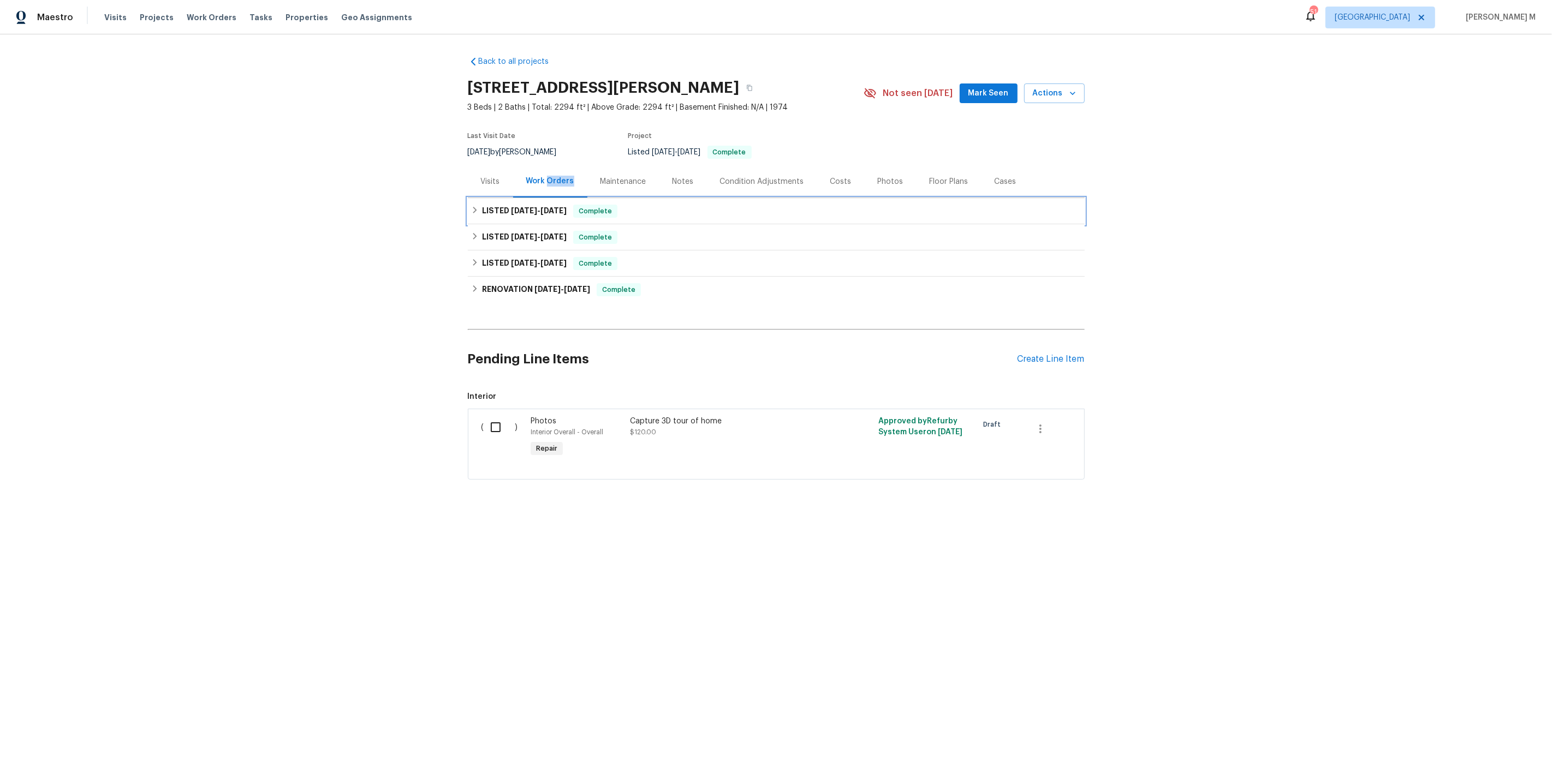
click at [532, 198] on div "LISTED 8/12/25 - 8/25/25 Complete" at bounding box center [776, 211] width 617 height 26
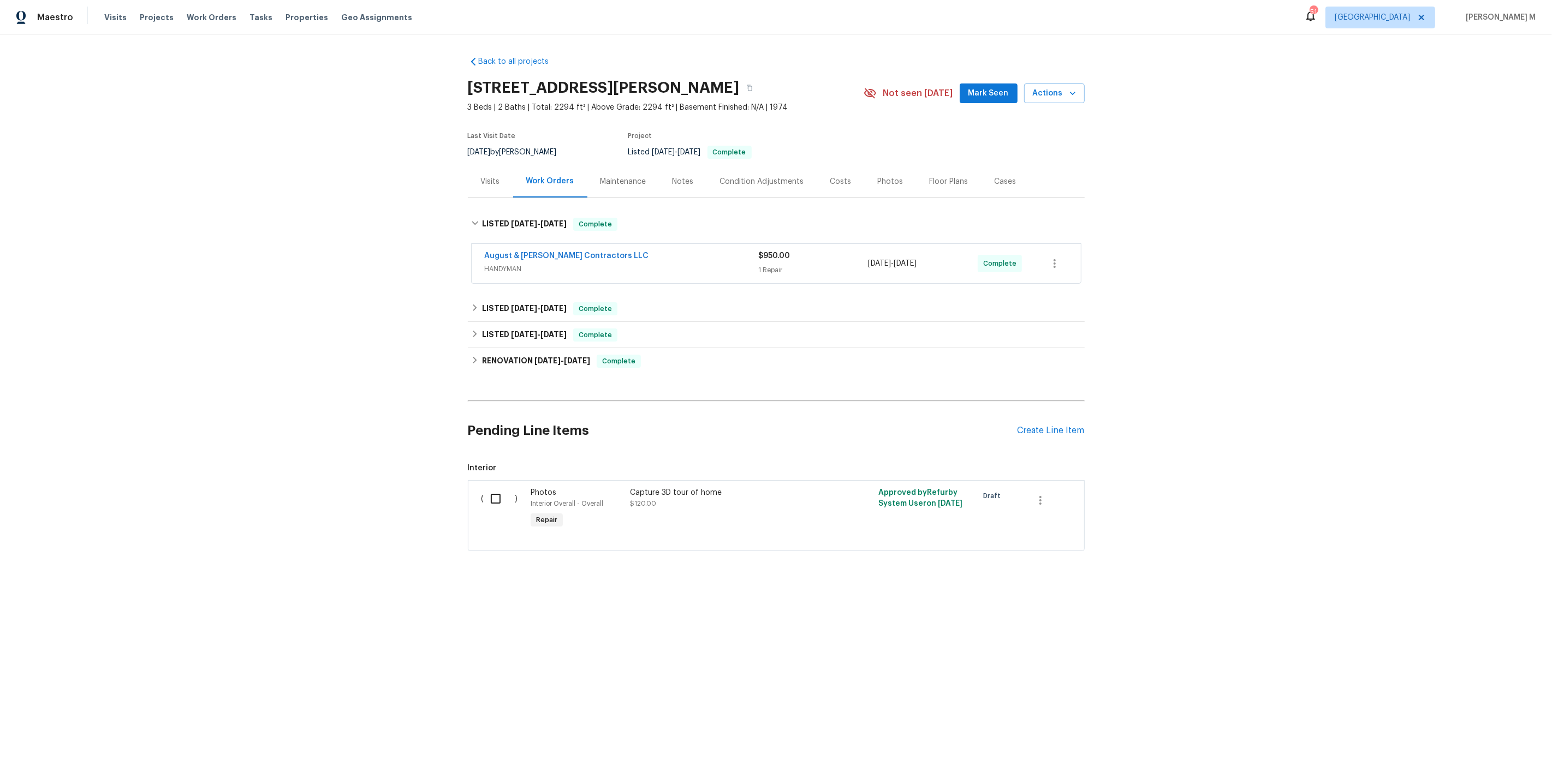
click at [522, 264] on span "HANDYMAN" at bounding box center [622, 269] width 274 height 11
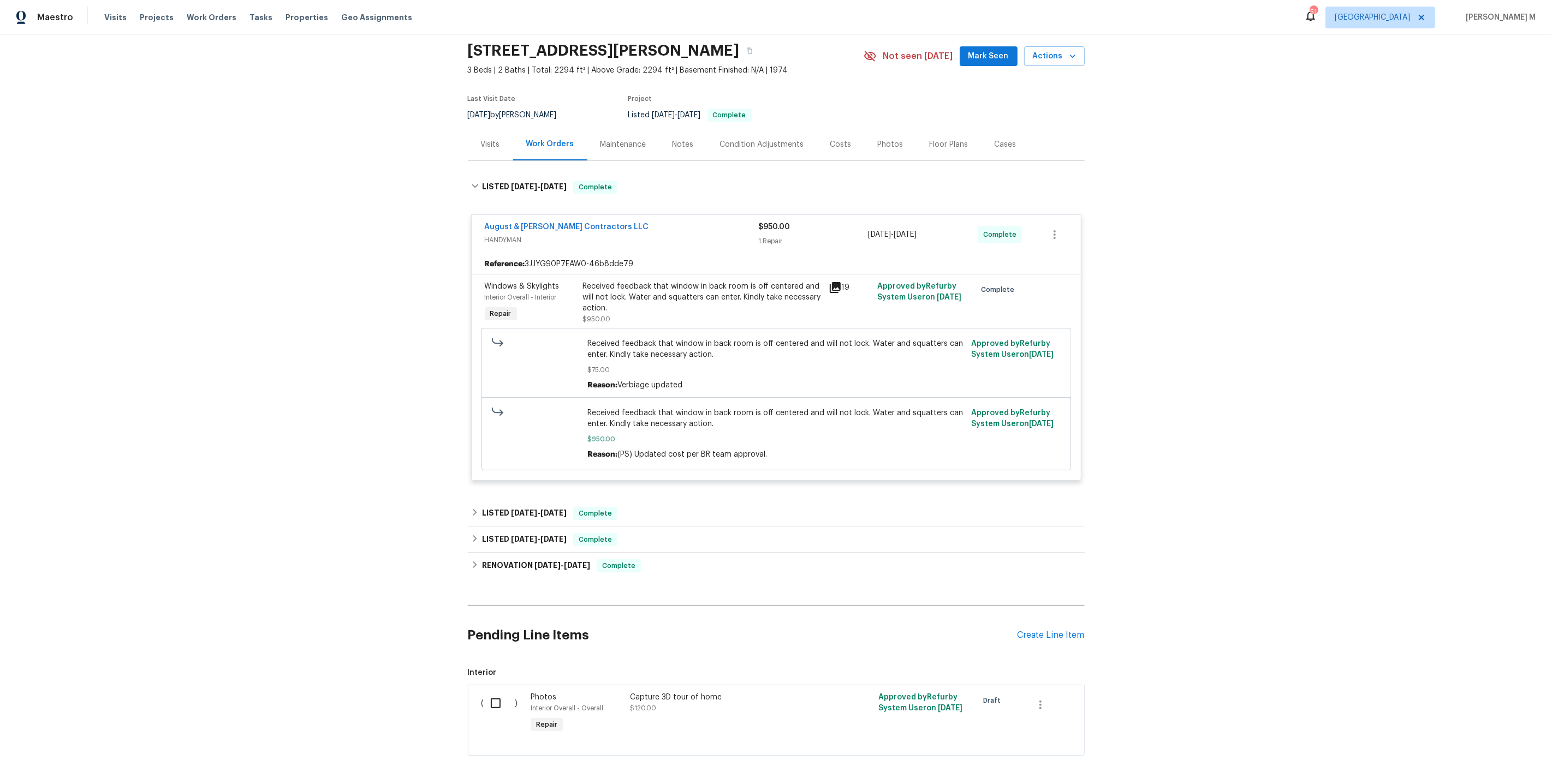
scroll to position [39, 0]
click at [497, 505] on h6 "LISTED 6/25/25 - 7/22/25" at bounding box center [524, 511] width 85 height 13
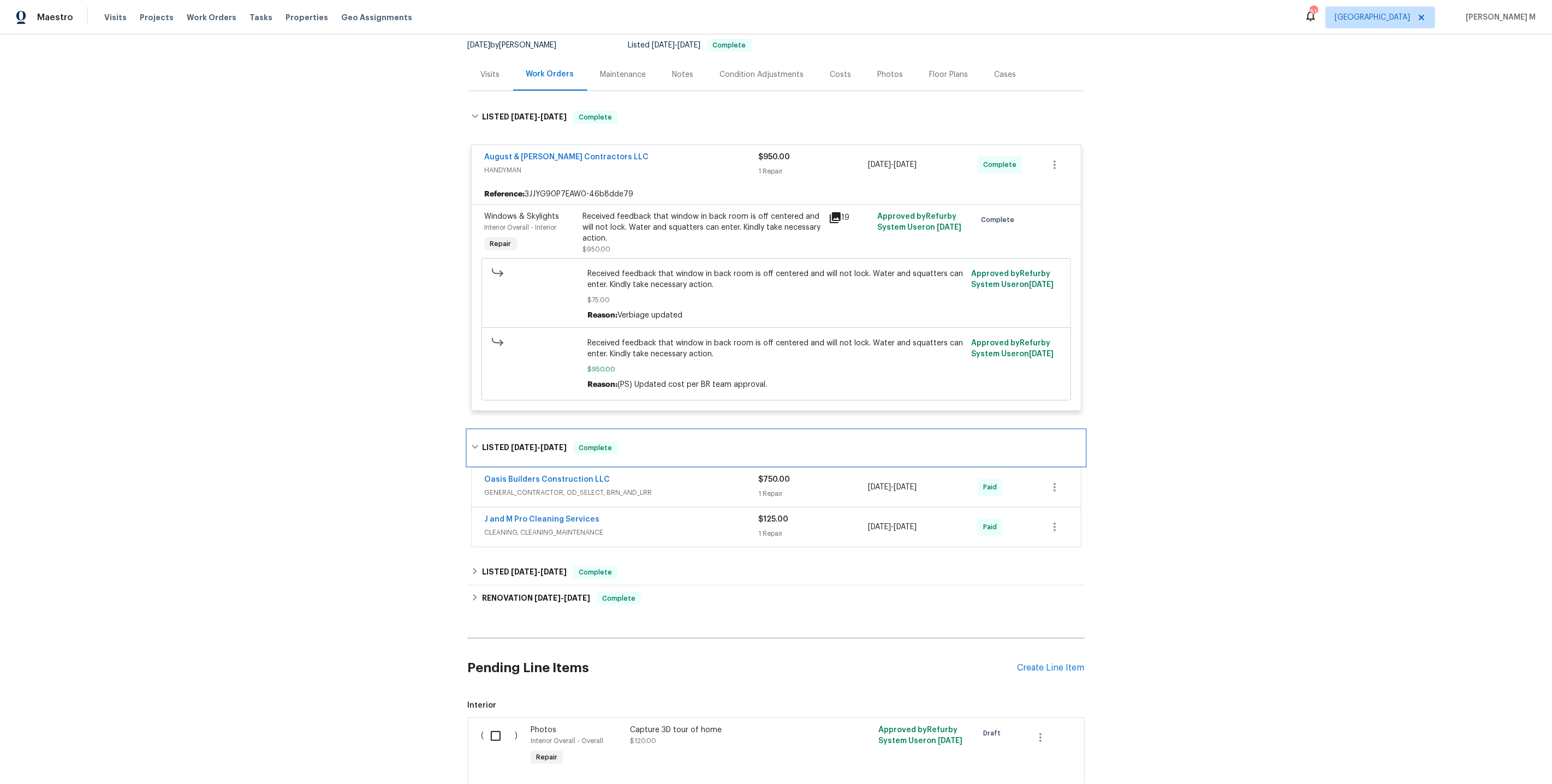
scroll to position [113, 0]
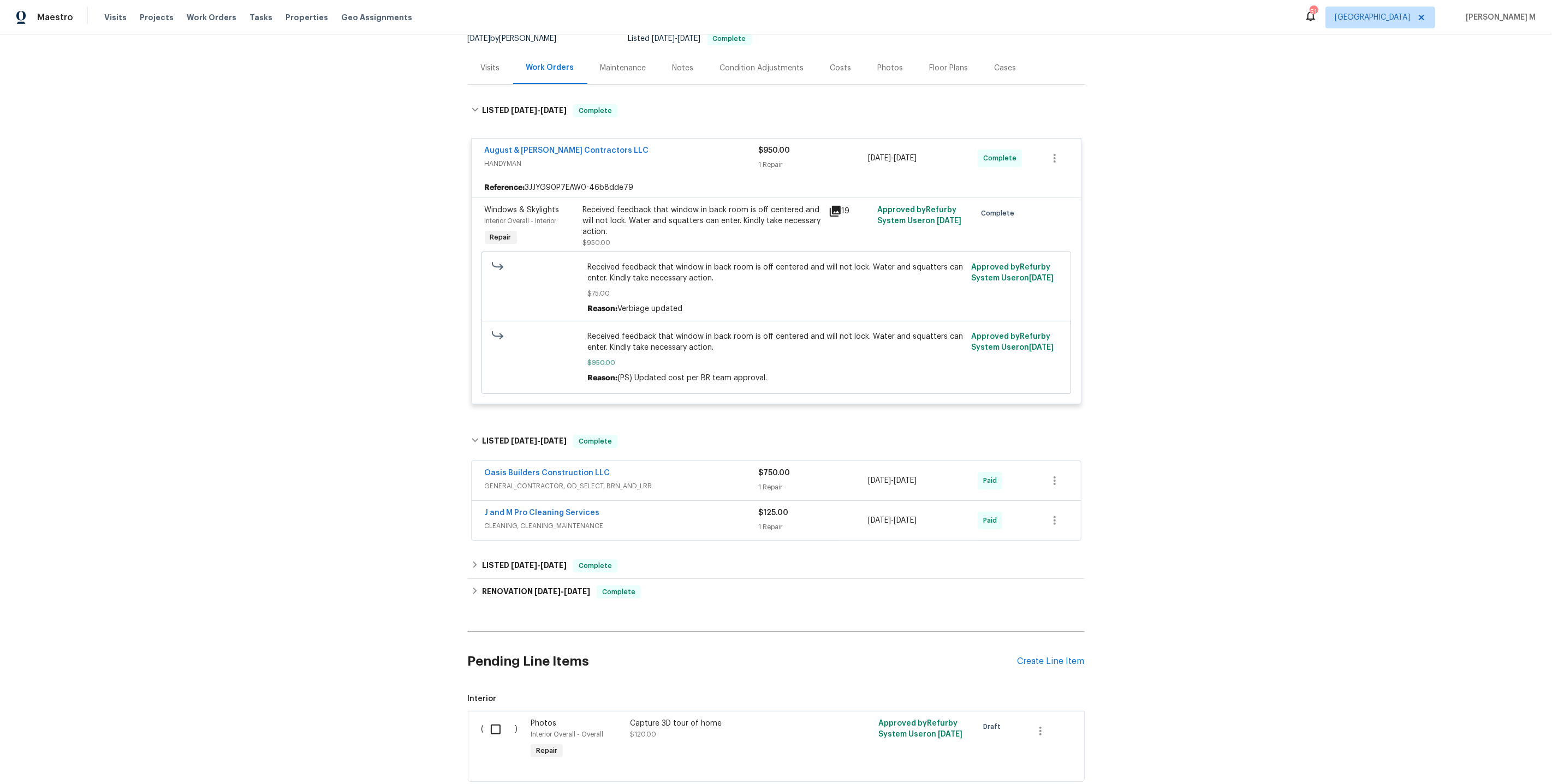
click at [530, 481] on span "GENERAL_CONTRACTOR, OD_SELECT, BRN_AND_LRR" at bounding box center [622, 487] width 274 height 11
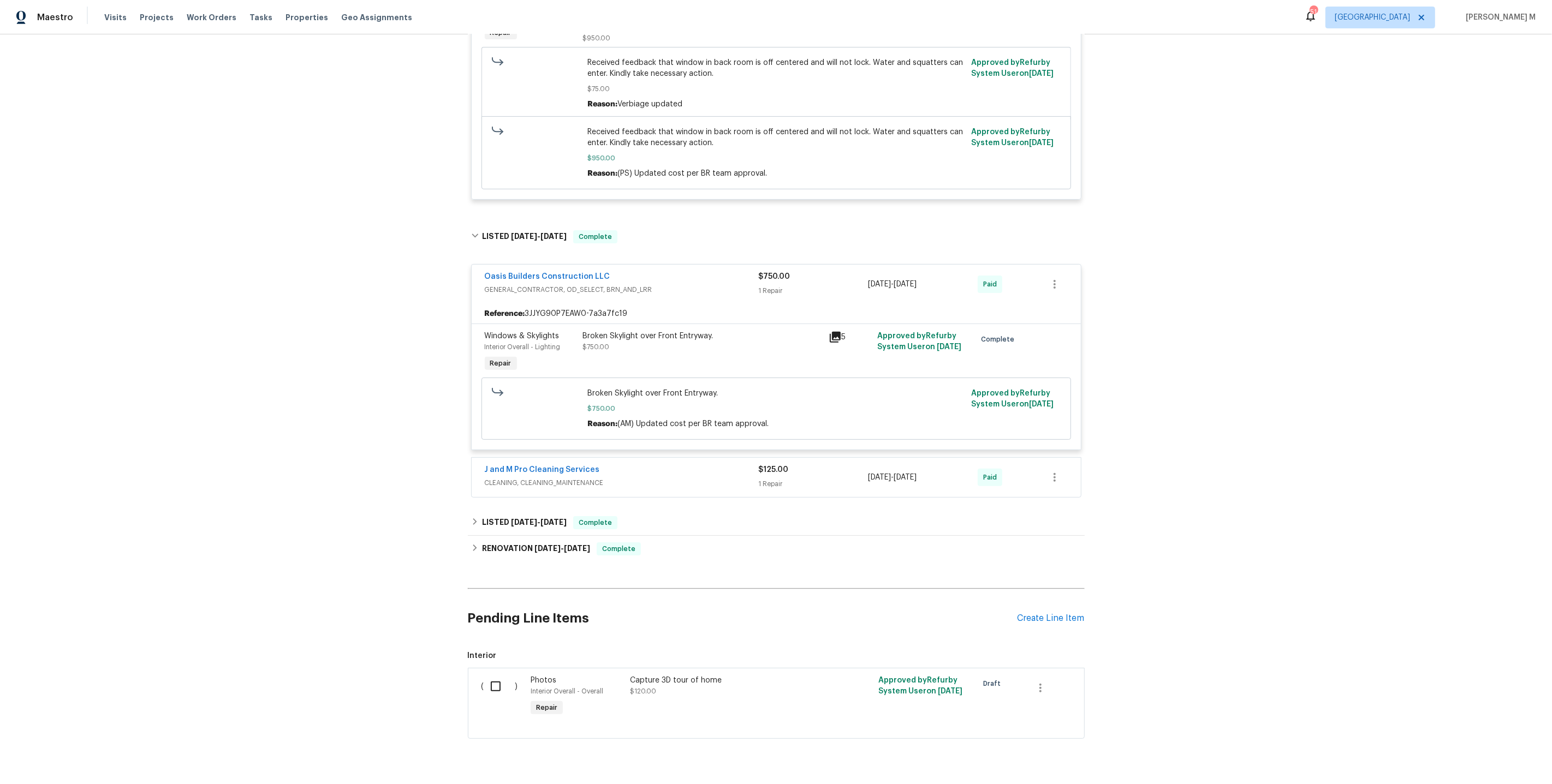
scroll to position [320, 0]
click at [568, 470] on div "J and M Pro Cleaning Services CLEANING, CLEANING_MAINTENANCE $125.00 1 Repair 7…" at bounding box center [776, 475] width 609 height 39
click at [580, 462] on div "J and M Pro Cleaning Services" at bounding box center [622, 469] width 274 height 13
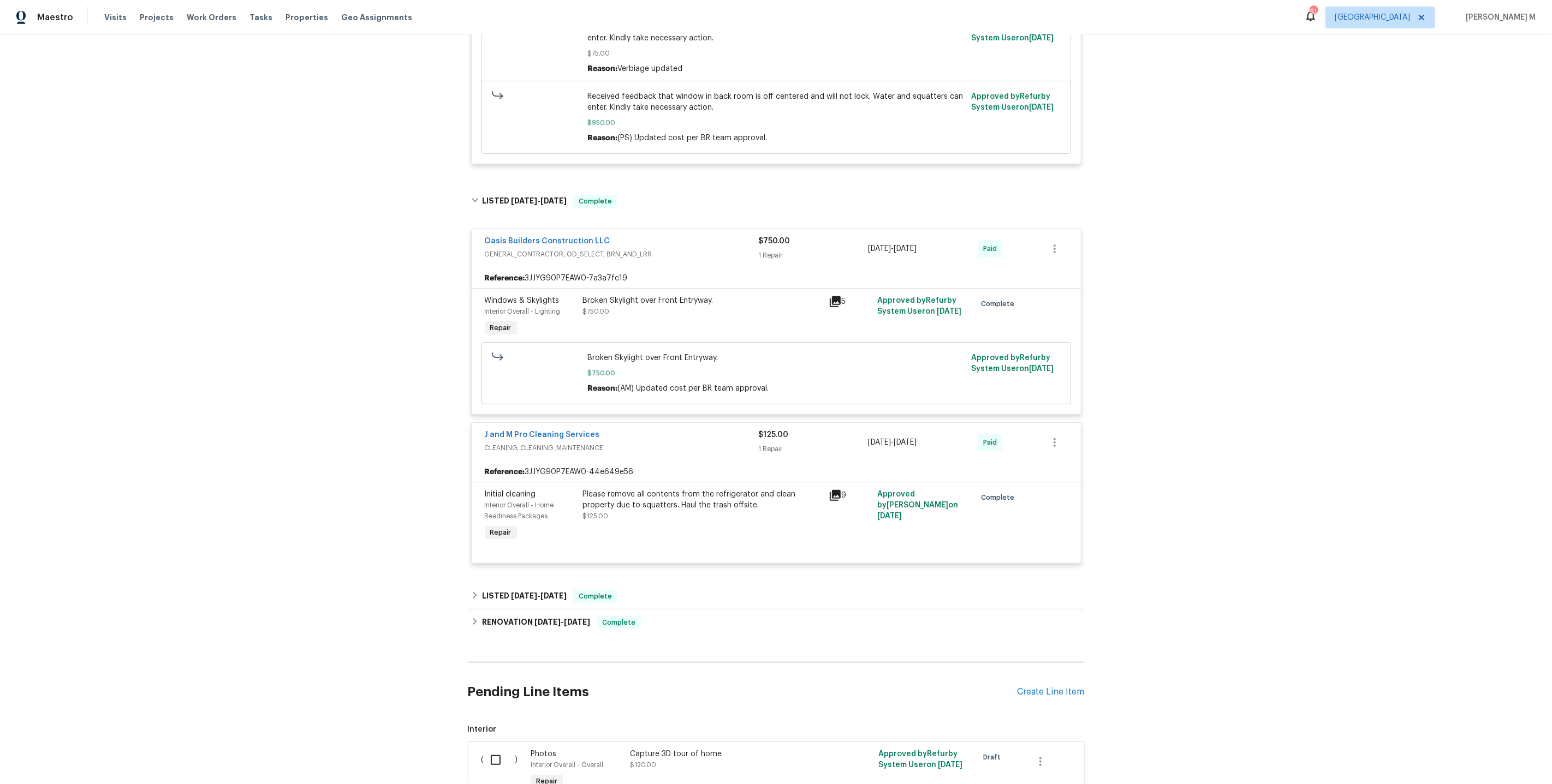
scroll to position [428, 0]
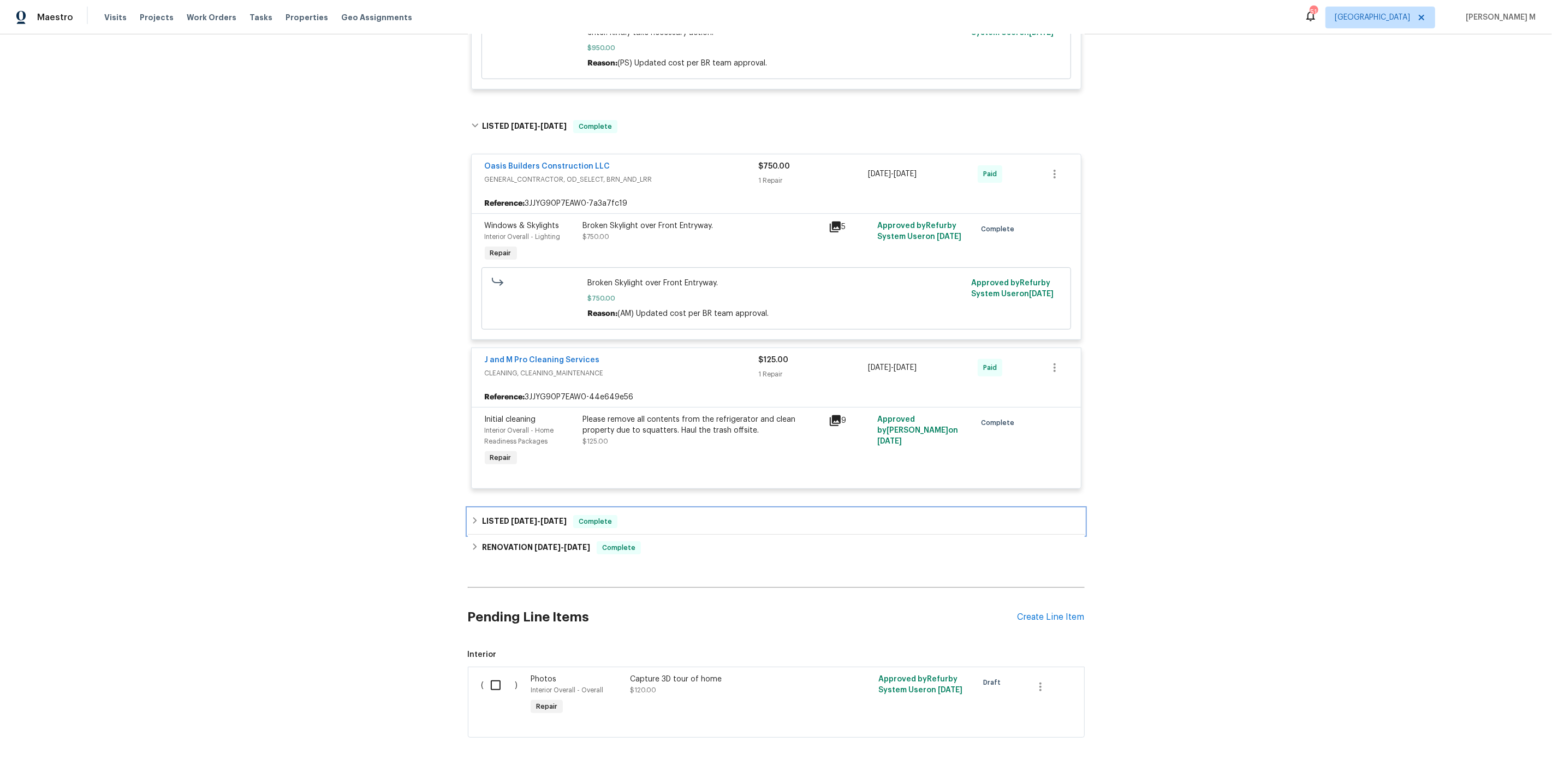
click at [550, 508] on div "LISTED 5/21/25 - 6/13/25 Complete" at bounding box center [776, 521] width 617 height 26
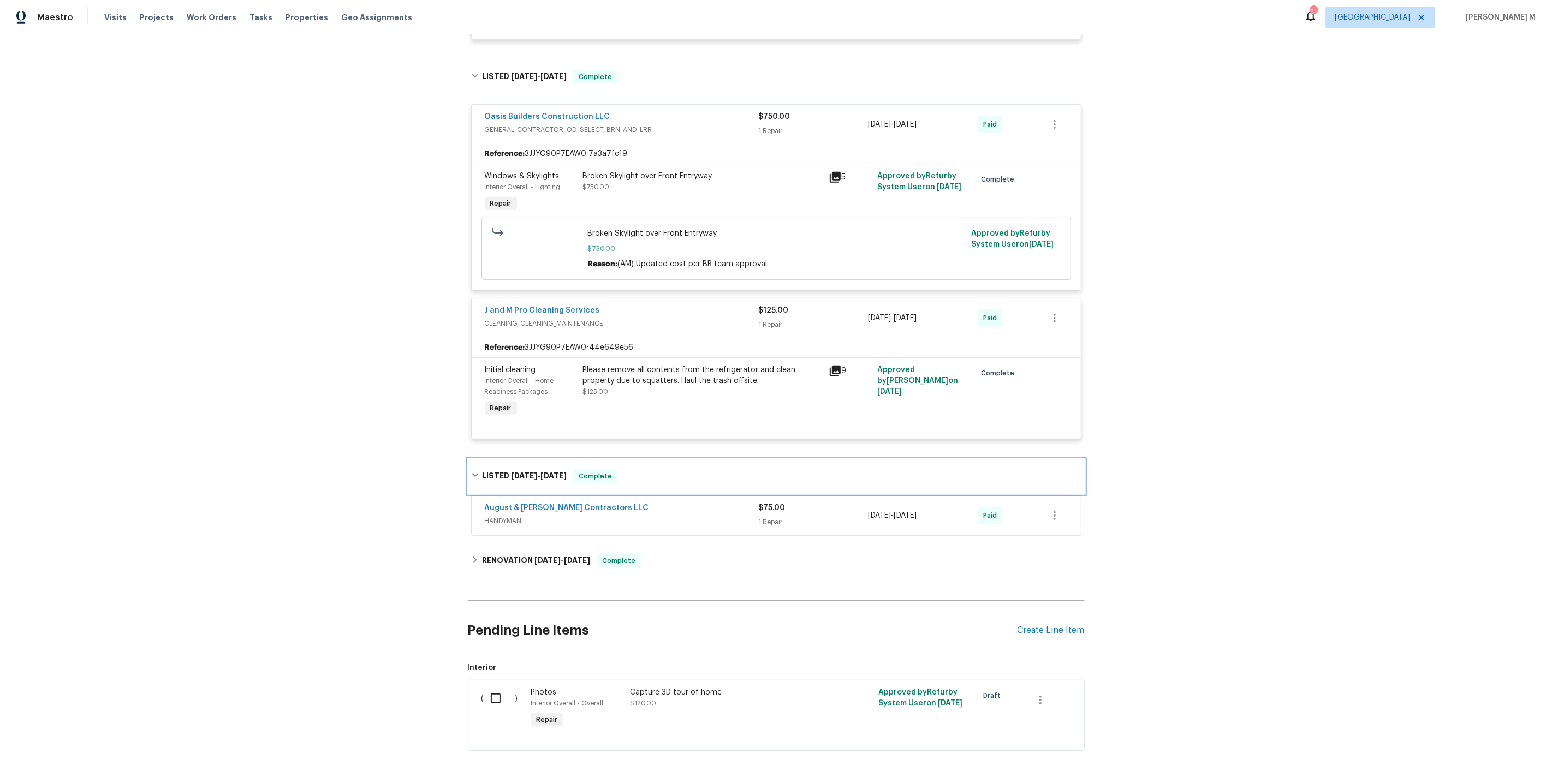
scroll to position [484, 0]
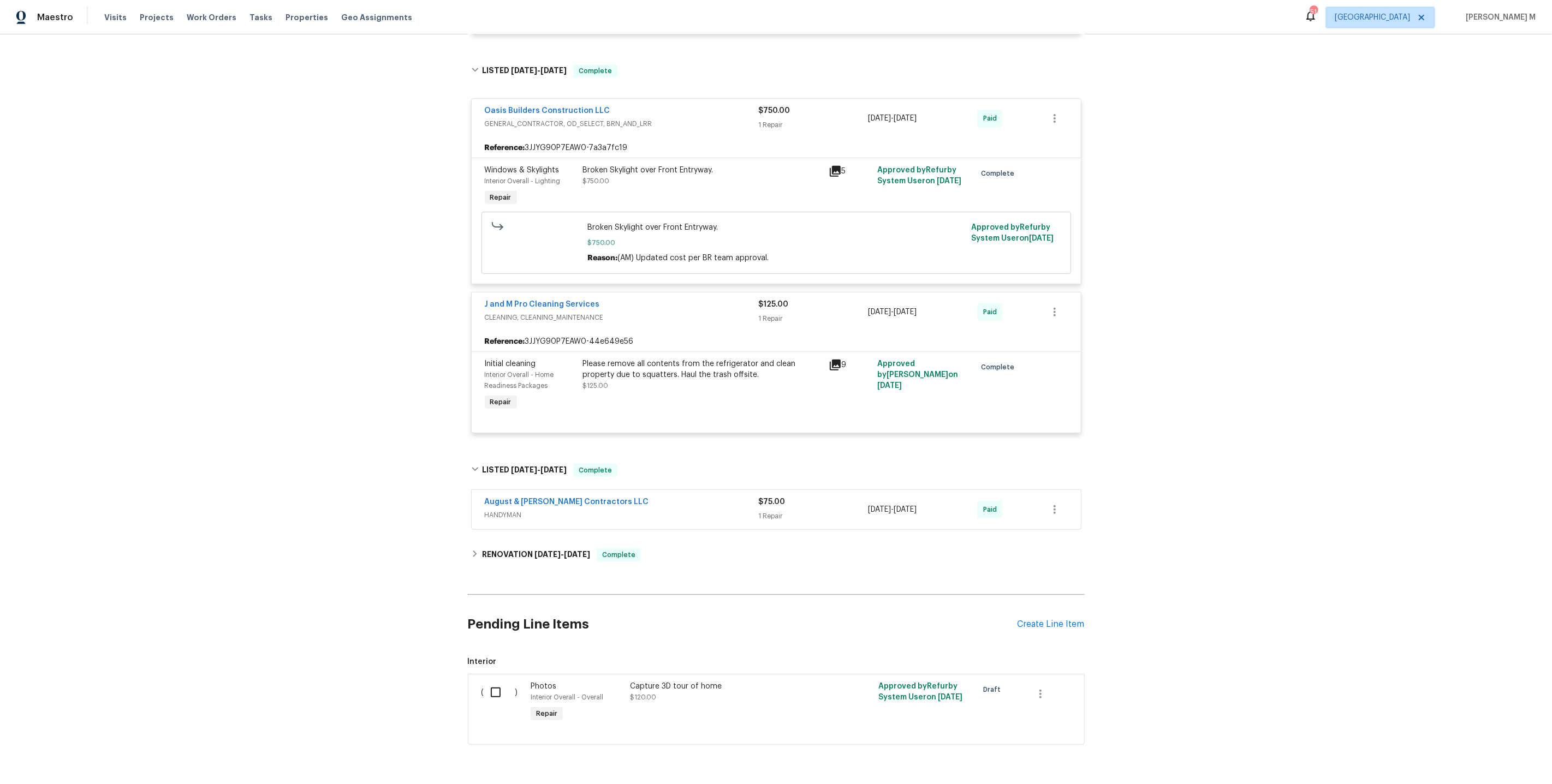
click at [547, 510] on span "HANDYMAN" at bounding box center [622, 515] width 274 height 11
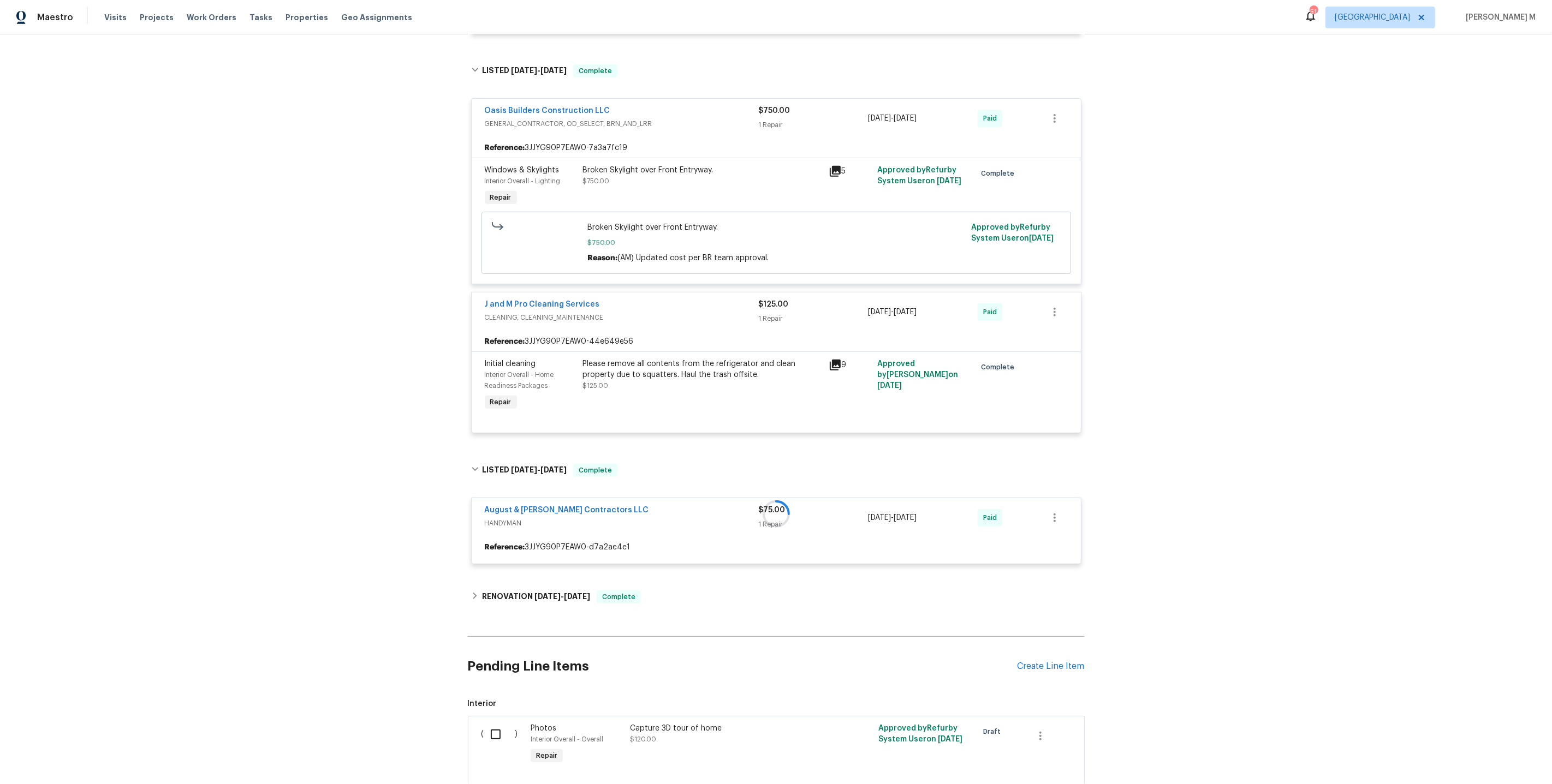
click at [713, 358] on div "Please remove all contents from the refrigerator and clean property due to squa…" at bounding box center [703, 369] width 239 height 22
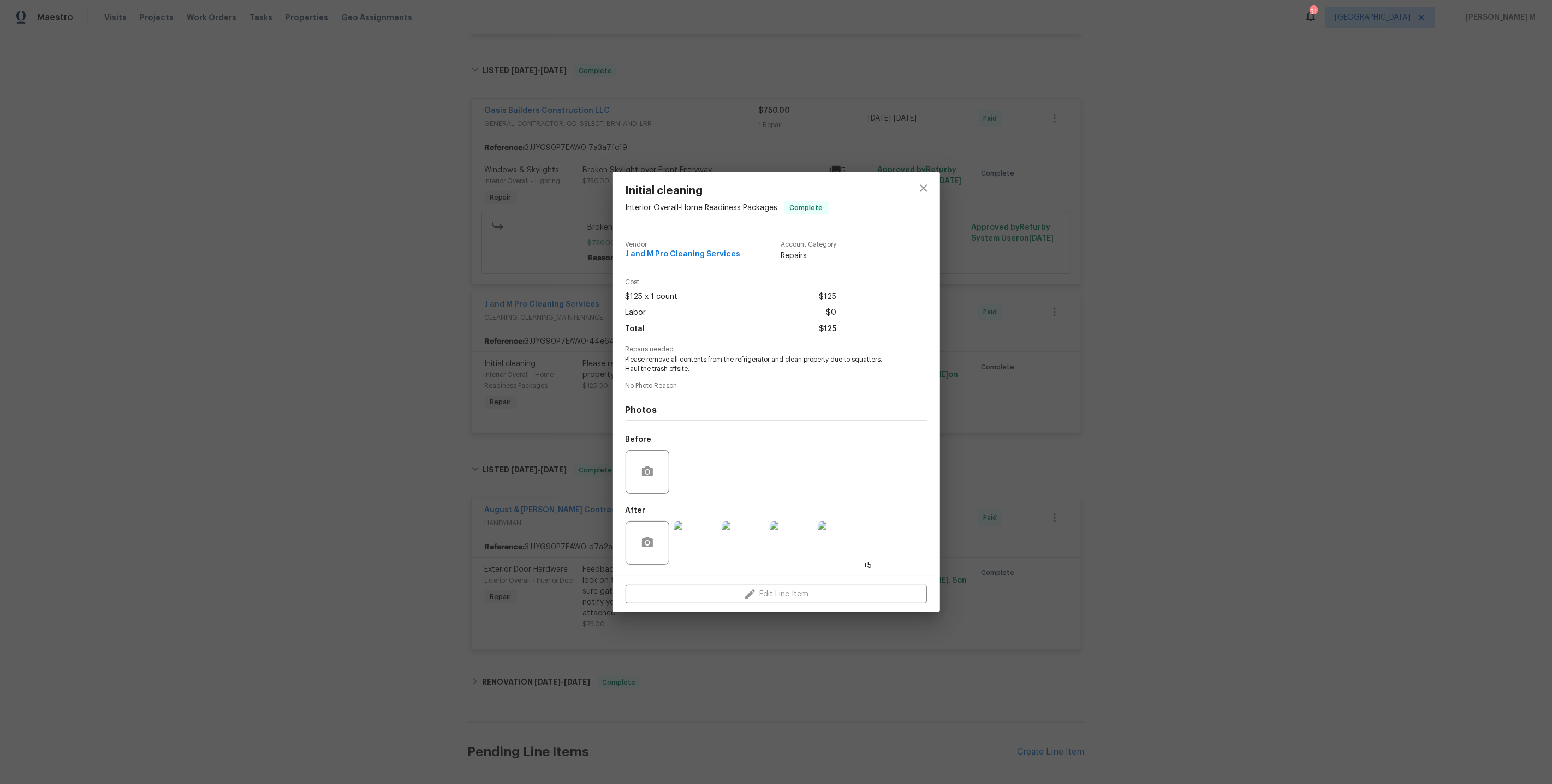
click at [971, 419] on div "Initial cleaning Interior Overall - Home Readiness Packages Complete Vendor J a…" at bounding box center [776, 392] width 1552 height 784
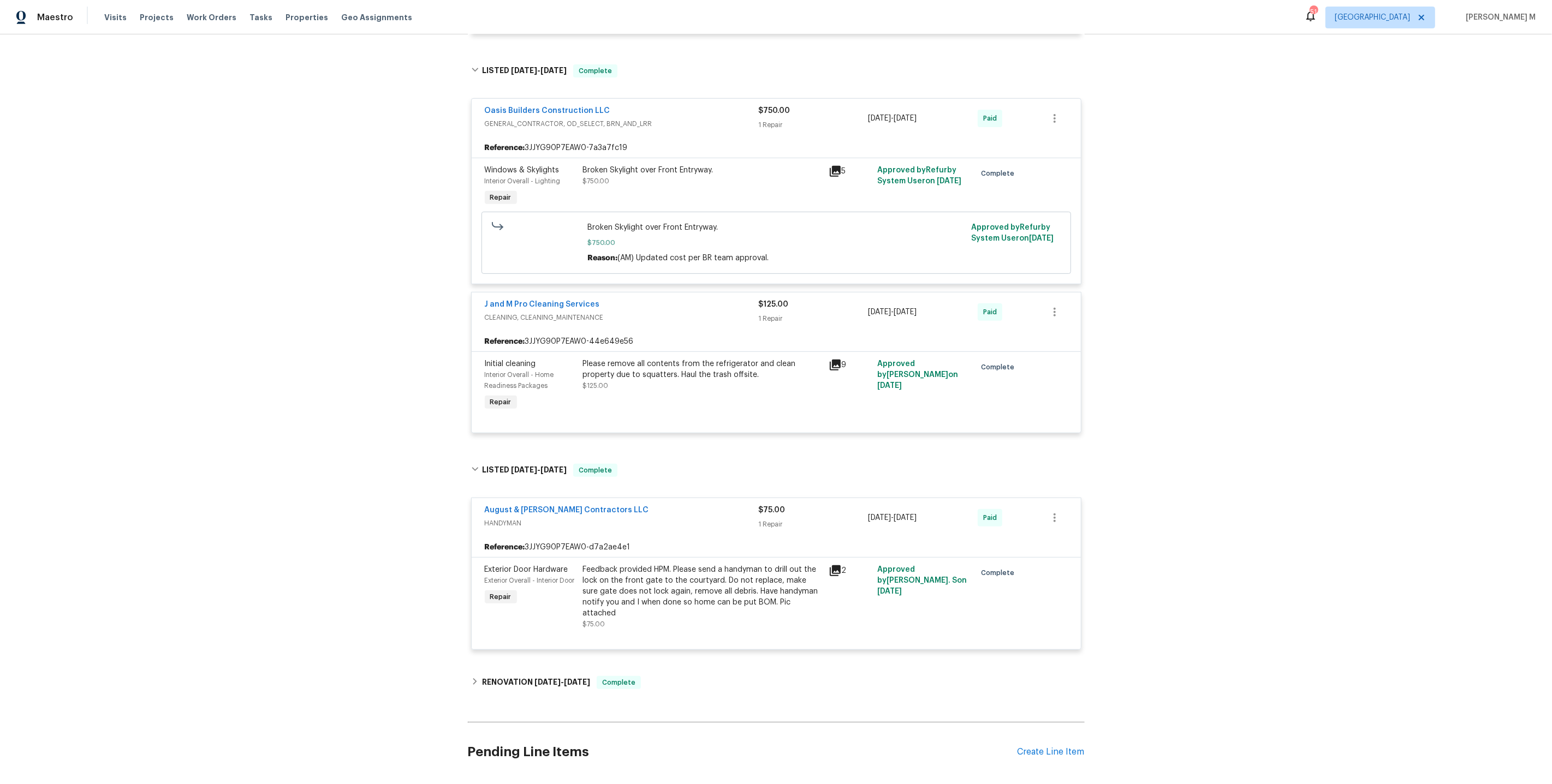
scroll to position [604, 0]
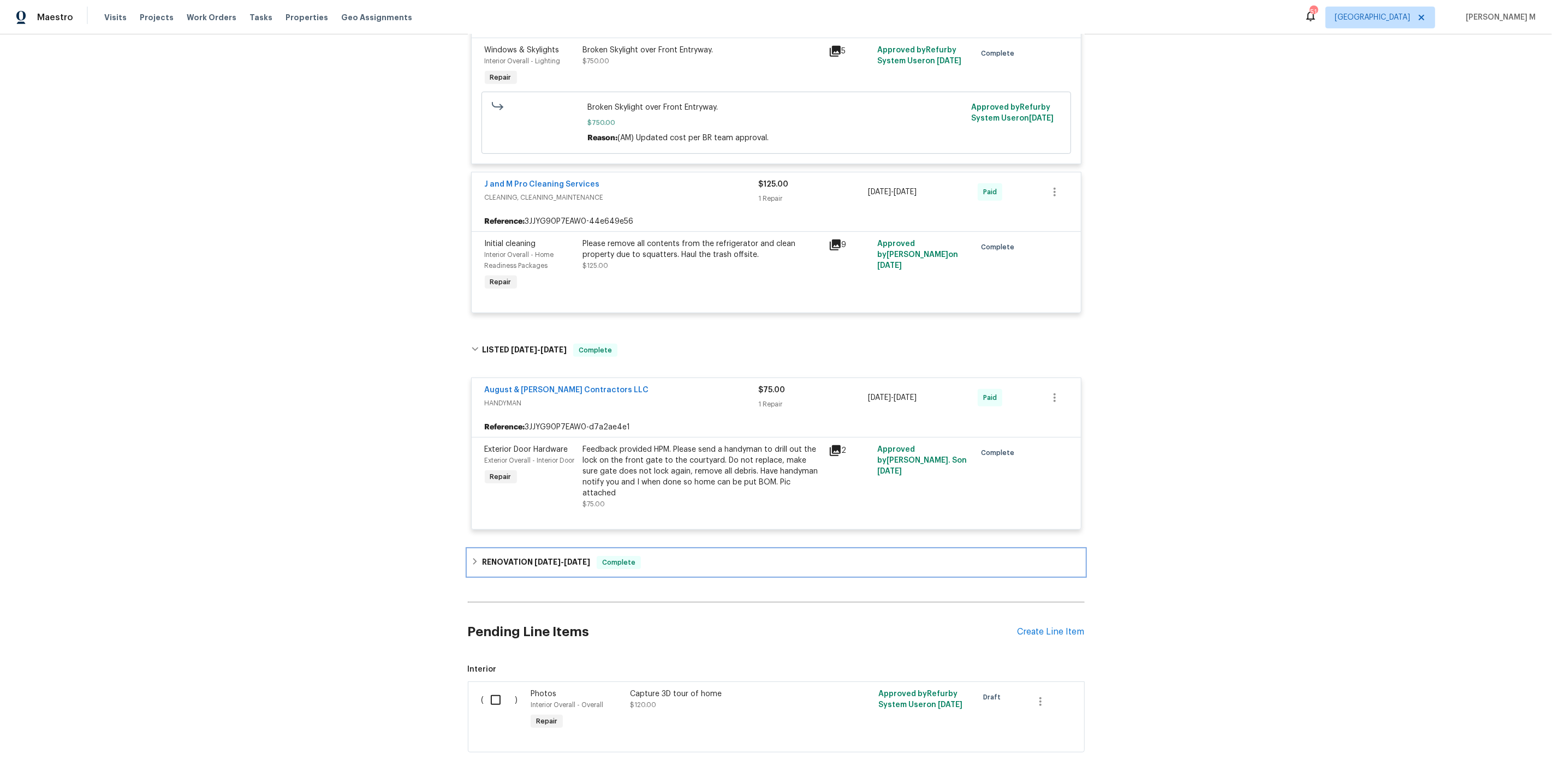
click at [535, 556] on h6 "RENOVATION 5/7/25 - 5/16/25" at bounding box center [536, 562] width 108 height 13
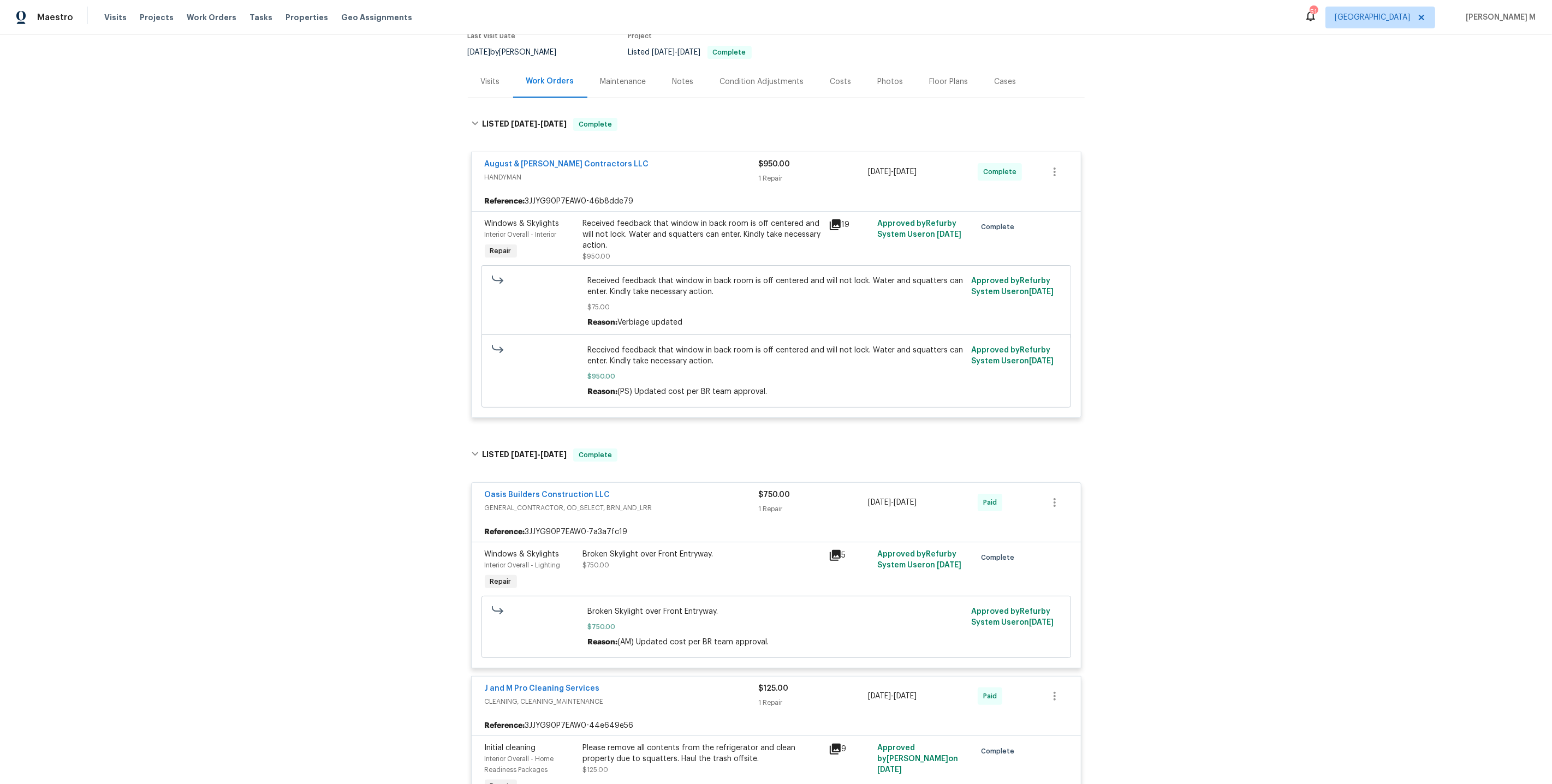
scroll to position [0, 0]
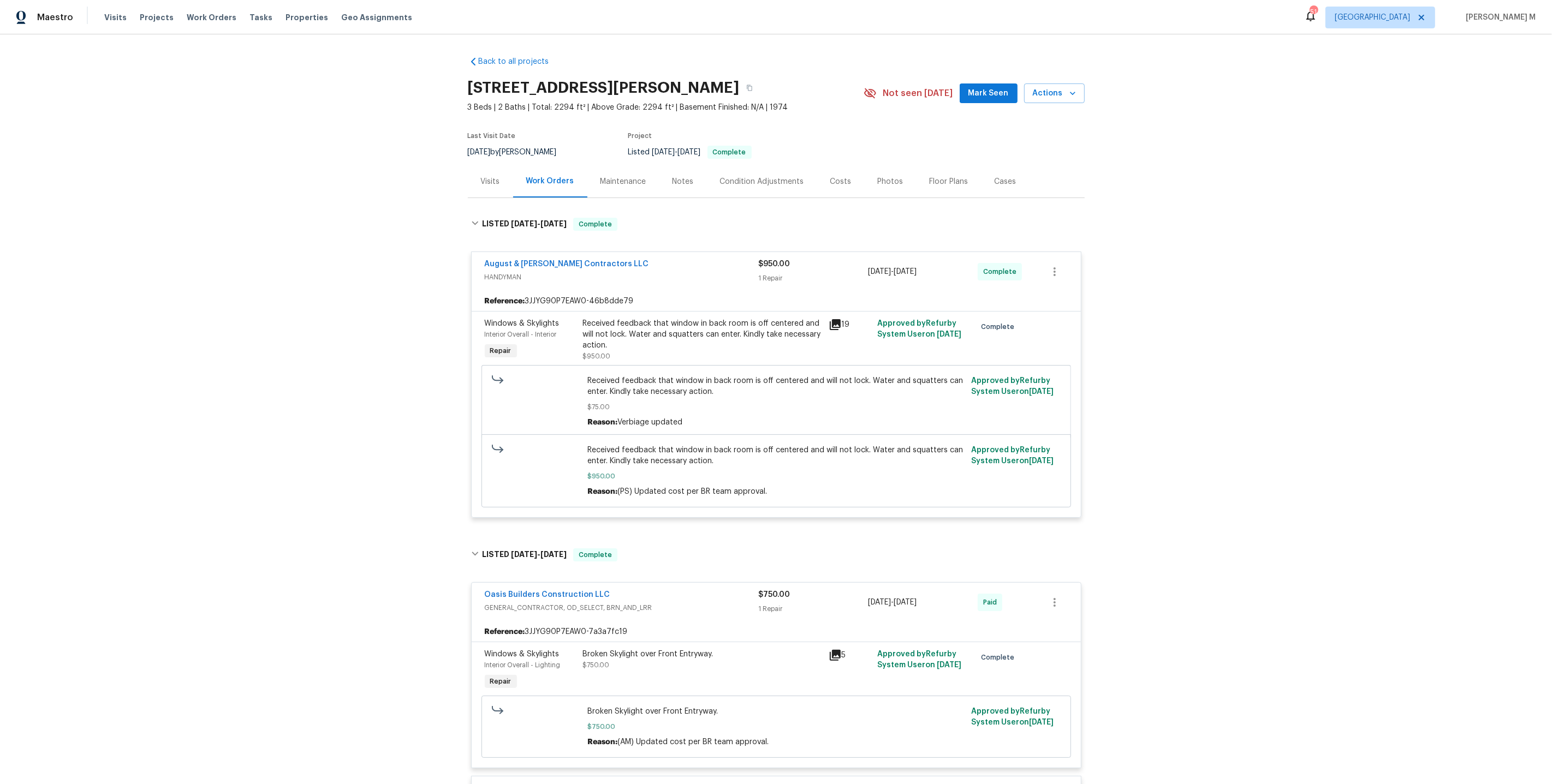
click at [608, 180] on div "Maintenance" at bounding box center [624, 182] width 46 height 11
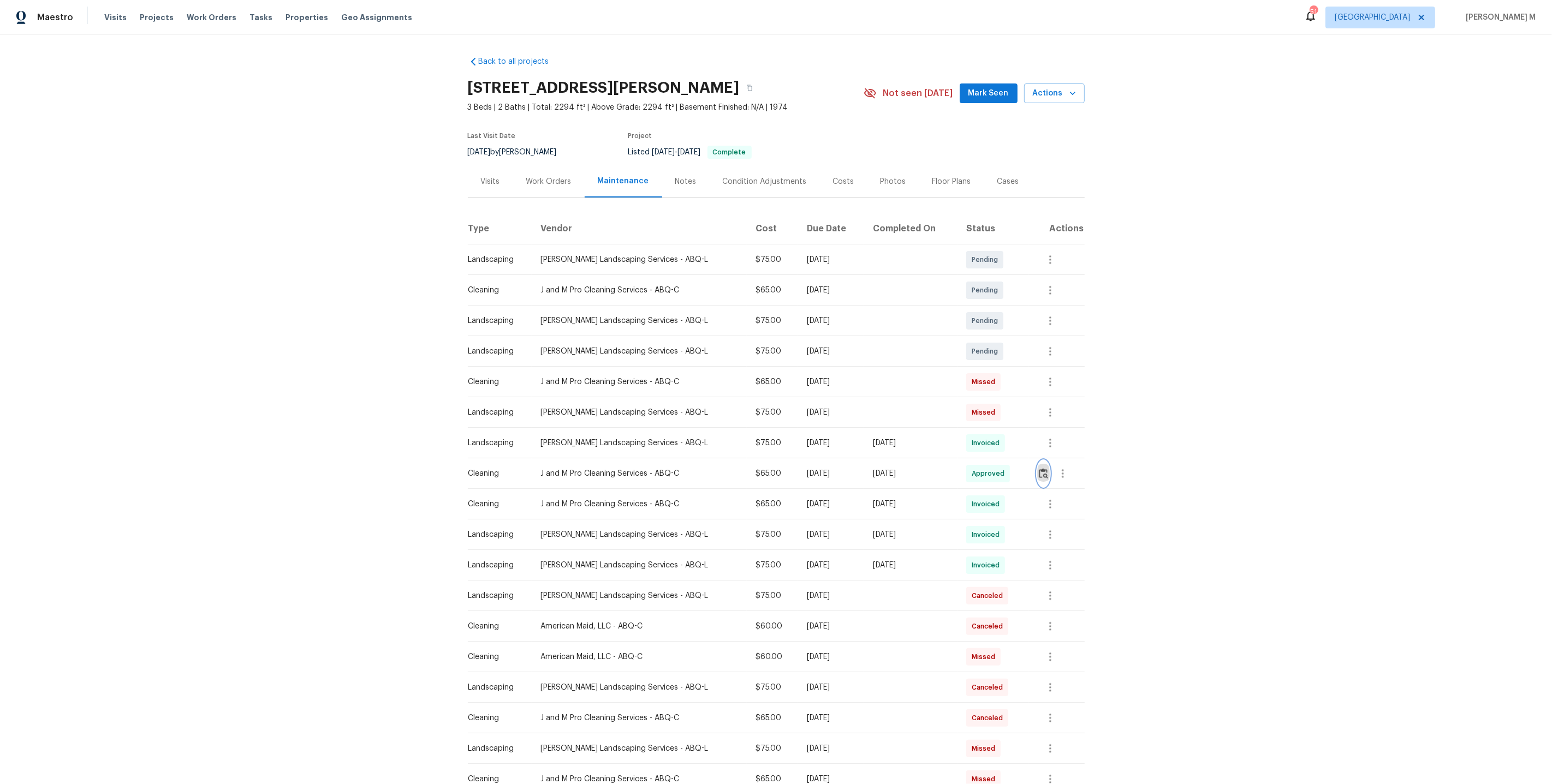
click at [1046, 468] on img "button" at bounding box center [1043, 473] width 9 height 11
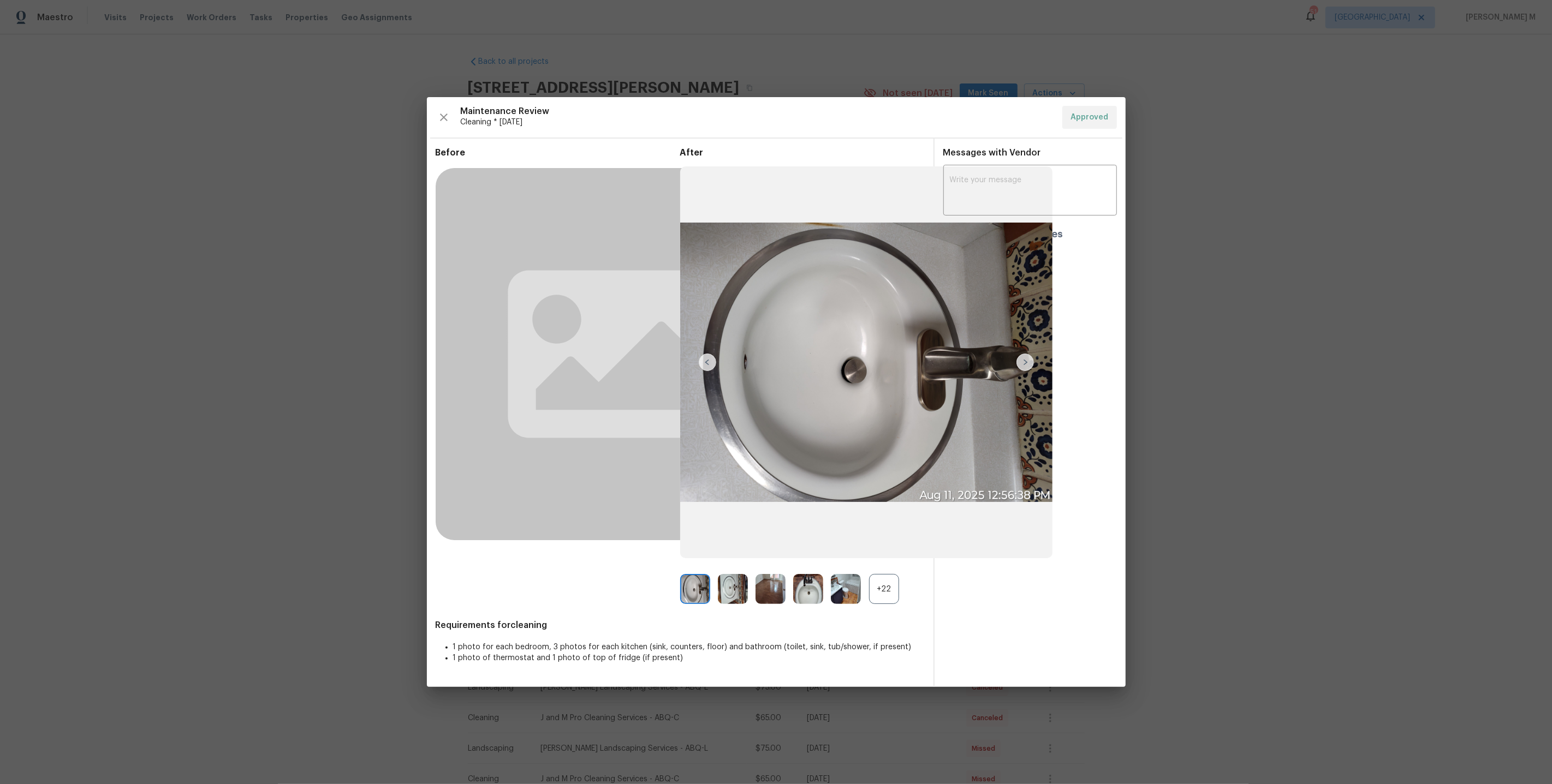
click at [870, 590] on div "+22" at bounding box center [884, 589] width 30 height 30
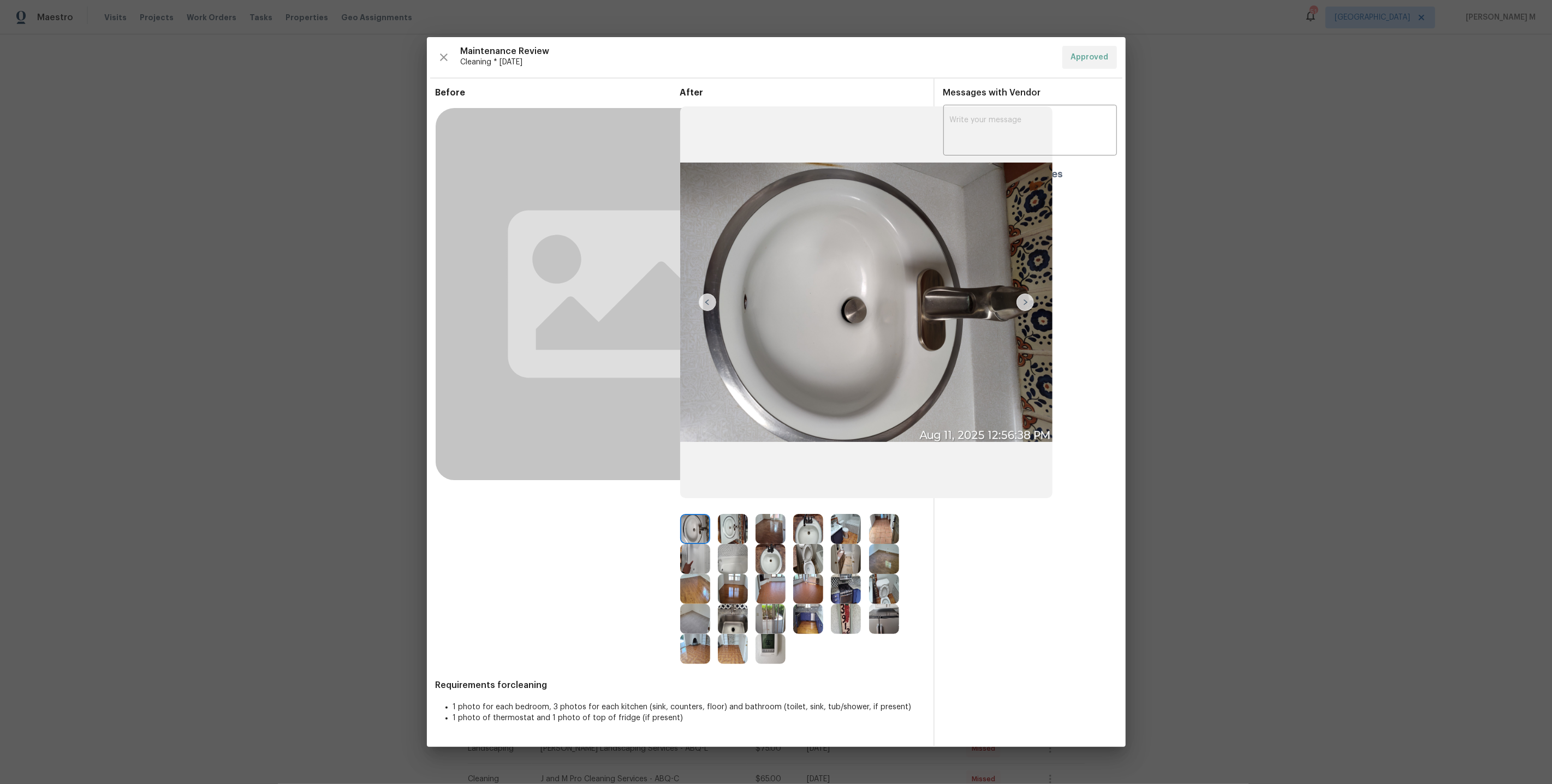
click at [848, 554] on img at bounding box center [846, 559] width 30 height 30
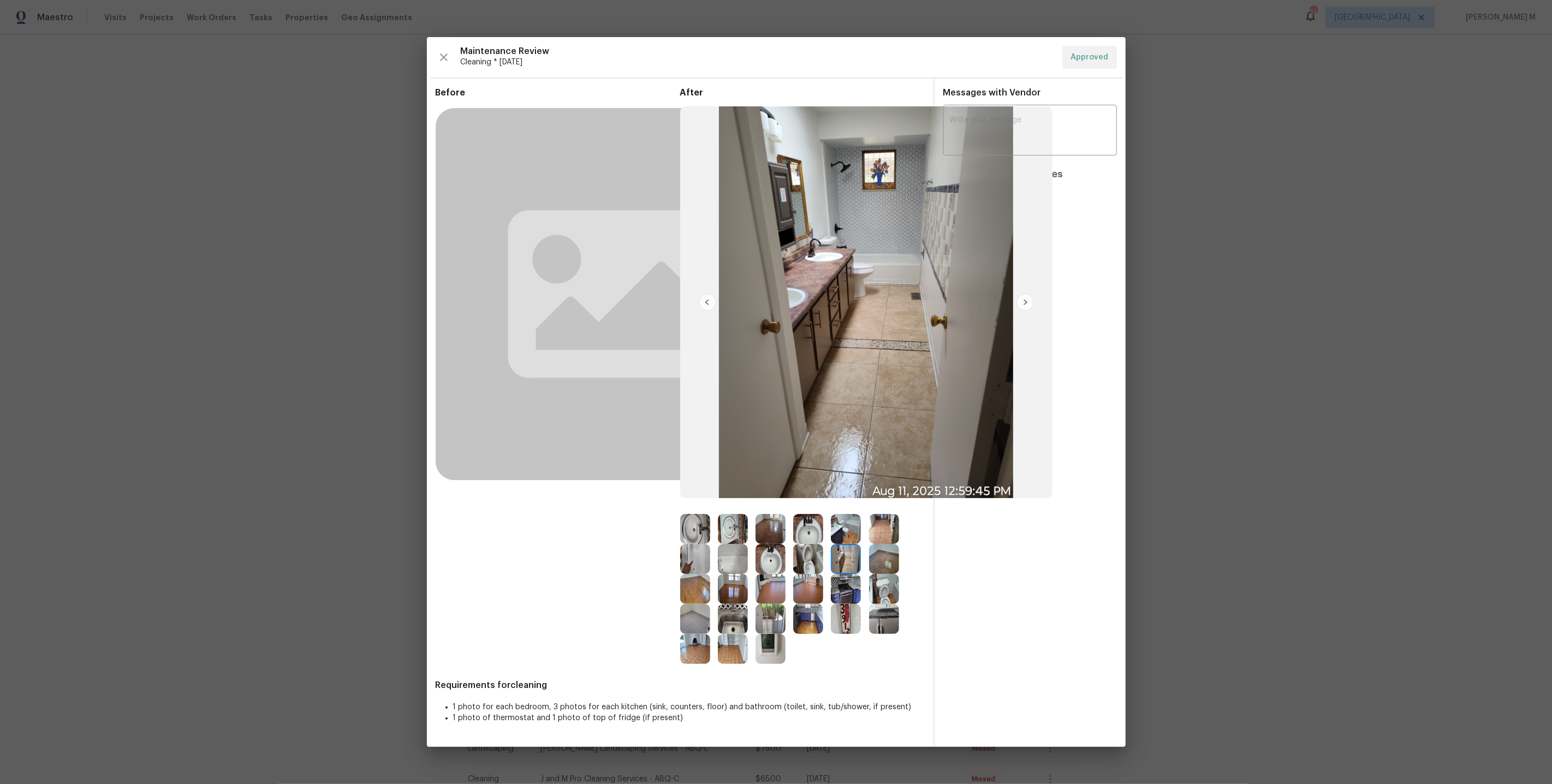
click at [879, 559] on img at bounding box center [884, 559] width 30 height 30
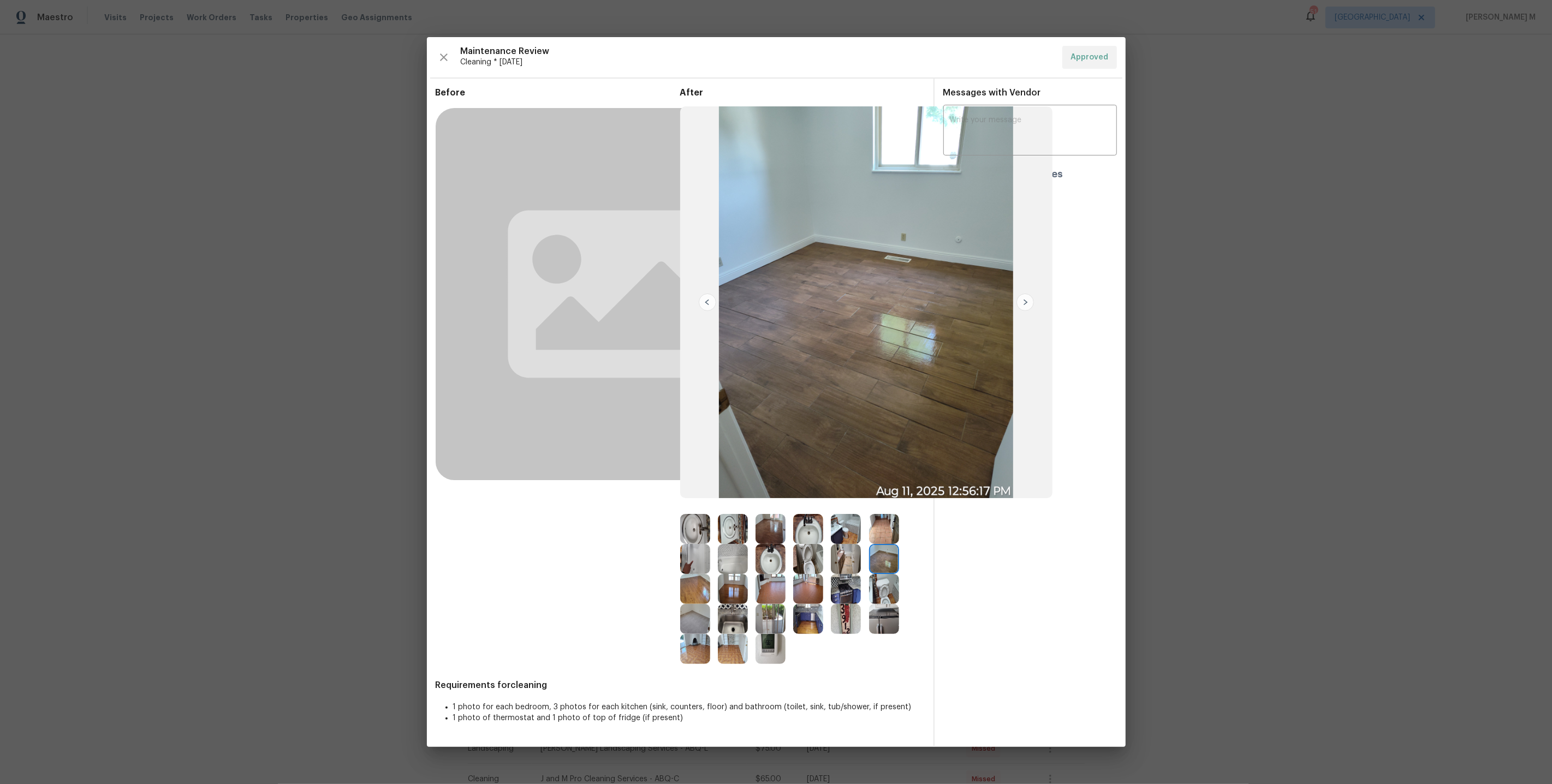
click at [841, 588] on img at bounding box center [846, 589] width 30 height 30
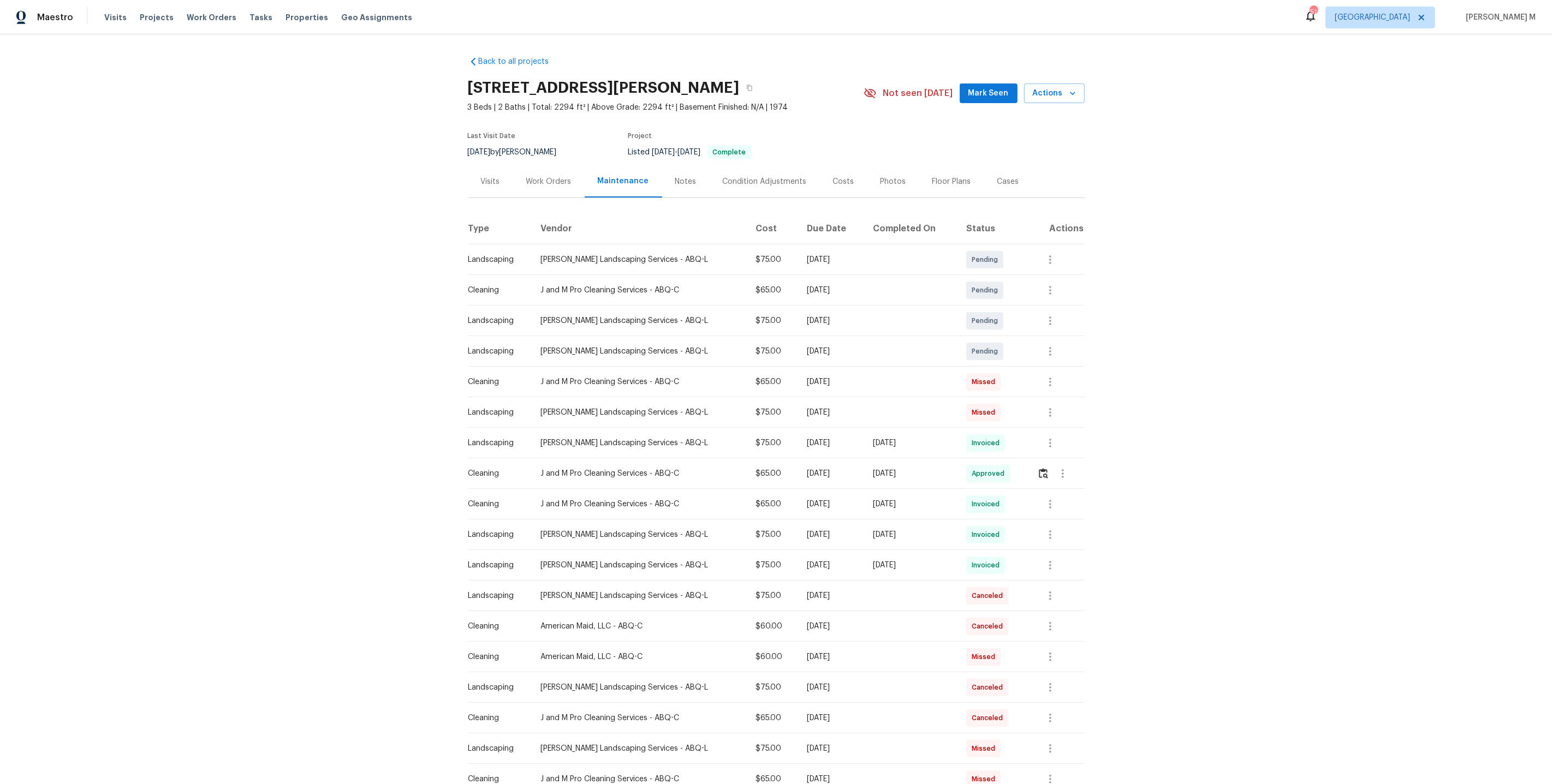
click at [539, 189] on div "Work Orders" at bounding box center [548, 182] width 72 height 32
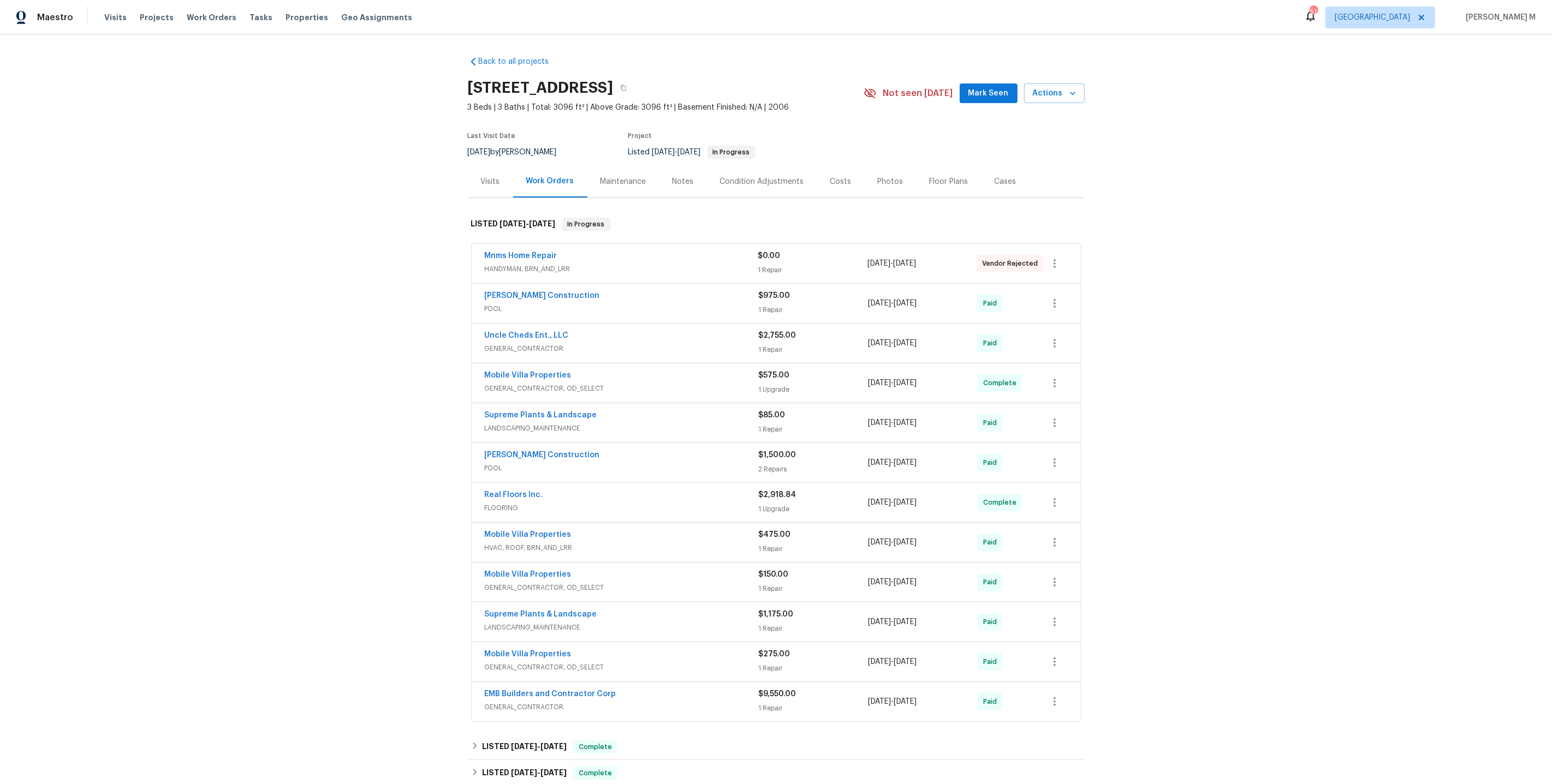
click at [540, 266] on span "HANDYMAN, BRN_AND_LRR" at bounding box center [621, 269] width 273 height 11
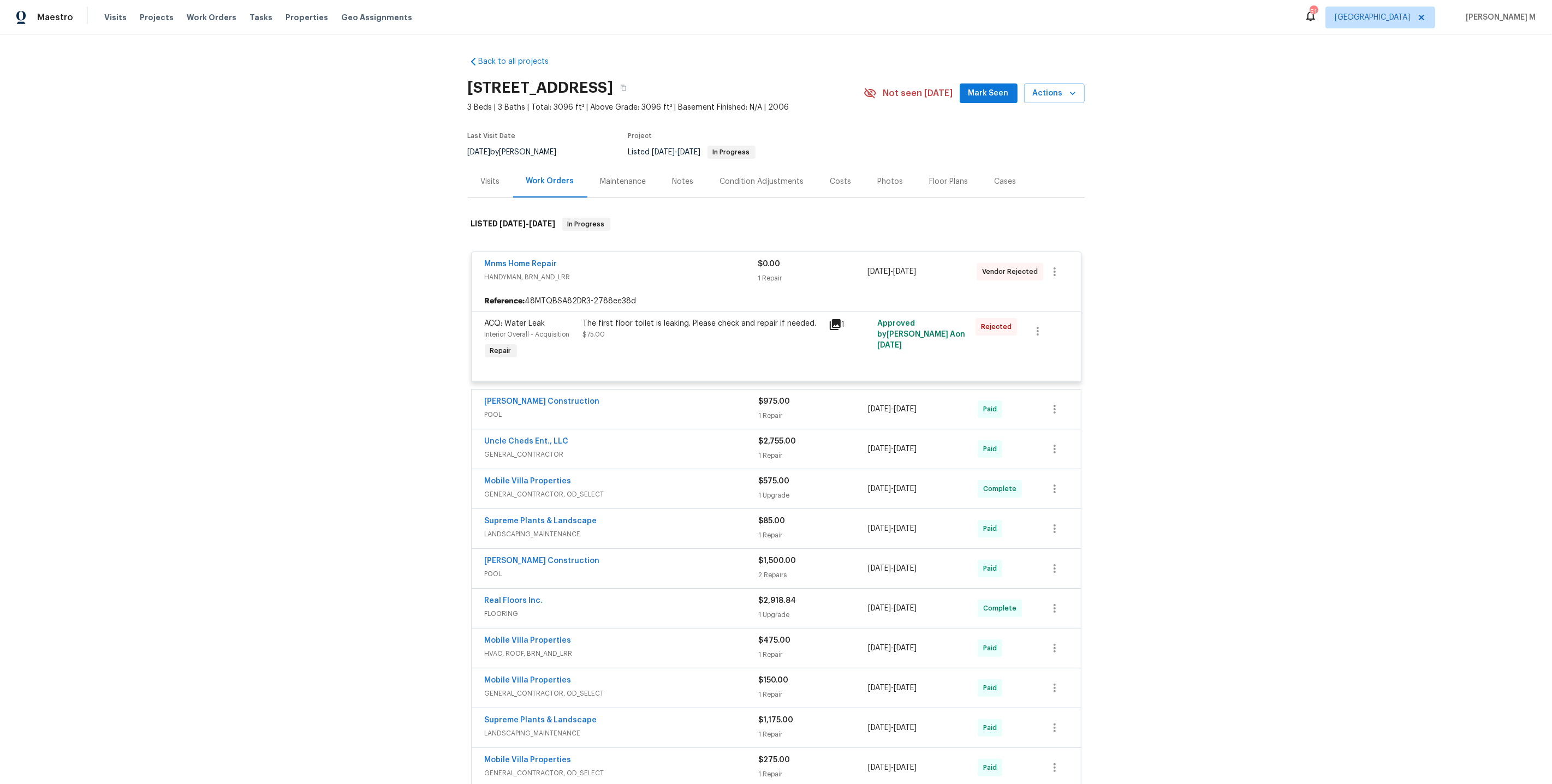
click at [509, 449] on span "GENERAL_CONTRACTOR" at bounding box center [622, 455] width 274 height 11
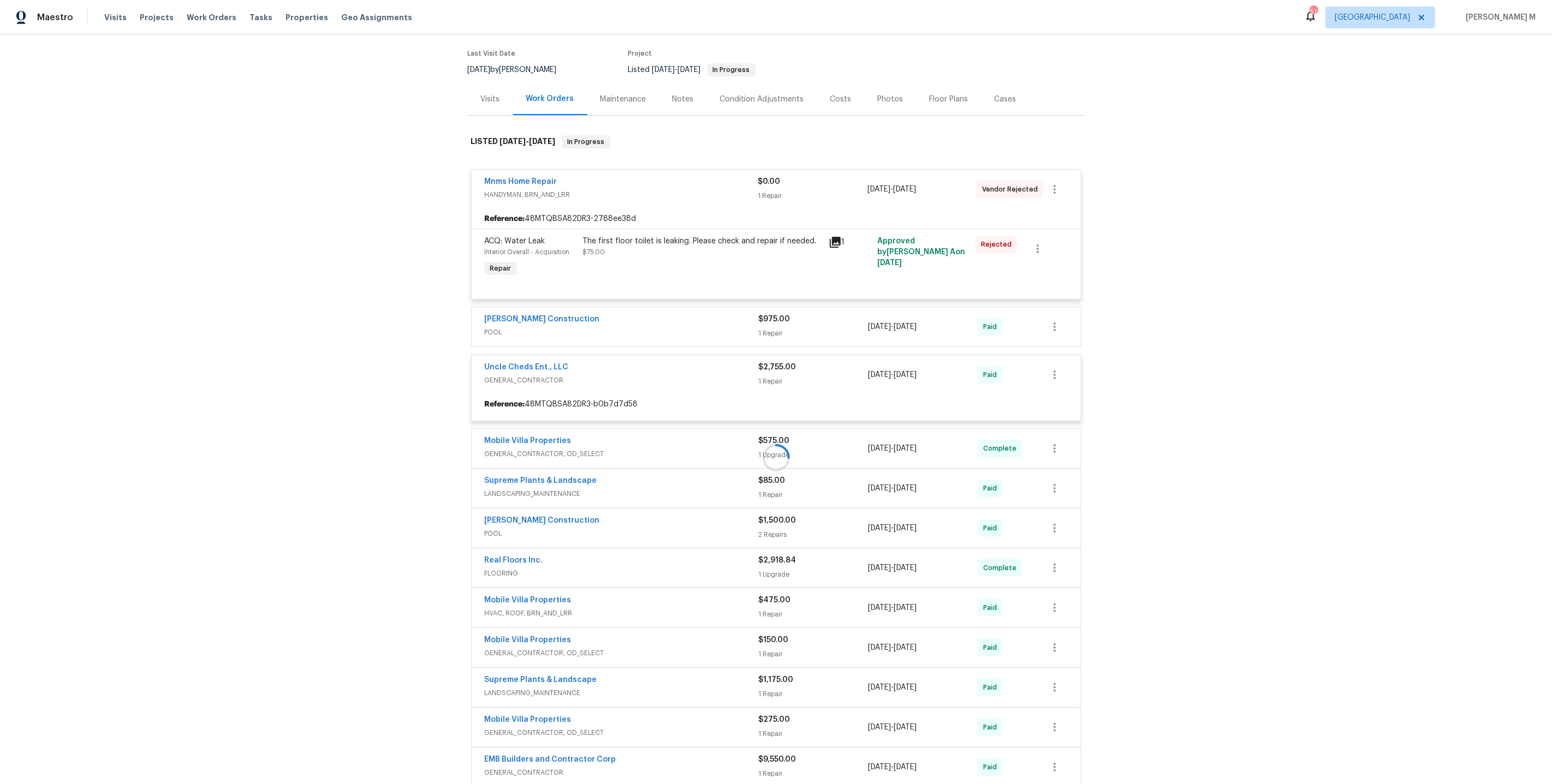
scroll to position [98, 0]
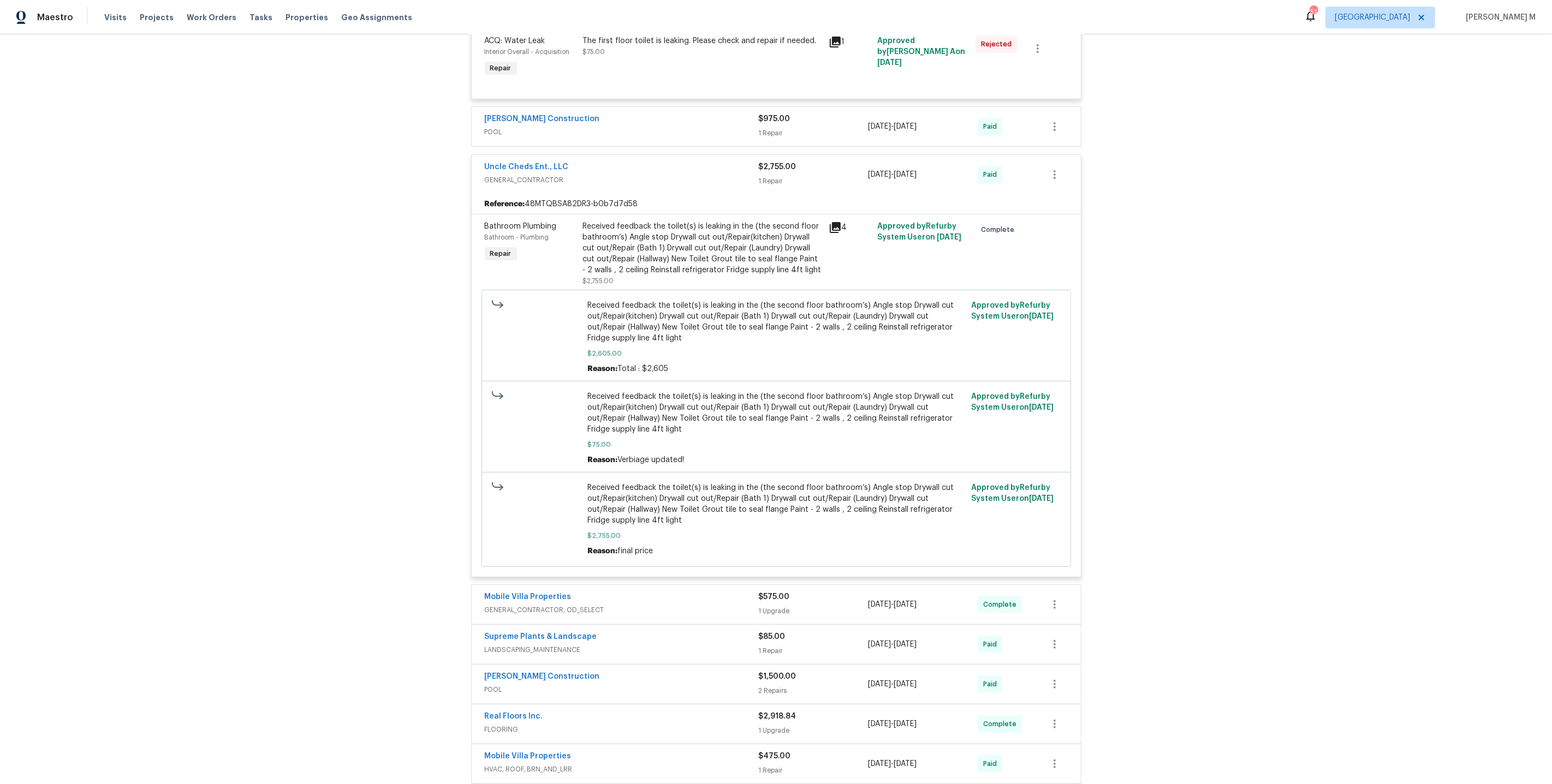
click at [535, 605] on span "GENERAL_CONTRACTOR, OD_SELECT" at bounding box center [622, 610] width 274 height 11
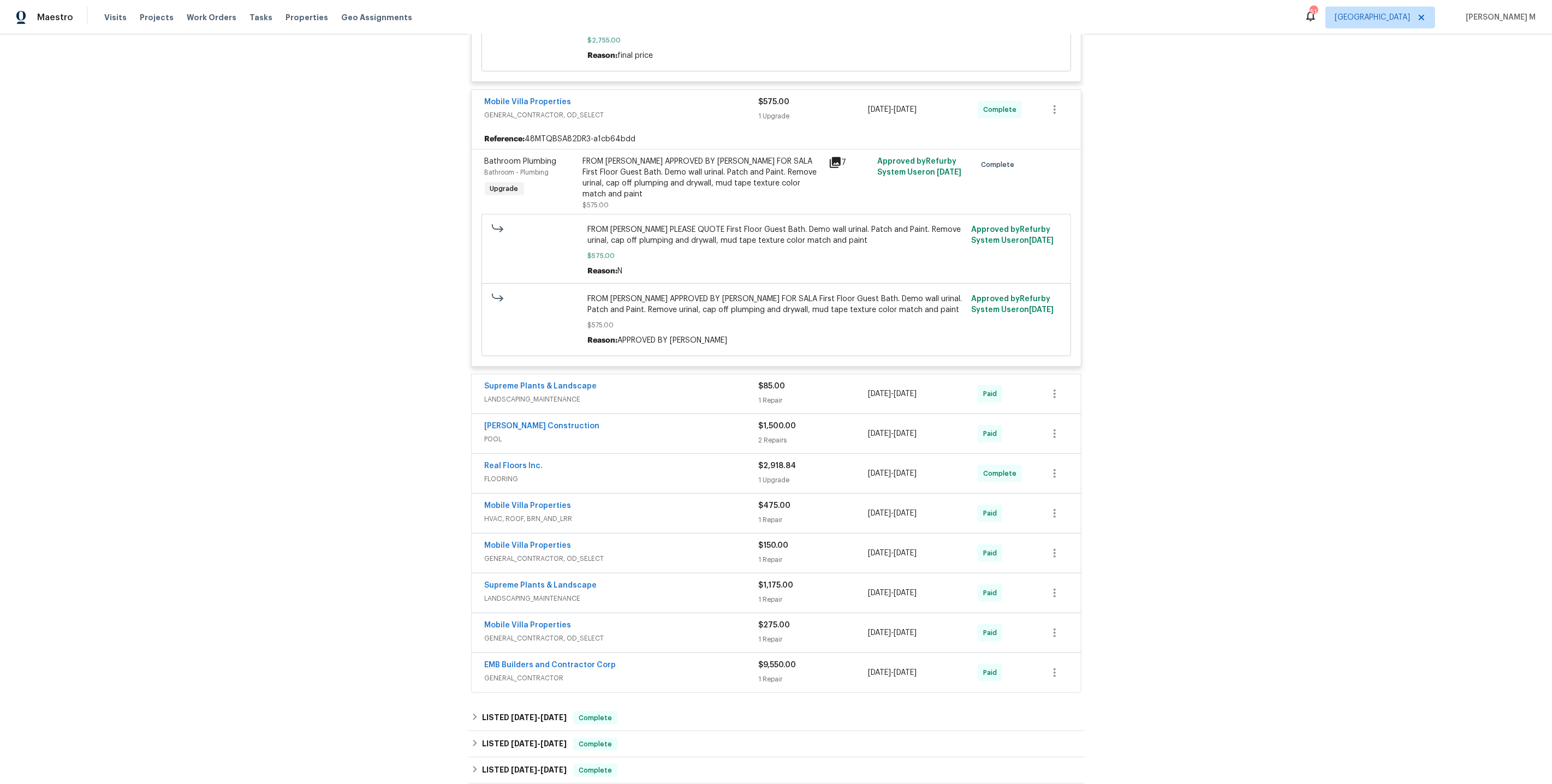
scroll to position [779, 0]
click at [534, 393] on span "LANDSCAPING_MAINTENANCE" at bounding box center [622, 398] width 274 height 11
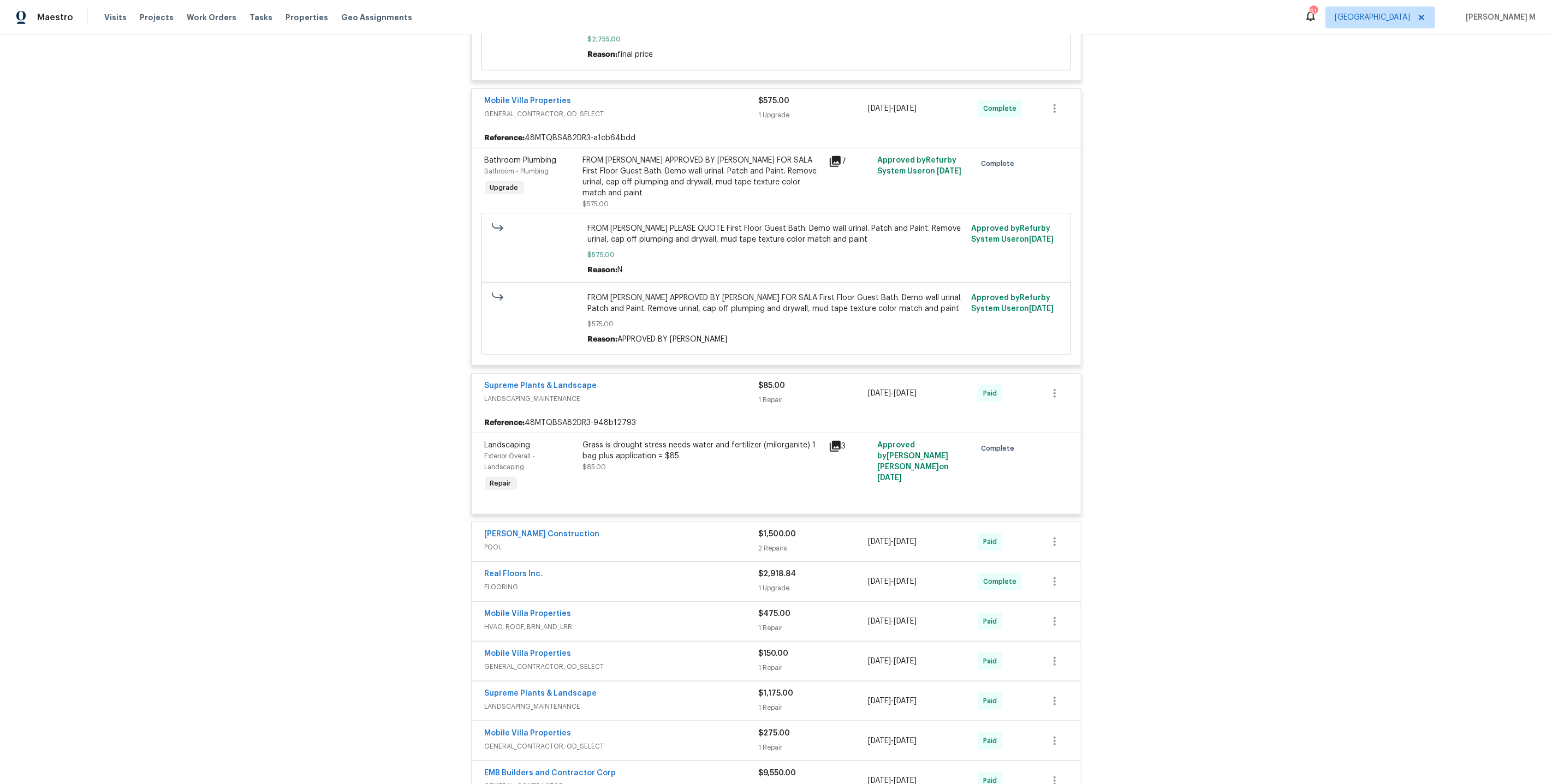
scroll to position [1014, 0]
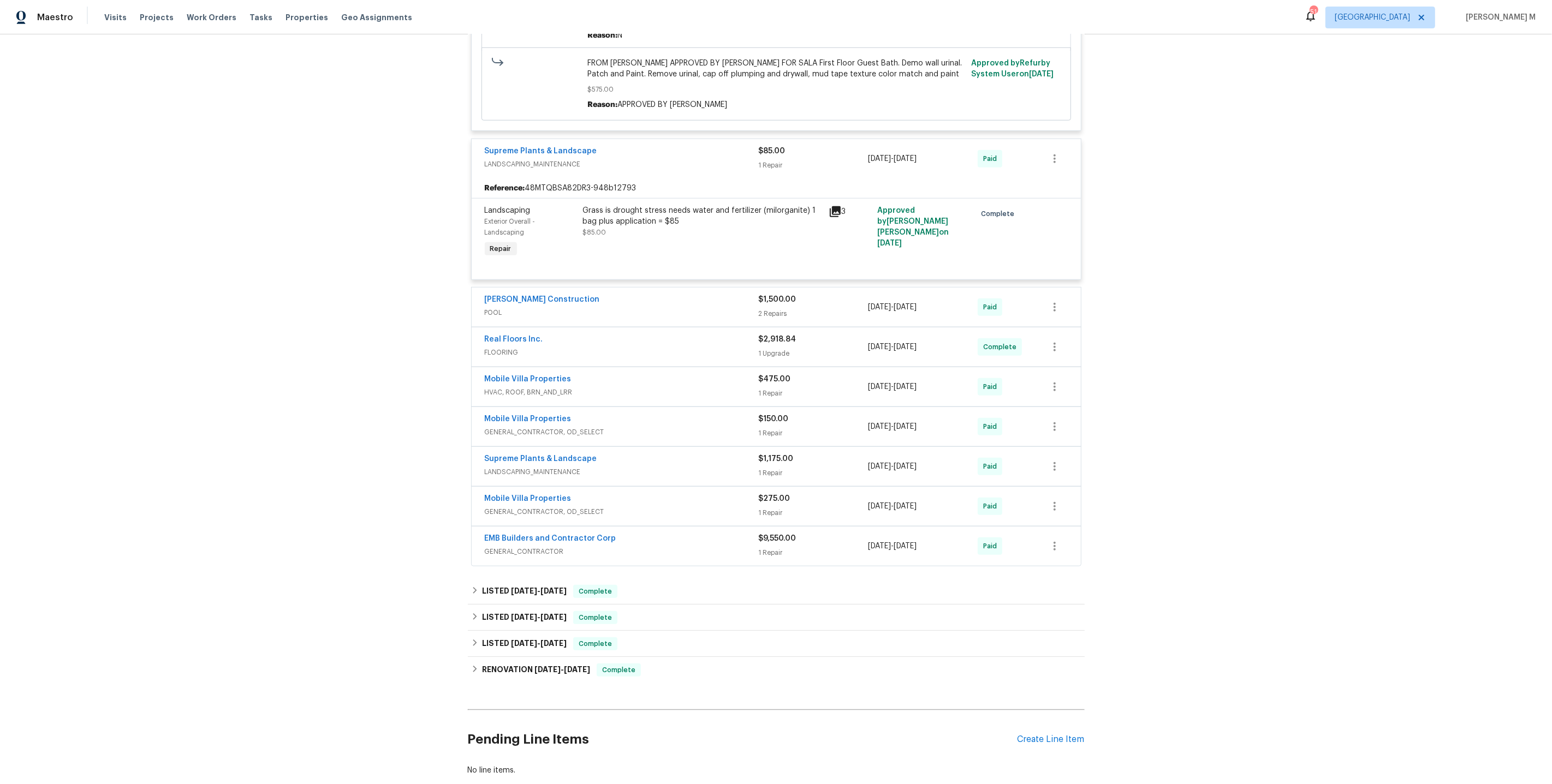
click at [506, 307] on span "POOL" at bounding box center [622, 313] width 274 height 11
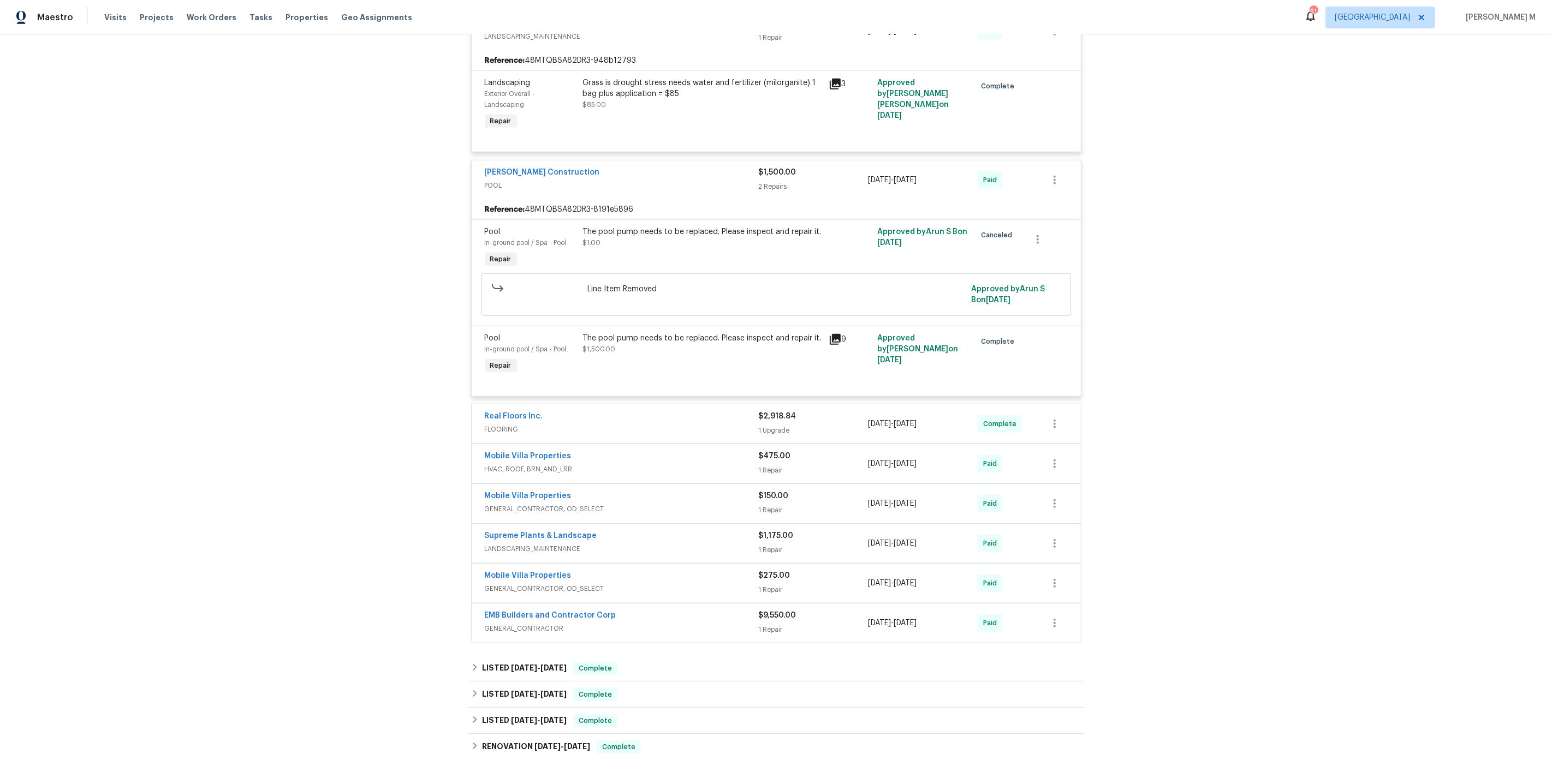
scroll to position [1142, 0]
click at [512, 463] on span "HVAC, ROOF, BRN_AND_LRR" at bounding box center [622, 469] width 274 height 11
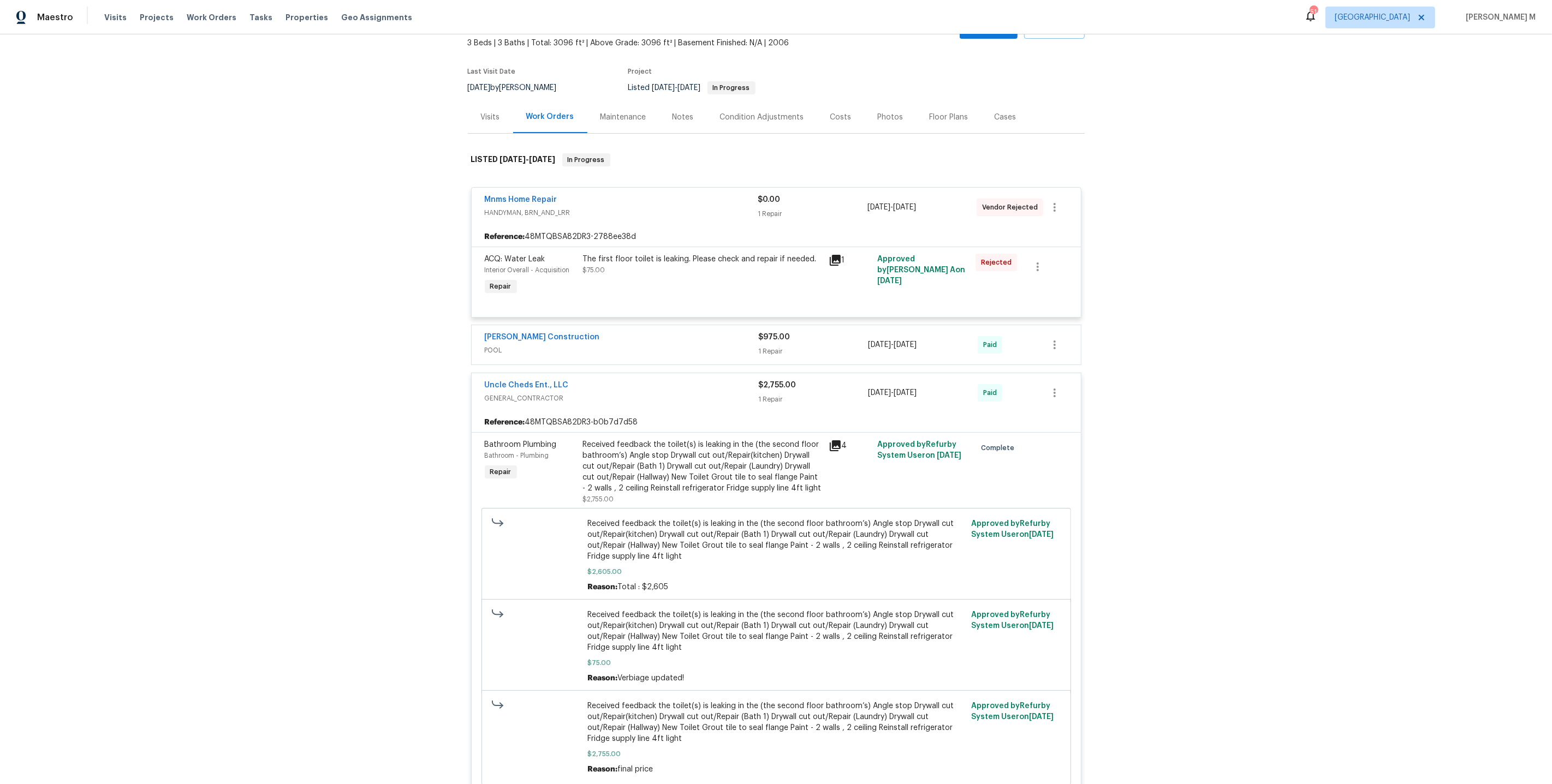
scroll to position [0, 0]
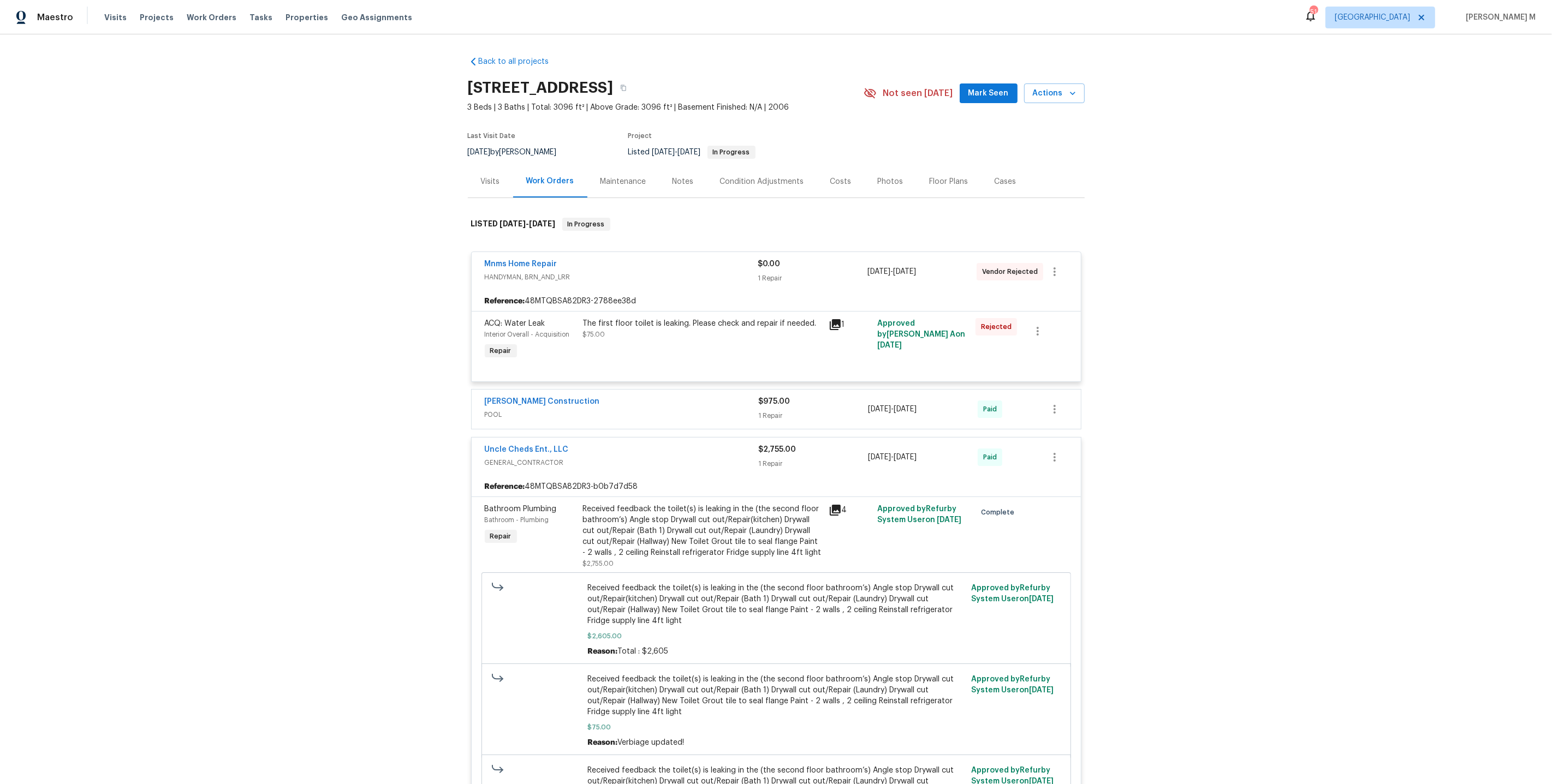
click at [562, 291] on div "Reference: 48MTQBSA82DR3-2788ee38d" at bounding box center [776, 301] width 609 height 20
click at [532, 278] on div "Mnms Home Repair HANDYMAN, BRN_AND_LRR" at bounding box center [621, 272] width 273 height 26
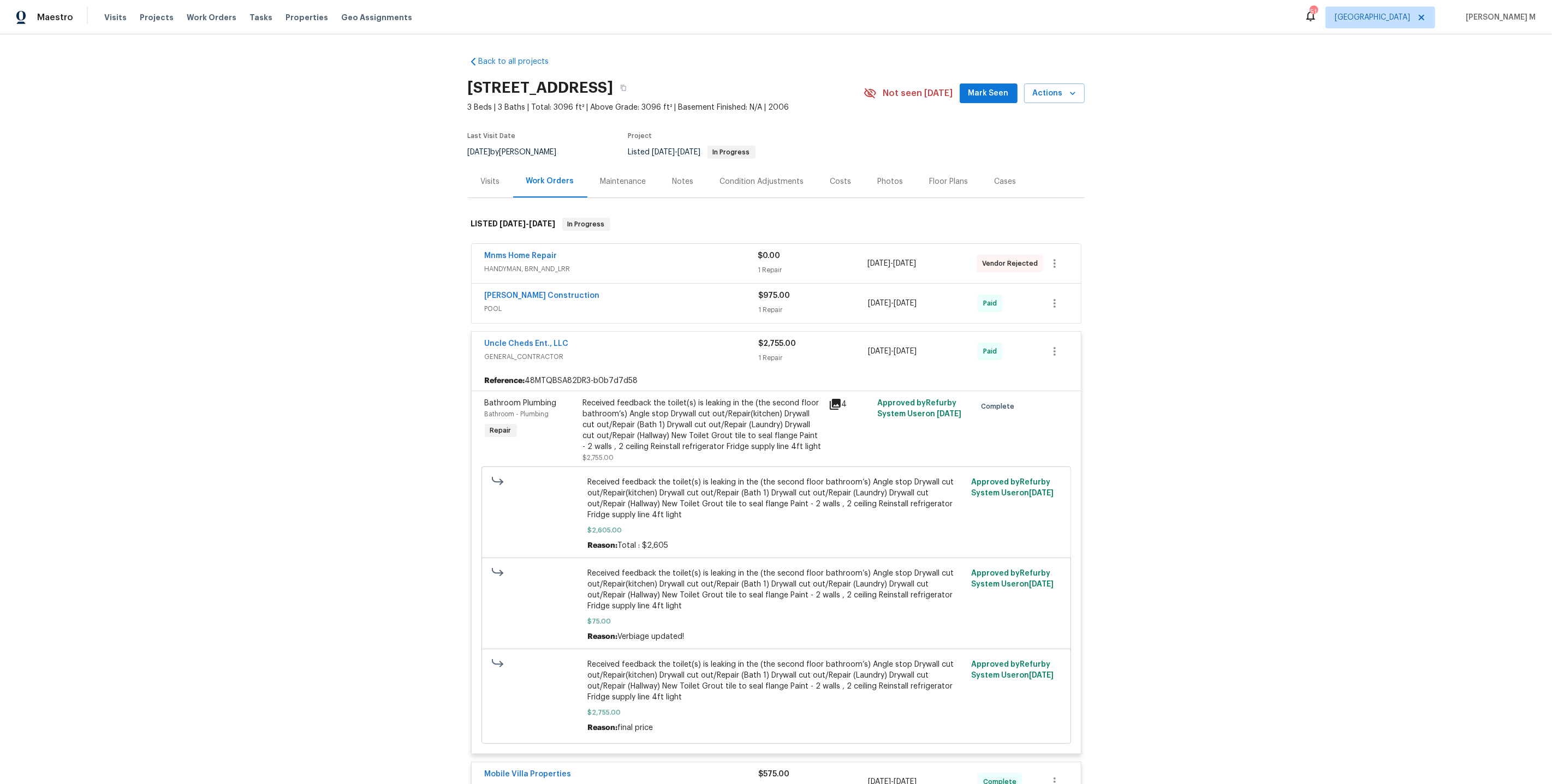
click at [534, 264] on span "HANDYMAN, BRN_AND_LRR" at bounding box center [621, 269] width 273 height 11
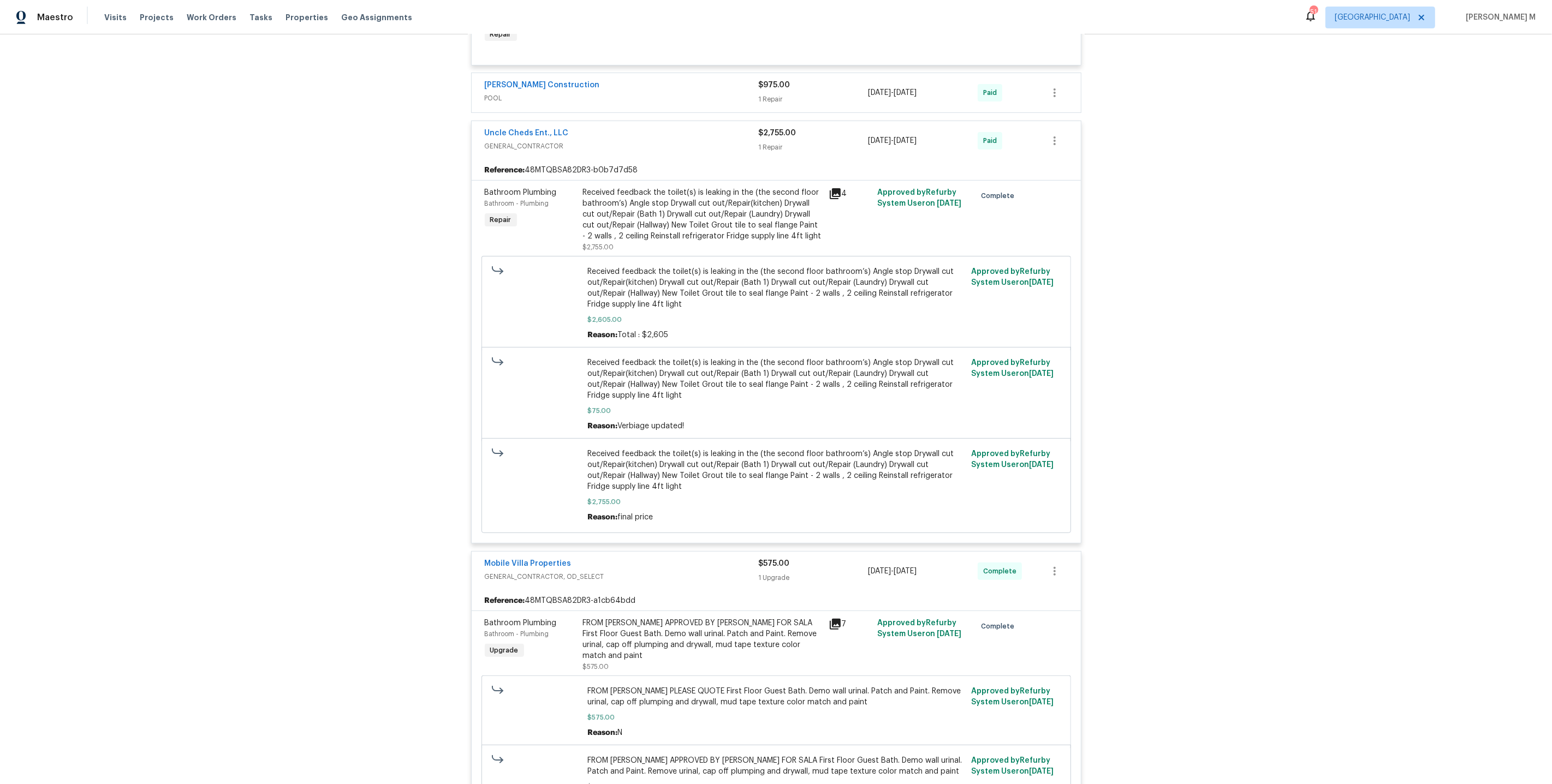
scroll to position [320, 0]
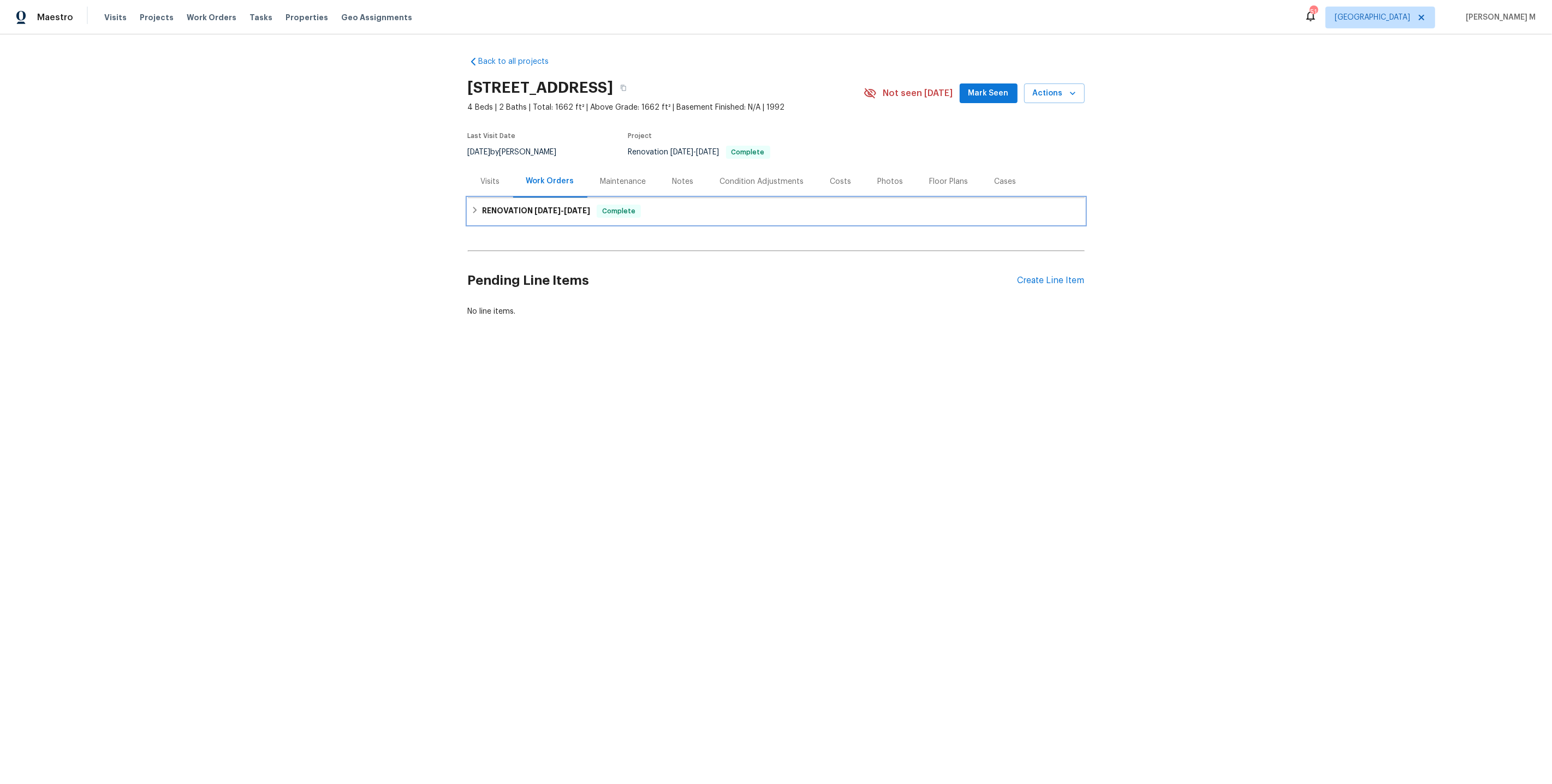
click at [530, 210] on h6 "RENOVATION [DATE] - [DATE]" at bounding box center [536, 211] width 108 height 13
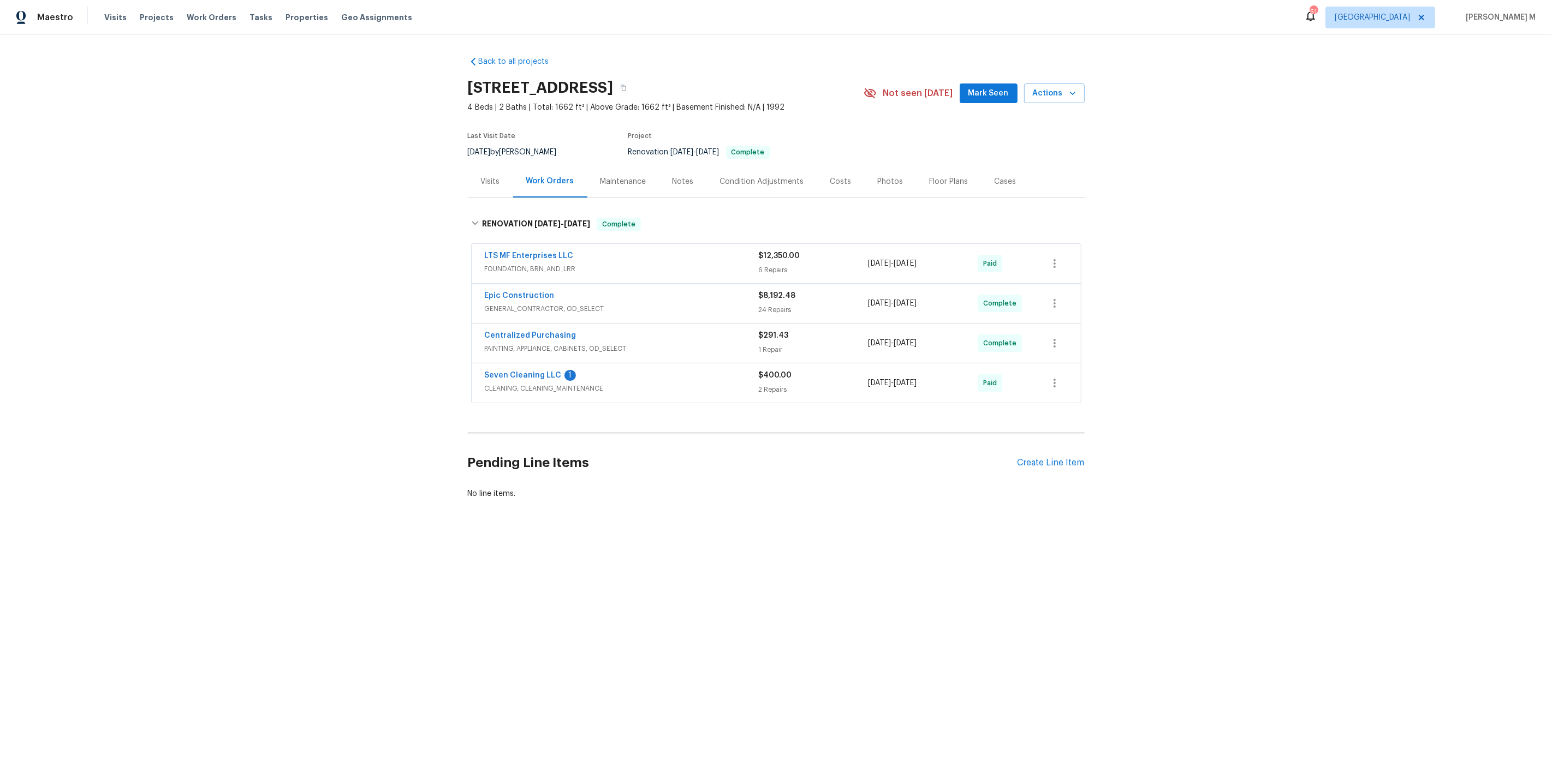
click at [513, 266] on span "FOUNDATION, BRN_AND_LRR" at bounding box center [622, 269] width 274 height 11
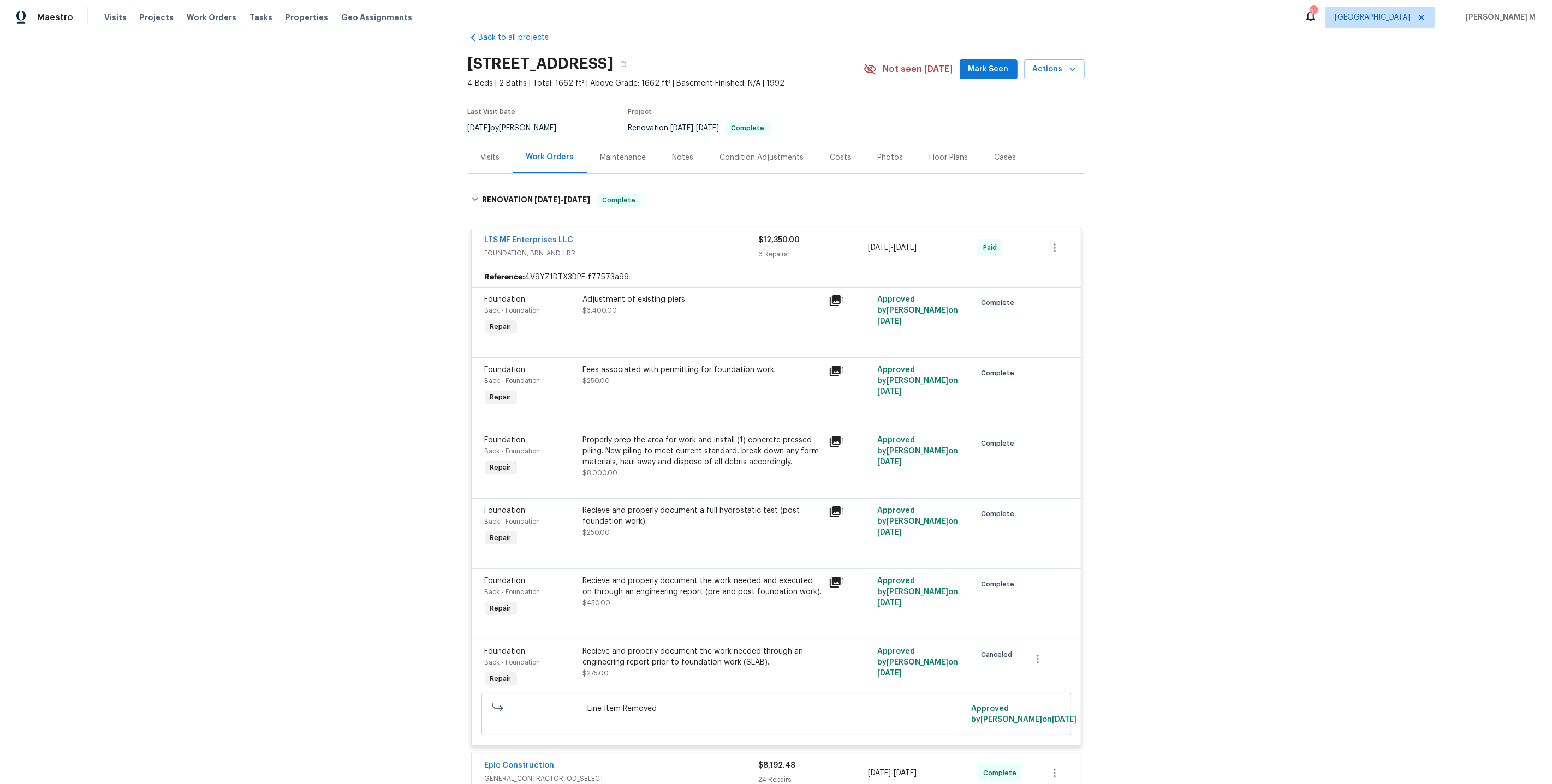
scroll to position [255, 0]
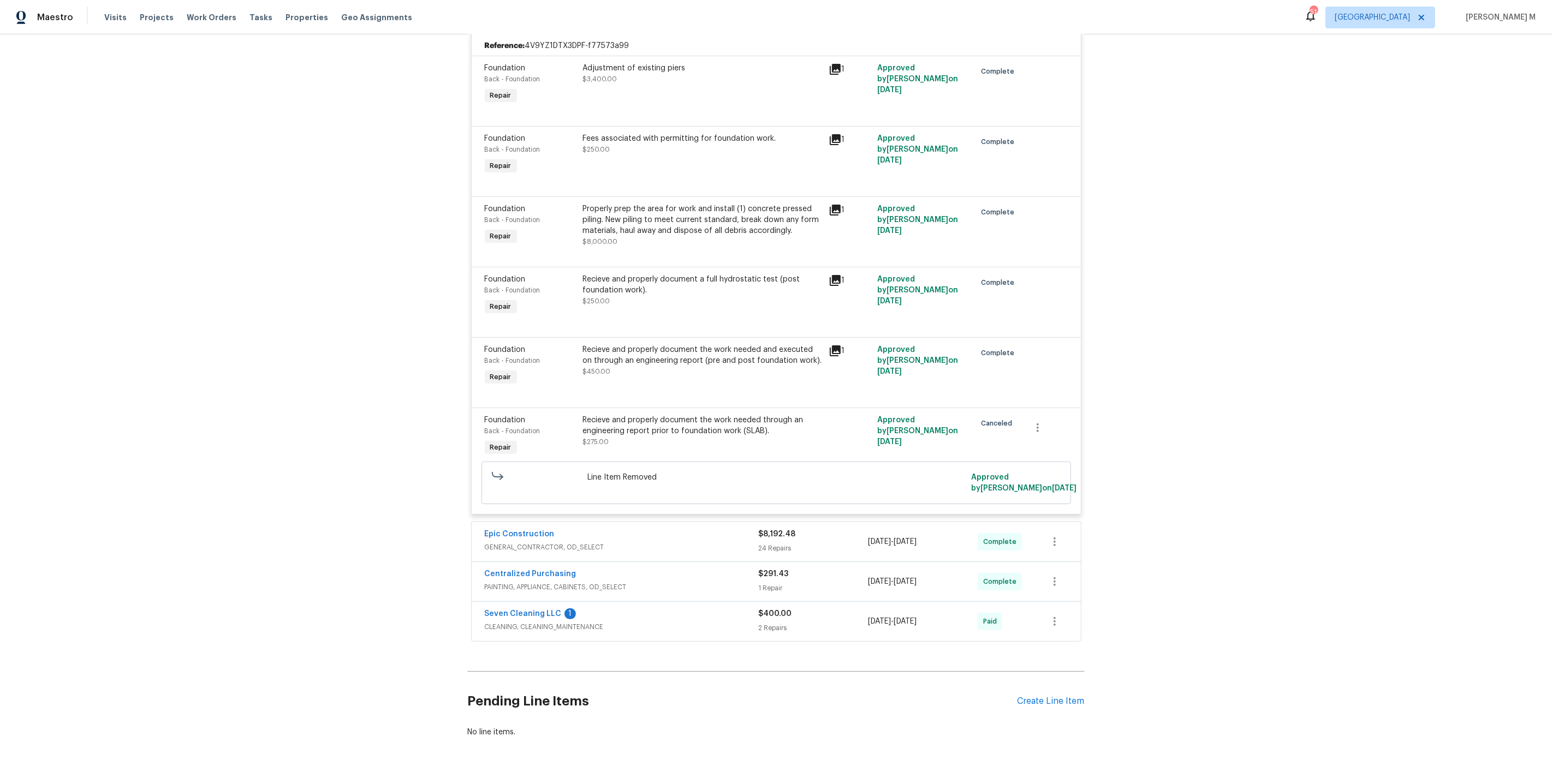
click at [515, 542] on span "GENERAL_CONTRACTOR, OD_SELECT" at bounding box center [622, 548] width 274 height 11
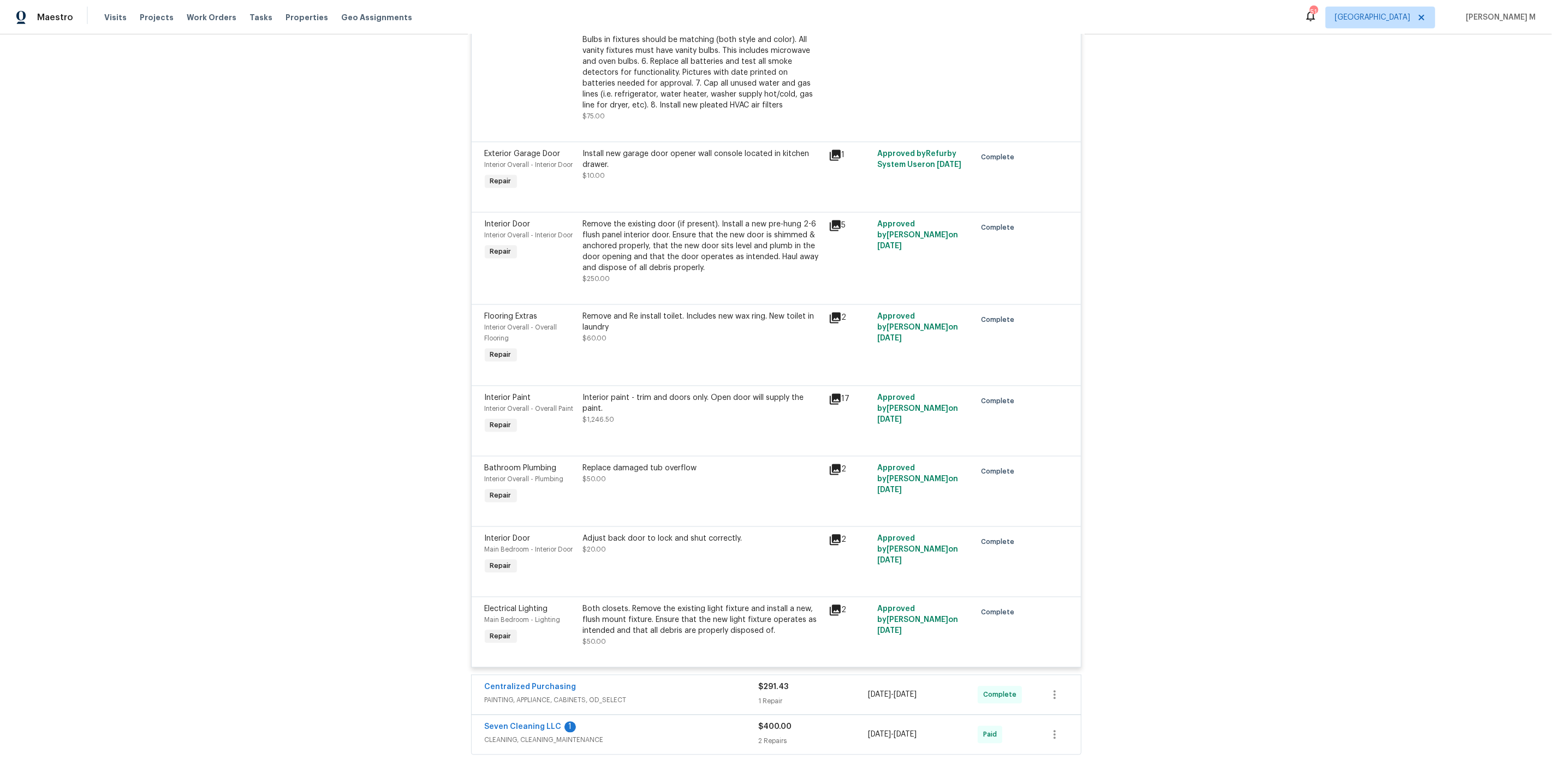
scroll to position [2496, 0]
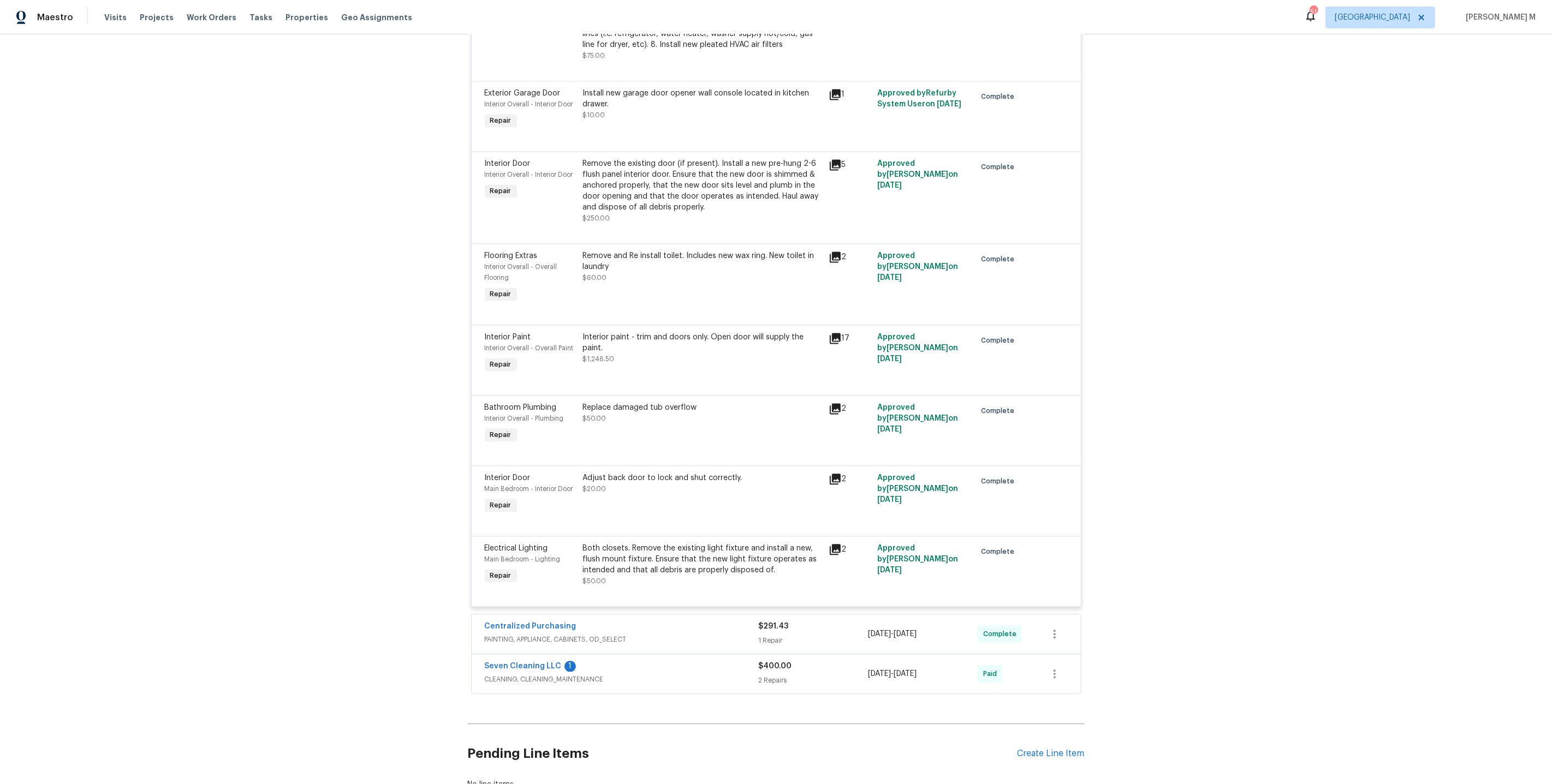
click at [509, 674] on span "CLEANING, CLEANING_MAINTENANCE" at bounding box center [622, 679] width 274 height 11
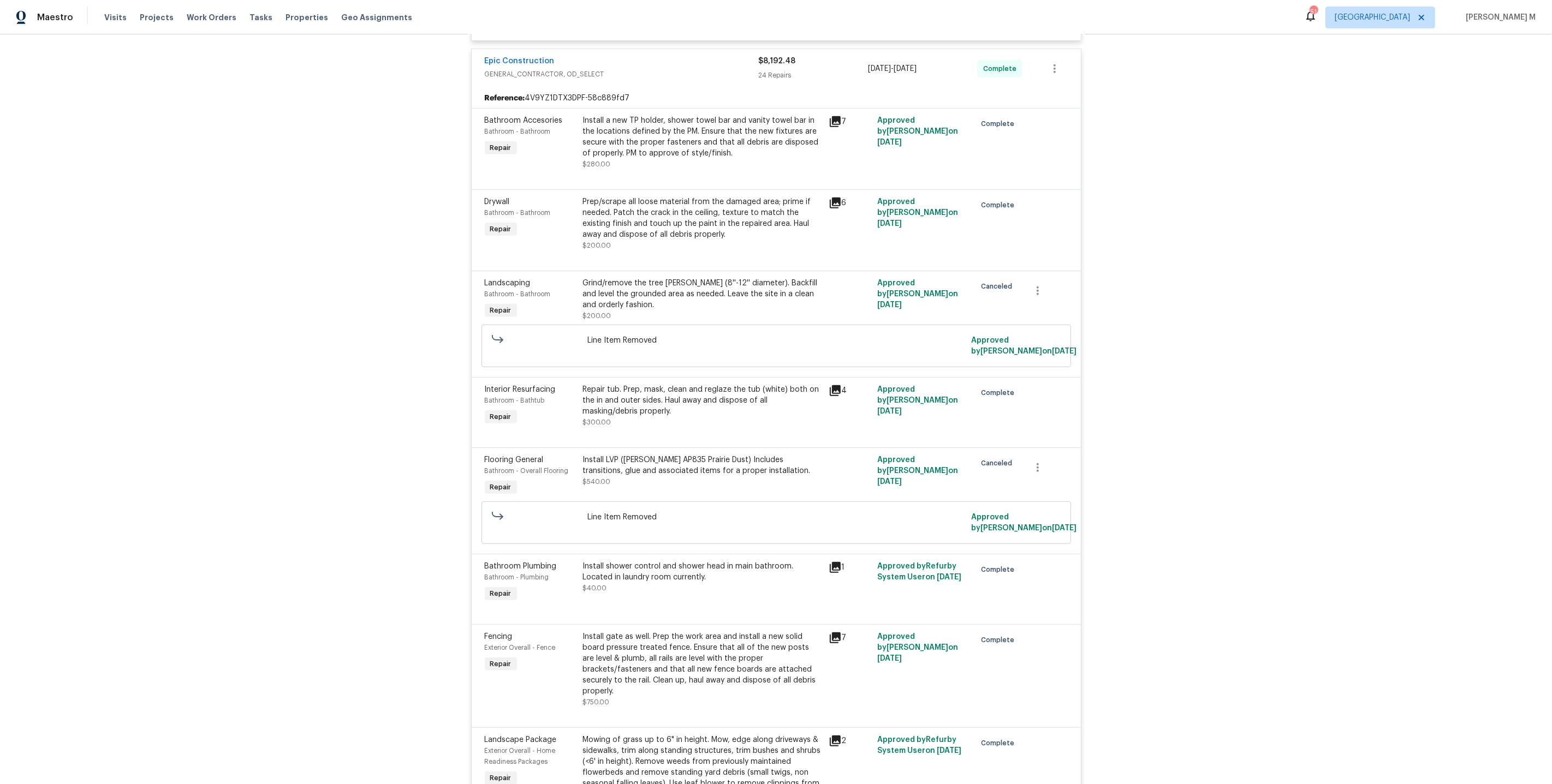
scroll to position [0, 0]
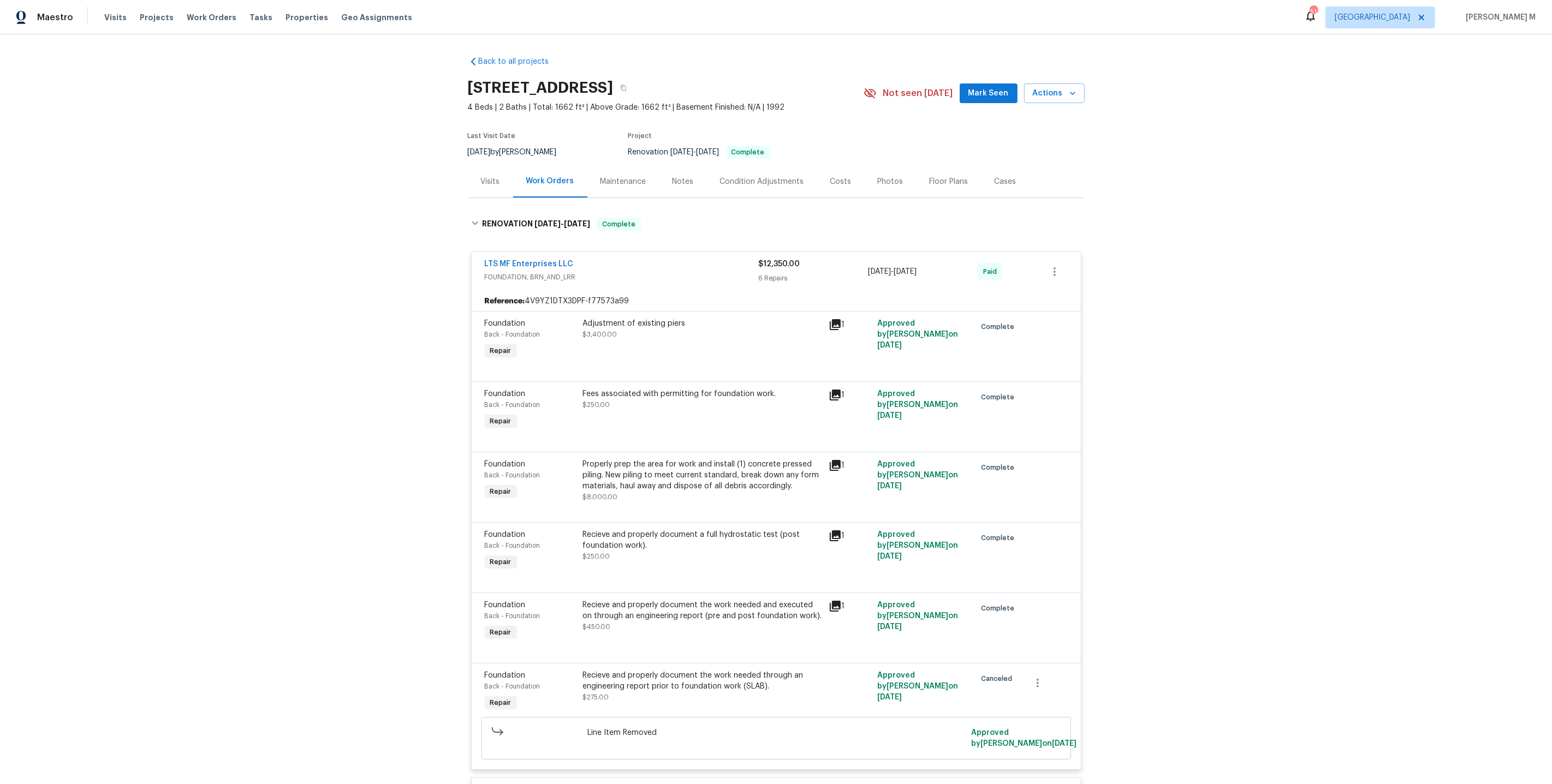
click at [607, 182] on div "Maintenance" at bounding box center [624, 182] width 72 height 32
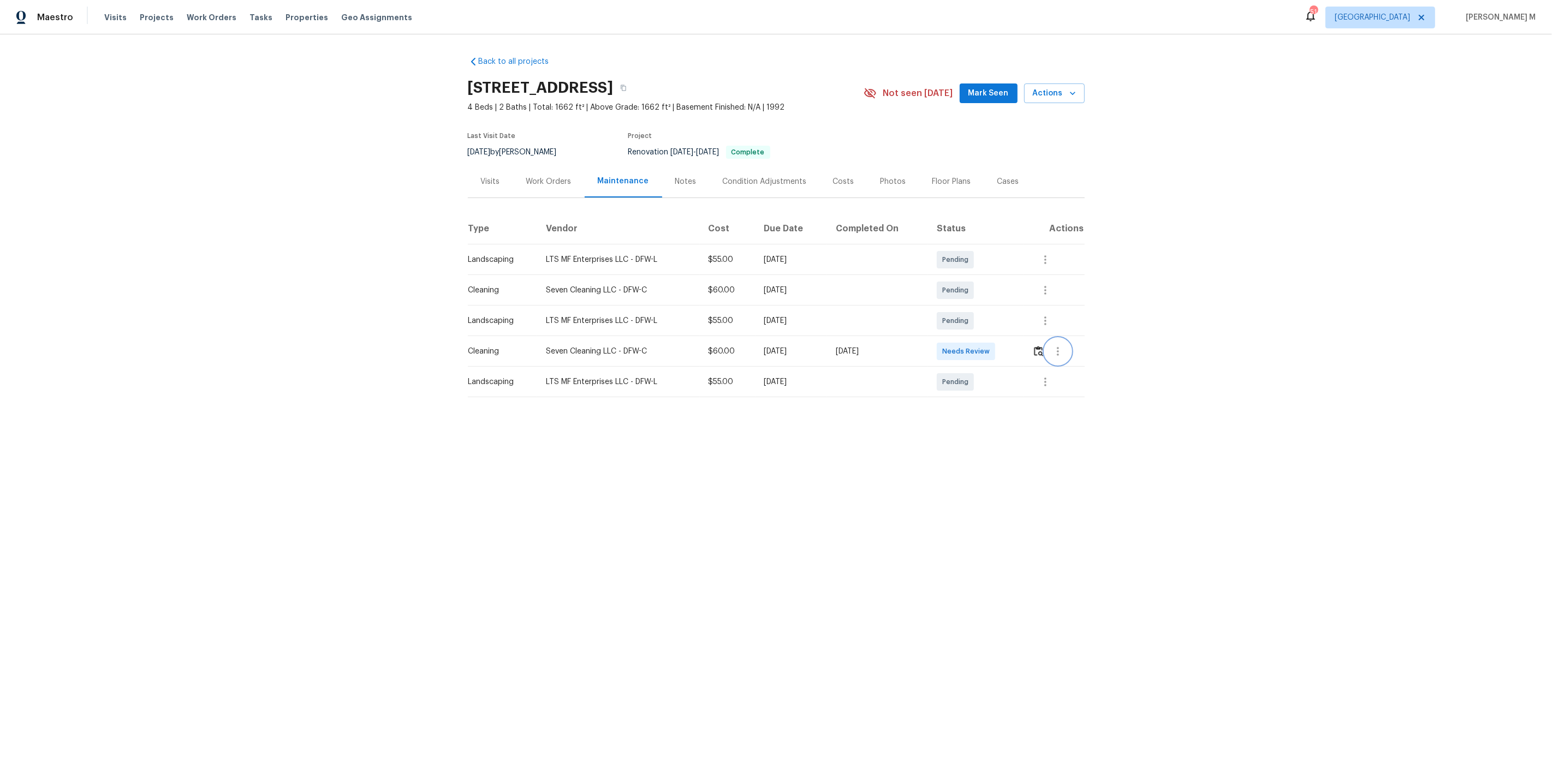
click at [1048, 345] on button "button" at bounding box center [1058, 352] width 26 height 26
click at [1060, 347] on li "Message vendor" at bounding box center [1086, 346] width 77 height 18
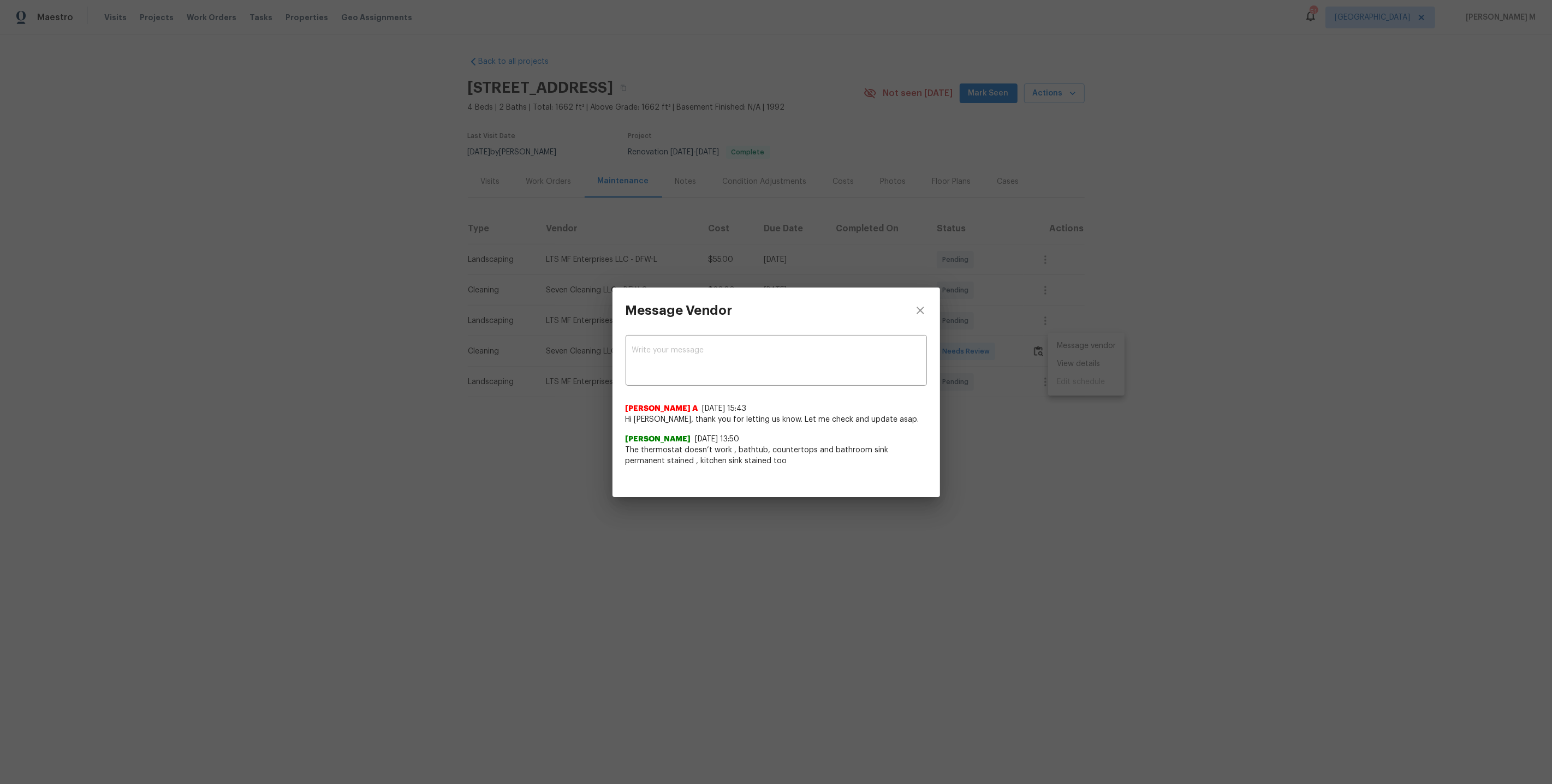
drag, startPoint x: 631, startPoint y: 455, endPoint x: 788, endPoint y: 459, distance: 157.1
click at [788, 457] on span "The thermostat doesn’t work , bathtub, countertops and bathroom sink permanent …" at bounding box center [776, 455] width 301 height 22
click at [799, 526] on div "Message Vendor x ​ [PERSON_NAME] A [DATE] 15:43 Hi [PERSON_NAME], thank you for…" at bounding box center [776, 392] width 1552 height 784
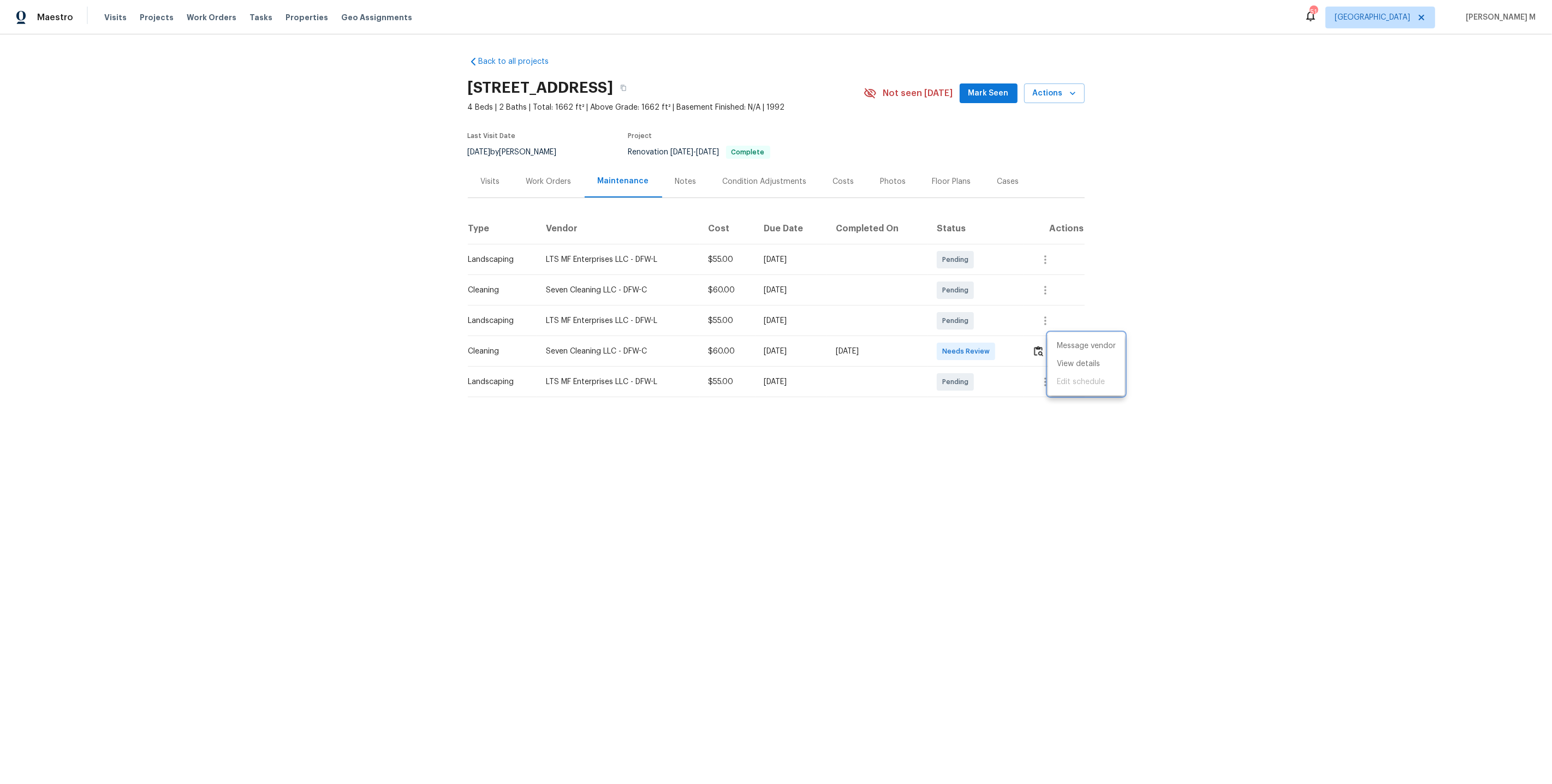
click at [524, 147] on div at bounding box center [776, 392] width 1552 height 784
click at [540, 189] on div "Work Orders" at bounding box center [548, 182] width 72 height 32
